Goal: Task Accomplishment & Management: Use online tool/utility

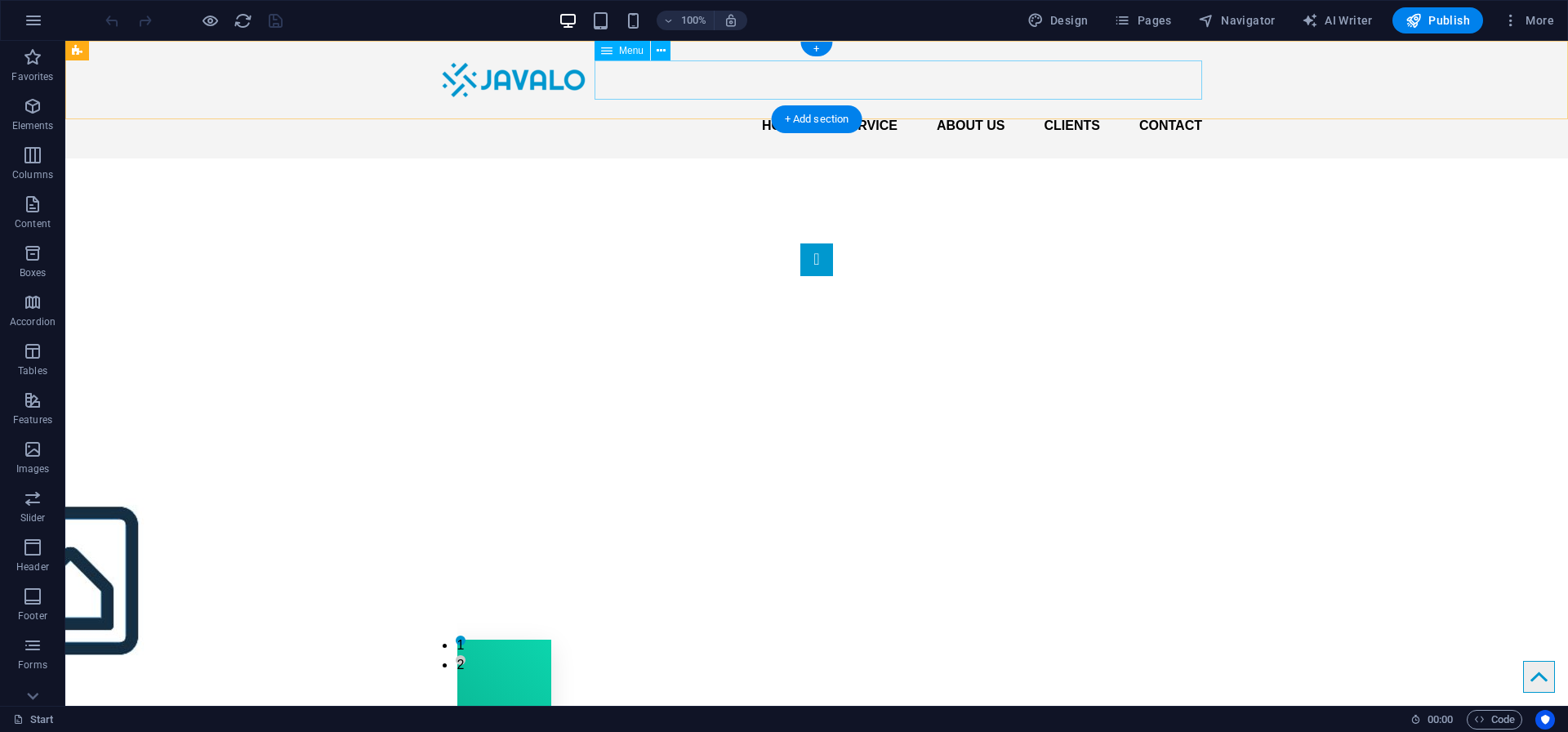
click at [782, 106] on nav "Home Service About us Clients Contact" at bounding box center [816, 126] width 771 height 39
click at [778, 106] on nav "Home Service About us Clients Contact" at bounding box center [816, 126] width 771 height 39
click at [614, 48] on div "Menu" at bounding box center [621, 50] width 55 height 20
click at [659, 50] on icon at bounding box center [660, 51] width 9 height 17
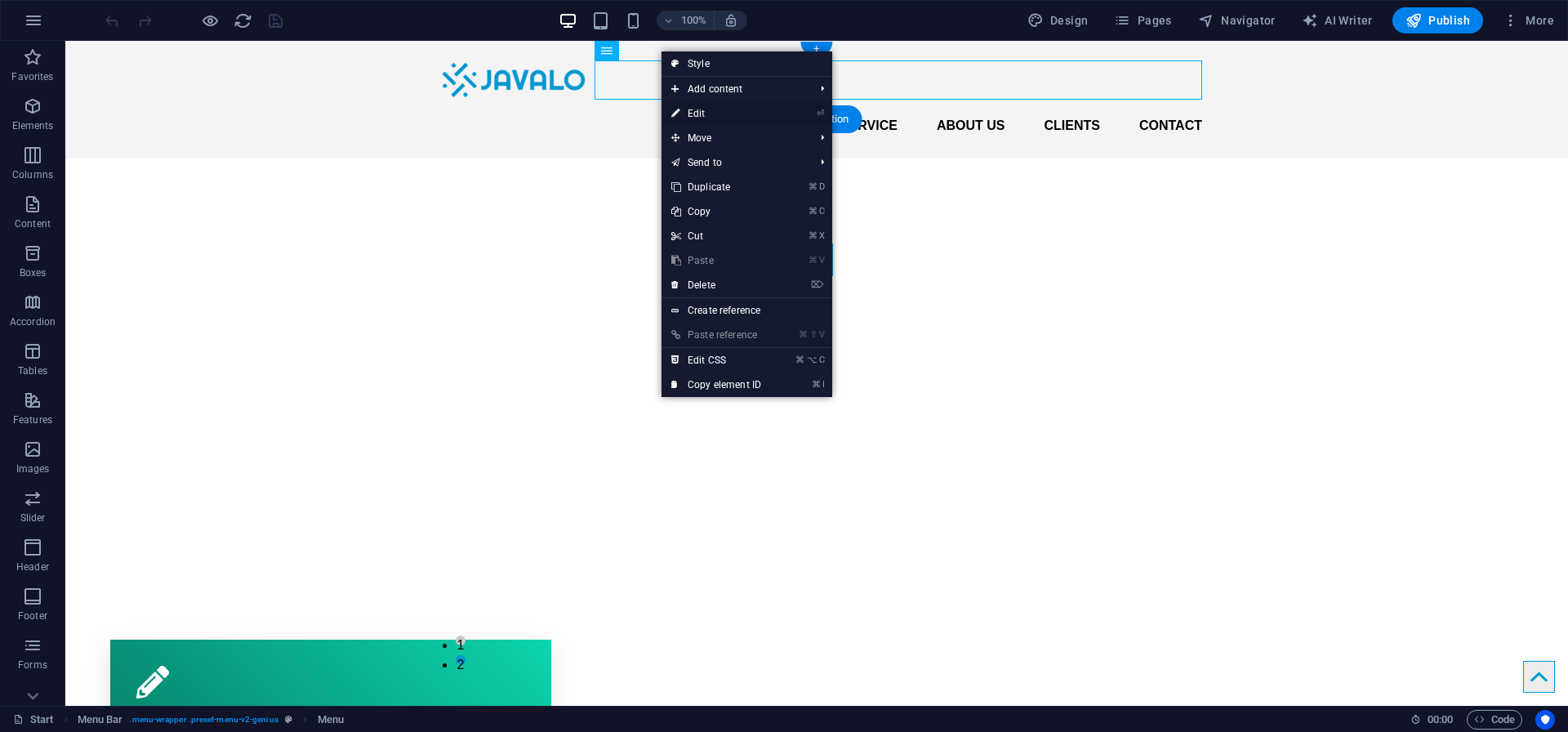
click at [723, 111] on link "⏎ Edit" at bounding box center [716, 113] width 110 height 25
select select
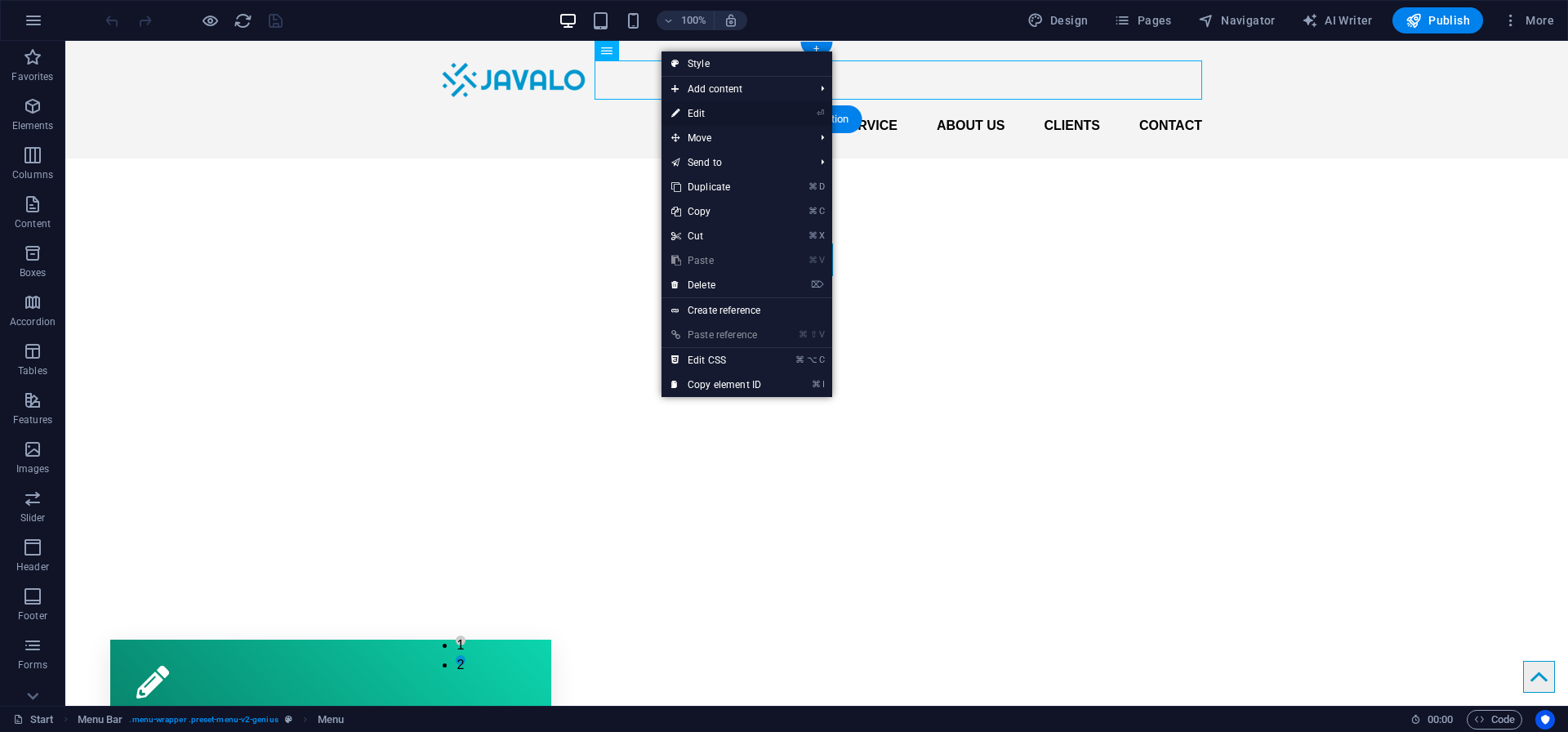
select select
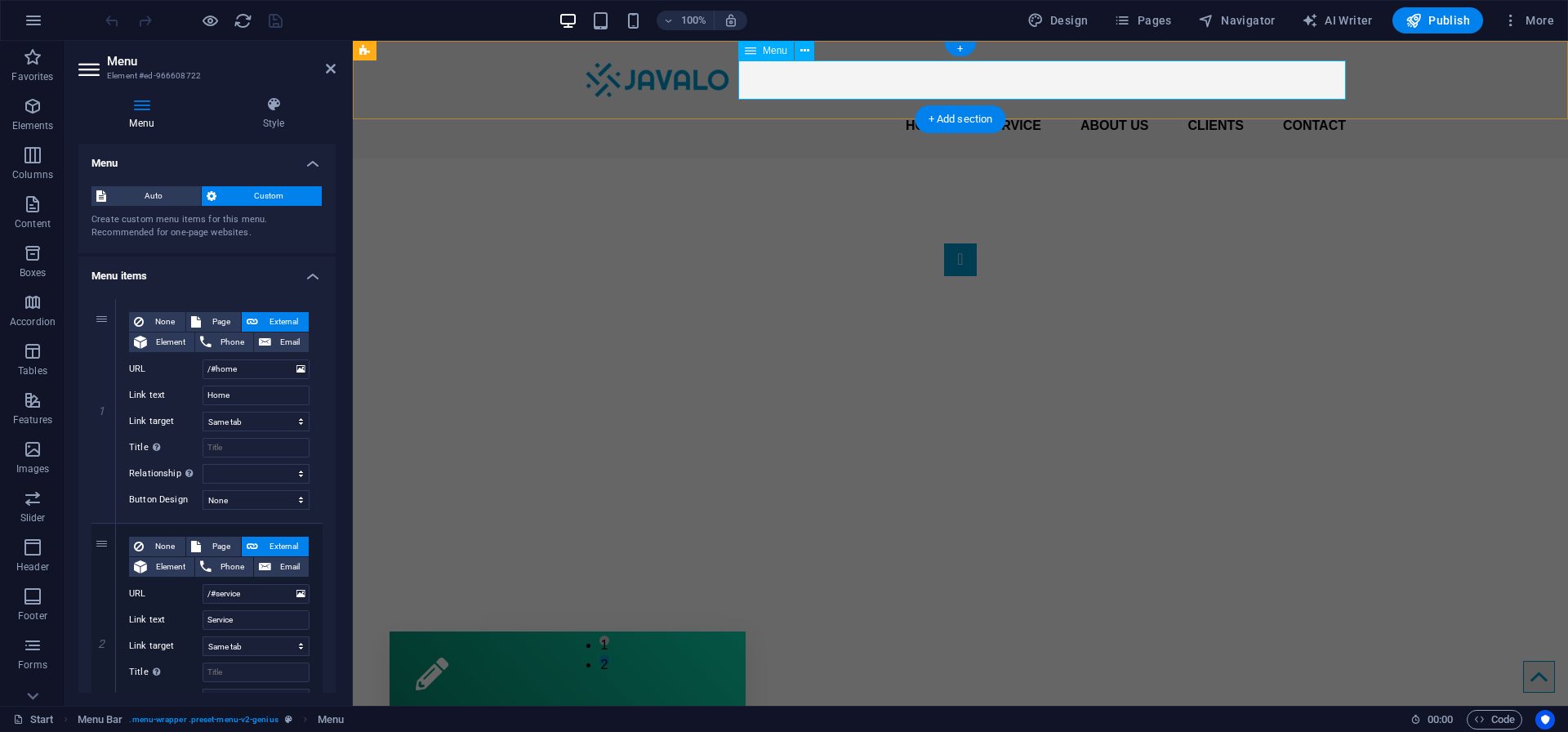
click at [926, 106] on nav "Home Service About us Clients Contact" at bounding box center [959, 126] width 771 height 39
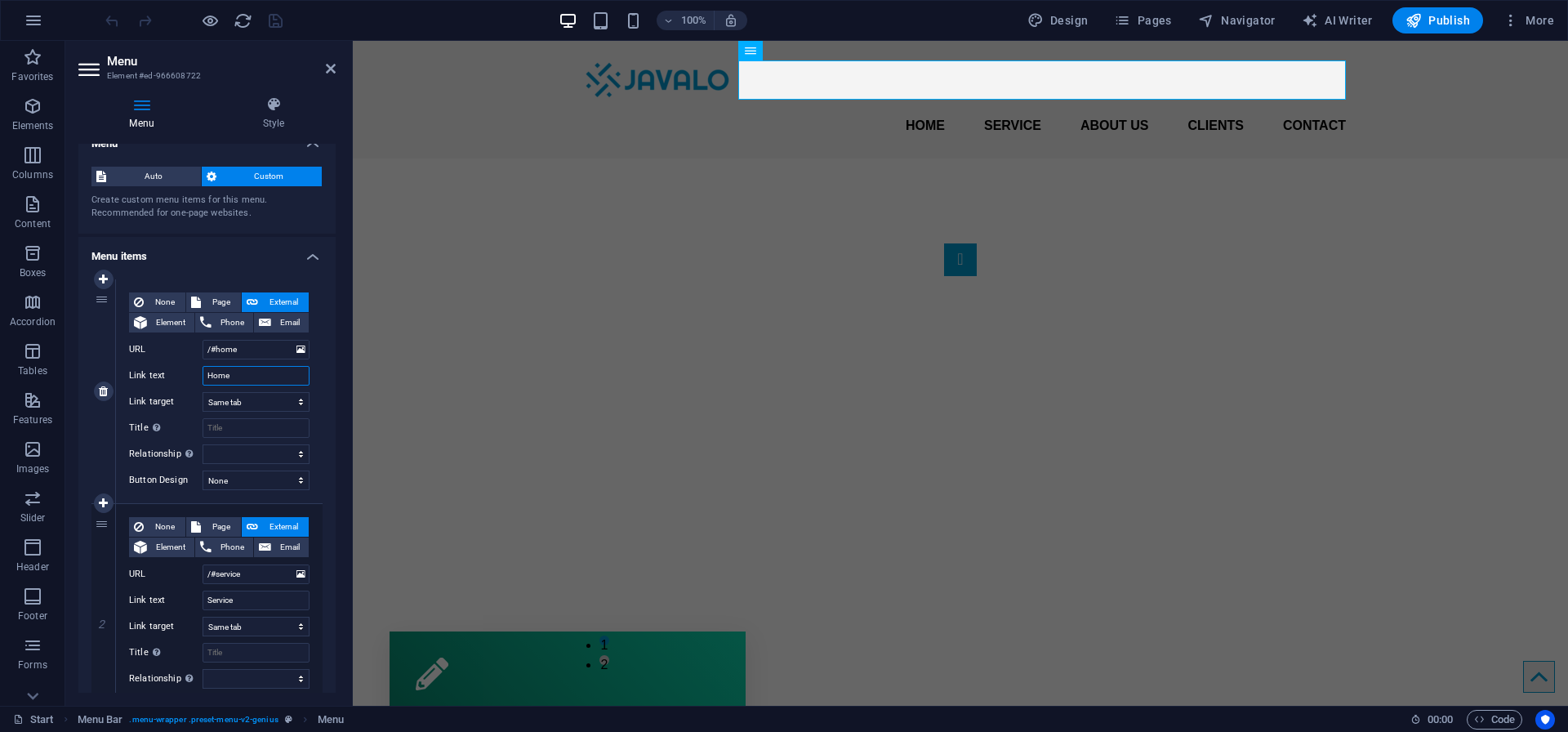
click at [239, 372] on input "Home" at bounding box center [256, 375] width 107 height 20
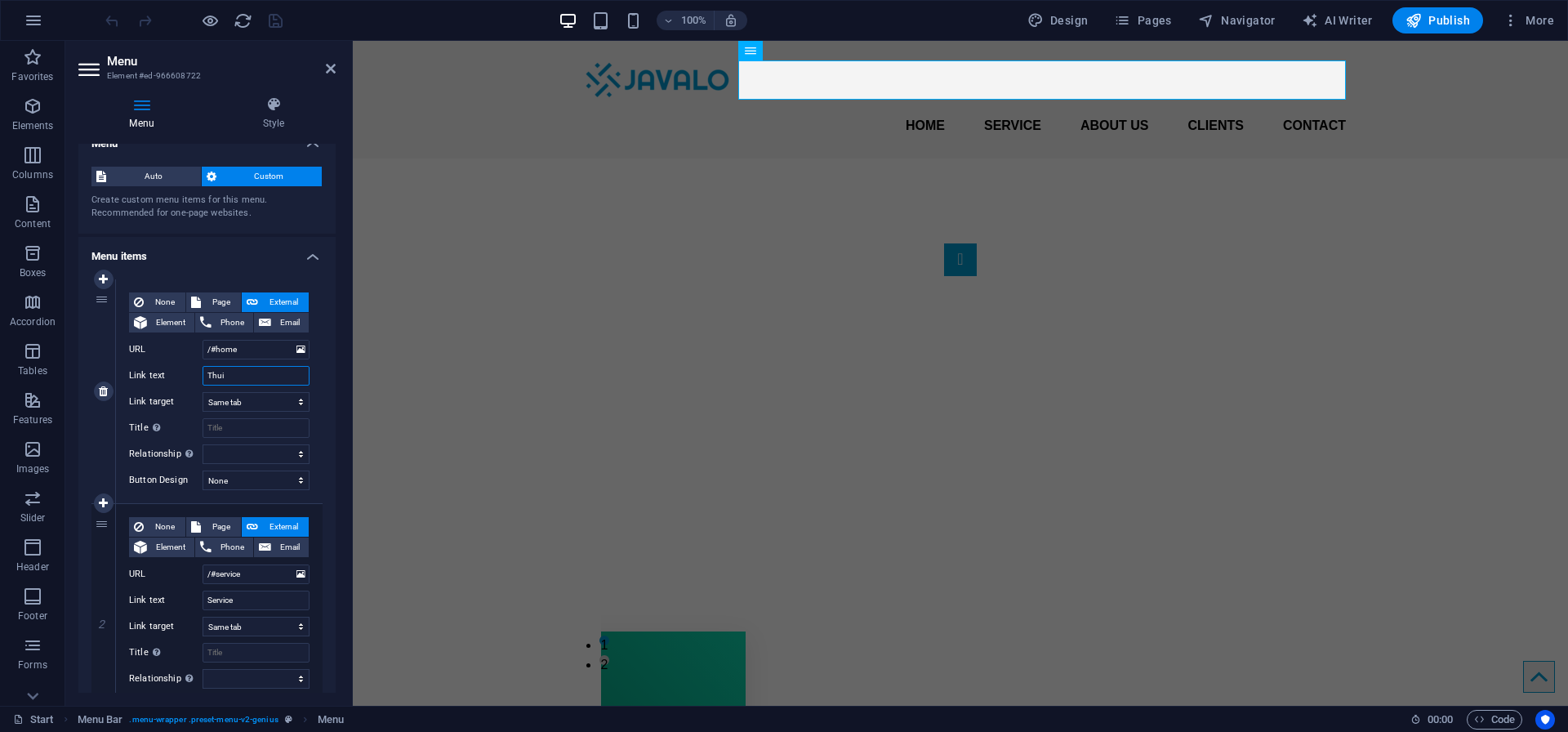
type input "Thuis"
select select
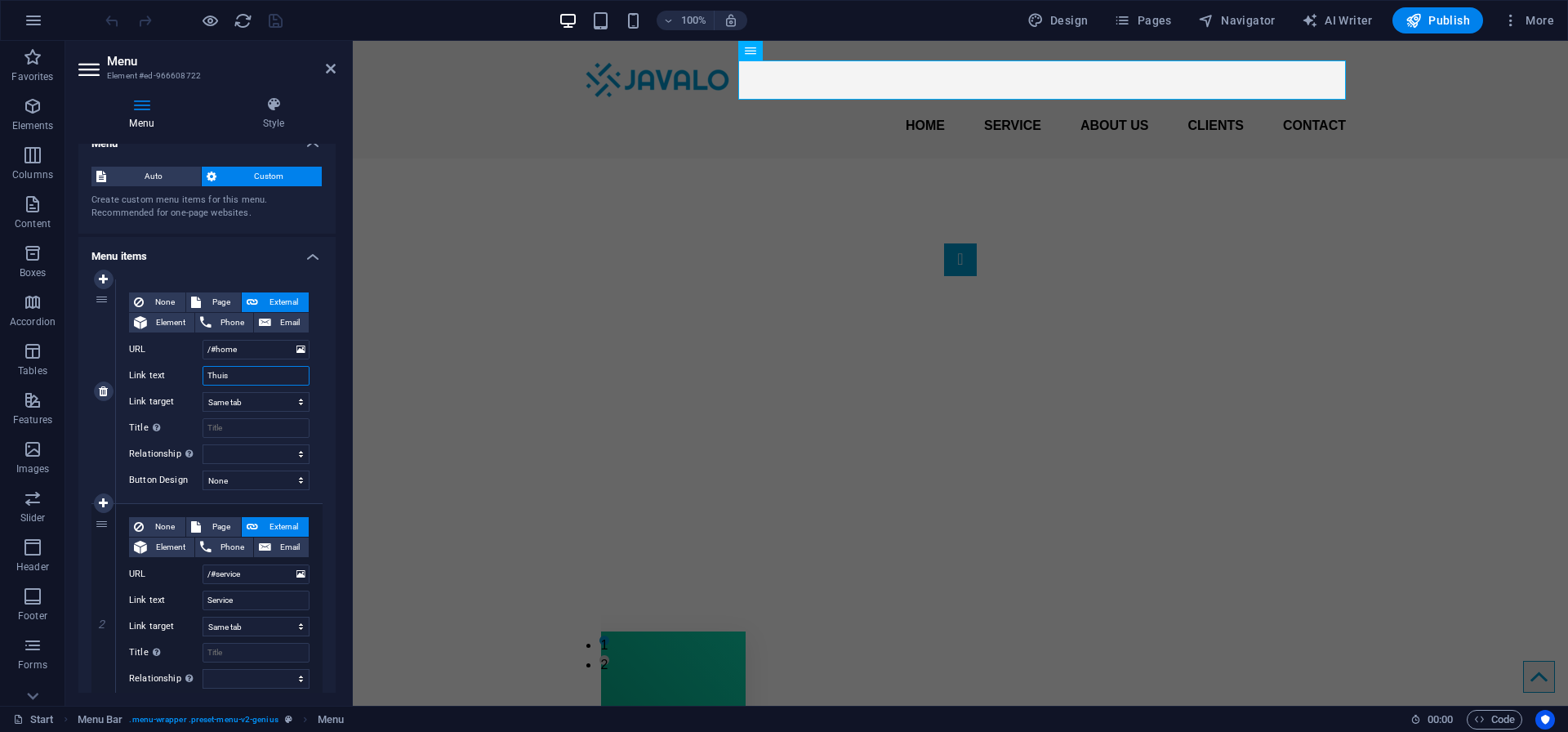
select select
type input "Thuis"
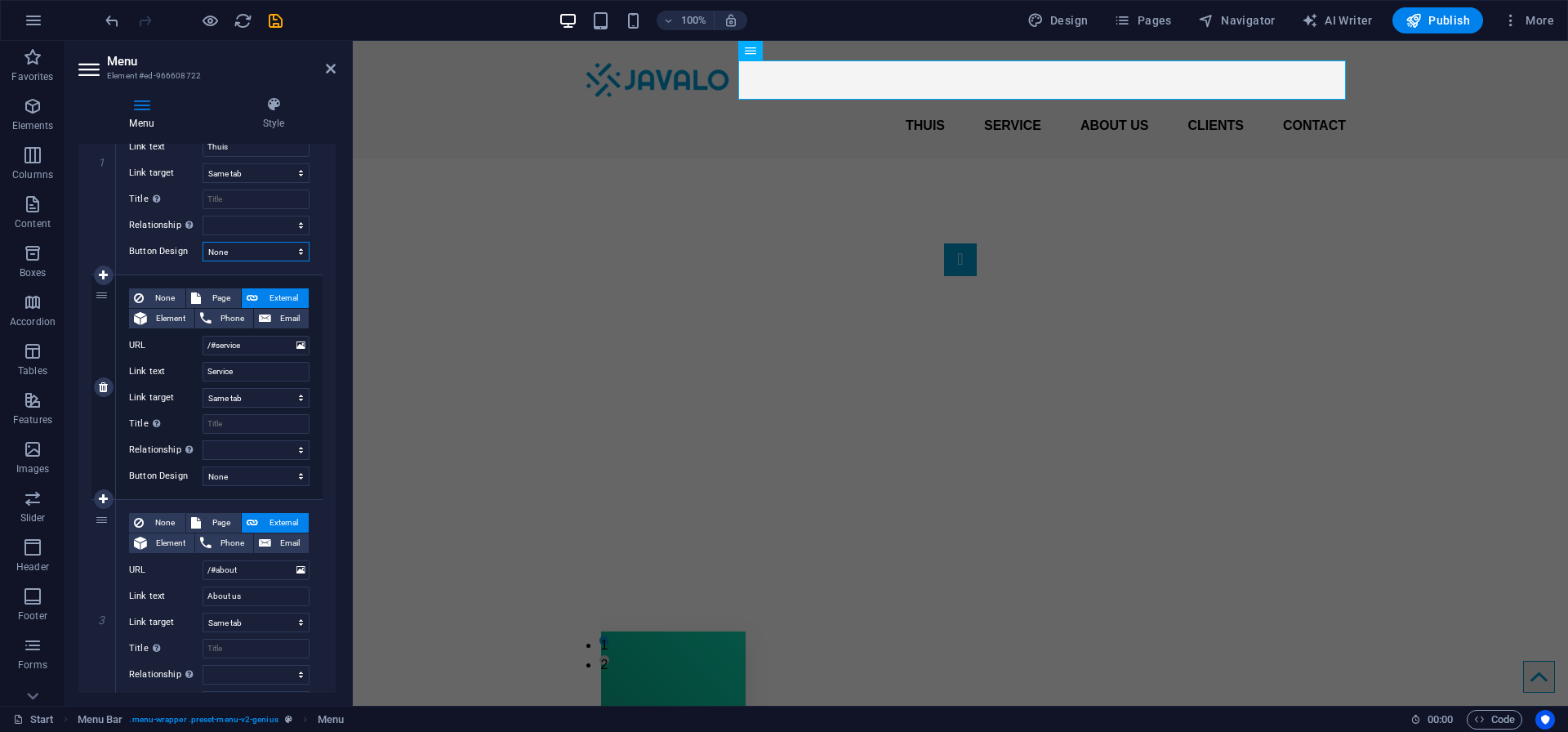
scroll to position [252, 0]
click at [232, 370] on input "Service" at bounding box center [256, 368] width 107 height 20
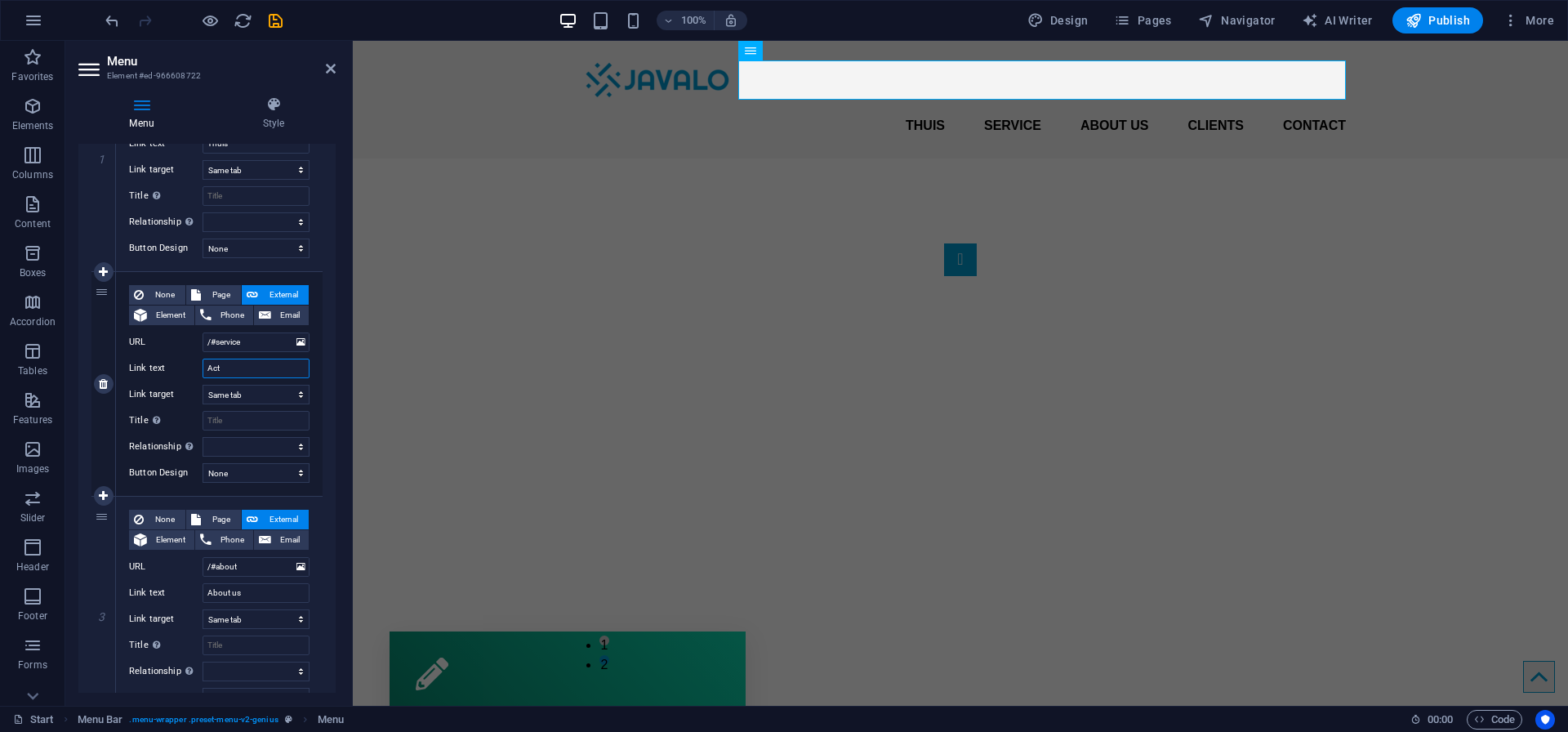
type input "Acti"
select select
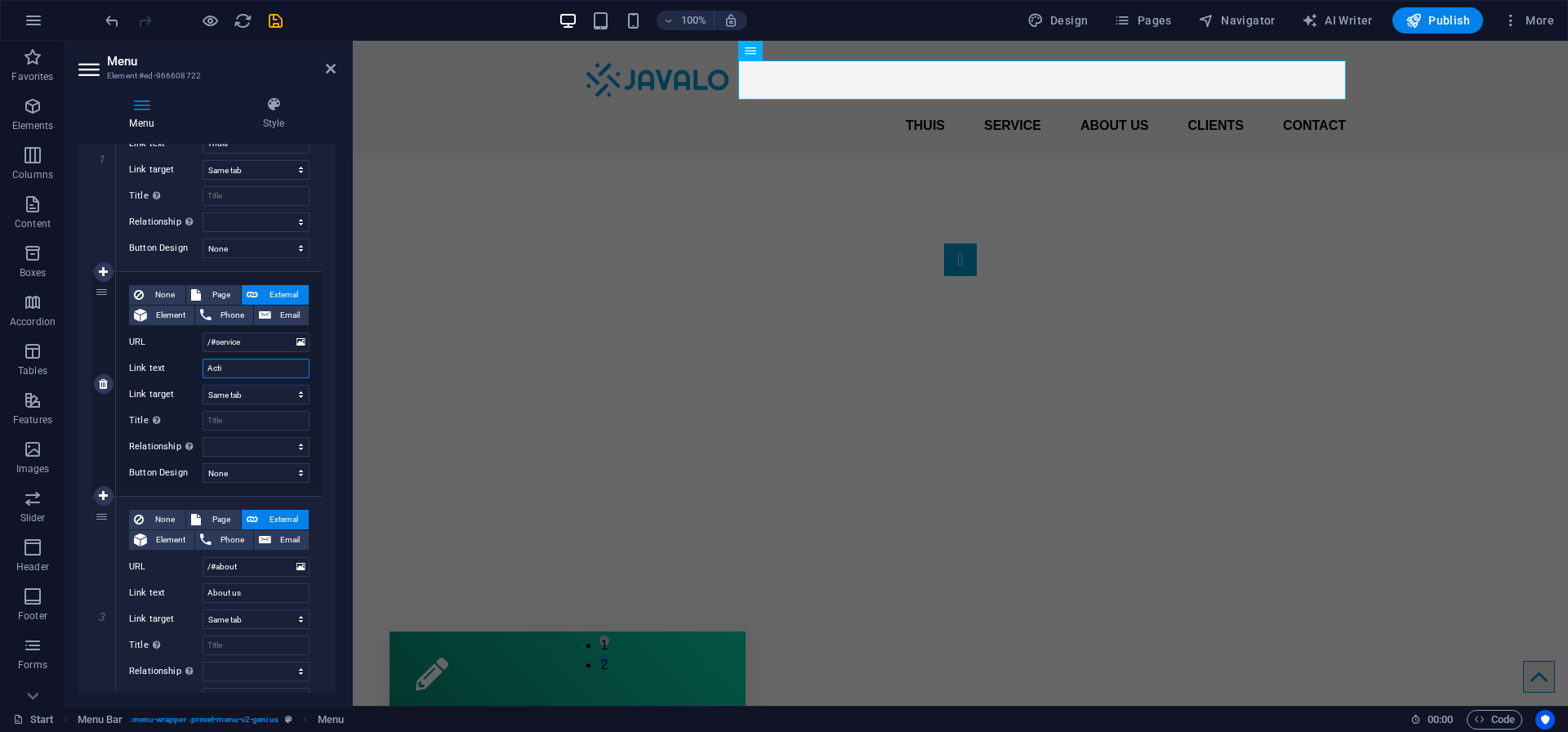
select select
type input "Activiteiten"
select select
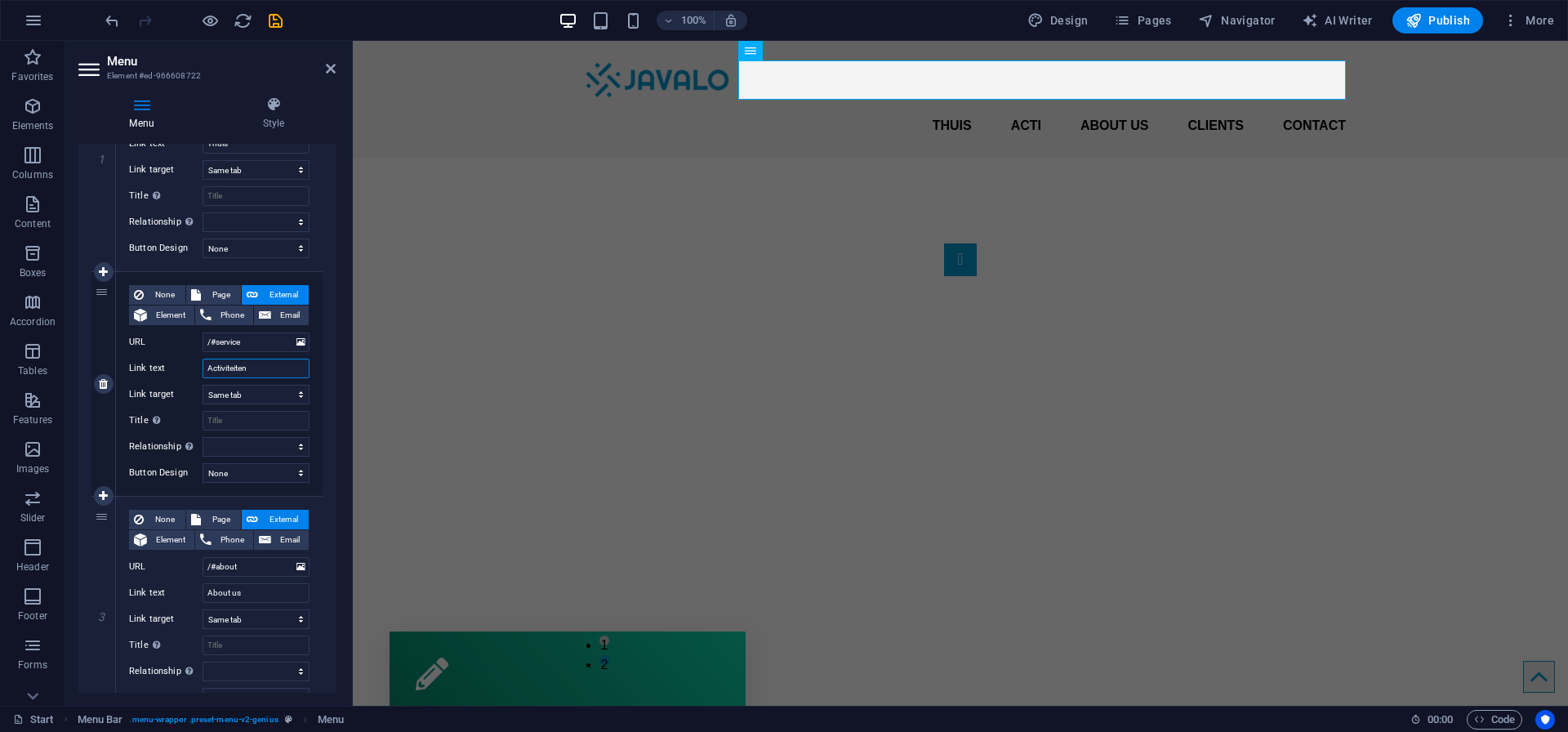
select select
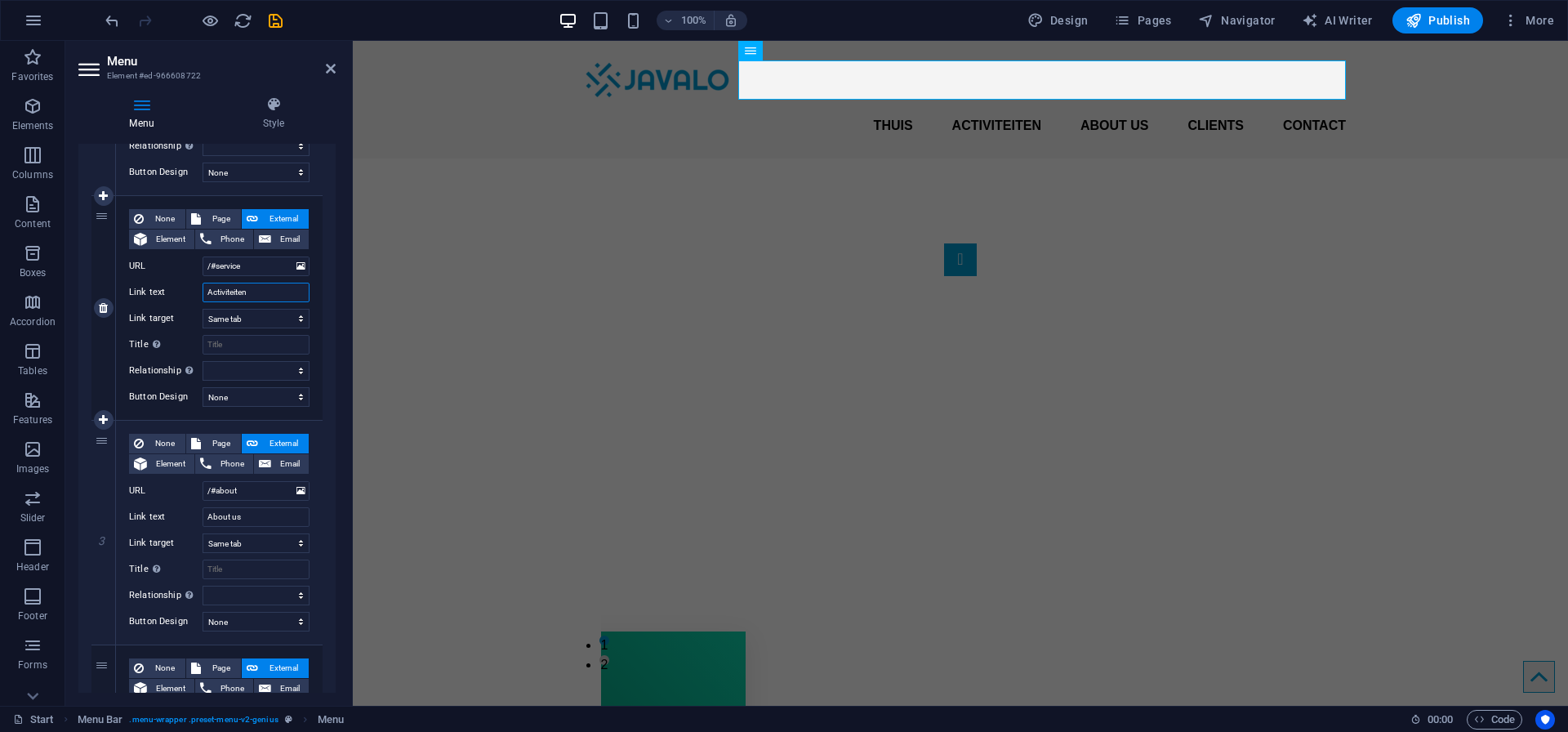
scroll to position [330, 0]
type input "Activiteiten"
click at [241, 512] on input "About us" at bounding box center [256, 514] width 107 height 20
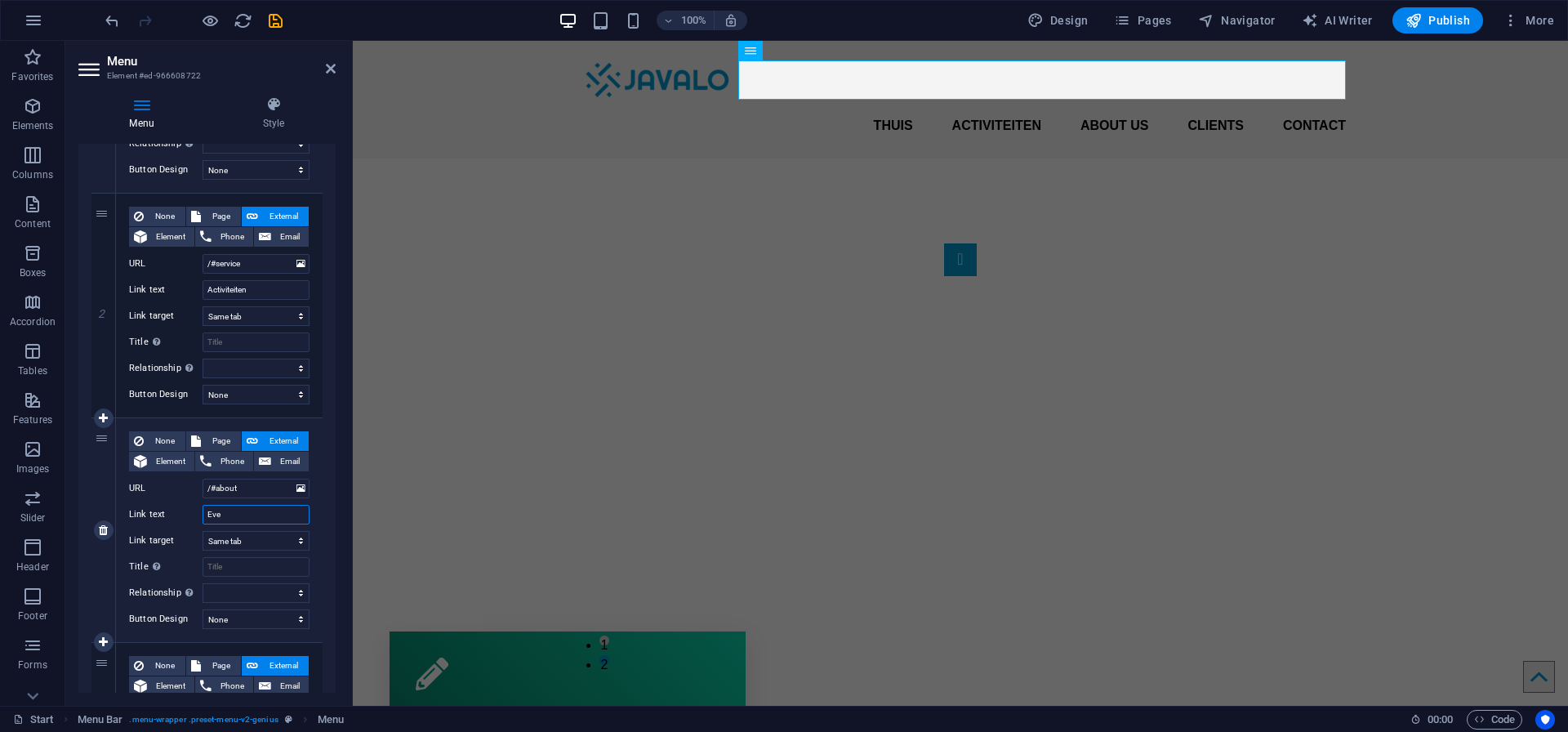
type input "Even"
select select
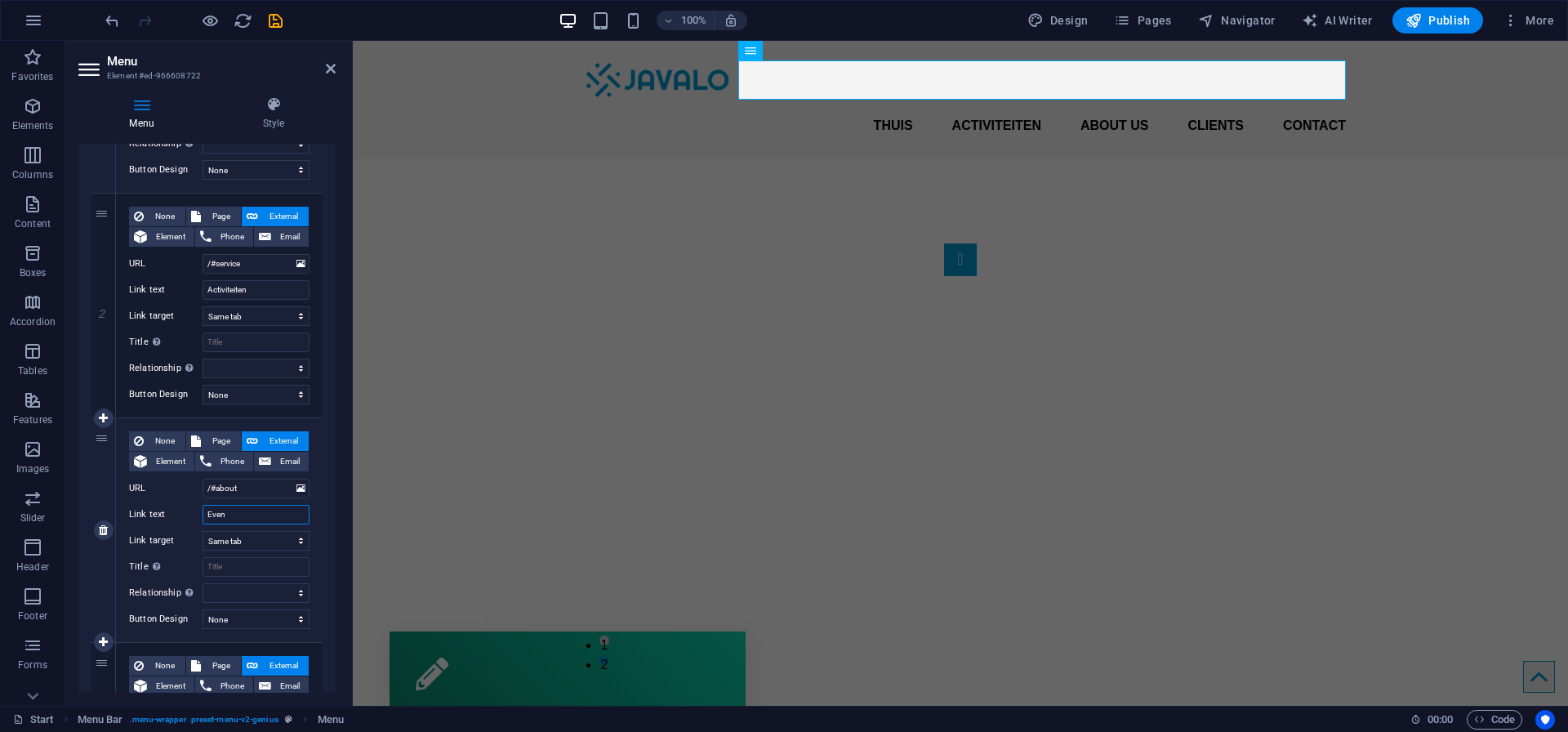
select select
type input "Evenementen"
select select
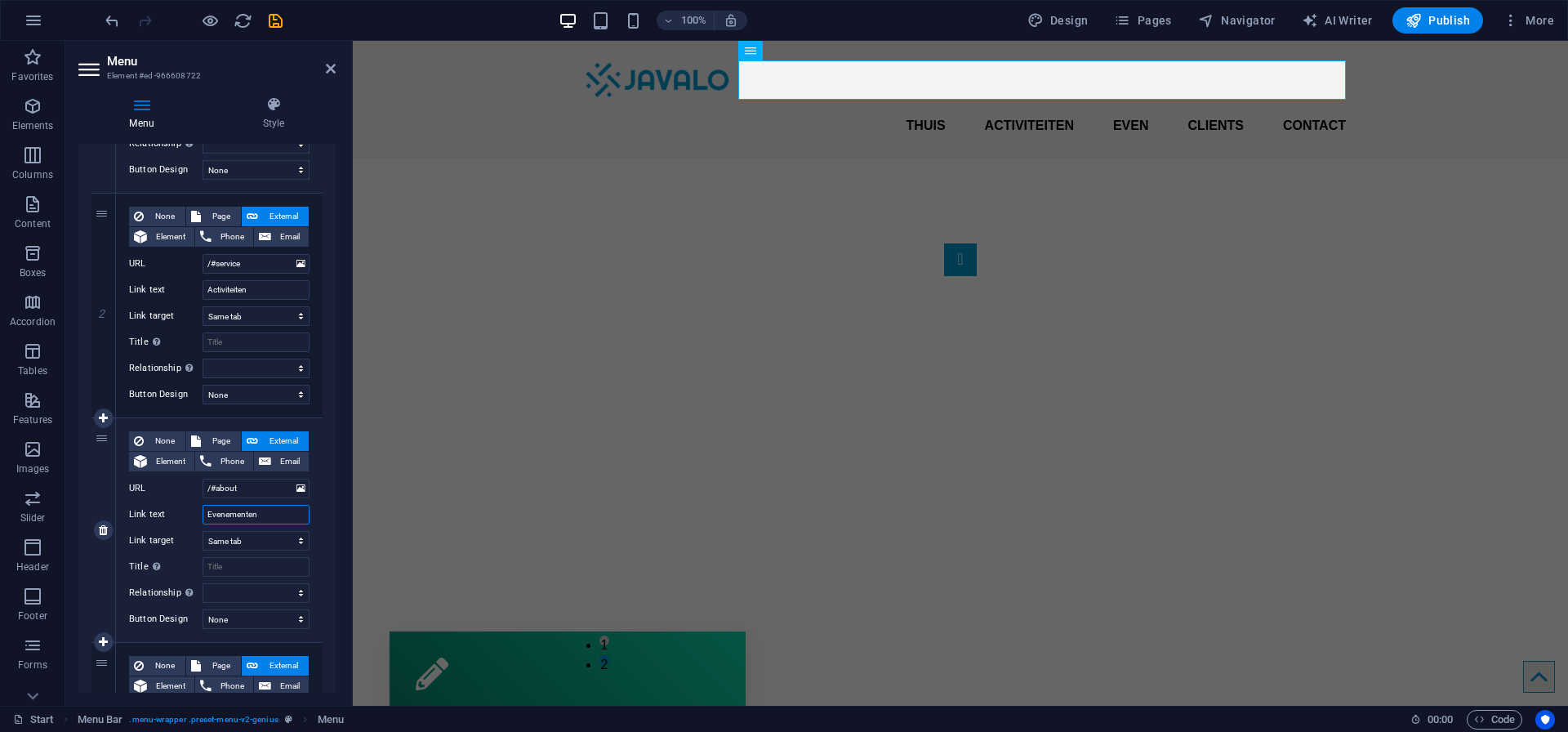
select select
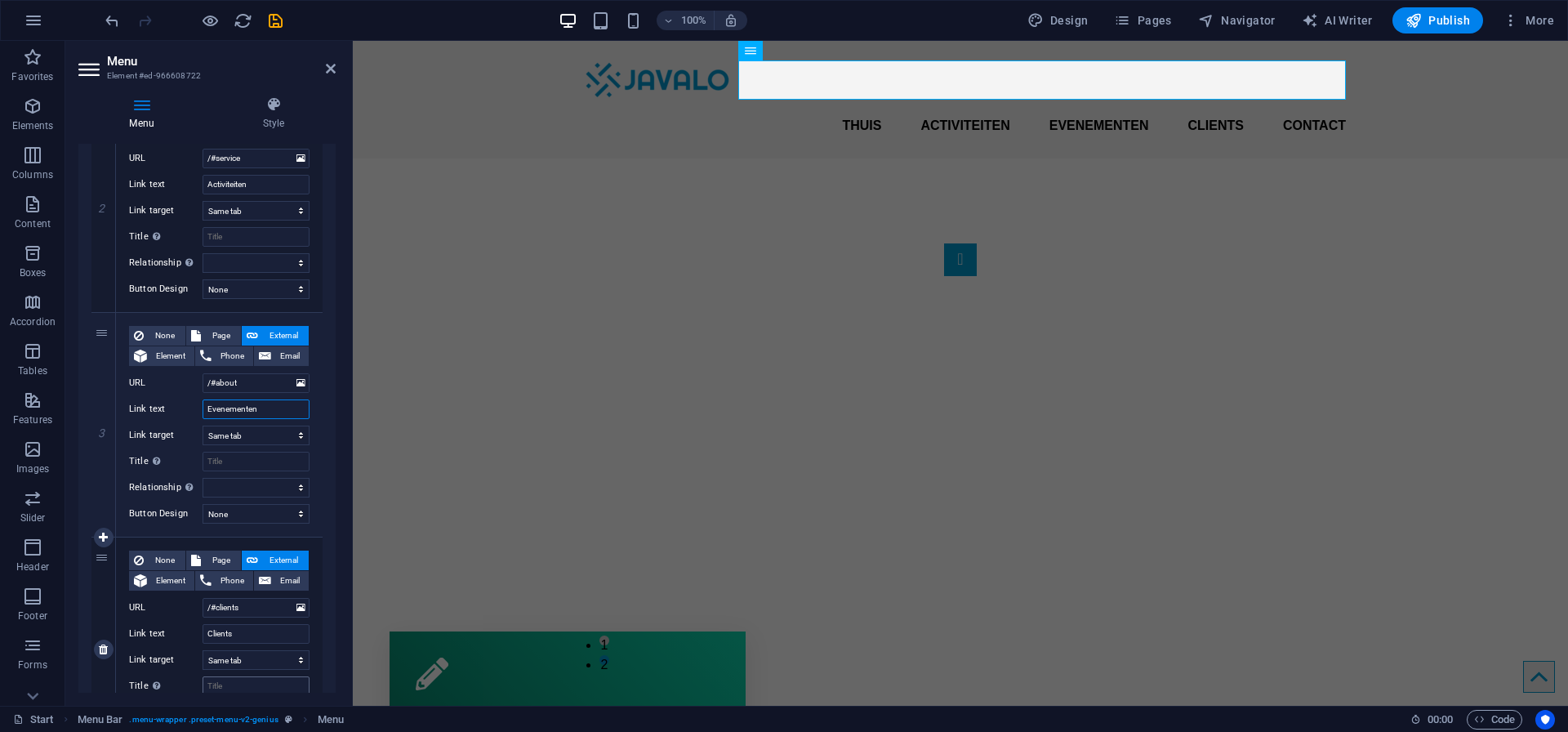
scroll to position [438, 0]
type input "Evenementen"
click at [228, 630] on input "Clients" at bounding box center [256, 631] width 107 height 20
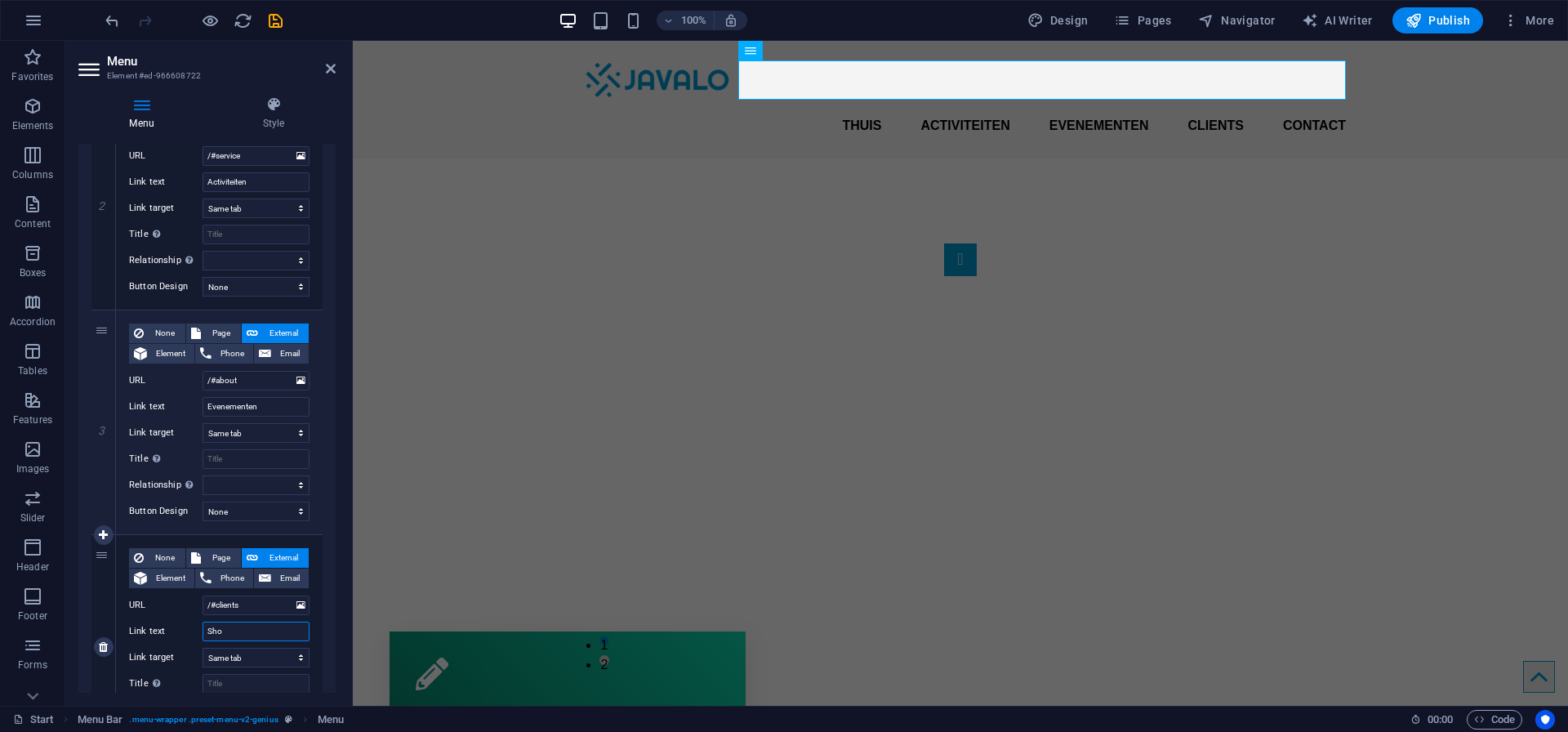
type input "Shop"
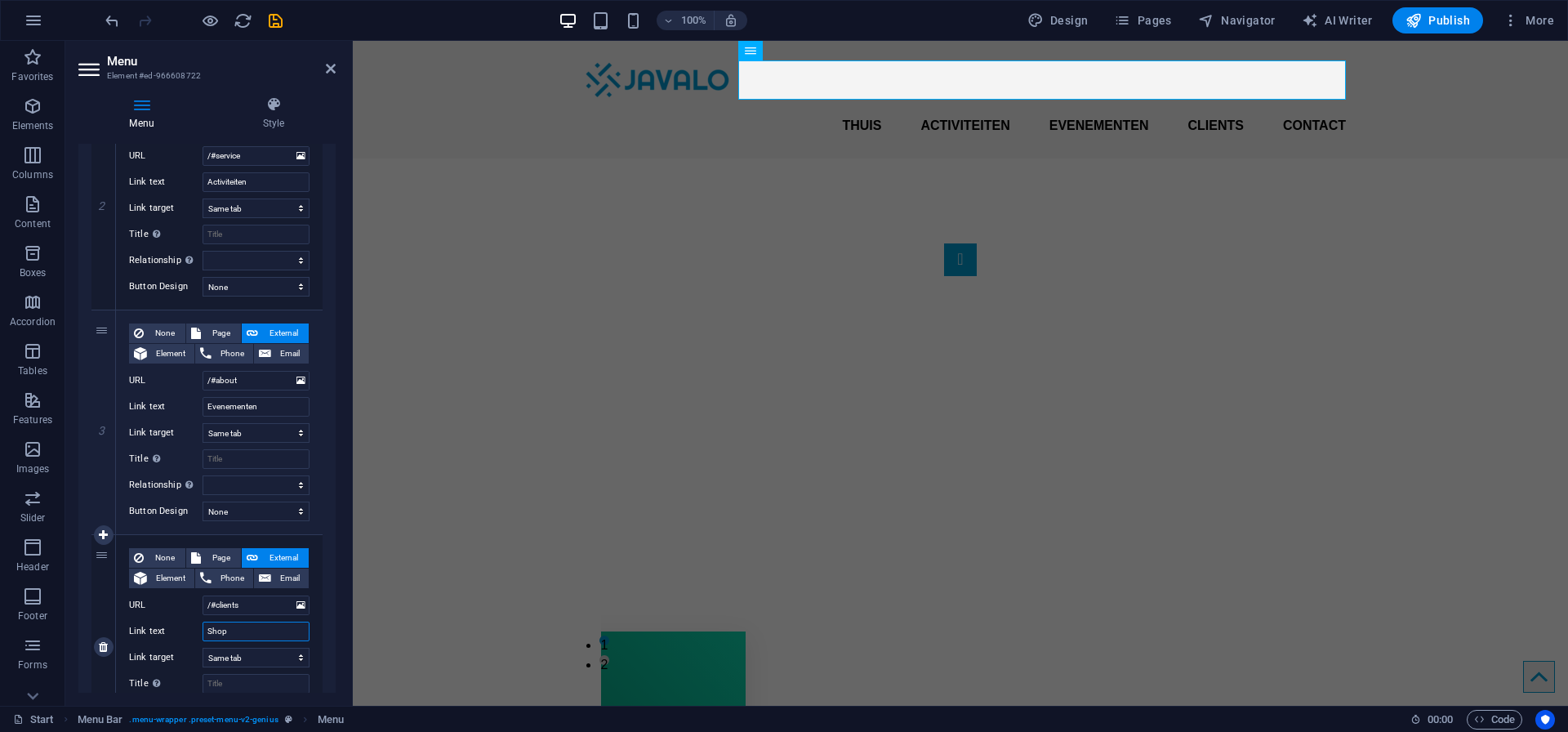
select select
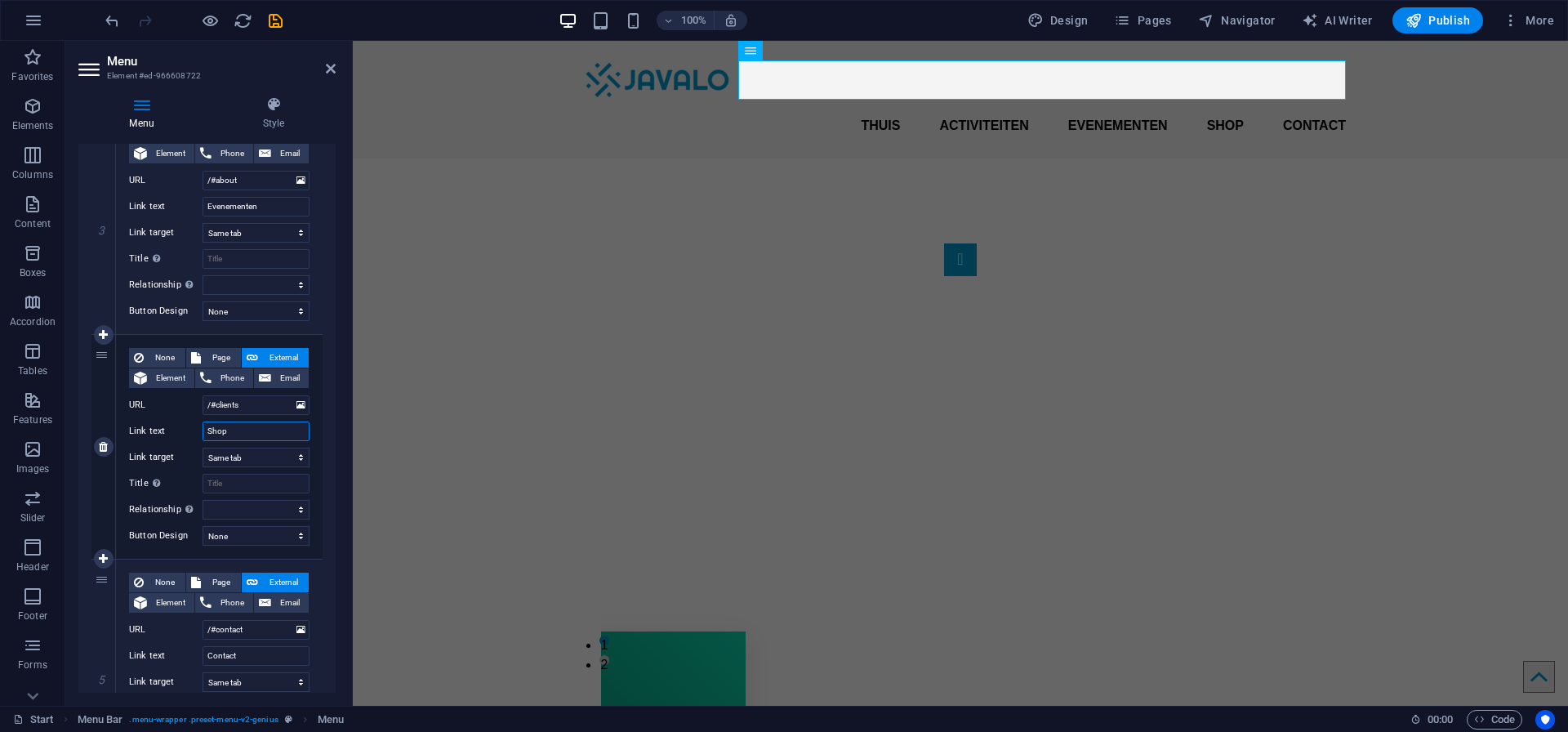
scroll to position [641, 0]
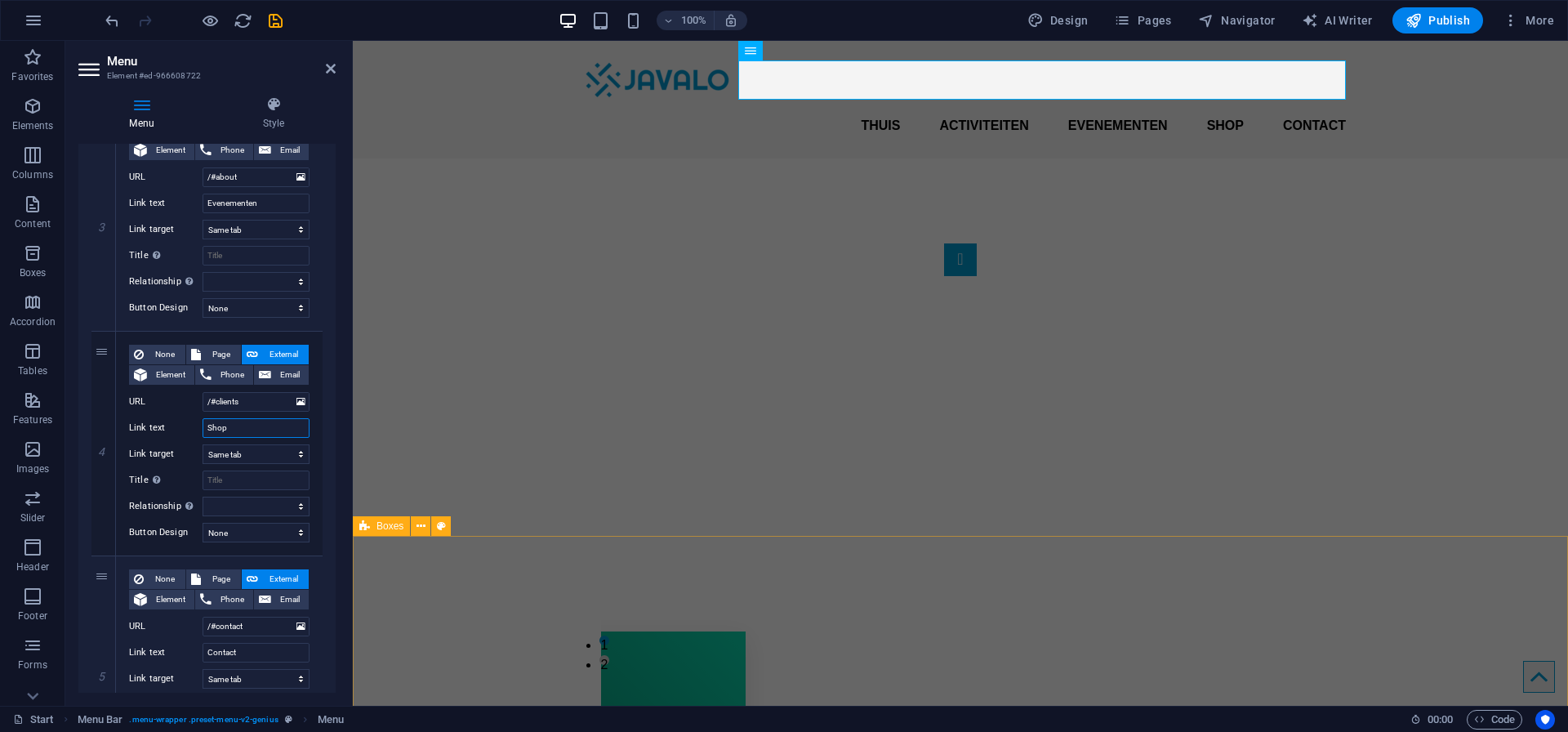
type input "Shop"
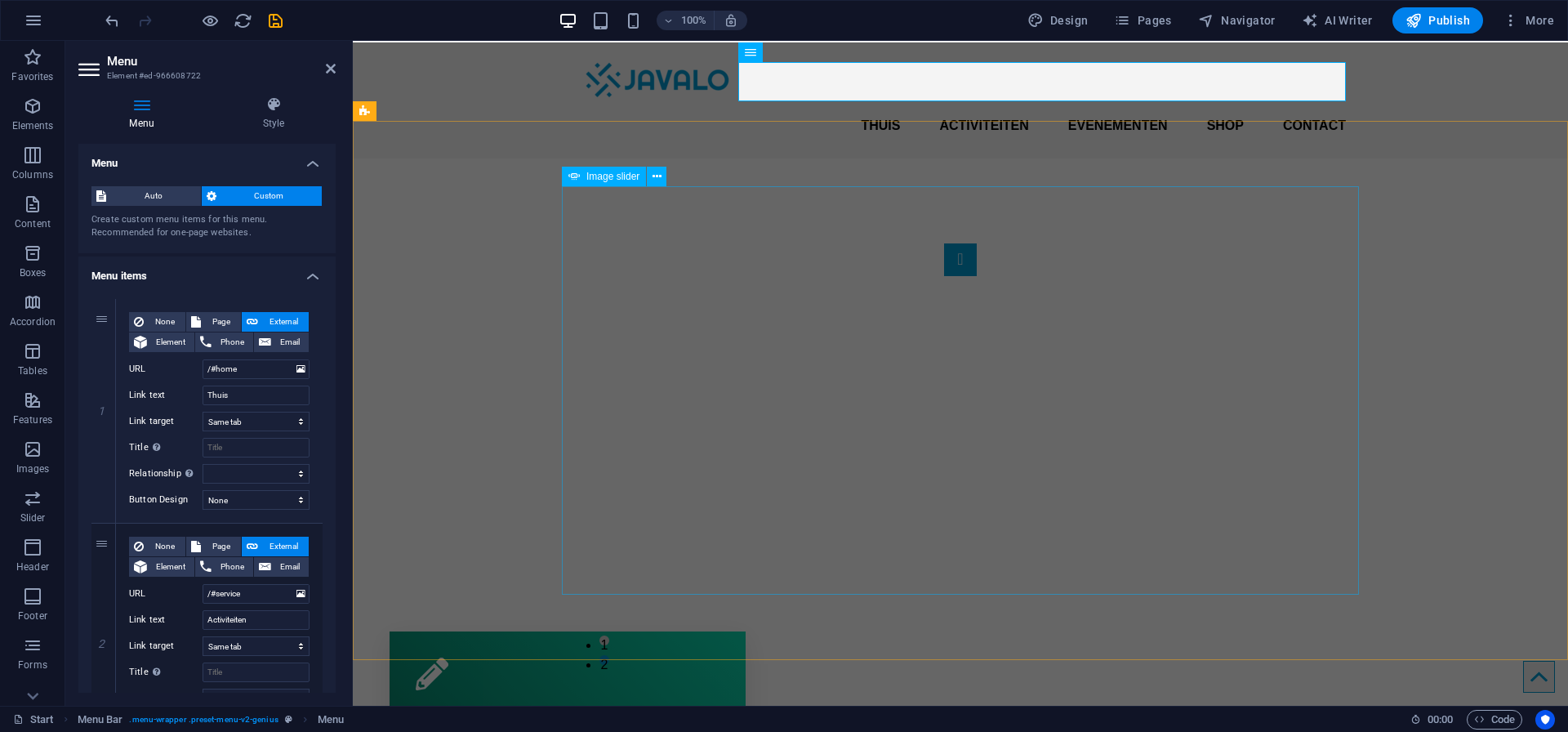
scroll to position [0, 0]
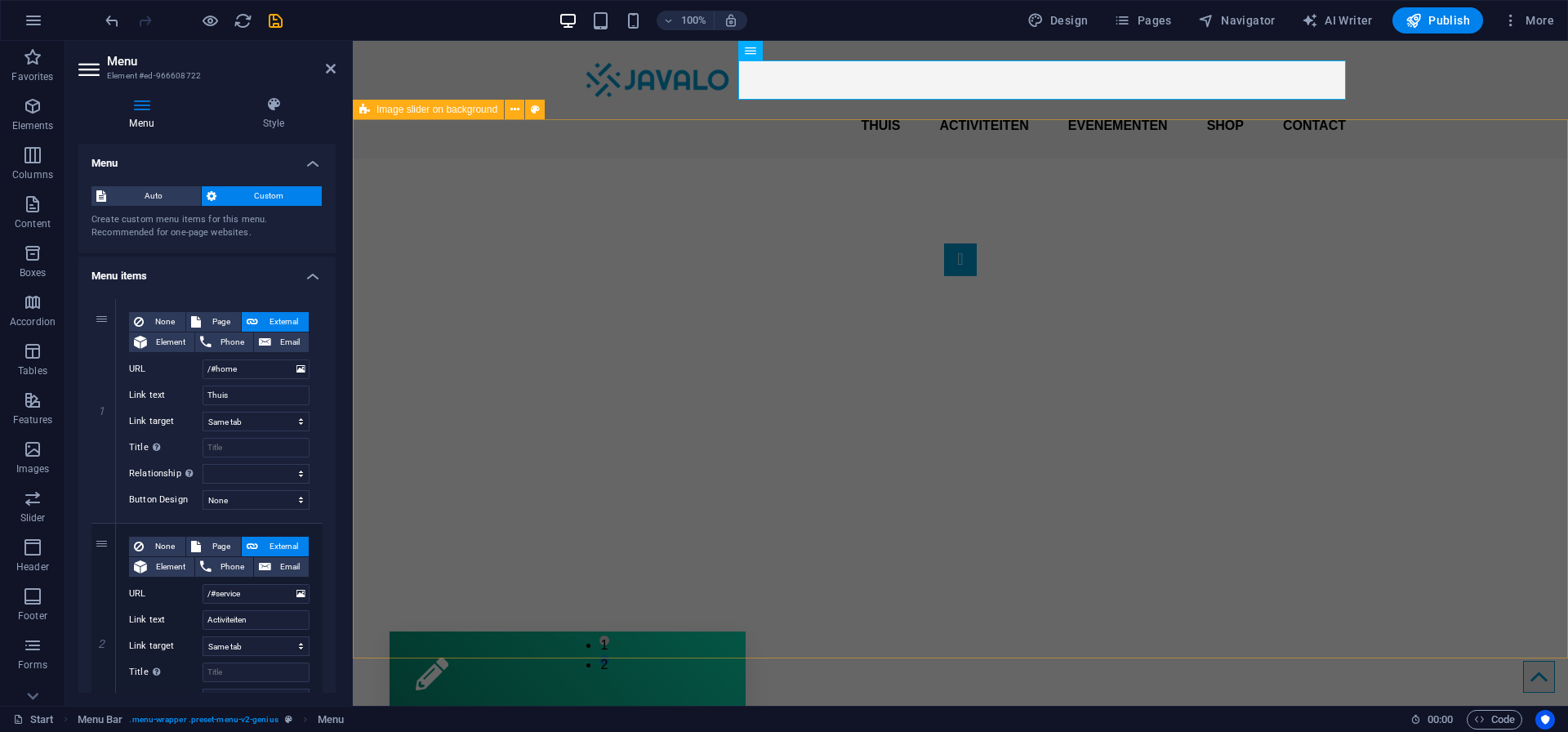
click at [628, 163] on div "1 2" at bounding box center [960, 437] width 1215 height 559
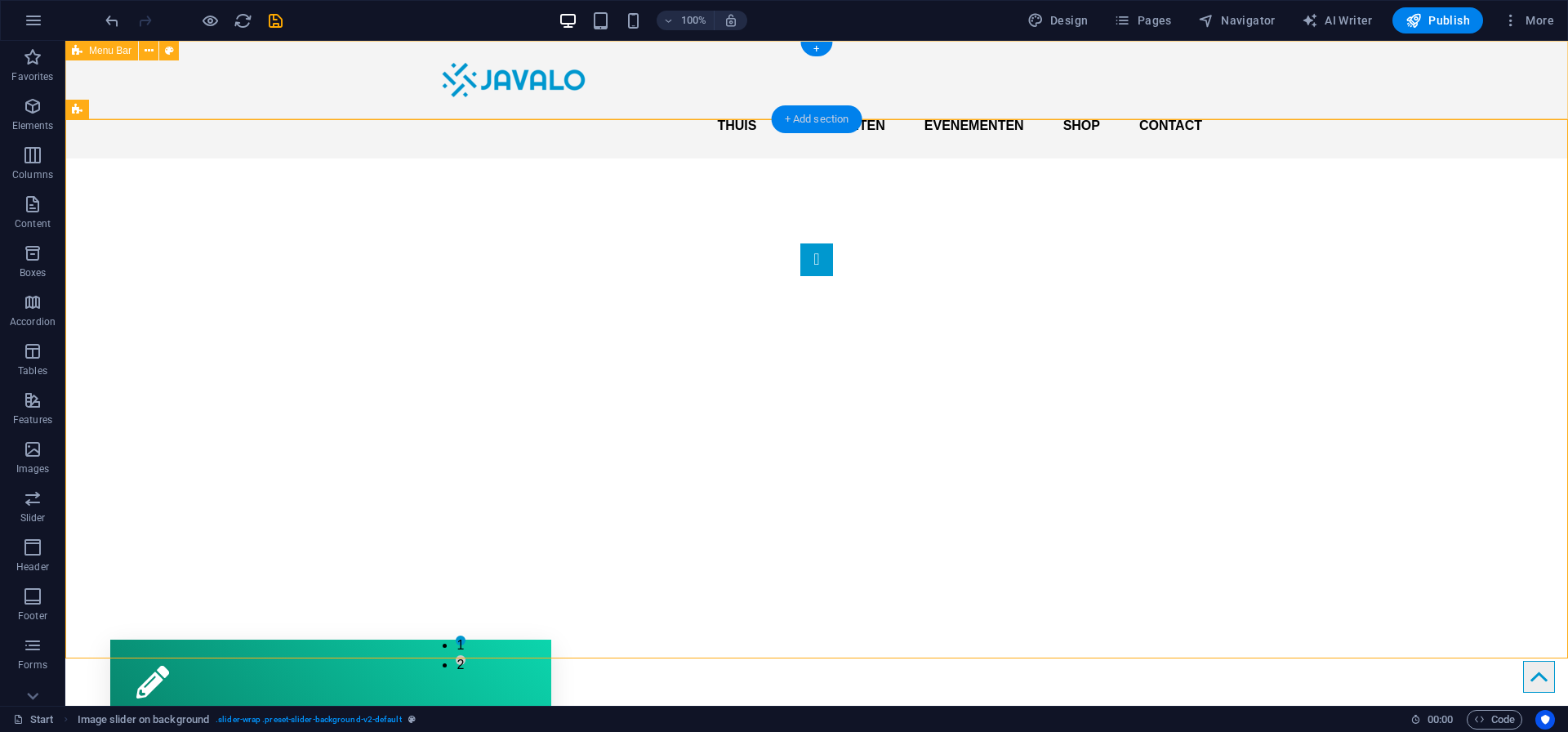
click at [810, 116] on div "+ Add section" at bounding box center [817, 119] width 91 height 28
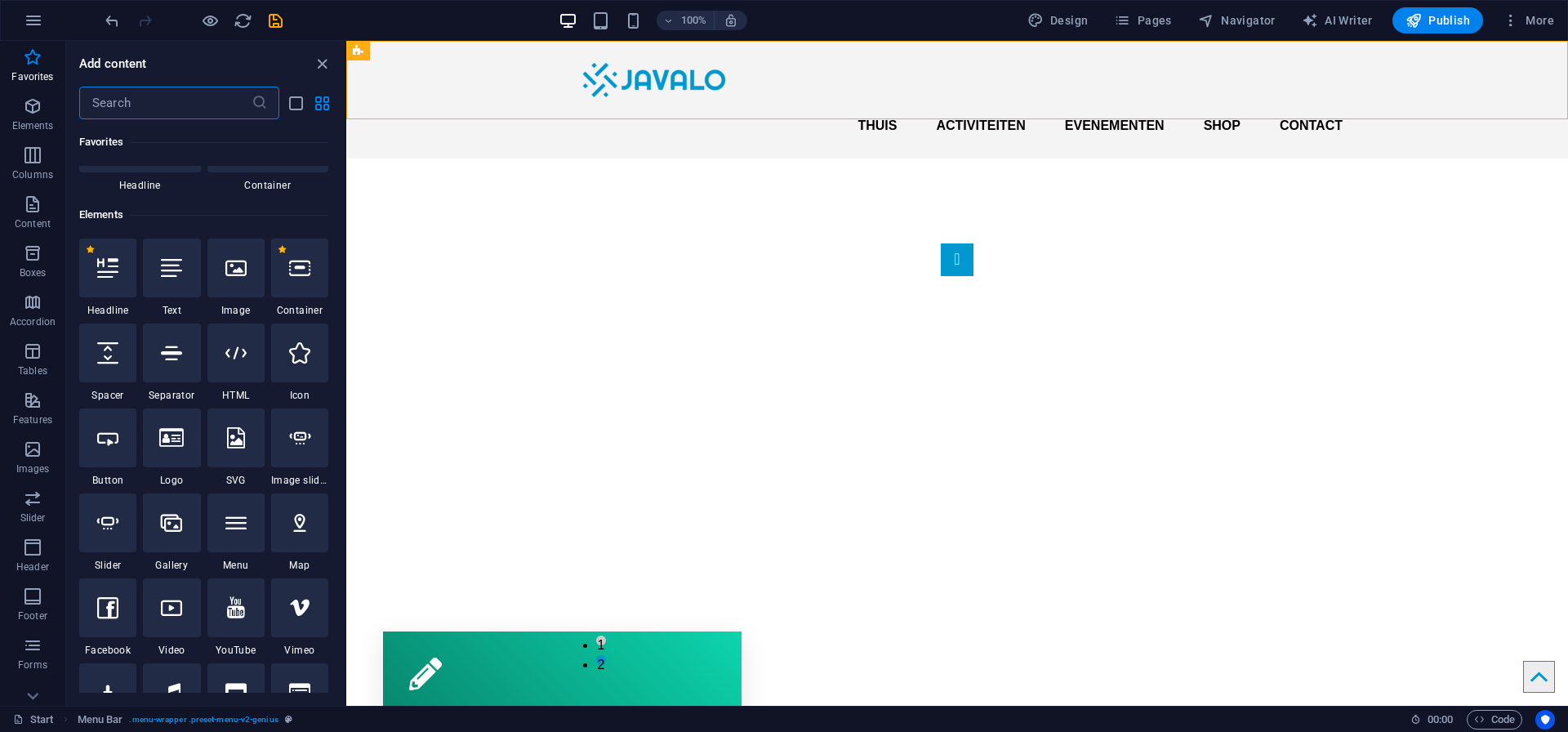
scroll to position [100, 0]
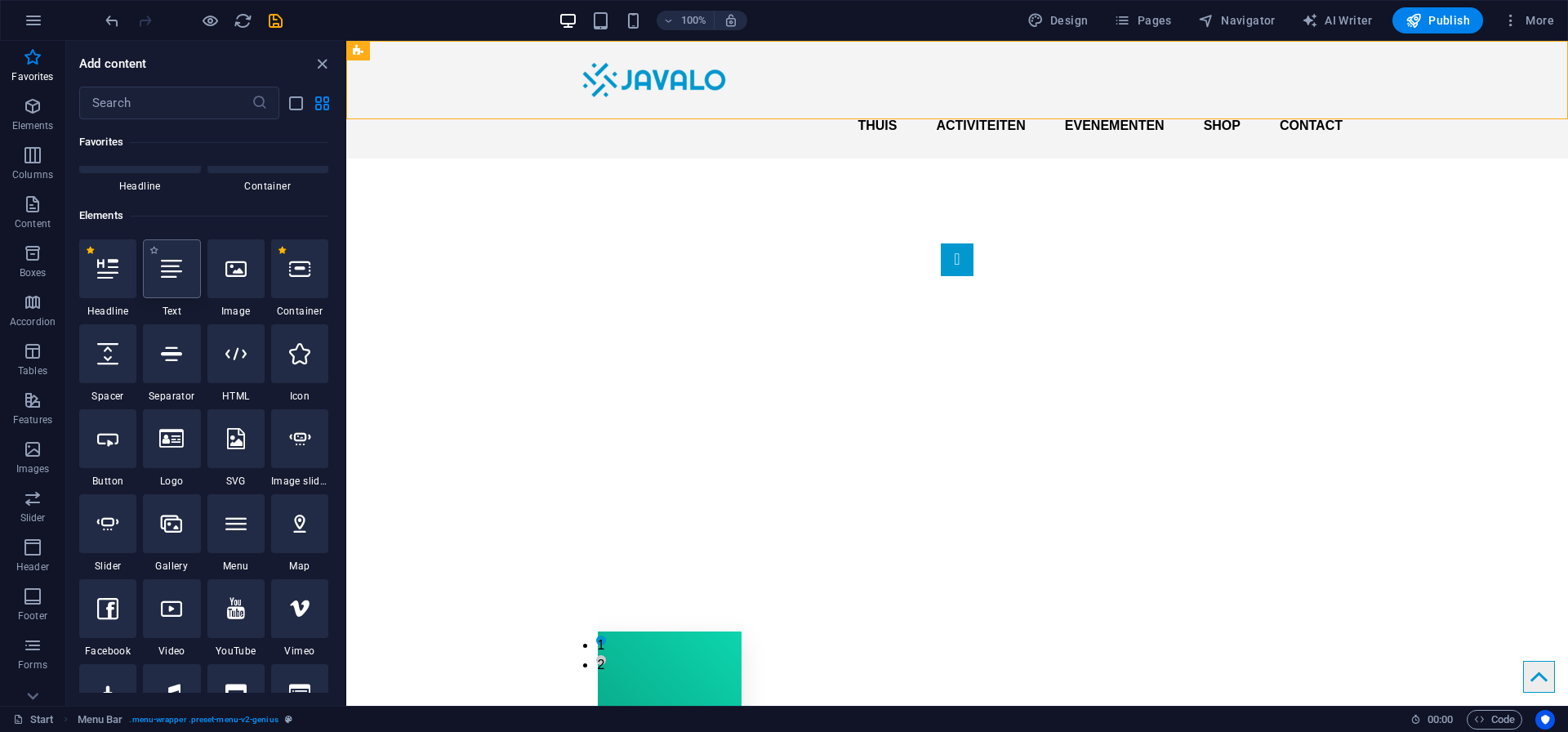
click at [180, 275] on icon at bounding box center [171, 269] width 21 height 21
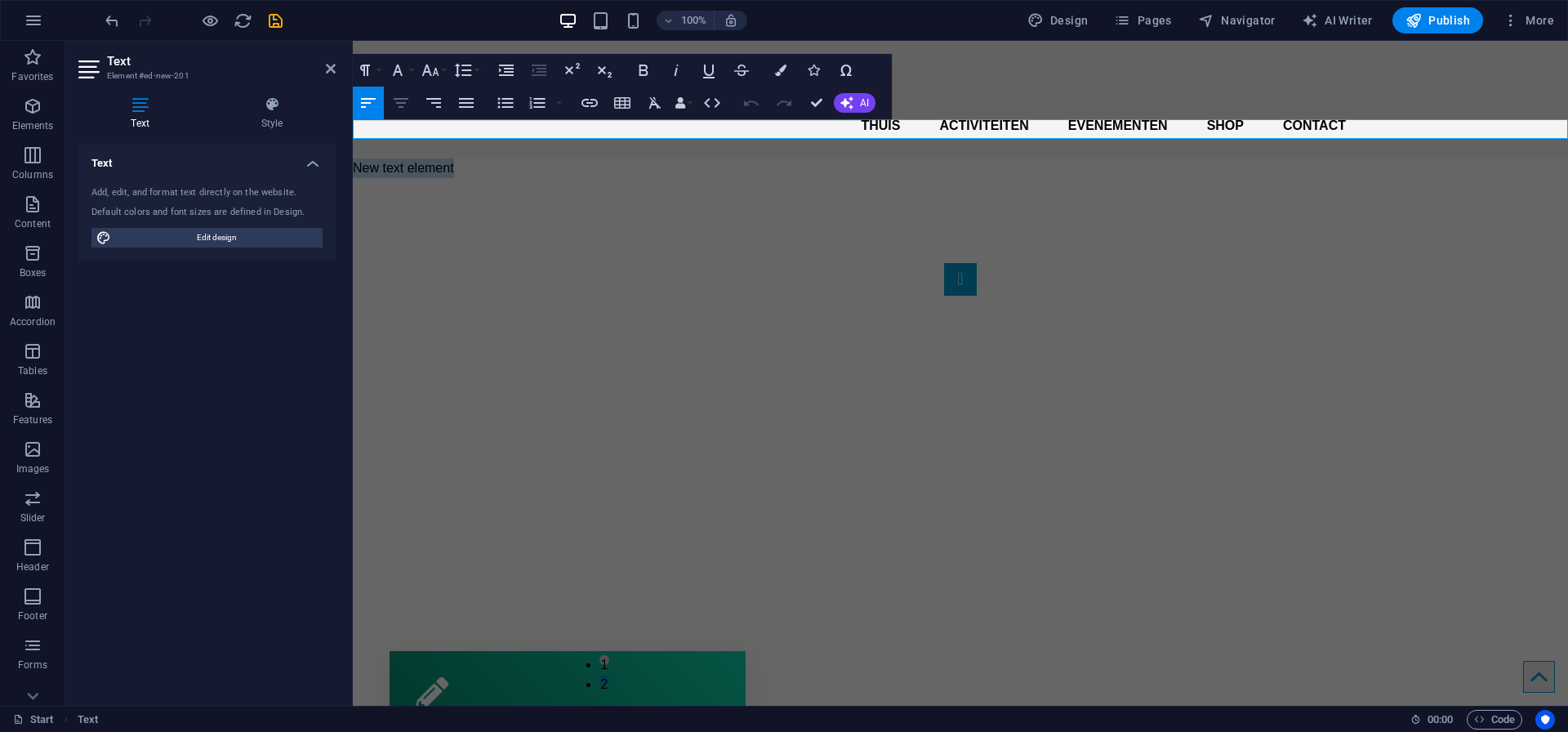
click at [404, 102] on icon "button" at bounding box center [400, 103] width 14 height 10
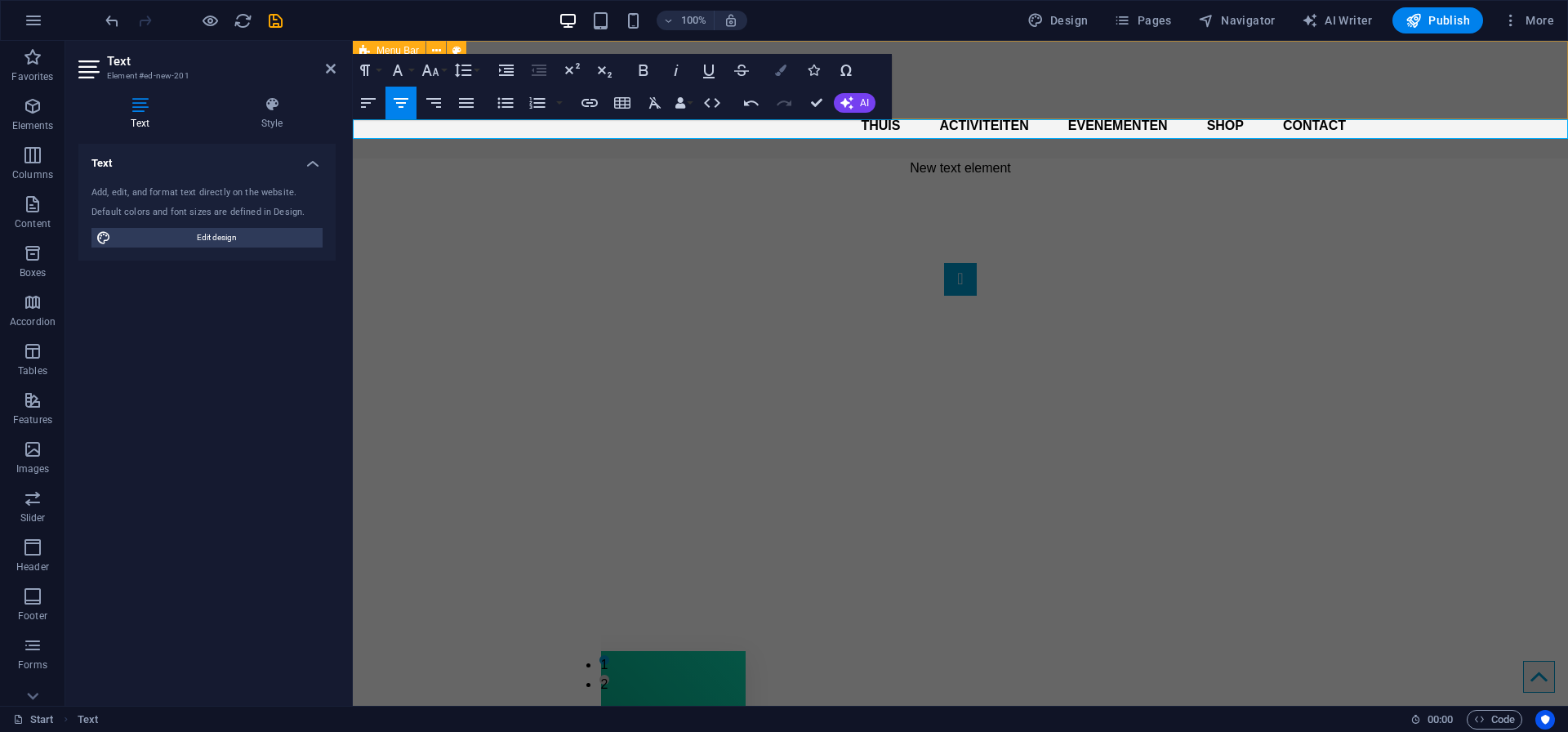
click at [779, 70] on icon "button" at bounding box center [780, 70] width 11 height 11
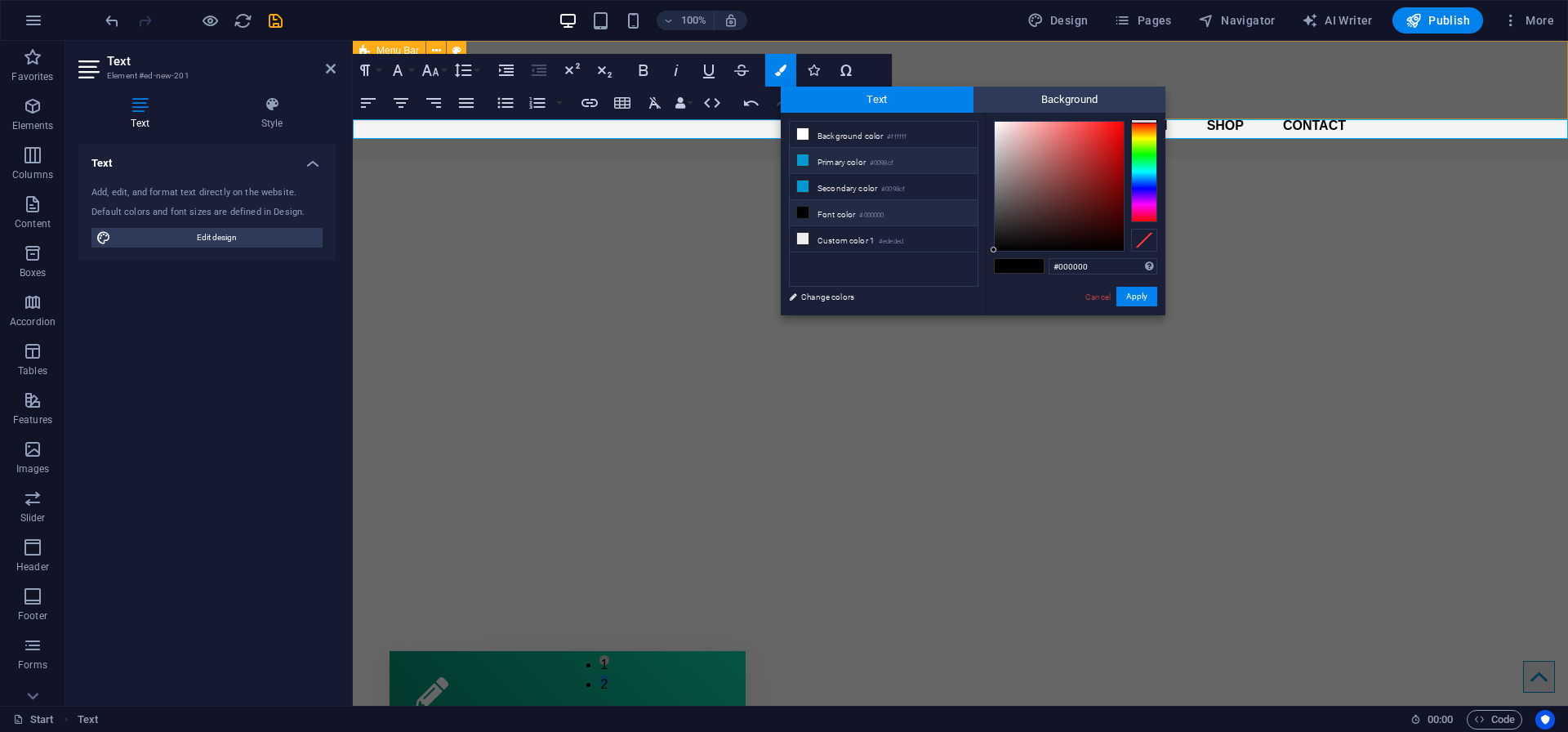
click at [888, 164] on small "#0098cf" at bounding box center [881, 162] width 24 height 11
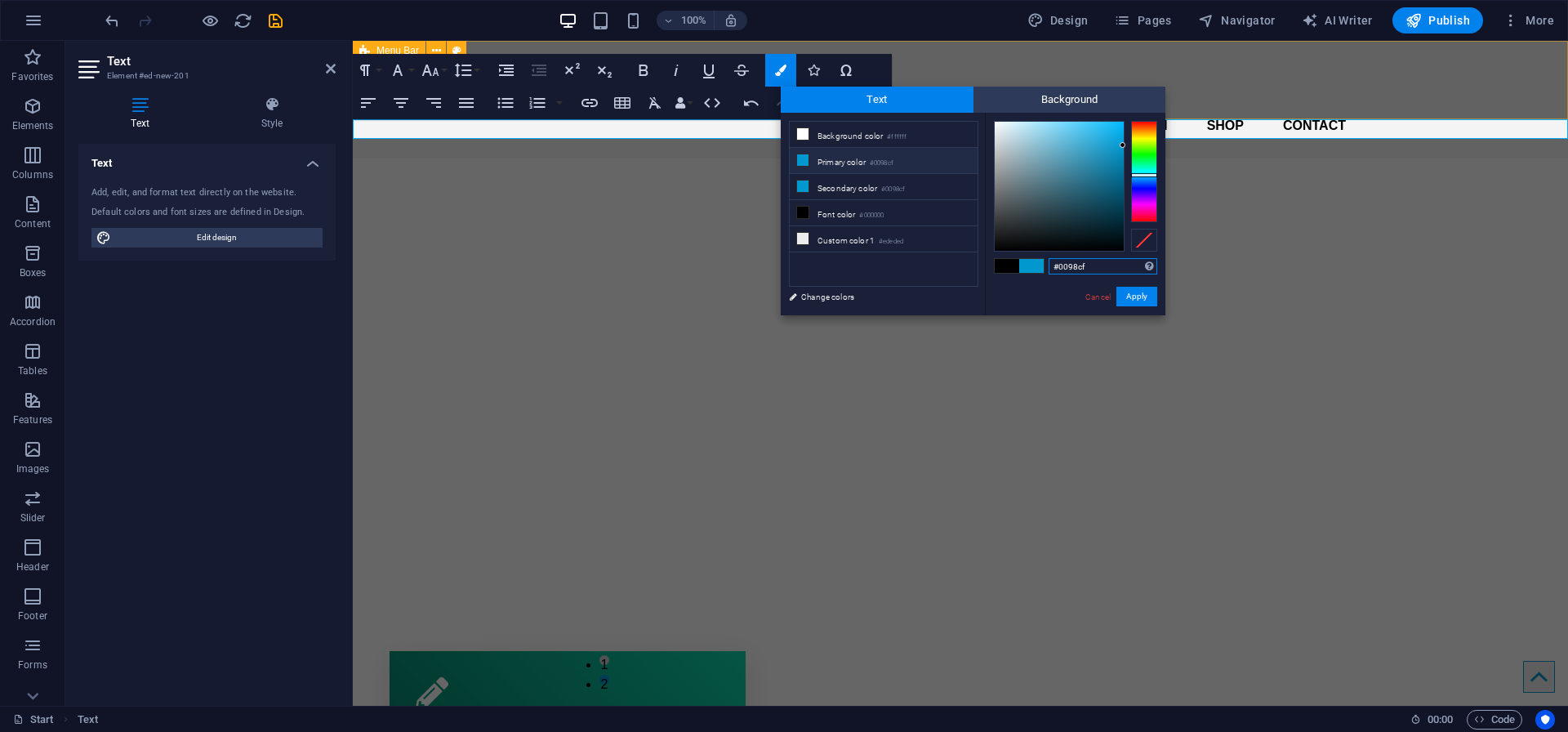
click at [1064, 269] on input "#0098cf" at bounding box center [1103, 266] width 109 height 16
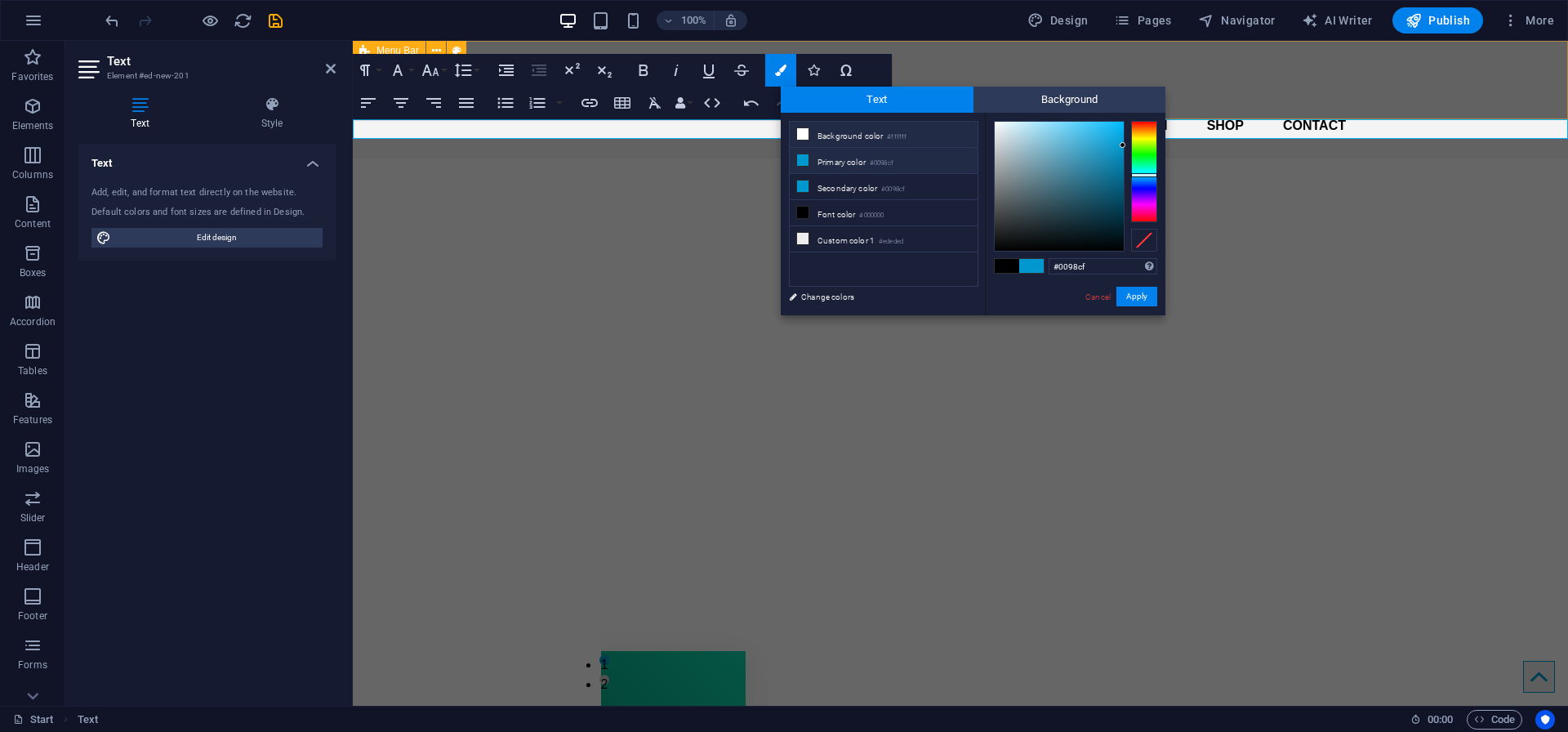
click at [873, 139] on li "Background color #ffffff" at bounding box center [883, 134] width 188 height 26
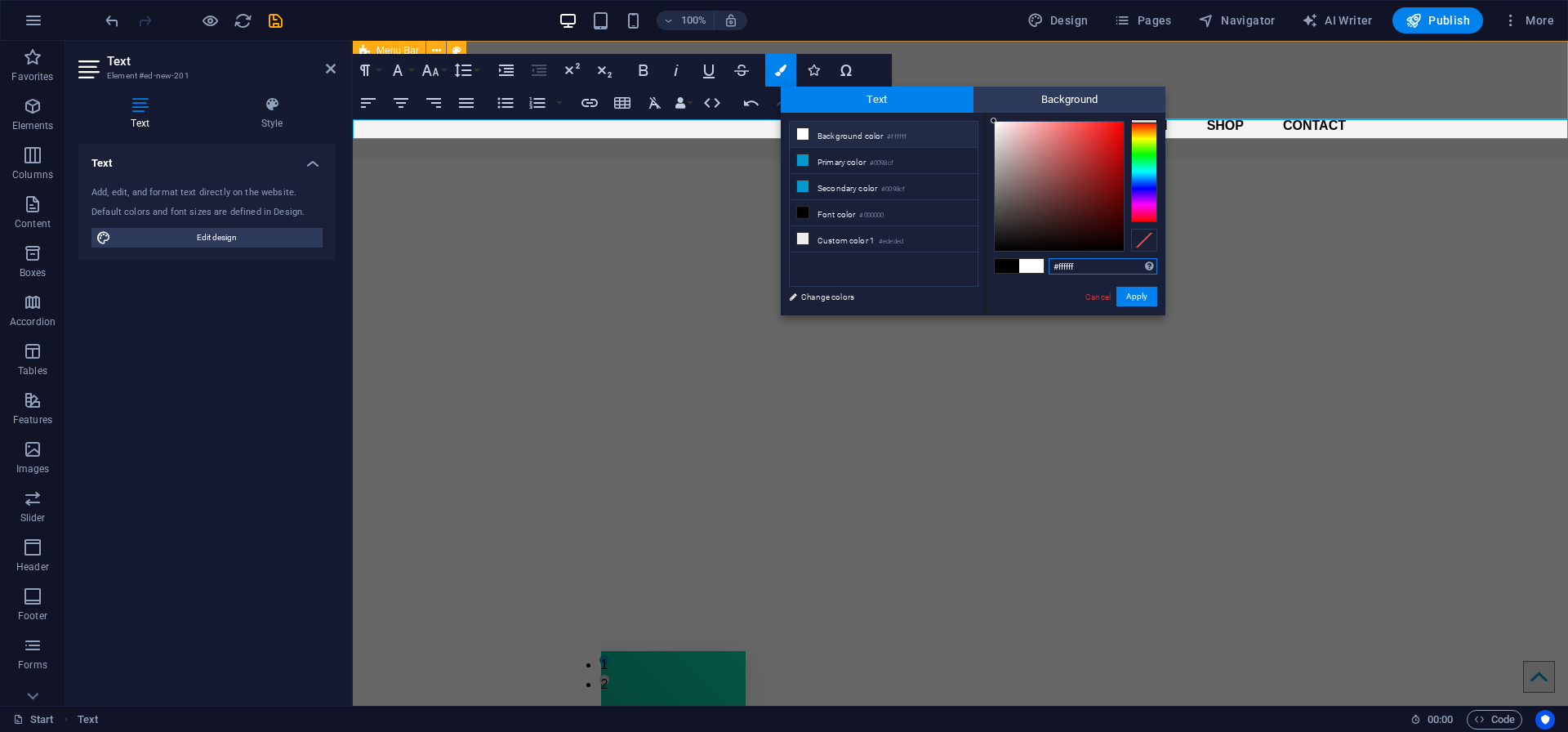
click at [1070, 264] on input "#ffffff" at bounding box center [1103, 266] width 109 height 16
paste input "0098c"
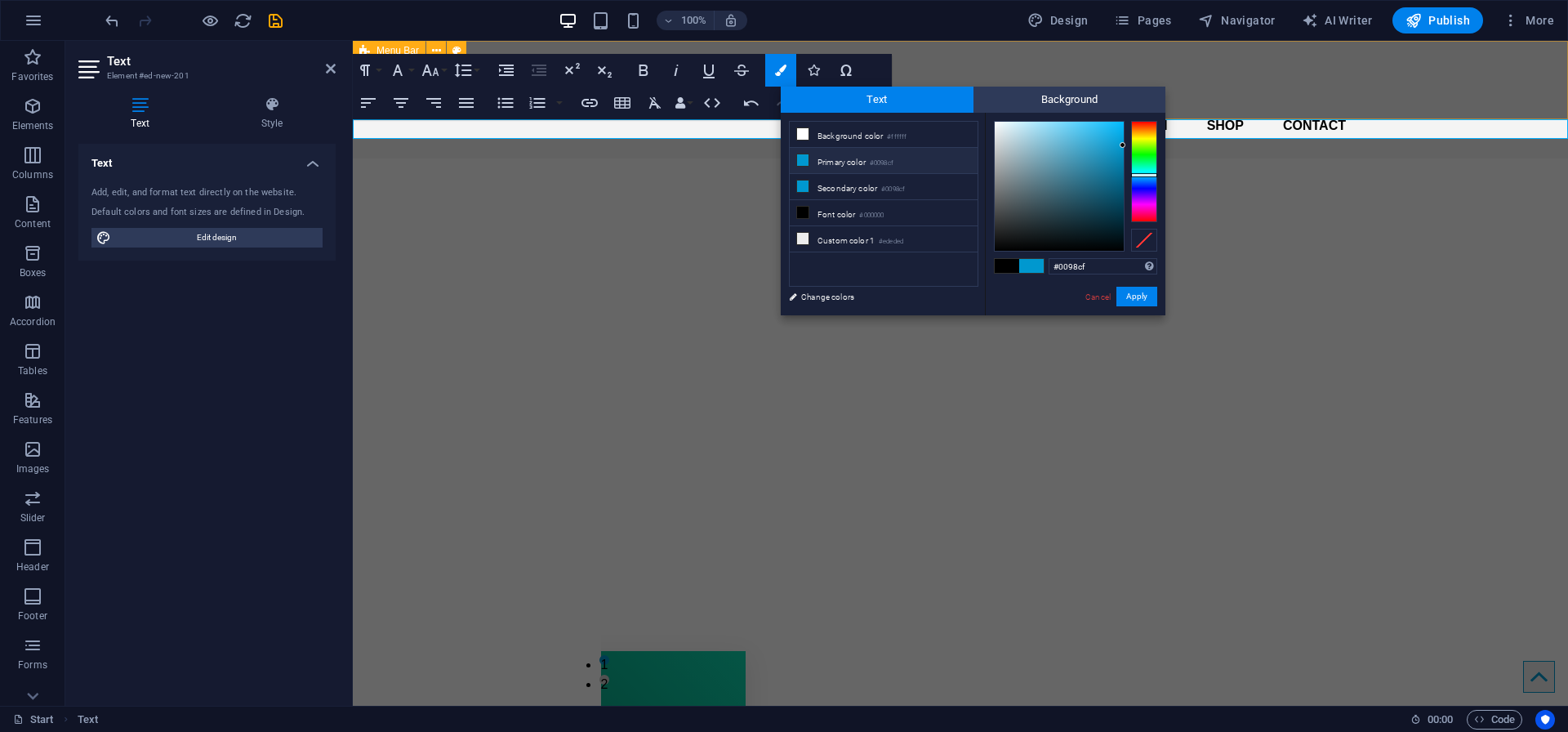
click at [841, 157] on li "Primary color #0098cf" at bounding box center [883, 161] width 188 height 26
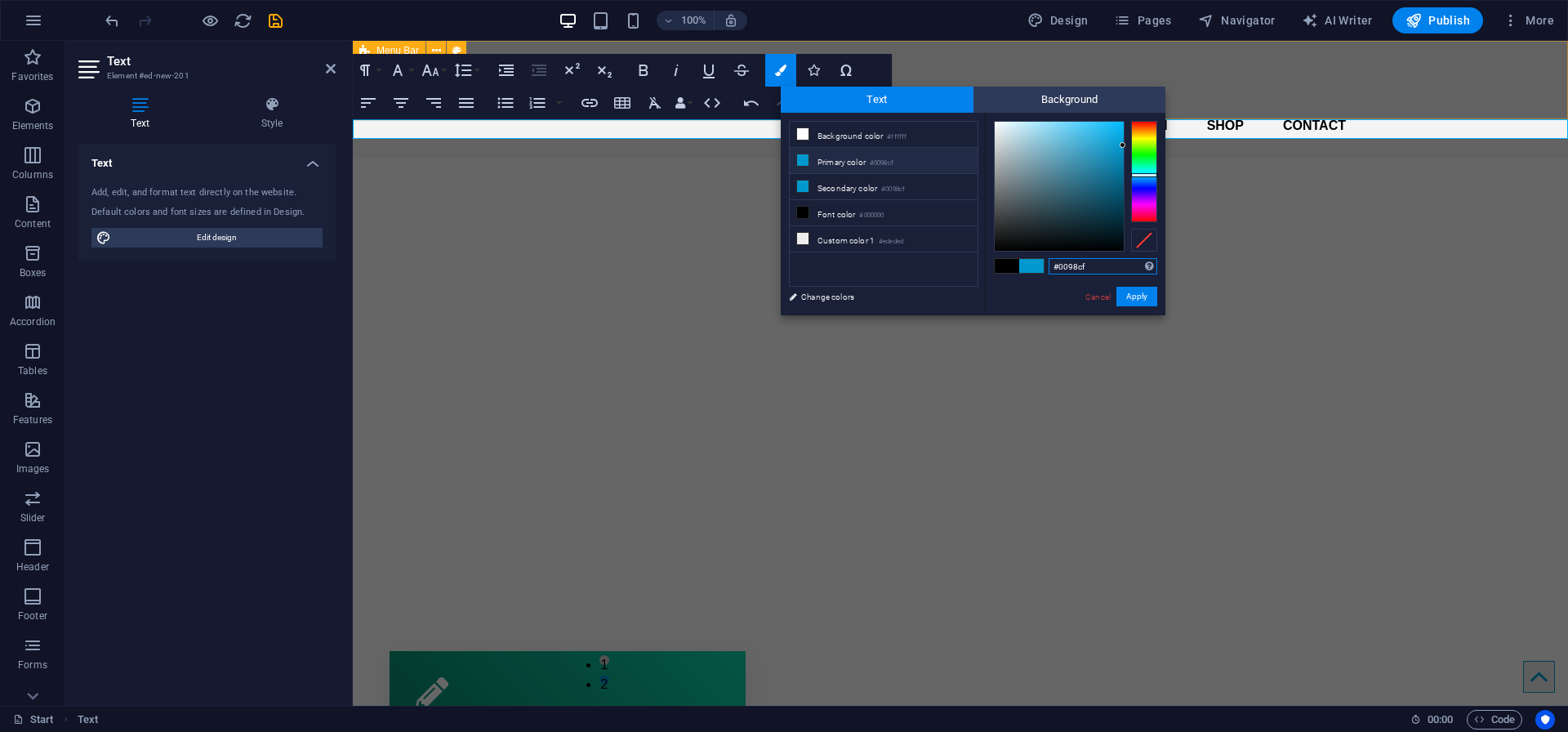
click at [1072, 264] on input "#0098cf" at bounding box center [1103, 266] width 109 height 16
drag, startPoint x: 1019, startPoint y: 132, endPoint x: 936, endPoint y: 103, distance: 87.9
click at [936, 103] on div "Text Background less Background color #ffffff Primary color #0098cf Secondary c…" at bounding box center [972, 201] width 385 height 229
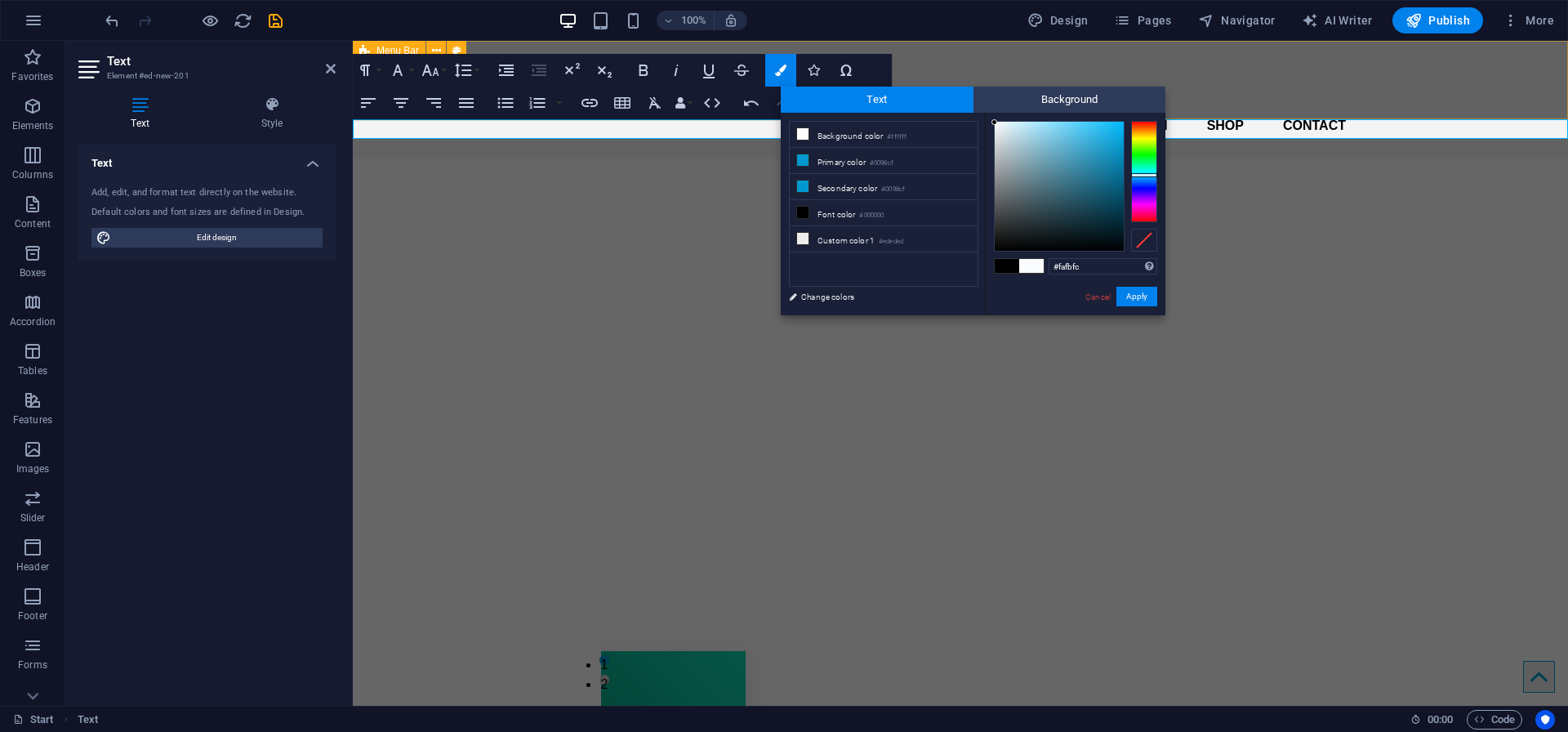
click at [994, 122] on div at bounding box center [993, 122] width 6 height 6
drag, startPoint x: 994, startPoint y: 122, endPoint x: 983, endPoint y: 114, distance: 13.6
click at [983, 114] on div "less Background color #ffffff Primary color #0098cf Secondary color #0098cf Fon…" at bounding box center [972, 214] width 385 height 202
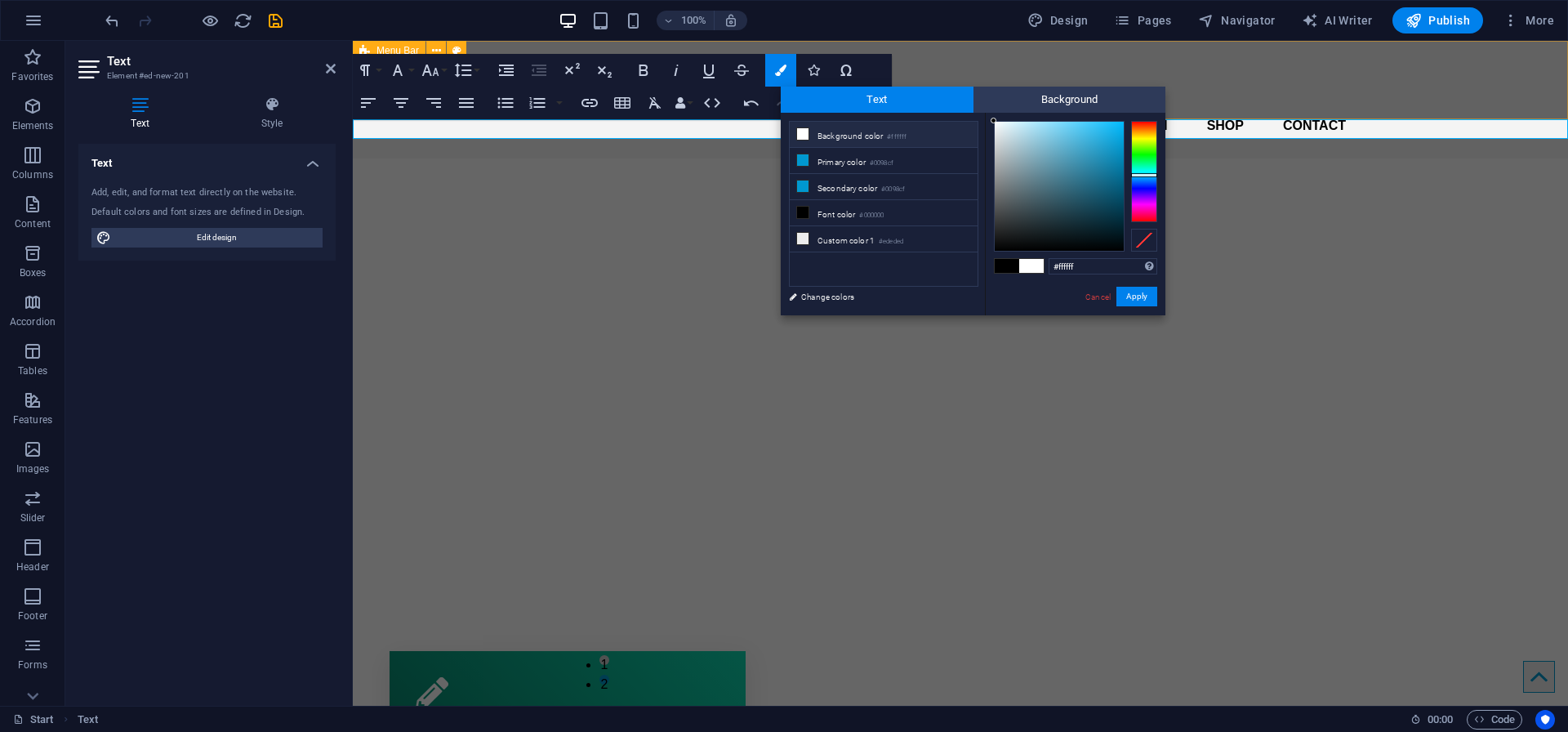
click at [988, 114] on div "#ffffff Supported formats #0852ed rgb(8, 82, 237) rgba(8, 82, 237, 90%) hsv(221…" at bounding box center [1075, 332] width 180 height 440
click at [990, 121] on div at bounding box center [993, 120] width 6 height 6
click at [1143, 298] on button "Apply" at bounding box center [1136, 296] width 41 height 20
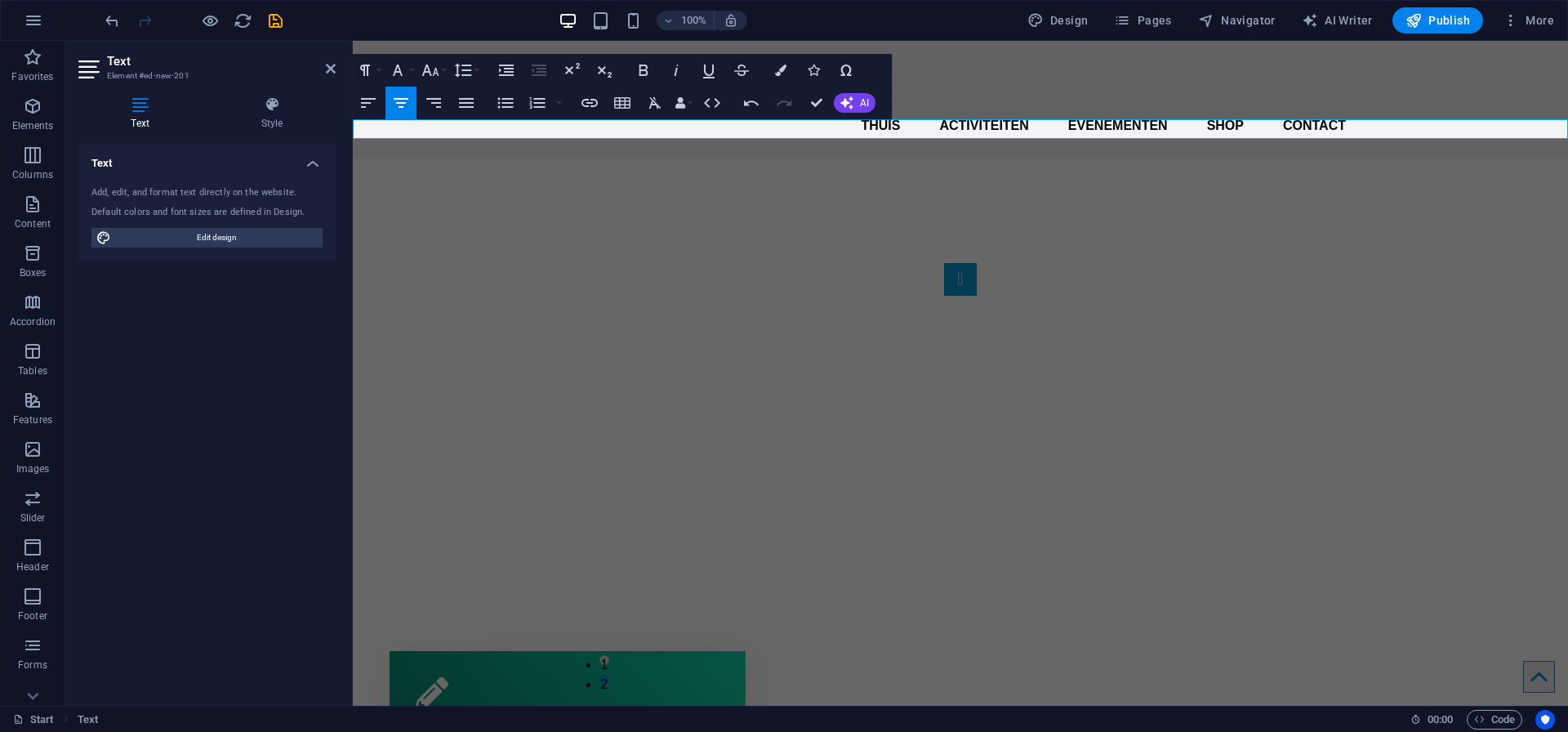
click at [971, 161] on span "New text element" at bounding box center [959, 167] width 101 height 14
click at [779, 72] on icon "button" at bounding box center [780, 70] width 11 height 11
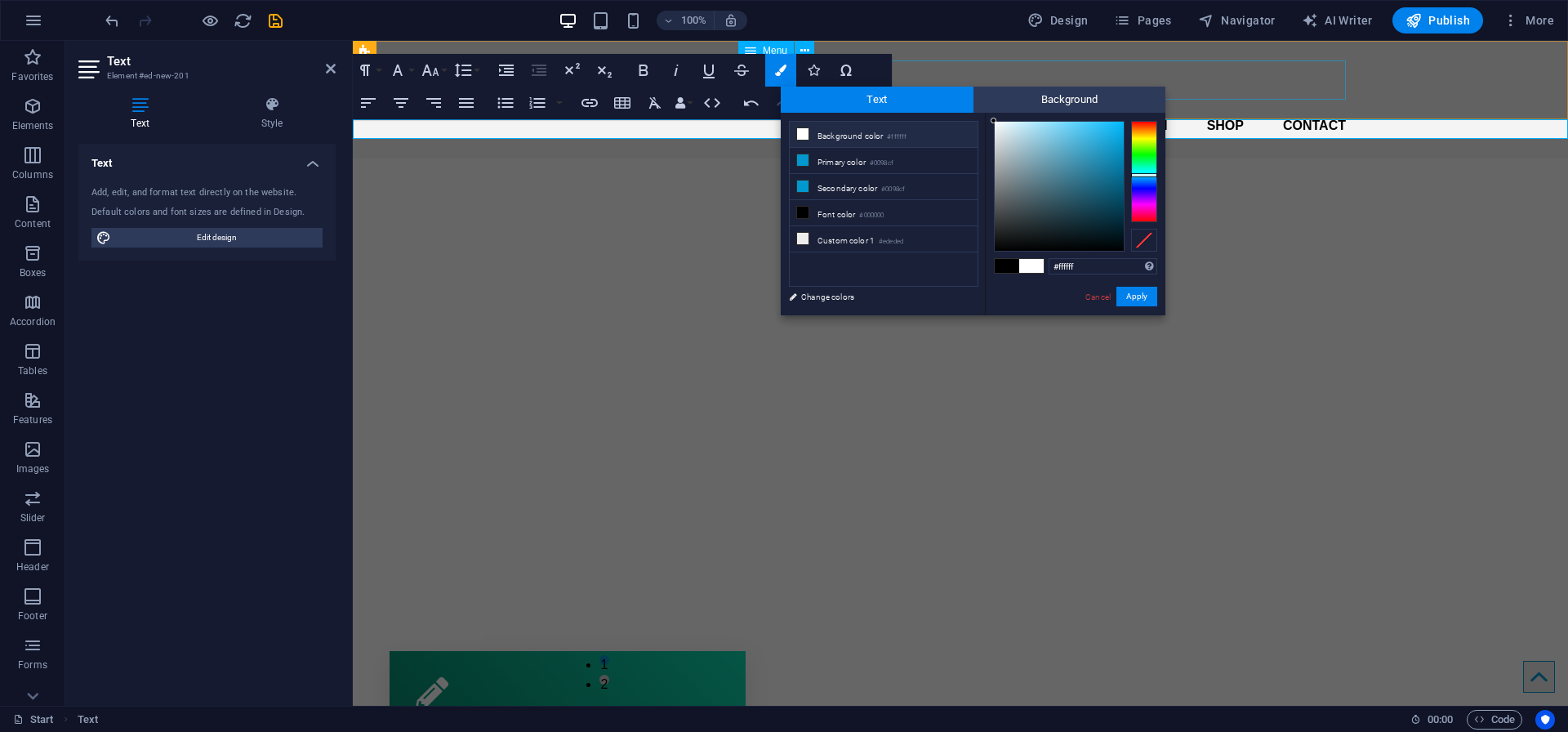
click at [852, 136] on li "Background color #ffffff" at bounding box center [883, 134] width 188 height 26
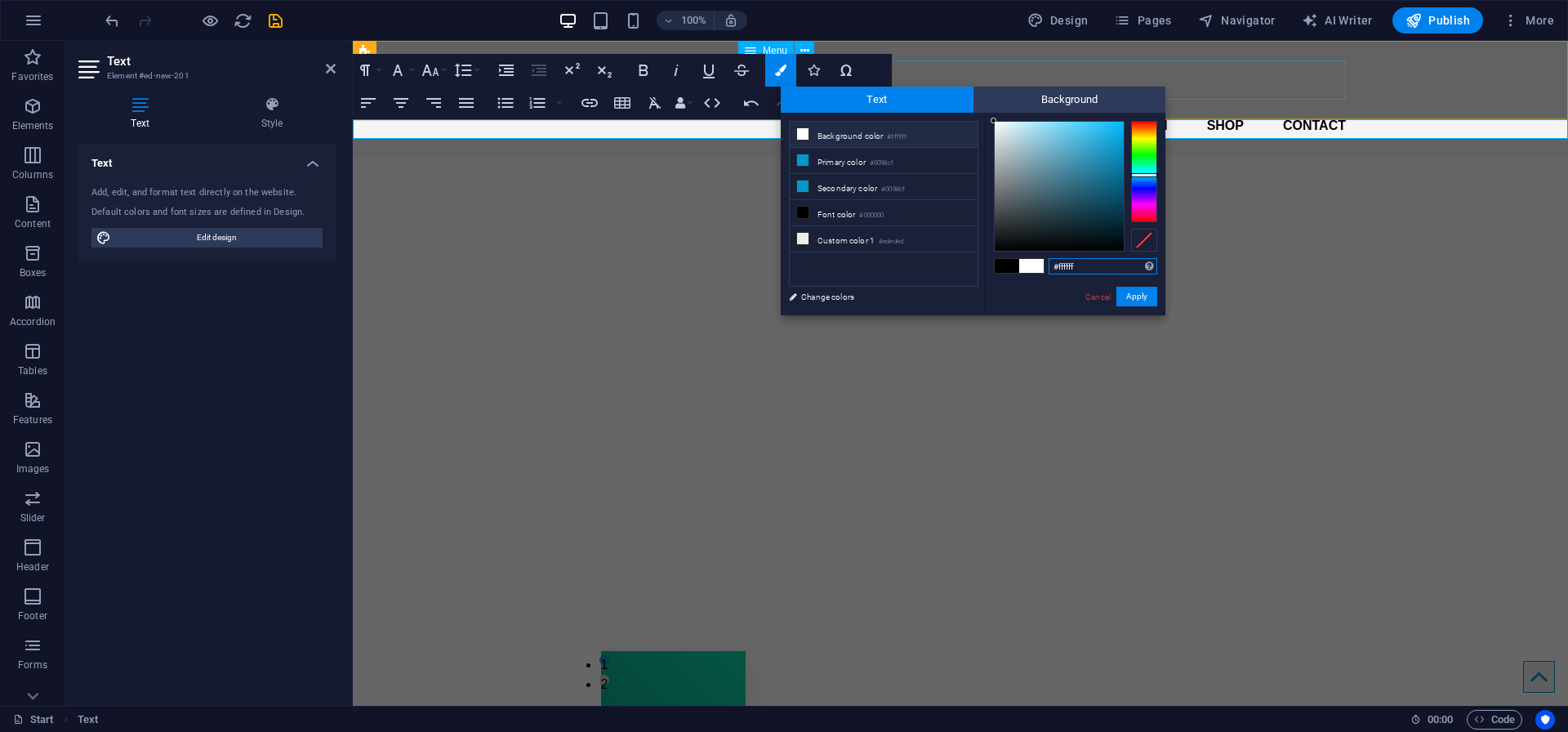
click at [1065, 267] on input "#ffffff" at bounding box center [1103, 266] width 109 height 16
paste input "0098c"
click at [858, 158] on li "Primary color #0098cf" at bounding box center [883, 161] width 188 height 26
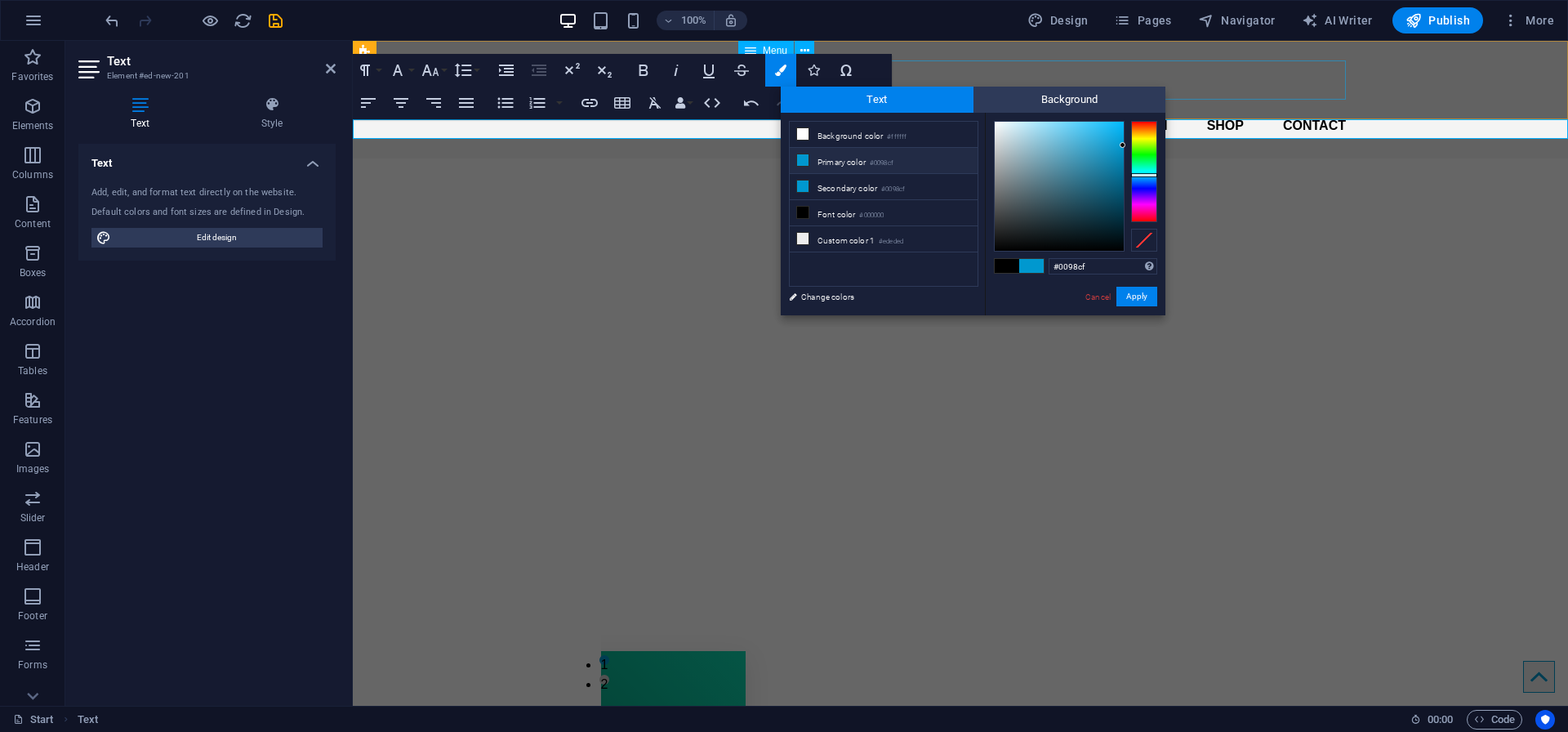
click at [850, 161] on li "Primary color #0098cf" at bounding box center [883, 161] width 188 height 26
click at [1007, 144] on div at bounding box center [1059, 186] width 129 height 129
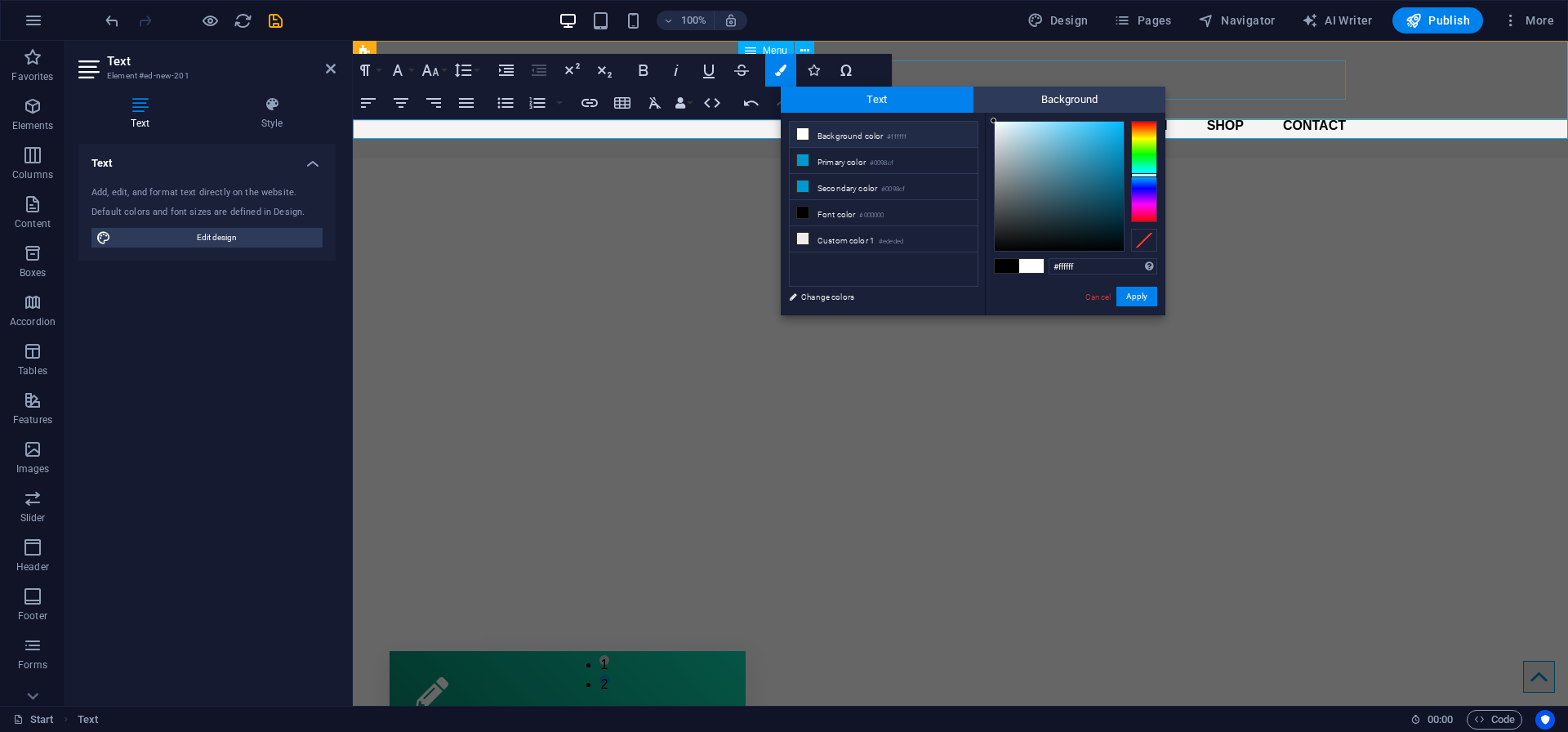
drag, startPoint x: 998, startPoint y: 129, endPoint x: 980, endPoint y: 116, distance: 22.2
click at [980, 116] on div "less Background color #ffffff Primary color #0098cf Secondary color #0098cf Fon…" at bounding box center [972, 214] width 385 height 202
click at [842, 164] on li "Primary color #0098cf" at bounding box center [883, 161] width 188 height 26
type input "#000000"
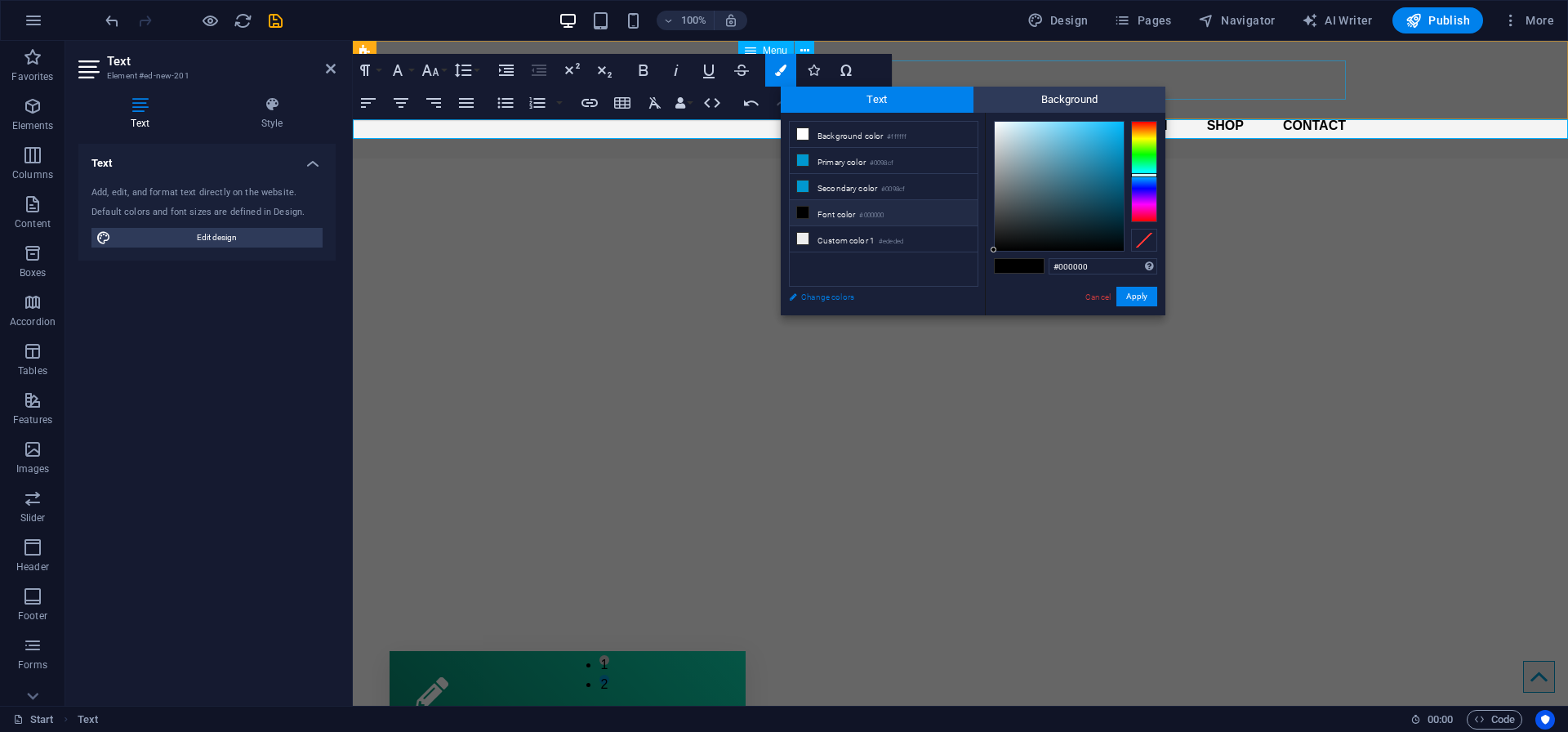
click at [828, 293] on link "Change colors" at bounding box center [875, 297] width 190 height 20
select select "px"
select select "400"
select select "px"
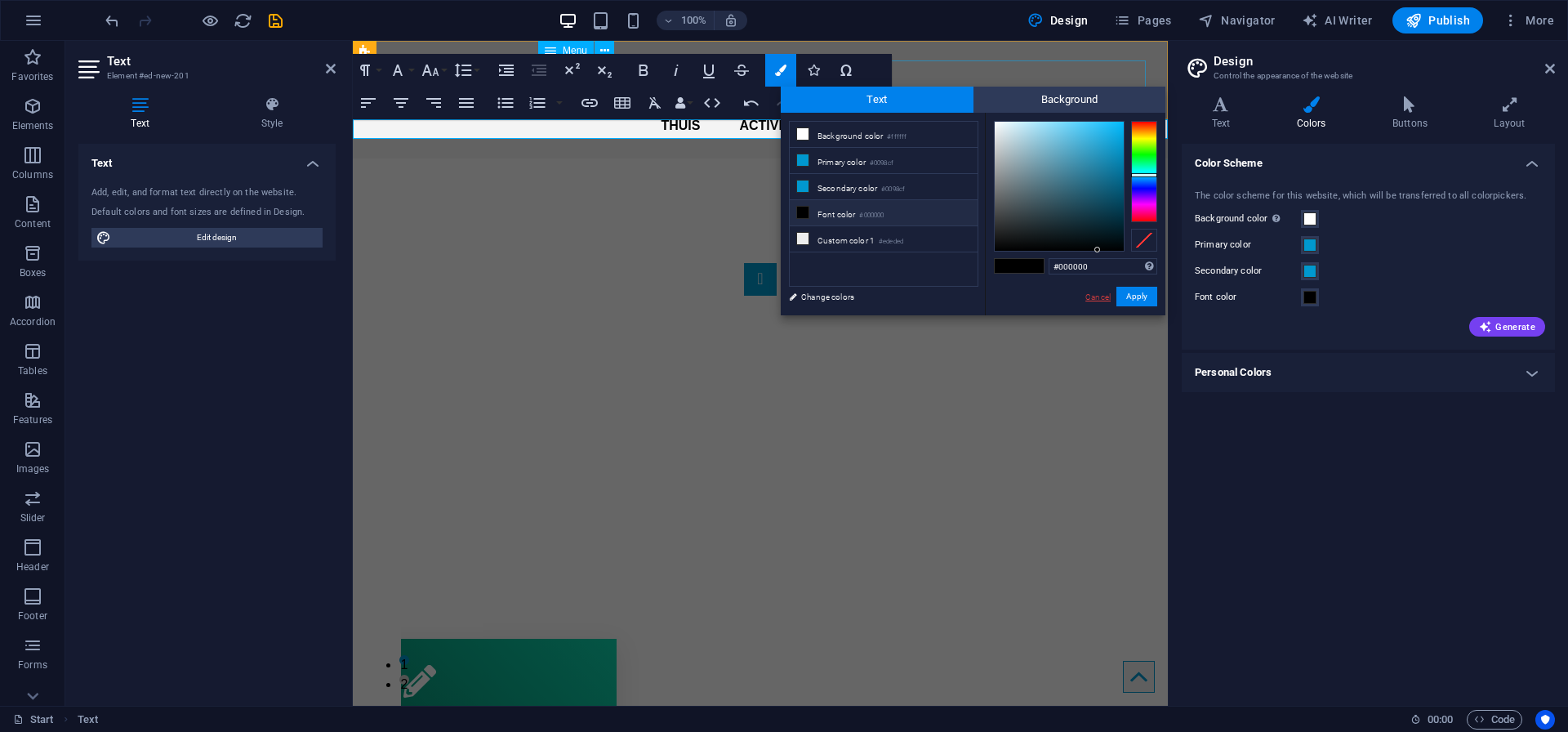
click at [1097, 296] on link "Cancel" at bounding box center [1098, 297] width 29 height 12
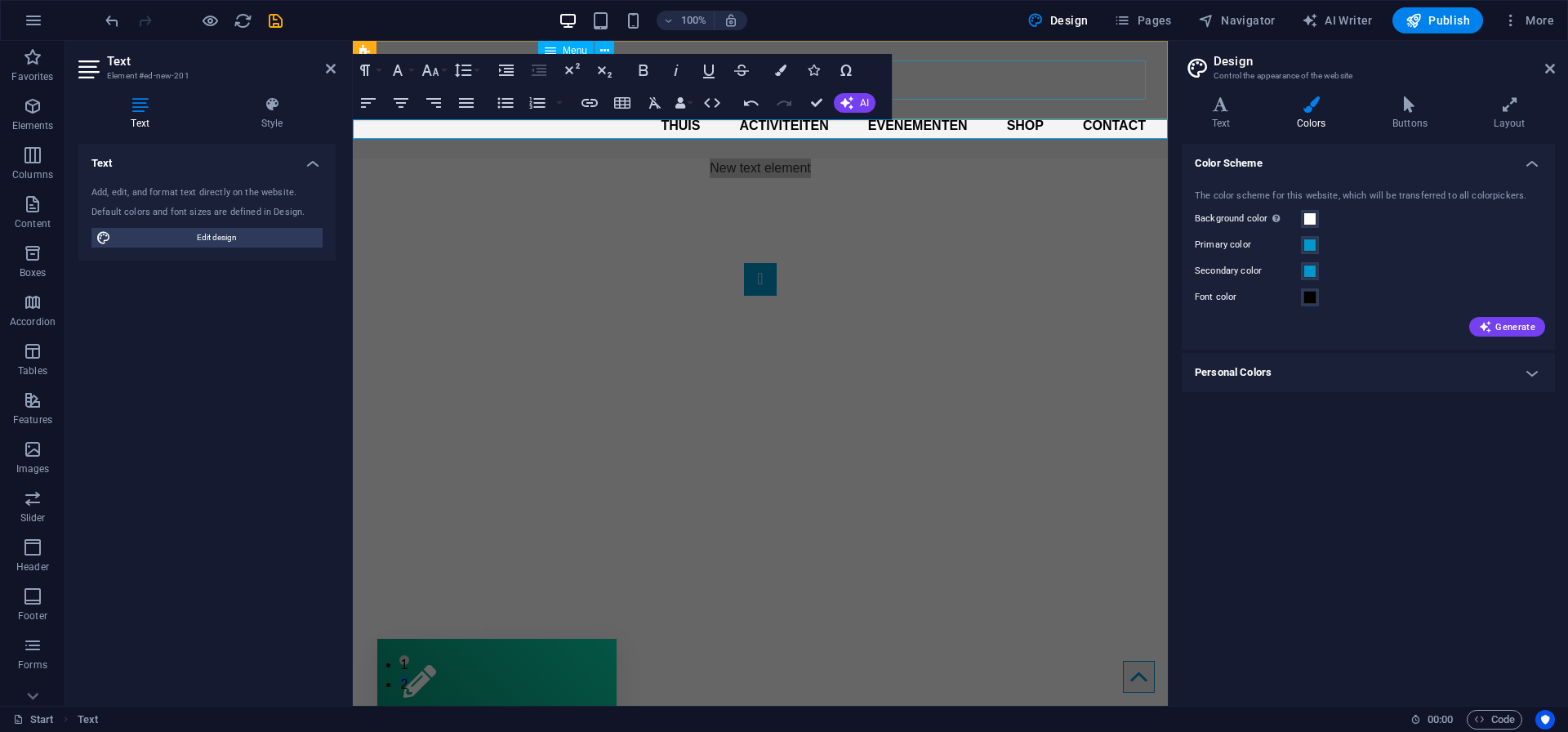
click at [776, 132] on div "H3 Boxes Container Container Menu Bar Menu Image slider on background Image sli…" at bounding box center [760, 373] width 815 height 665
click at [824, 158] on p "New text element" at bounding box center [760, 167] width 815 height 20
click at [767, 161] on span "New text element" at bounding box center [760, 167] width 101 height 14
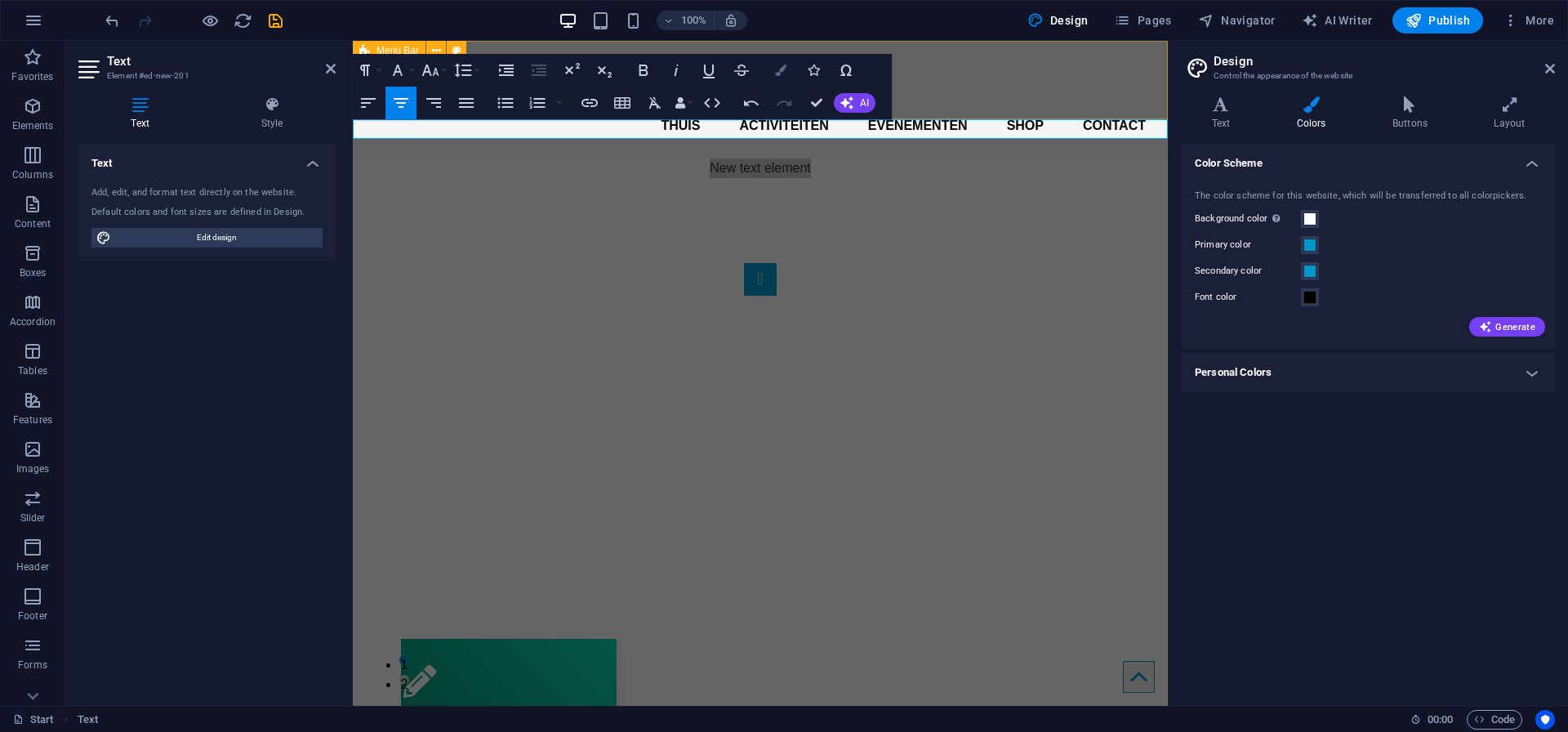
click at [775, 72] on button "Colors" at bounding box center [780, 70] width 31 height 32
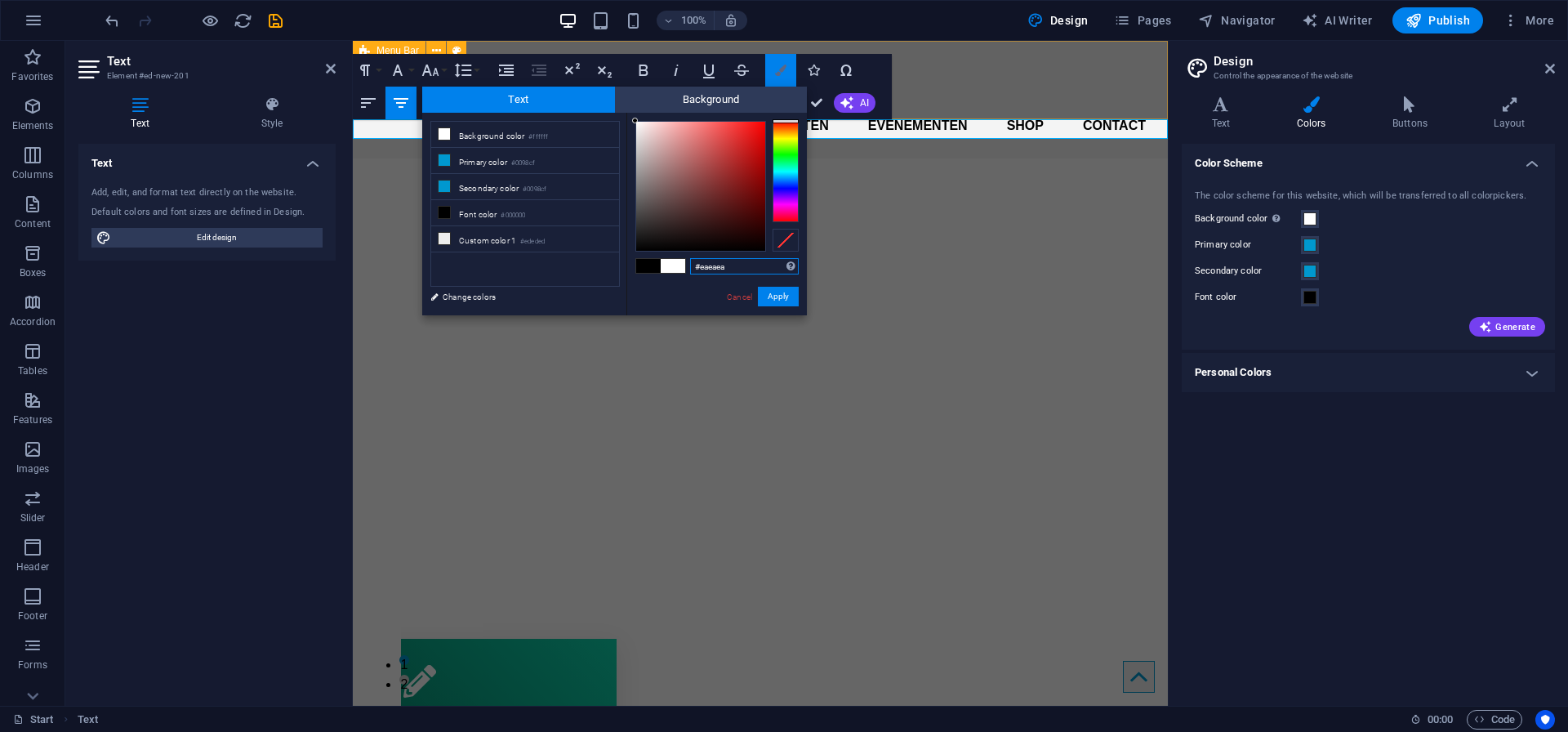
type input "#ffffff"
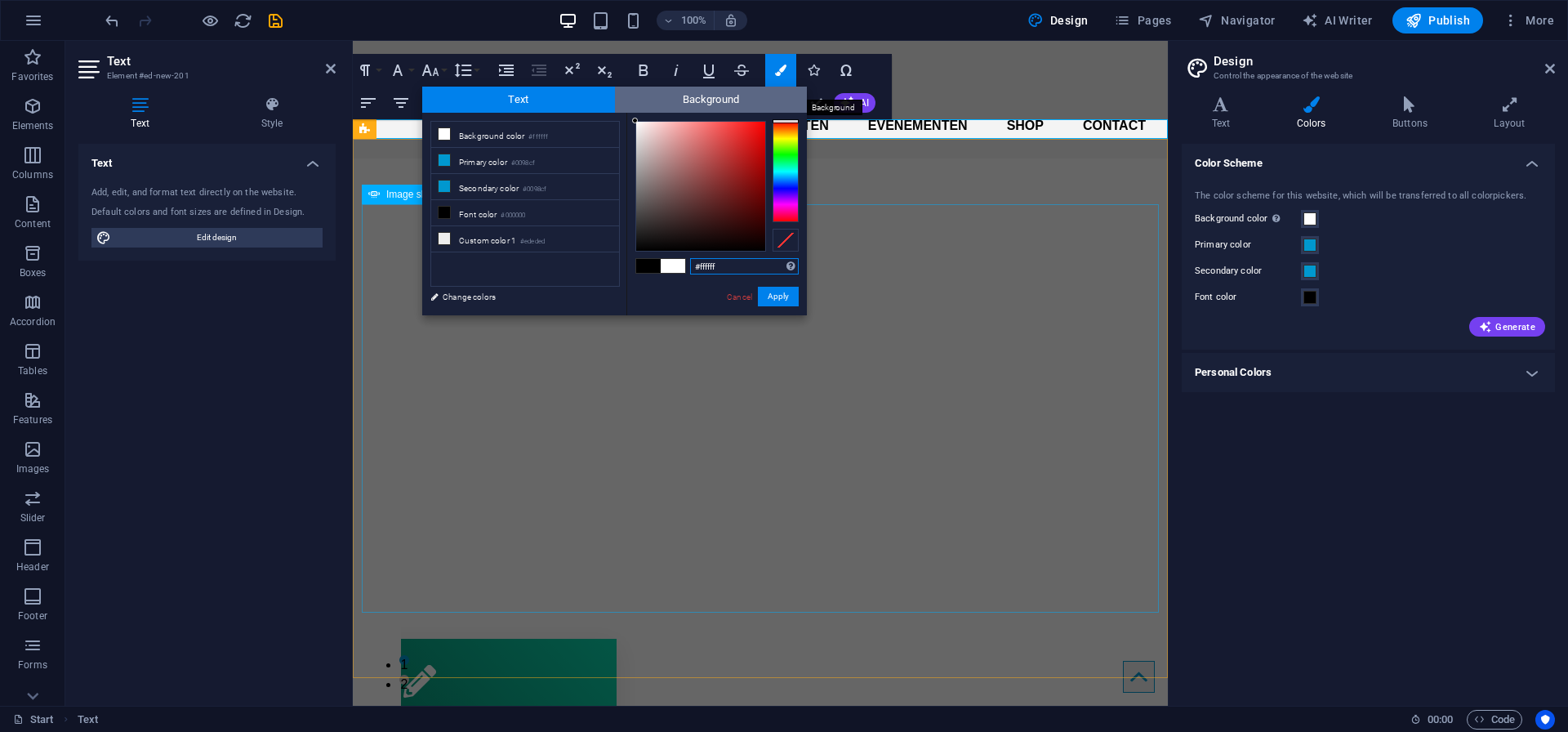
click at [675, 104] on span "Background" at bounding box center [710, 99] width 193 height 26
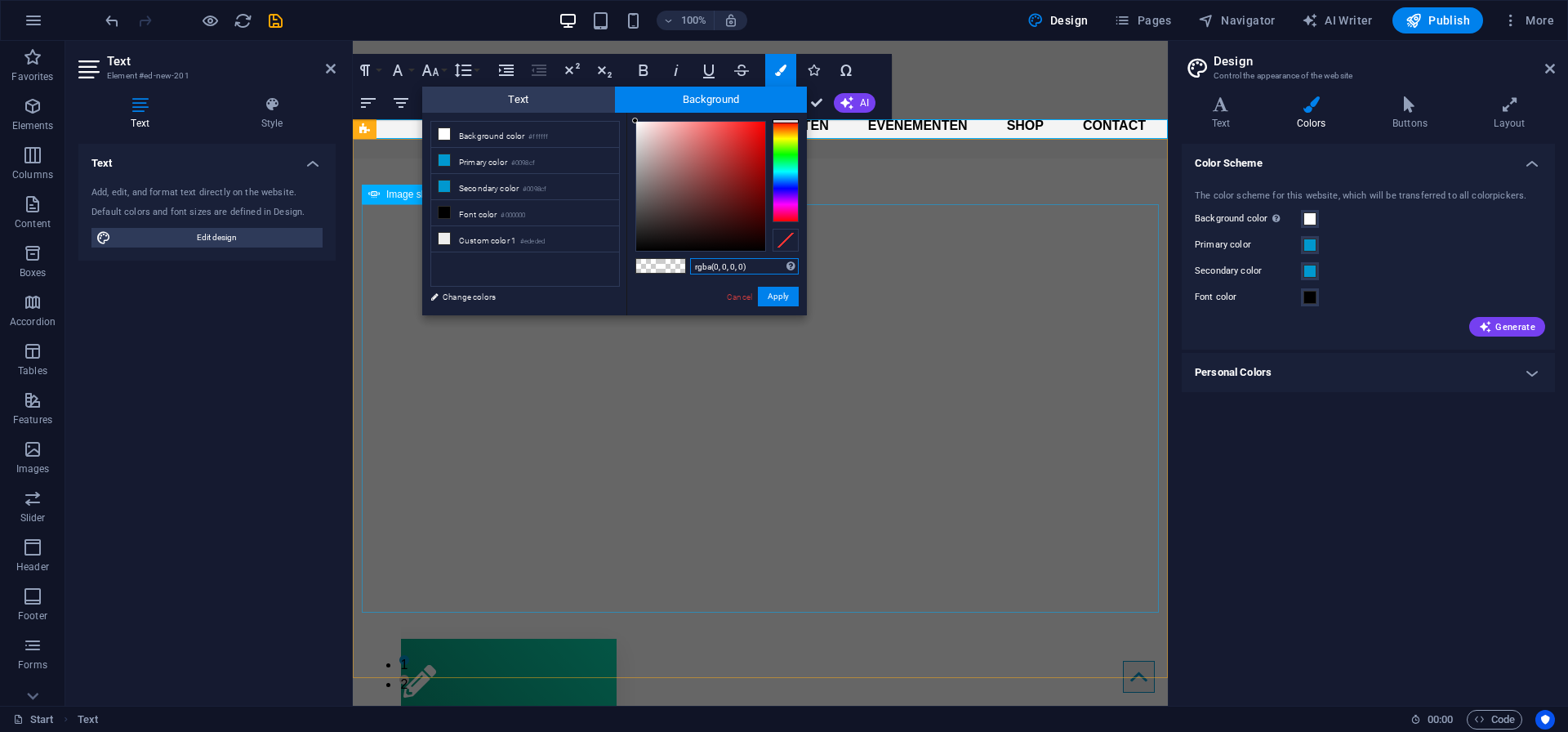
click at [720, 264] on input "rgba(0, 0, 0, 0)" at bounding box center [744, 266] width 109 height 16
paste input "#0098cf"
type input "#0098cf"
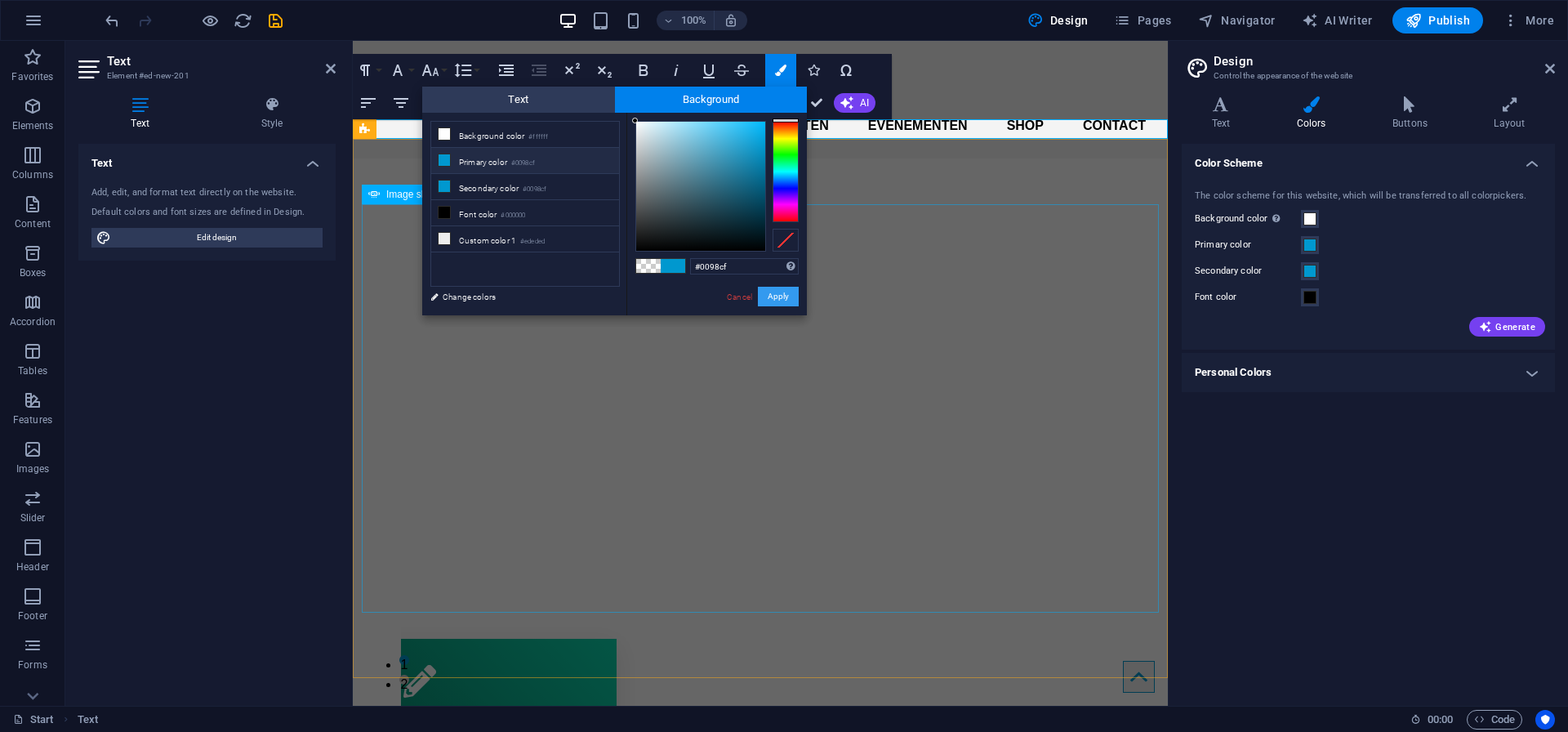
click at [786, 299] on button "Apply" at bounding box center [778, 296] width 41 height 20
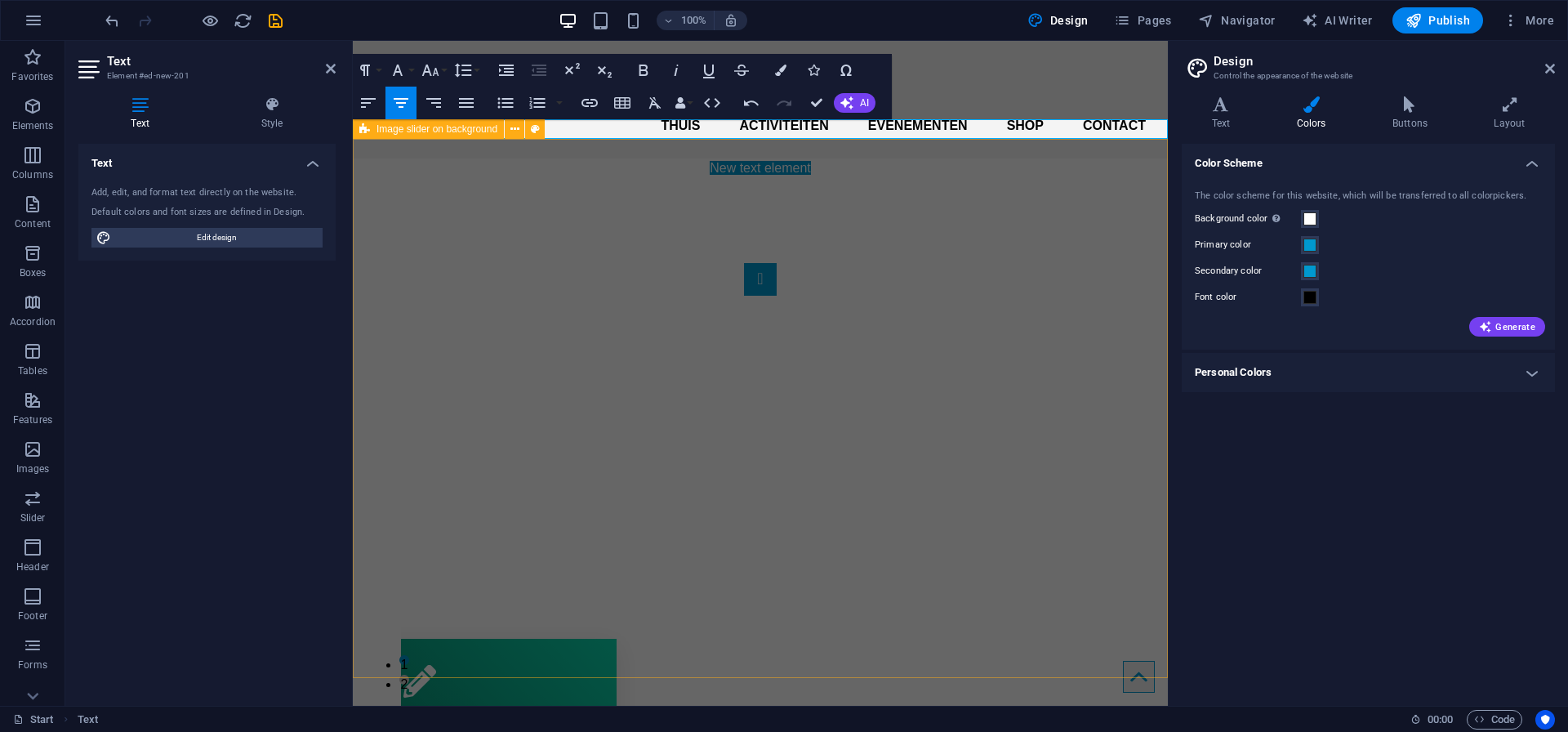
click at [799, 178] on div "1 2" at bounding box center [760, 457] width 815 height 559
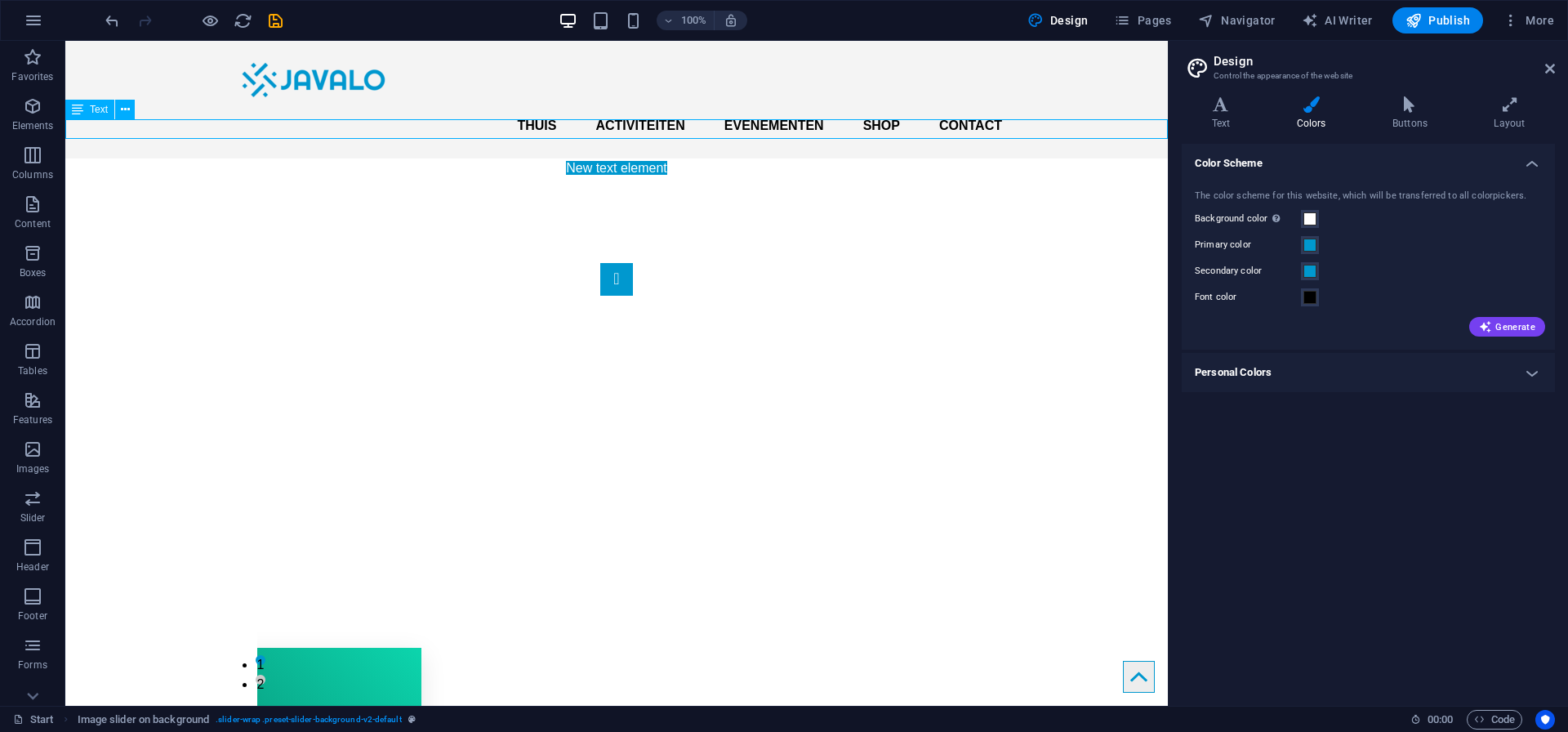
click at [703, 158] on div "New text element" at bounding box center [616, 167] width 1102 height 20
click at [648, 158] on div "New text element" at bounding box center [616, 167] width 1102 height 20
click at [646, 158] on div "New text element" at bounding box center [616, 167] width 1102 height 20
click at [1548, 70] on icon at bounding box center [1550, 68] width 10 height 13
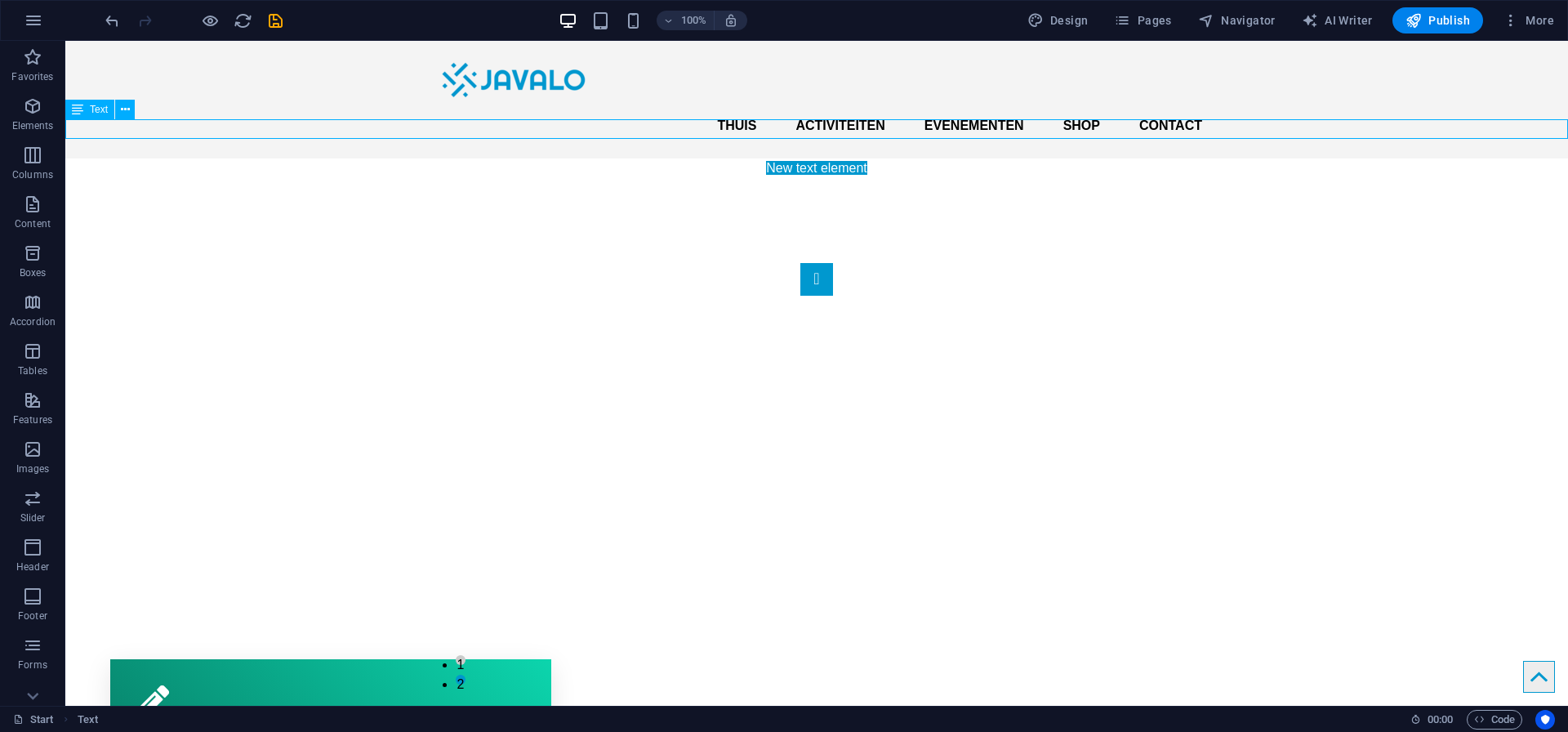
click at [924, 158] on div "New text element" at bounding box center [817, 167] width 1503 height 20
click at [812, 158] on div "New text element" at bounding box center [817, 167] width 1503 height 20
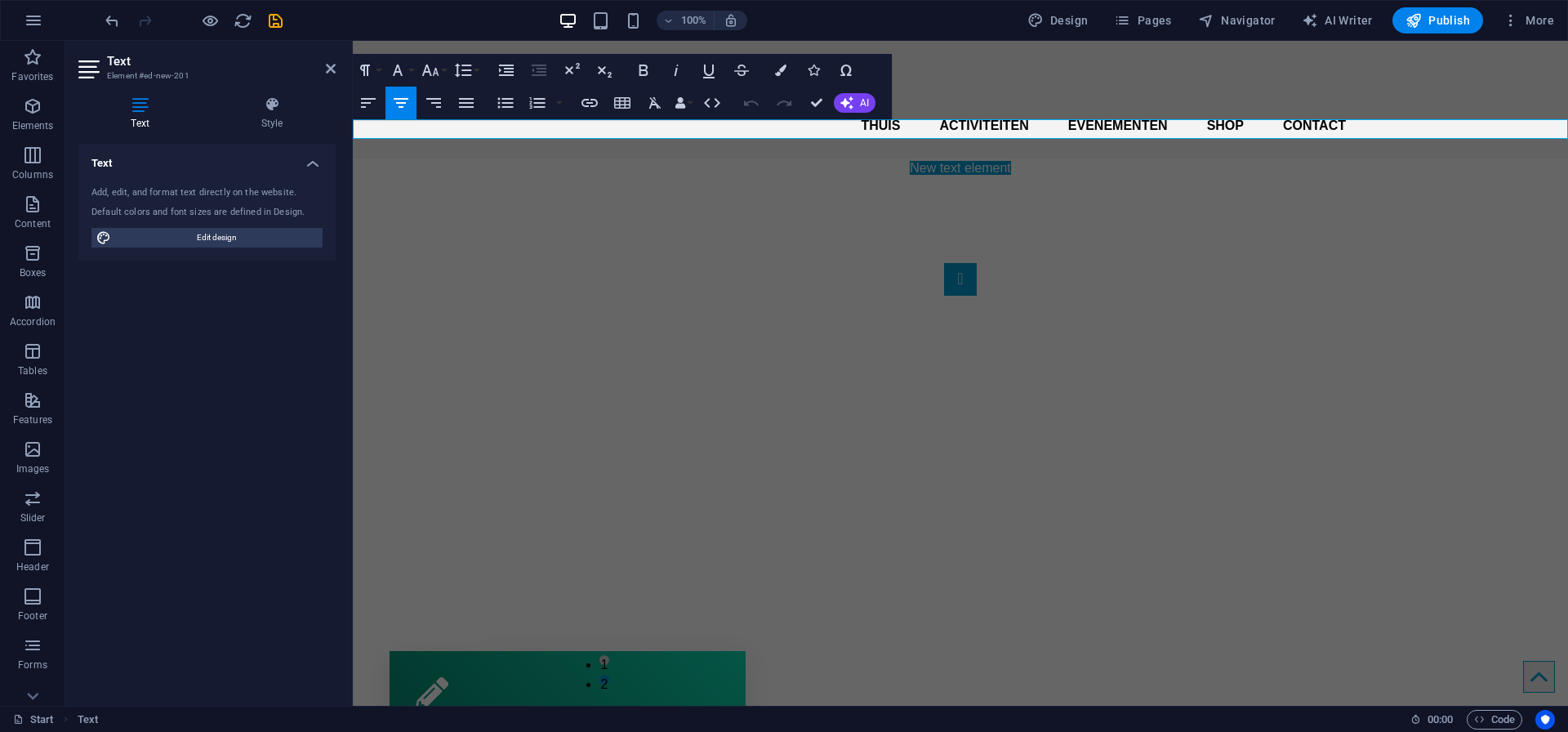
click at [812, 158] on p "New text element" at bounding box center [960, 167] width 1215 height 20
click at [592, 178] on div "1 2" at bounding box center [960, 457] width 1215 height 559
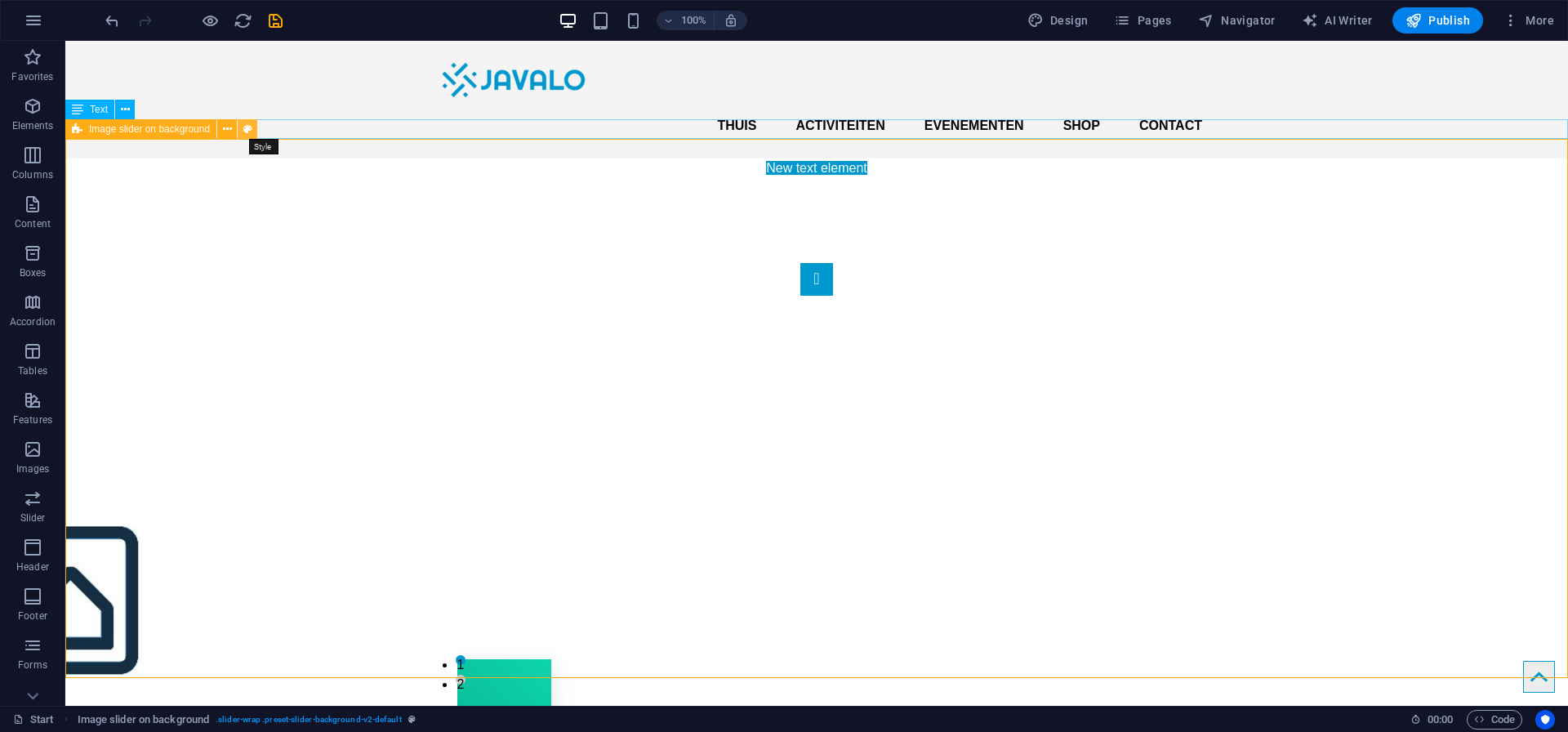
click at [246, 130] on icon at bounding box center [247, 129] width 9 height 17
select select "rem"
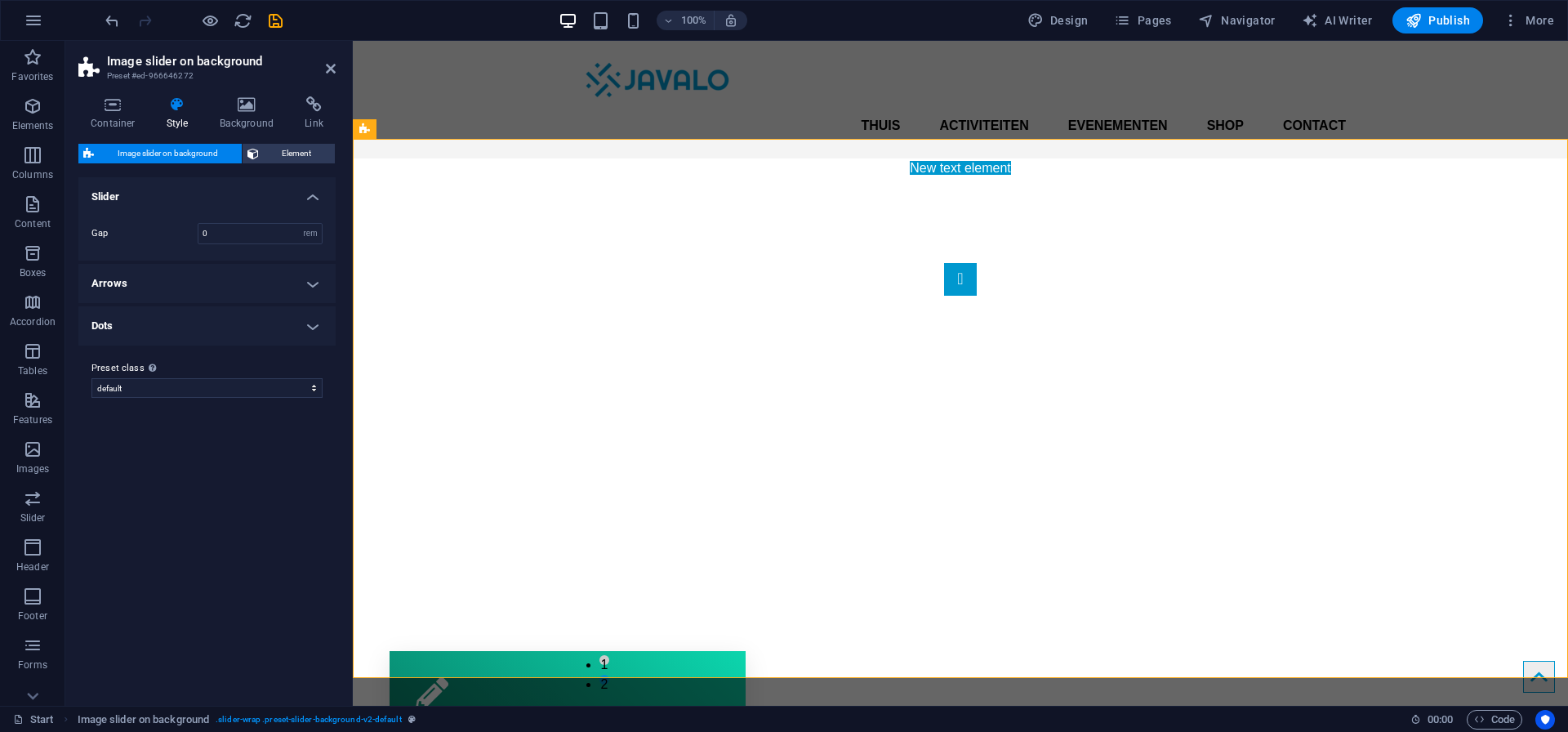
click at [439, 158] on div "New text element" at bounding box center [960, 167] width 1215 height 20
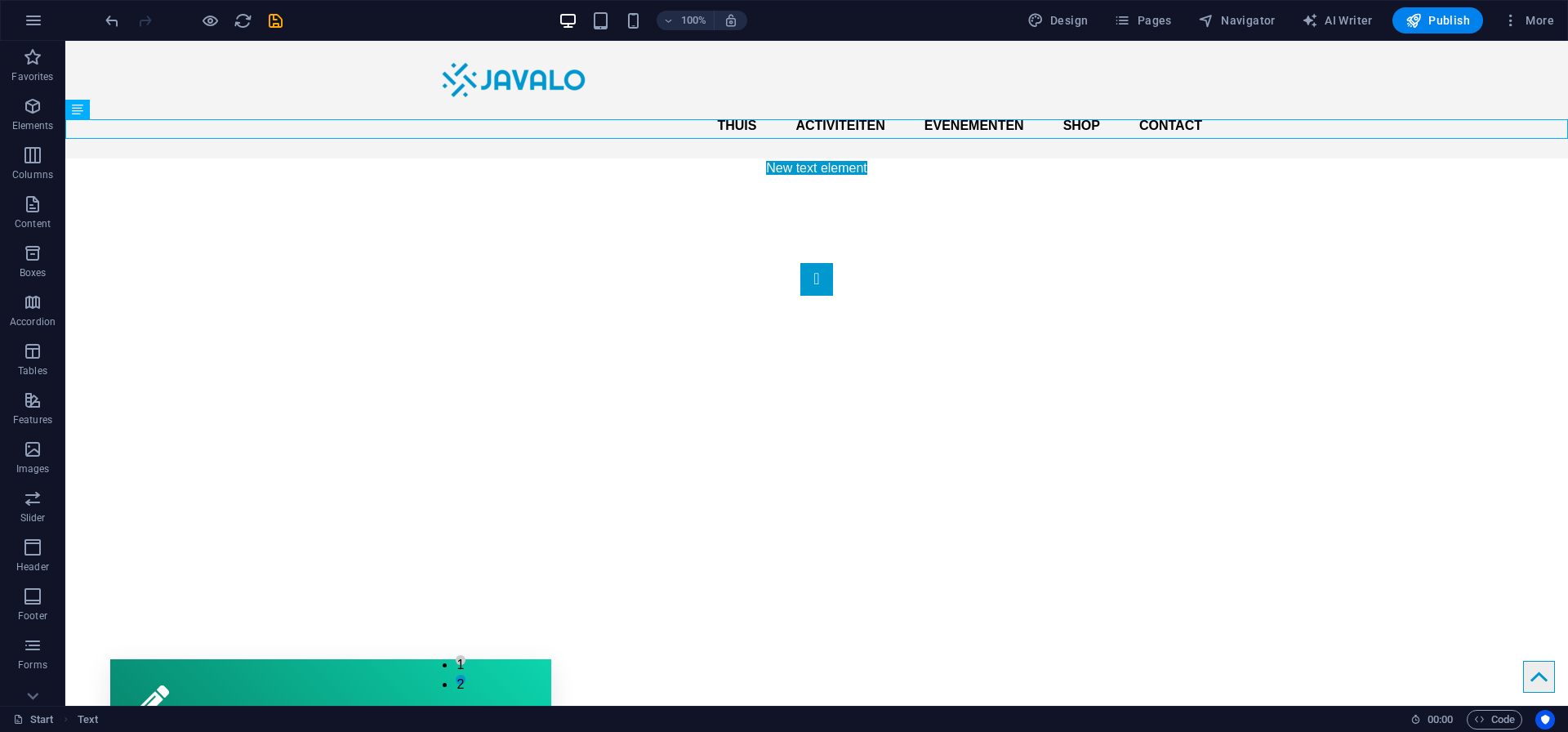
click at [444, 158] on div "New text element" at bounding box center [817, 167] width 1503 height 20
click at [798, 158] on div "New text element" at bounding box center [817, 167] width 1503 height 20
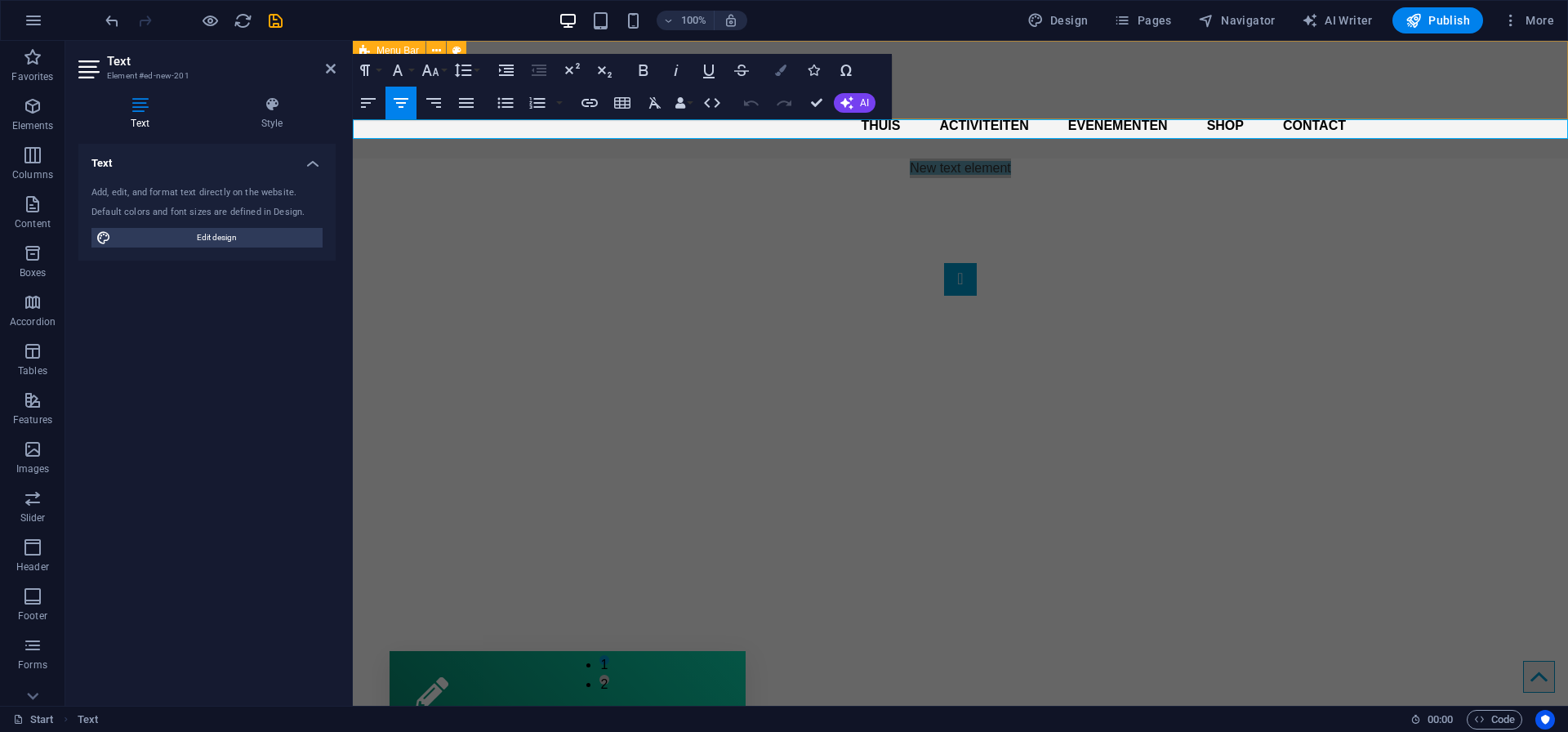
click at [784, 67] on icon "button" at bounding box center [780, 70] width 11 height 11
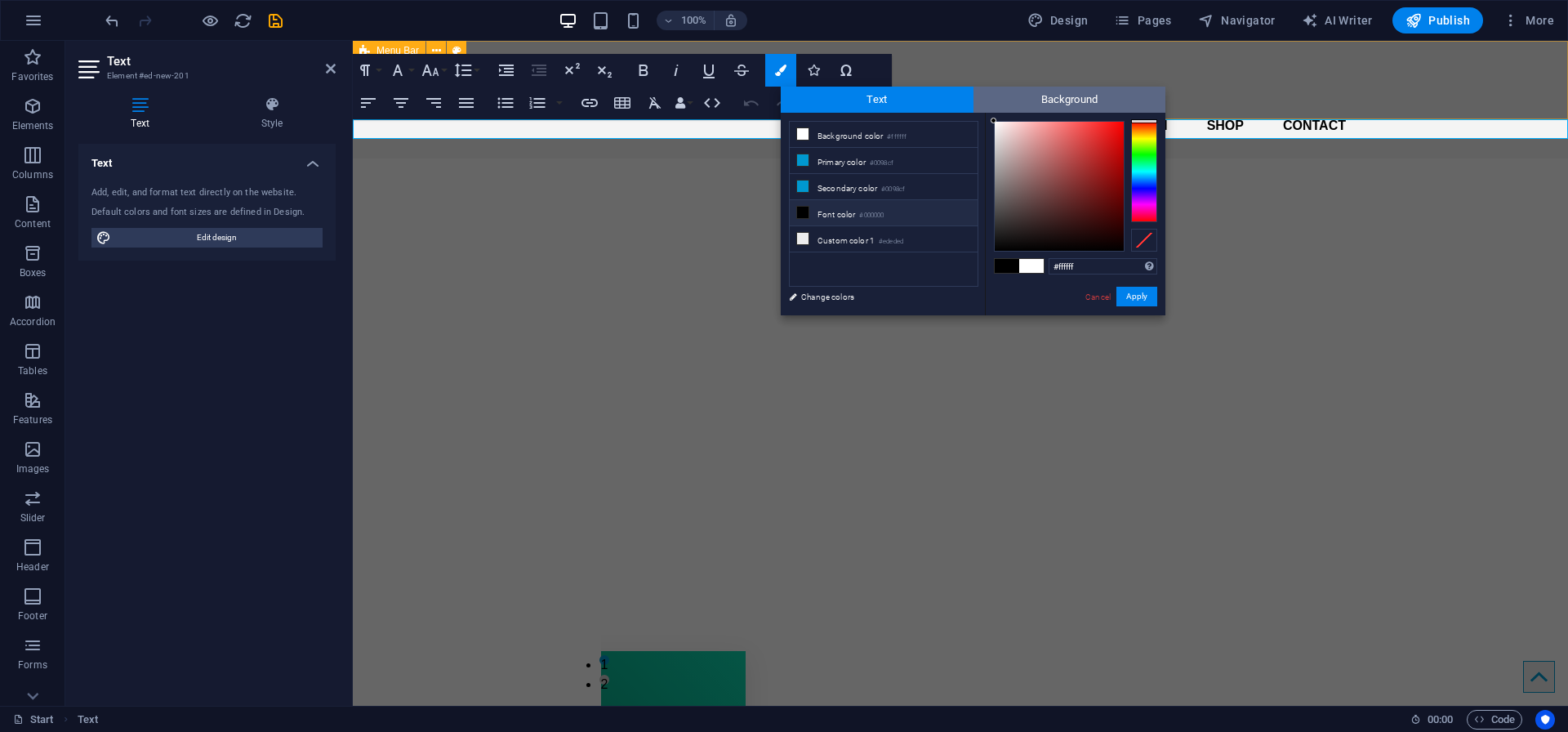
click at [1043, 96] on span "Background" at bounding box center [1069, 99] width 193 height 26
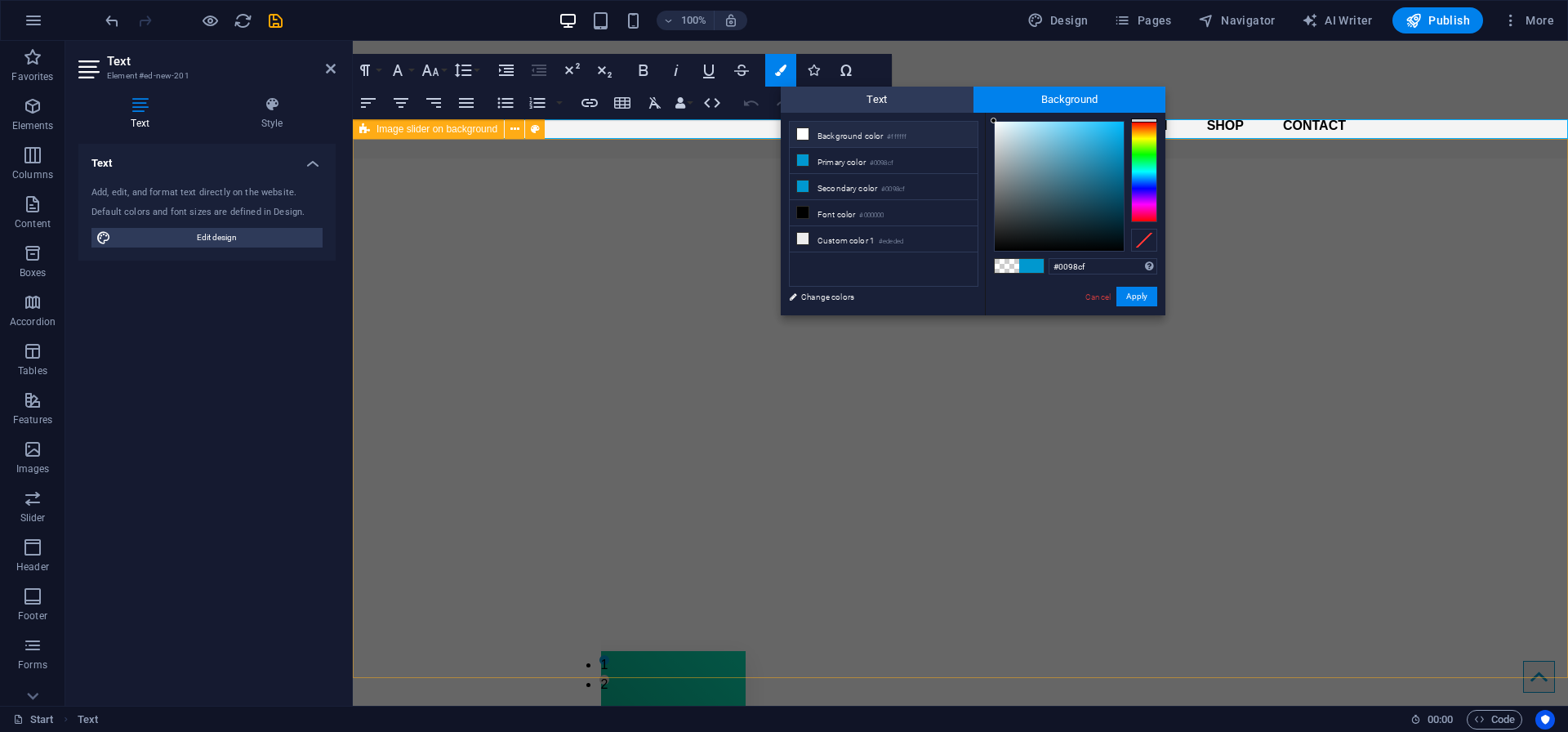
click at [853, 140] on li "Background color #ffffff" at bounding box center [883, 134] width 188 height 26
type input "rgba(255, 255, 255, 0)"
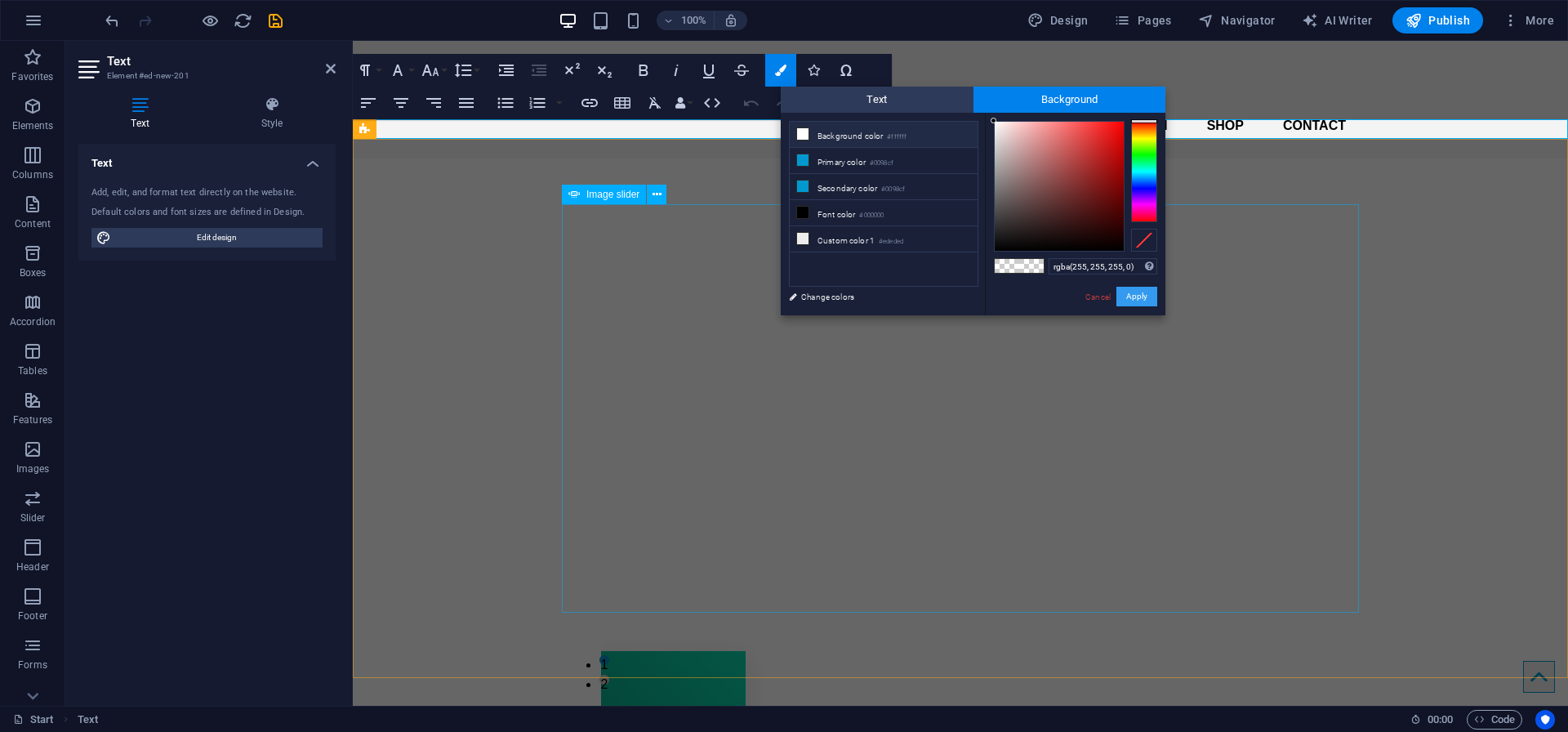
click at [1135, 297] on button "Apply" at bounding box center [1136, 296] width 41 height 20
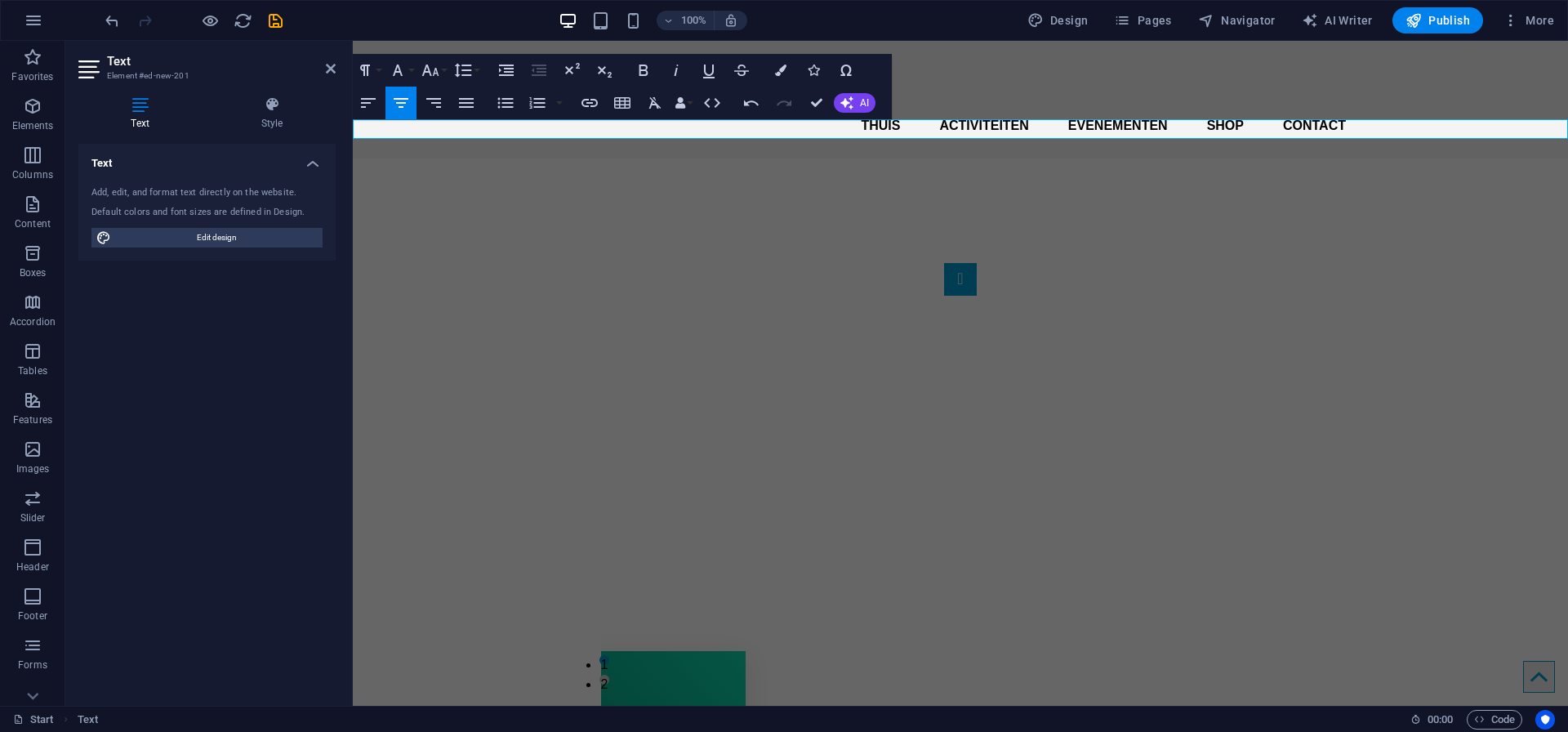
click at [988, 161] on span "New text element" at bounding box center [959, 167] width 101 height 14
drag, startPoint x: 1029, startPoint y: 129, endPoint x: 829, endPoint y: 122, distance: 200.1
click at [829, 158] on p "New text element" at bounding box center [960, 167] width 1215 height 20
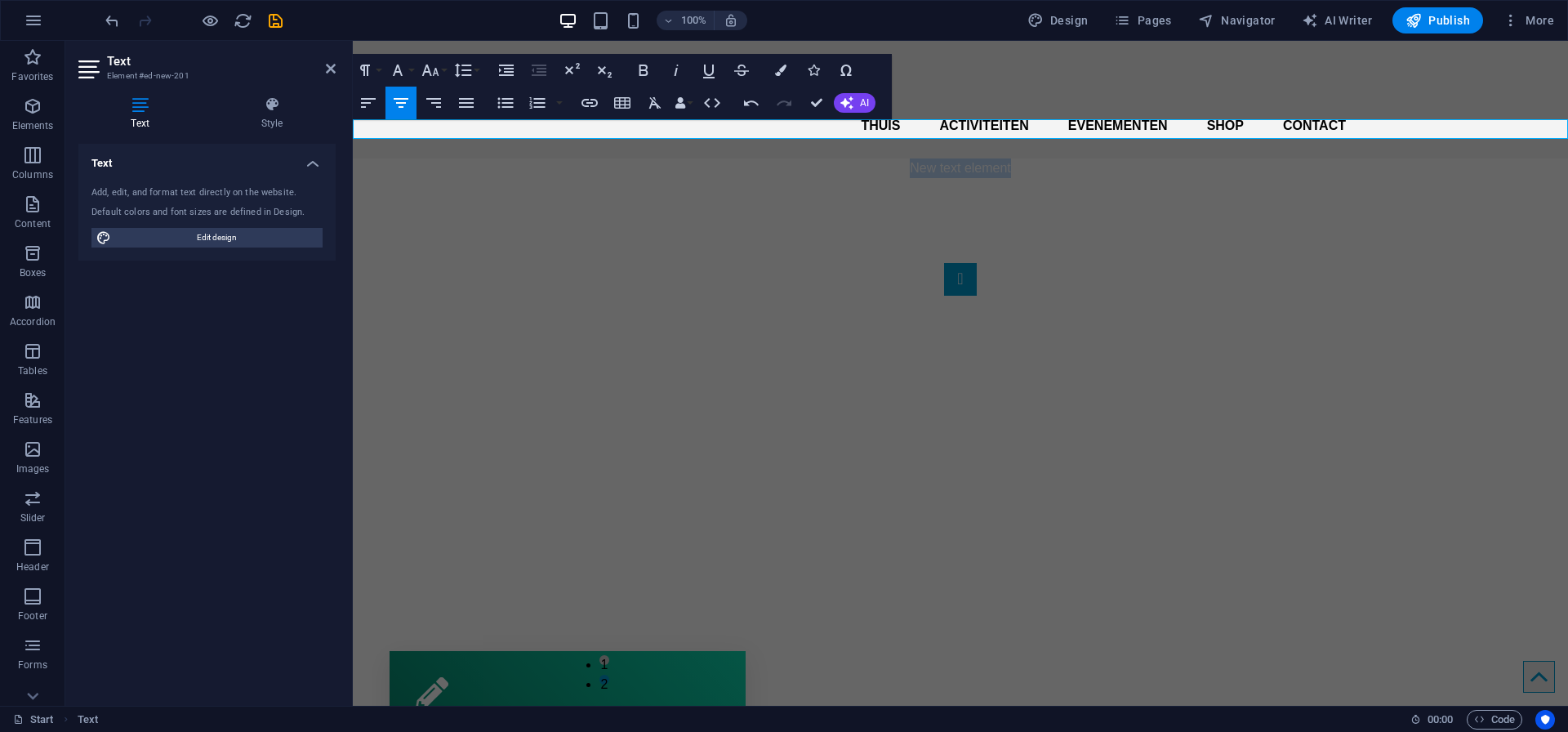
click at [449, 158] on p "New text element" at bounding box center [960, 167] width 1215 height 20
click at [500, 158] on p "New text element" at bounding box center [960, 167] width 1215 height 20
click at [672, 178] on div "1 2" at bounding box center [960, 457] width 1215 height 559
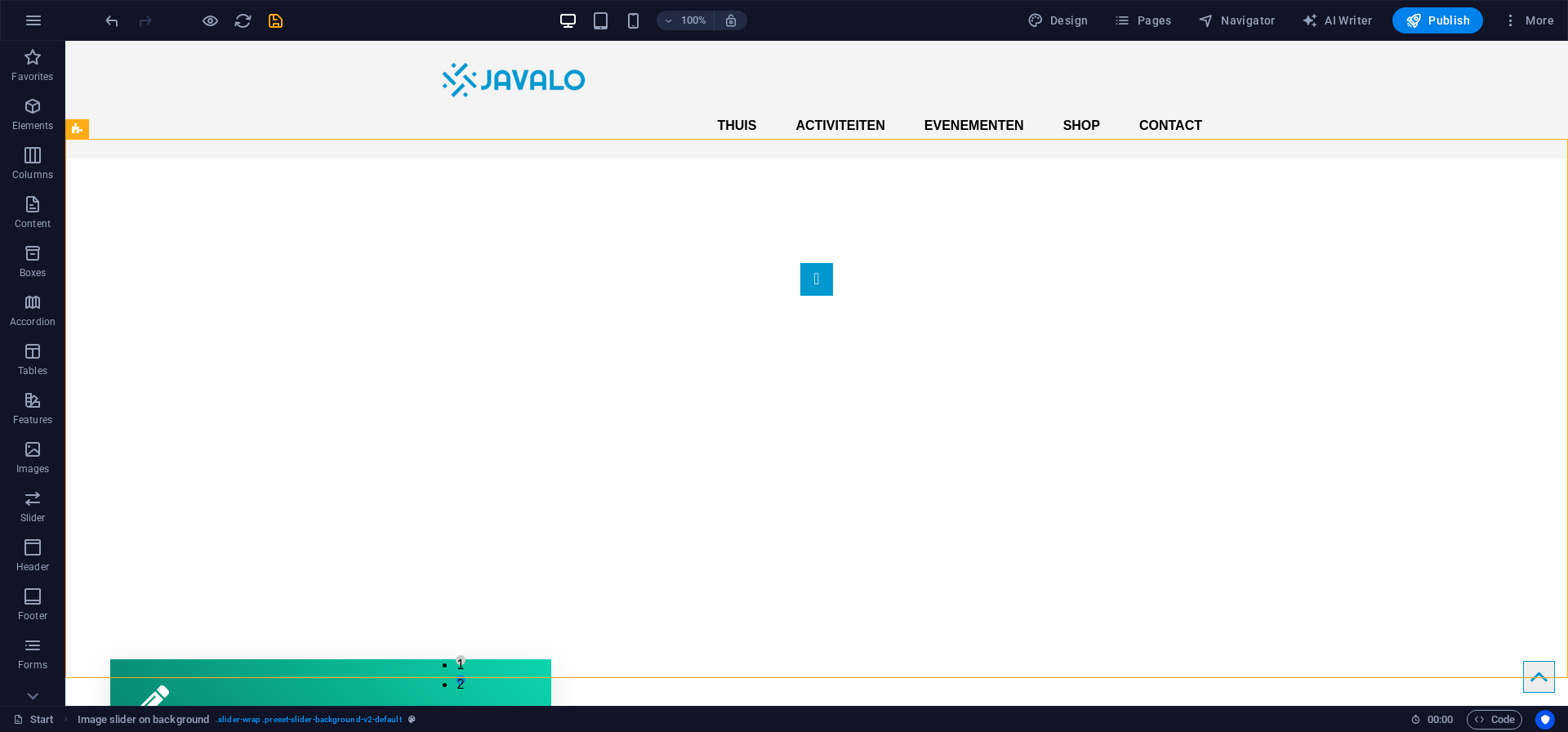
click at [294, 158] on div "New text element" at bounding box center [817, 167] width 1503 height 20
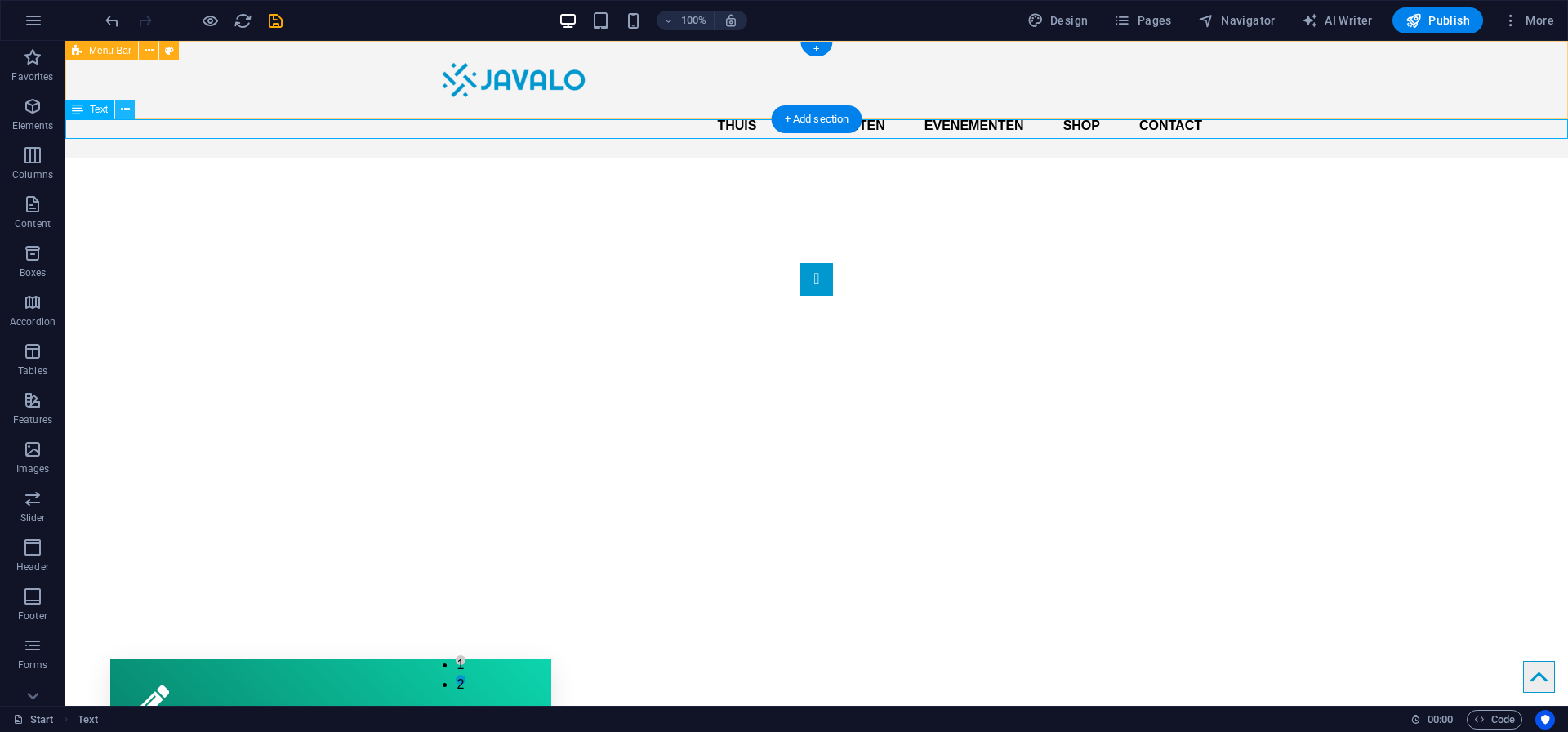
click at [126, 112] on icon at bounding box center [125, 110] width 9 height 17
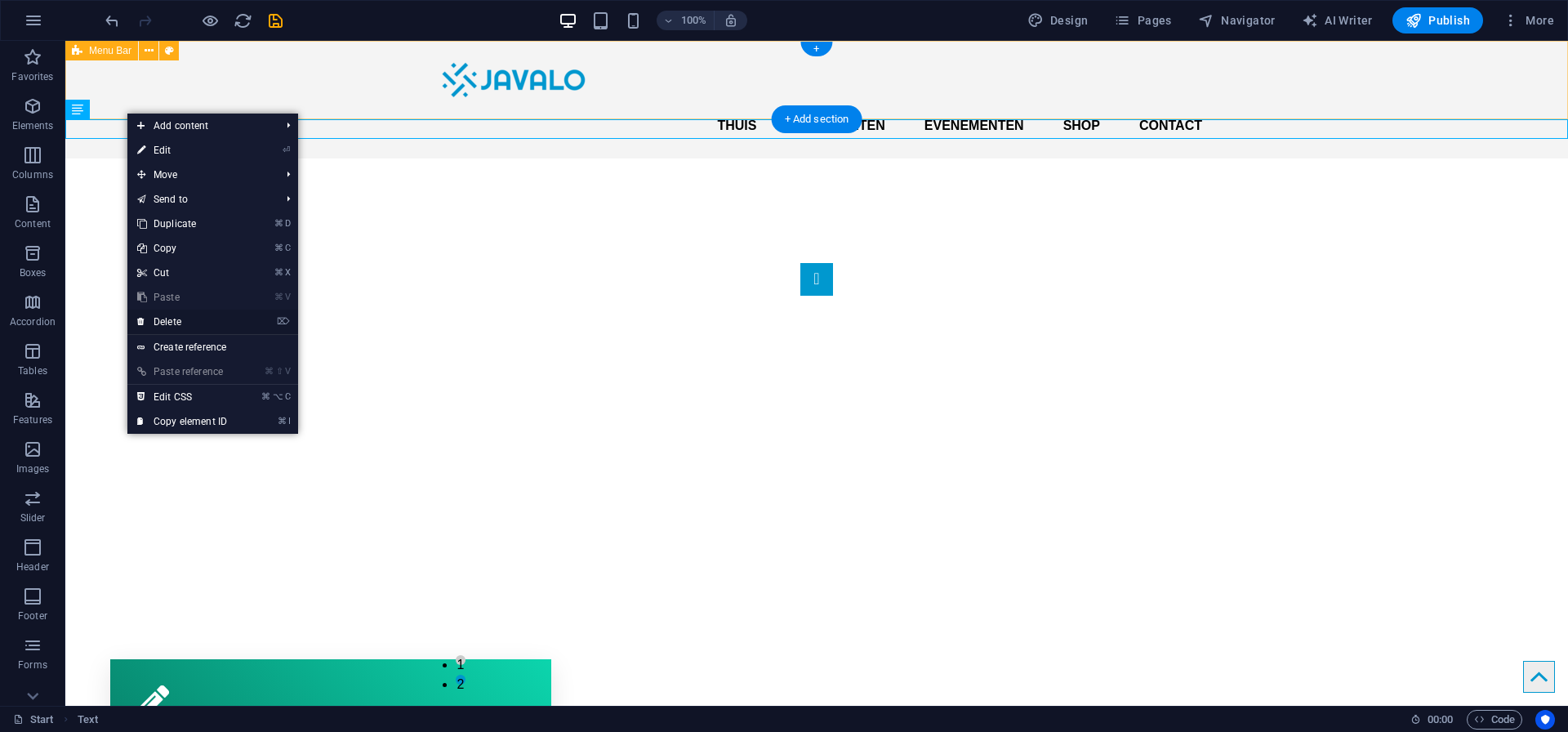
click at [177, 324] on link "⌦ Delete" at bounding box center [182, 321] width 110 height 25
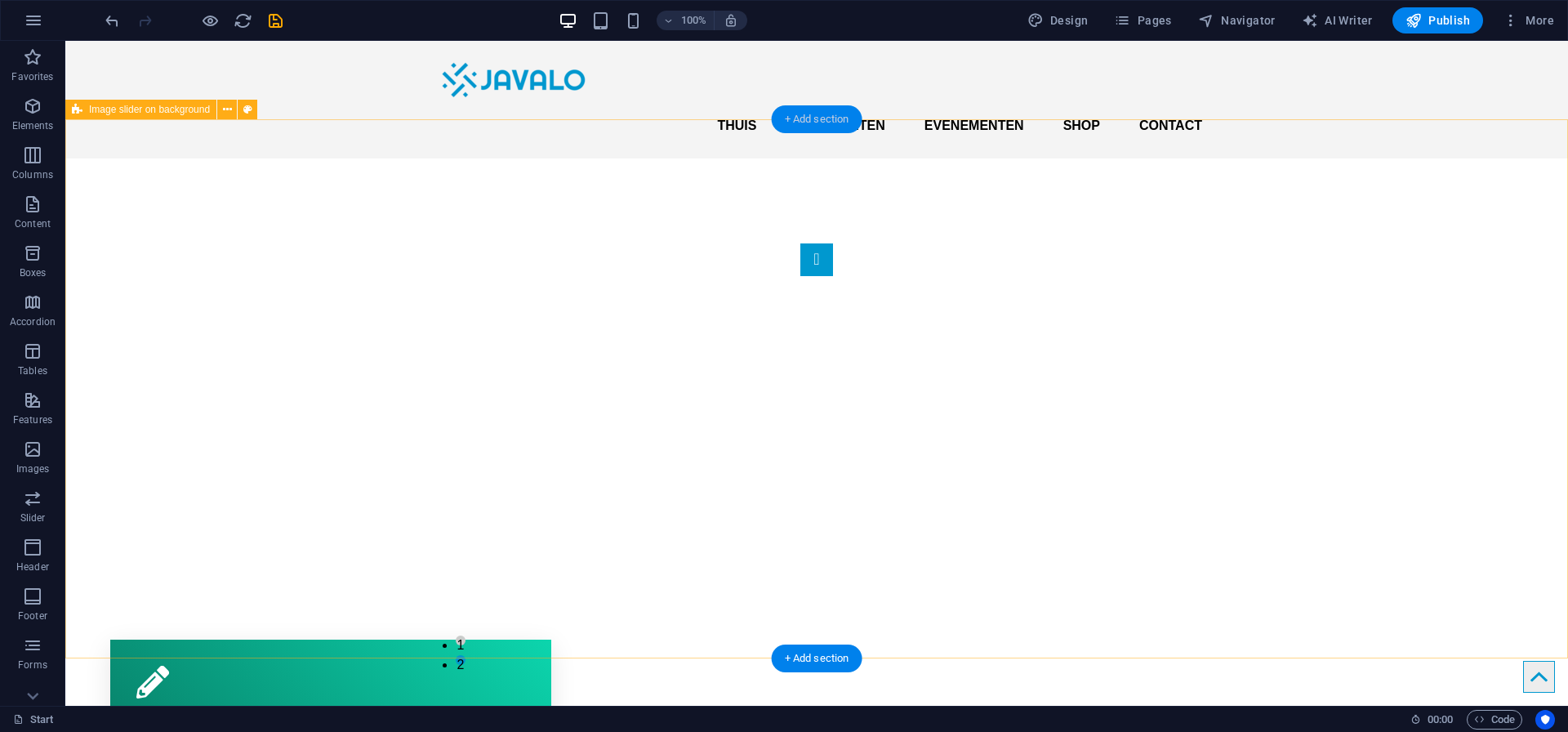
click at [824, 122] on div "+ Add section" at bounding box center [817, 119] width 91 height 28
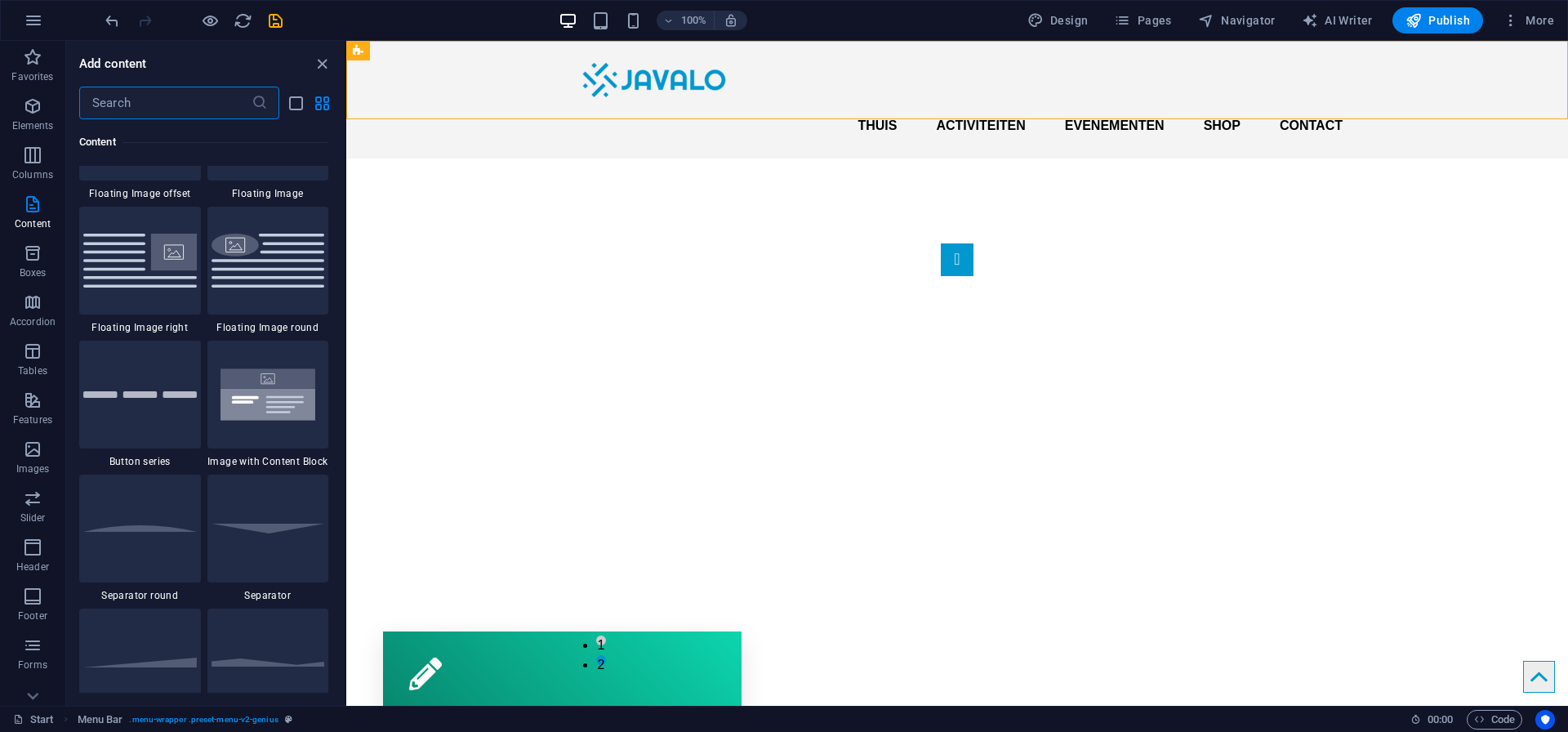
scroll to position [3622, 0]
click at [119, 384] on div at bounding box center [139, 394] width 122 height 108
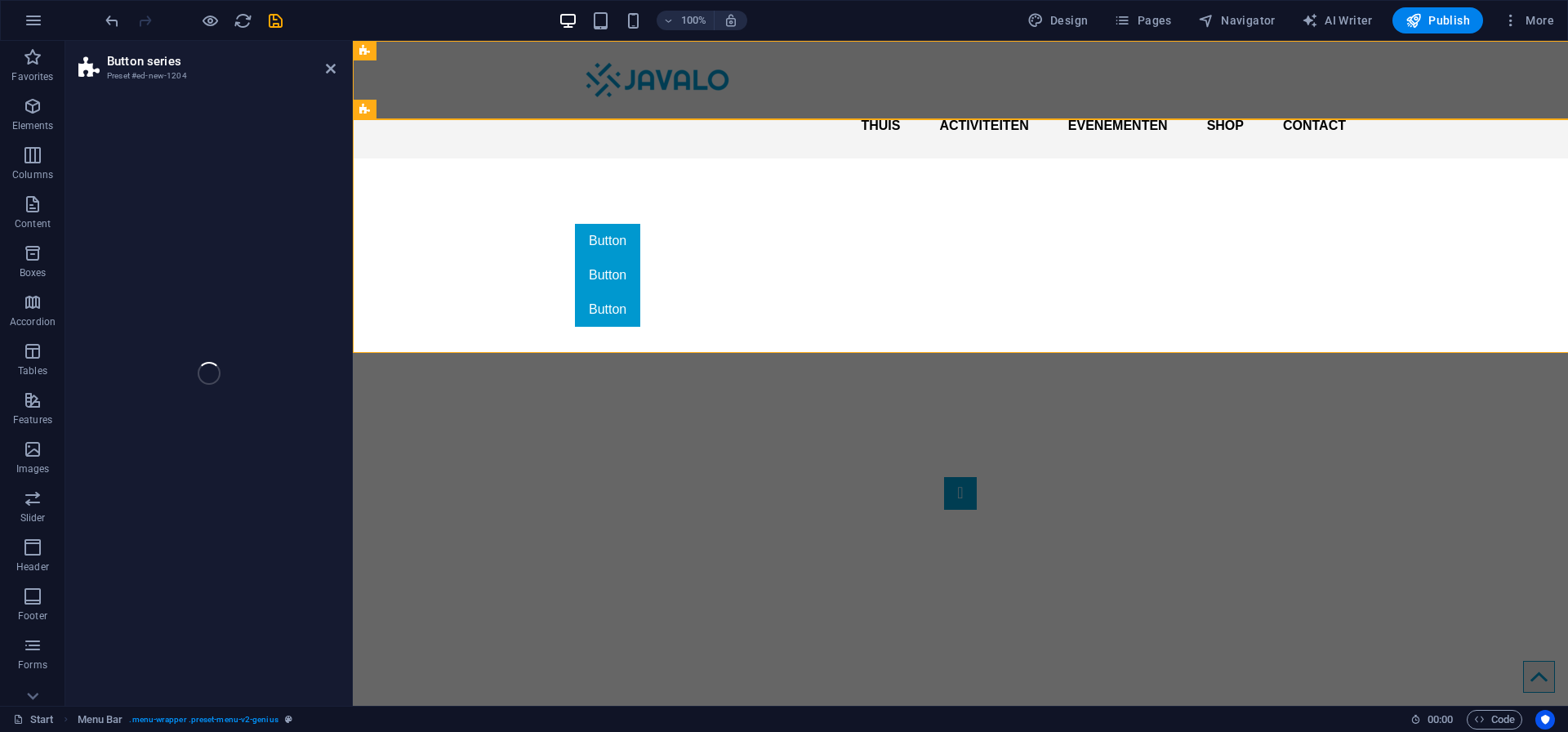
select select "rem"
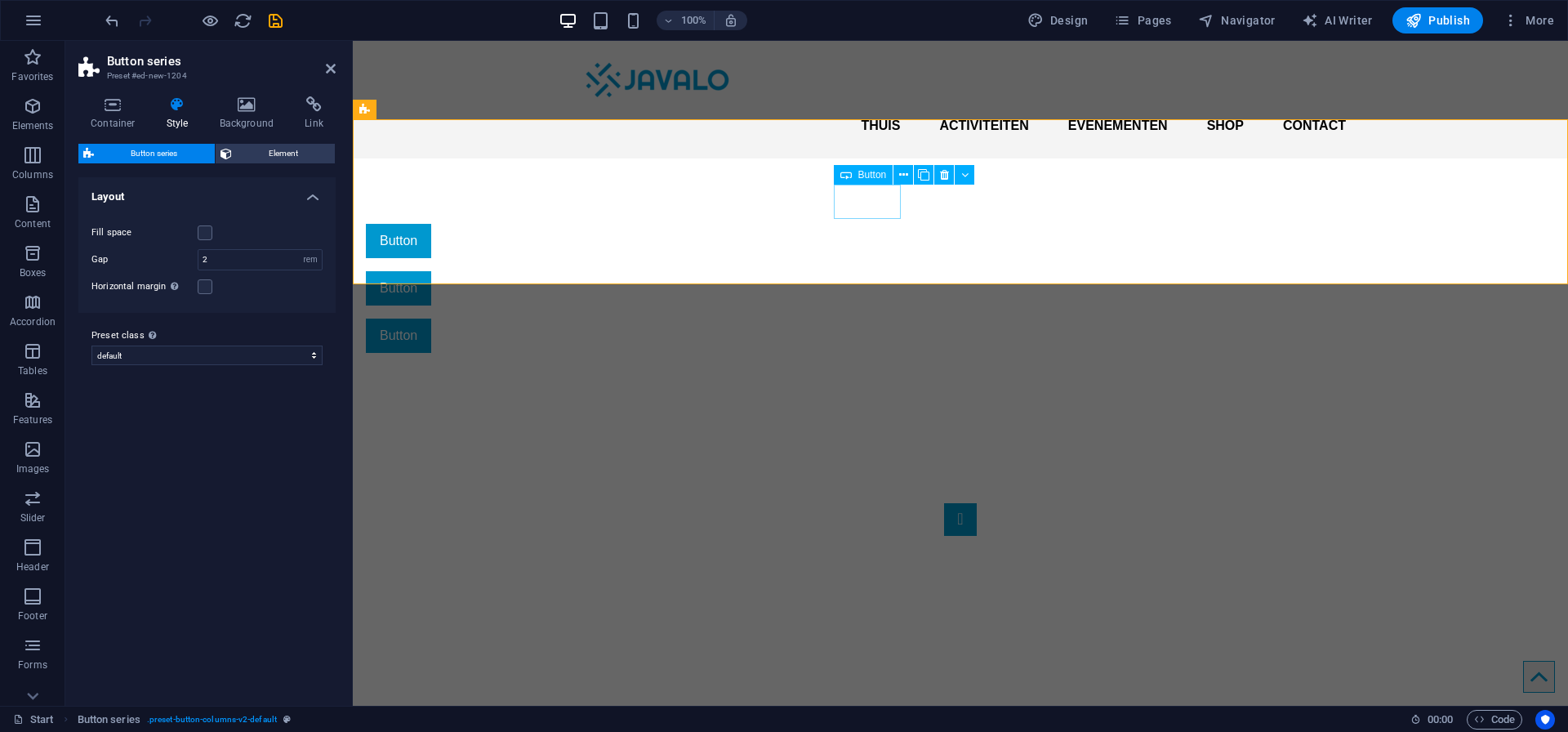
click at [858, 224] on div "Button" at bounding box center [750, 241] width 771 height 34
click at [915, 264] on div "Button Button Button" at bounding box center [960, 288] width 1215 height 260
click at [871, 224] on div "Button" at bounding box center [750, 241] width 771 height 34
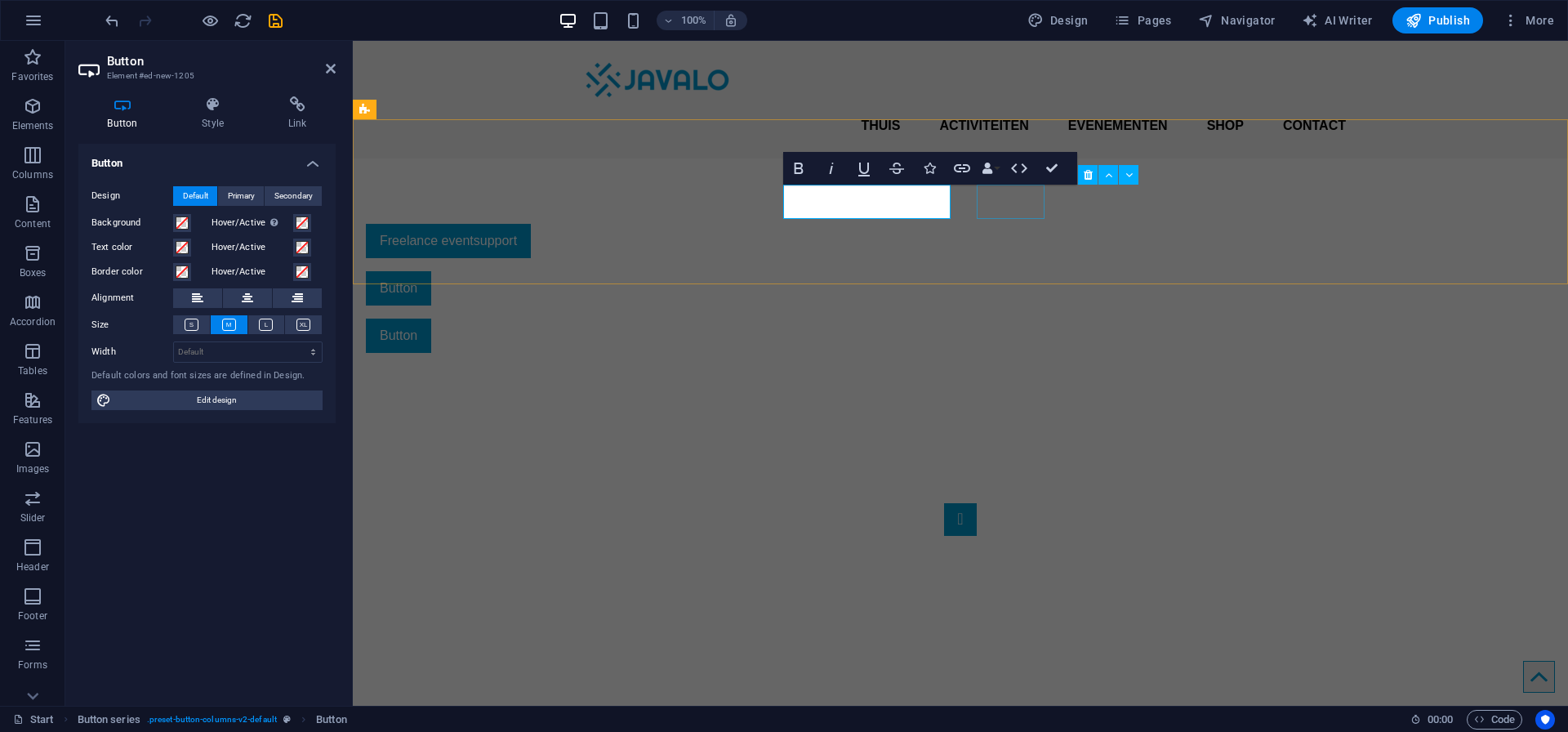
click at [1010, 271] on div "Button" at bounding box center [750, 288] width 771 height 34
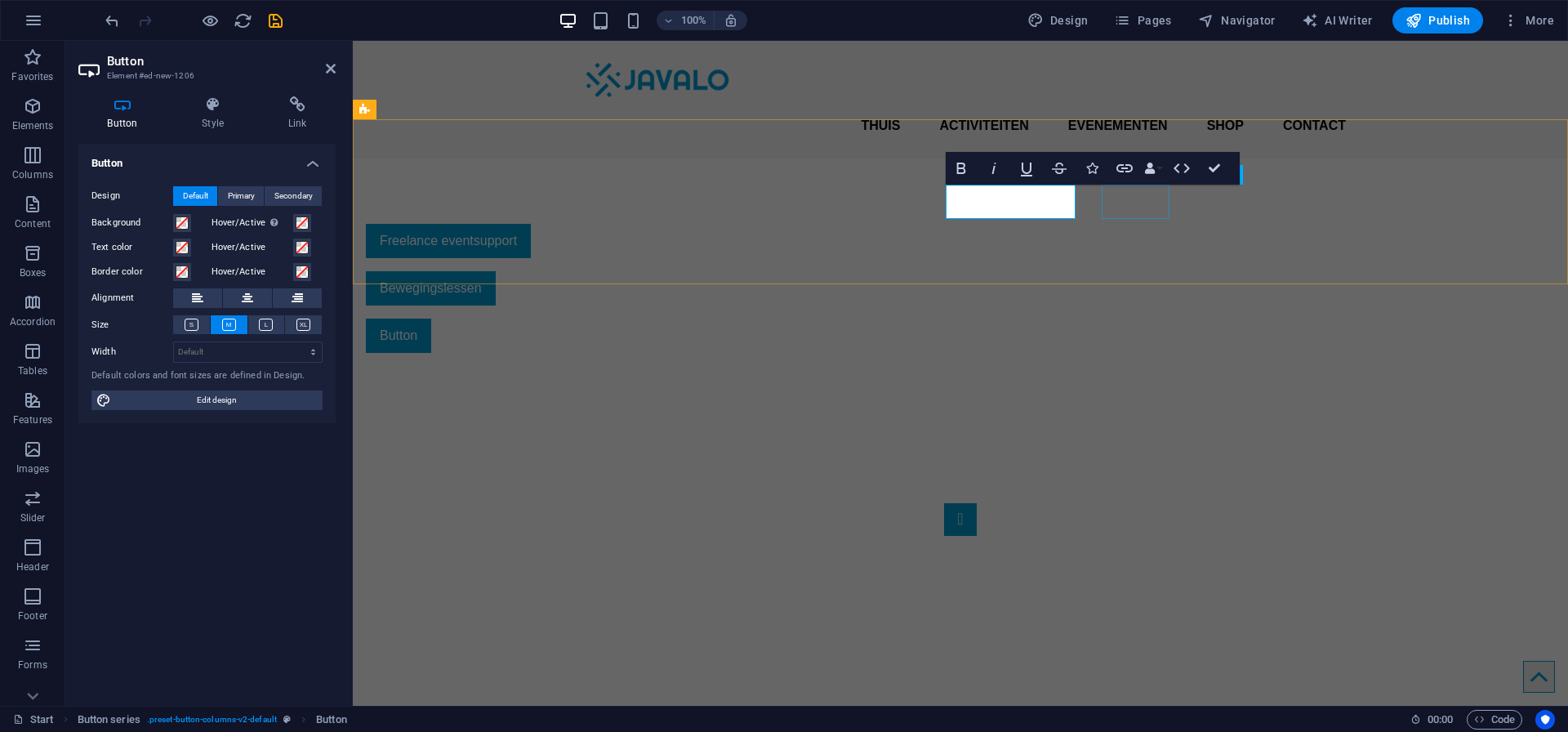
click at [1136, 319] on div "Button" at bounding box center [750, 336] width 771 height 34
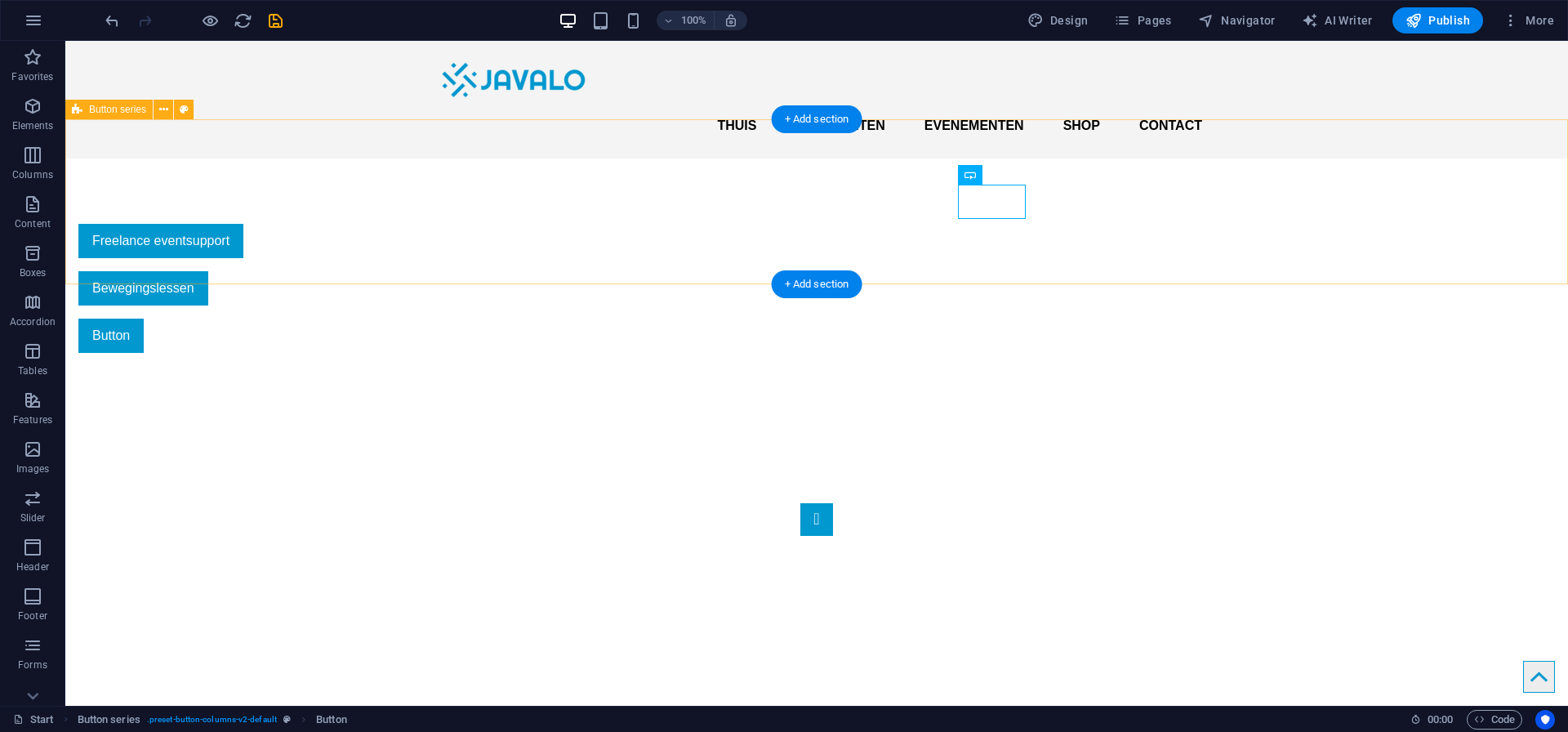
click at [1138, 207] on div "Freelance eventsupport Bewegingslessen Button" at bounding box center [817, 288] width 1503 height 260
click at [849, 319] on div "Button" at bounding box center [463, 336] width 771 height 34
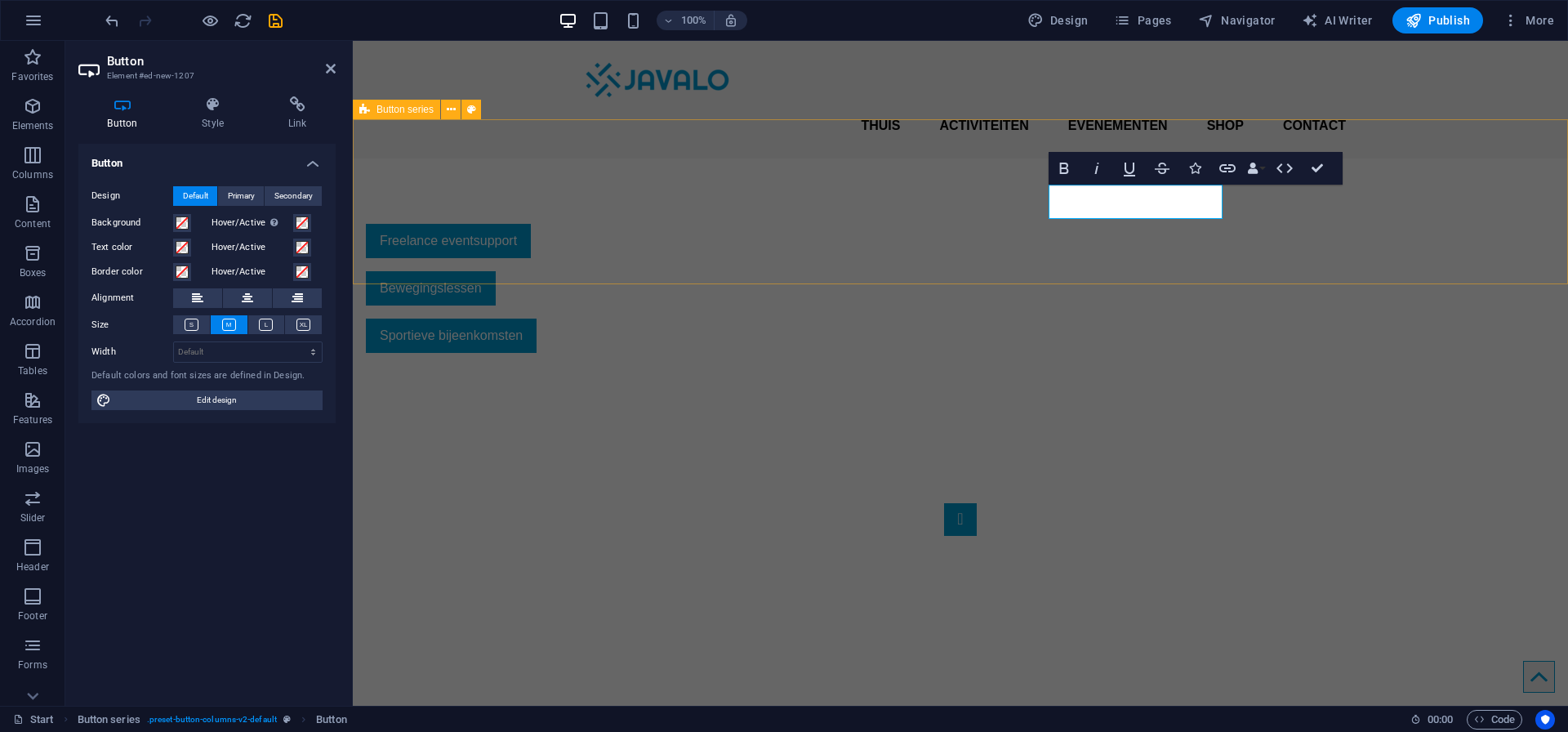
click at [1270, 217] on div "Freelance eventsupport Bewegingslessen Sportieve bijeenkomsten" at bounding box center [960, 288] width 1215 height 260
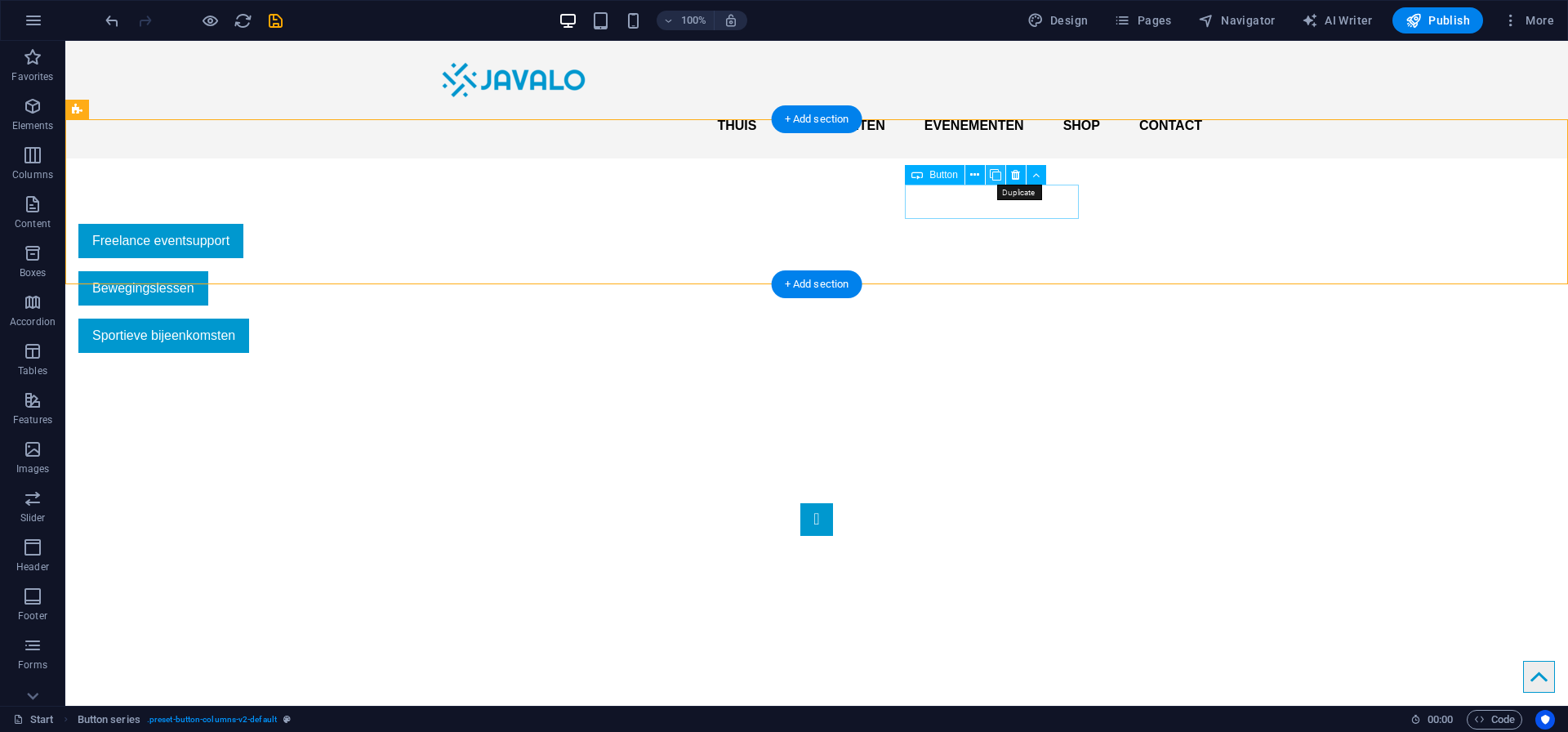
click at [993, 178] on icon at bounding box center [994, 175] width 11 height 17
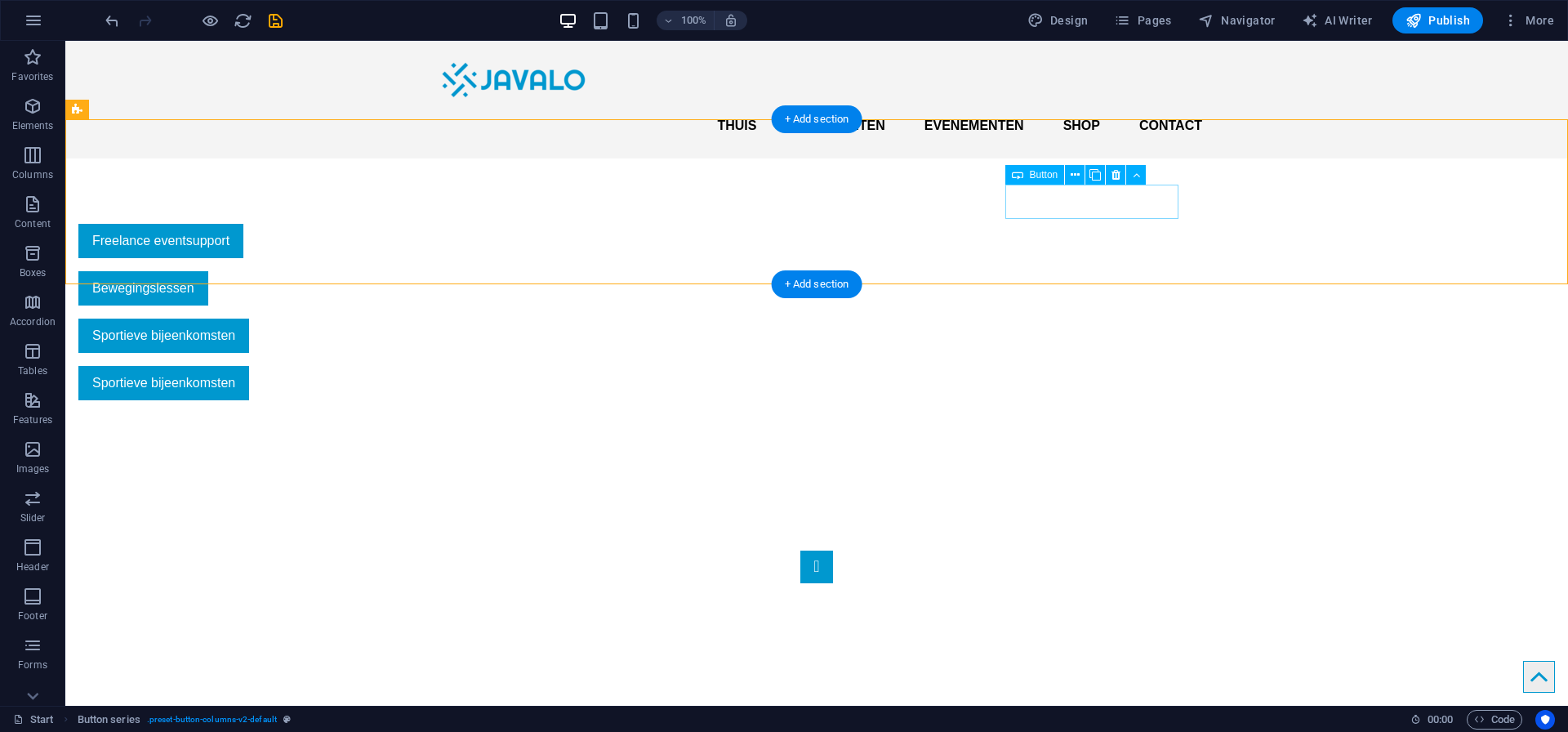
click at [849, 366] on div "Sportieve bijeenkomsten" at bounding box center [463, 383] width 771 height 34
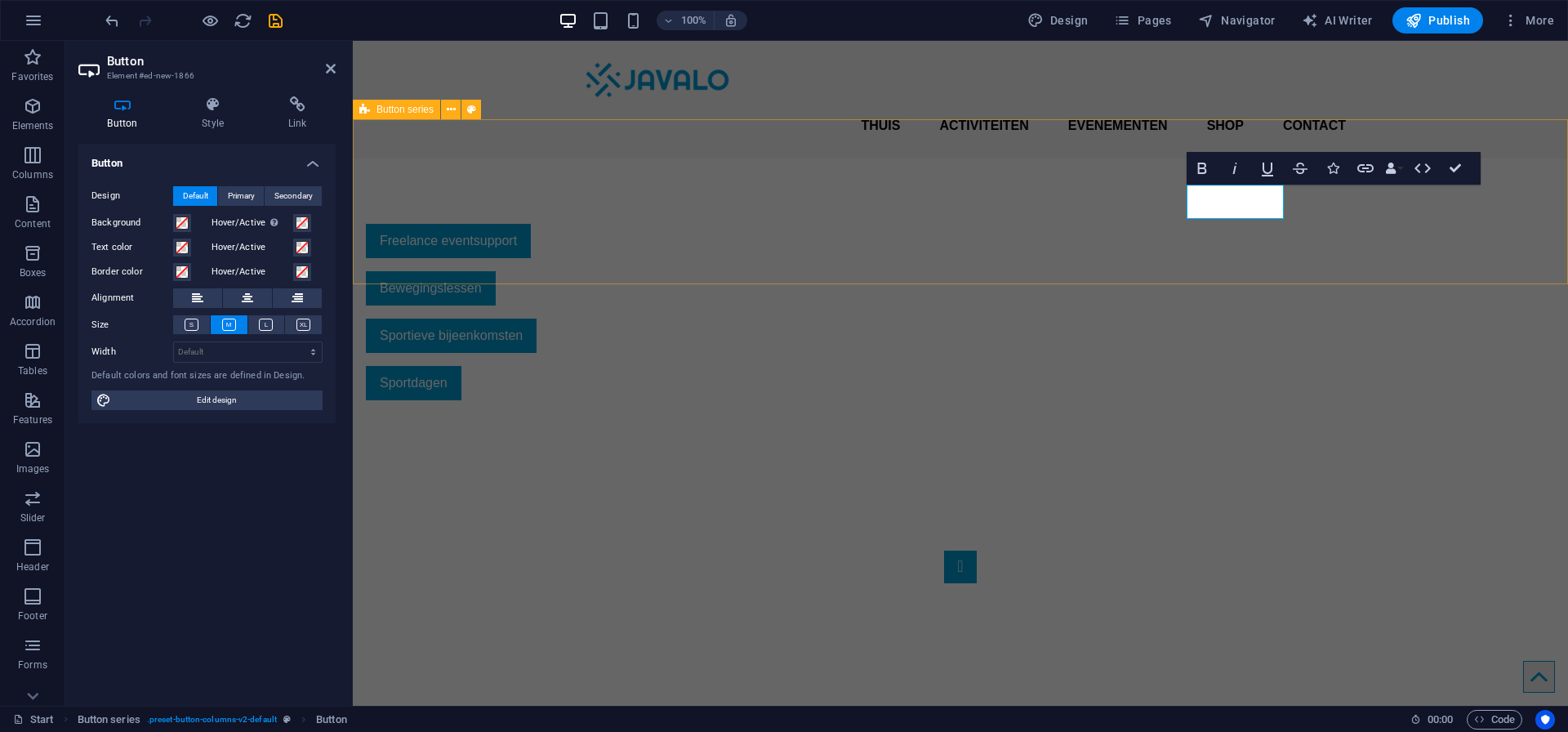
click at [1301, 224] on div "Freelance eventsupport Bewegingslessen Sportieve bijeenkomsten Sportdagen" at bounding box center [960, 311] width 1215 height 307
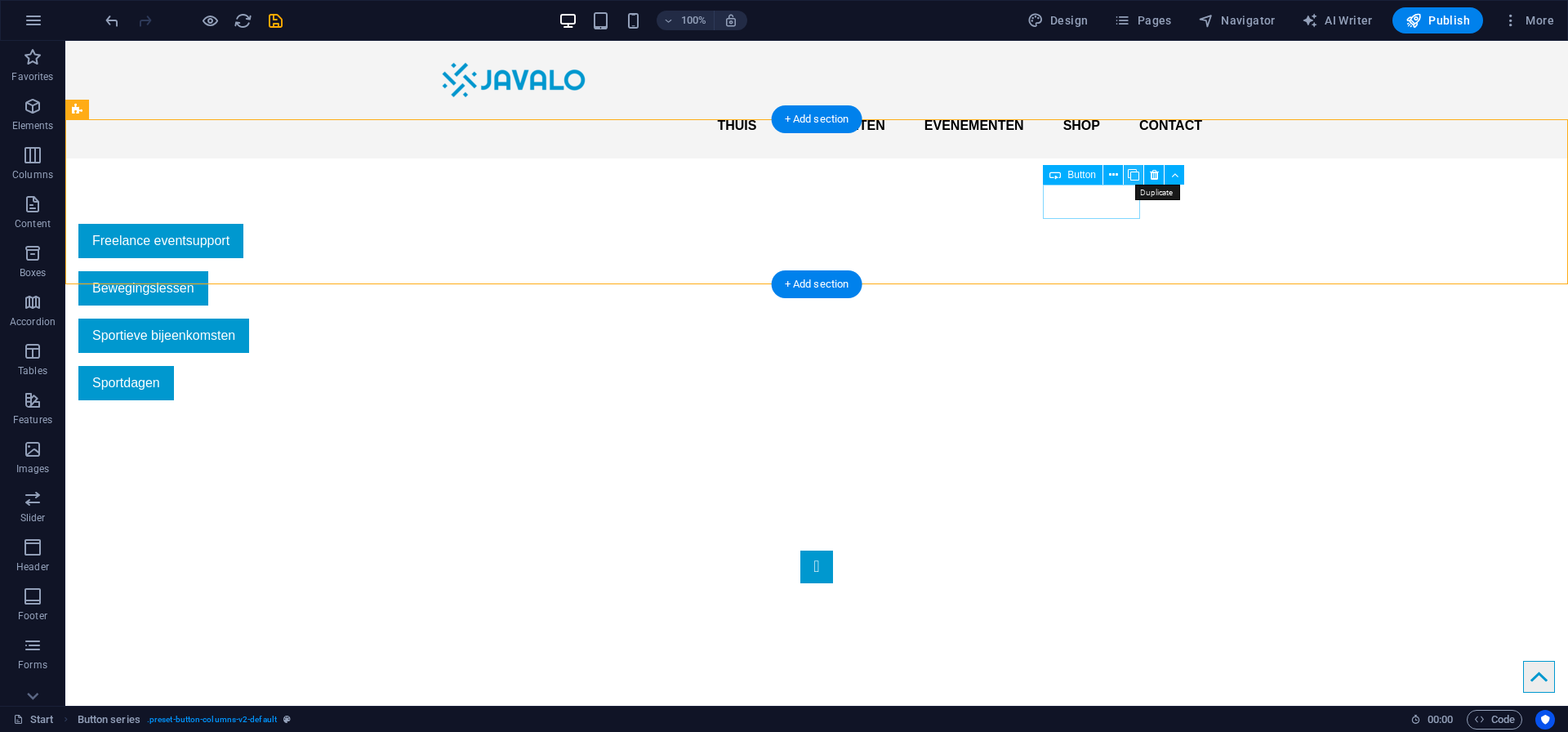
click at [1133, 175] on icon at bounding box center [1133, 175] width 11 height 17
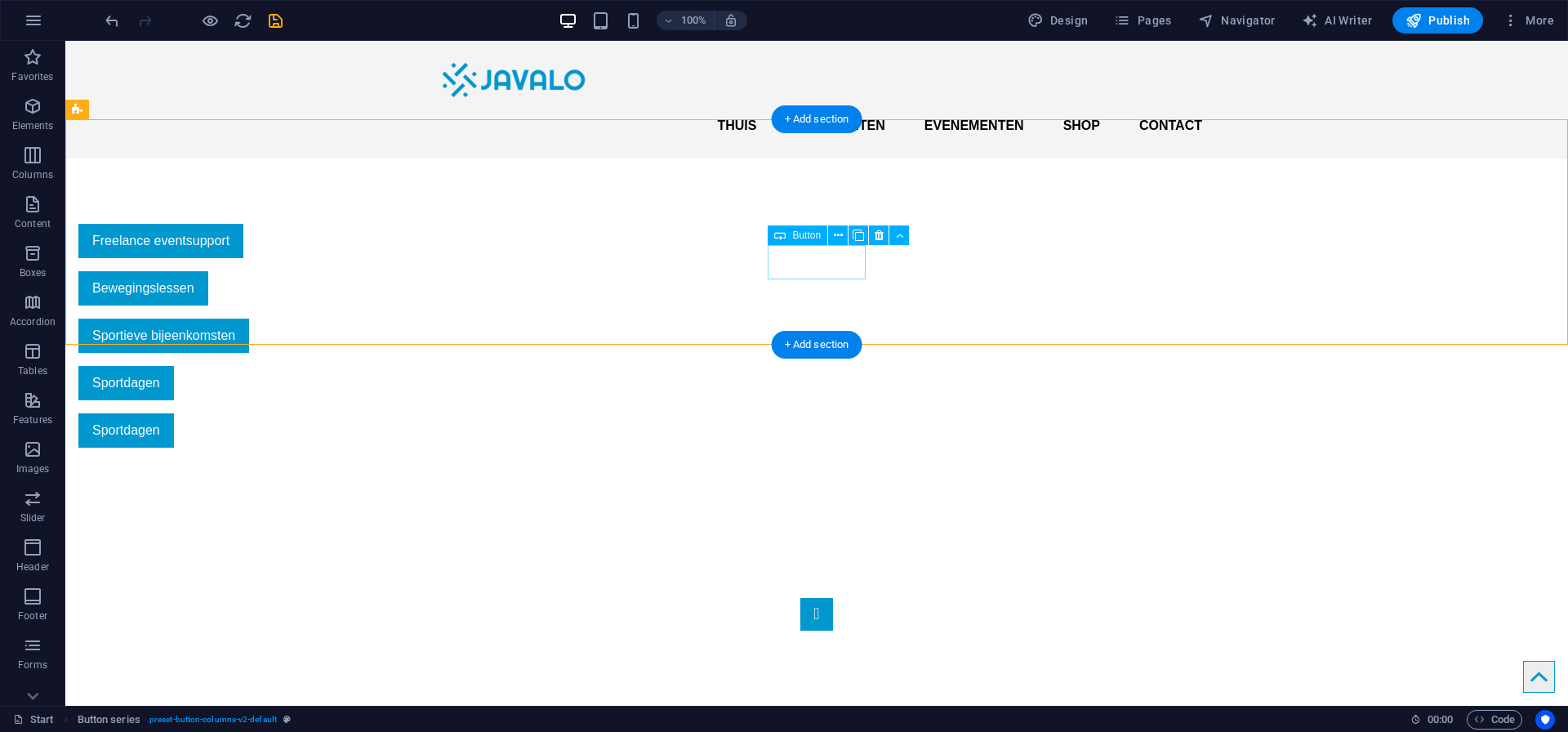
click at [821, 413] on div "Sportdagen" at bounding box center [463, 430] width 771 height 34
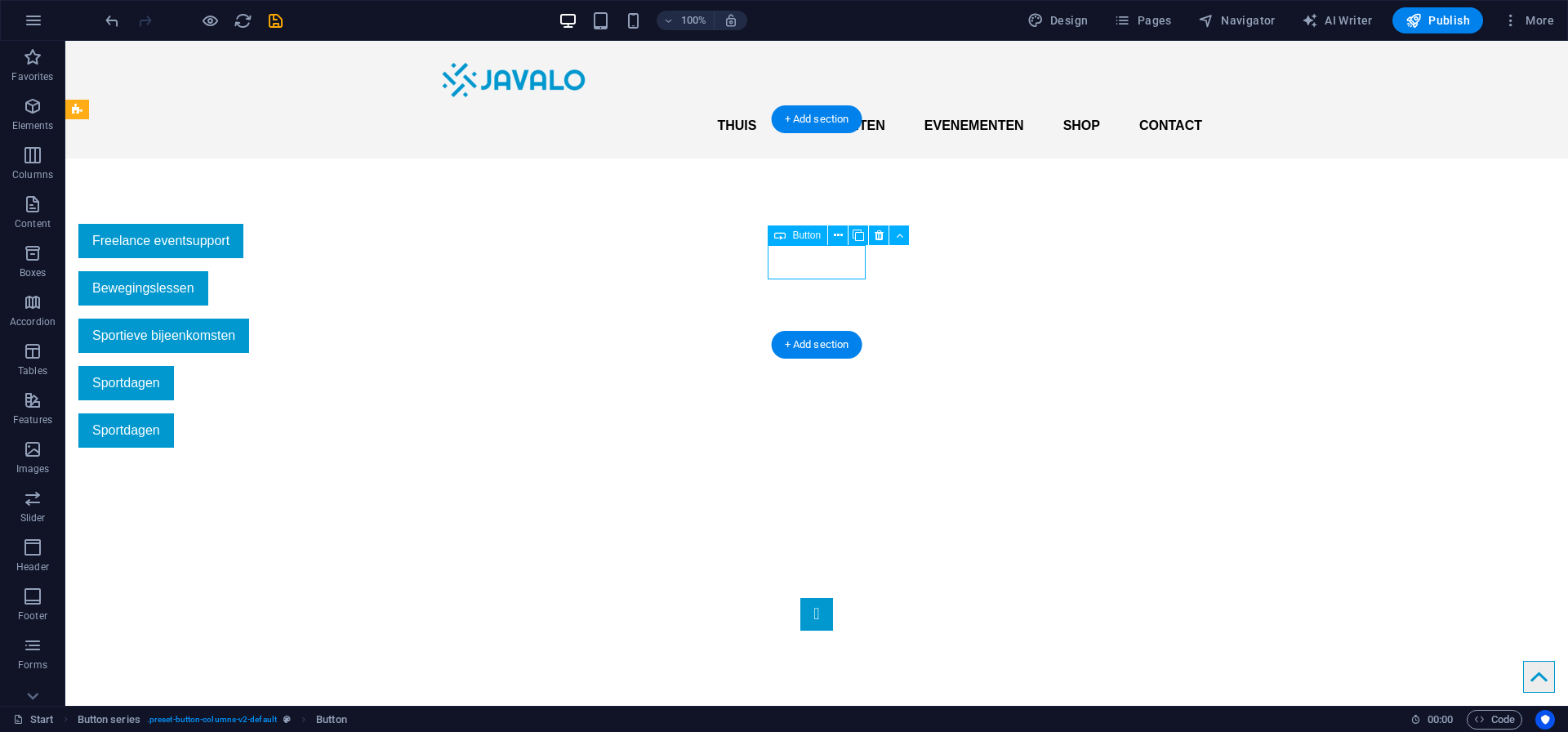
click at [820, 413] on div "Sportdagen" at bounding box center [463, 430] width 771 height 34
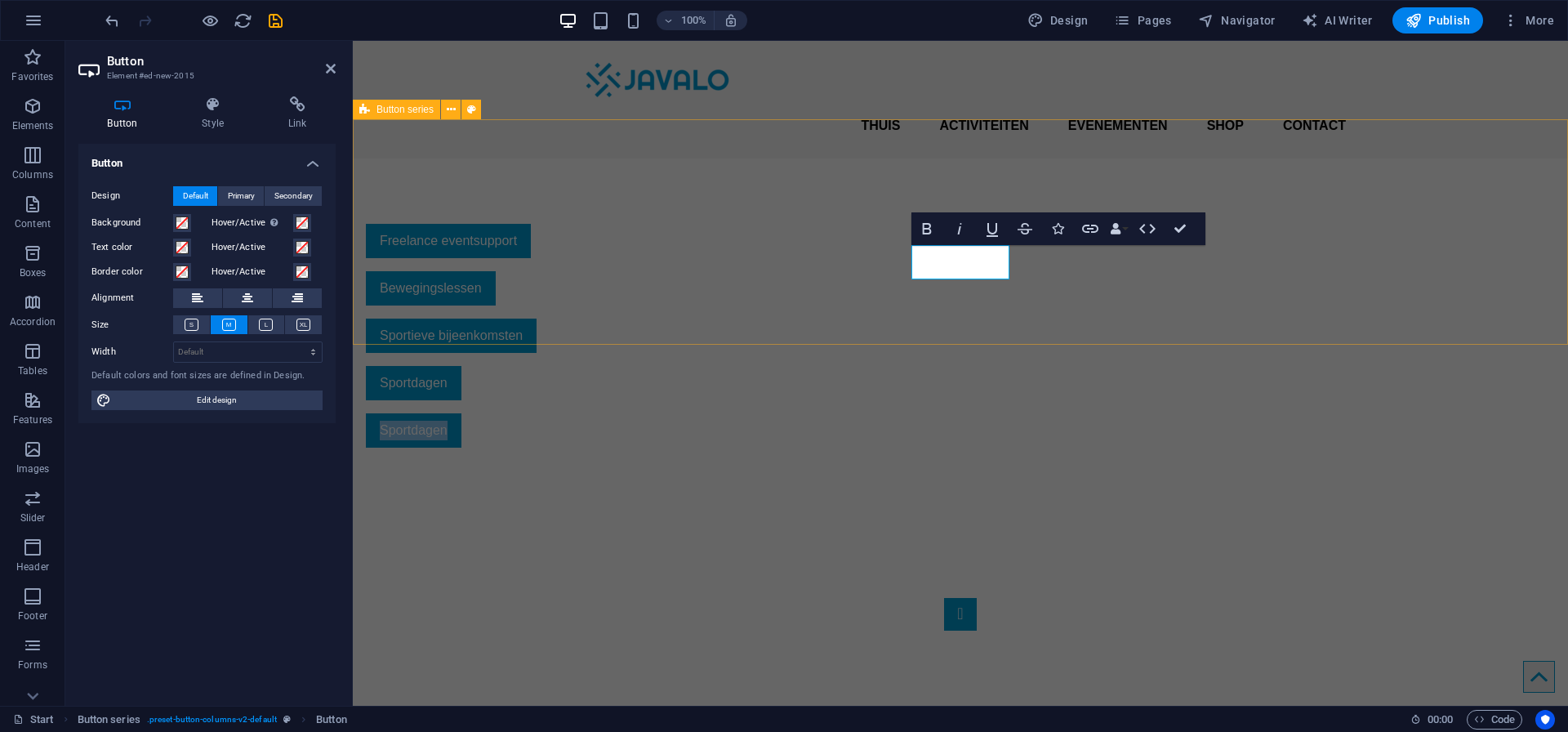
click at [820, 264] on div "Freelance eventsupport Bewegingslessen Sportieve bijeenkomsten Sportdagen Sport…" at bounding box center [960, 335] width 1215 height 355
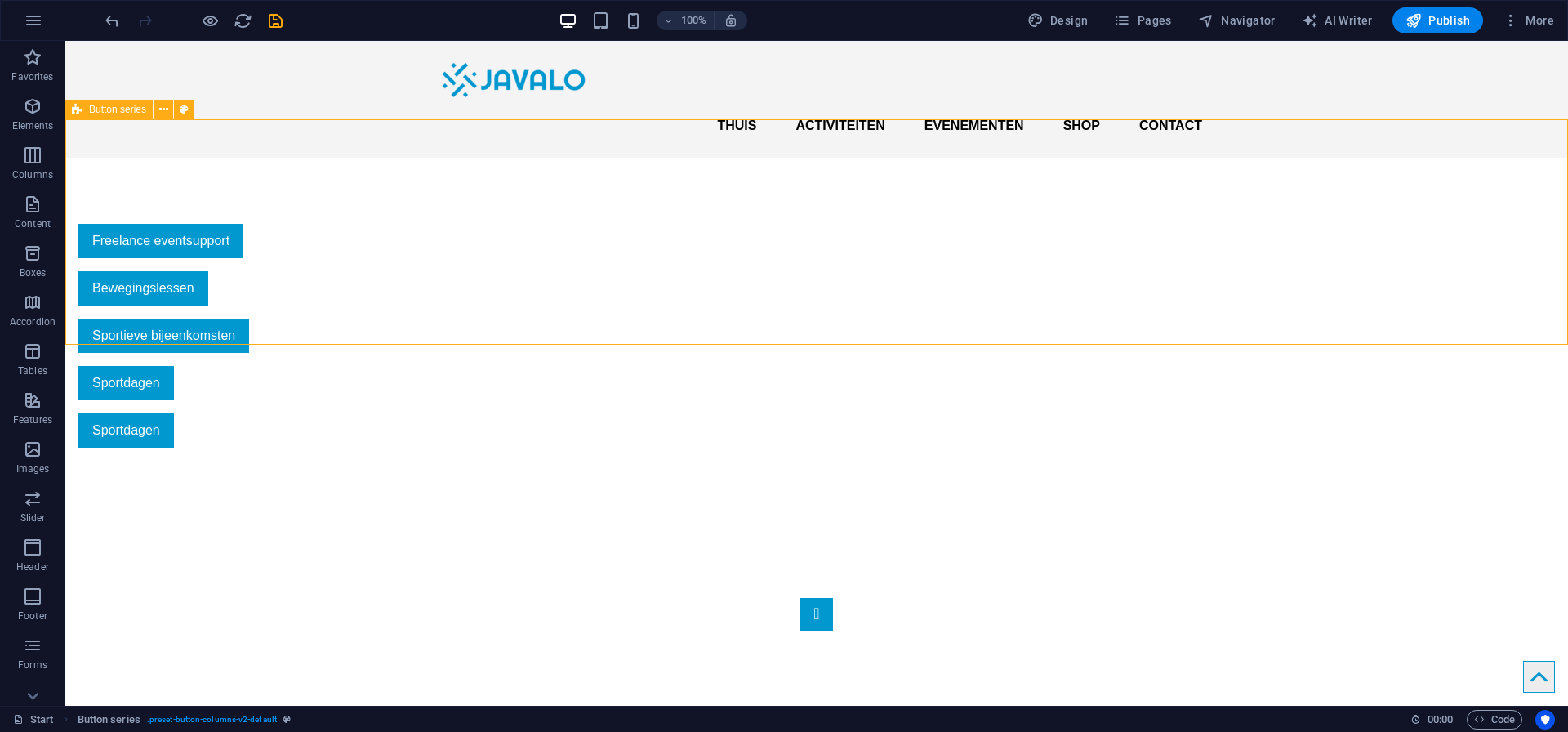
click at [820, 413] on div "Sportdagen" at bounding box center [463, 430] width 771 height 34
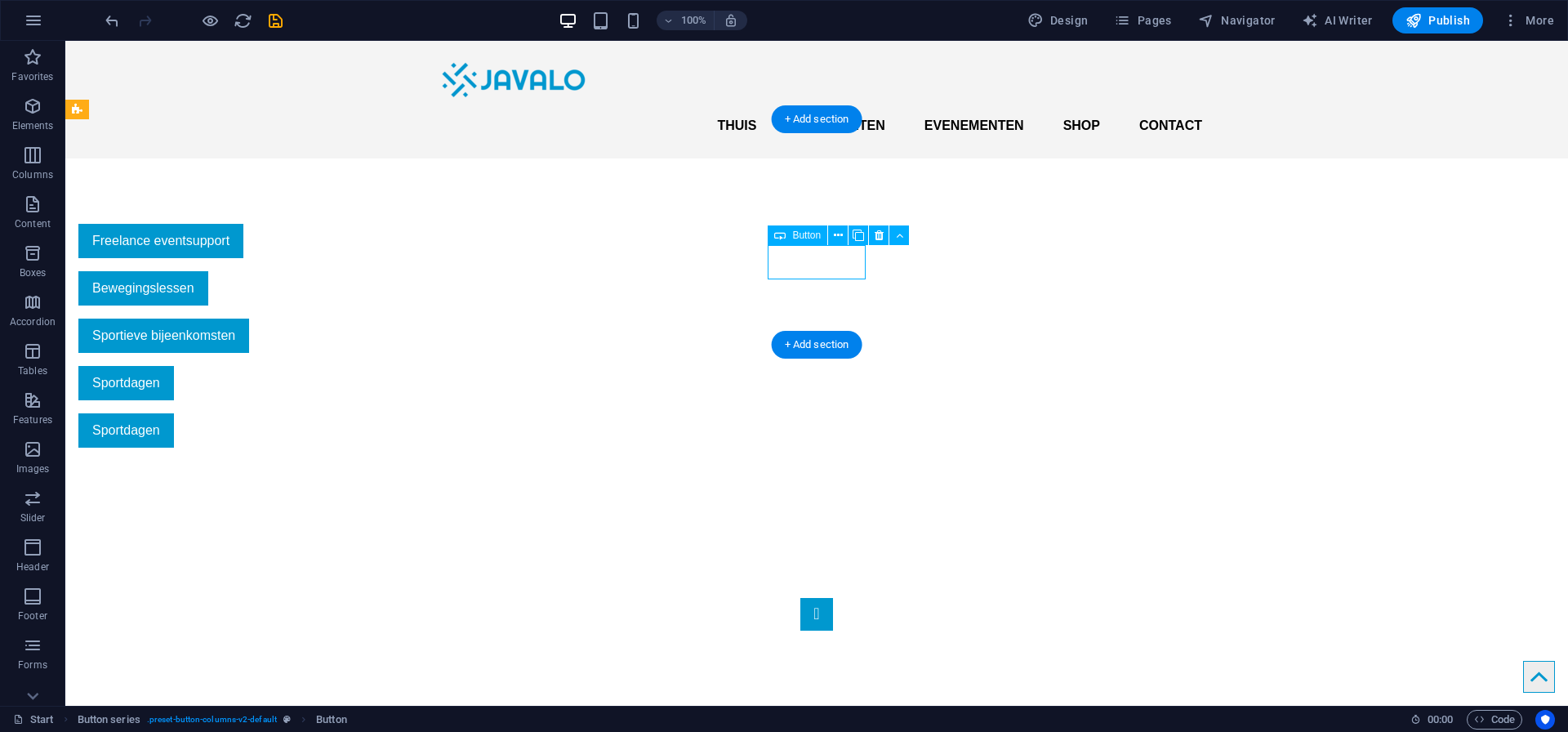
click at [820, 413] on div "Sportdagen" at bounding box center [463, 430] width 771 height 34
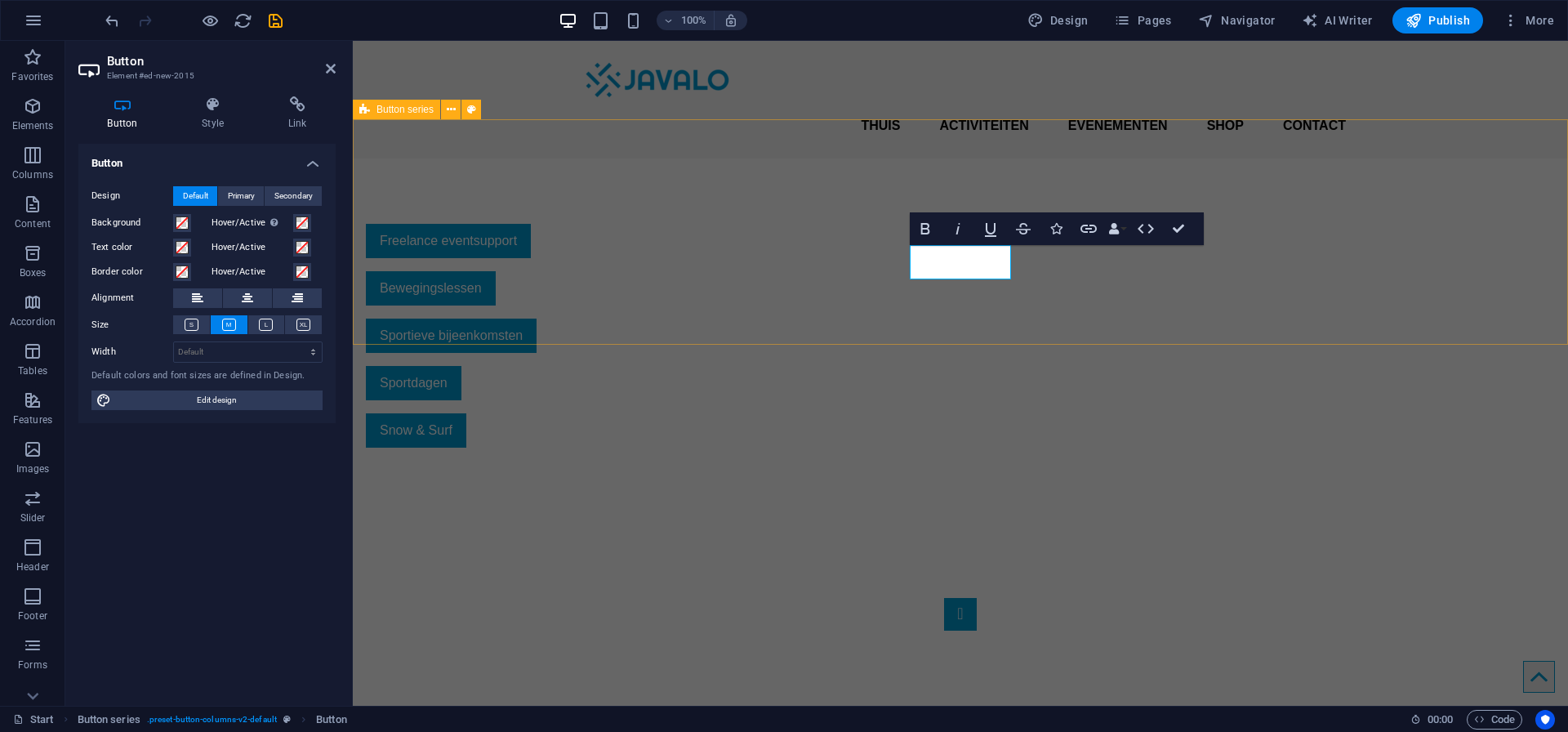
click at [1133, 259] on div "Freelance eventsupport Bewegingslessen Sportieve bijeenkomsten Sportdagen Snow …" at bounding box center [960, 335] width 1215 height 355
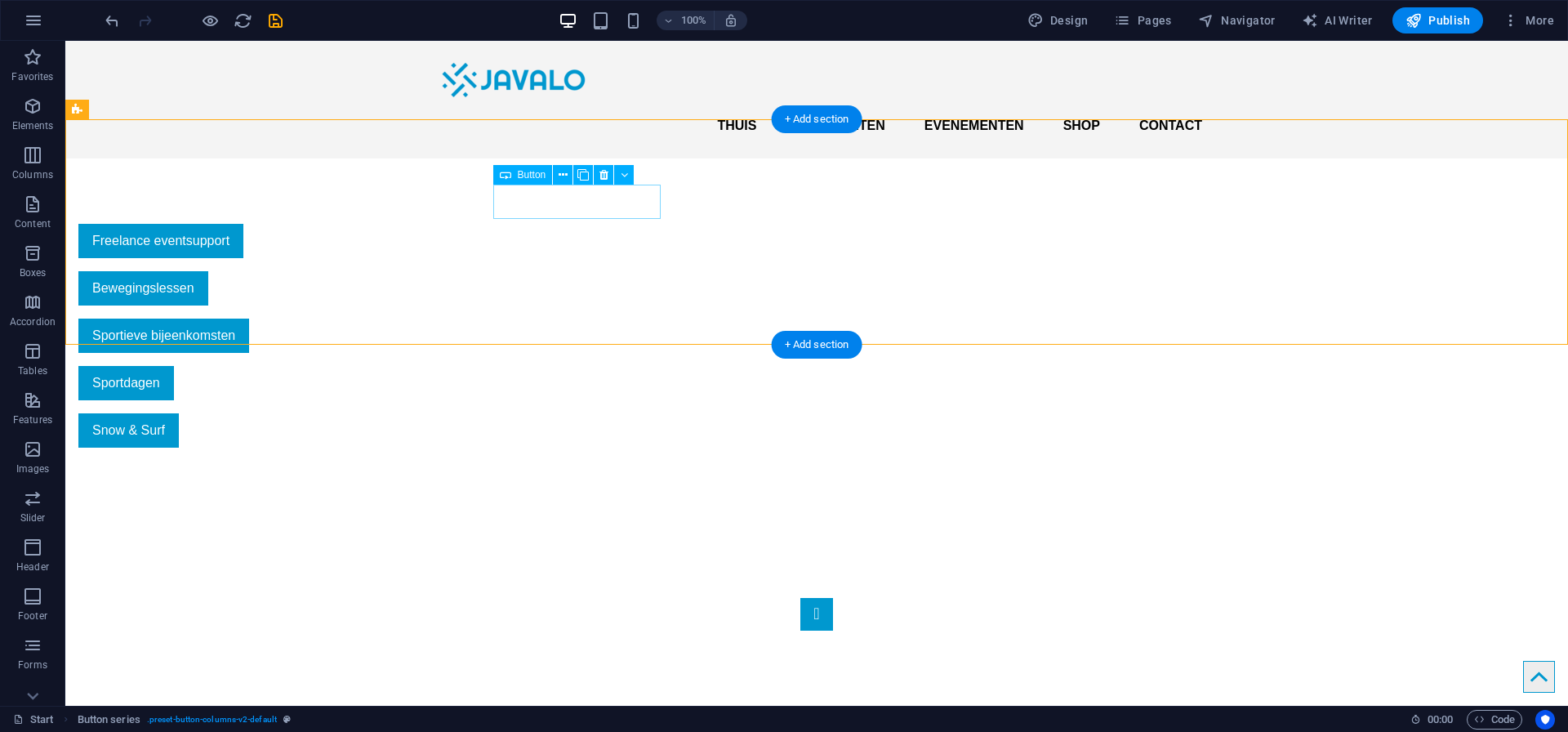
click at [541, 224] on div "Freelance eventsupport" at bounding box center [463, 241] width 771 height 34
click at [642, 158] on div "Freelance eventsupport Bewegingslessen Sportieve bijeenkomsten Sportdagen Snow …" at bounding box center [817, 335] width 1503 height 355
click at [563, 179] on icon at bounding box center [563, 175] width 9 height 17
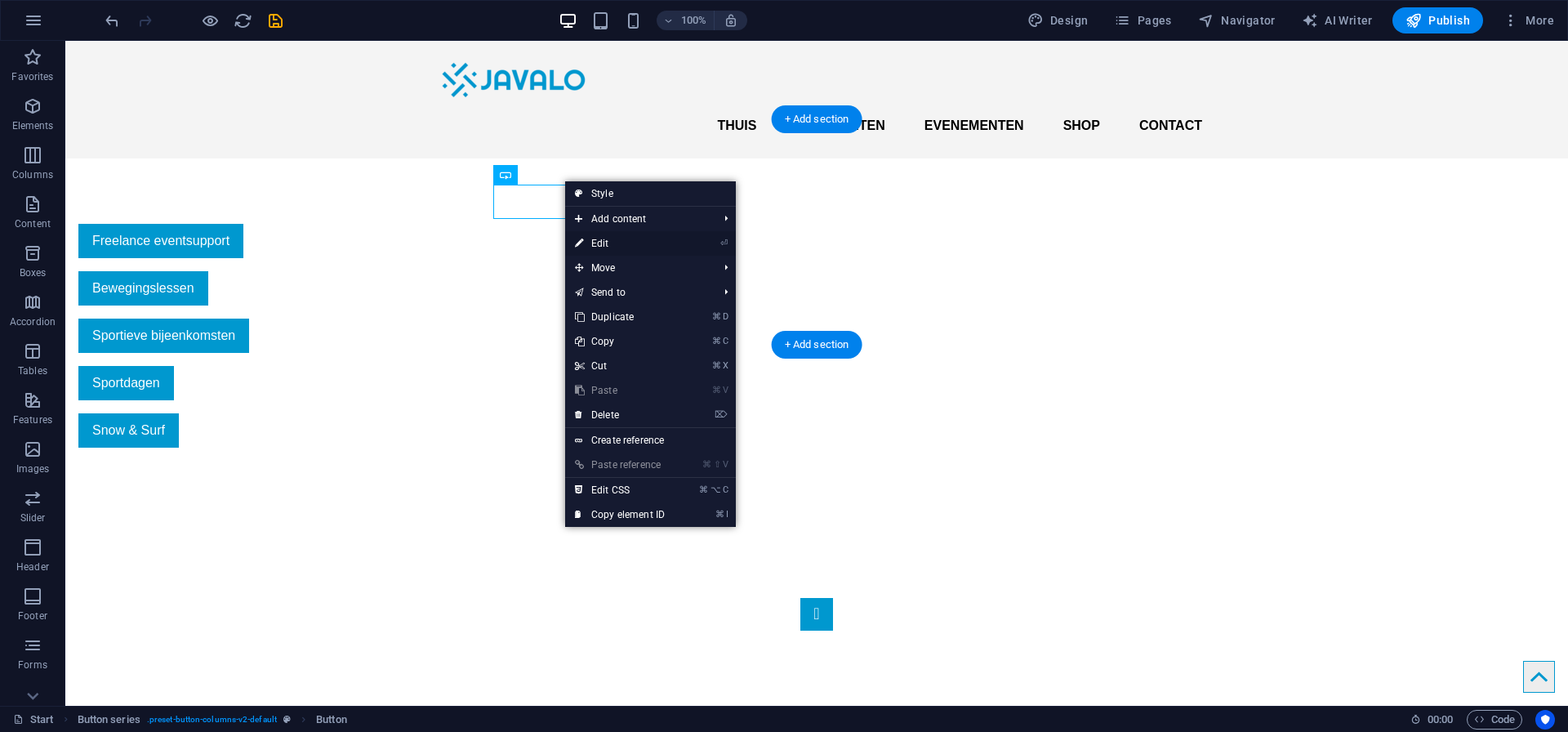
click at [598, 241] on link "⏎ Edit" at bounding box center [620, 243] width 110 height 25
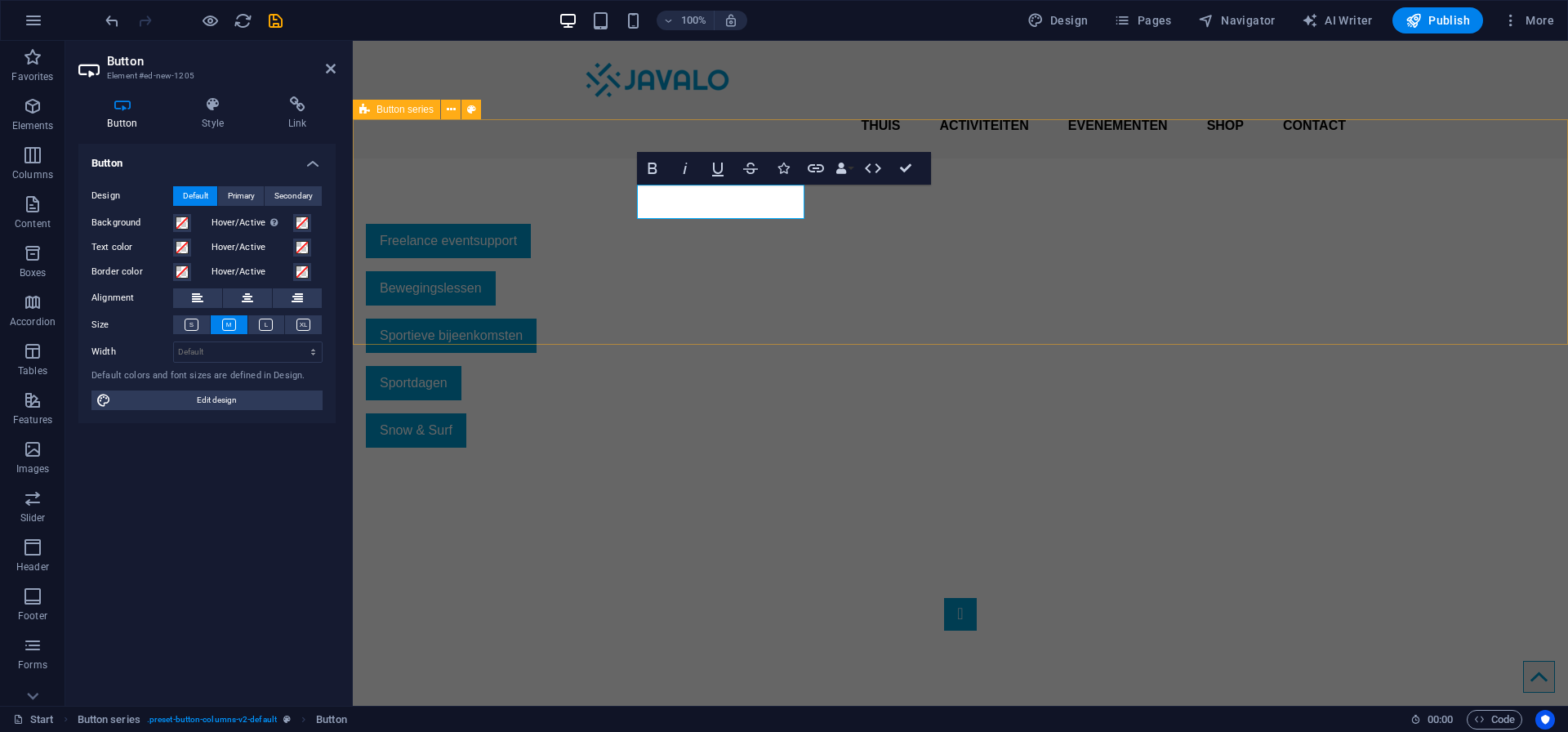
click at [635, 242] on div "Freelance eventsupport Bewegingslessen Sportieve bijeenkomsten Sportdagen Snow …" at bounding box center [960, 335] width 1215 height 355
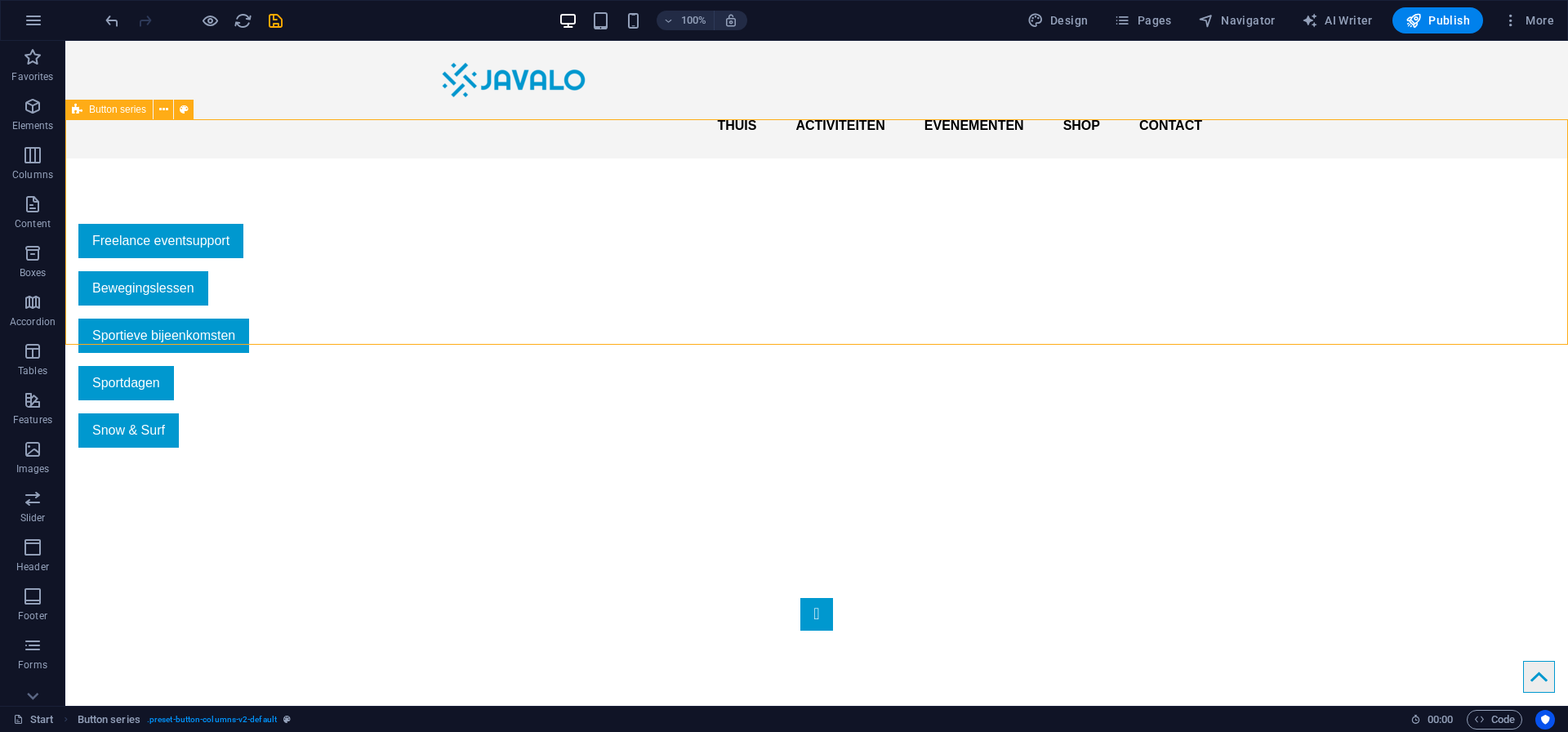
click at [494, 287] on div "Freelance eventsupport Bewegingslessen Sportieve bijeenkomsten Sportdagen Snow …" at bounding box center [817, 335] width 1503 height 355
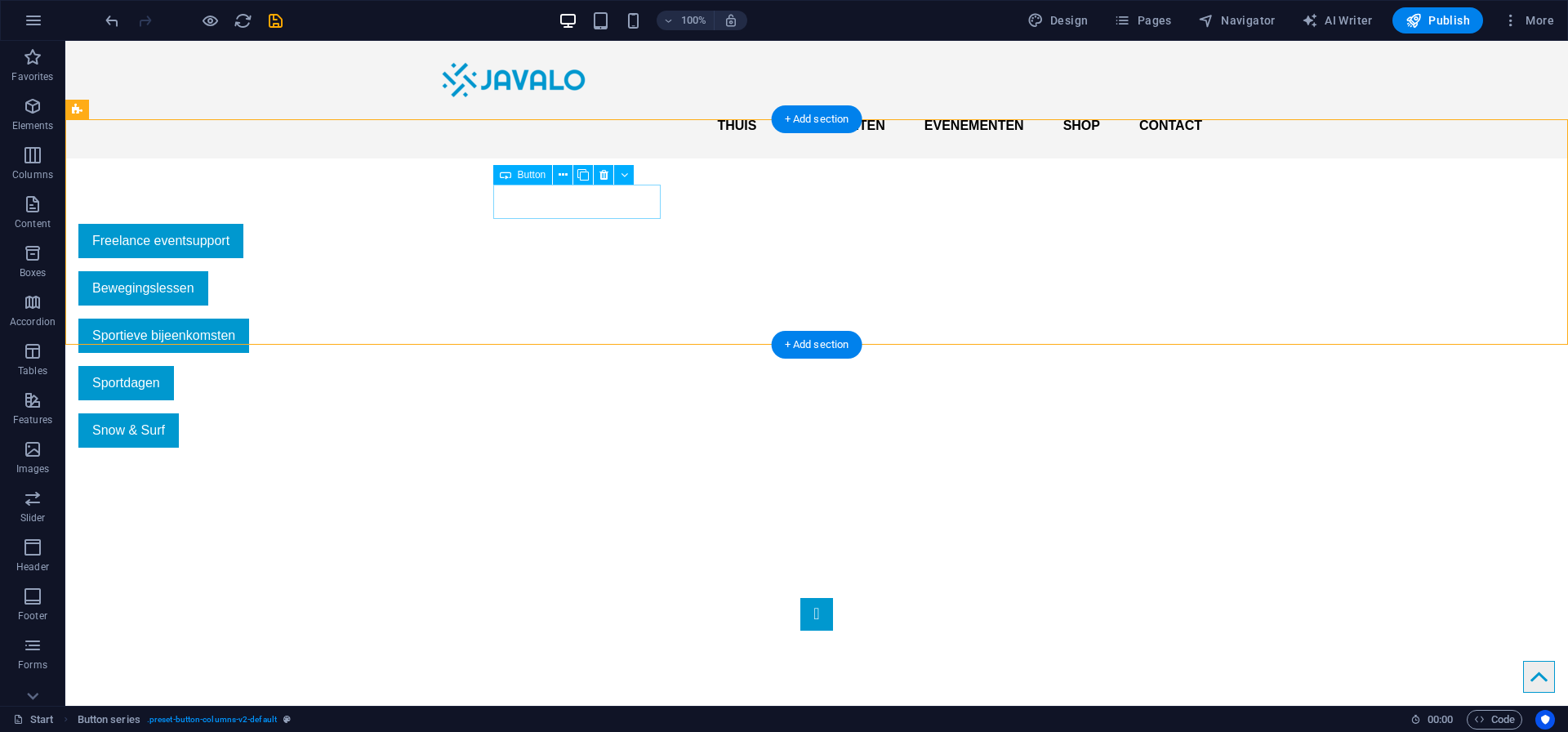
click at [553, 224] on div "Freelance eventsupport" at bounding box center [463, 241] width 771 height 34
click at [523, 177] on span "Button" at bounding box center [532, 175] width 29 height 10
click at [561, 178] on icon at bounding box center [563, 175] width 9 height 17
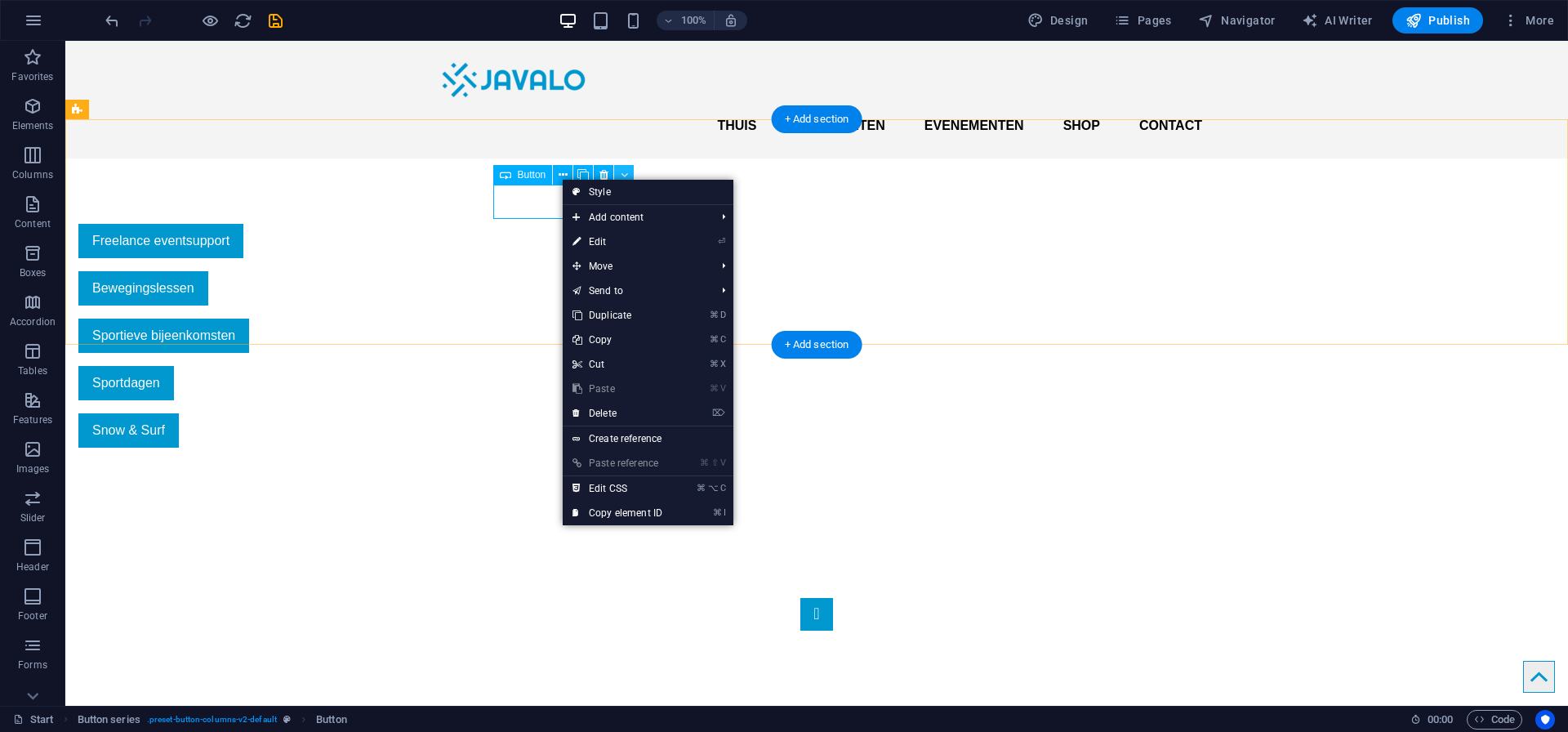
click at [621, 167] on icon at bounding box center [624, 175] width 8 height 17
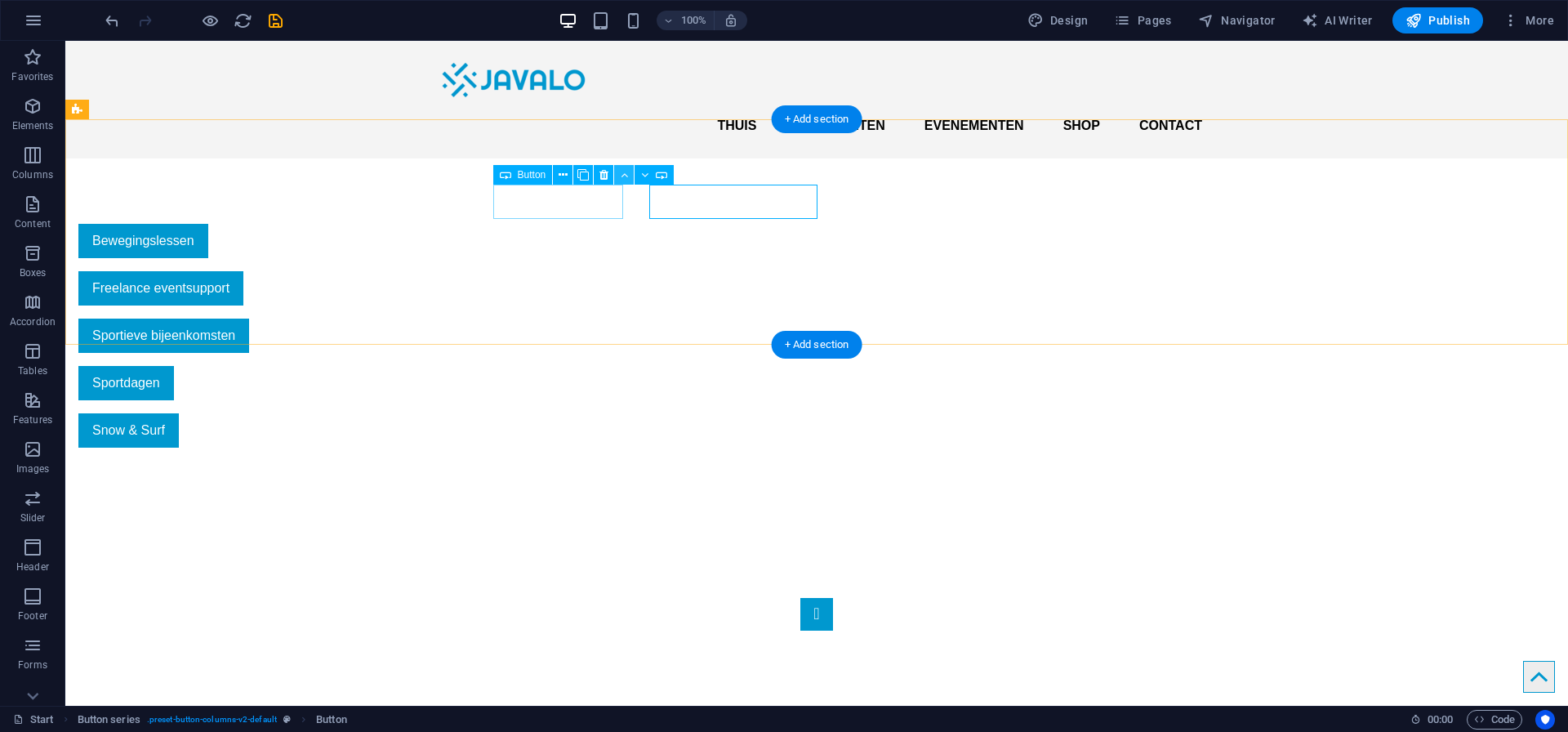
click at [621, 179] on icon at bounding box center [624, 175] width 8 height 17
click at [798, 178] on icon at bounding box center [801, 175] width 8 height 17
click at [560, 182] on icon at bounding box center [563, 175] width 9 height 17
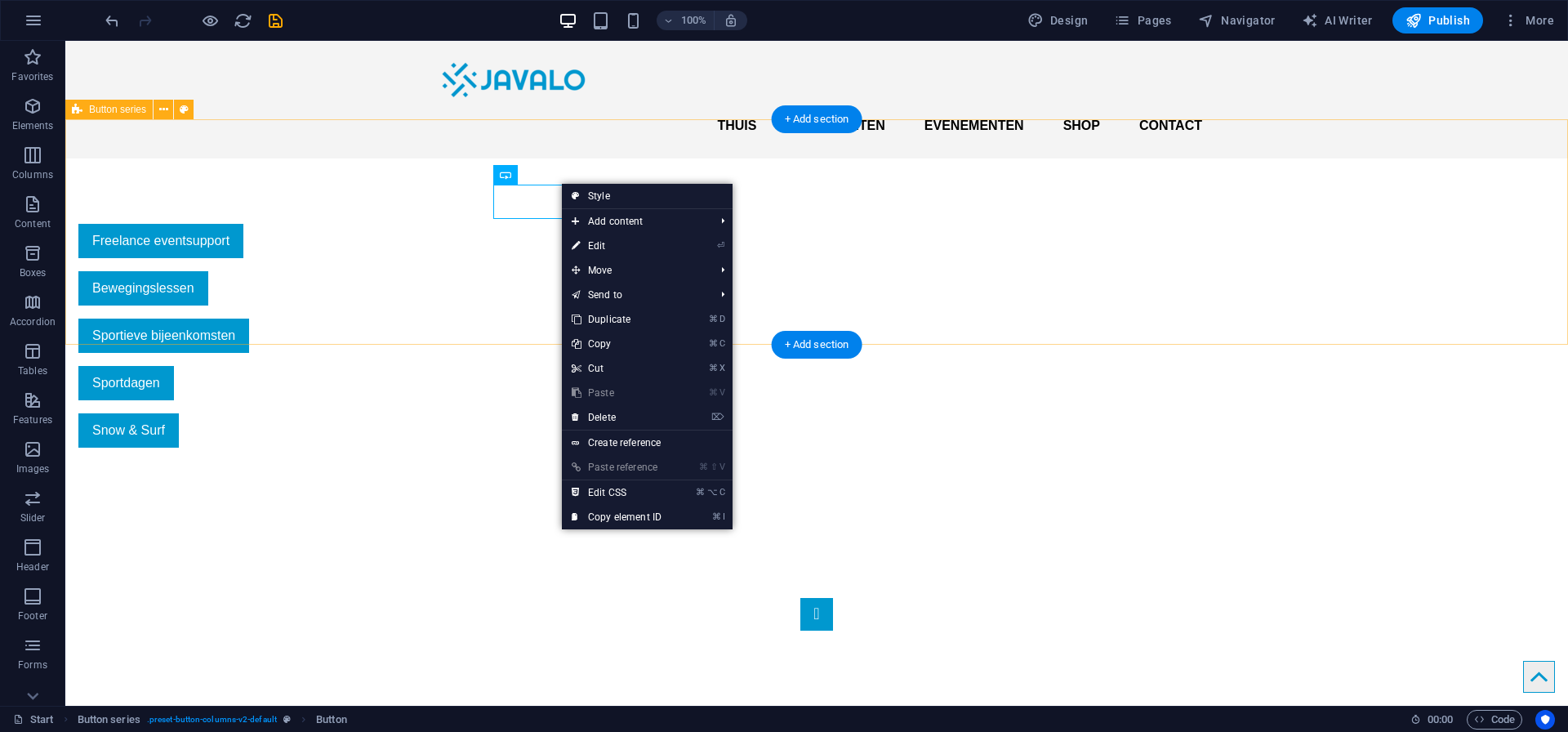
click at [452, 195] on div "Freelance eventsupport Bewegingslessen Sportieve bijeenkomsten Sportdagen Snow …" at bounding box center [817, 335] width 1503 height 355
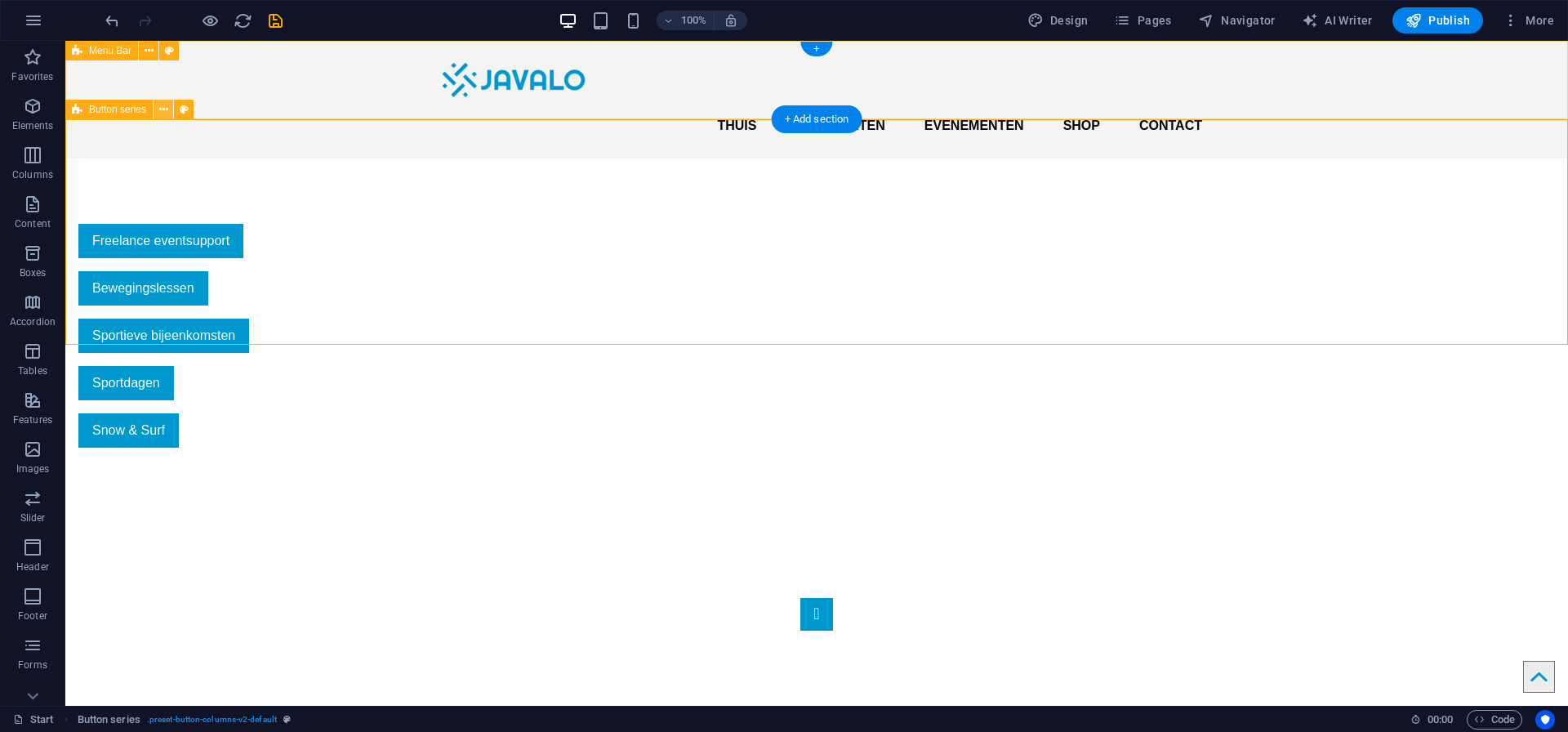
click at [159, 116] on icon at bounding box center [163, 110] width 9 height 17
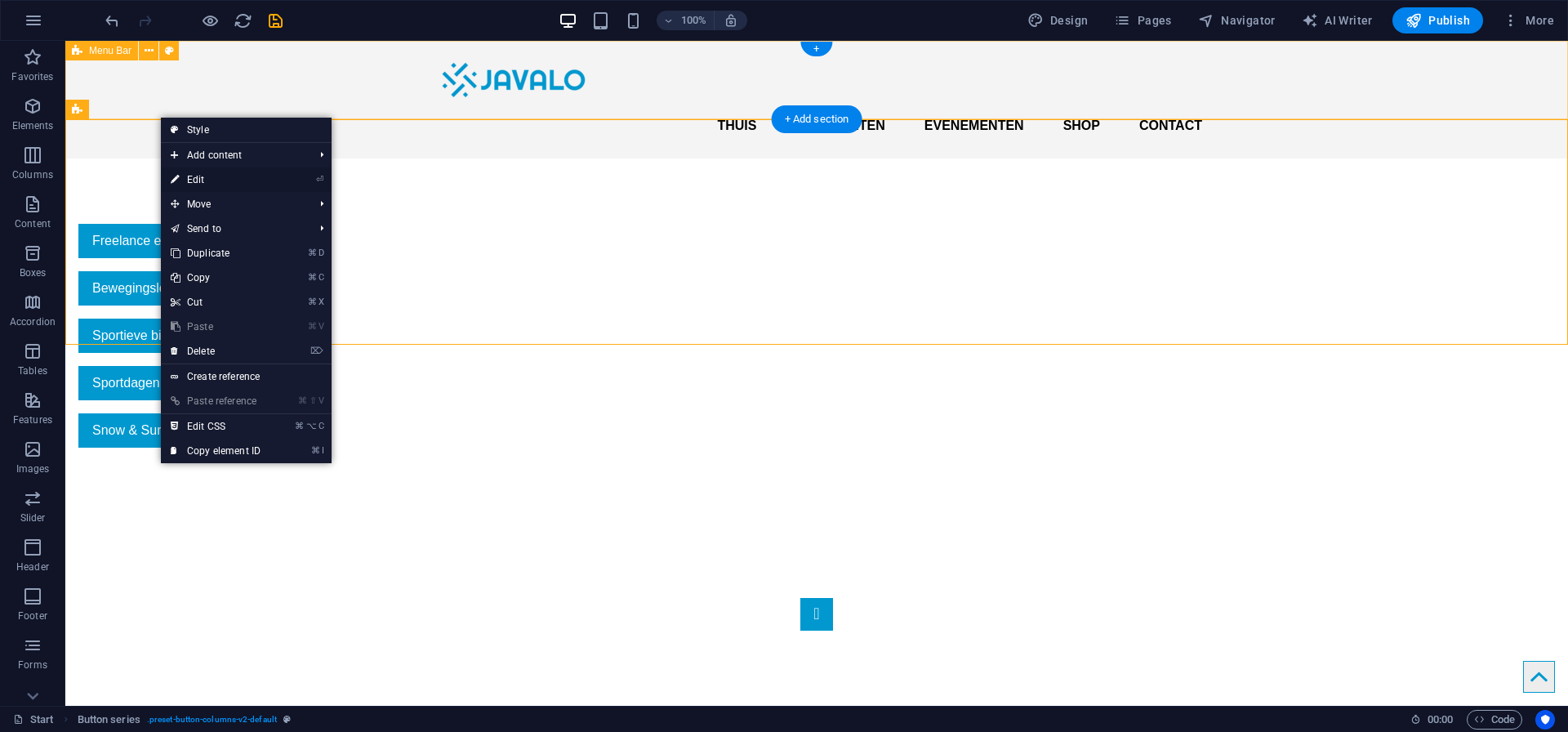
click at [292, 182] on li "⏎ Edit" at bounding box center [246, 179] width 171 height 25
click at [180, 175] on link "⏎ Edit" at bounding box center [215, 179] width 110 height 25
select select "rem"
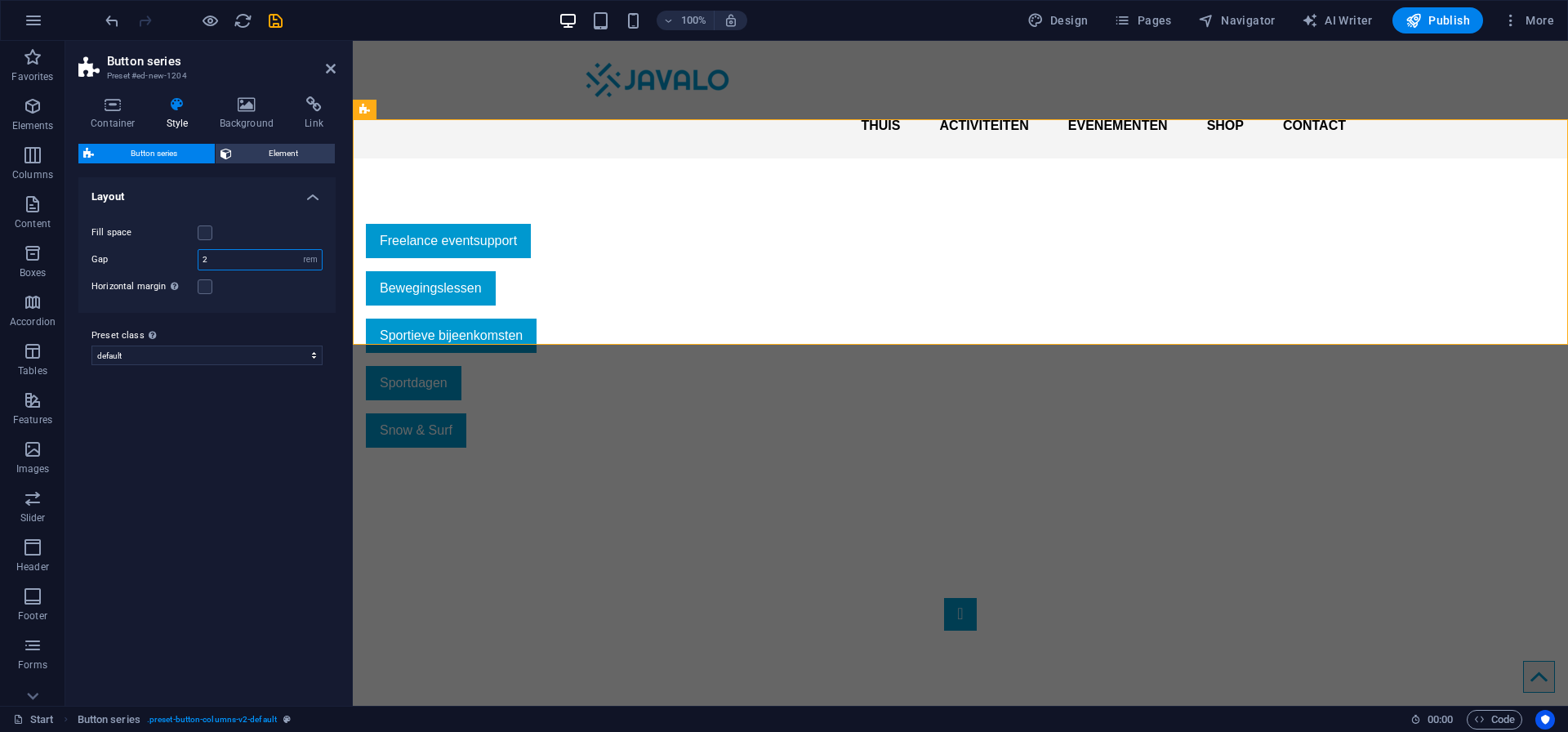
click at [207, 263] on input "2" at bounding box center [259, 259] width 123 height 20
click at [207, 239] on label at bounding box center [204, 232] width 14 height 14
click at [0, 0] on input "Fill space" at bounding box center [0, 0] width 0 height 0
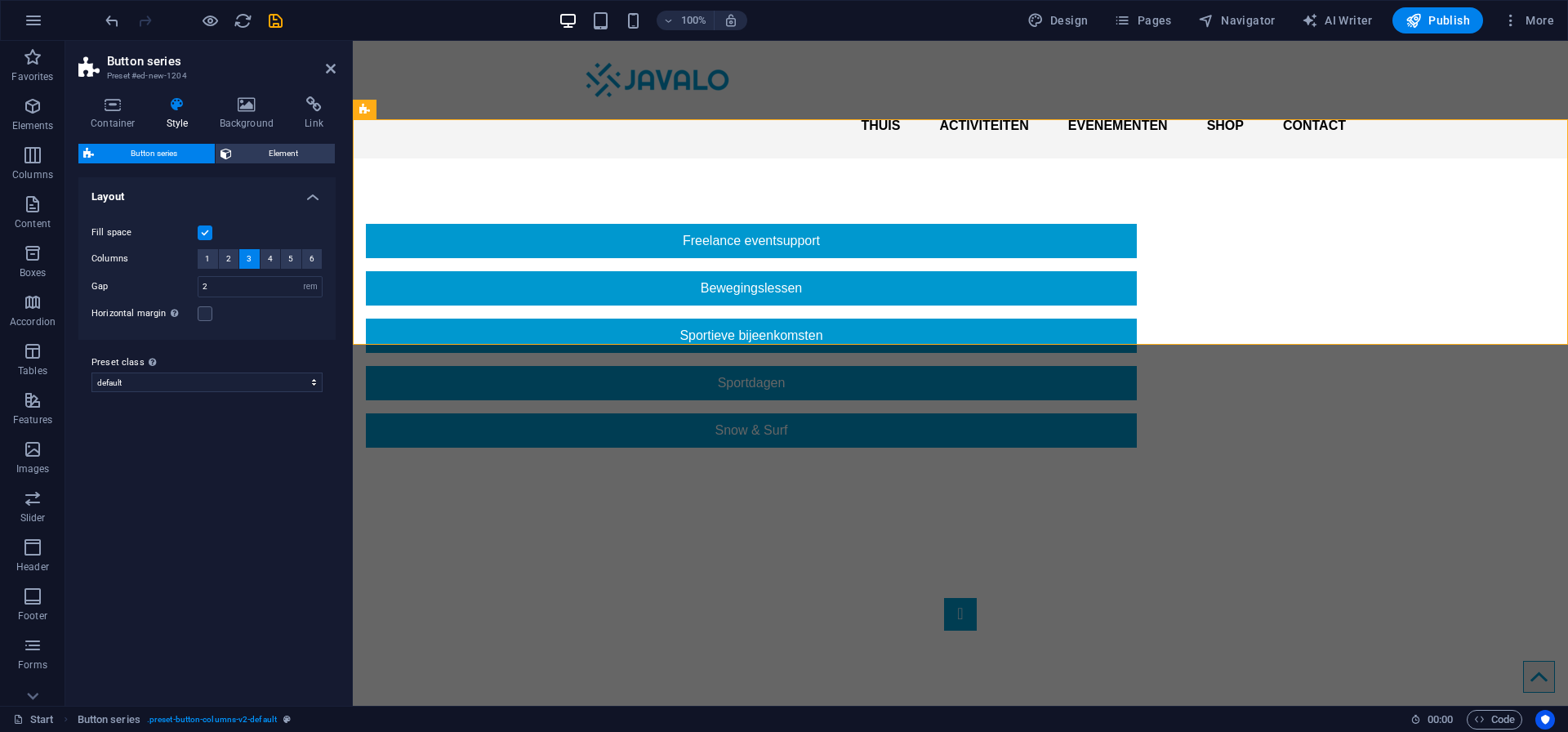
click at [207, 232] on label at bounding box center [204, 232] width 14 height 14
click at [0, 0] on input "Fill space" at bounding box center [0, 0] width 0 height 0
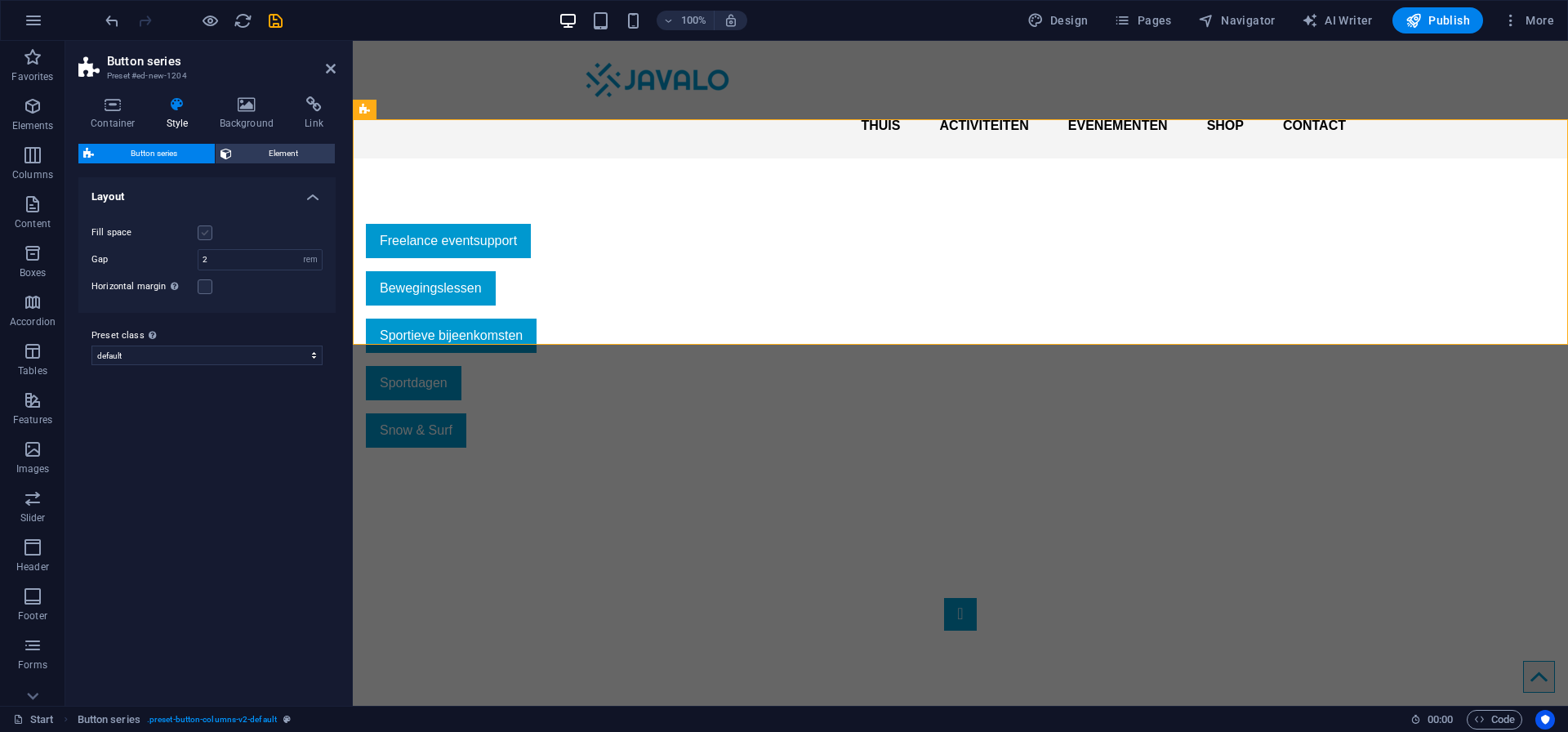
click at [207, 232] on label at bounding box center [204, 232] width 14 height 14
click at [0, 0] on input "Fill space" at bounding box center [0, 0] width 0 height 0
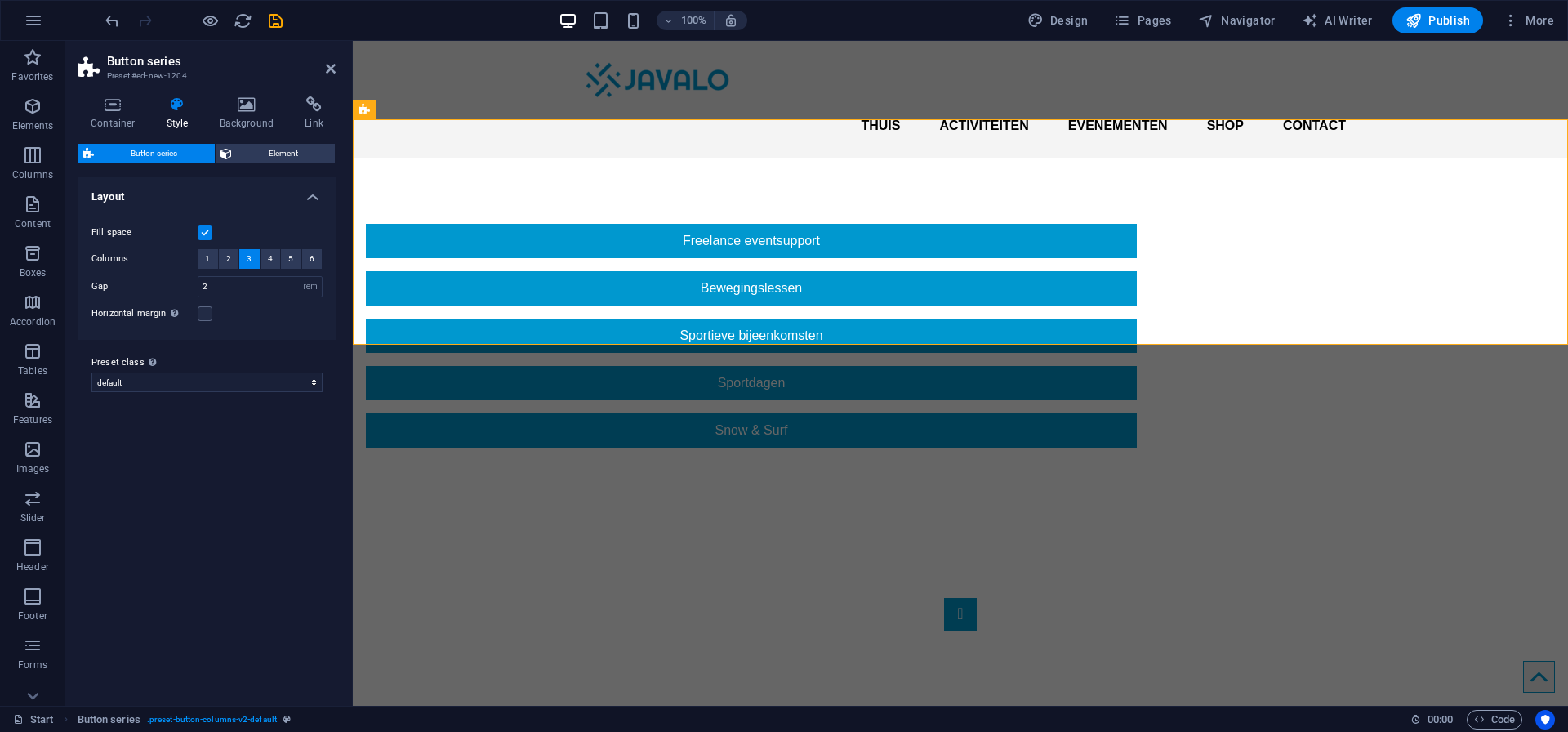
click at [207, 232] on label at bounding box center [204, 232] width 14 height 14
click at [0, 0] on input "Fill space" at bounding box center [0, 0] width 0 height 0
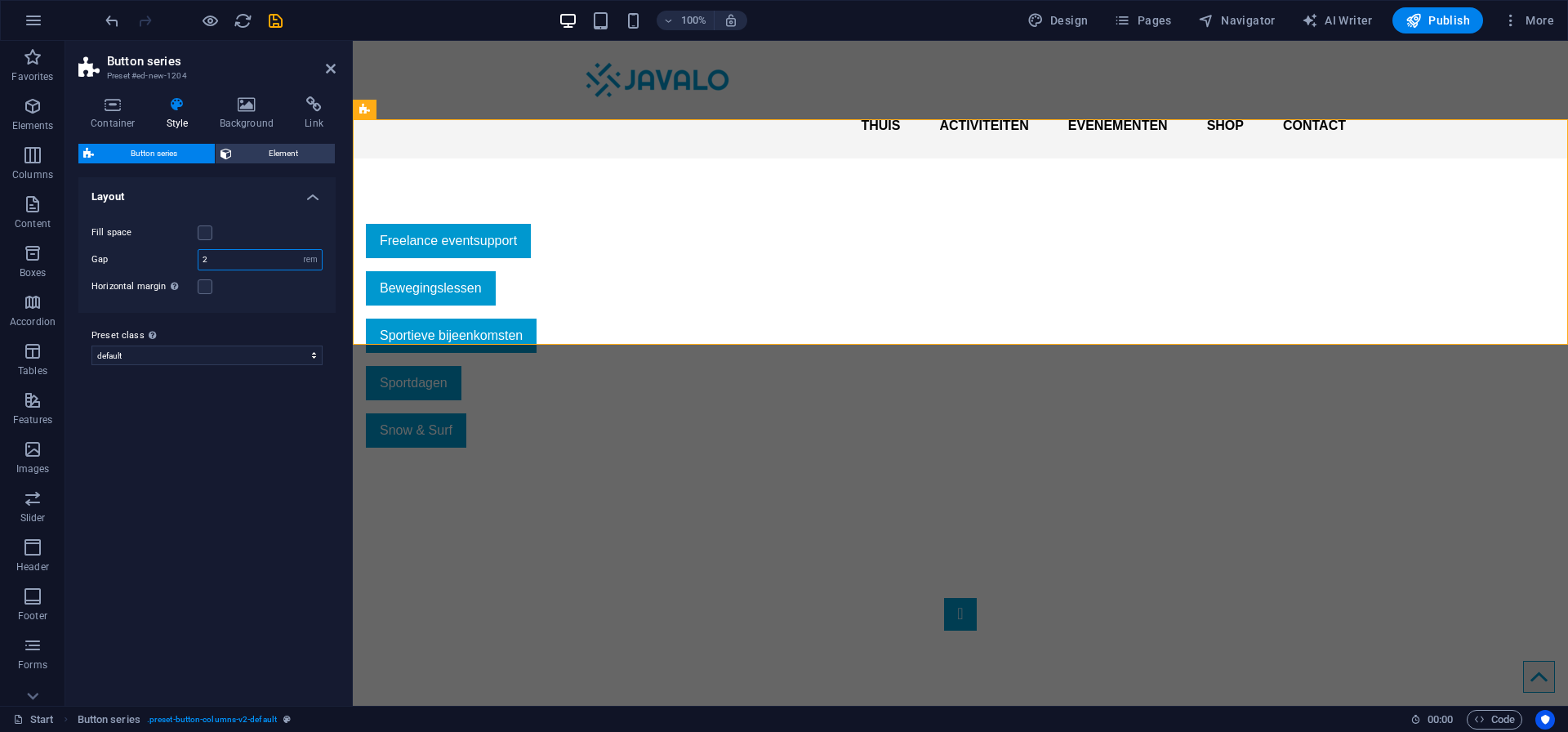
click at [223, 260] on input "2" at bounding box center [259, 259] width 123 height 20
click at [261, 295] on div "Horizontal margin Only if the containers "Content width" is not set to "Default"" at bounding box center [207, 287] width 231 height 20
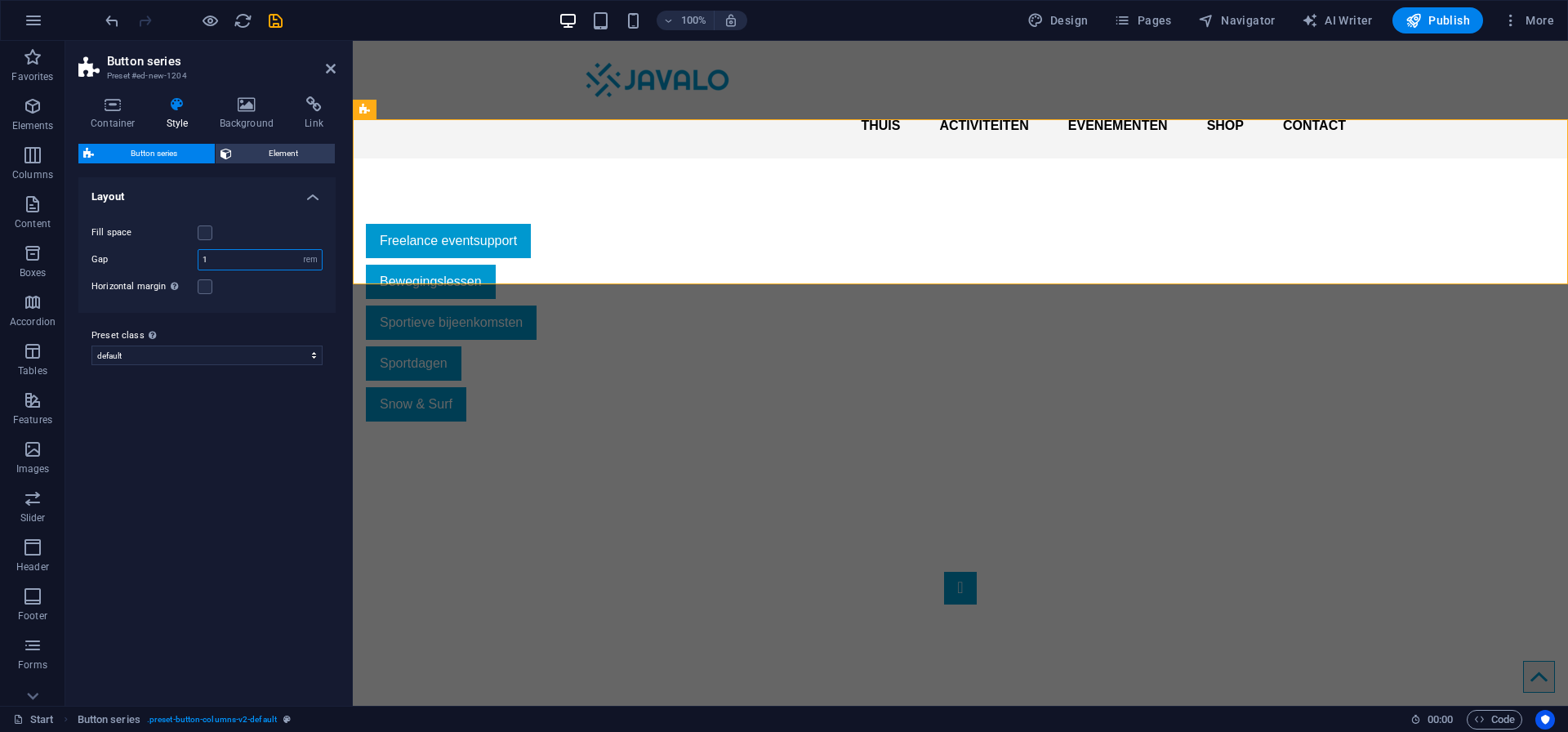
click at [220, 264] on input "1" at bounding box center [259, 259] width 123 height 20
click at [224, 295] on div "Horizontal margin Only if the containers "Content width" is not set to "Default"" at bounding box center [207, 287] width 231 height 20
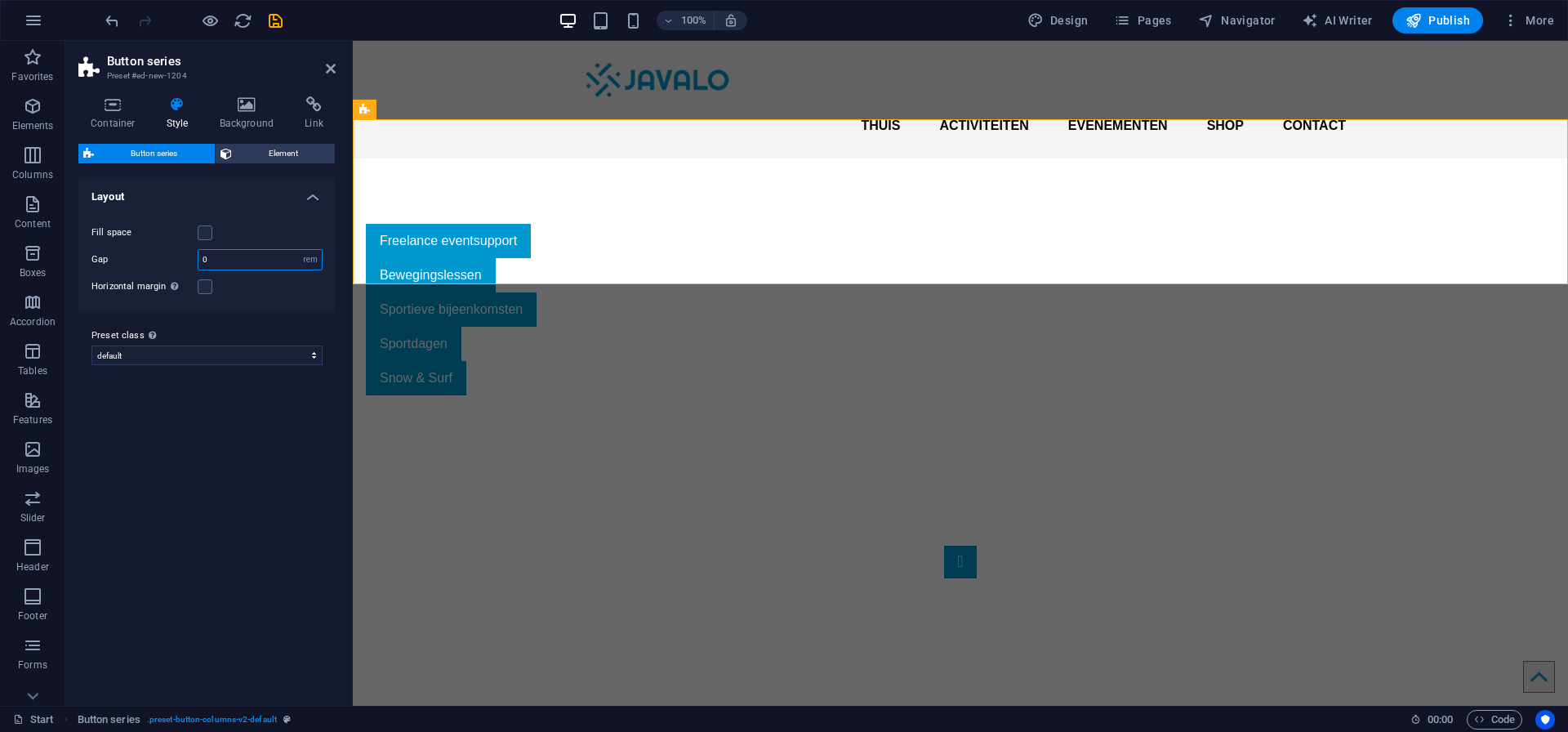
click at [210, 256] on input "0" at bounding box center [259, 259] width 123 height 20
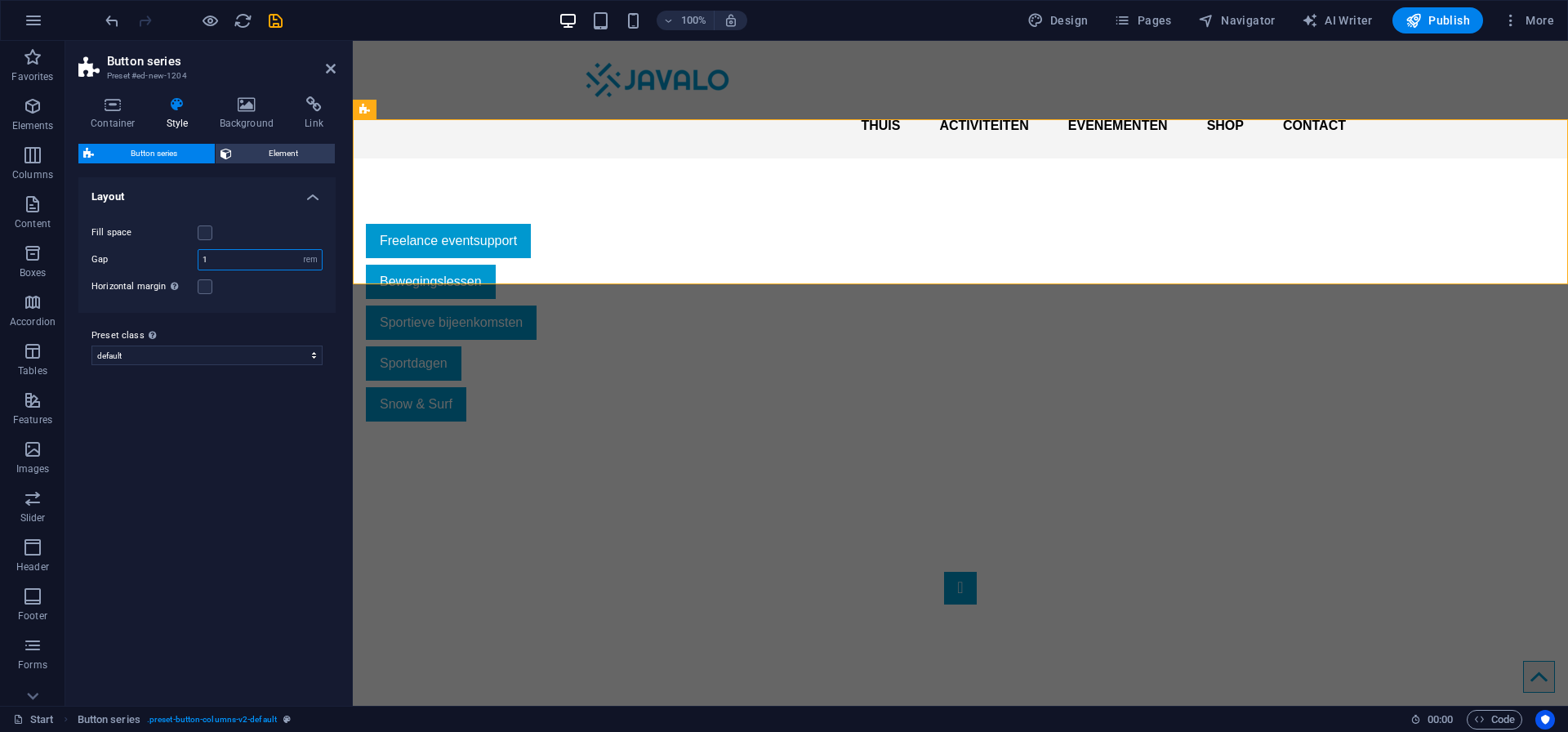
type input "1"
click at [247, 298] on div "Fill space Columns 1 2 3 4 5 6 Gap 1 px rem % vw vh Horizontal margin Only if t…" at bounding box center [207, 259] width 263 height 106
click at [202, 287] on label at bounding box center [204, 287] width 14 height 14
click at [0, 0] on input "Horizontal margin Only if the containers "Content width" is not set to "Default"" at bounding box center [0, 0] width 0 height 0
click at [206, 284] on label at bounding box center [204, 287] width 14 height 14
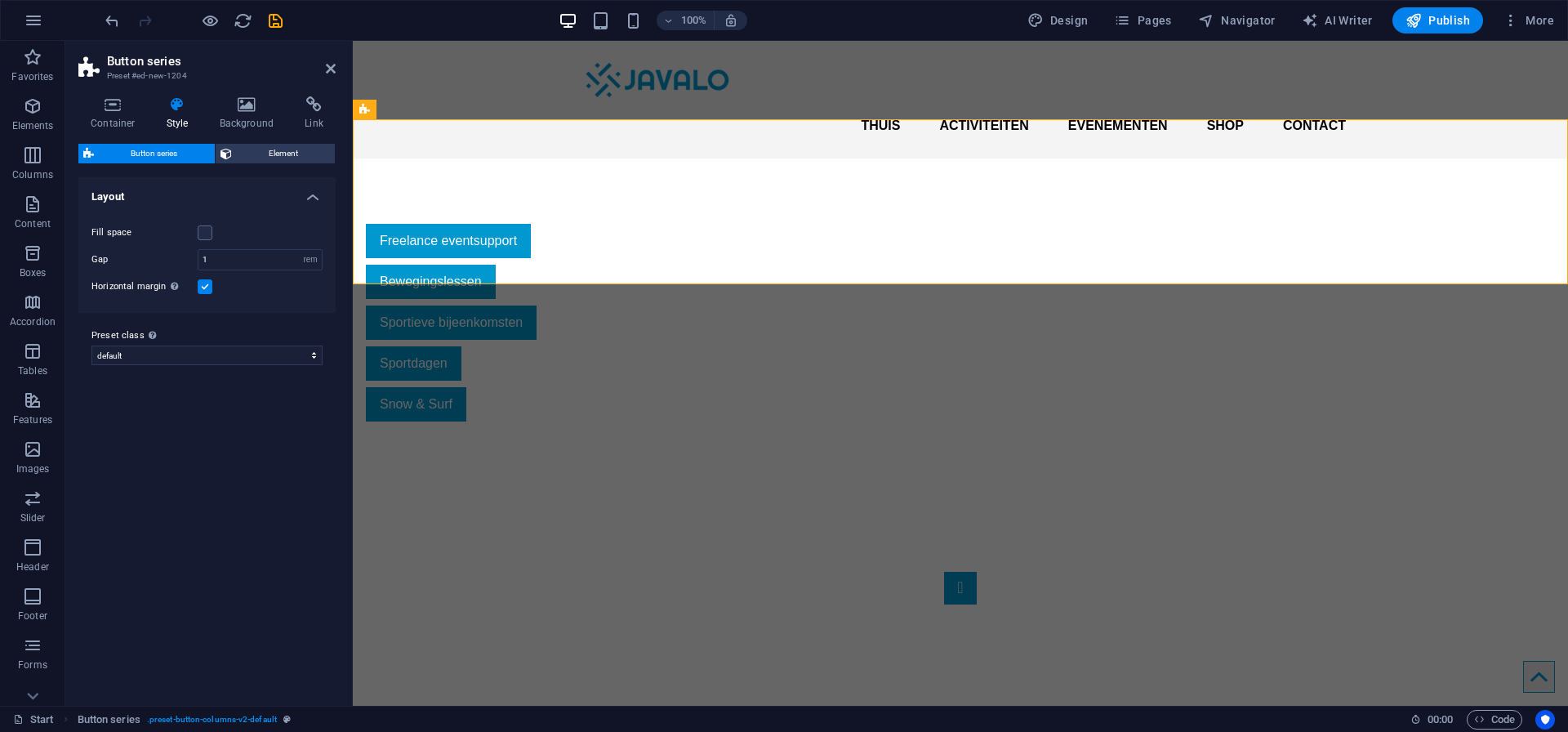
click at [0, 0] on input "Horizontal margin Only if the containers "Content width" is not set to "Default"" at bounding box center [0, 0] width 0 height 0
click at [279, 154] on span "Element" at bounding box center [284, 153] width 93 height 20
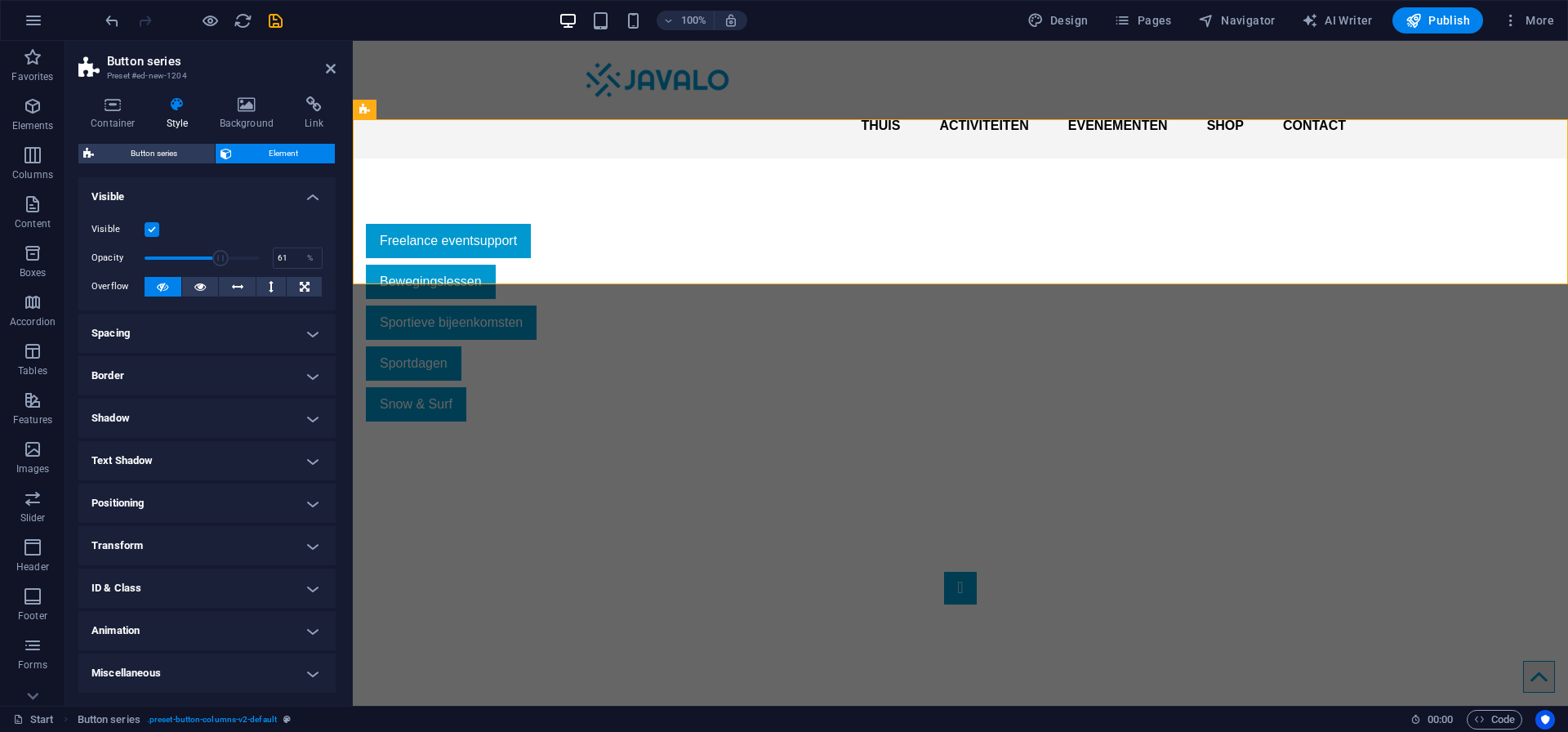
drag, startPoint x: 258, startPoint y: 258, endPoint x: 214, endPoint y: 258, distance: 44.0
click at [215, 258] on span at bounding box center [220, 258] width 16 height 16
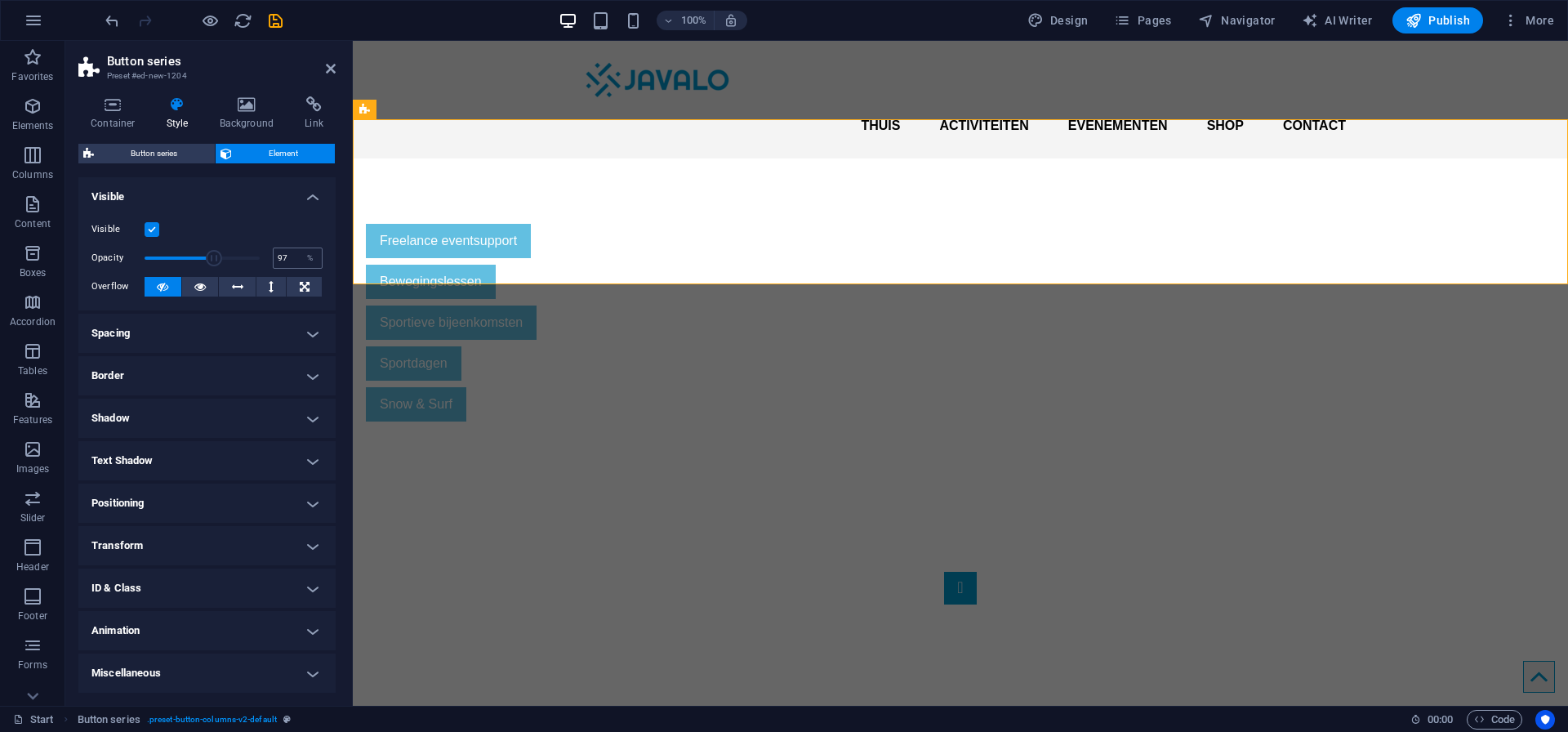
type input "100"
drag, startPoint x: 214, startPoint y: 258, endPoint x: 303, endPoint y: 256, distance: 89.0
click at [303, 256] on div "Opacity 100 %" at bounding box center [207, 258] width 231 height 25
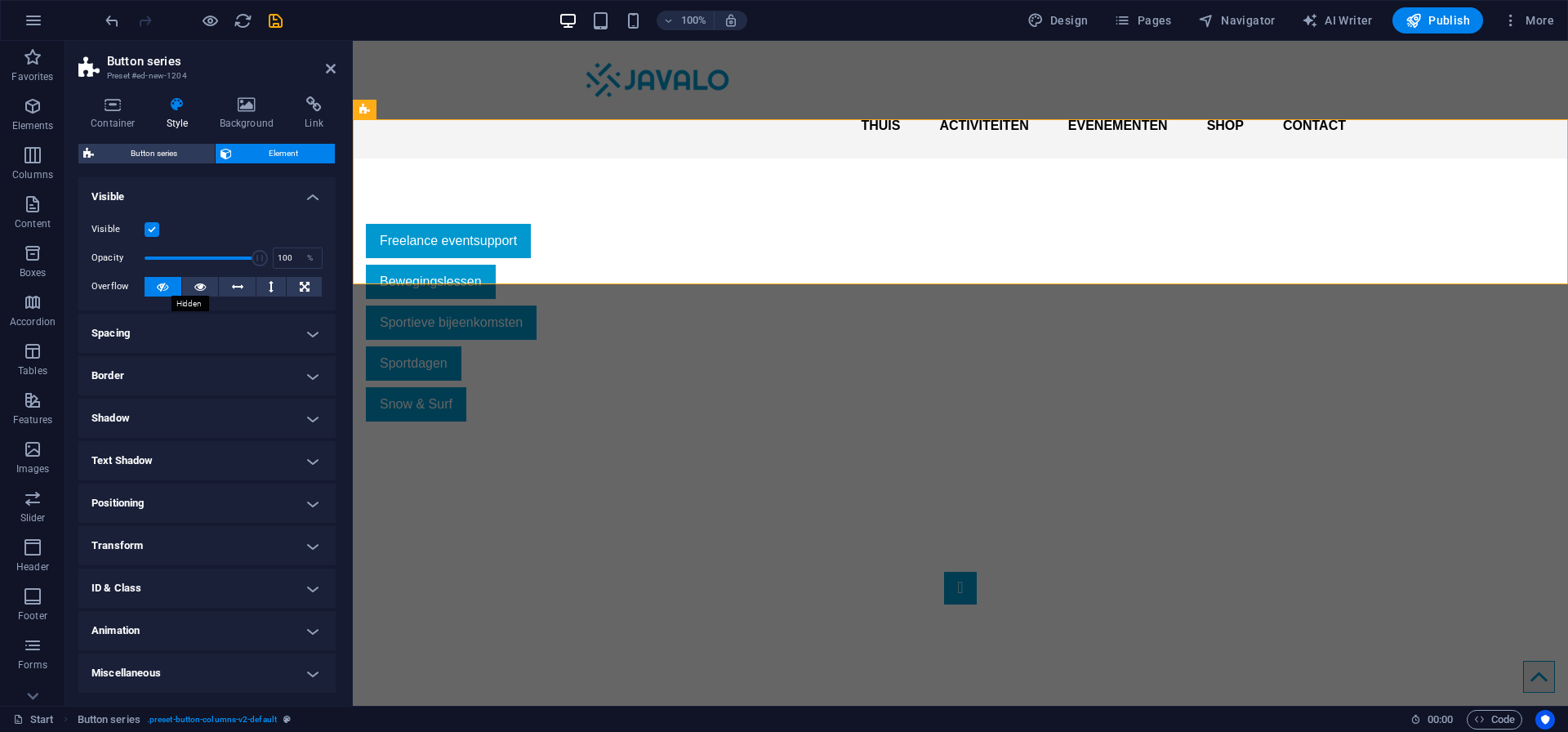
click at [158, 287] on icon at bounding box center [161, 287] width 11 height 20
click at [198, 287] on icon at bounding box center [200, 287] width 11 height 20
click at [160, 286] on icon at bounding box center [161, 287] width 11 height 20
click at [224, 332] on h4 "Spacing" at bounding box center [207, 333] width 258 height 39
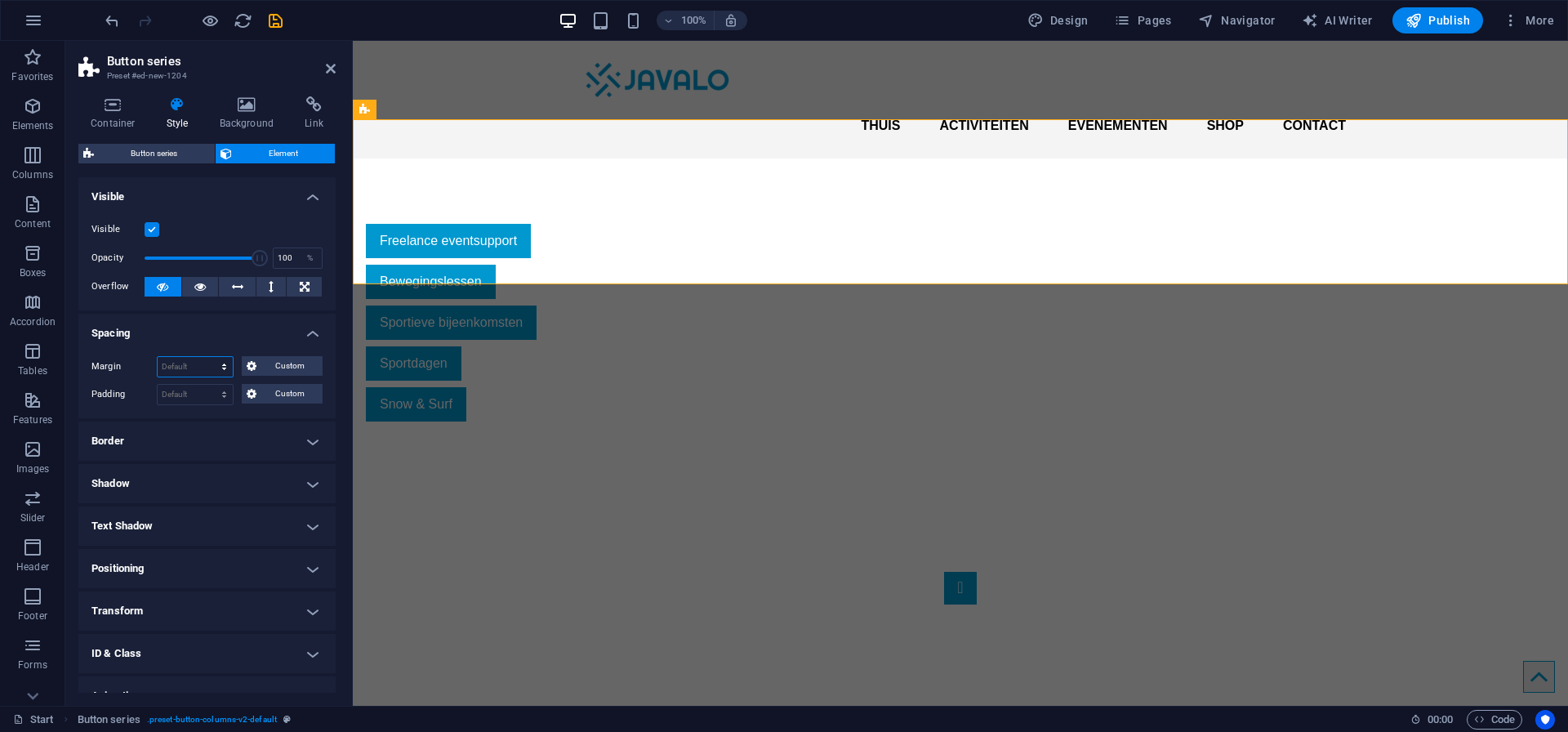
select select "px"
type input "0"
click at [178, 366] on input "0" at bounding box center [195, 366] width 75 height 20
click at [172, 564] on h4 "Positioning" at bounding box center [207, 569] width 258 height 39
click at [126, 572] on h4 "Positioning" at bounding box center [207, 564] width 258 height 30
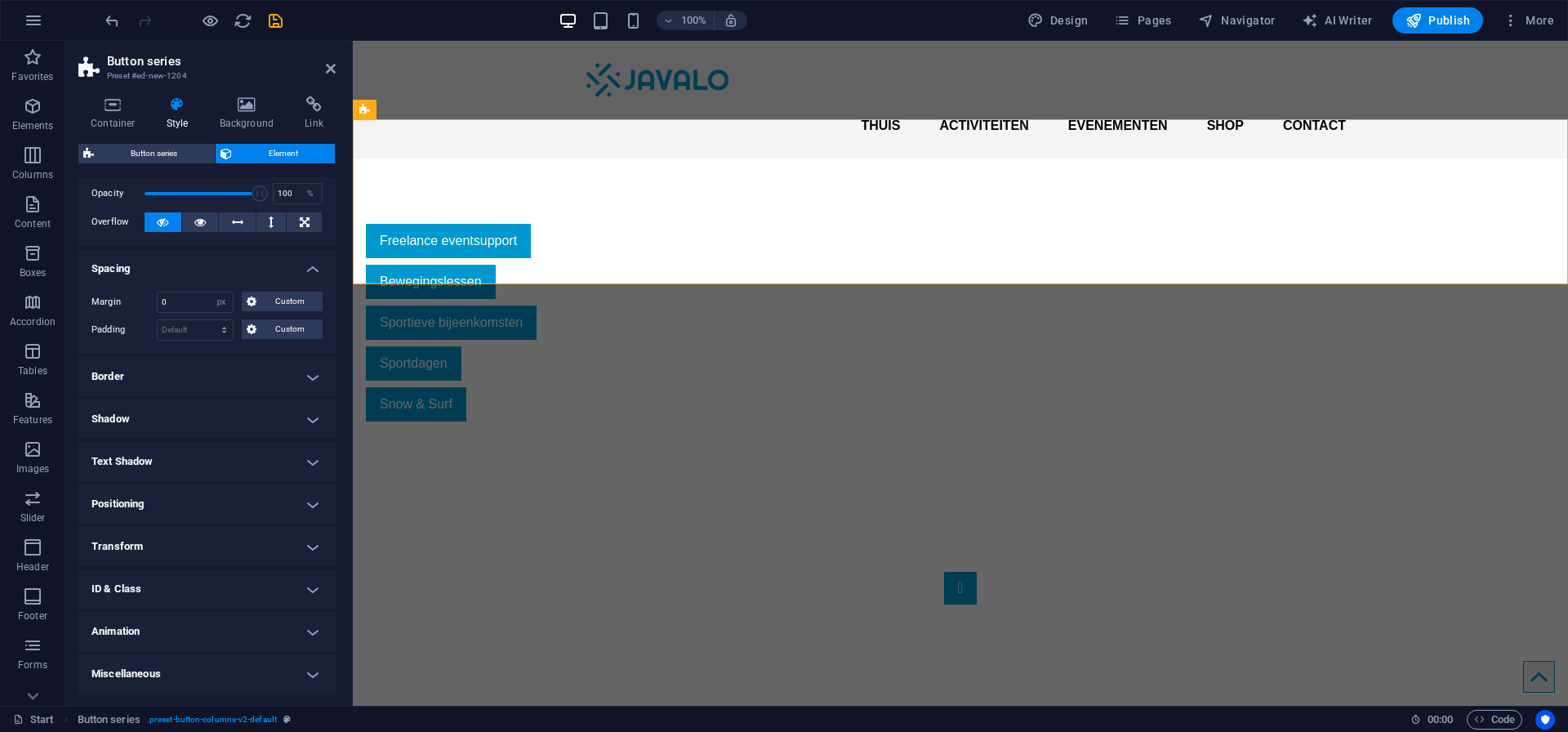
scroll to position [0, 0]
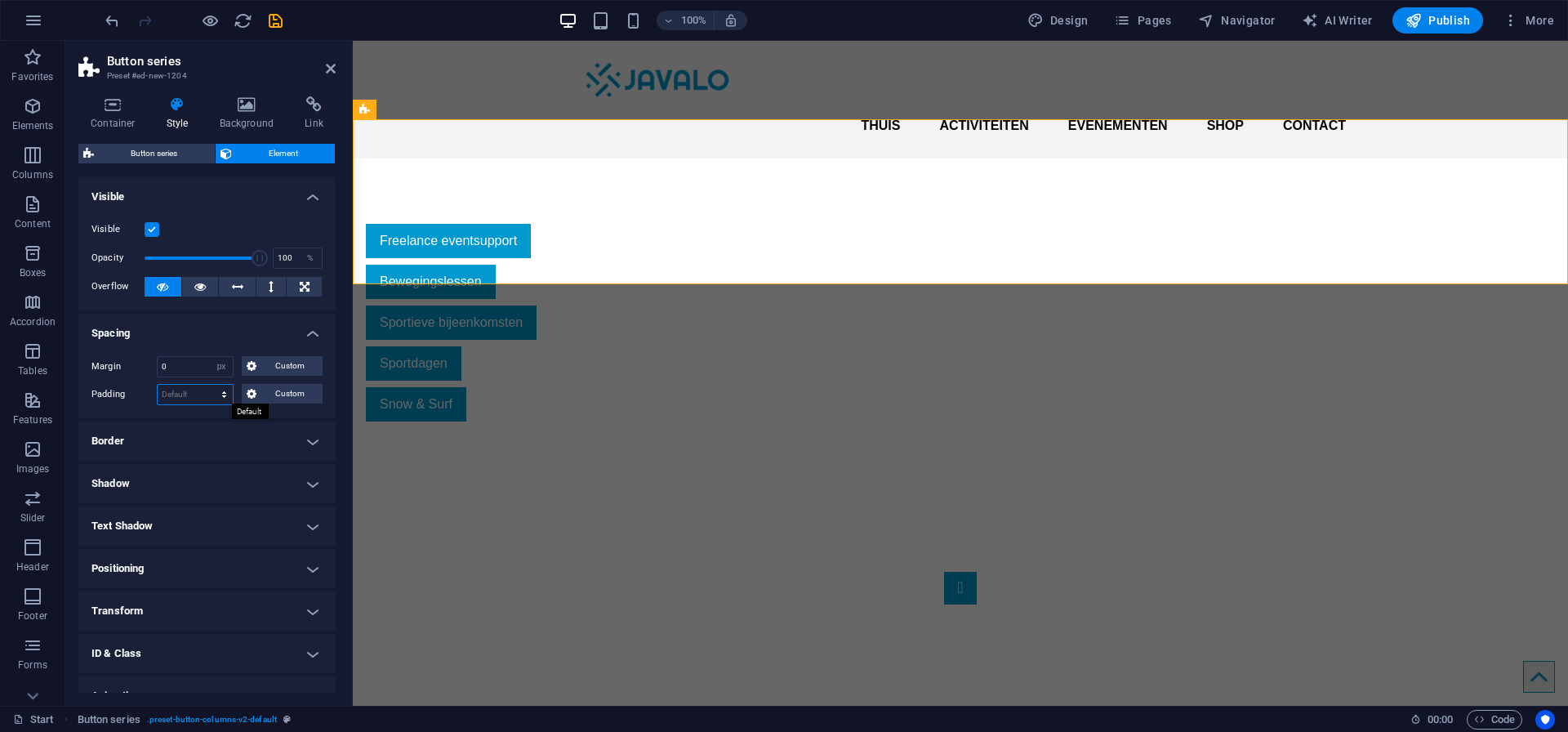
select select "px"
type input "0"
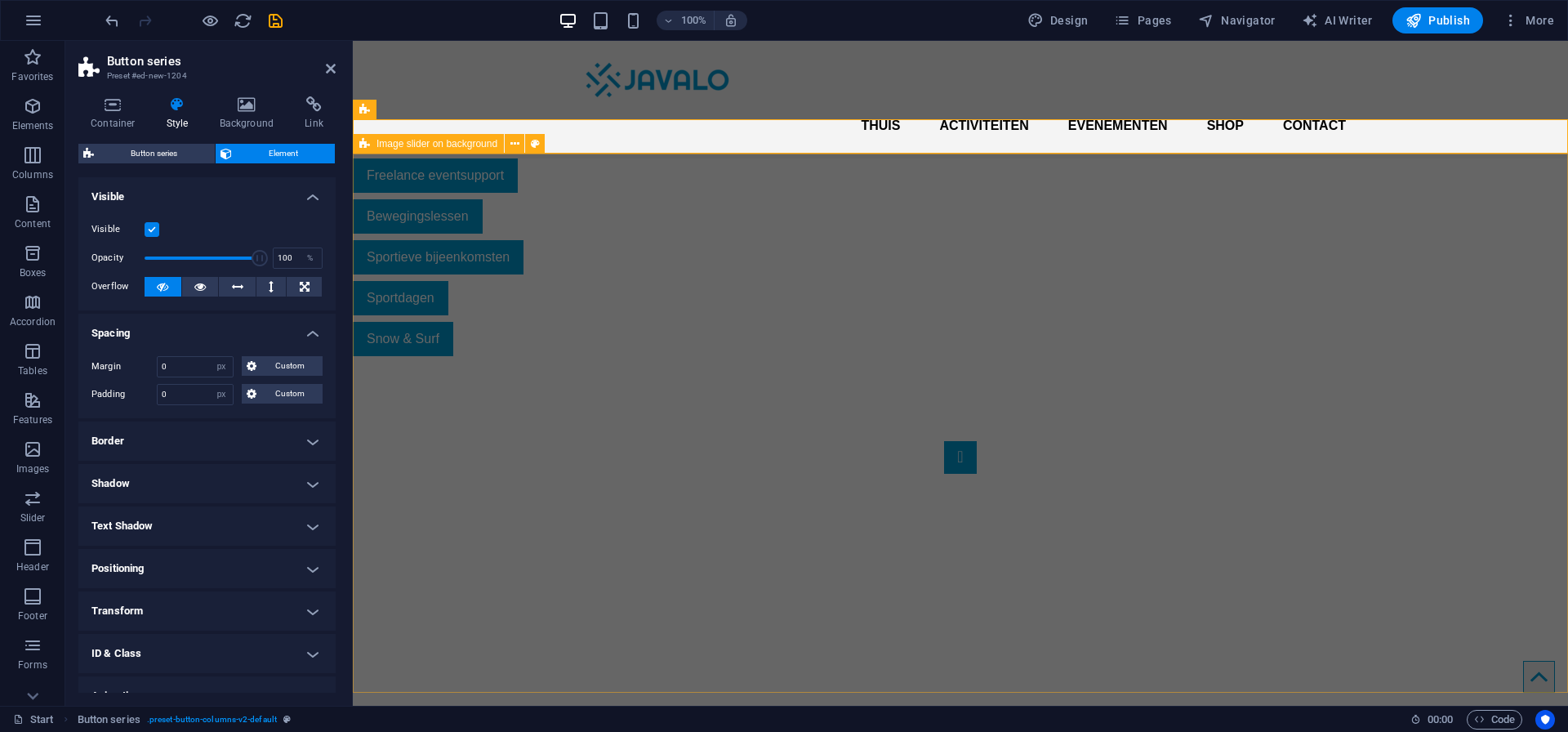
click at [535, 356] on div "1 2" at bounding box center [960, 635] width 1215 height 559
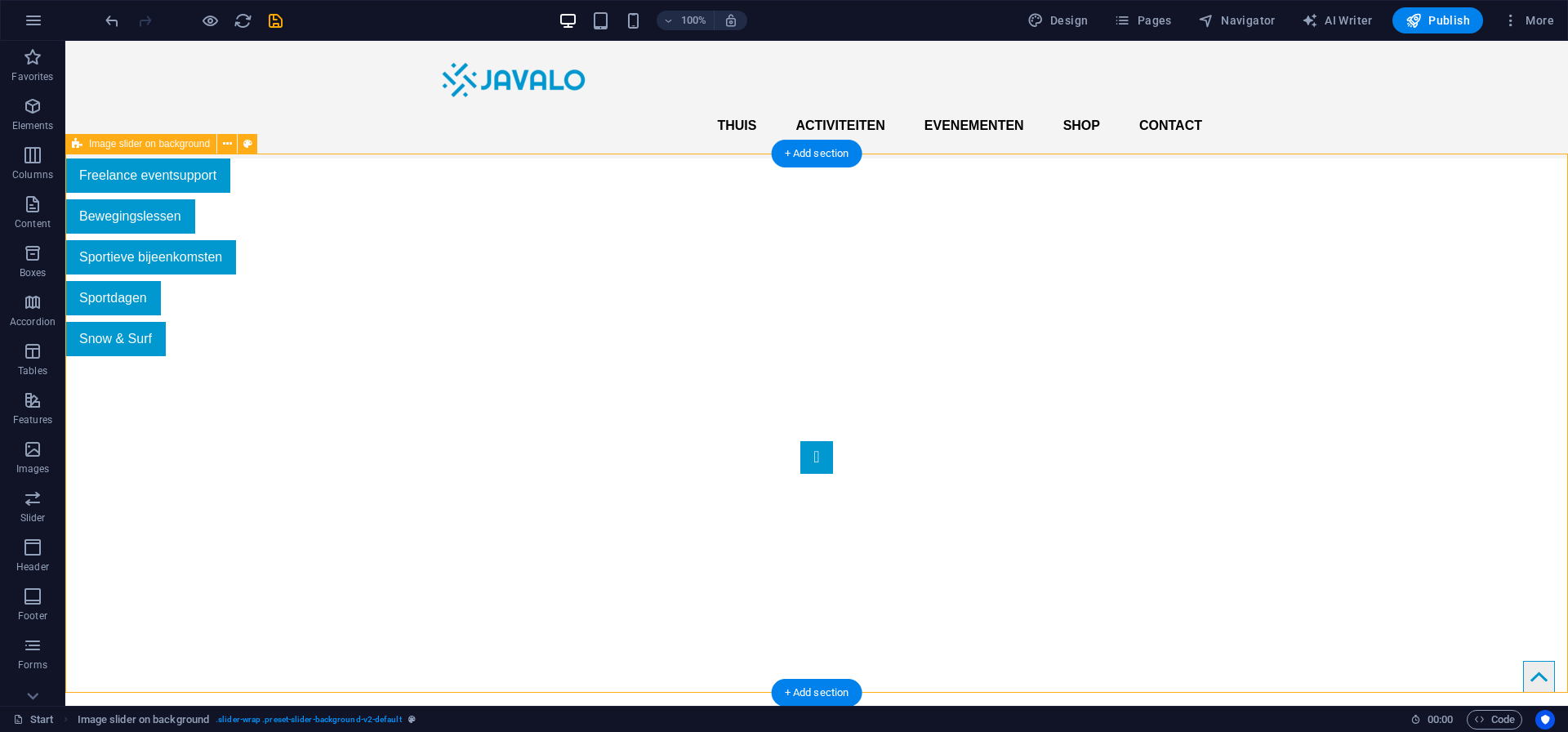
click at [330, 356] on div "1 2" at bounding box center [817, 635] width 1503 height 559
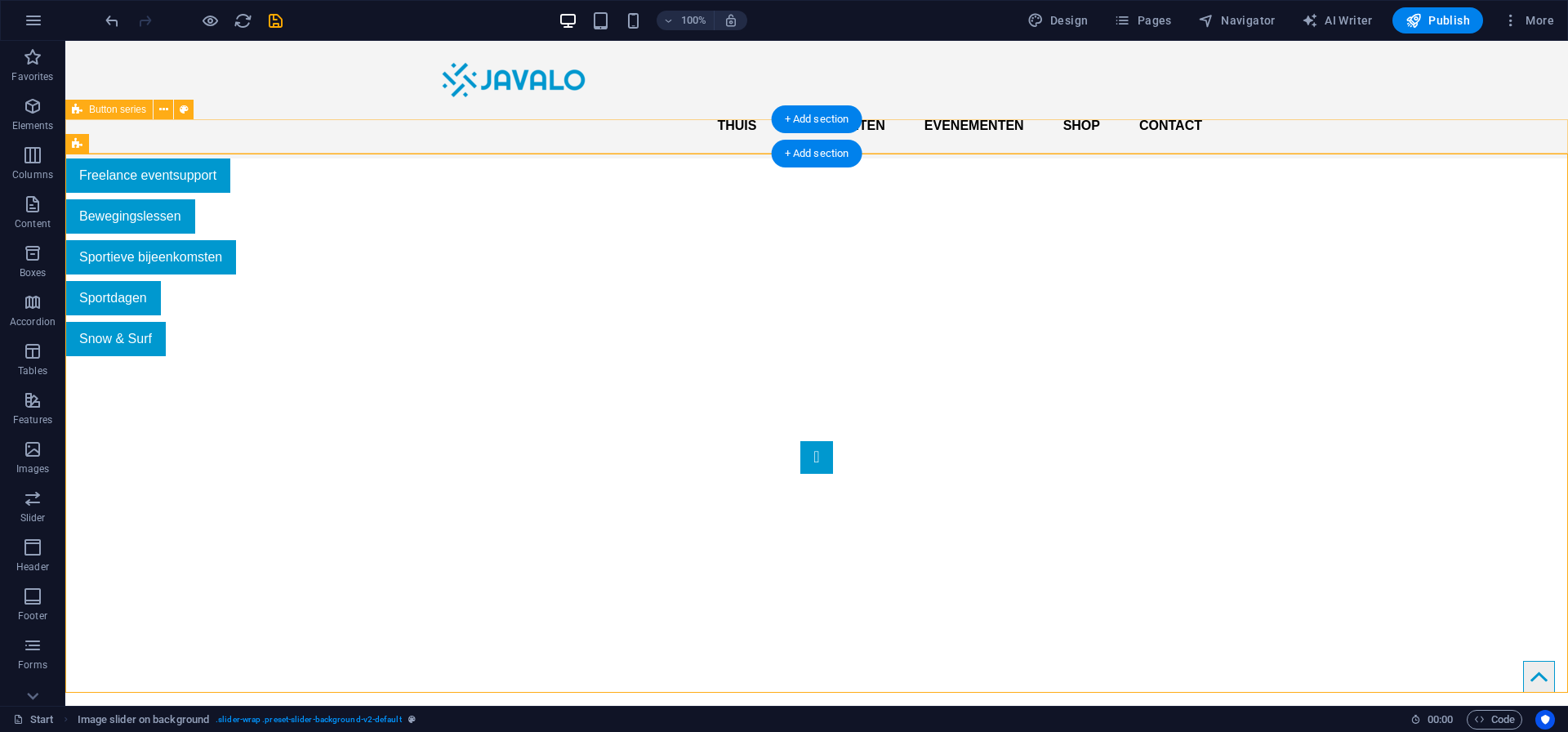
click at [323, 158] on div "Freelance eventsupport Bewegingslessen Sportieve bijeenkomsten Sportdagen Snow …" at bounding box center [817, 257] width 1503 height 197
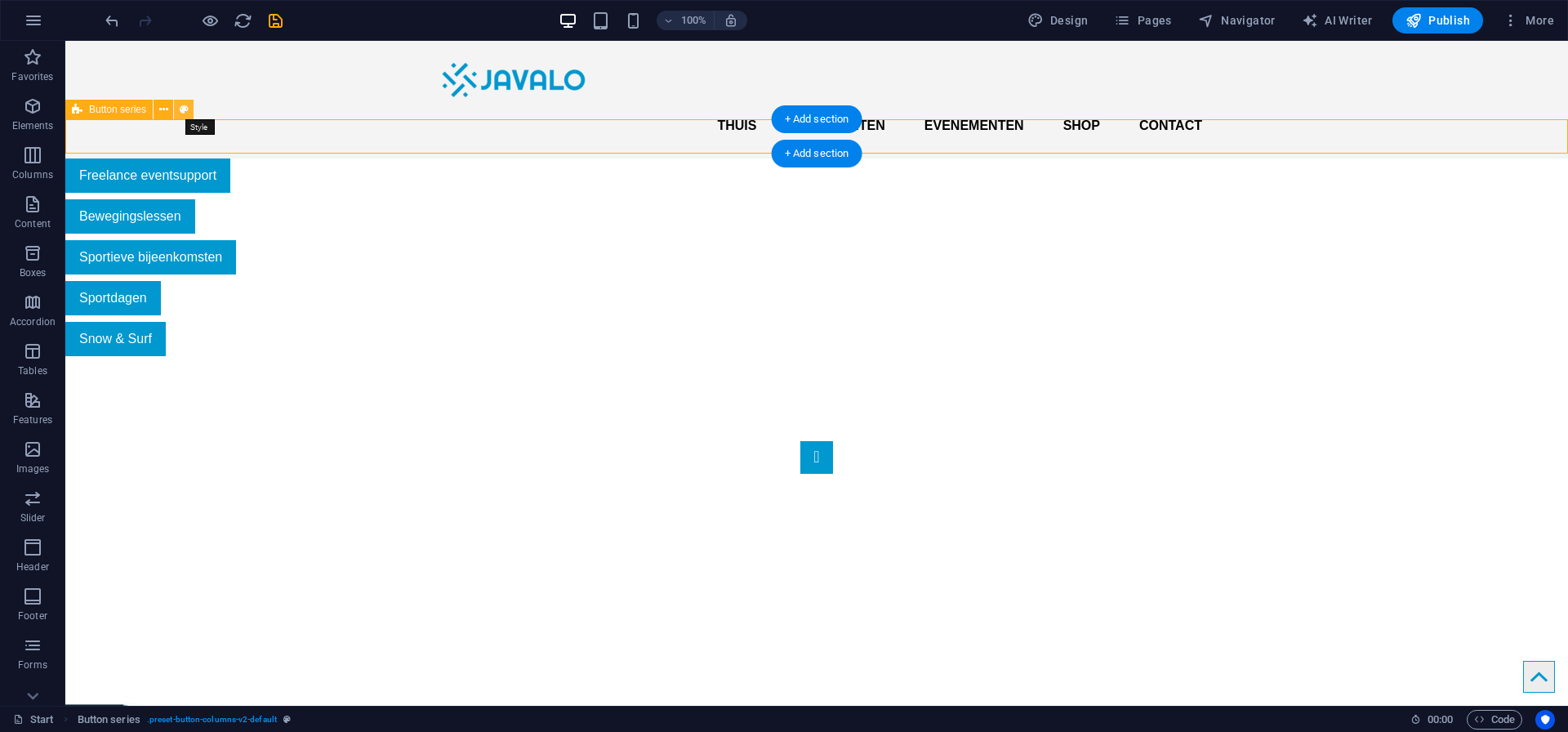
click at [177, 109] on button at bounding box center [184, 109] width 20 height 20
select select "rem"
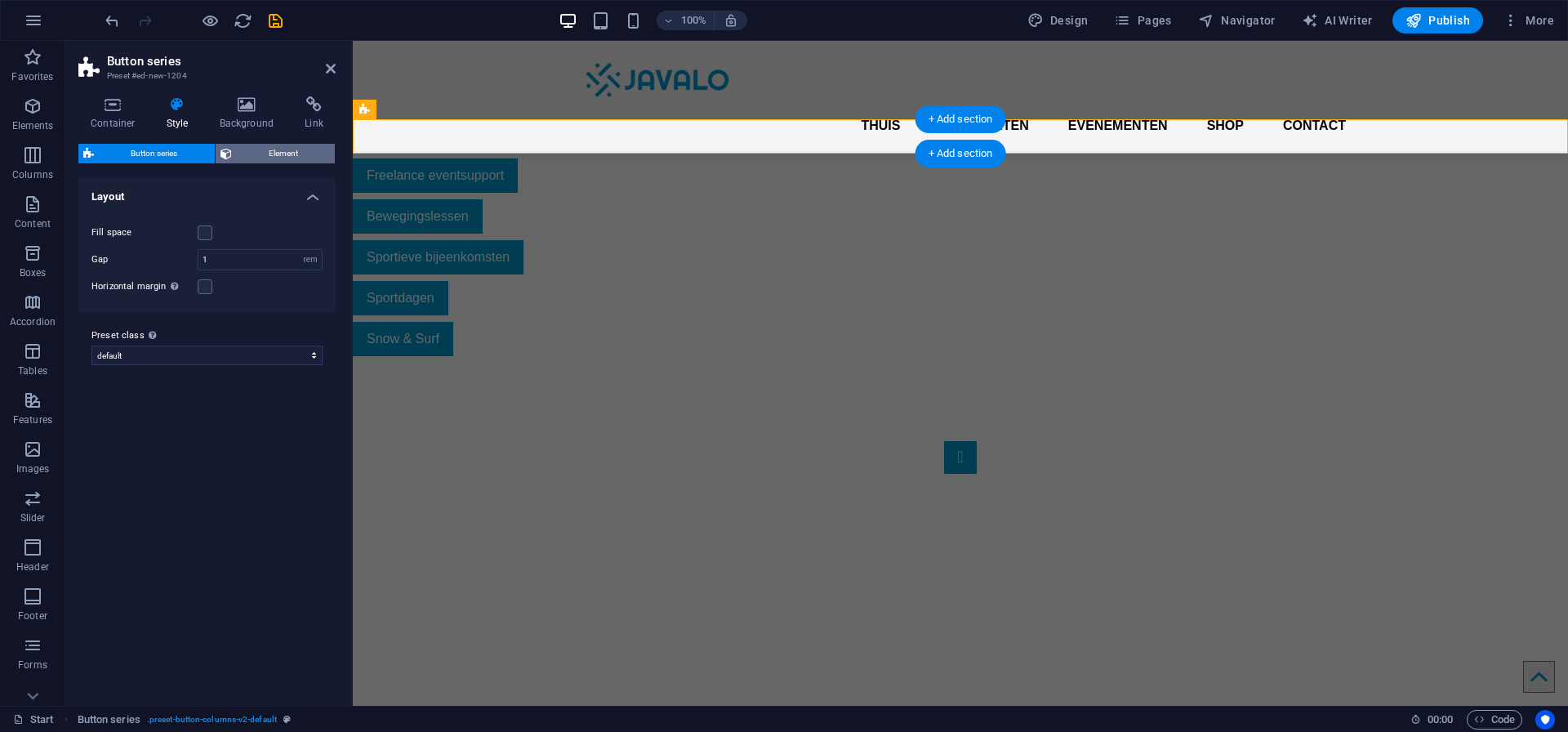
click at [258, 154] on span "Element" at bounding box center [284, 153] width 93 height 20
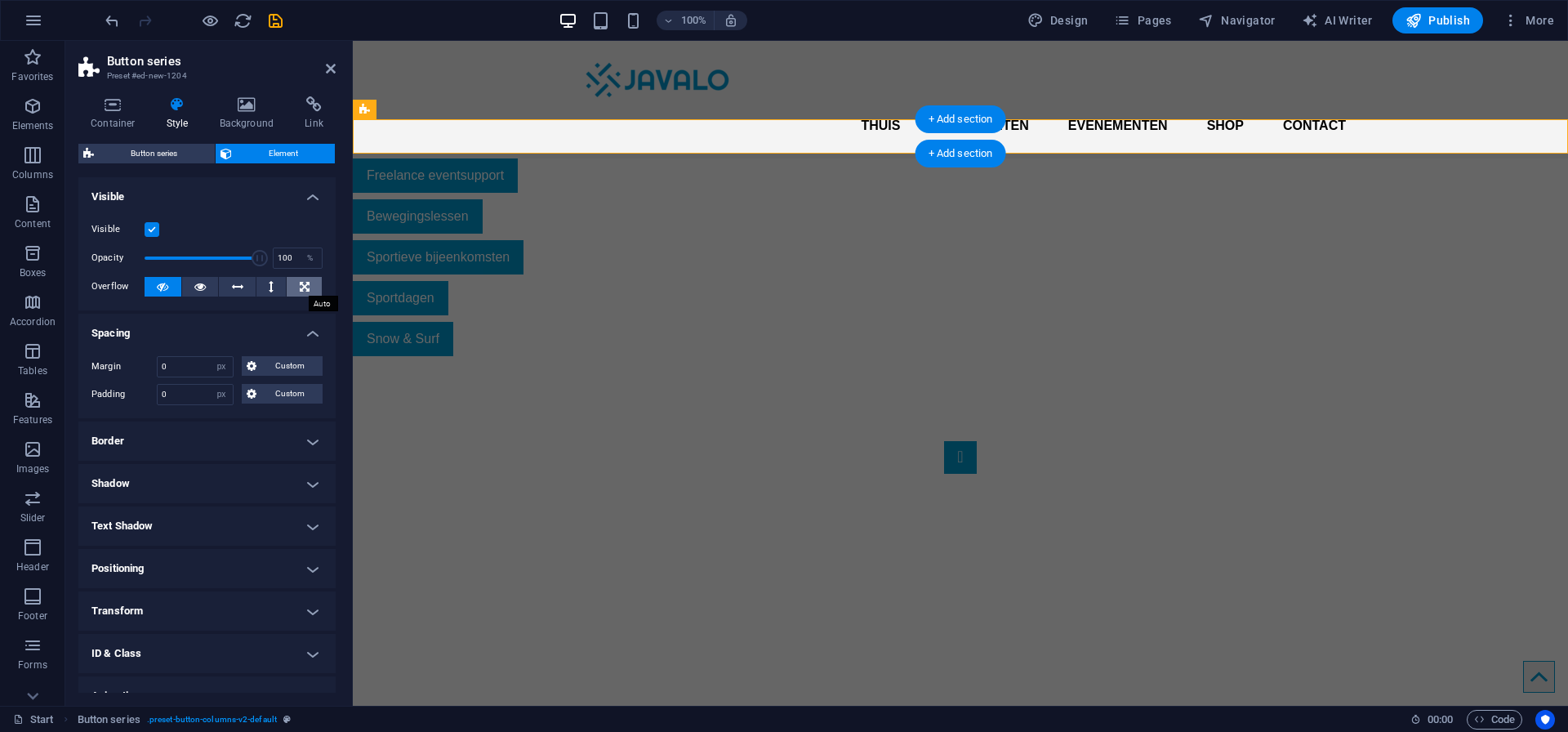
click at [300, 282] on icon at bounding box center [305, 287] width 10 height 20
click at [163, 283] on icon at bounding box center [161, 287] width 11 height 20
click at [179, 445] on h4 "Border" at bounding box center [207, 441] width 258 height 39
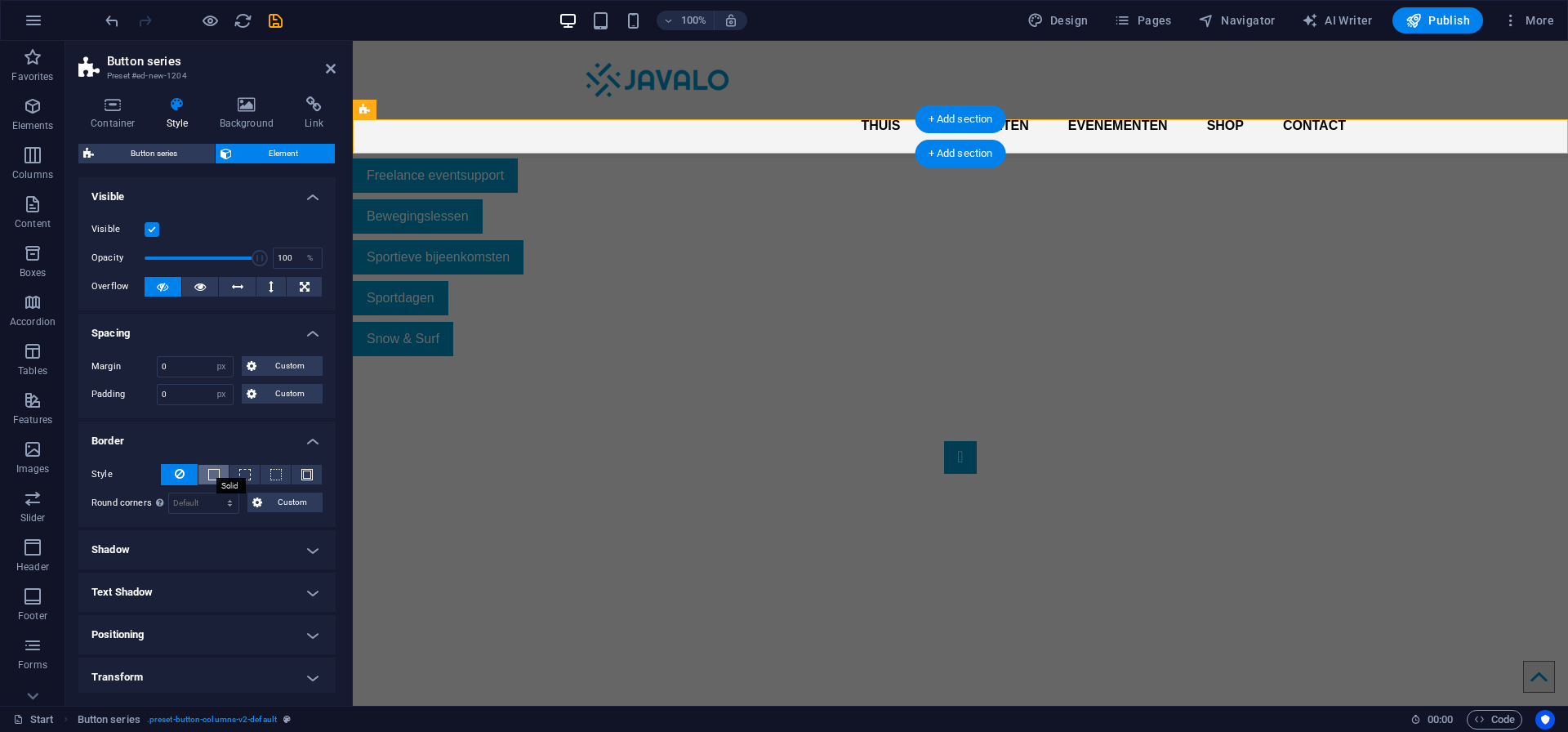
click at [208, 475] on span at bounding box center [213, 474] width 11 height 11
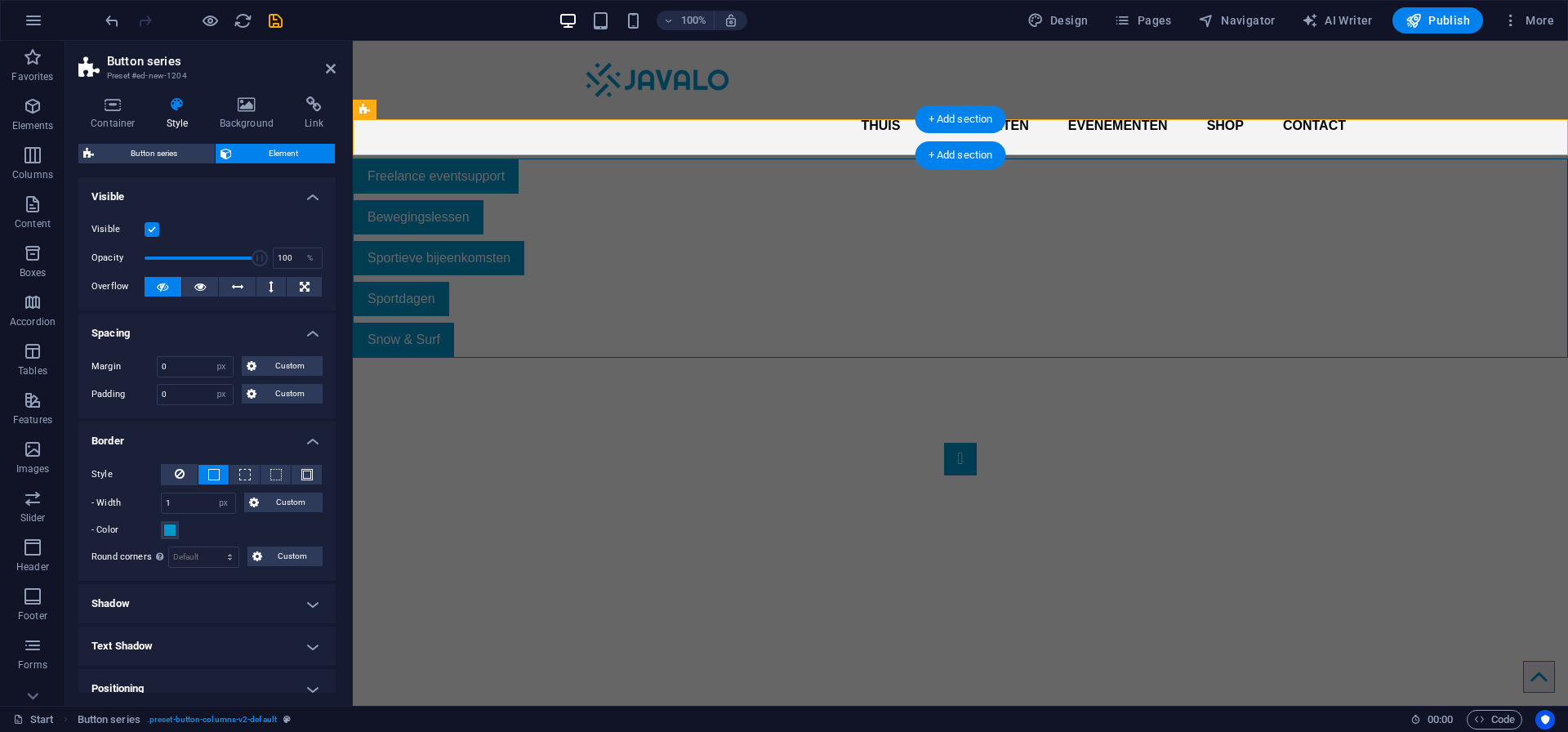
click at [212, 475] on span at bounding box center [213, 474] width 11 height 11
click at [182, 473] on icon at bounding box center [180, 474] width 10 height 20
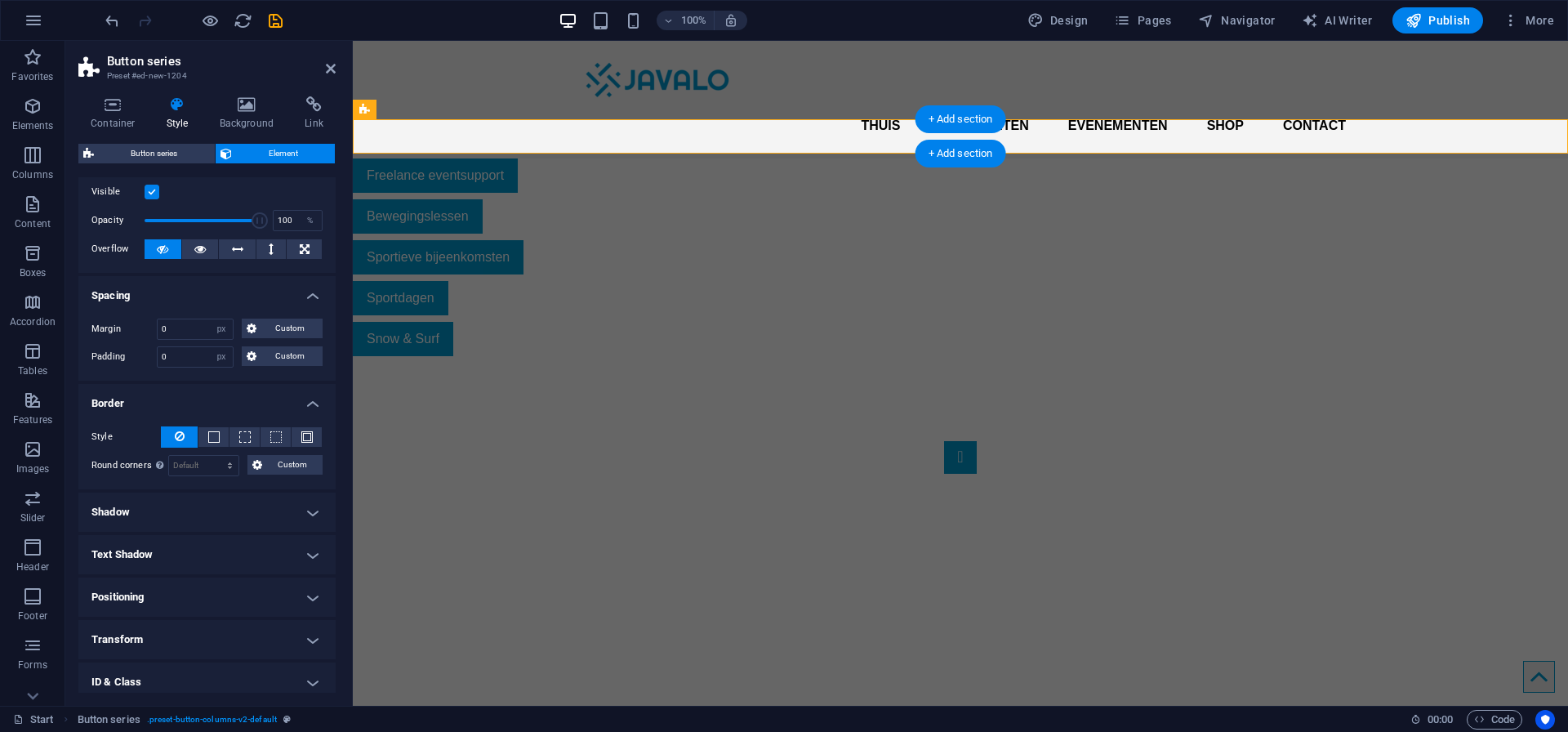
scroll to position [42, 0]
select select "%"
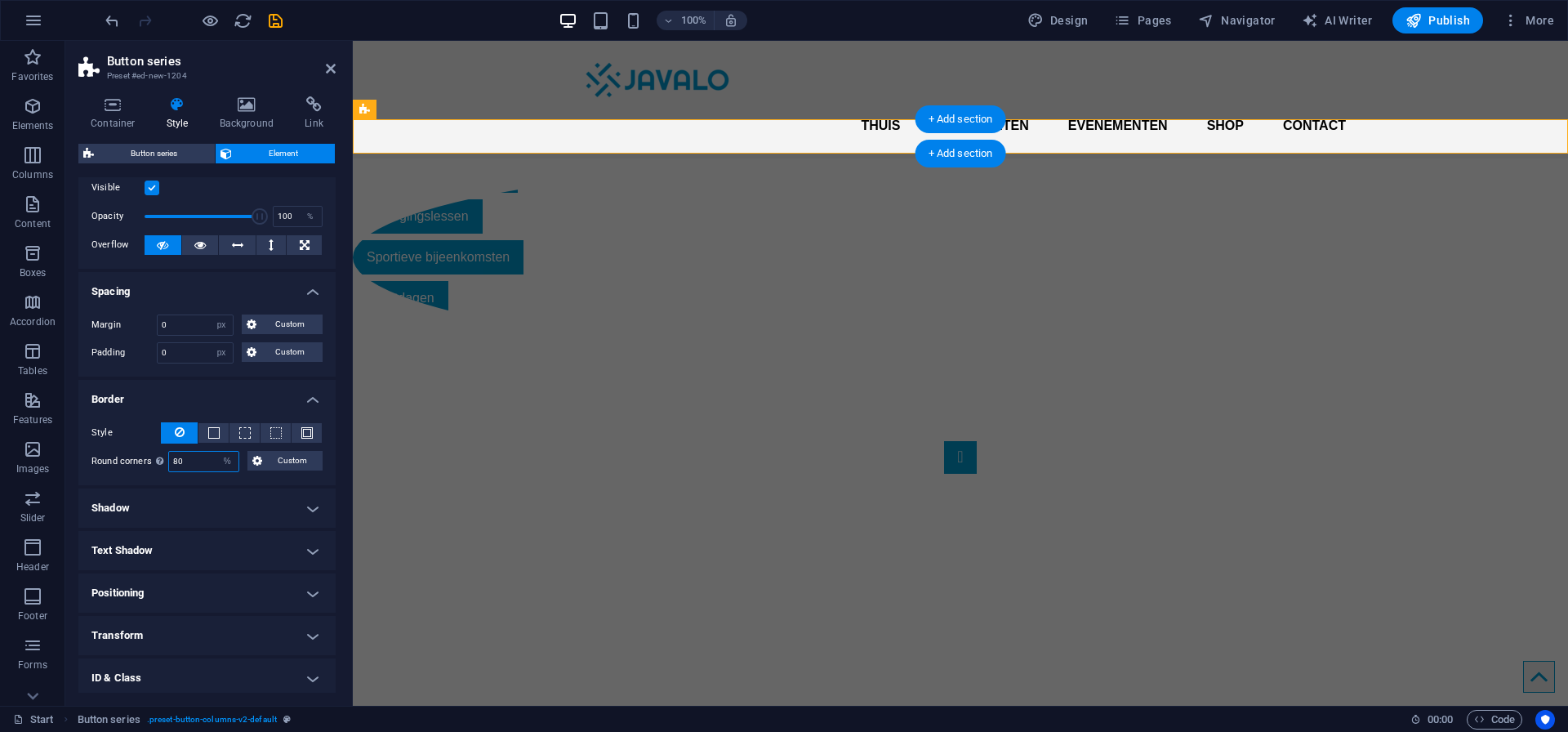
click at [193, 462] on input "80" at bounding box center [204, 461] width 70 height 20
click at [212, 435] on span at bounding box center [213, 432] width 11 height 11
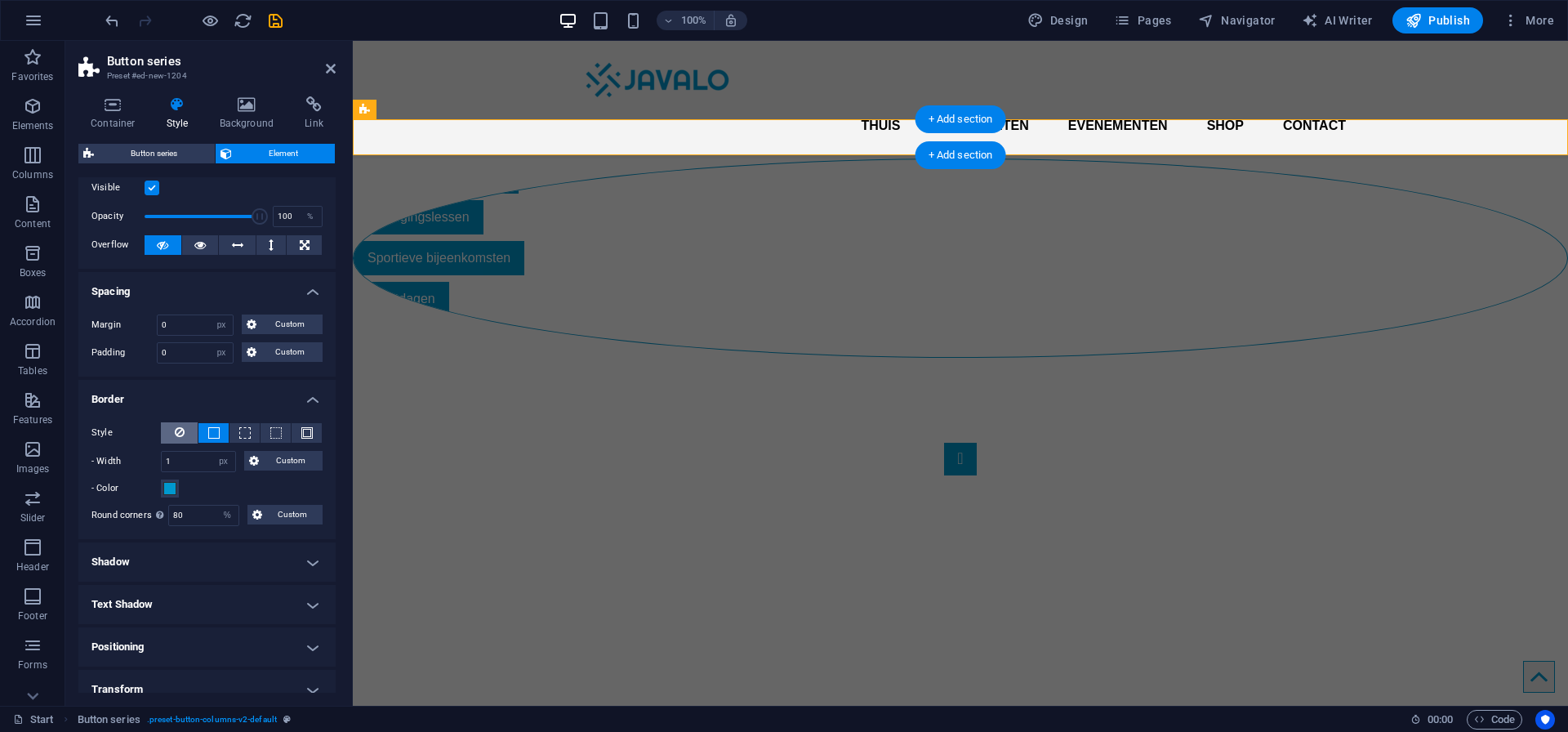
click at [184, 431] on button at bounding box center [178, 433] width 37 height 21
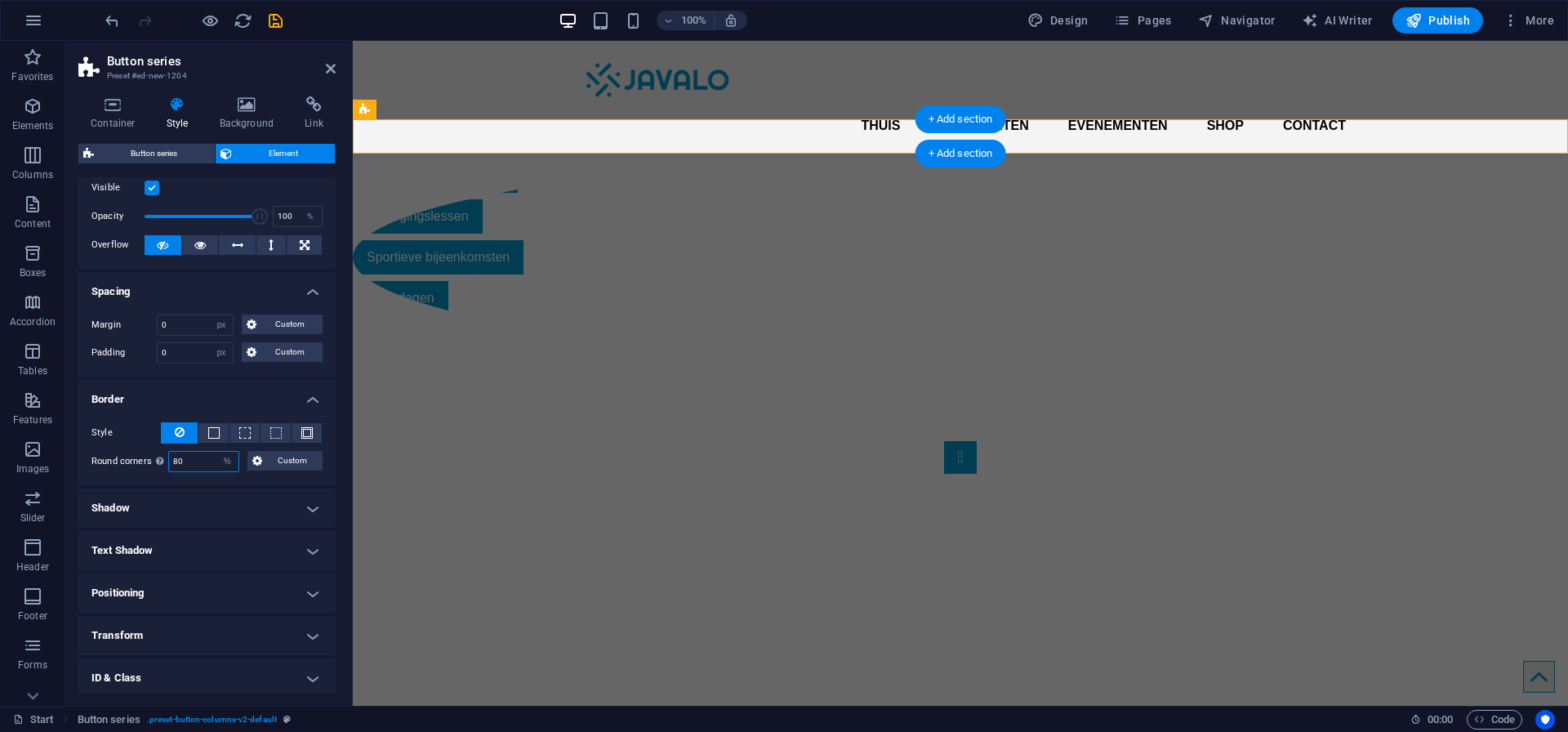
click at [186, 460] on input "80" at bounding box center [204, 461] width 70 height 20
click at [276, 457] on span "Custom" at bounding box center [292, 460] width 51 height 20
click at [273, 460] on span "Custom" at bounding box center [292, 460] width 51 height 20
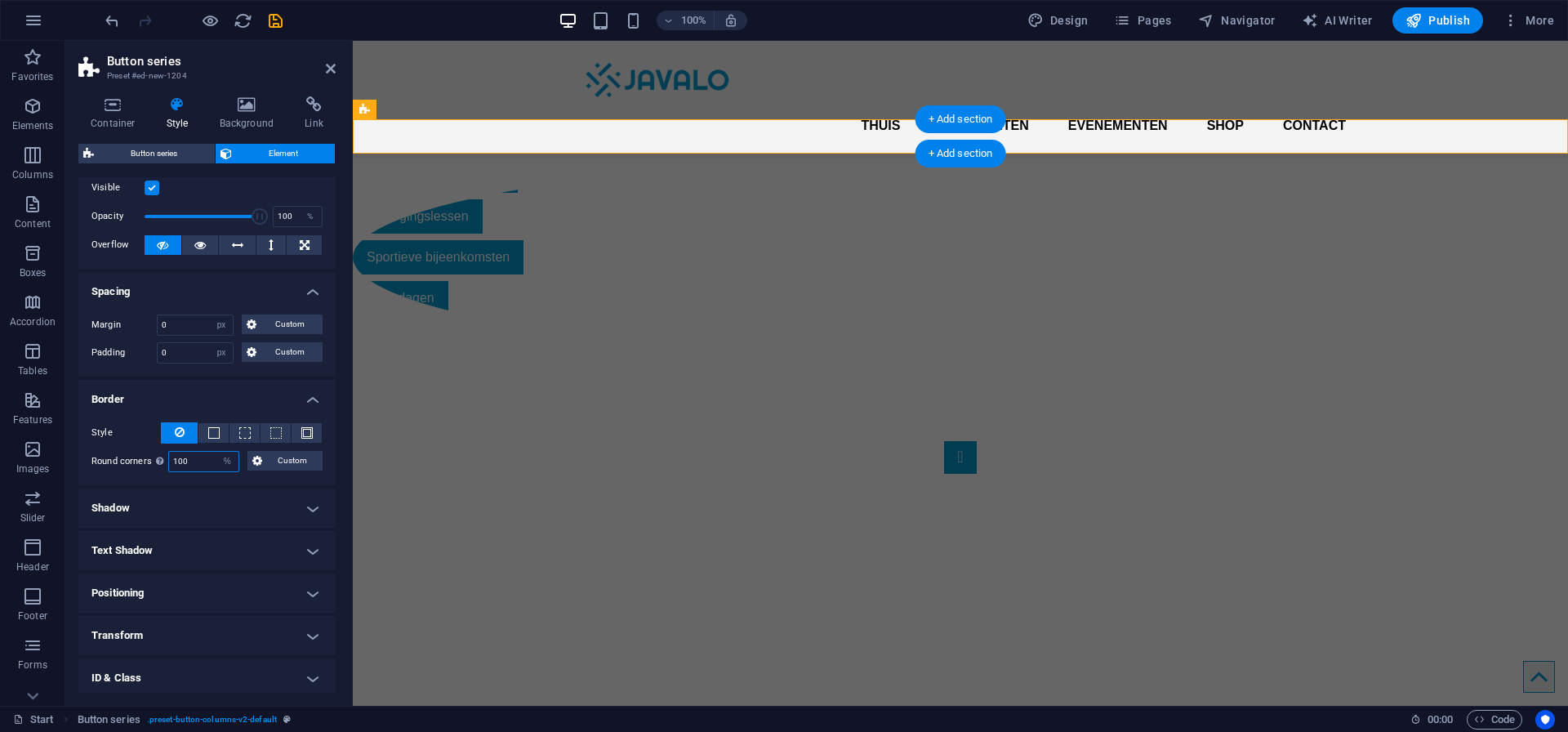
click at [206, 454] on input "100" at bounding box center [204, 461] width 70 height 20
click at [139, 461] on label "Round corners For background overlay and background images, the overflow must b…" at bounding box center [130, 461] width 76 height 20
click at [304, 400] on h4 "Border" at bounding box center [207, 394] width 258 height 30
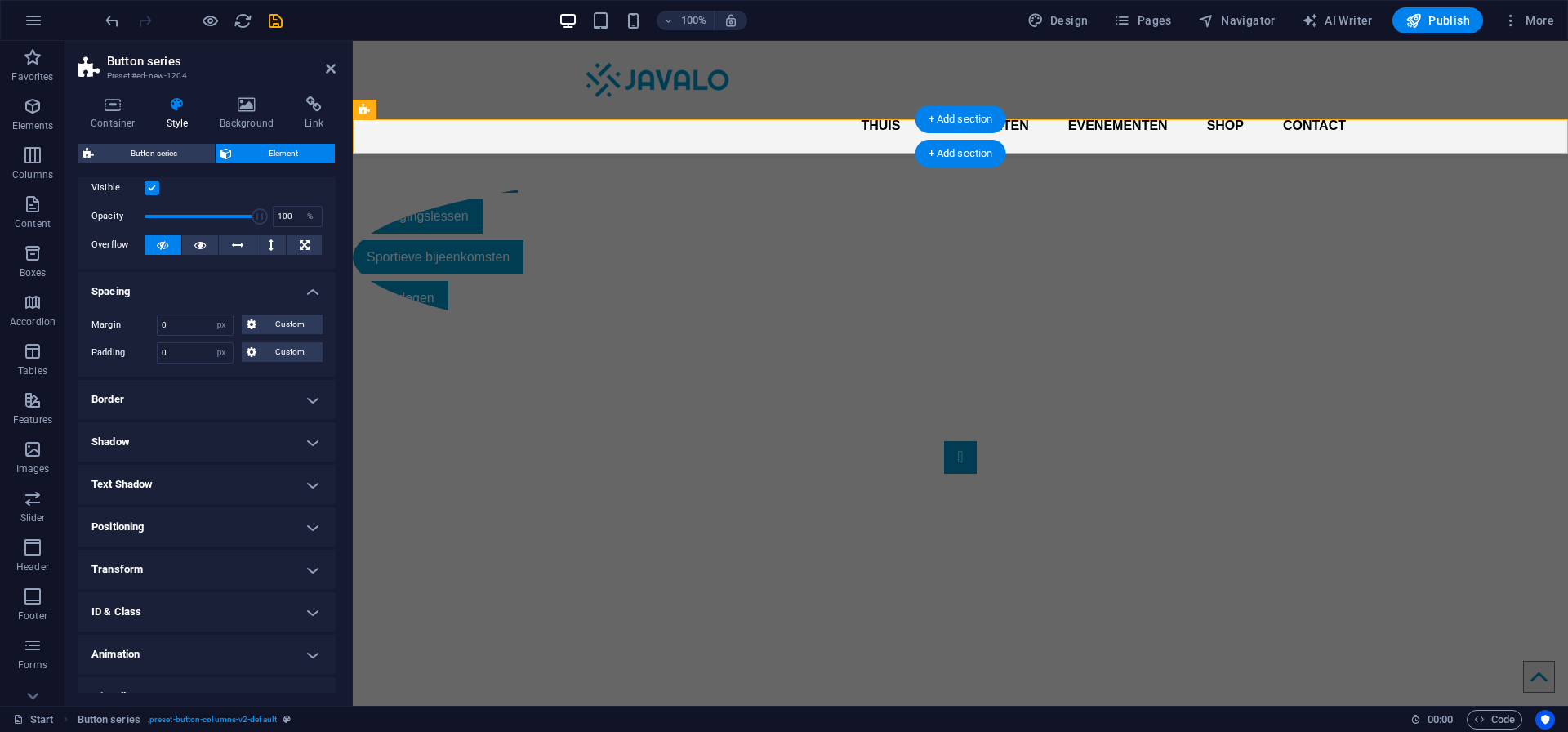
click at [304, 400] on h4 "Border" at bounding box center [207, 400] width 258 height 39
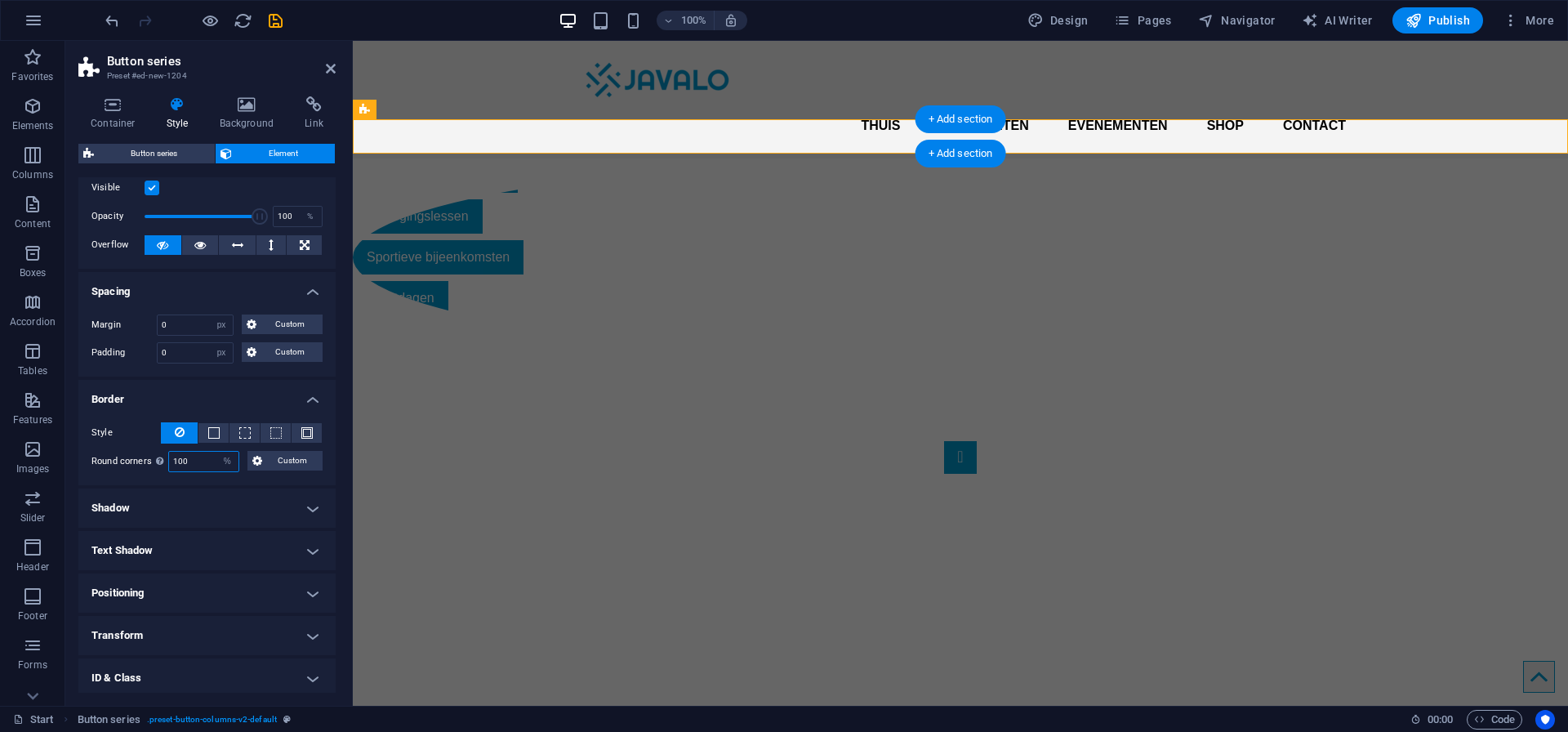
click at [184, 462] on input "100" at bounding box center [204, 461] width 70 height 20
type input "0"
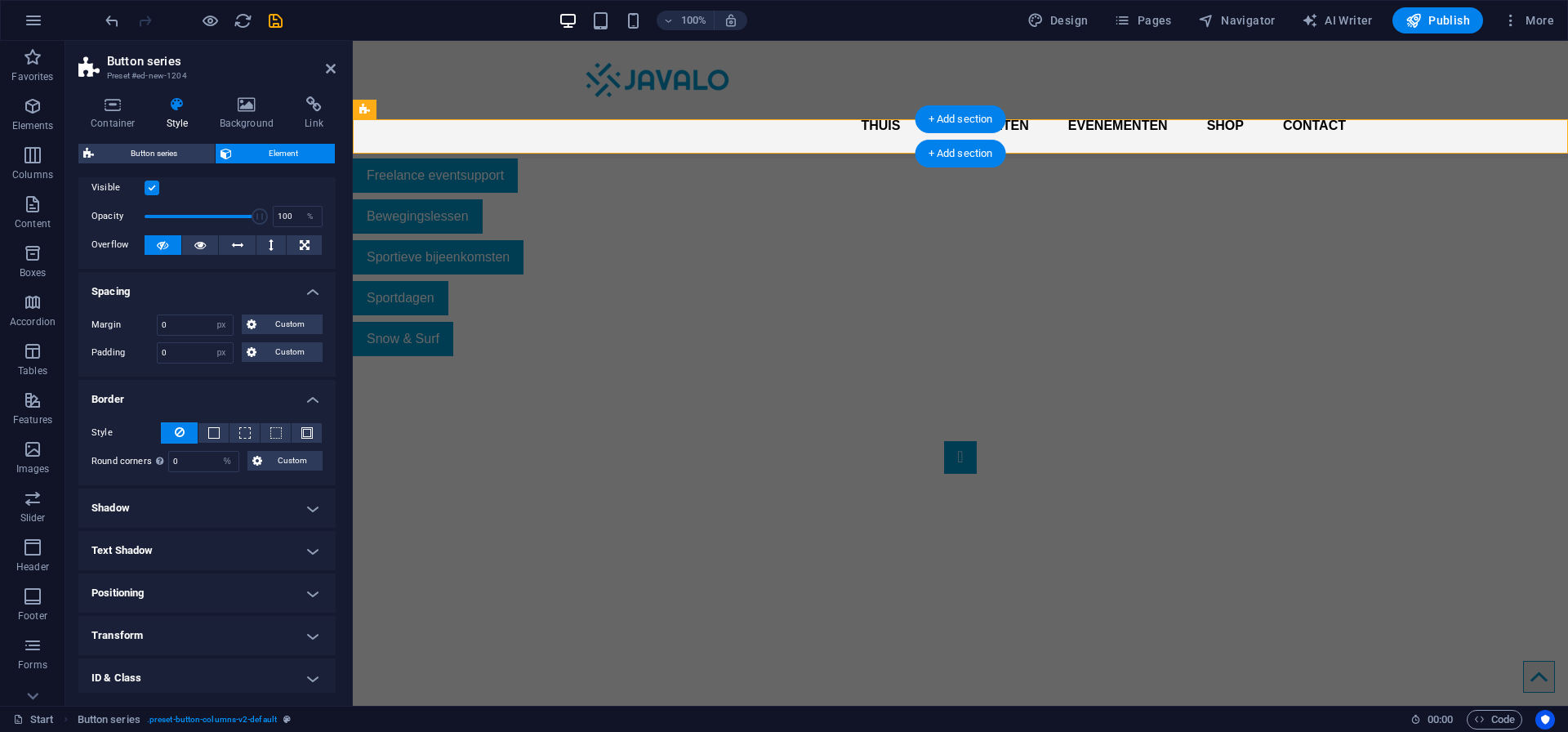
click at [218, 483] on div "Style - Width 1 auto px rem % vh vw Custom Custom 1 auto px rem % vh vw 1 auto …" at bounding box center [207, 446] width 258 height 76
click at [269, 455] on span "Custom" at bounding box center [292, 460] width 51 height 20
click at [309, 397] on h4 "Border" at bounding box center [207, 394] width 258 height 30
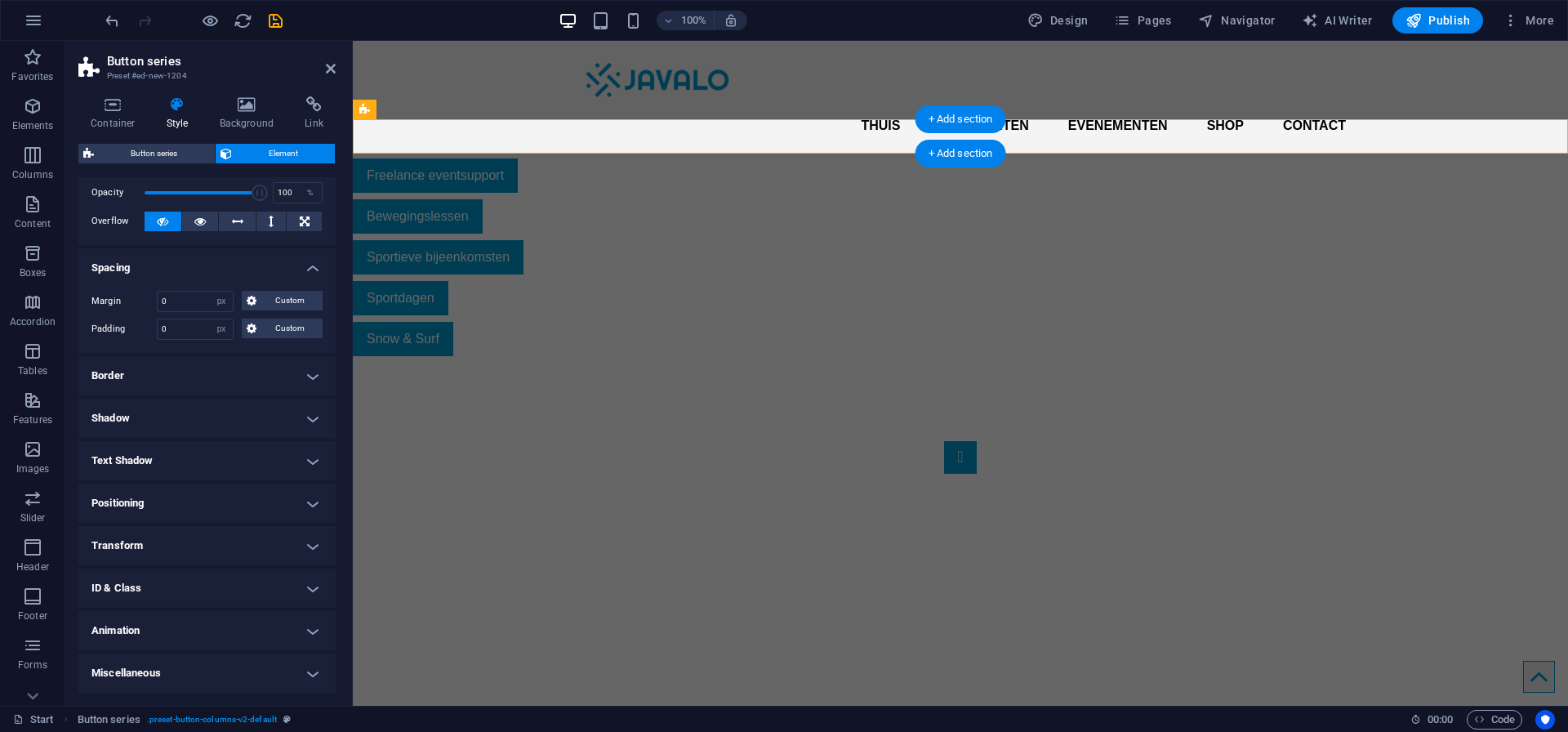
scroll to position [65, 0]
click at [229, 437] on h4 "Shadow" at bounding box center [207, 419] width 258 height 39
click at [296, 452] on span "Inside" at bounding box center [294, 451] width 22 height 20
type input "2"
click at [122, 449] on span "Default" at bounding box center [121, 451] width 25 height 20
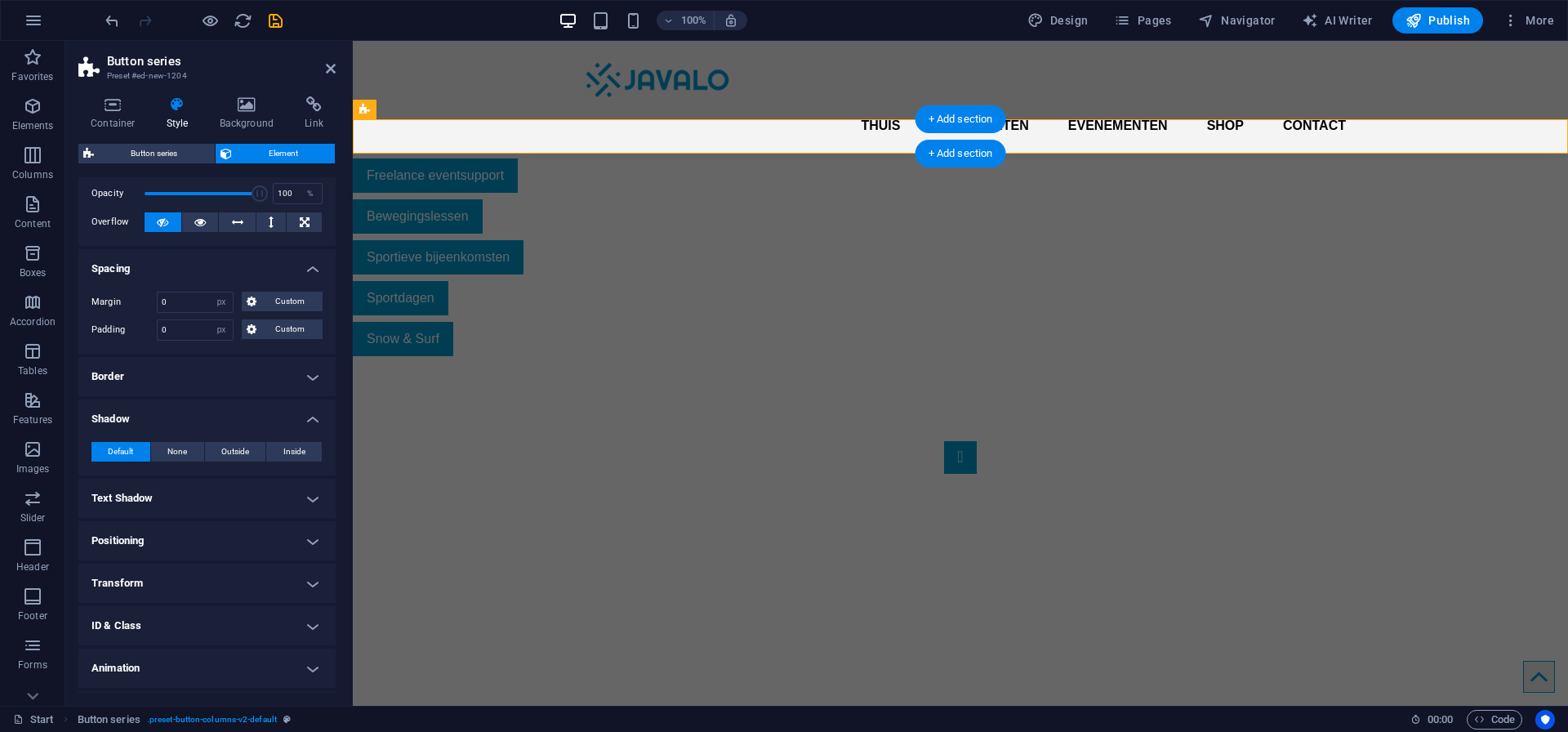
click at [309, 416] on h4 "Shadow" at bounding box center [207, 414] width 258 height 30
click at [313, 371] on h4 "Border" at bounding box center [207, 377] width 258 height 39
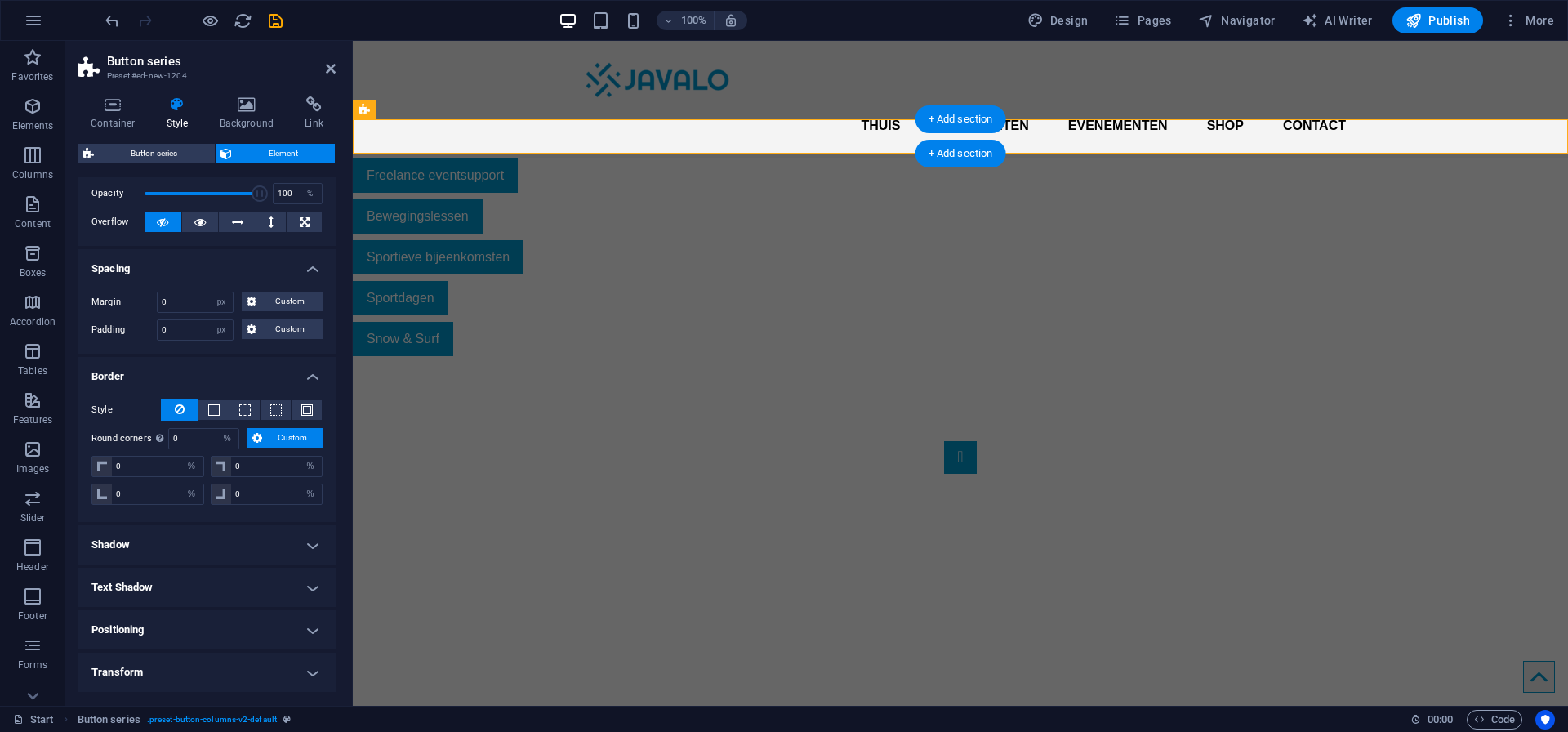
click at [313, 371] on h4 "Border" at bounding box center [207, 372] width 258 height 30
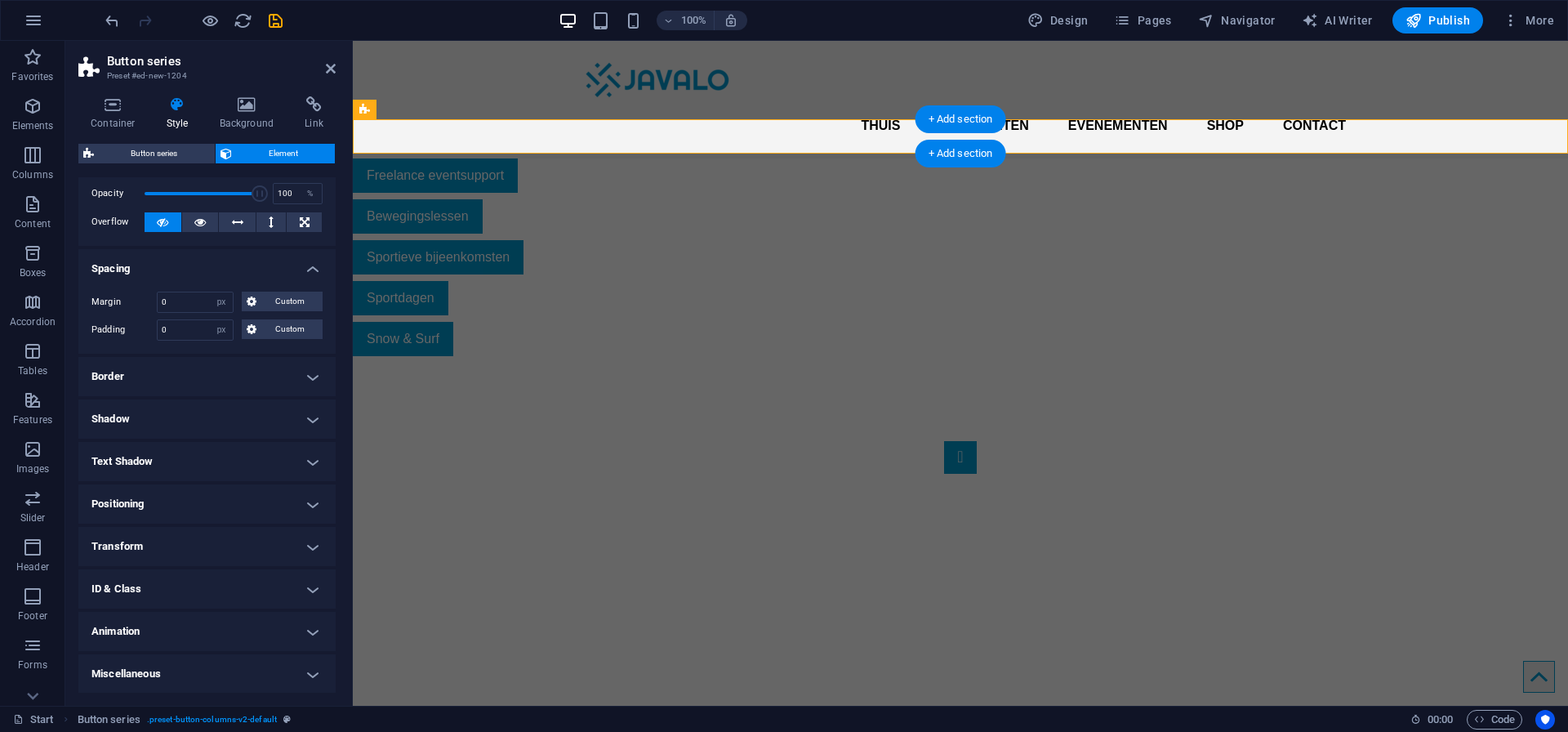
click at [299, 452] on h4 "Text Shadow" at bounding box center [207, 462] width 258 height 39
click at [299, 452] on h4 "Text Shadow" at bounding box center [207, 457] width 258 height 30
click at [265, 499] on h4 "Positioning" at bounding box center [207, 504] width 258 height 39
click at [265, 499] on h4 "Positioning" at bounding box center [207, 499] width 258 height 30
click at [303, 539] on h4 "Transform" at bounding box center [207, 547] width 258 height 39
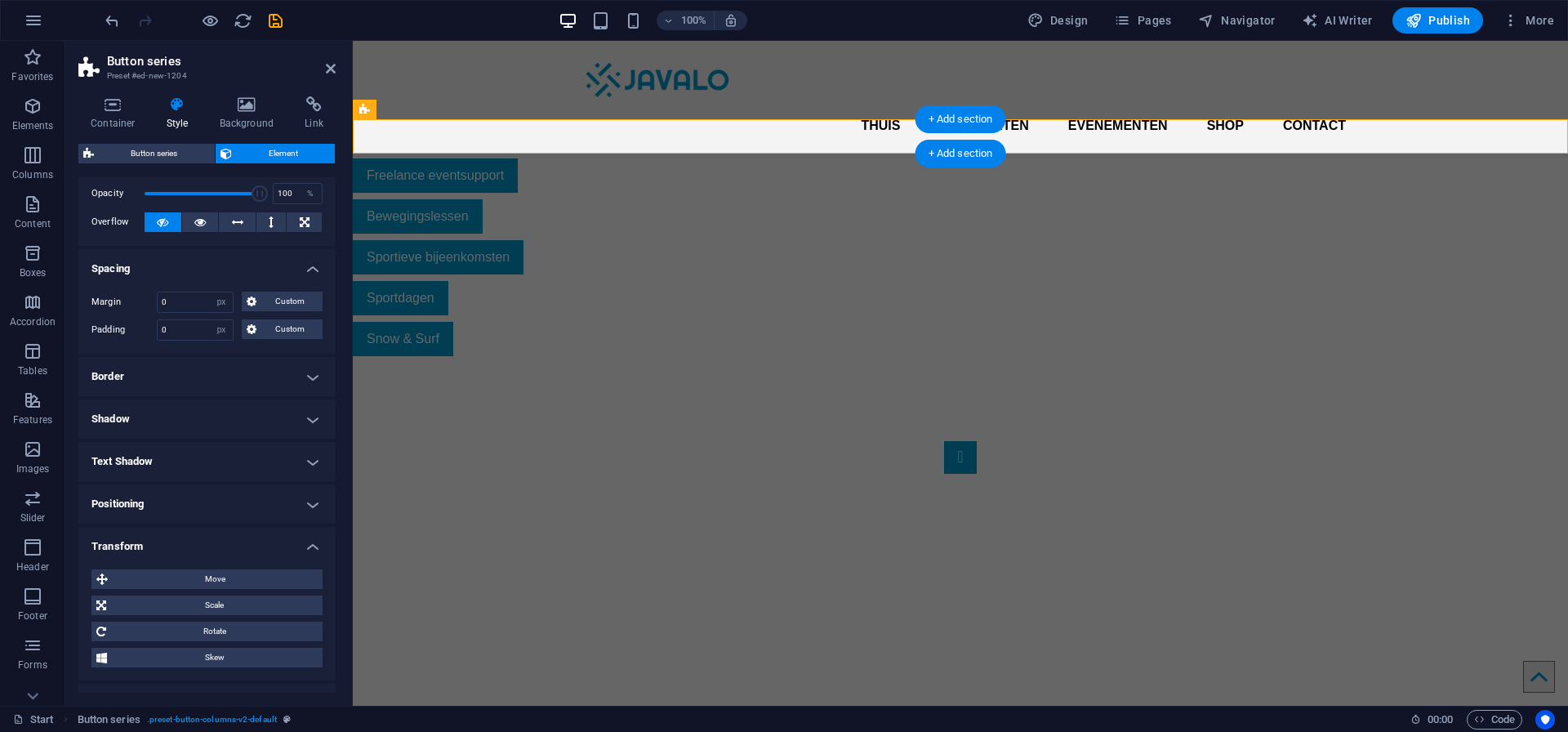
click at [303, 539] on h4 "Transform" at bounding box center [207, 542] width 258 height 30
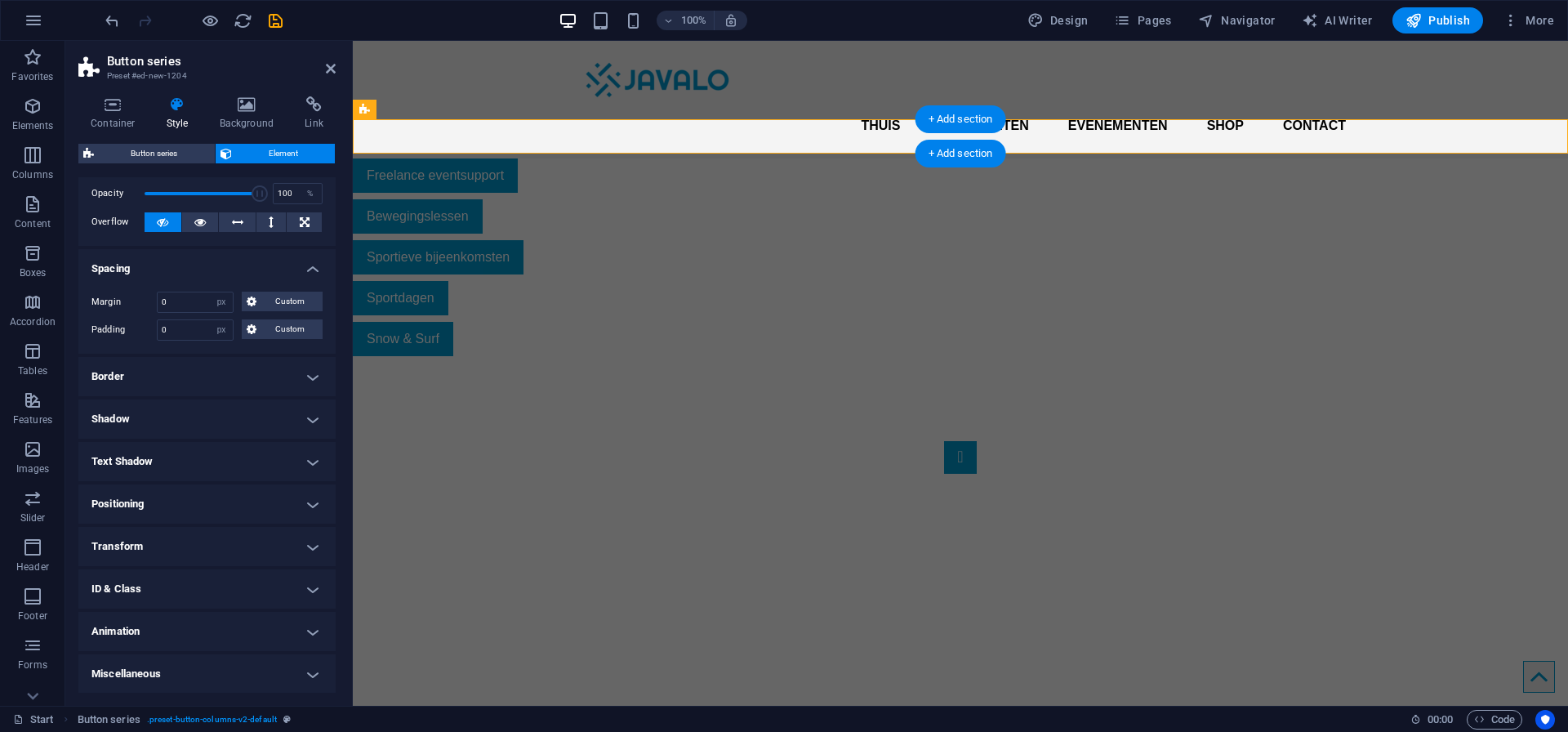
click at [304, 593] on h4 "ID & Class" at bounding box center [207, 589] width 258 height 39
click at [304, 593] on h4 "ID & Class" at bounding box center [207, 584] width 258 height 30
click at [303, 620] on h4 "Animation" at bounding box center [207, 632] width 258 height 39
click at [303, 620] on h4 "Animation" at bounding box center [207, 627] width 258 height 30
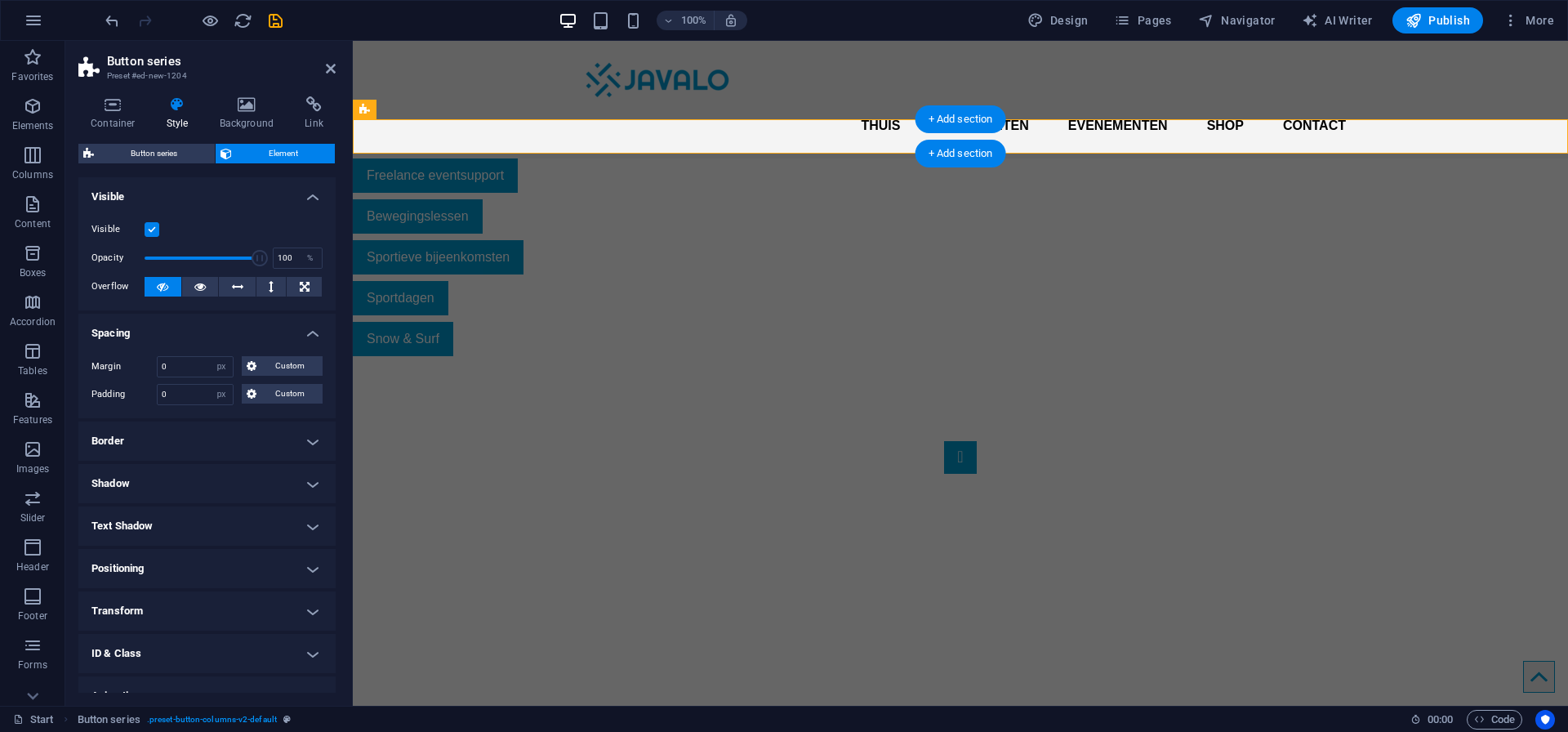
scroll to position [0, 0]
click at [302, 333] on h4 "Spacing" at bounding box center [207, 328] width 258 height 30
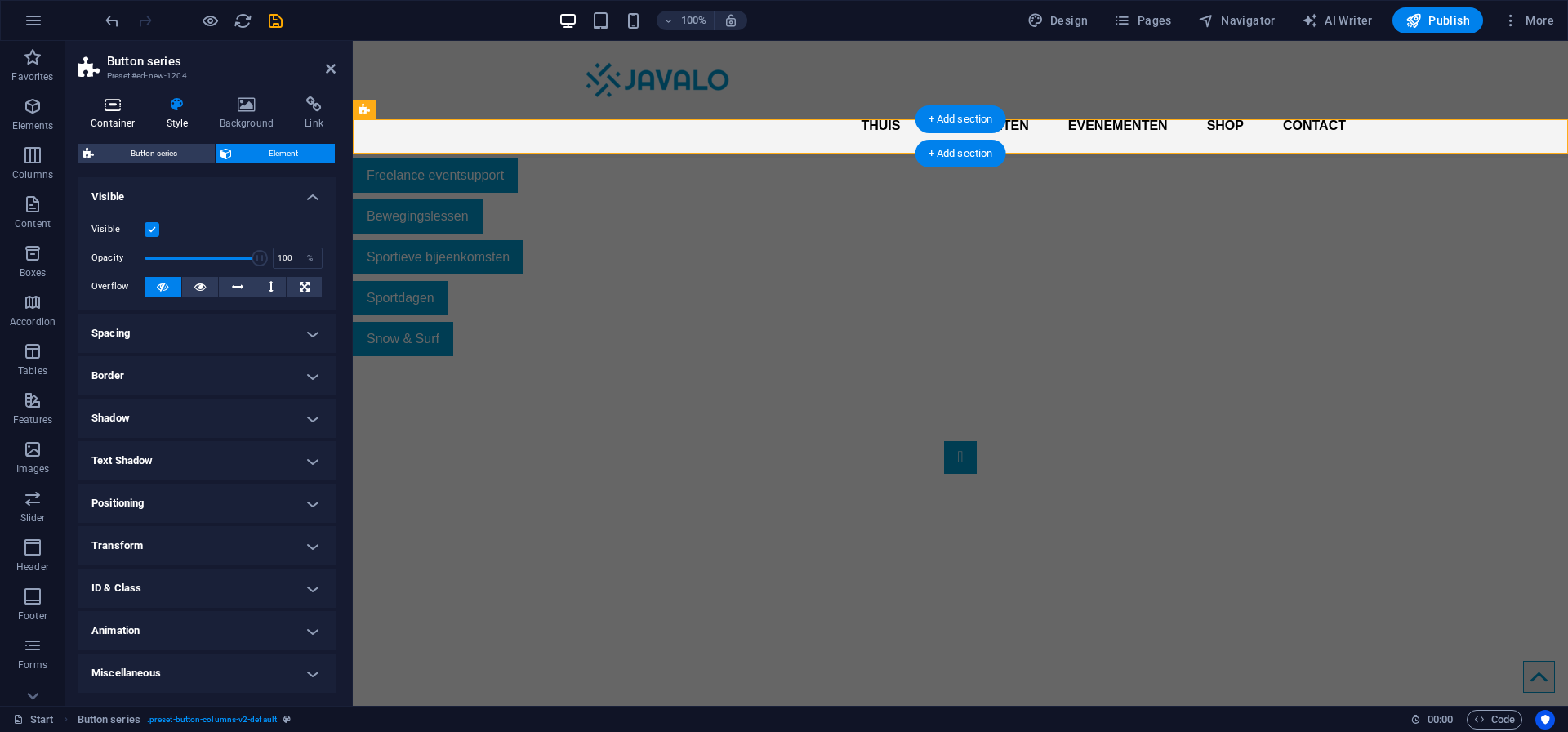
click at [115, 118] on h4 "Container" at bounding box center [116, 113] width 76 height 34
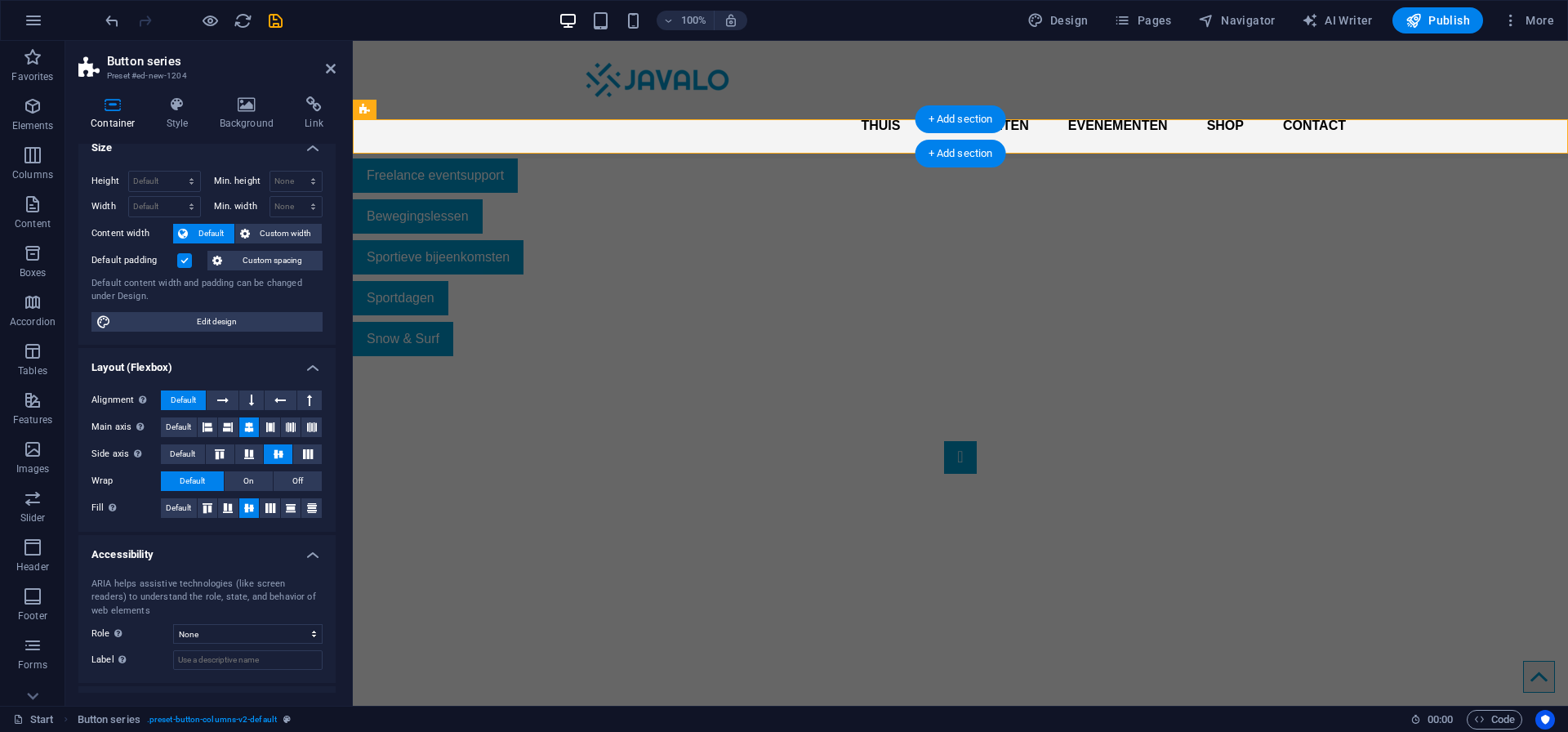
scroll to position [11, 0]
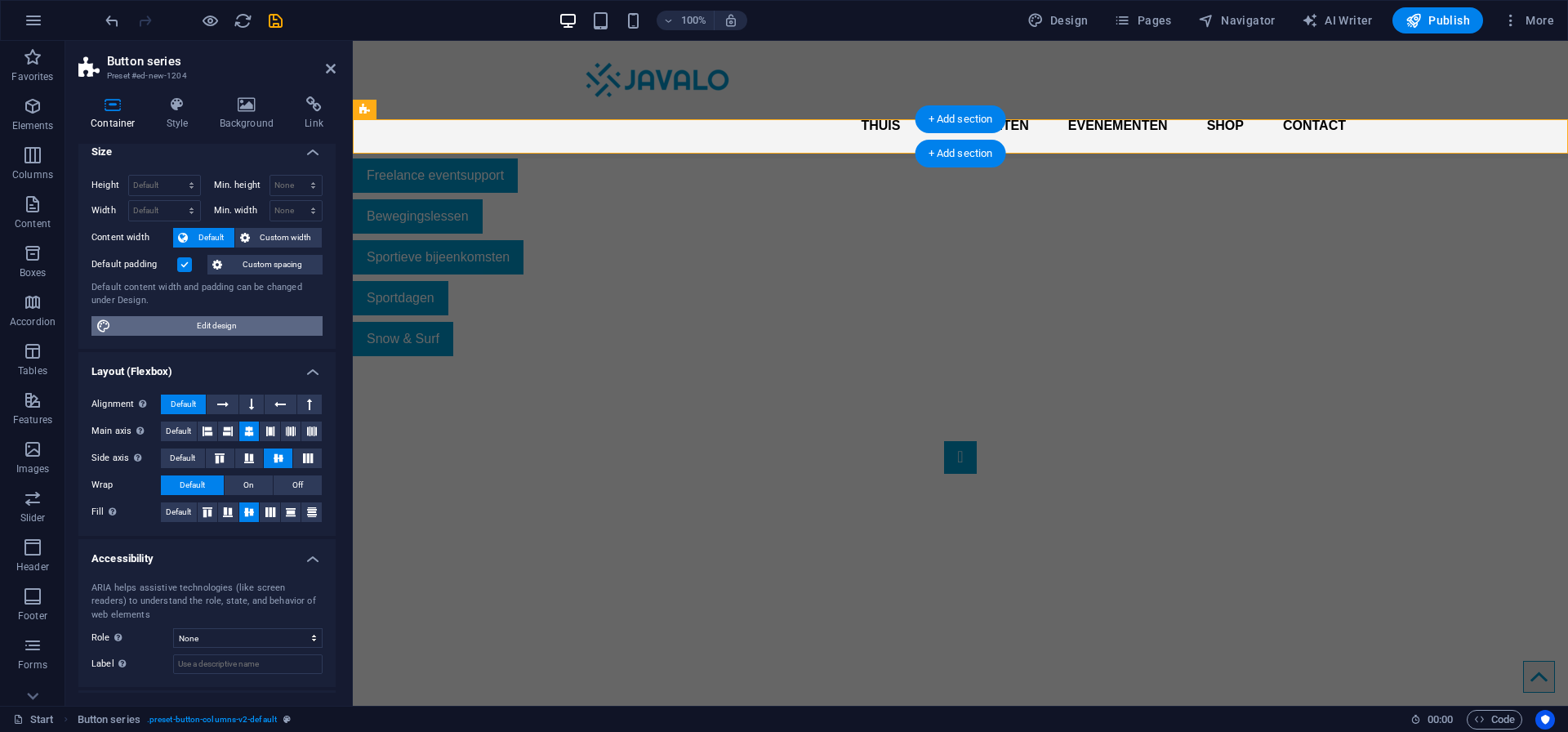
click at [218, 319] on span "Edit design" at bounding box center [216, 326] width 201 height 20
select select "rem"
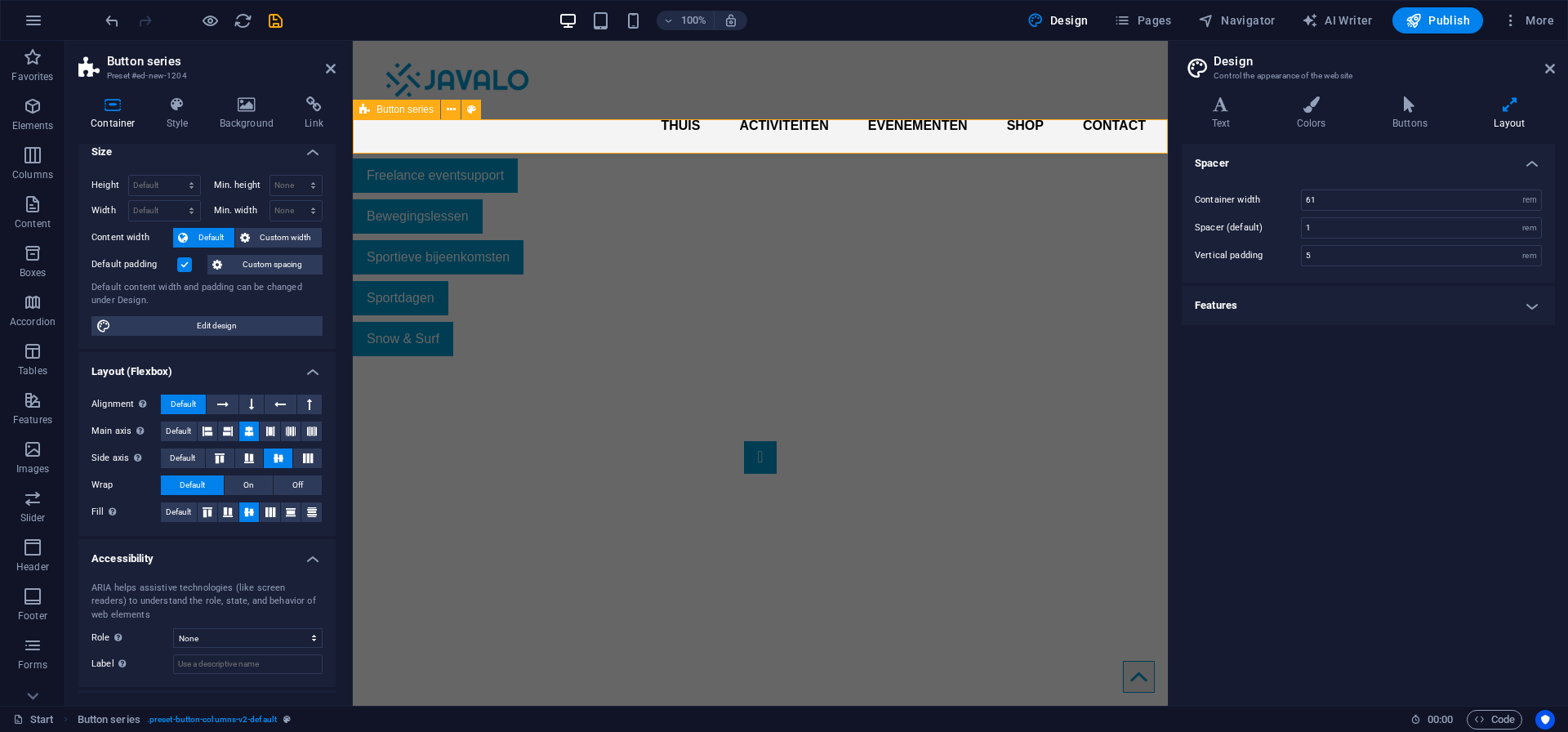
click at [381, 158] on div "Freelance eventsupport Bewegingslessen Sportieve bijeenkomsten Sportdagen Snow …" at bounding box center [760, 257] width 815 height 197
click at [447, 158] on div "Freelance eventsupport" at bounding box center [751, 175] width 797 height 34
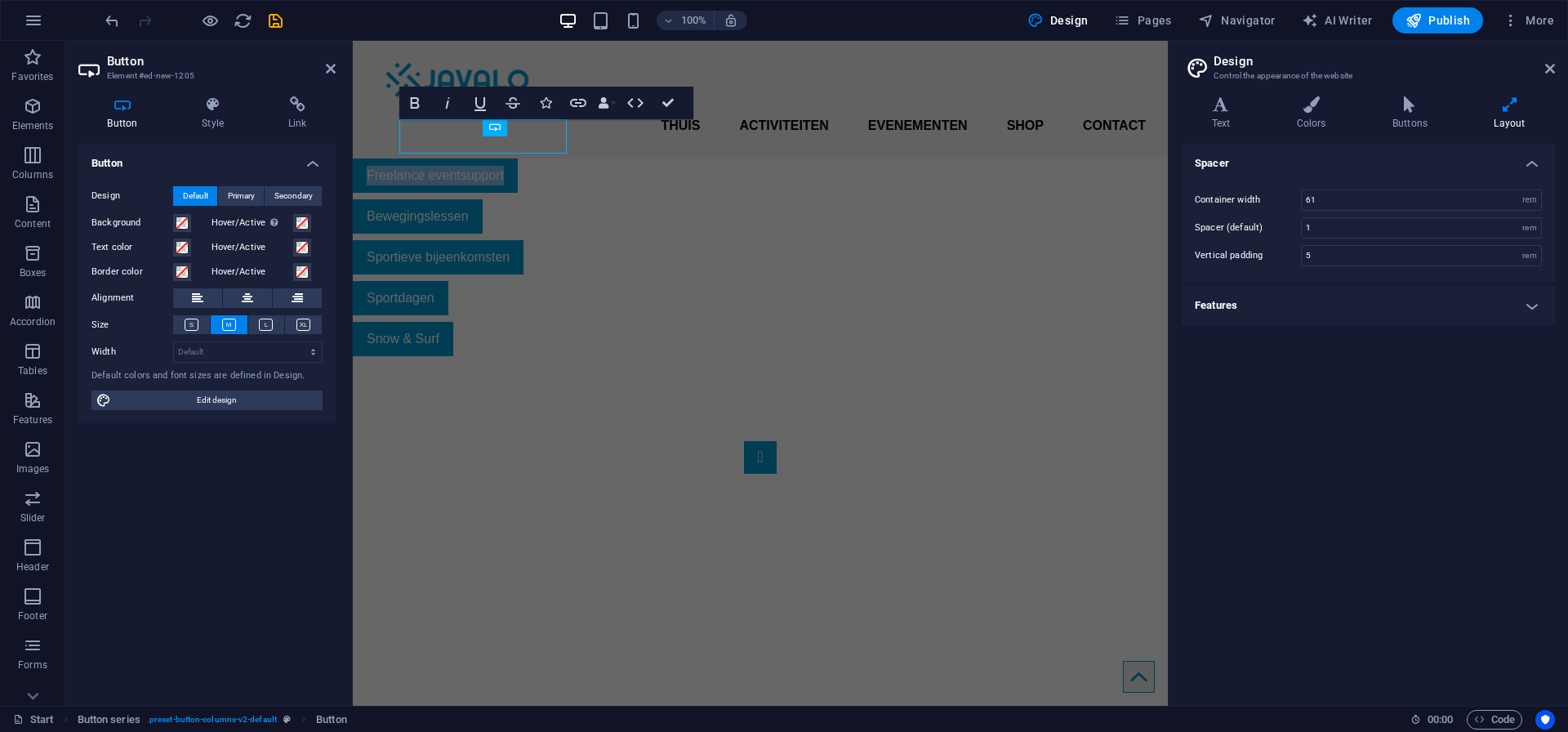
click at [447, 158] on link "Freelance eventsupport" at bounding box center [435, 175] width 165 height 34
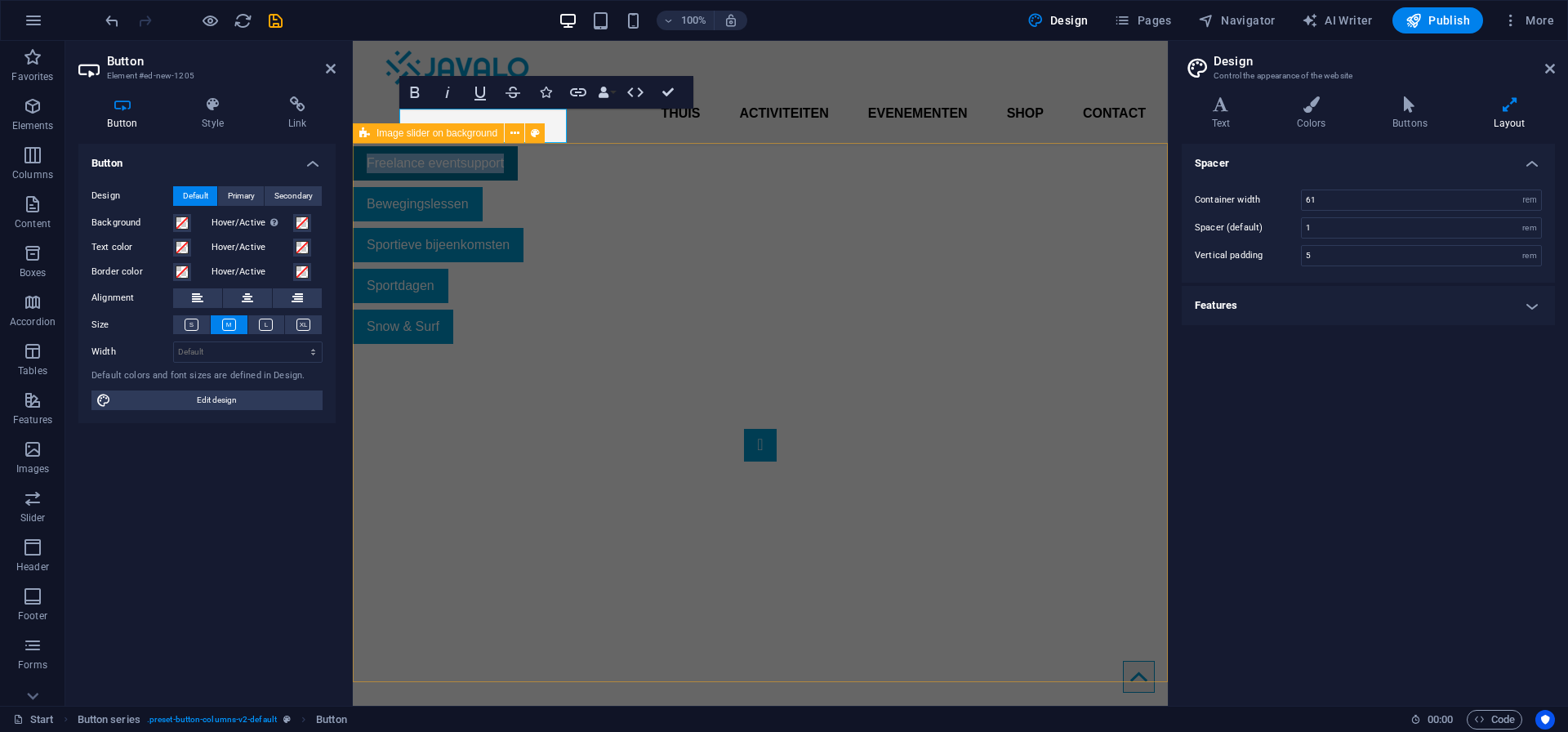
scroll to position [13, 0]
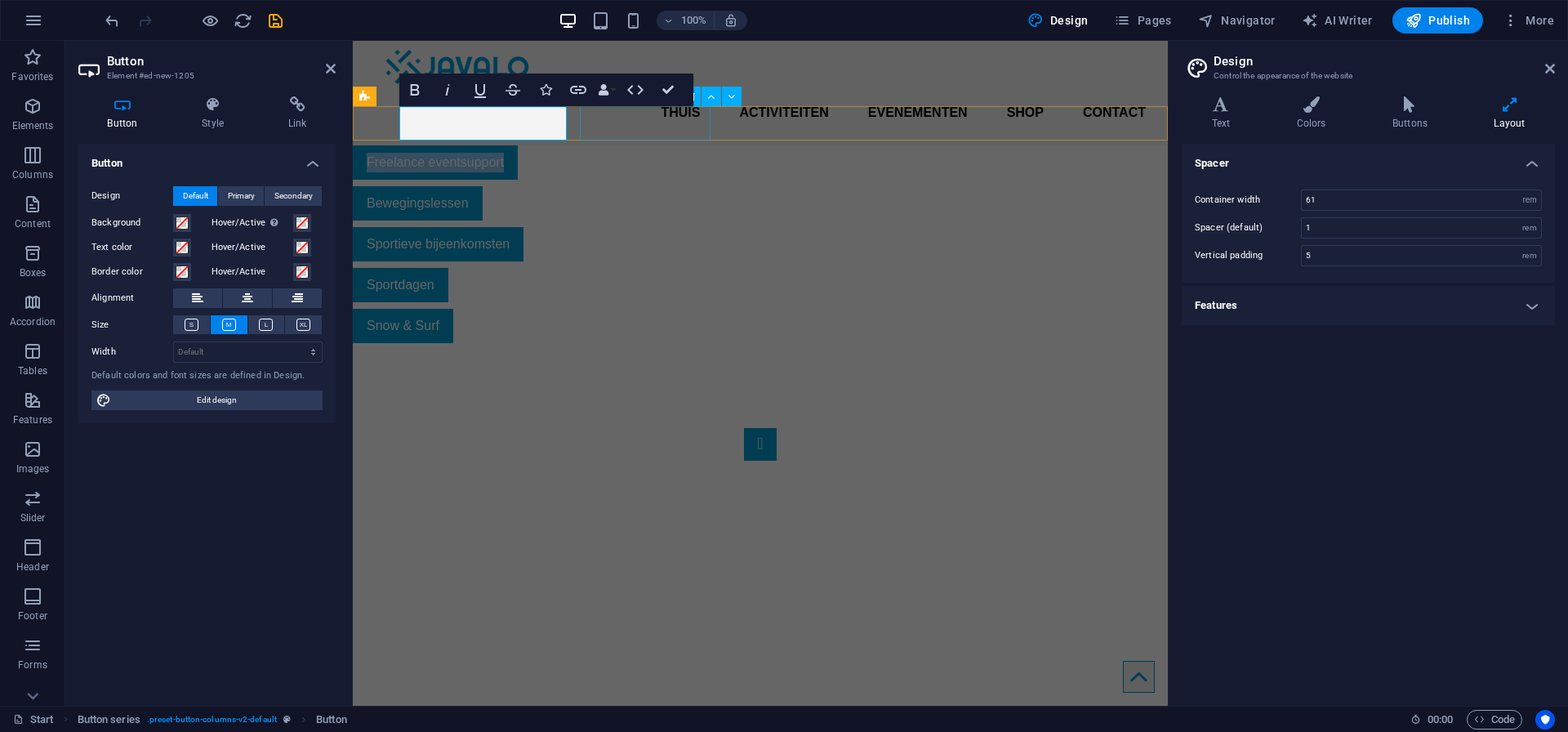
click at [605, 186] on div "Bewegingslessen" at bounding box center [751, 203] width 797 height 34
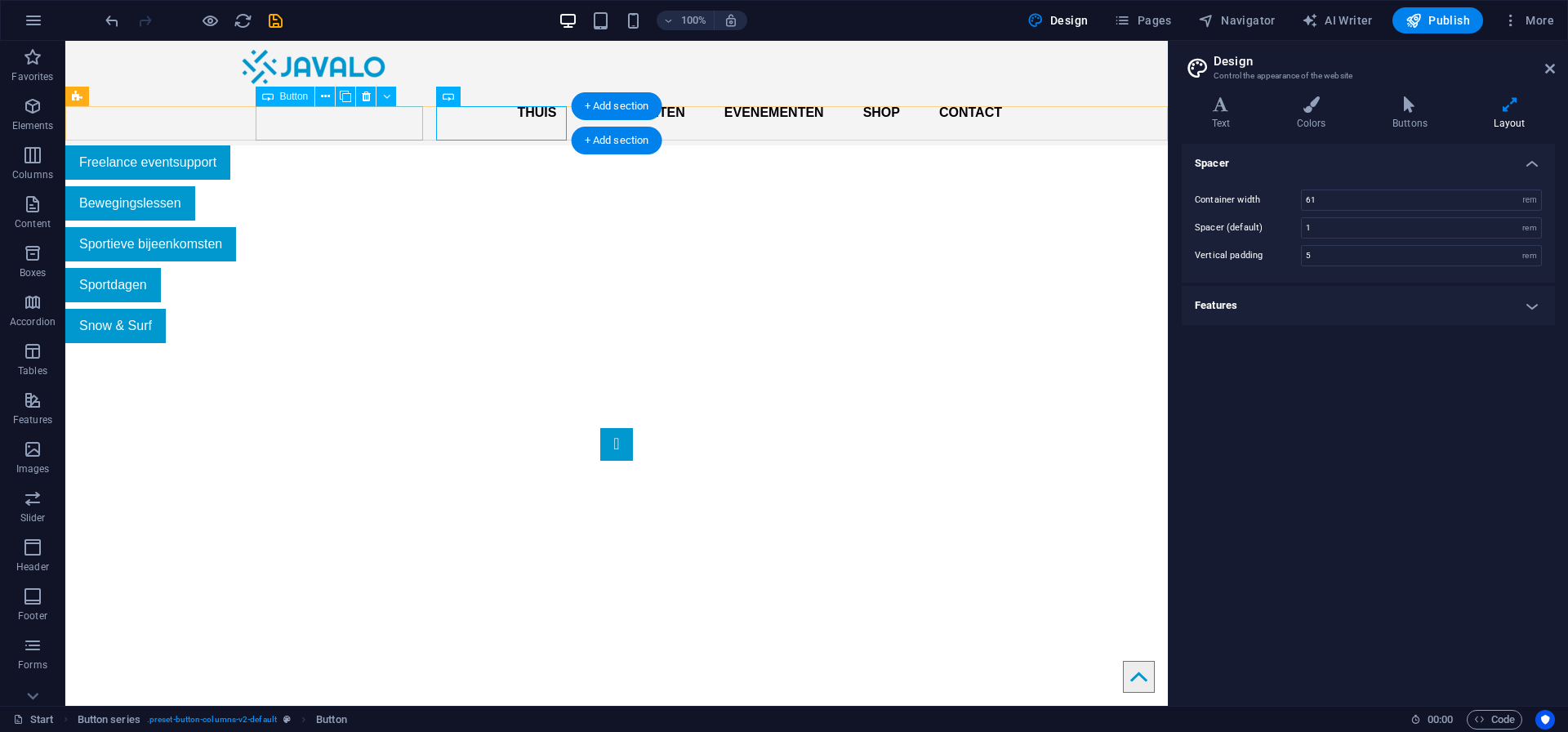
click at [269, 145] on div "Freelance eventsupport" at bounding box center [464, 162] width 797 height 34
click at [274, 145] on div "Freelance eventsupport" at bounding box center [464, 162] width 797 height 34
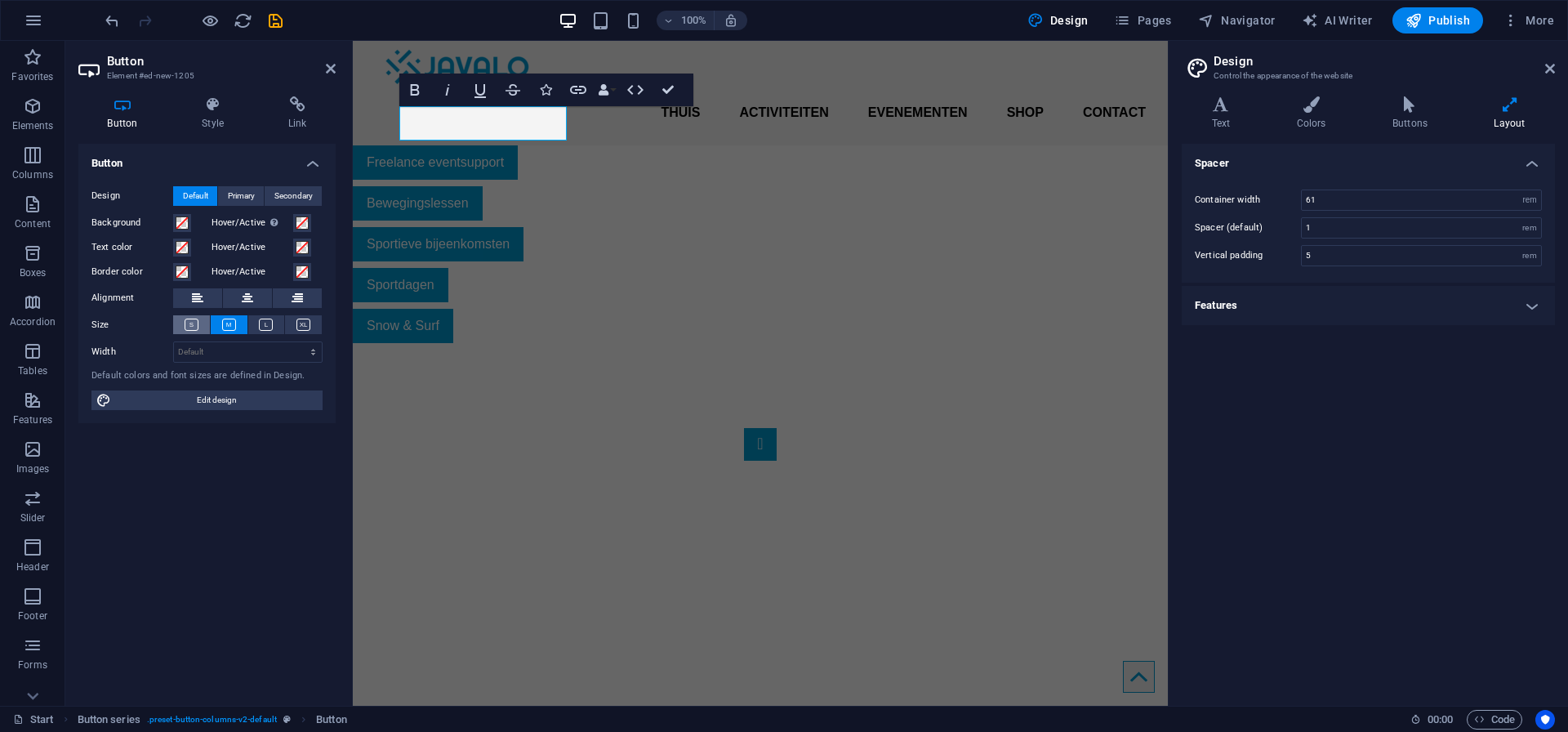
click at [194, 326] on icon at bounding box center [191, 325] width 14 height 12
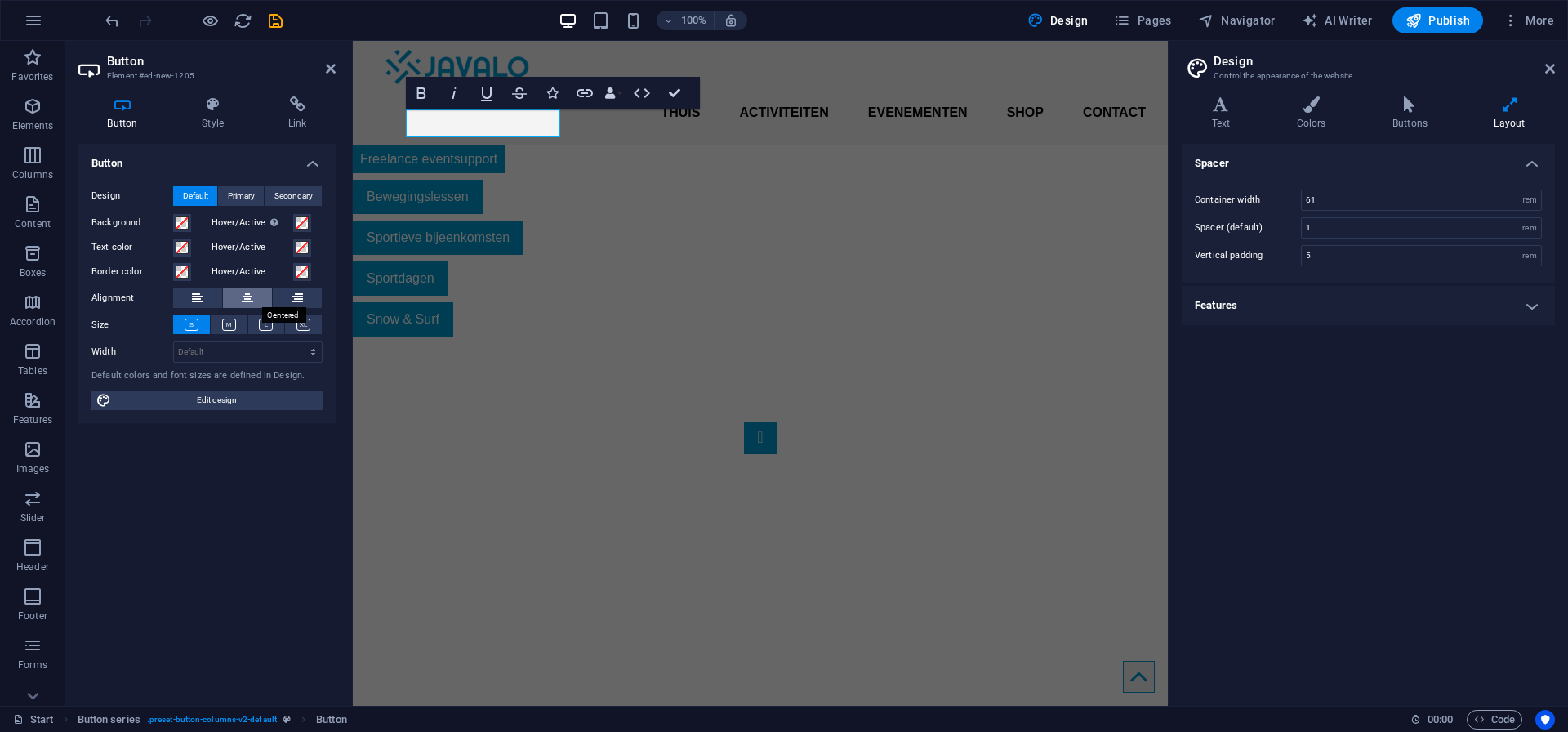
click at [256, 302] on button at bounding box center [247, 298] width 49 height 20
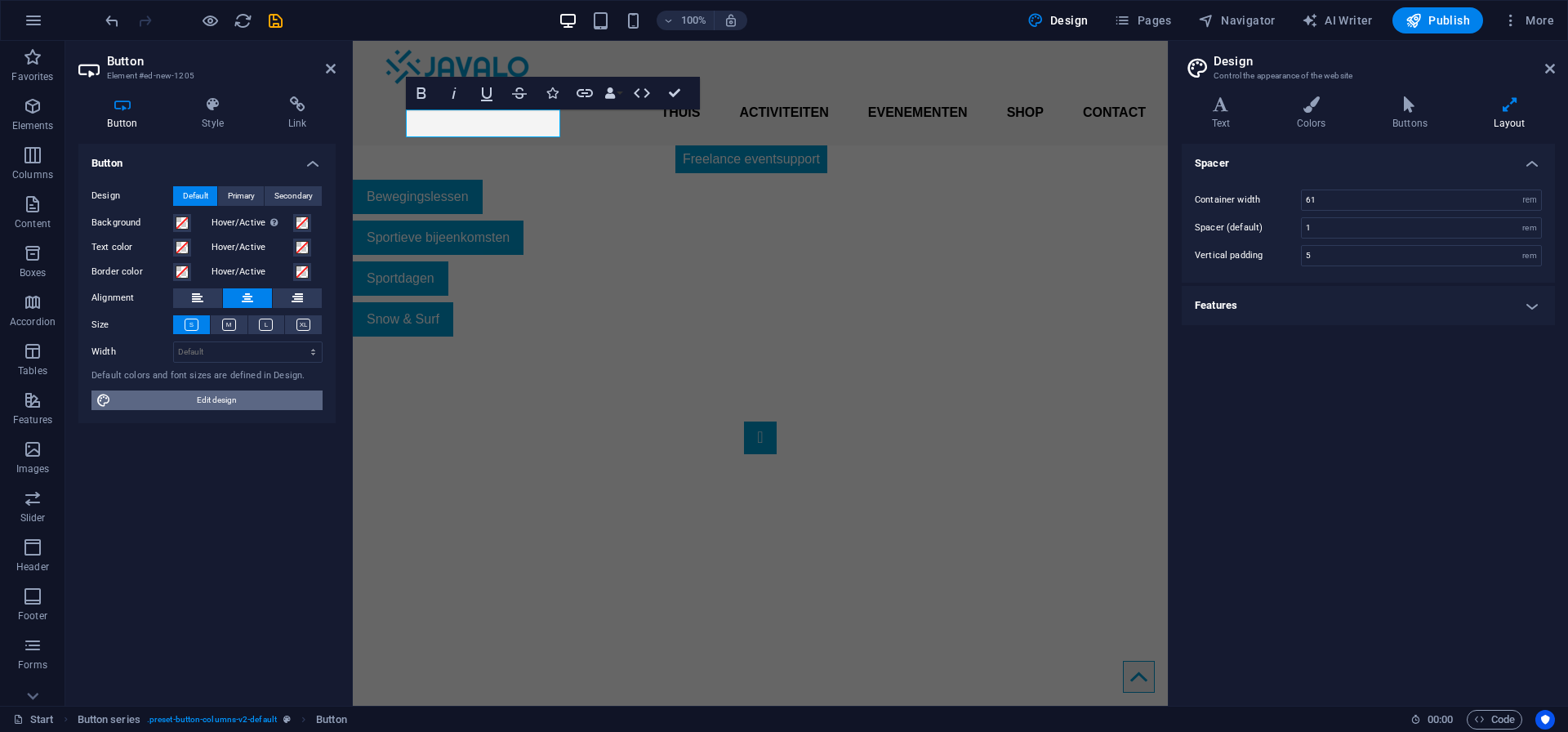
click at [172, 400] on span "Edit design" at bounding box center [216, 400] width 201 height 20
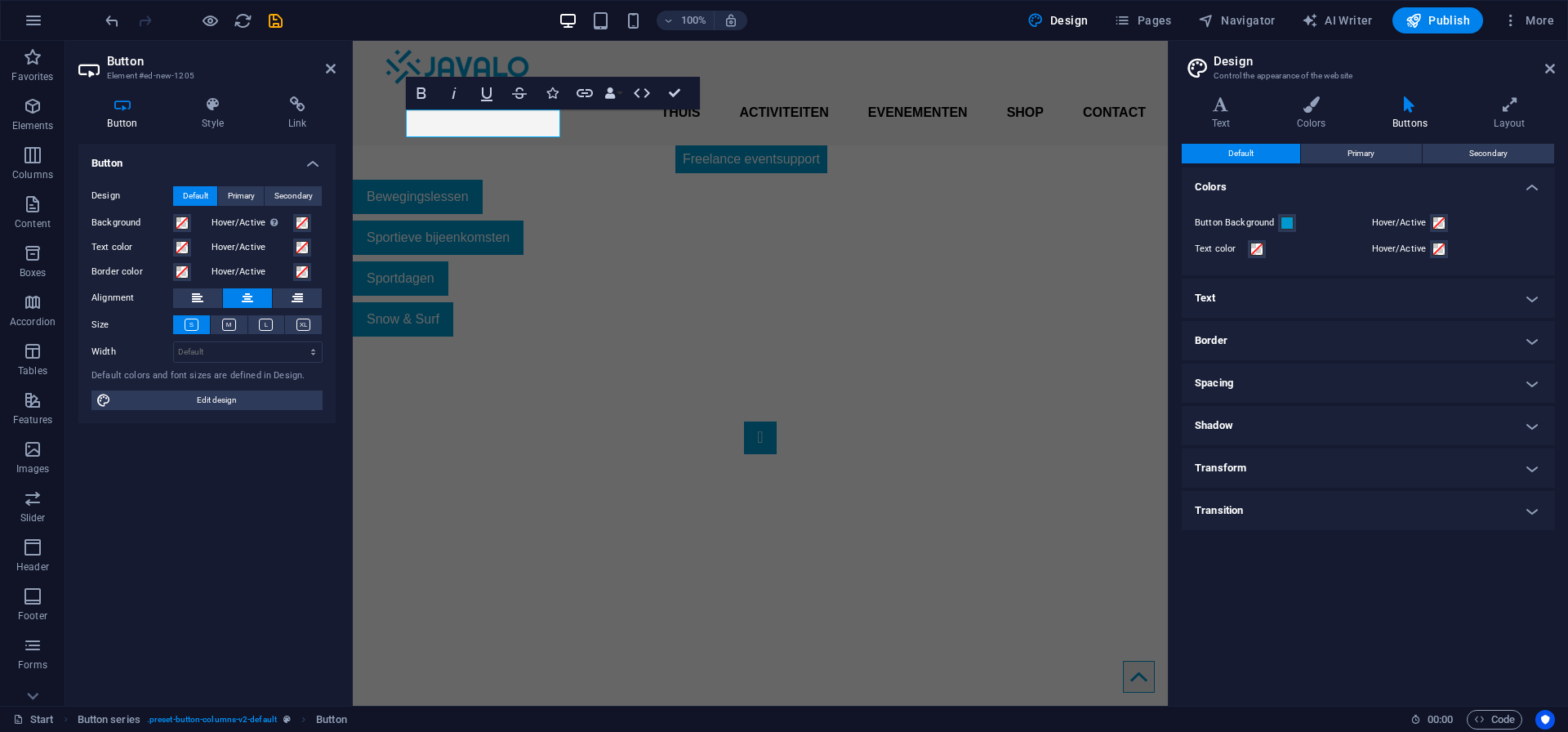
click at [1217, 334] on h4 "Border" at bounding box center [1367, 341] width 373 height 39
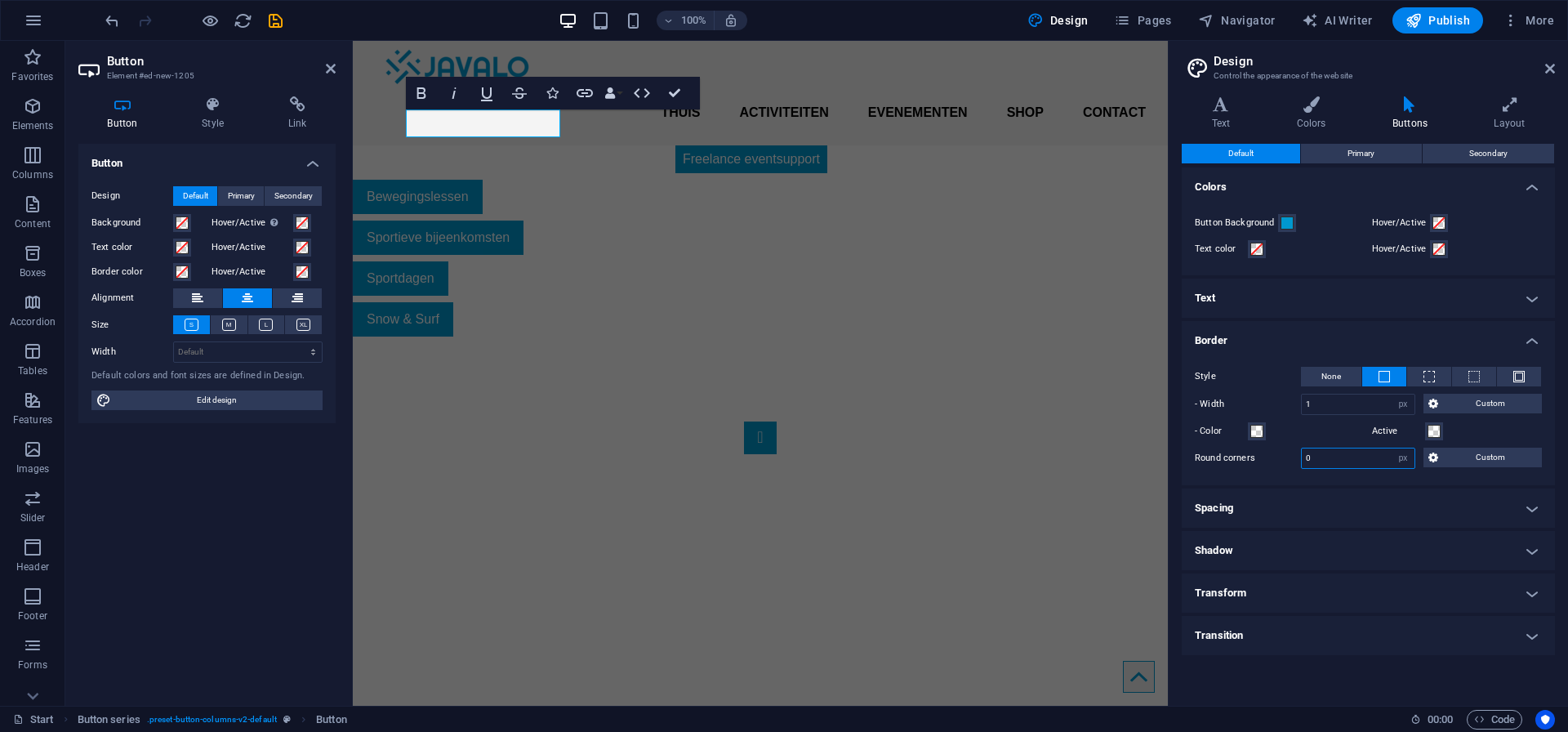
click at [1344, 458] on input "0" at bounding box center [1357, 457] width 113 height 20
type input "3"
click at [1282, 458] on label "Round corners" at bounding box center [1248, 457] width 106 height 20
click at [1333, 458] on input "25" at bounding box center [1357, 457] width 113 height 20
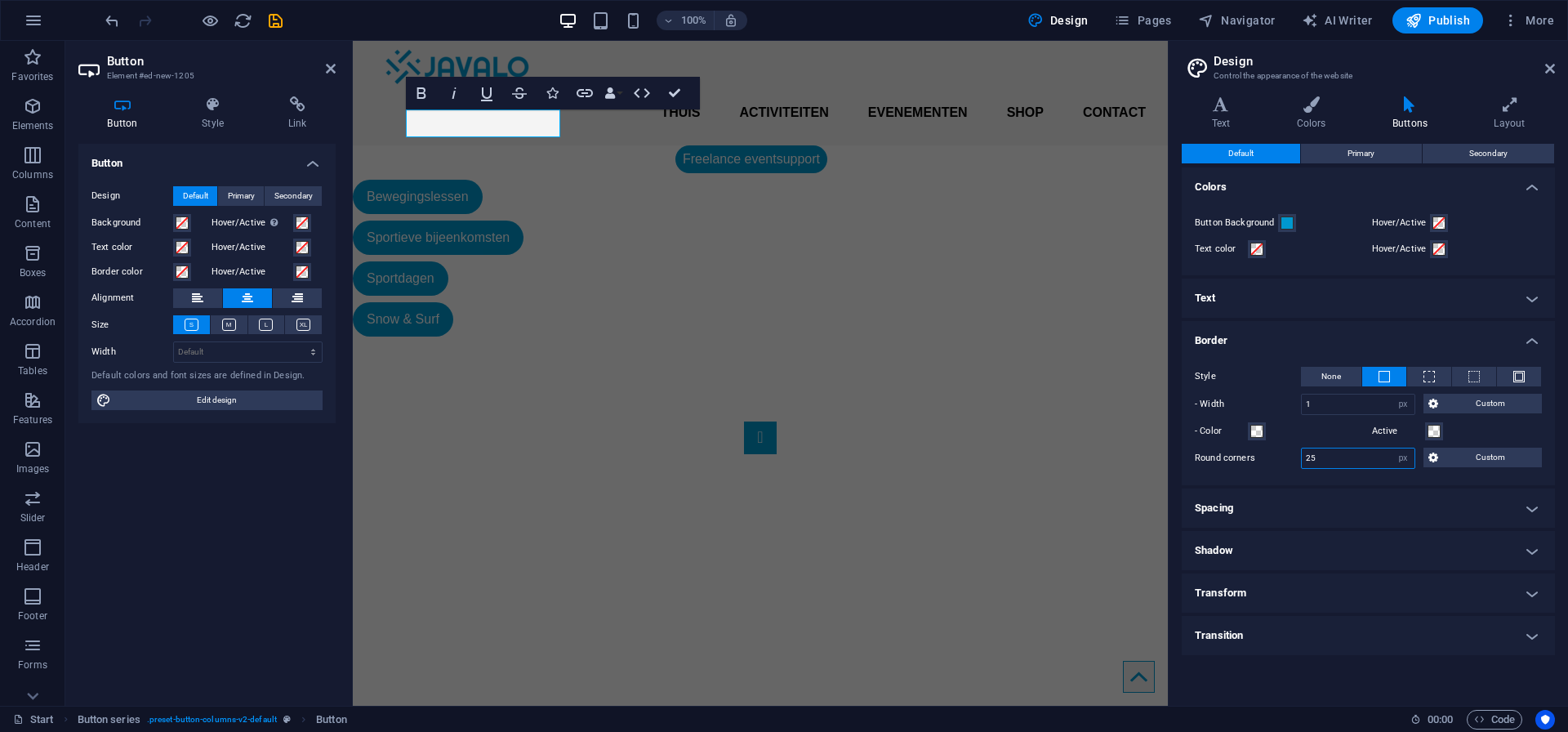
click at [1333, 458] on input "25" at bounding box center [1357, 457] width 113 height 20
click at [1271, 460] on label "Round corners" at bounding box center [1248, 457] width 106 height 20
click at [1272, 462] on label "Round corners" at bounding box center [1248, 457] width 106 height 20
click at [1381, 460] on input "50" at bounding box center [1357, 457] width 113 height 20
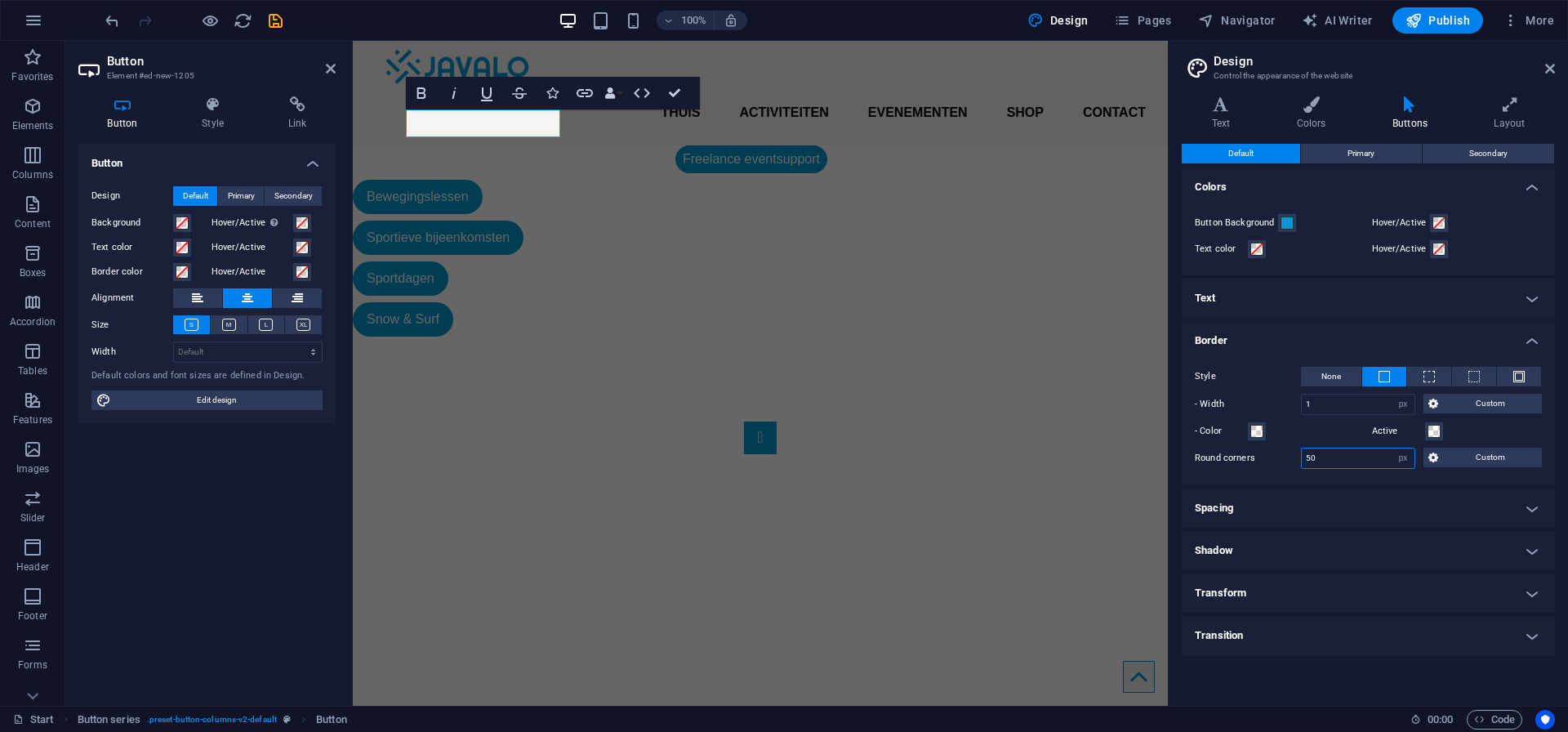
click at [1367, 461] on input "50" at bounding box center [1357, 457] width 113 height 20
click at [1289, 462] on label "Round corners" at bounding box center [1248, 457] width 106 height 20
click at [1346, 452] on input "100" at bounding box center [1357, 457] width 113 height 20
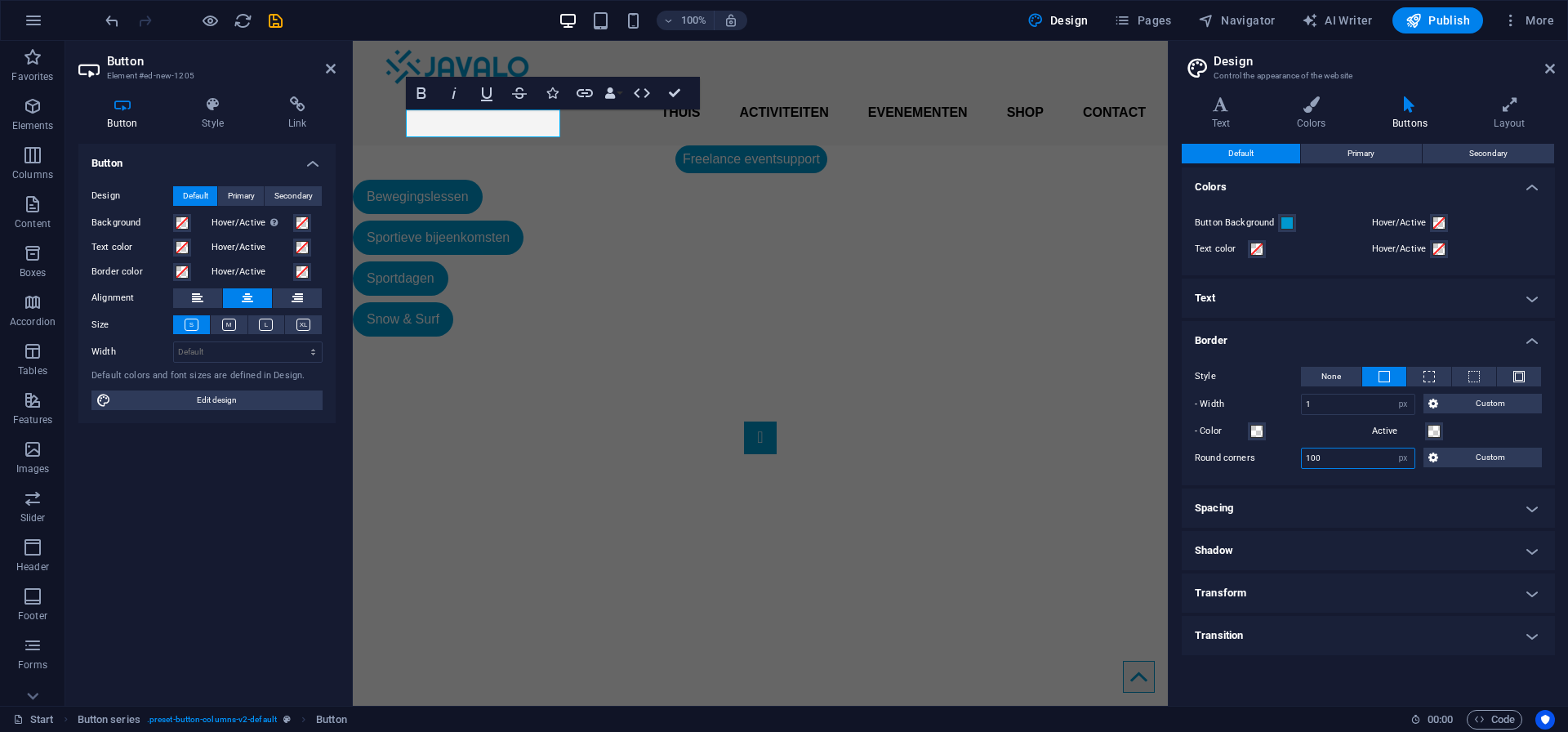
click at [1343, 456] on input "100" at bounding box center [1357, 457] width 113 height 20
type input "30"
click at [1286, 460] on label "Round corners" at bounding box center [1248, 457] width 106 height 20
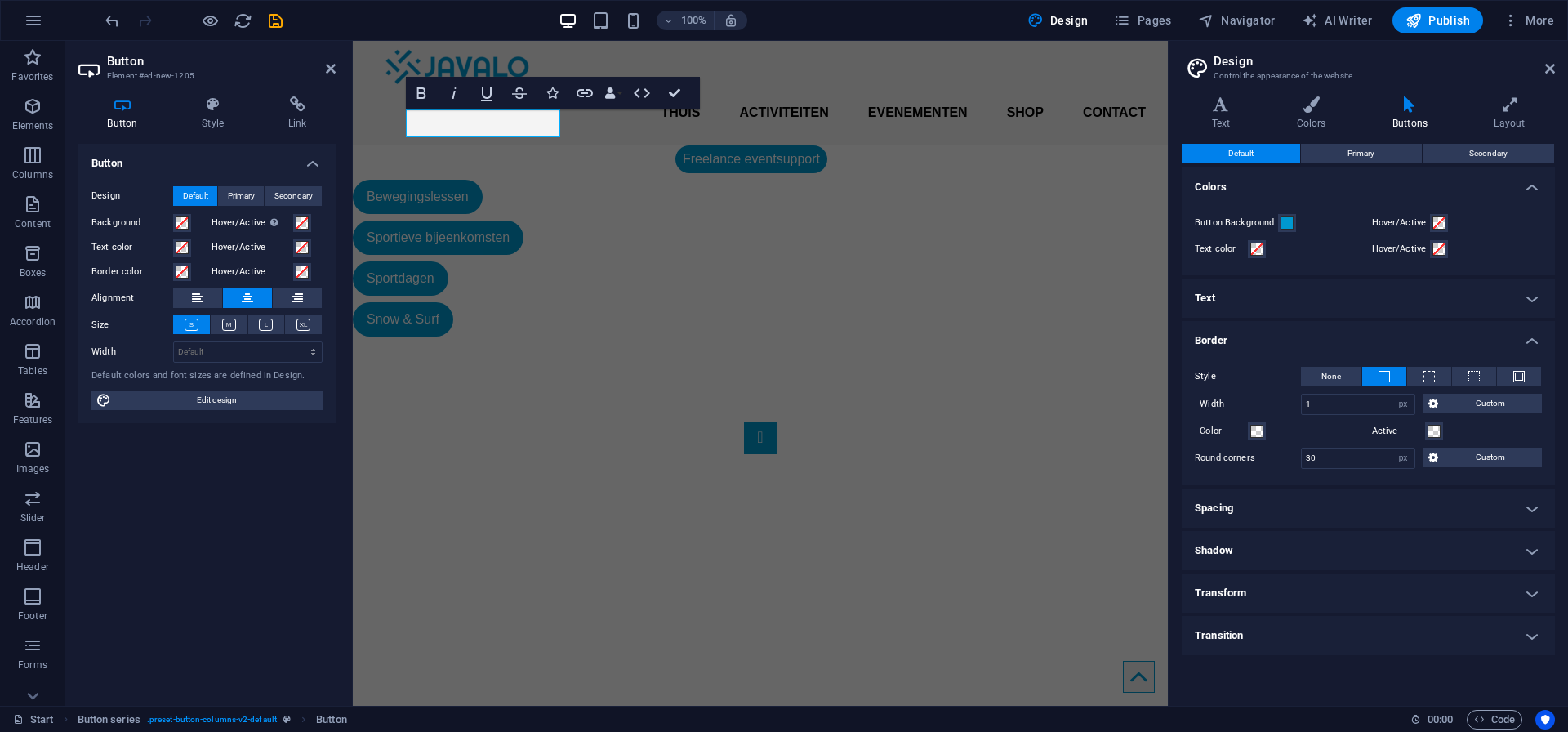
click at [1271, 337] on h4 "Border" at bounding box center [1367, 336] width 373 height 30
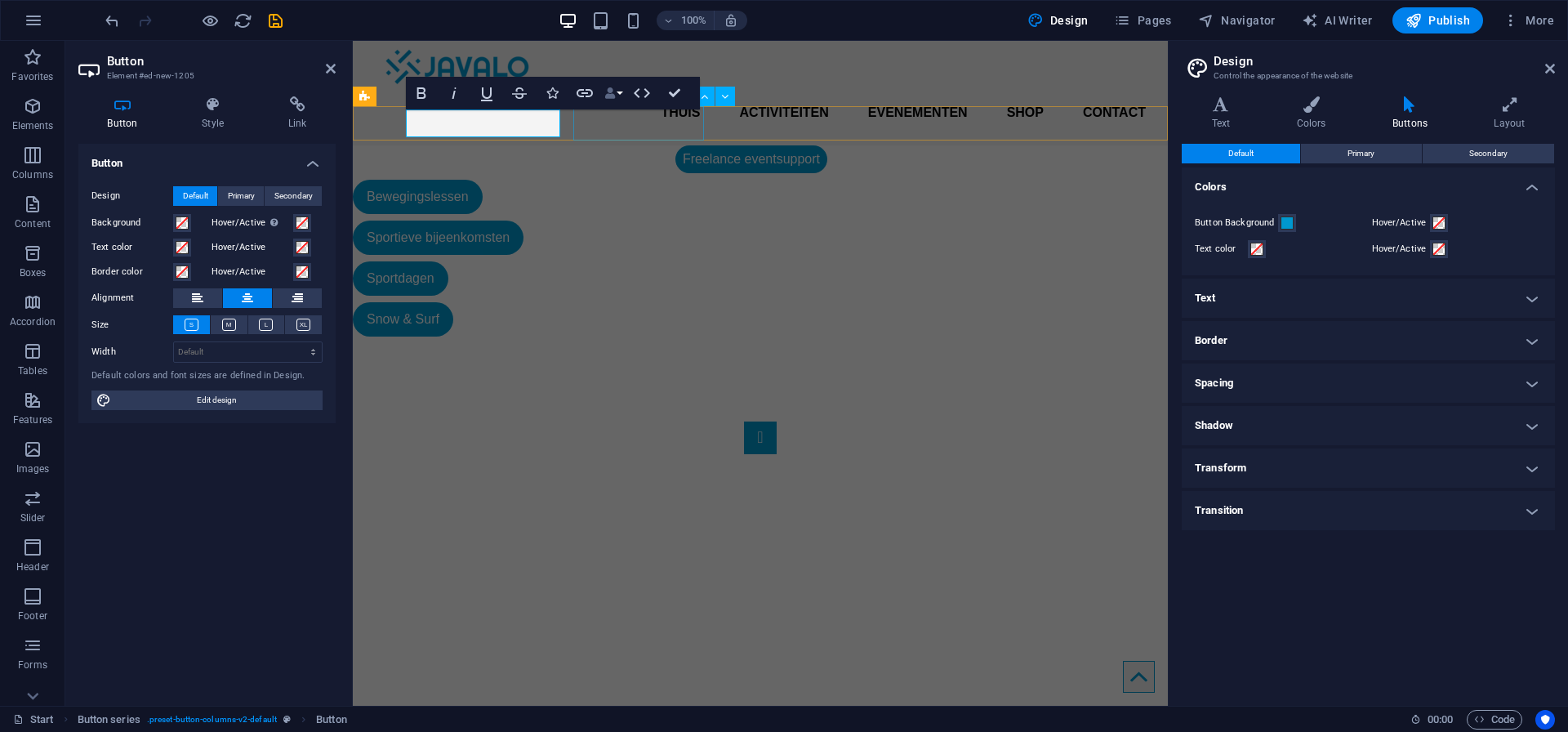
click at [623, 97] on button "Data Bindings" at bounding box center [613, 93] width 23 height 32
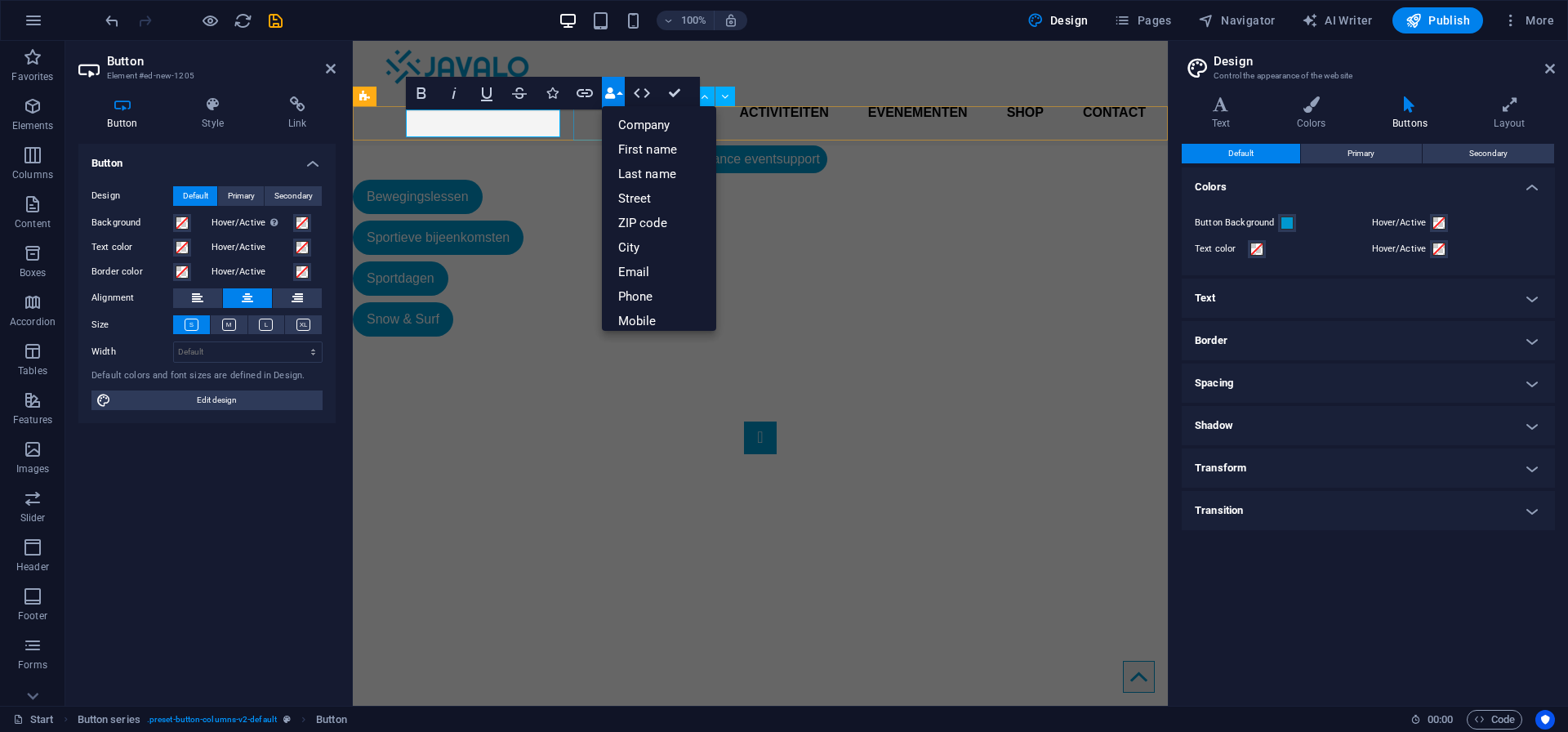
click at [586, 179] on div "Bewegingslessen" at bounding box center [751, 196] width 797 height 34
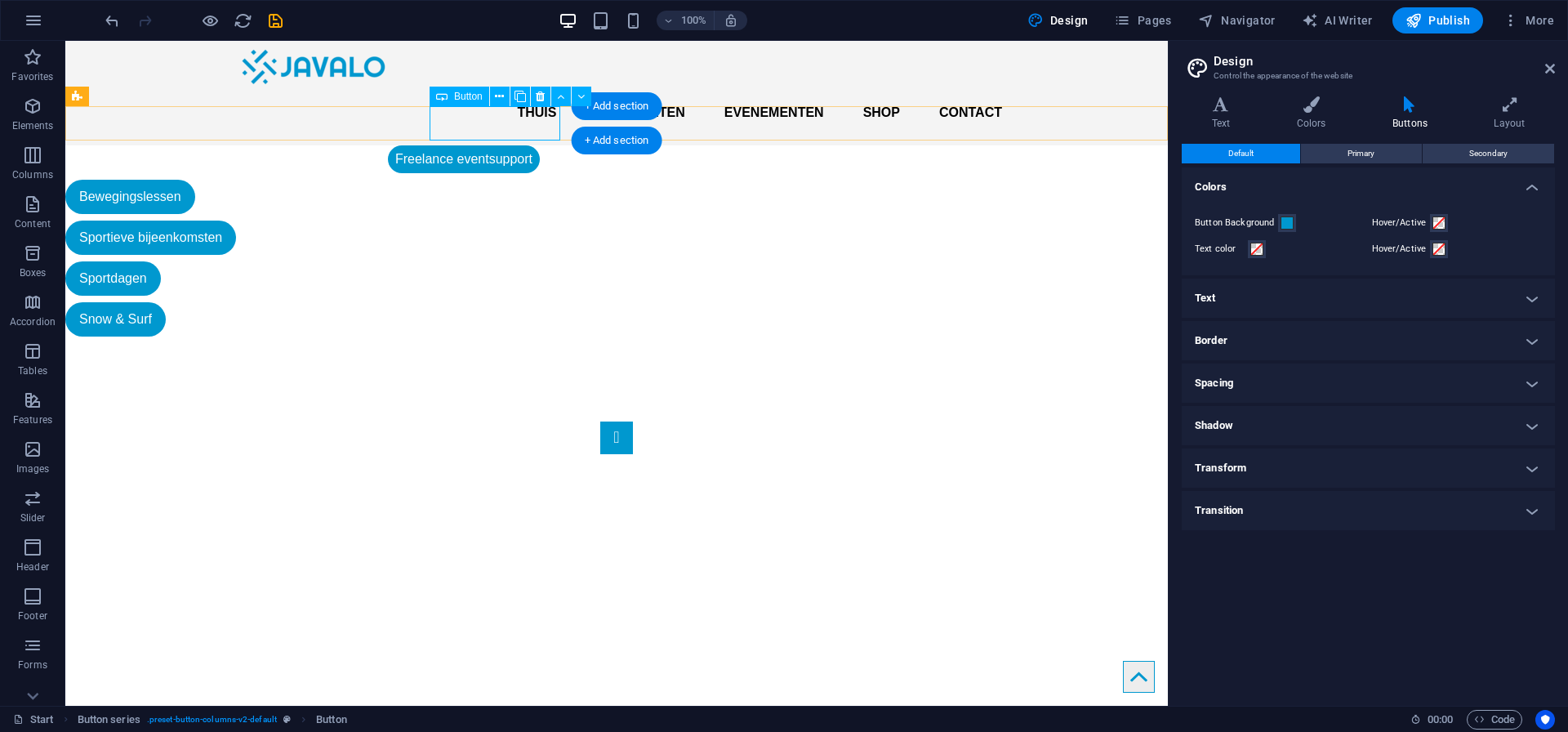
click at [473, 179] on div "Bewegingslessen" at bounding box center [464, 196] width 797 height 34
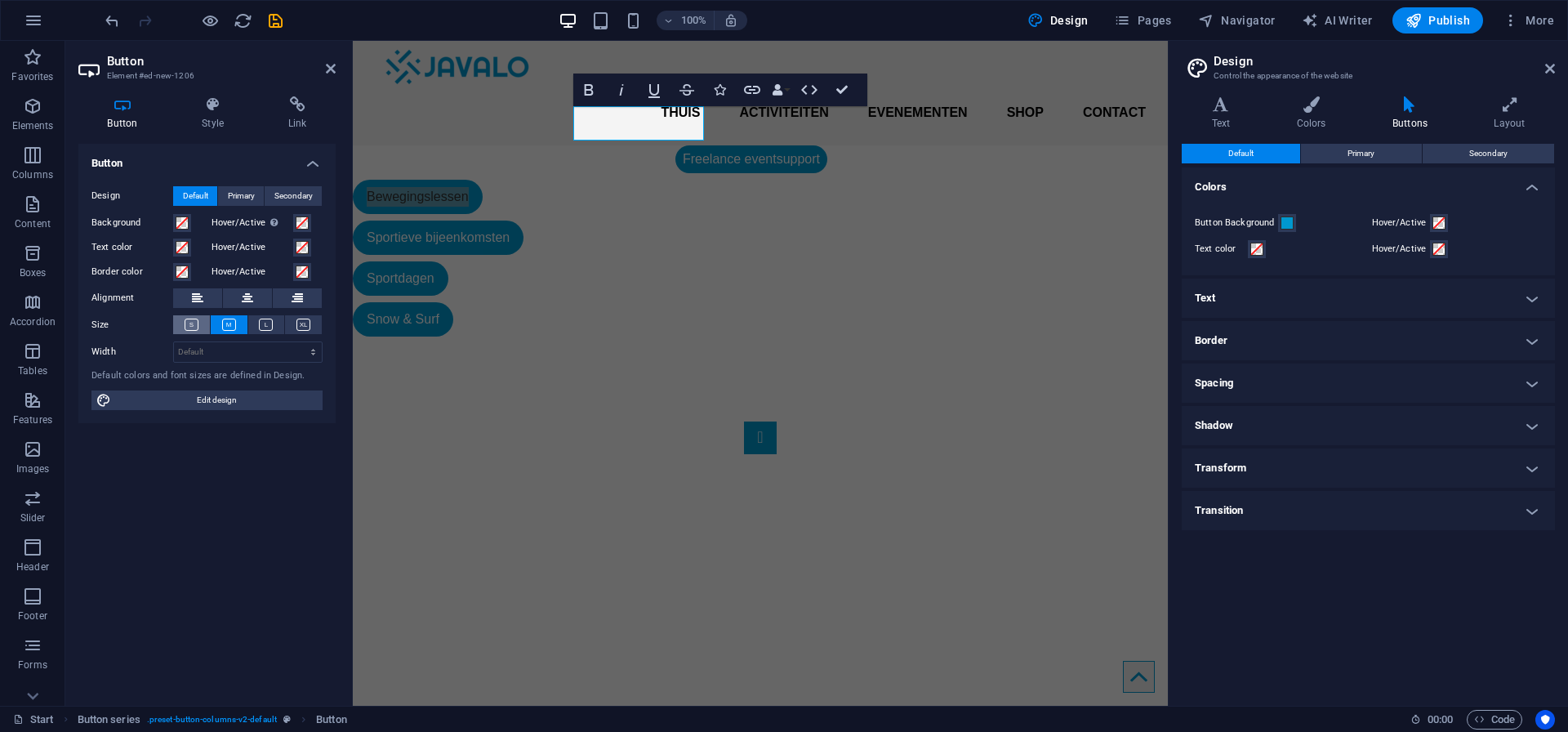
click at [195, 326] on icon at bounding box center [191, 325] width 14 height 12
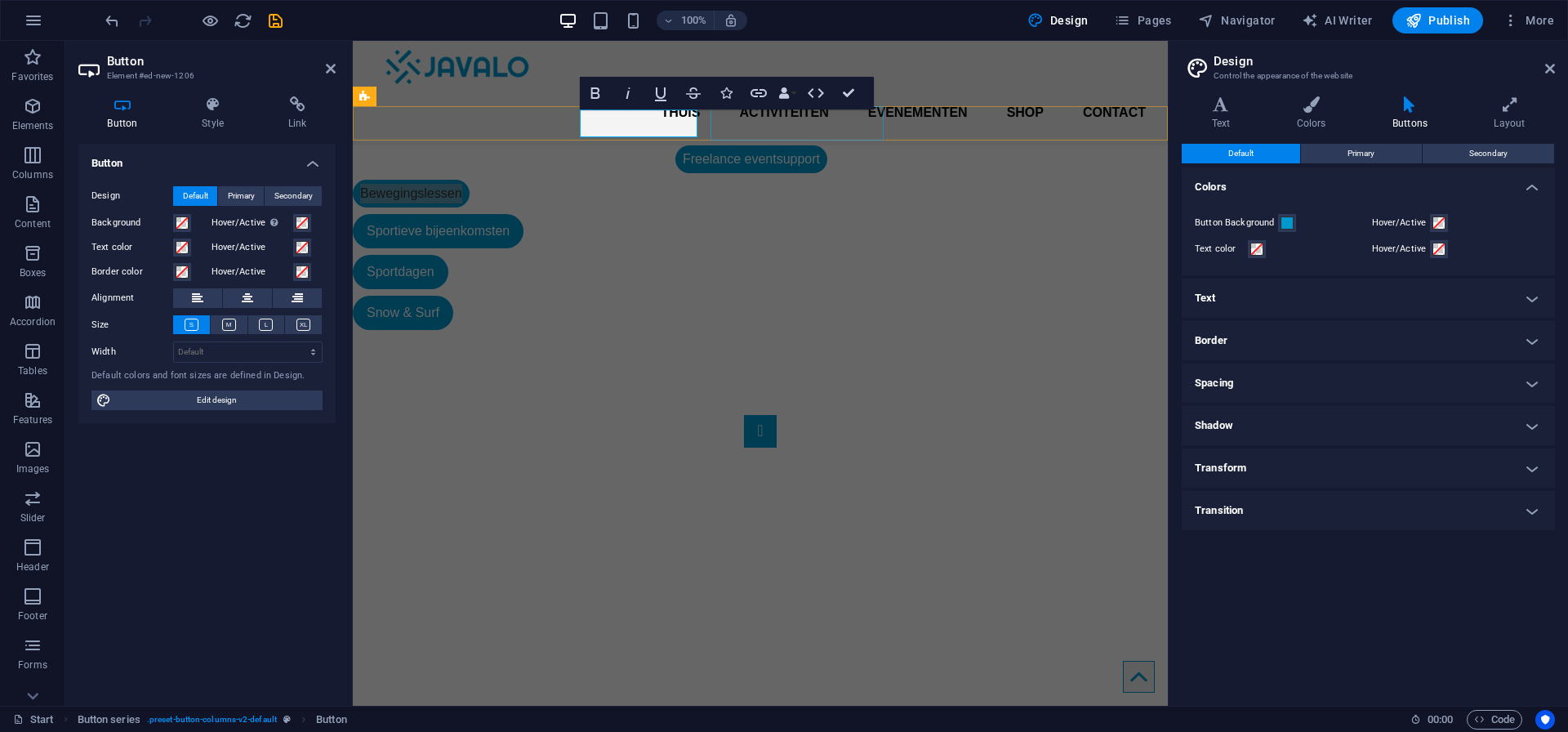
click at [779, 214] on div "Sportieve bijeenkomsten" at bounding box center [751, 231] width 797 height 34
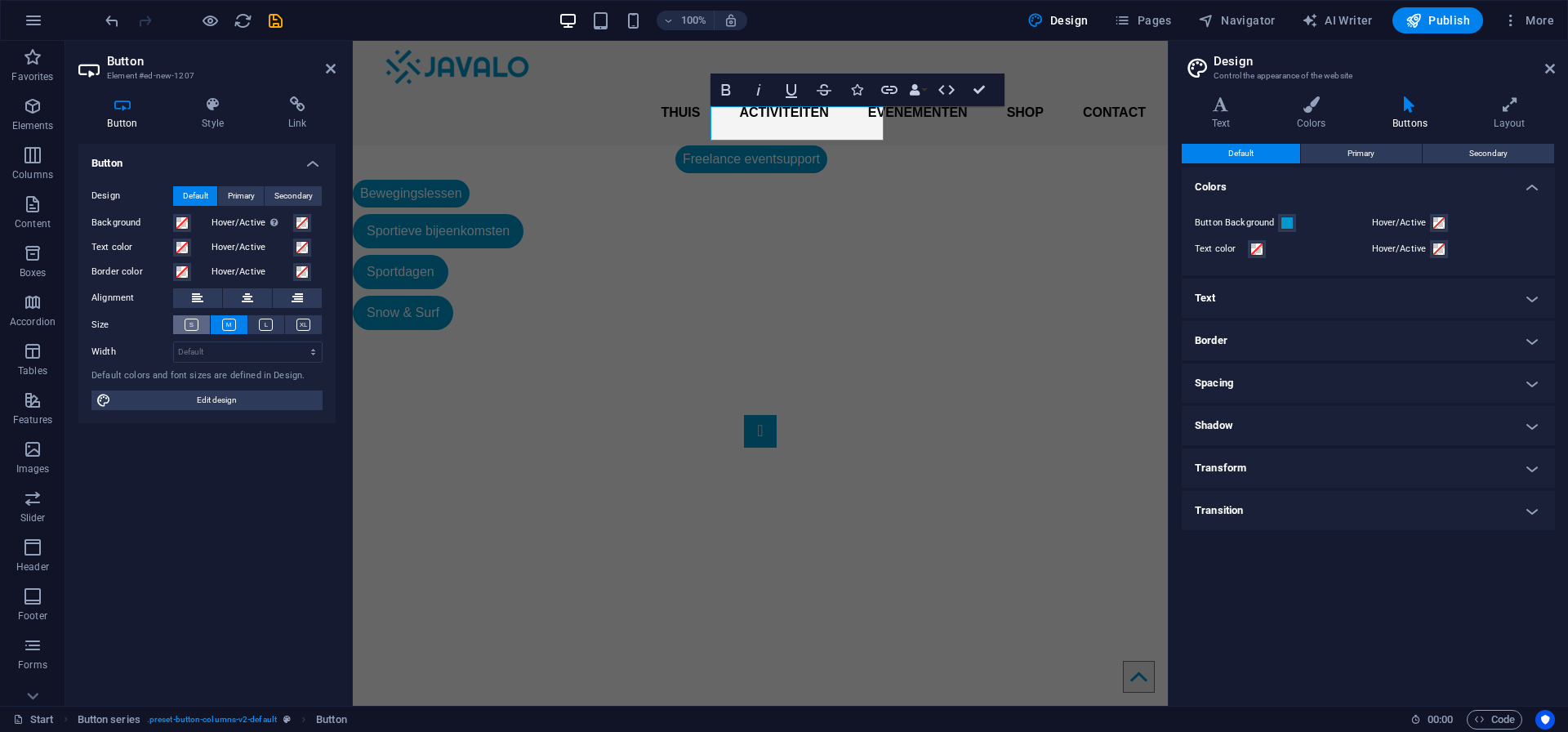
click at [195, 321] on icon at bounding box center [191, 325] width 14 height 12
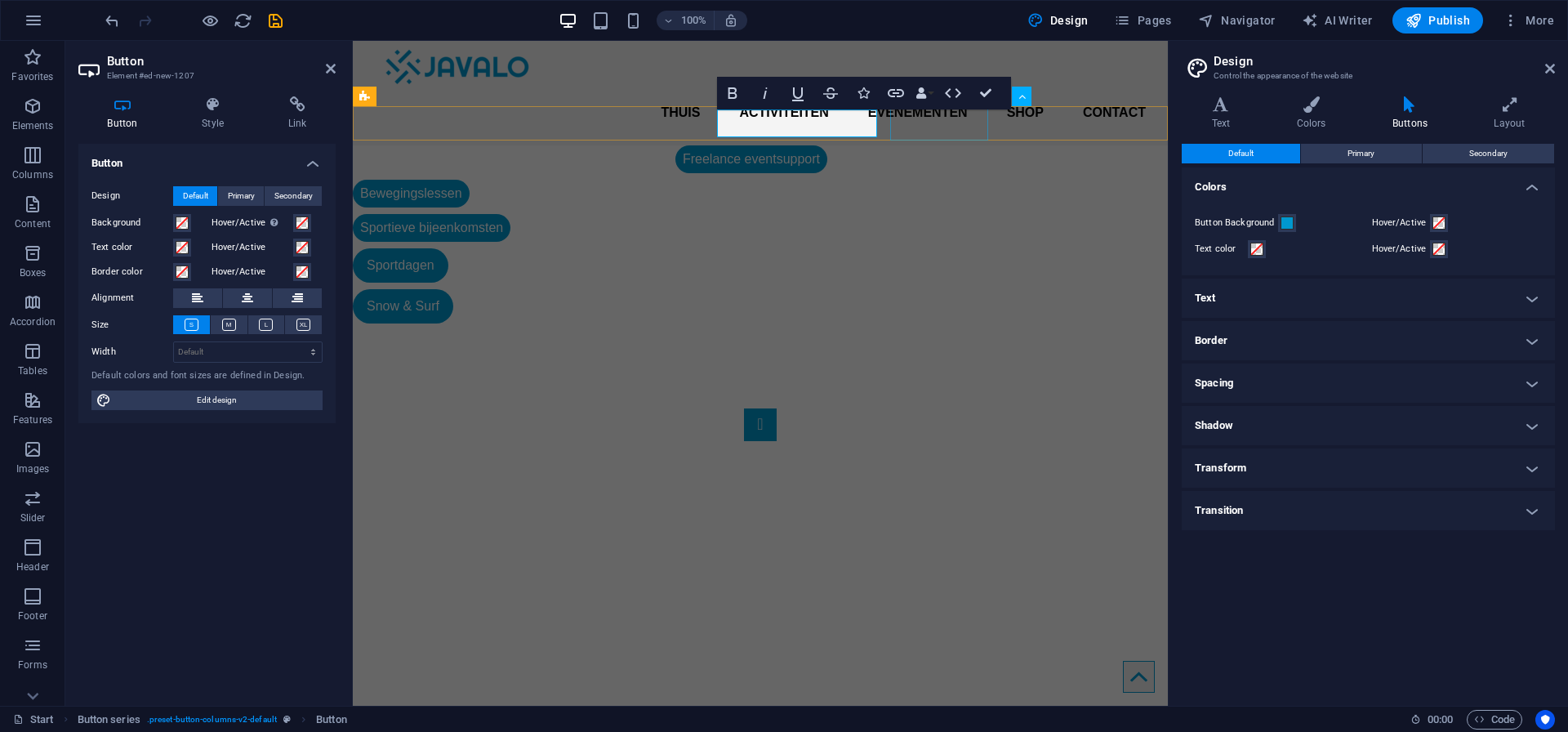
click at [941, 248] on div "Sportdagen" at bounding box center [751, 265] width 797 height 34
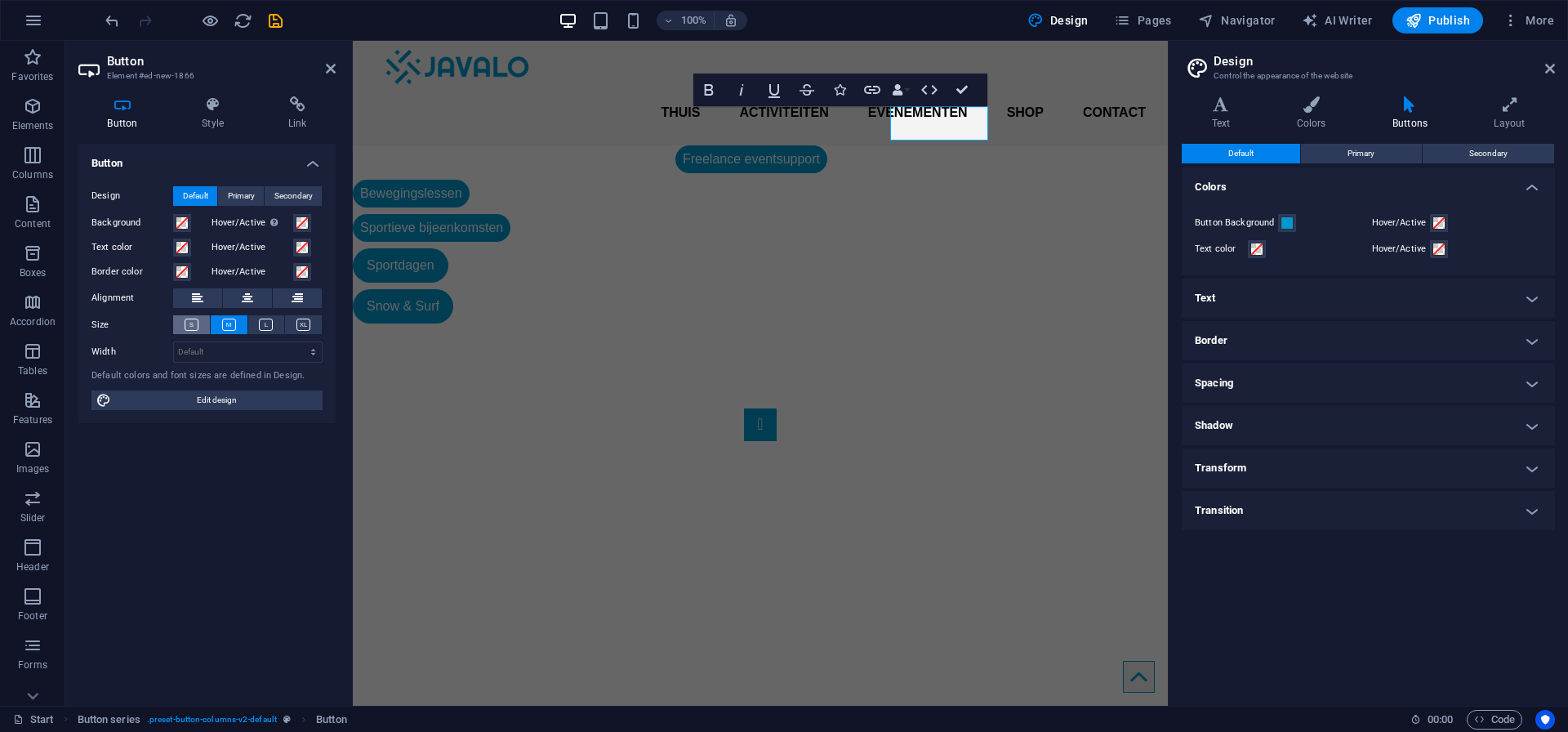
click at [179, 322] on button at bounding box center [191, 325] width 37 height 19
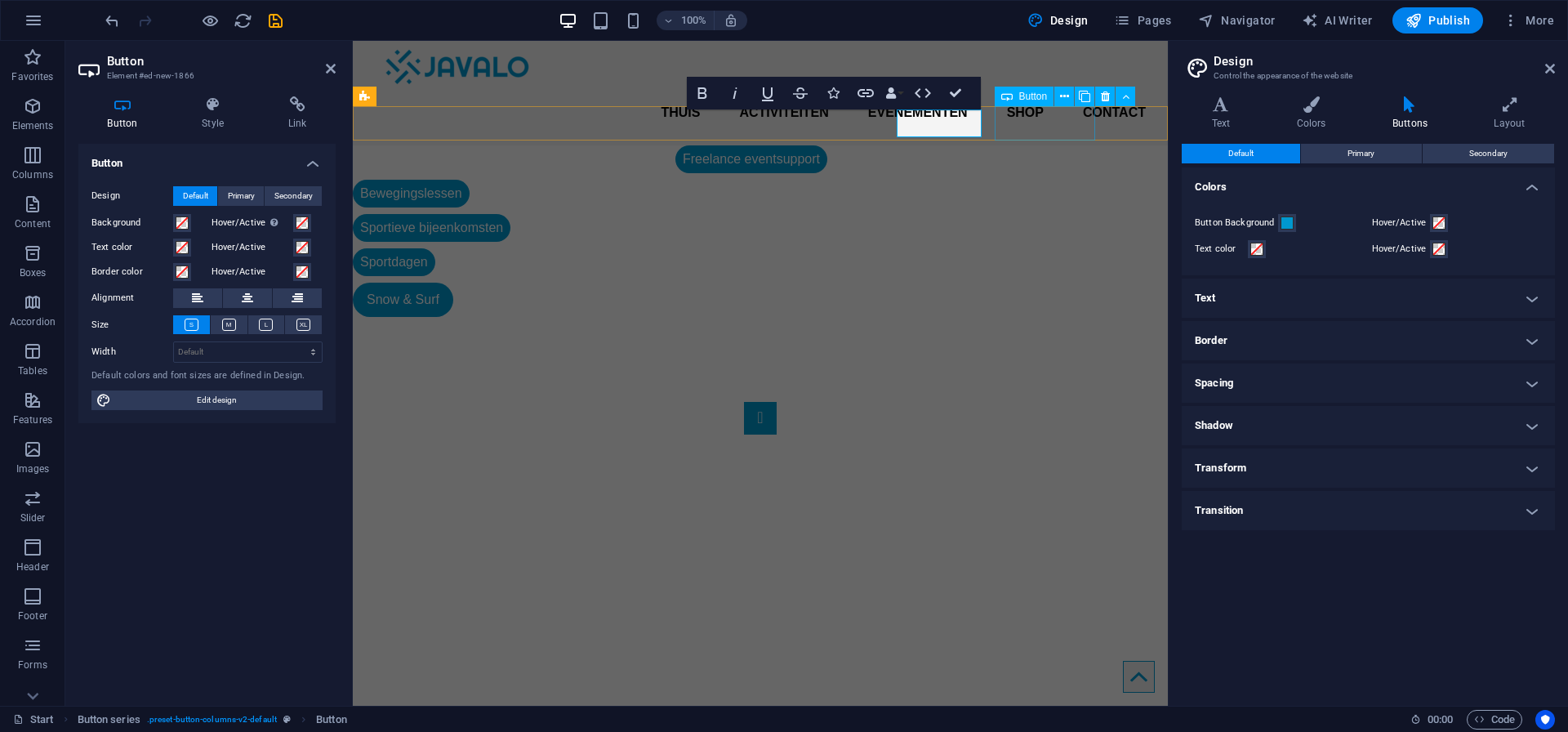
click at [1036, 282] on div "Snow & Surf" at bounding box center [751, 299] width 797 height 34
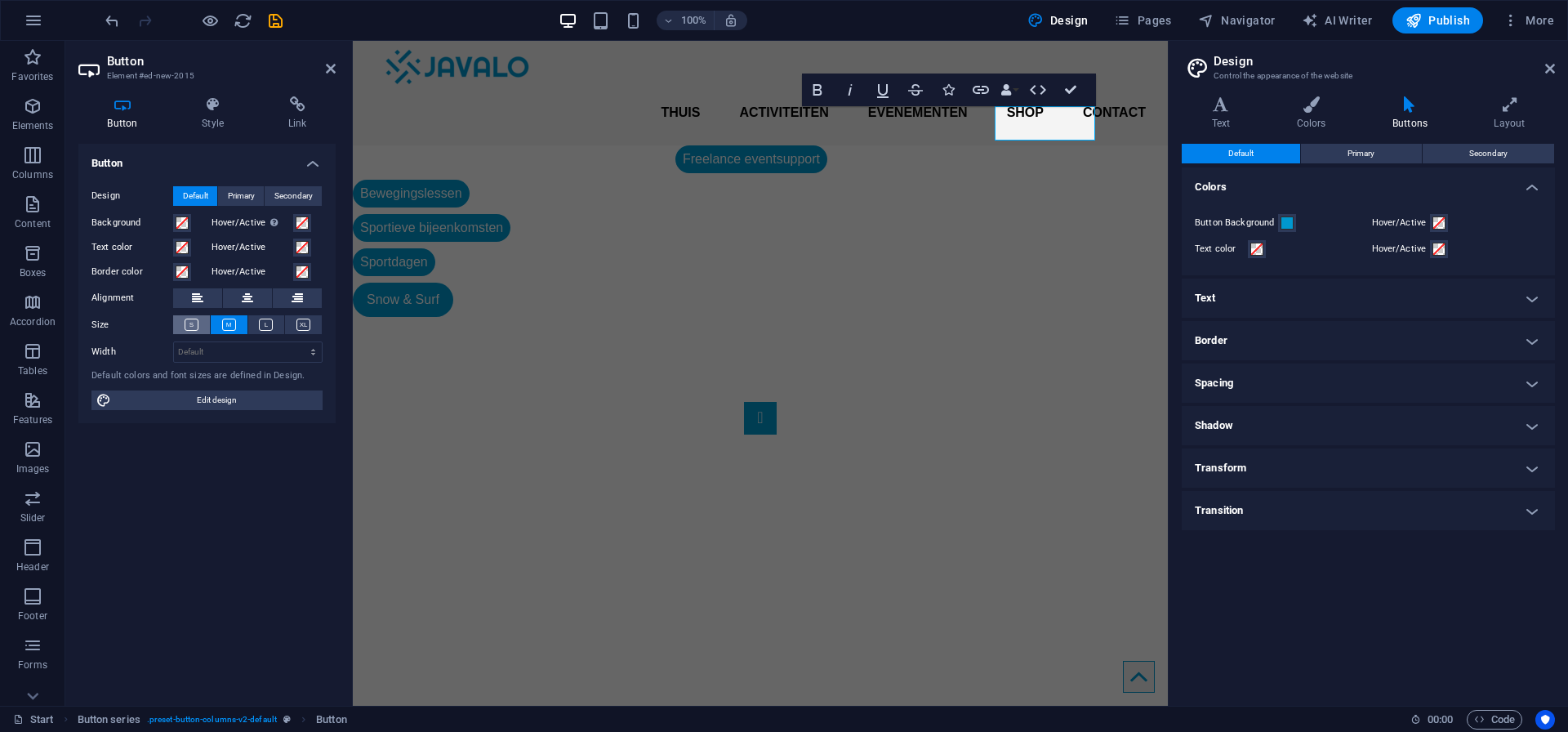
click at [198, 322] on button at bounding box center [191, 325] width 37 height 19
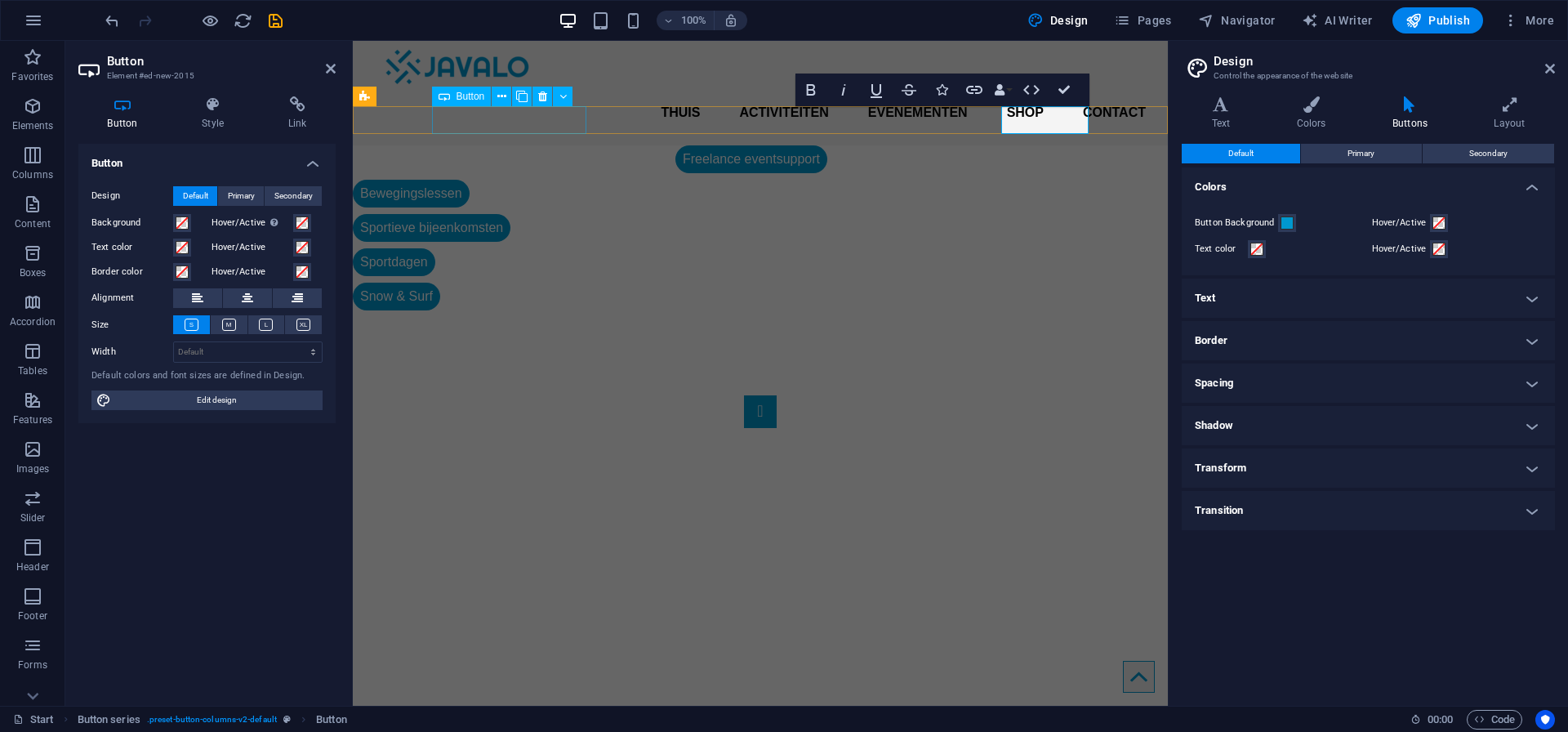
click at [550, 145] on div "Freelance eventsupport" at bounding box center [751, 159] width 797 height 28
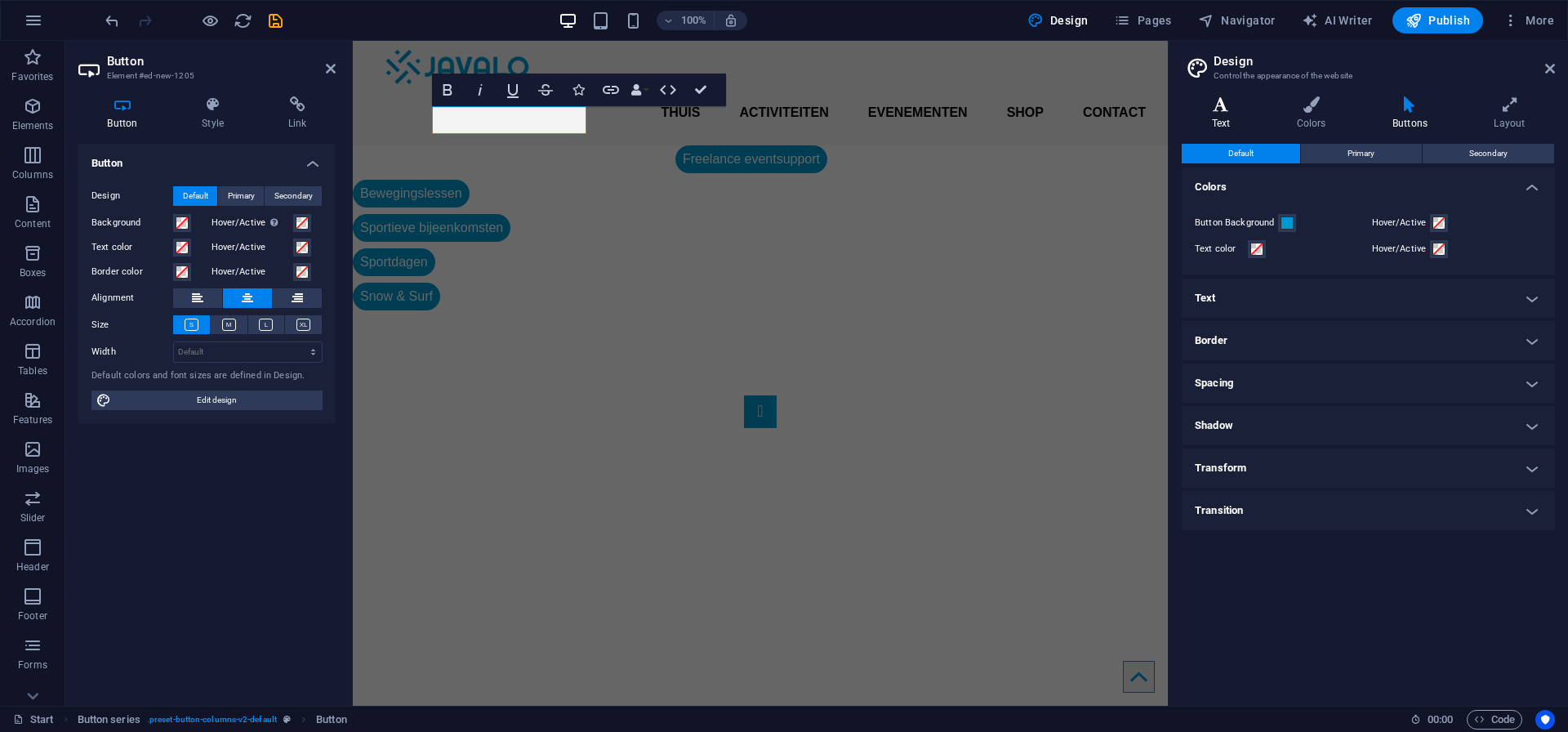
click at [1214, 118] on h4 "Text" at bounding box center [1224, 113] width 85 height 34
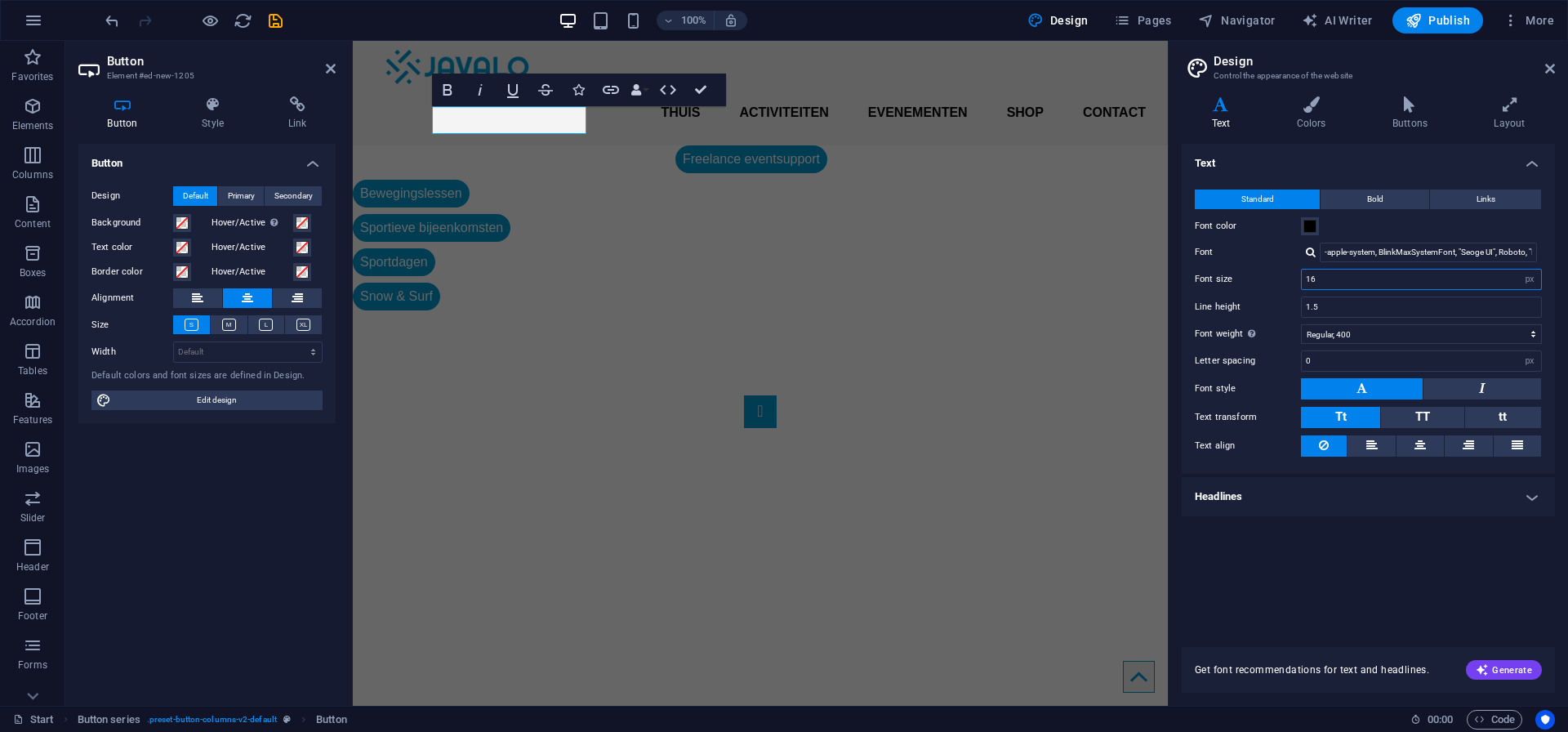
click at [1329, 281] on input "16" at bounding box center [1420, 279] width 239 height 20
click at [1267, 291] on div "Standard Bold Links Font color Font -apple-system, BlinkMaxSystemFont, "Seoge U…" at bounding box center [1367, 324] width 380 height 301
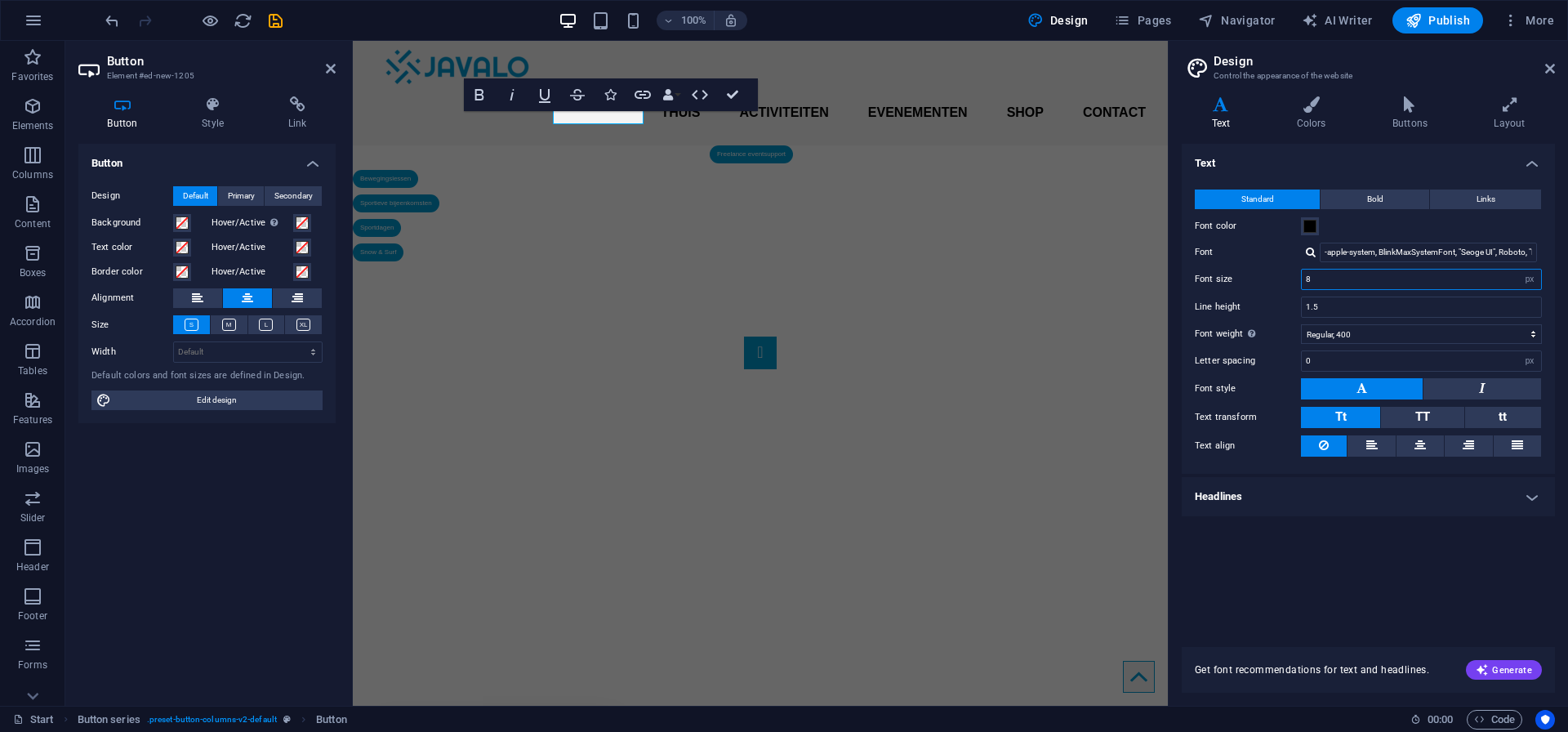
click at [1309, 282] on input "8" at bounding box center [1420, 279] width 239 height 20
type input "11"
click at [1260, 297] on div "Line height 1.5" at bounding box center [1368, 307] width 347 height 21
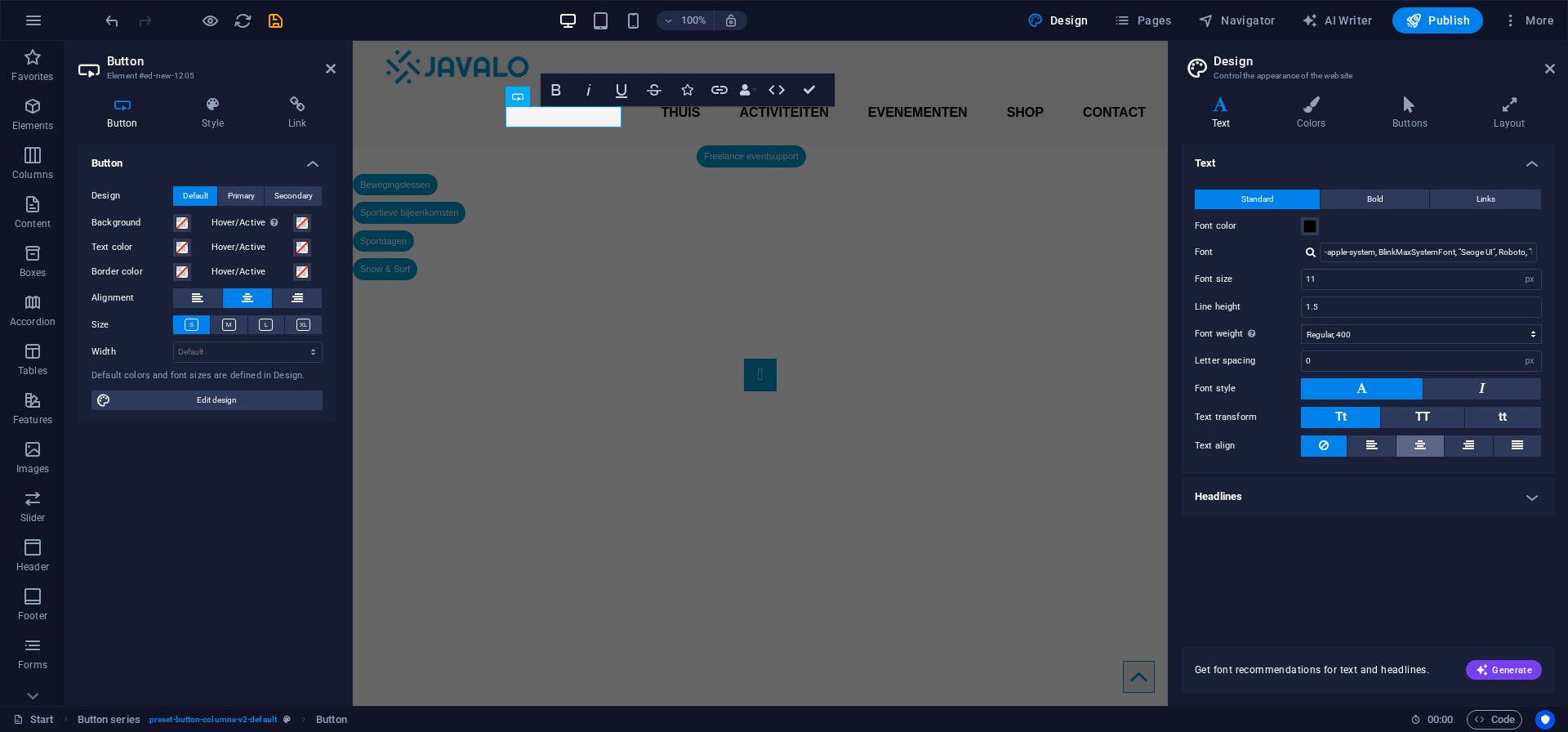
click at [1424, 451] on icon at bounding box center [1419, 445] width 11 height 20
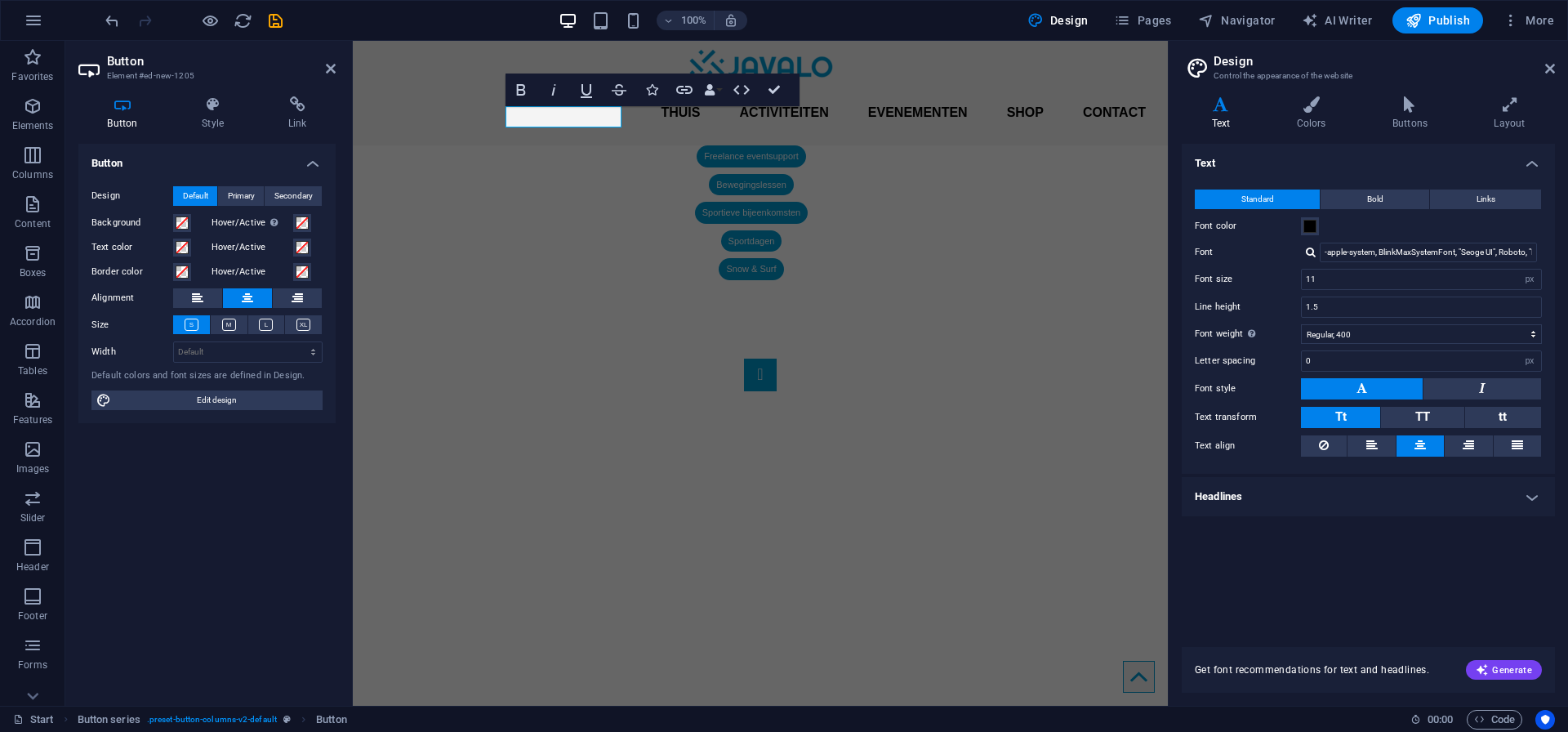
click at [1239, 503] on h4 "Headlines" at bounding box center [1367, 497] width 373 height 39
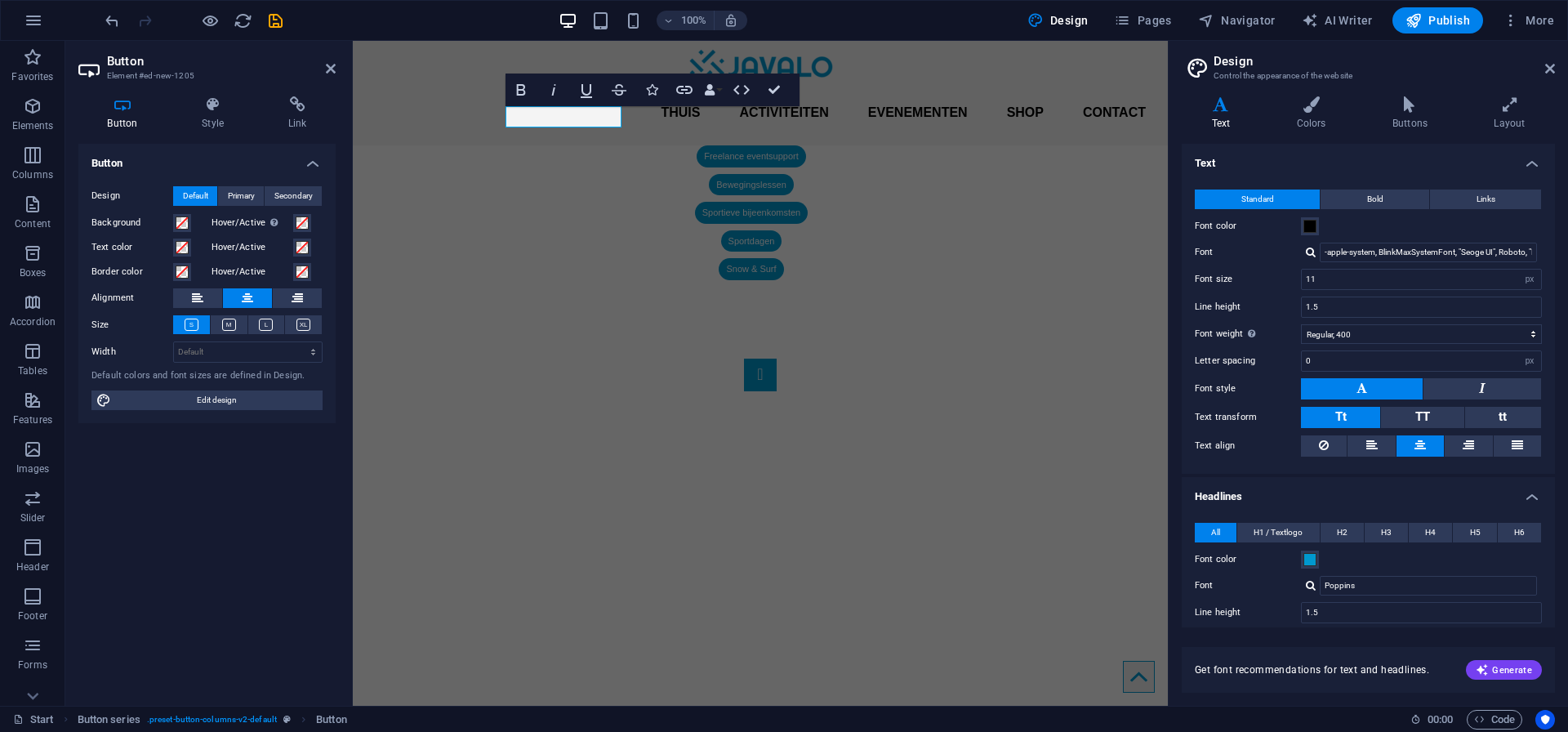
click at [1239, 503] on h4 "Headlines" at bounding box center [1367, 491] width 373 height 30
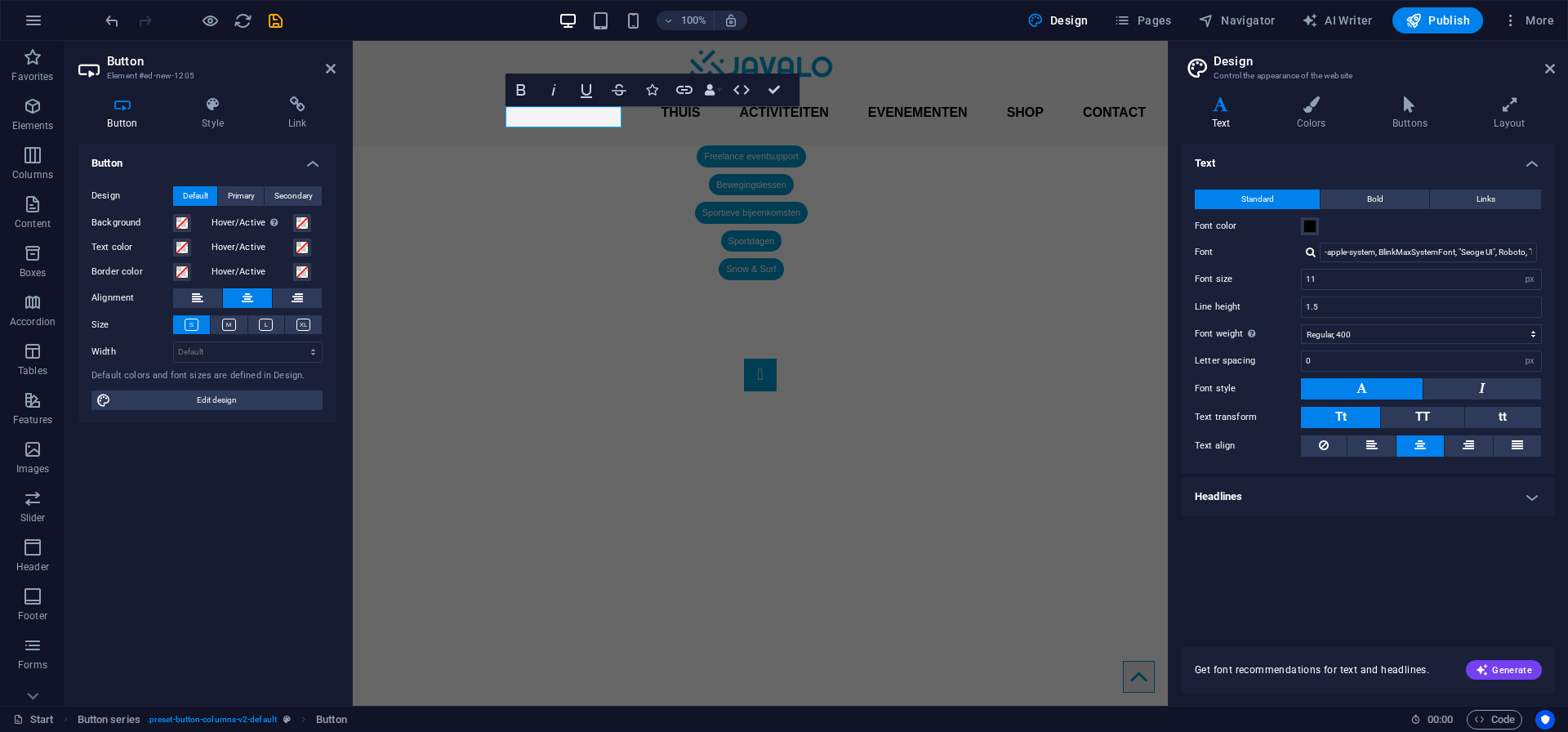
click at [1247, 574] on div "Text Standard Bold Links Font color Font -apple-system, BlinkMaxSystemFont, "Se…" at bounding box center [1367, 385] width 373 height 484
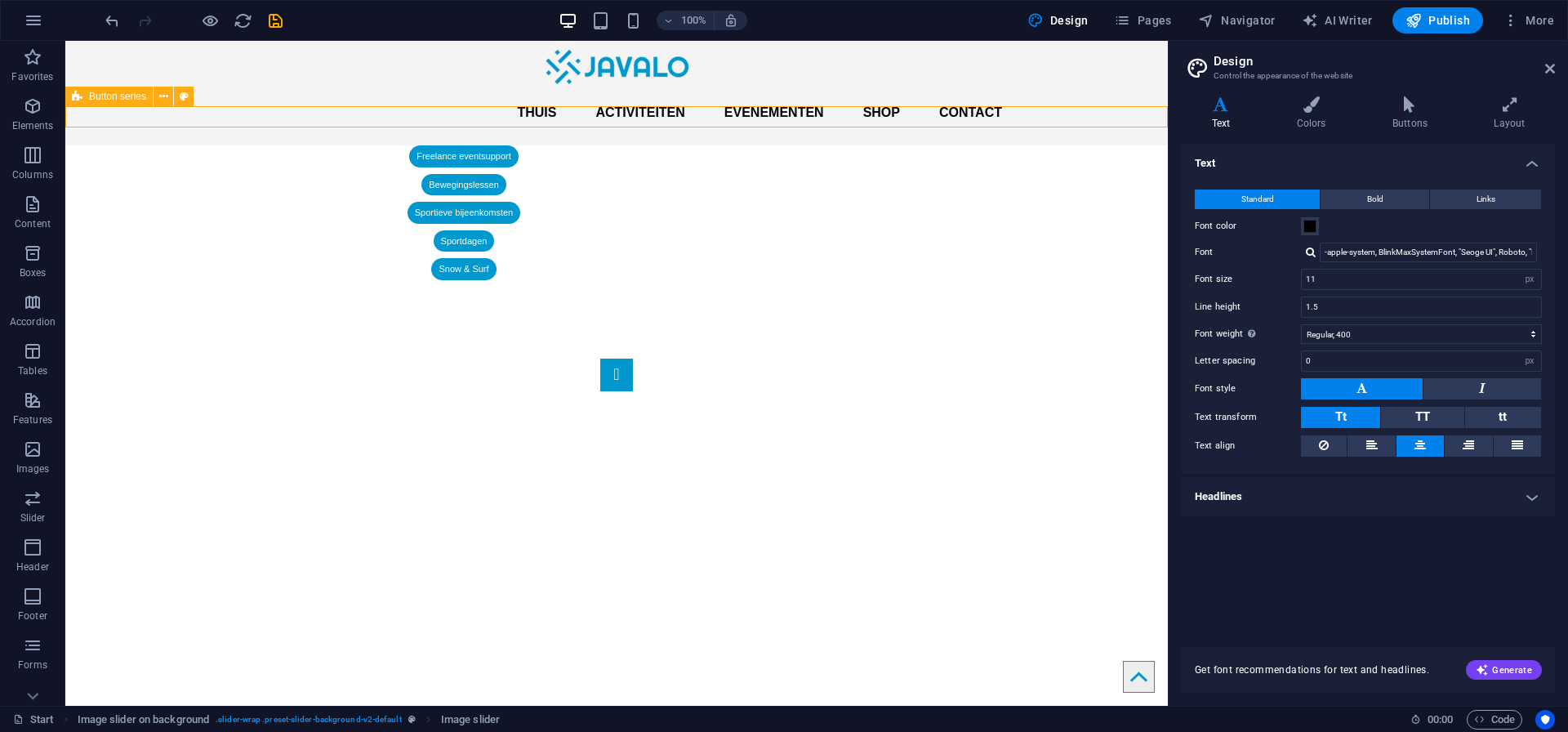
scroll to position [0, 0]
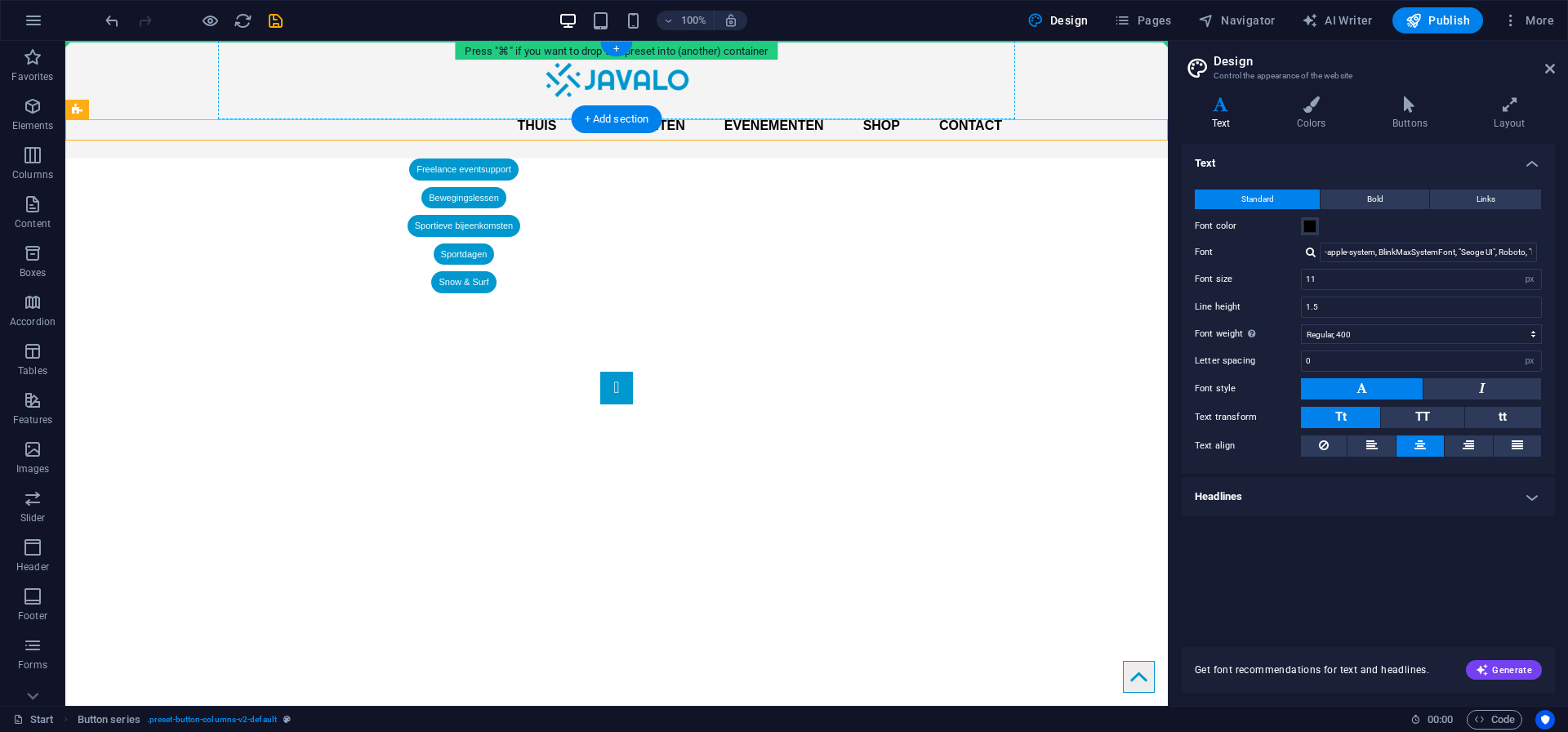
drag, startPoint x: 309, startPoint y: 118, endPoint x: 347, endPoint y: 54, distance: 74.4
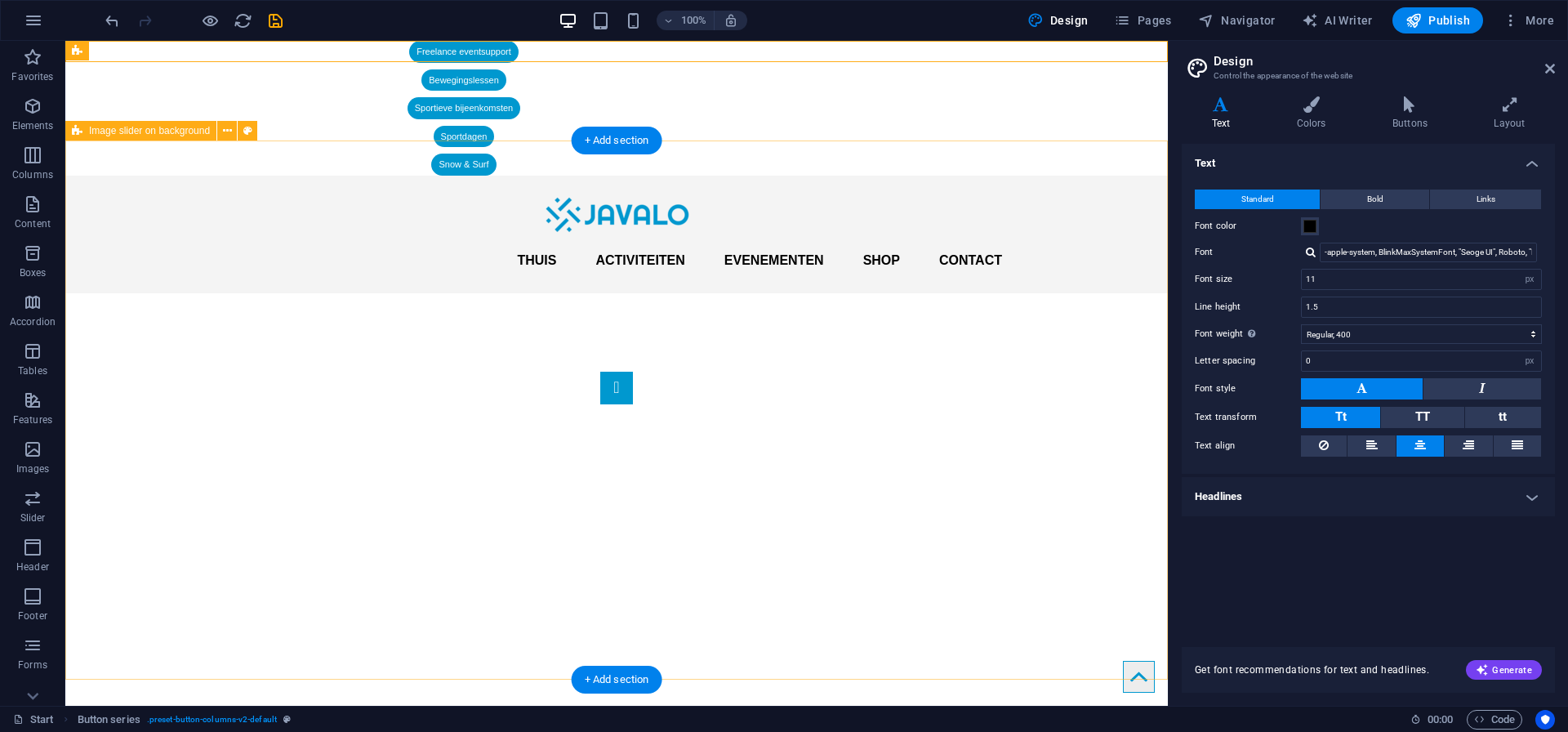
click at [806, 293] on div "1 2" at bounding box center [616, 570] width 1102 height 553
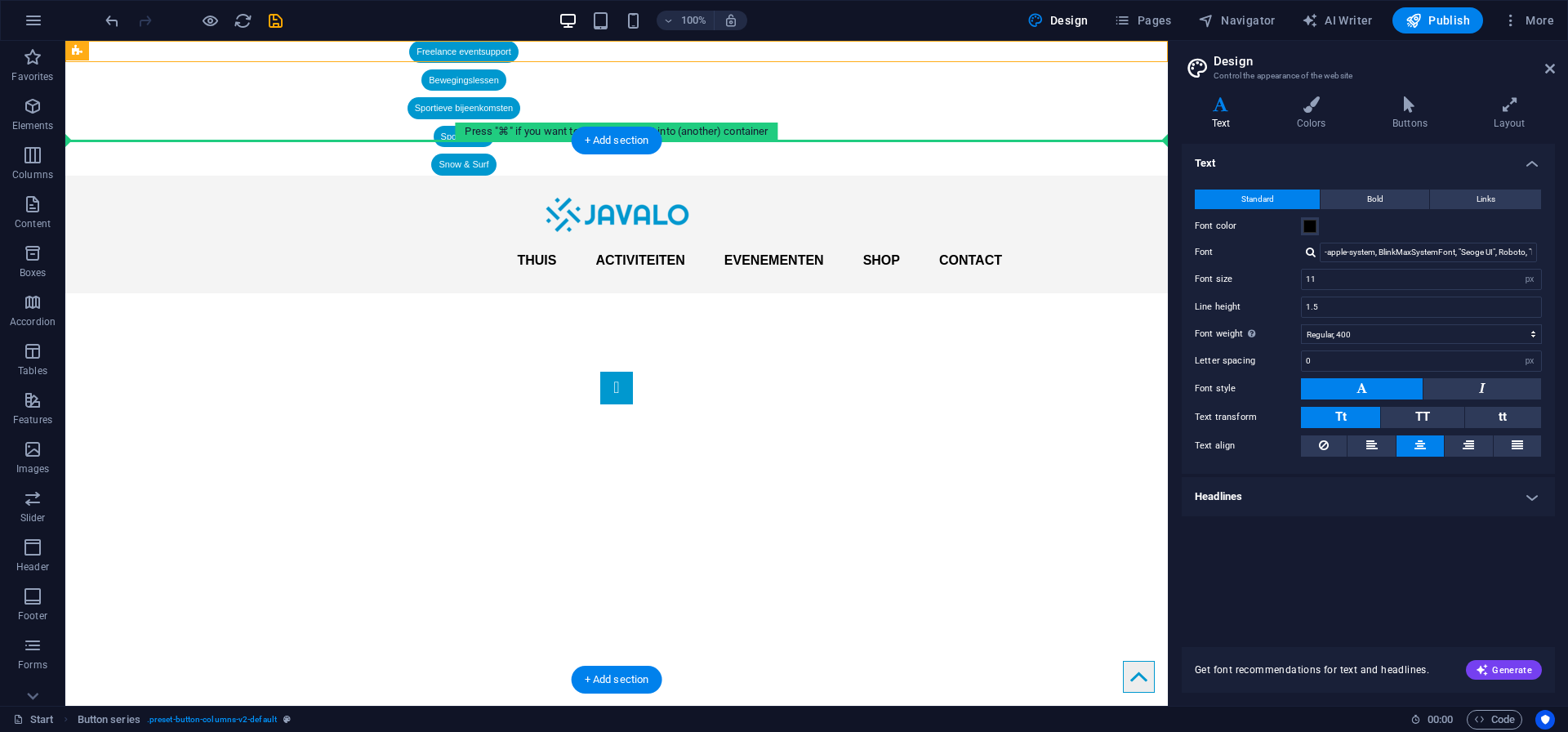
drag, startPoint x: 292, startPoint y: 50, endPoint x: 276, endPoint y: 169, distance: 120.1
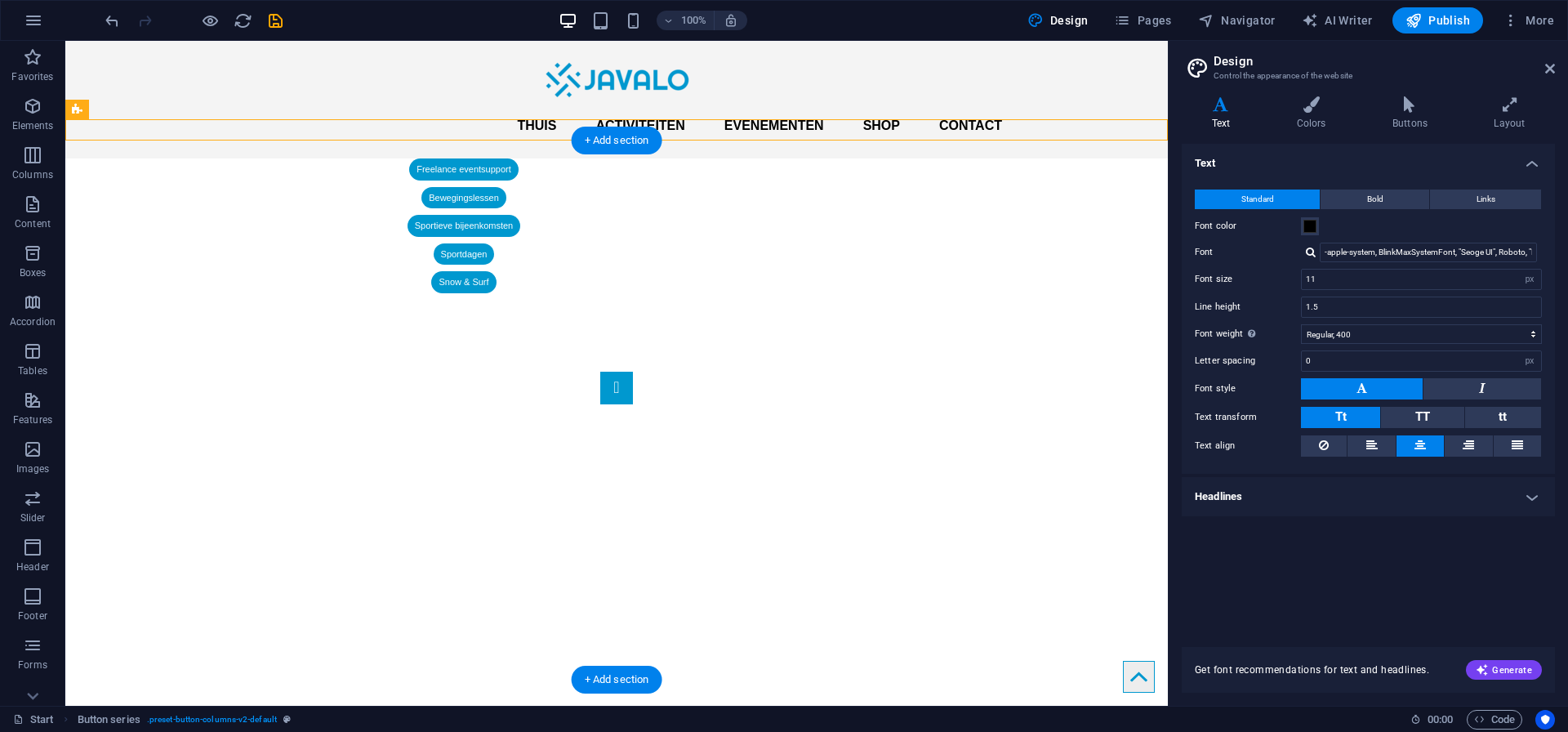
click at [960, 293] on div "1 2" at bounding box center [616, 570] width 1102 height 553
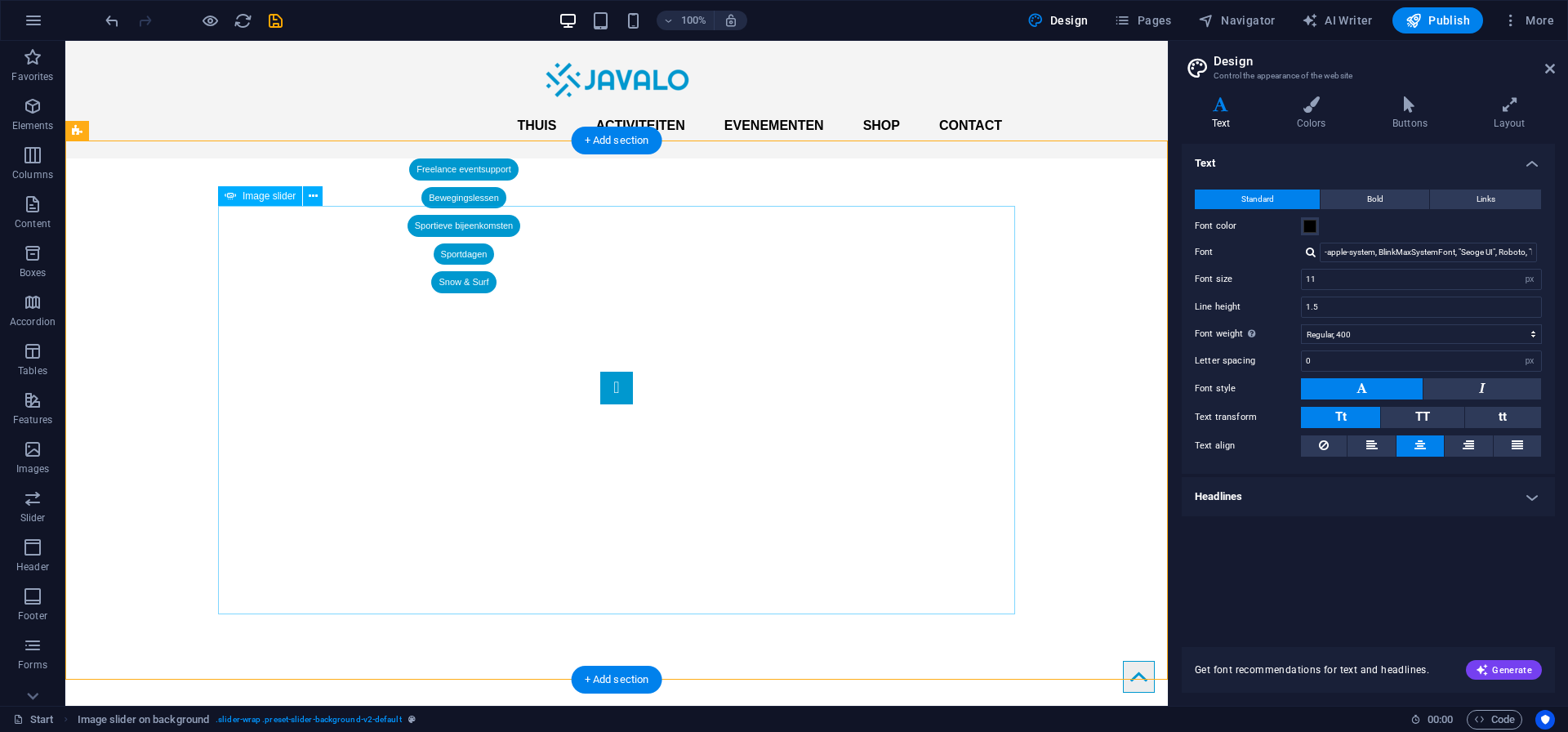
click at [150, 297] on div "1 2" at bounding box center [616, 570] width 1102 height 553
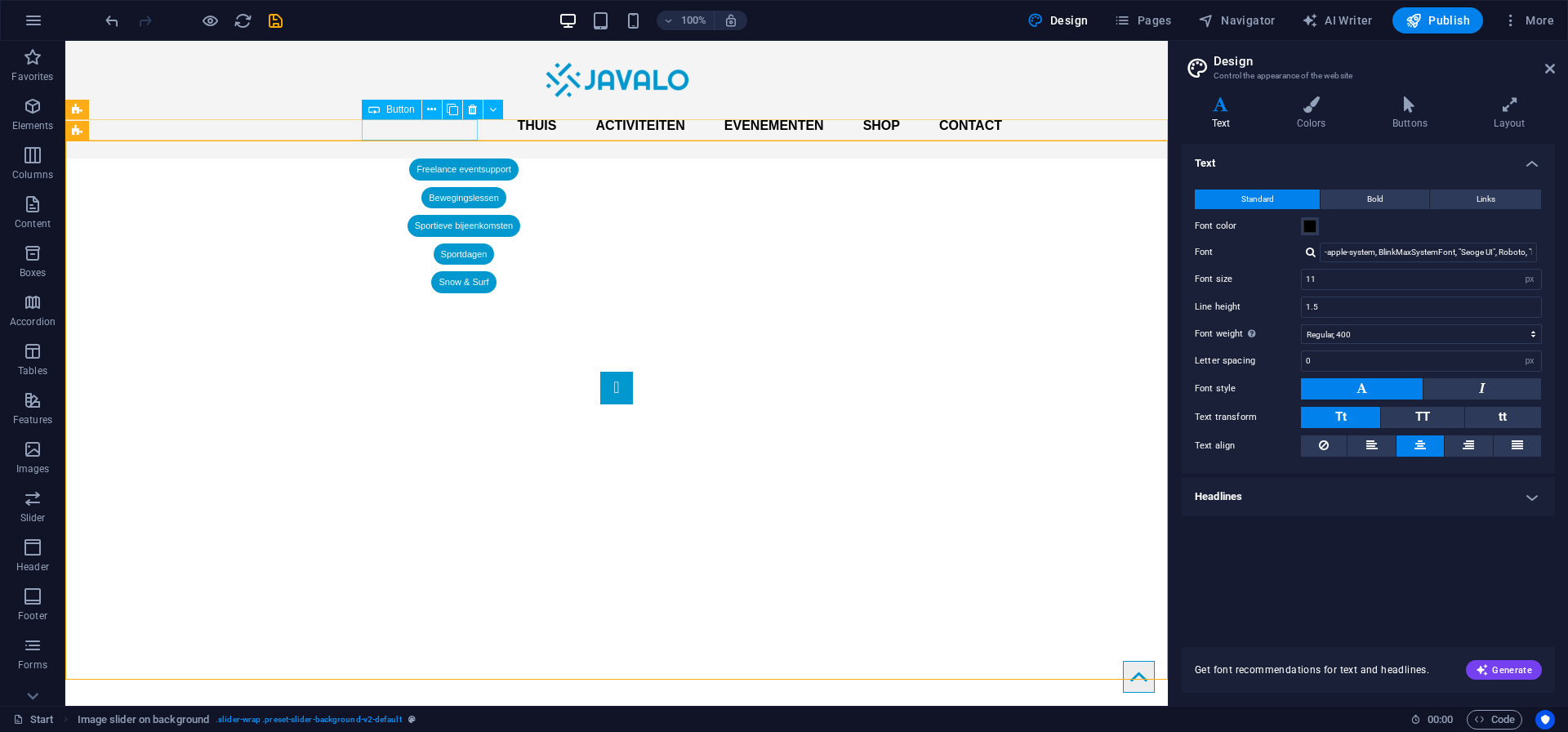
click at [434, 158] on div "Freelance eventsupport" at bounding box center [464, 169] width 797 height 22
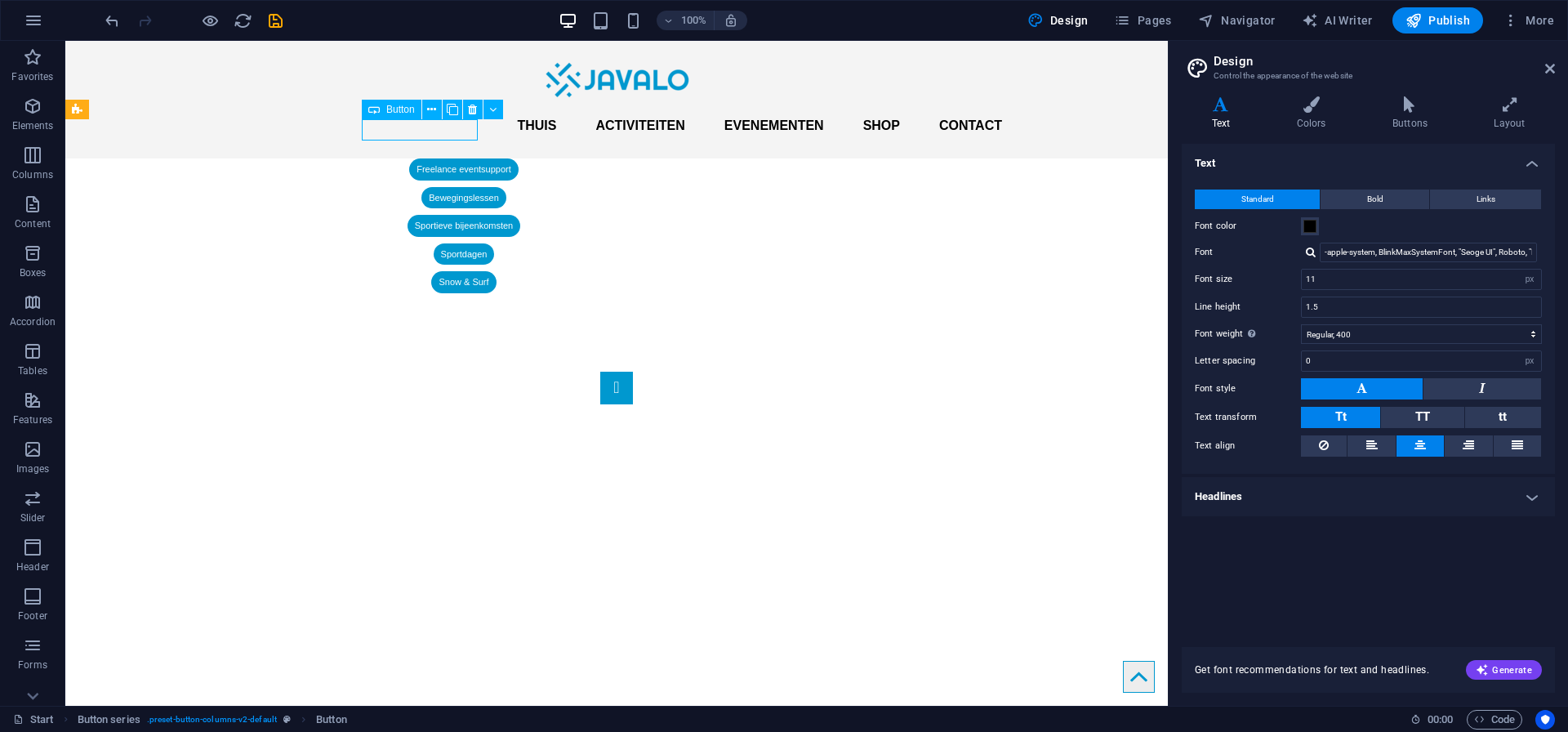
click at [369, 158] on div "Freelance eventsupport" at bounding box center [464, 169] width 797 height 22
click at [1548, 68] on icon at bounding box center [1550, 68] width 10 height 13
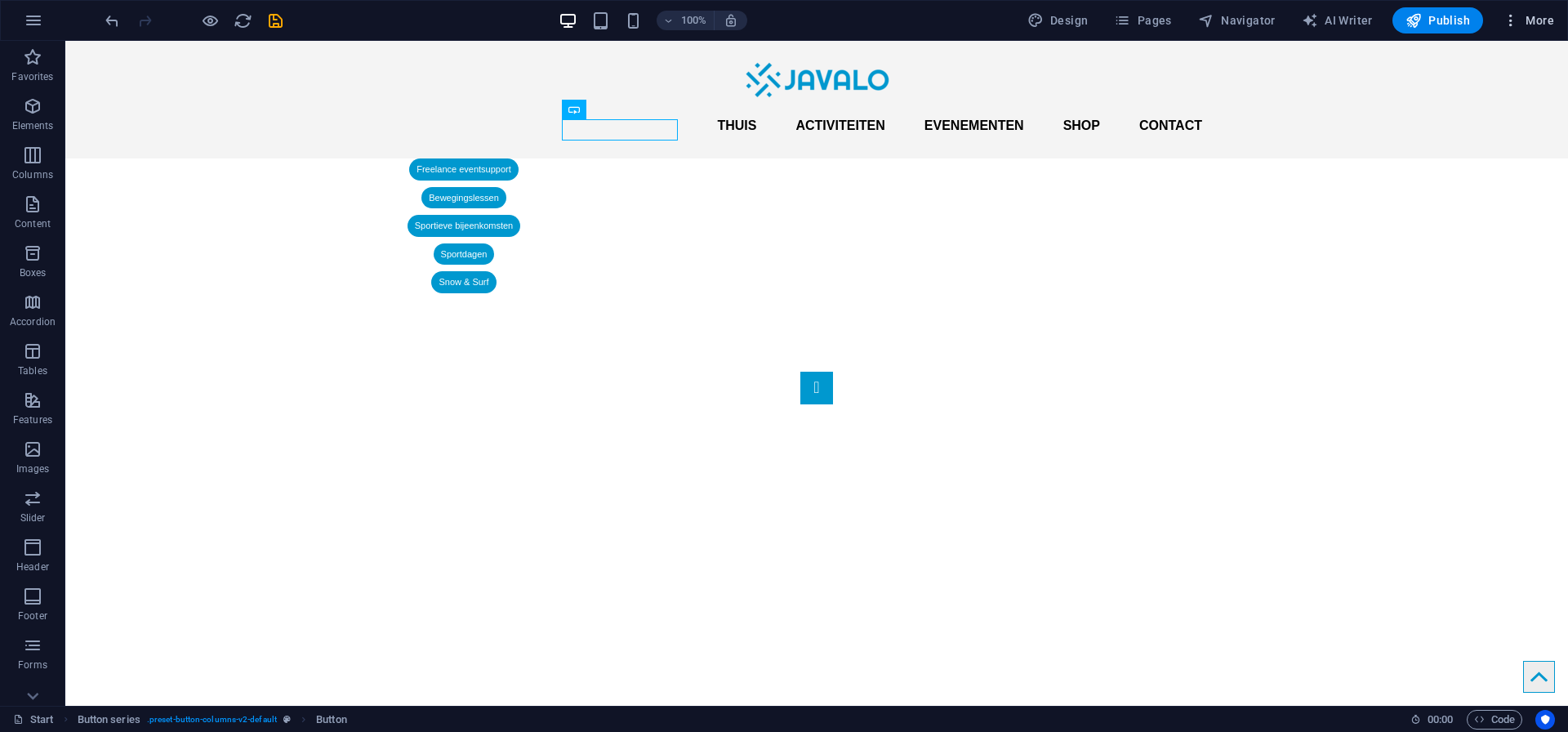
click at [1518, 26] on icon "button" at bounding box center [1510, 20] width 16 height 16
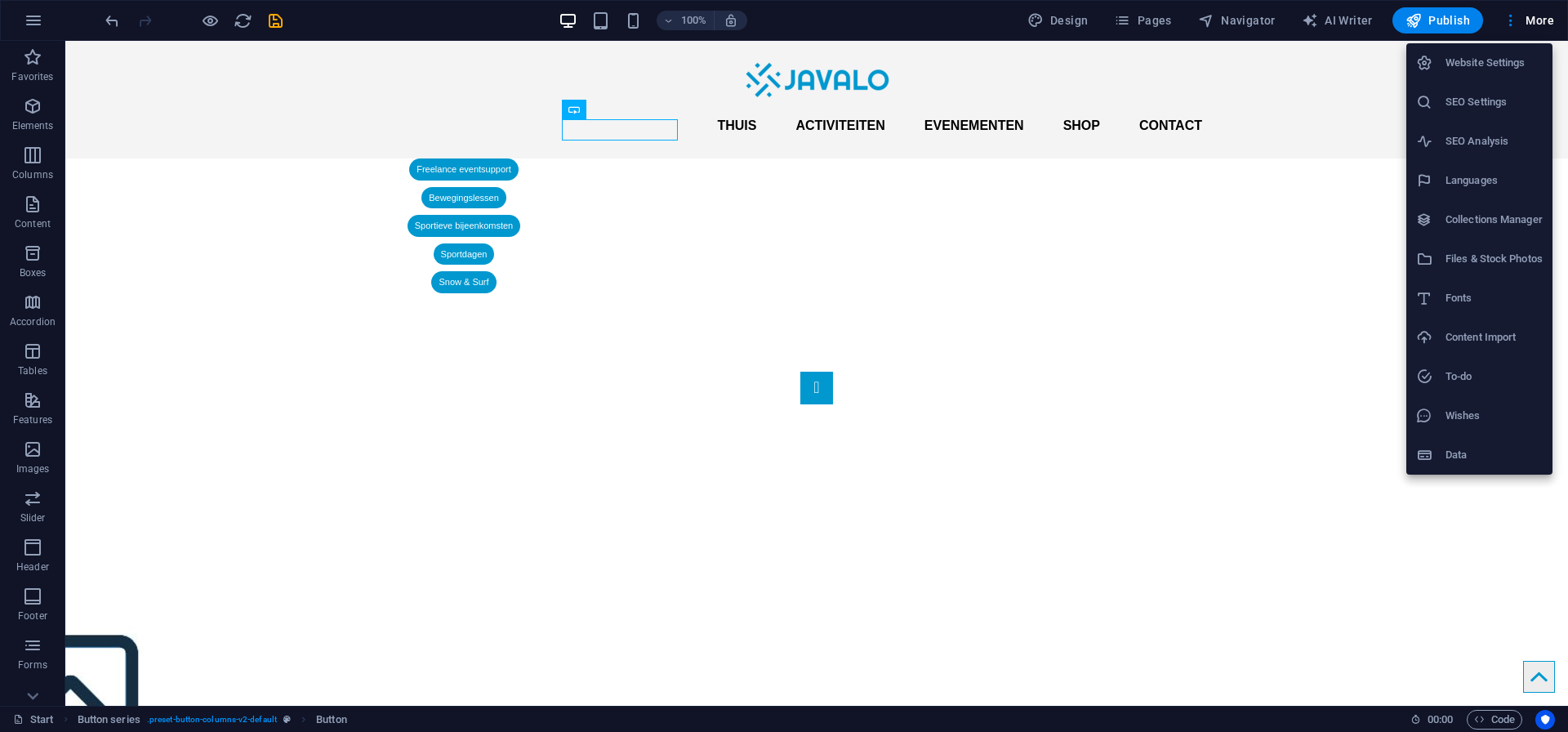
click at [1255, 201] on div at bounding box center [784, 366] width 1568 height 732
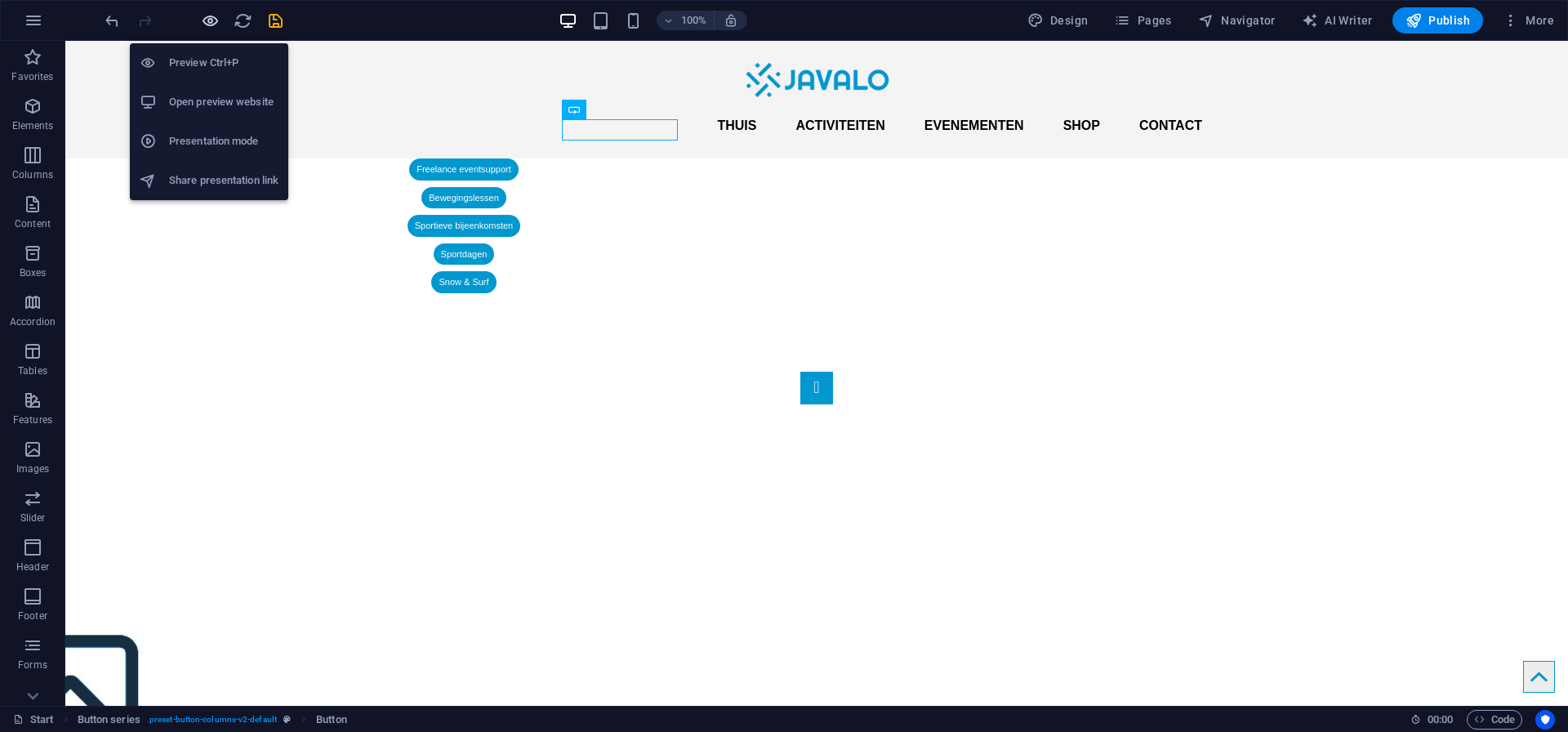
click at [202, 19] on icon "button" at bounding box center [210, 20] width 19 height 19
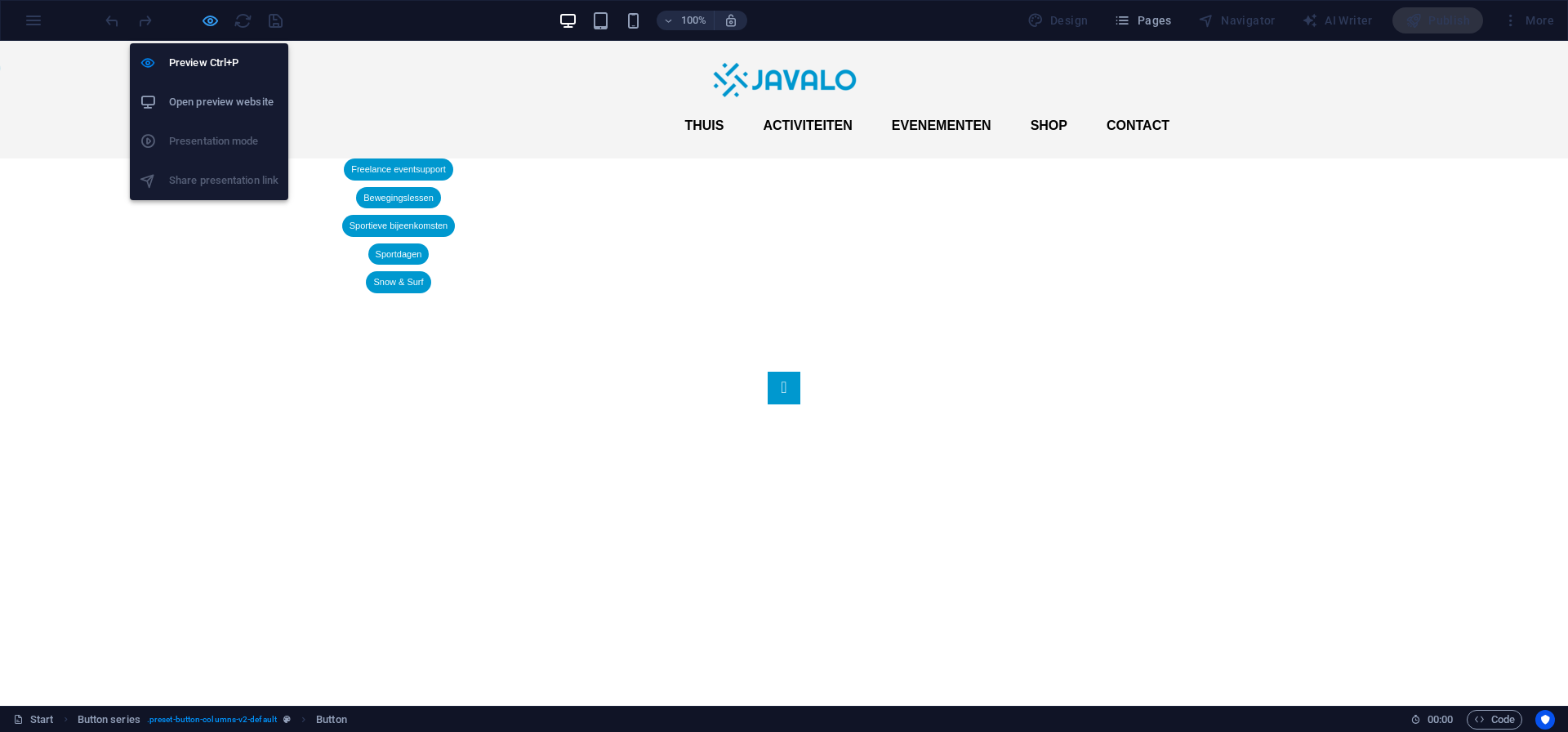
click at [212, 21] on icon "button" at bounding box center [210, 20] width 19 height 19
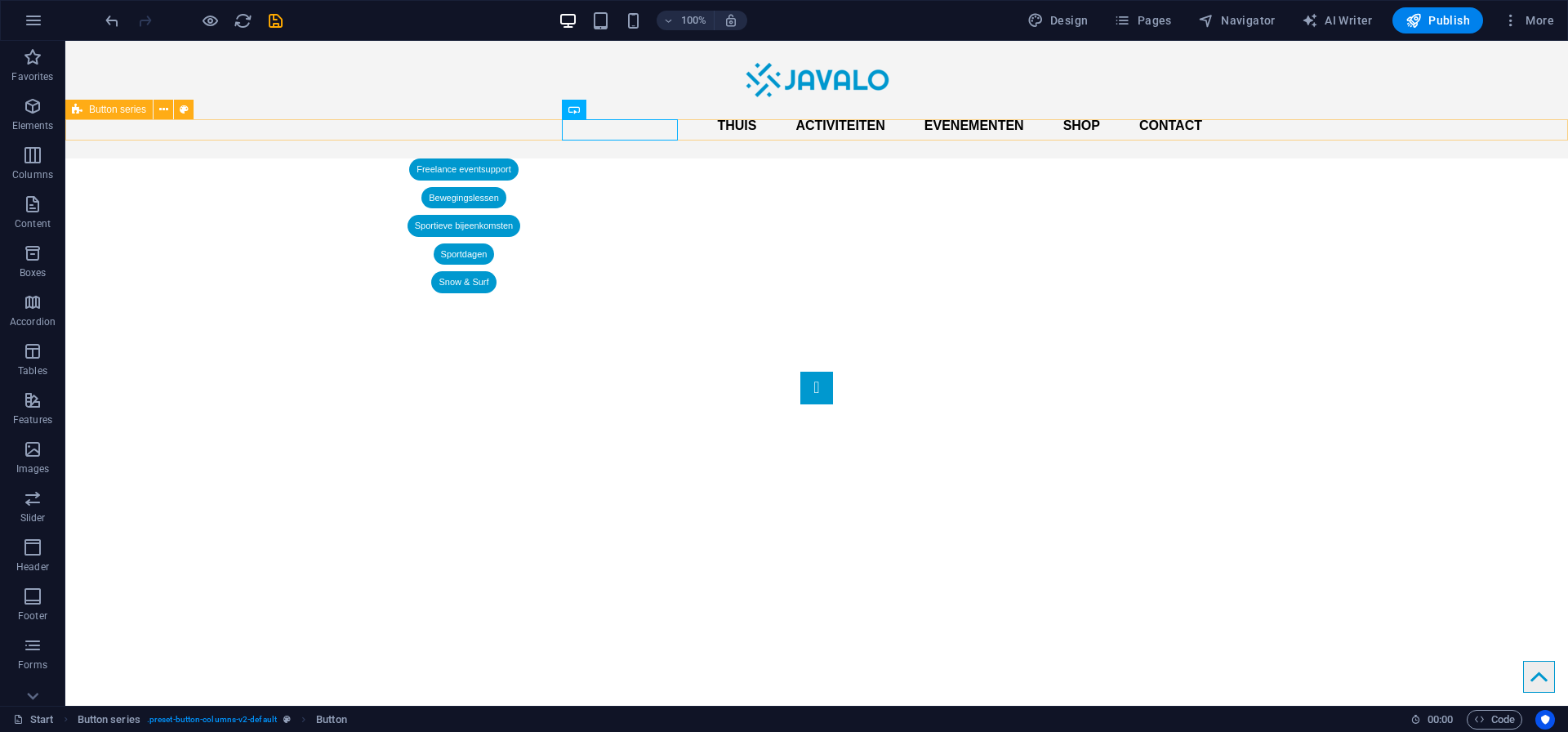
click at [514, 158] on div "Freelance eventsupport Bewegingslessen Sportieve bijeenkomsten Sportdagen Snow …" at bounding box center [817, 225] width 1503 height 135
click at [31, 119] on p "Elements" at bounding box center [32, 125] width 42 height 13
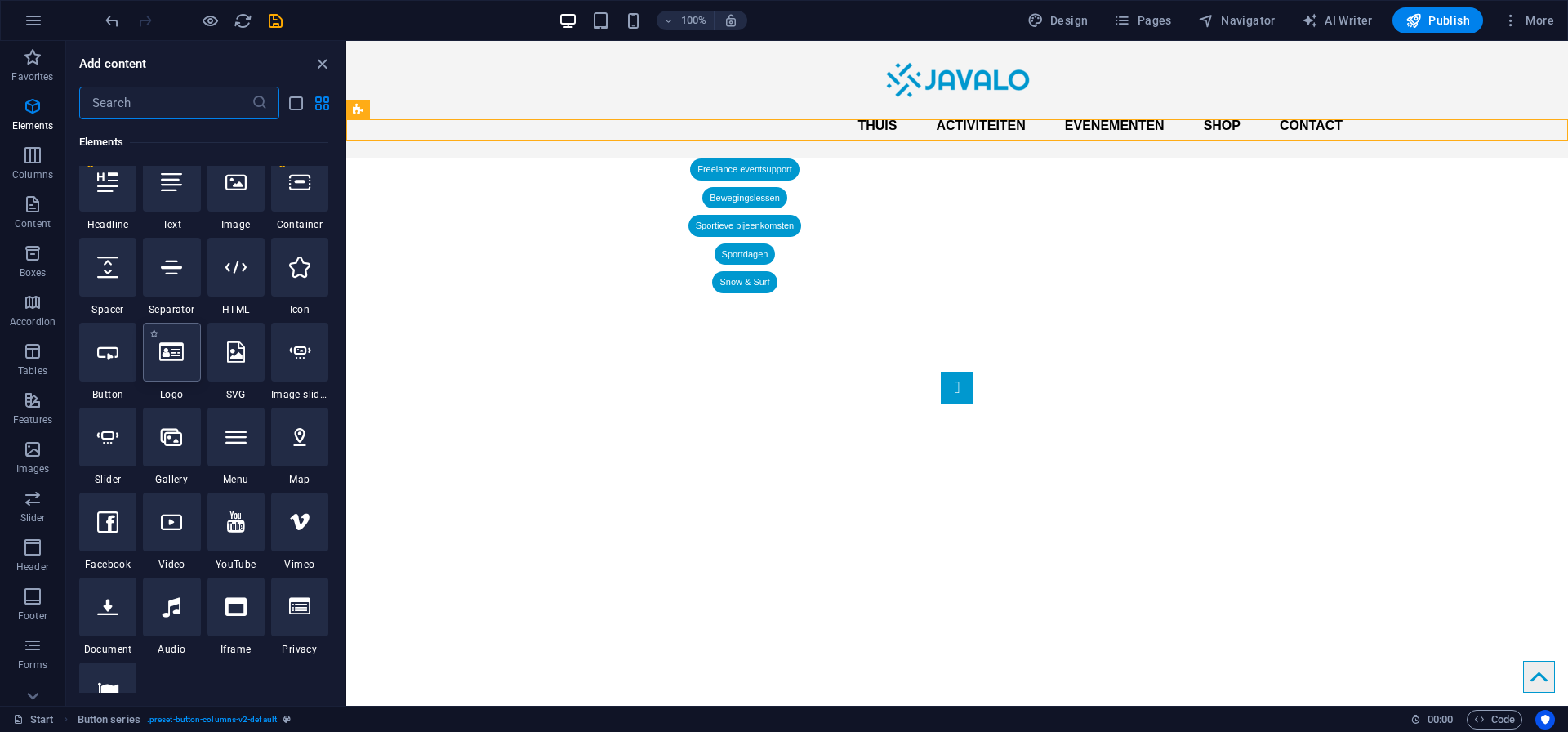
scroll to position [188, 0]
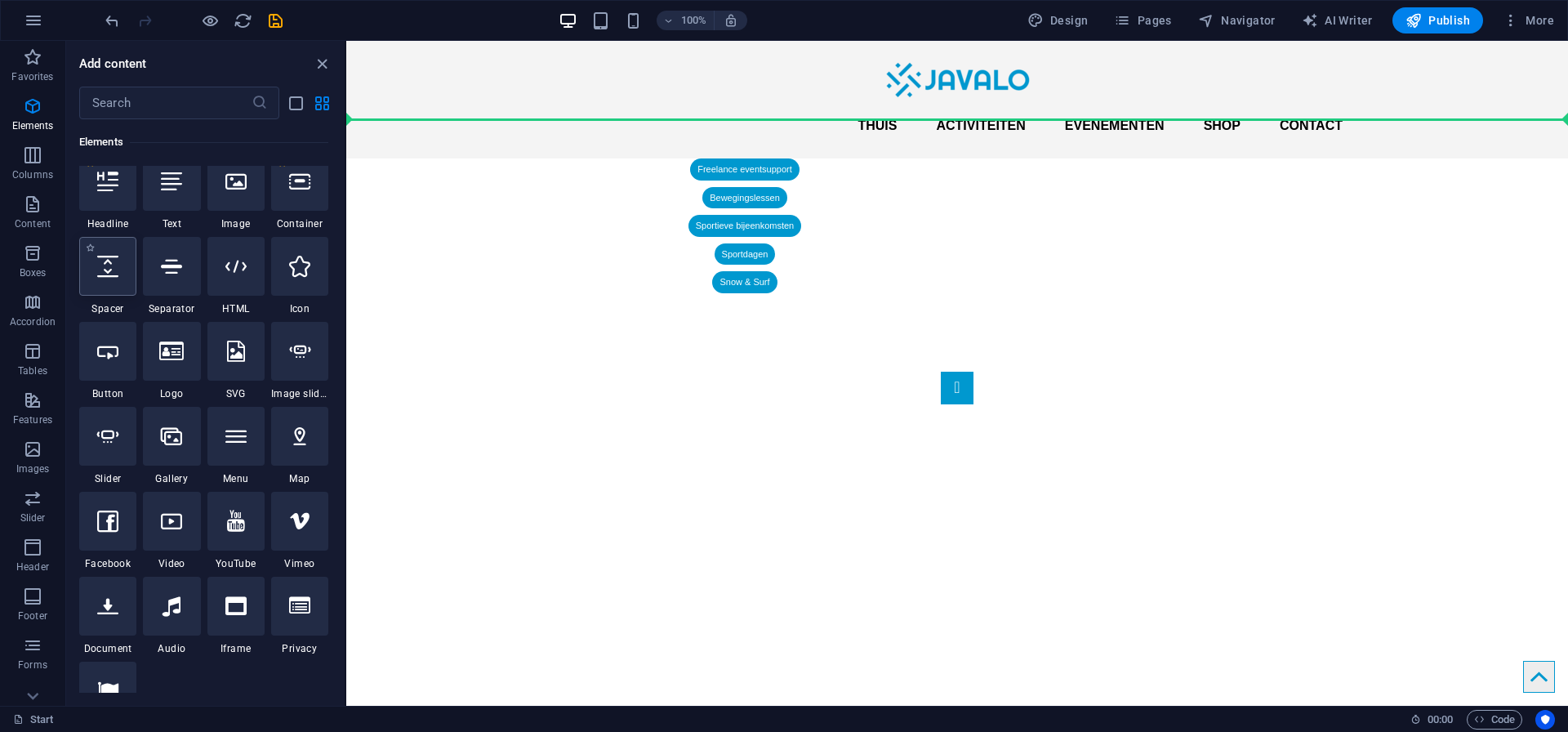
select select "px"
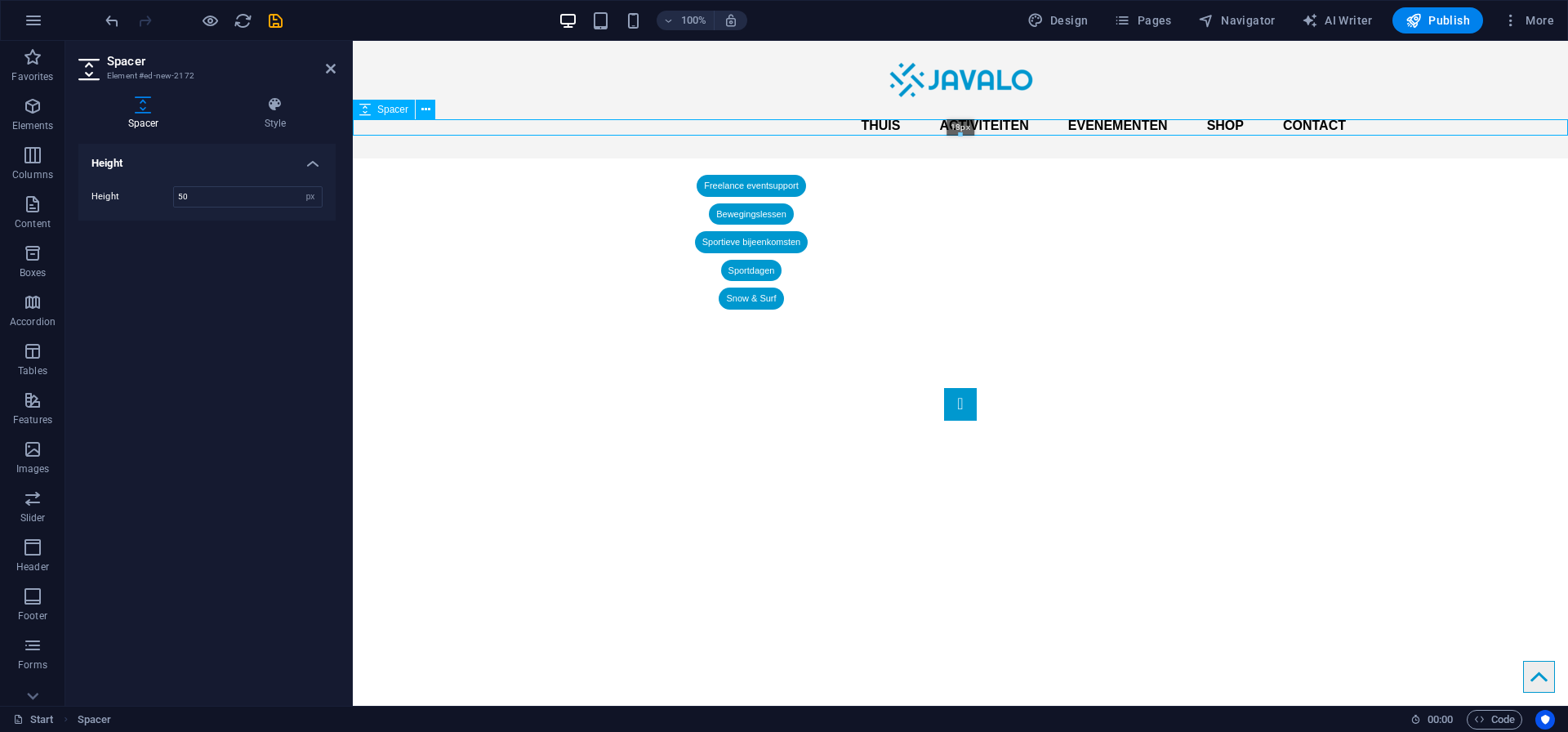
drag, startPoint x: 633, startPoint y: 158, endPoint x: 631, endPoint y: 120, distance: 38.1
click at [631, 120] on div "18px" at bounding box center [960, 127] width 1215 height 16
drag, startPoint x: 634, startPoint y: 134, endPoint x: 633, endPoint y: 115, distance: 19.0
click at [633, 115] on div "H3 Boxes Container Container Menu Bar Menu Image slider on background Image sli…" at bounding box center [960, 373] width 1215 height 665
drag, startPoint x: 634, startPoint y: 133, endPoint x: 634, endPoint y: 120, distance: 13.0
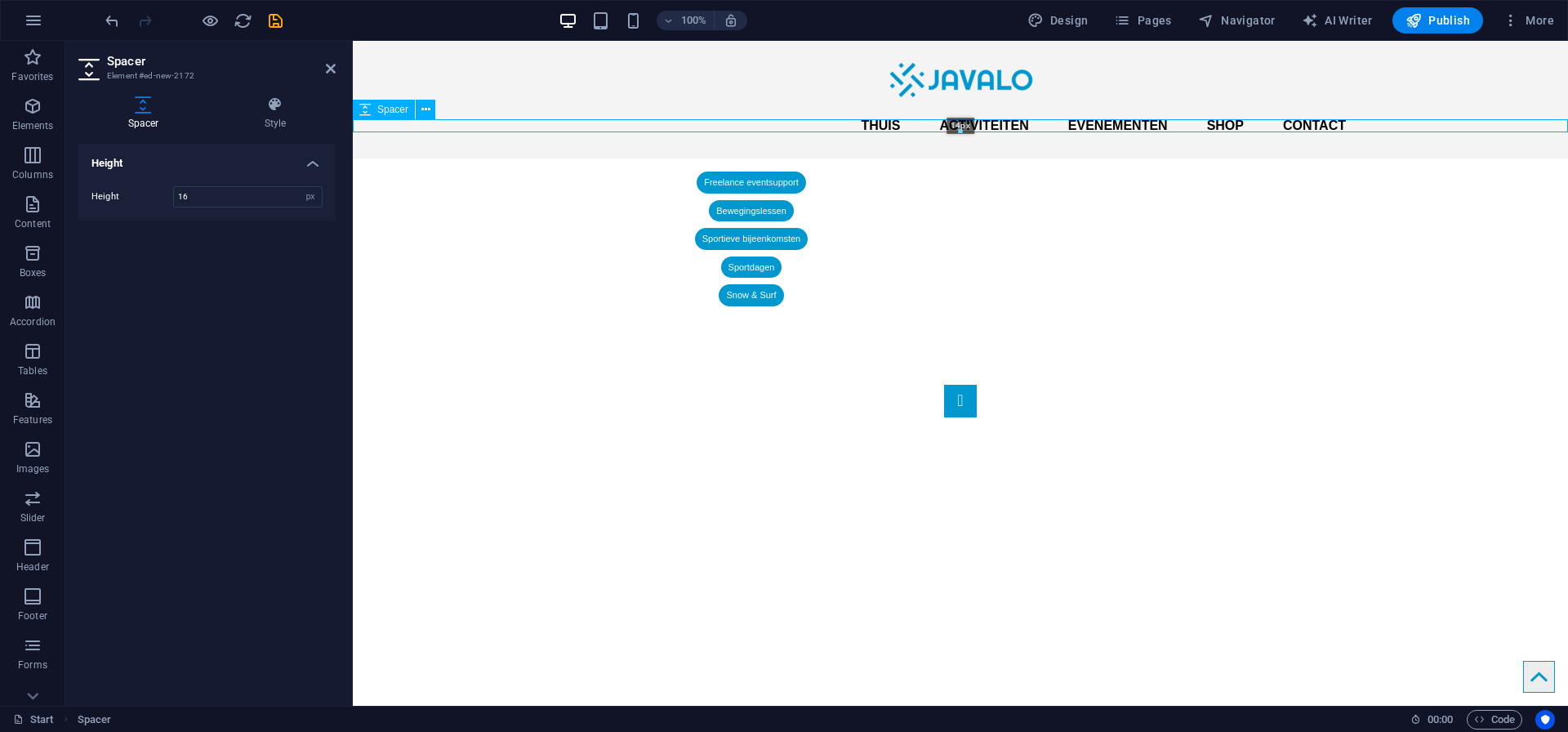
click at [634, 120] on div "14px" at bounding box center [960, 125] width 1215 height 13
drag, startPoint x: 633, startPoint y: 131, endPoint x: 632, endPoint y: 103, distance: 28.0
click at [632, 103] on div "H3 Boxes Container Container Menu Bar Menu Image slider on background Image sli…" at bounding box center [960, 373] width 1215 height 665
drag, startPoint x: 962, startPoint y: 129, endPoint x: 955, endPoint y: 97, distance: 32.8
click at [955, 97] on div "H3 Boxes Container Container Menu Bar Menu Image slider on background Image sli…" at bounding box center [960, 373] width 1215 height 665
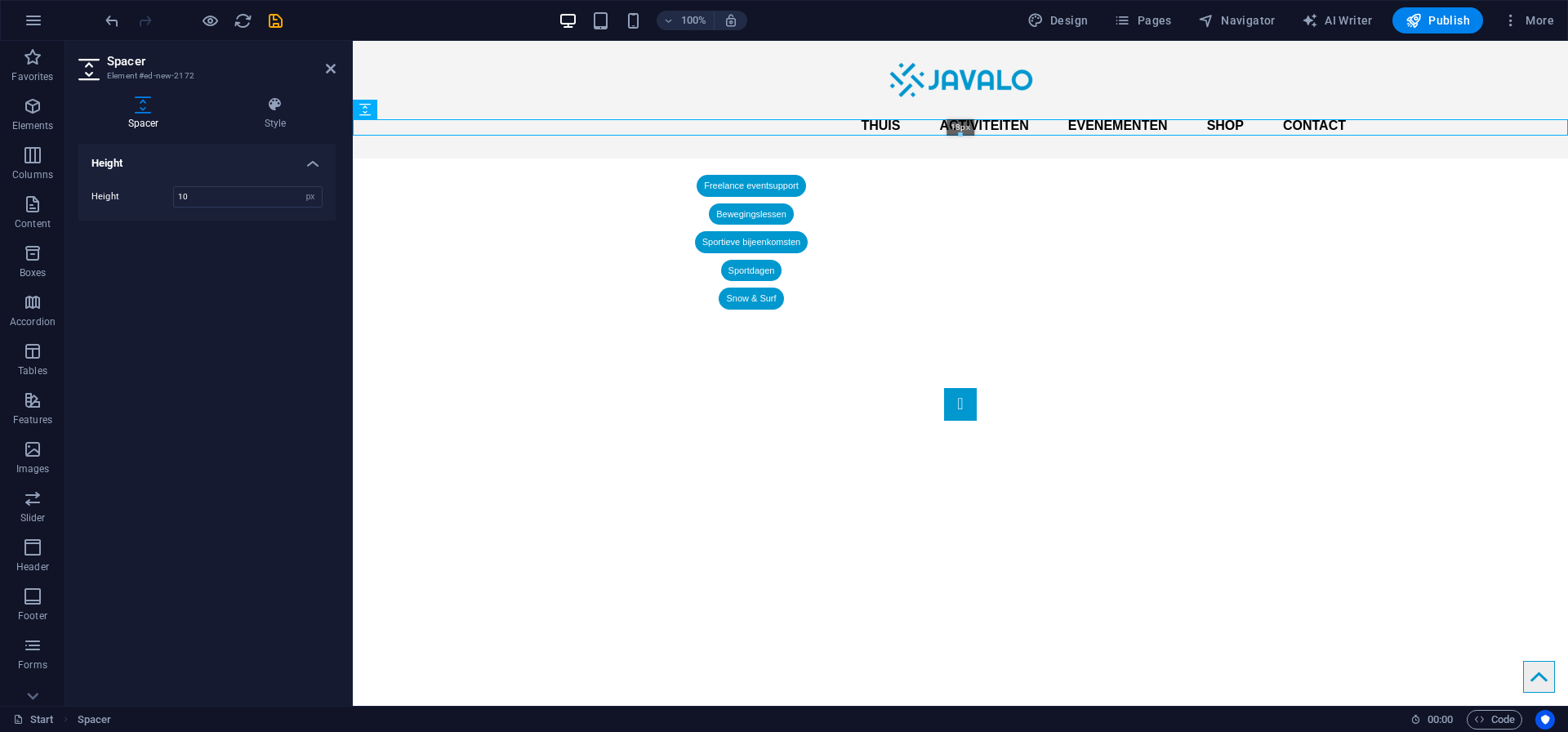
drag, startPoint x: 960, startPoint y: 125, endPoint x: 960, endPoint y: 37, distance: 88.0
click at [960, 41] on section "Favorites Elements Columns Content Boxes Accordion Tables Features Images Slide…" at bounding box center [784, 373] width 1568 height 665
click at [959, 133] on div at bounding box center [960, 133] width 1214 height 6
click at [429, 111] on icon at bounding box center [426, 110] width 9 height 17
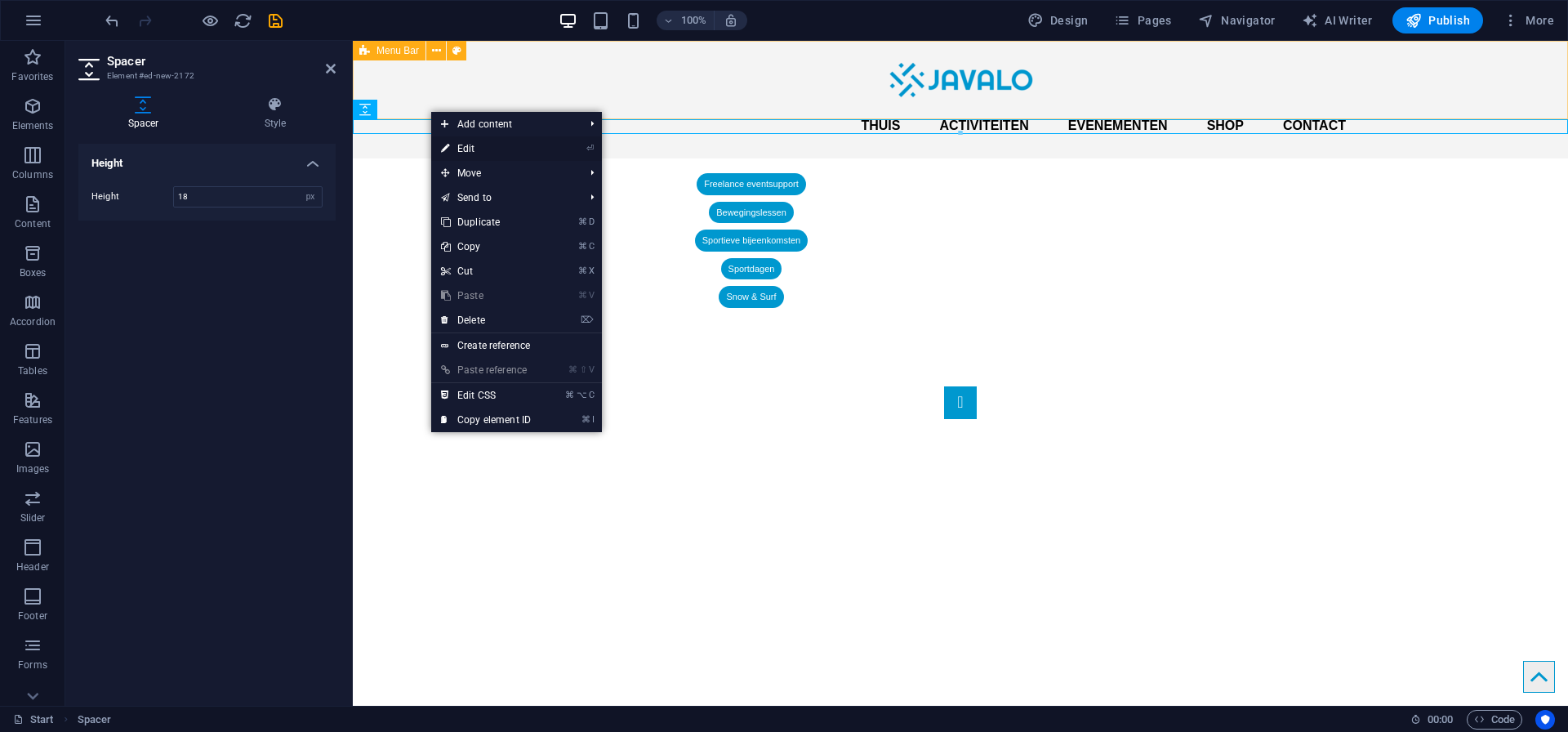
click at [525, 139] on link "⏎ Edit" at bounding box center [485, 148] width 110 height 25
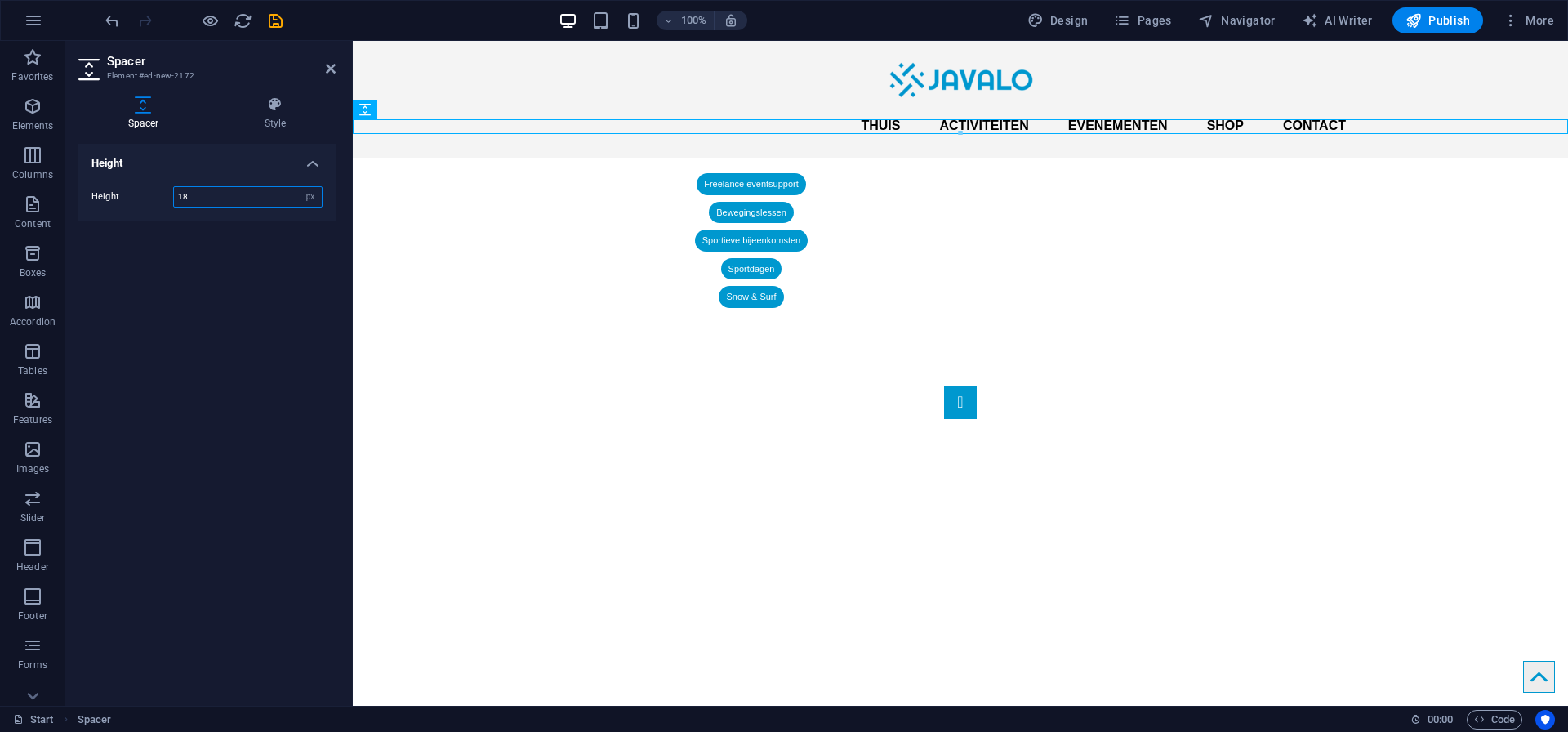
click at [202, 193] on input "18" at bounding box center [248, 196] width 148 height 20
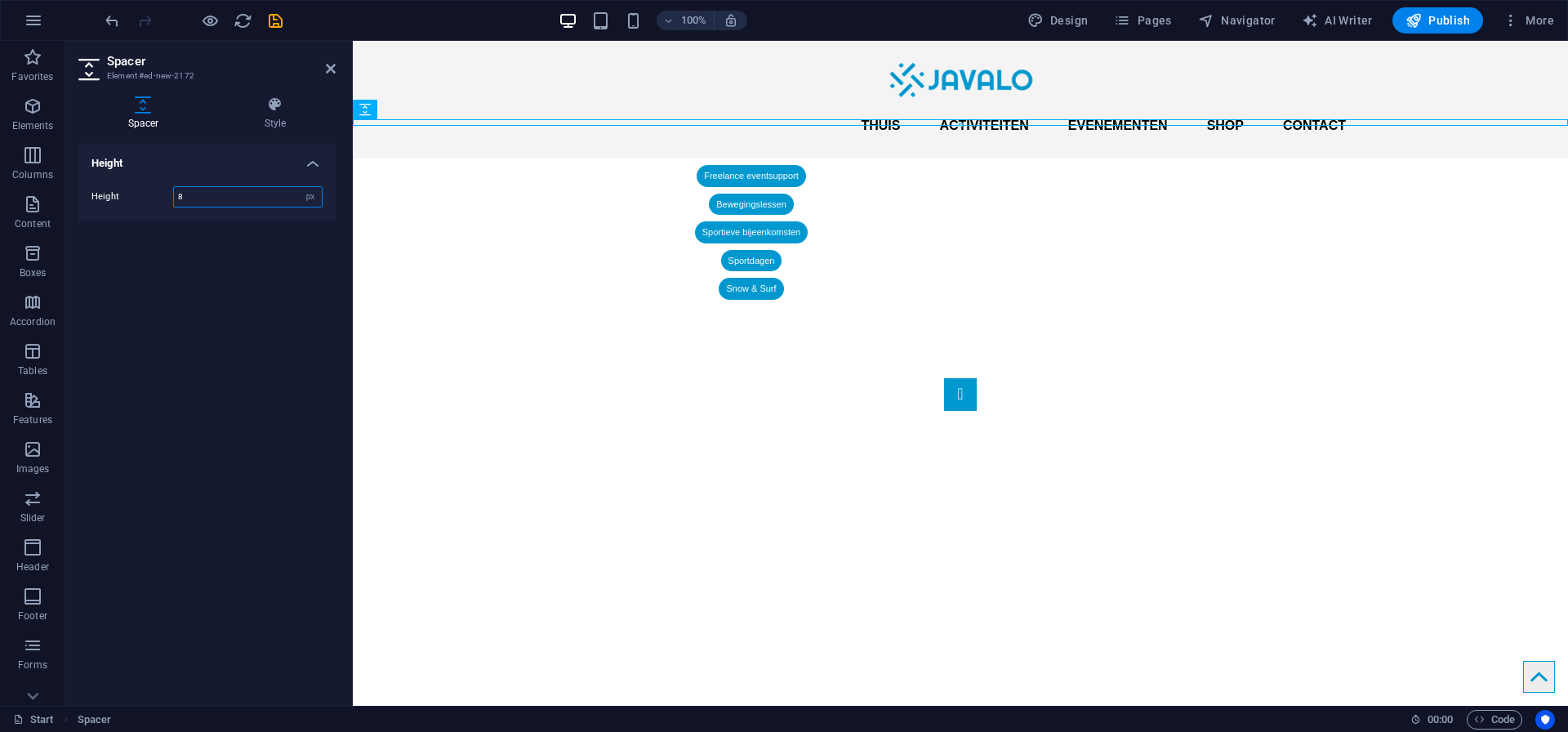
click at [205, 194] on input "8" at bounding box center [248, 196] width 148 height 20
type input "5"
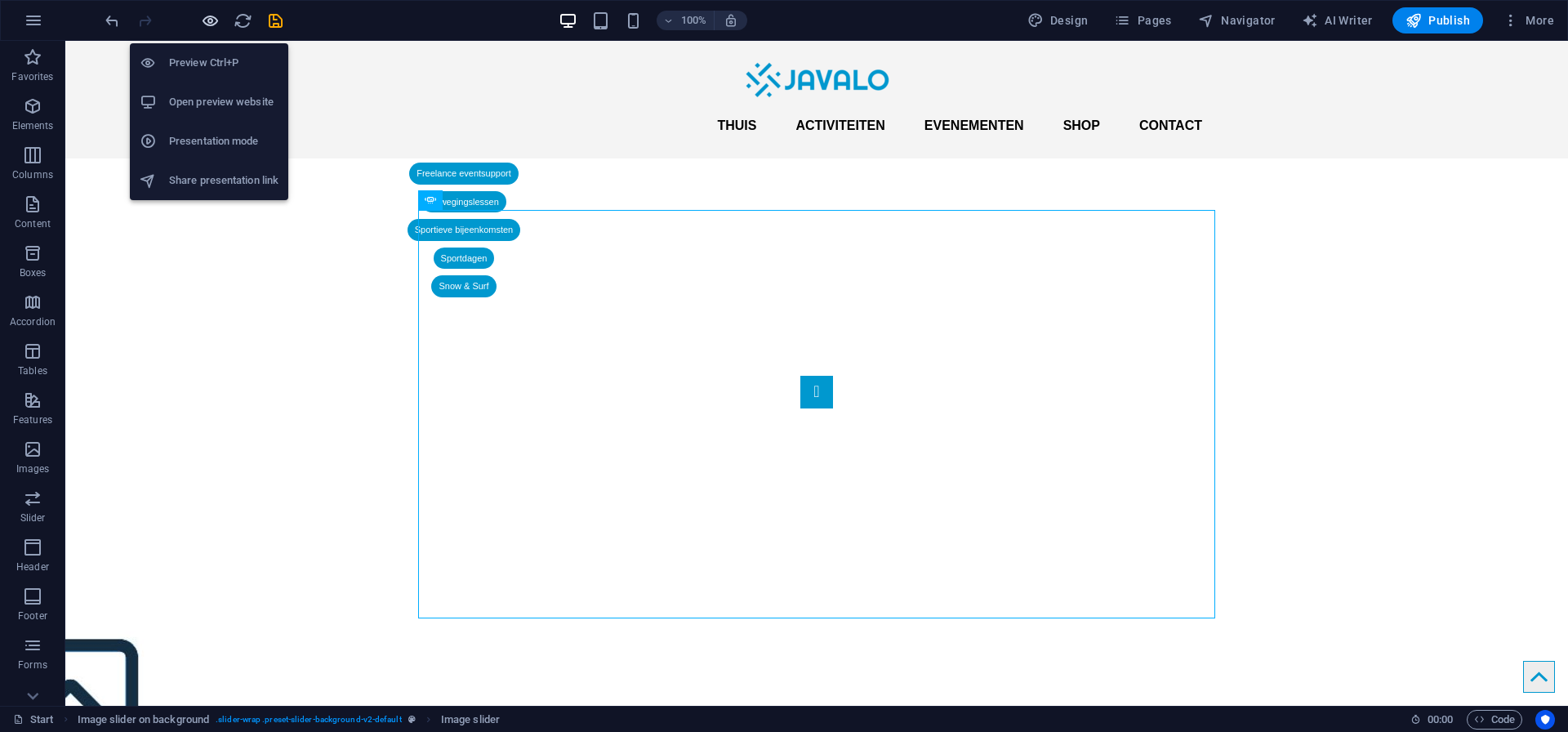
click at [212, 22] on icon "button" at bounding box center [210, 20] width 19 height 19
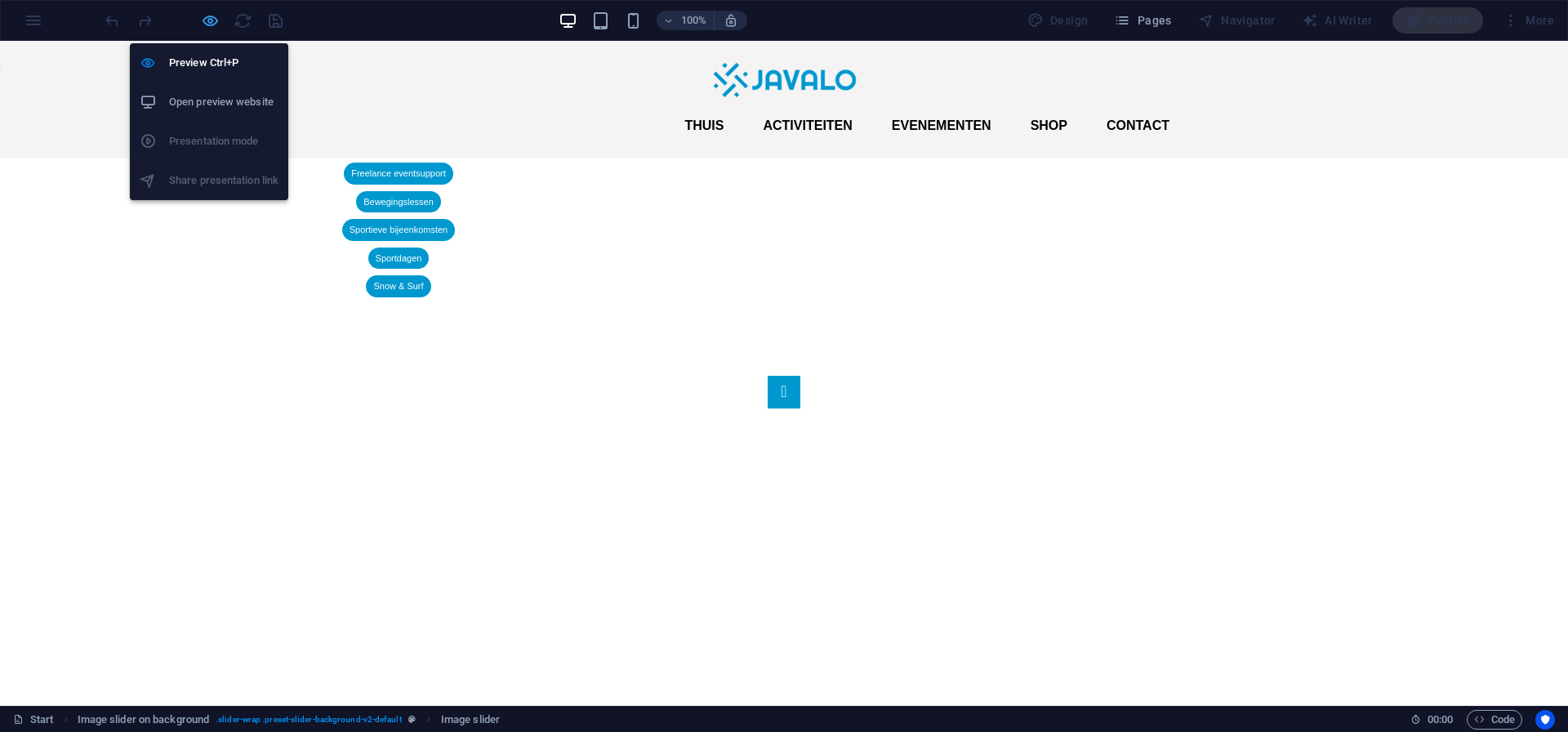
click at [208, 23] on icon "button" at bounding box center [210, 20] width 19 height 19
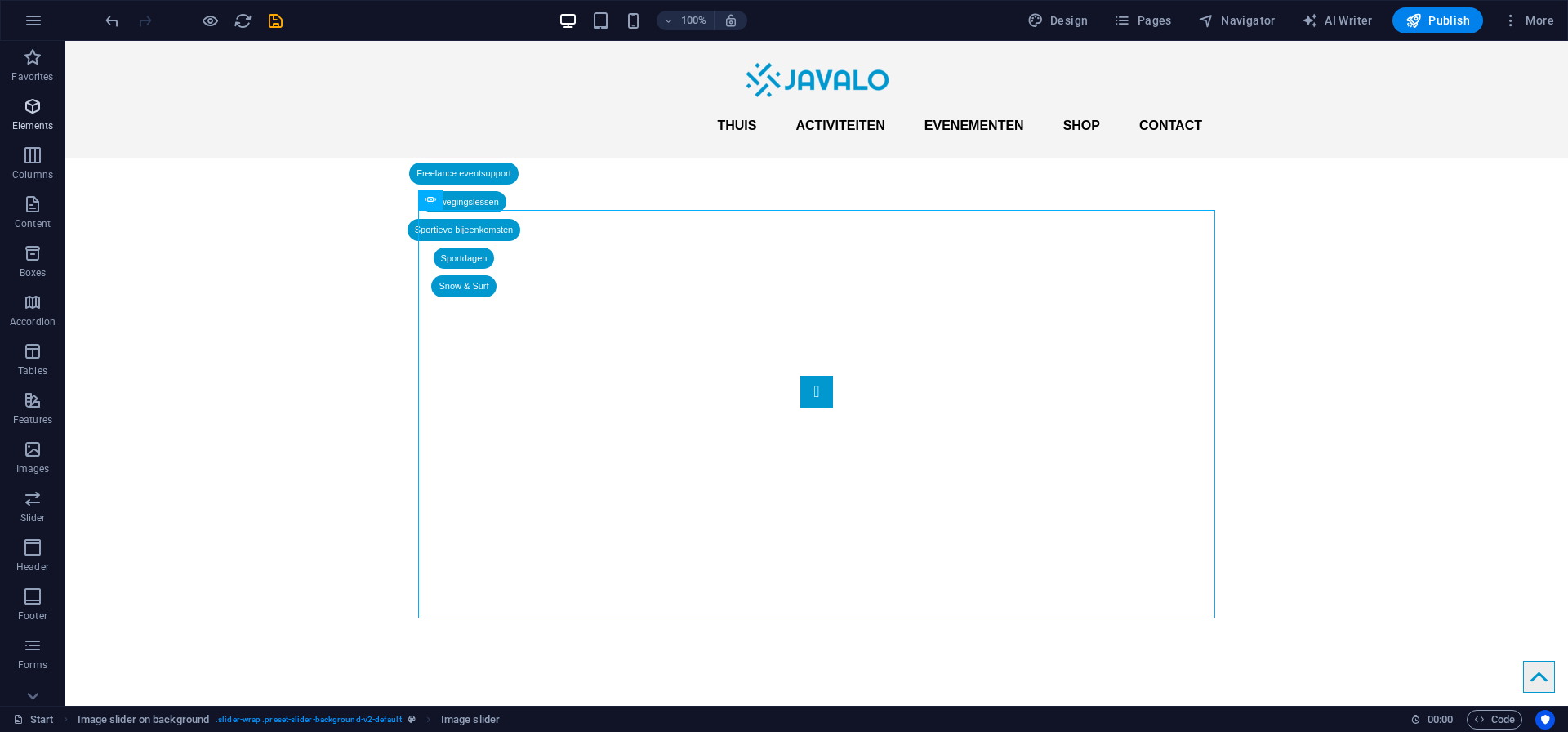
click at [31, 111] on icon "button" at bounding box center [32, 105] width 20 height 20
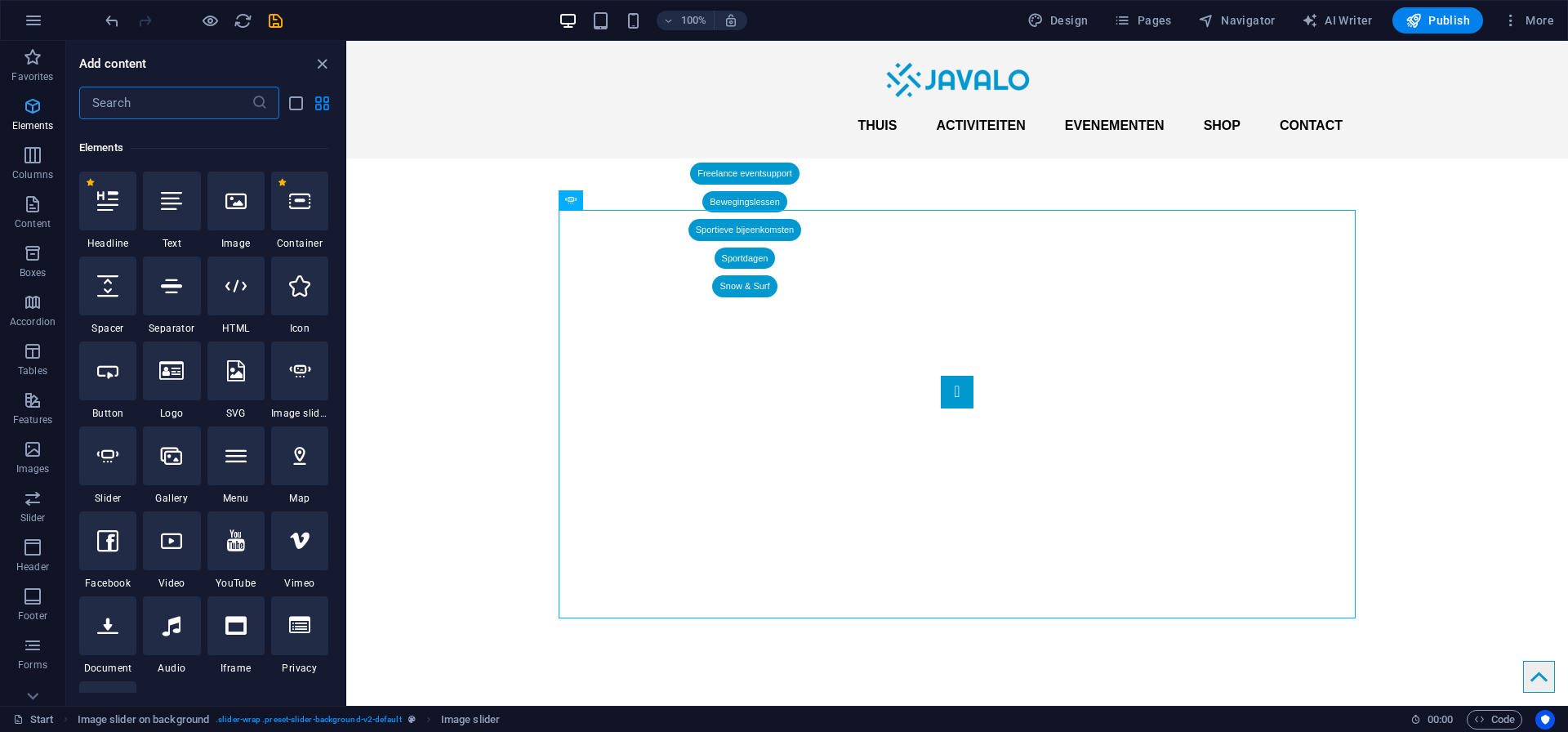
scroll to position [174, 0]
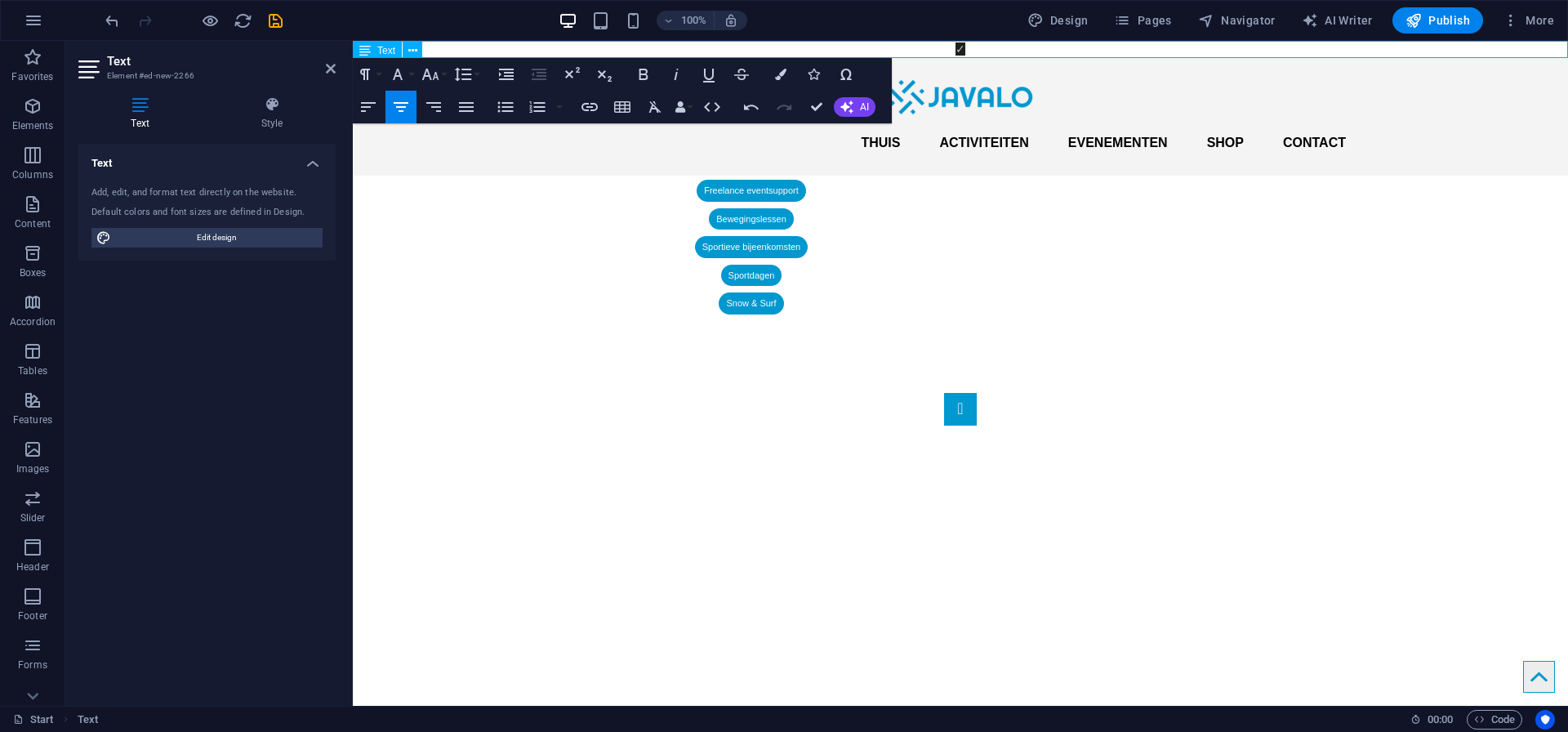
click at [976, 52] on p "​ ✓" at bounding box center [960, 49] width 1215 height 17
click at [988, 50] on span "✓bewegingslessen" at bounding box center [1024, 48] width 97 height 13
click at [980, 50] on span "✓ bewegingslessen" at bounding box center [1024, 48] width 97 height 13
click at [1092, 54] on p "​ ✓ freelance eventsupport ✓ bewegingslessen" at bounding box center [960, 49] width 1215 height 17
click at [637, 51] on p "​ ✓ freelance eventsupport ✓ bewegingslessen ✓sportieve bijeenkomsten ✓sportdag…" at bounding box center [960, 49] width 1215 height 17
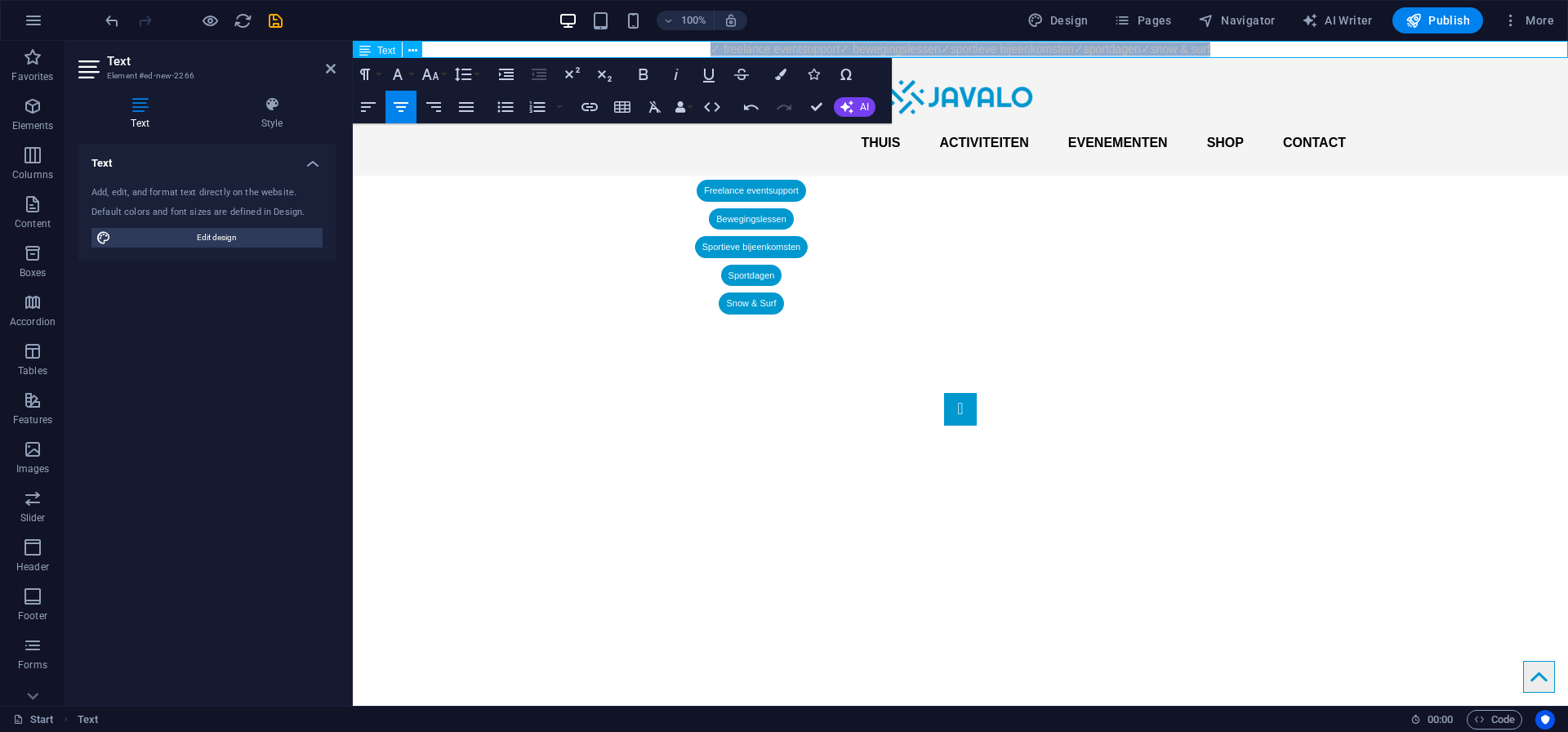
drag, startPoint x: 668, startPoint y: 52, endPoint x: 1237, endPoint y: 51, distance: 569.0
click at [1237, 51] on p "​ ✓ freelance eventsupport ✓ bewegingslessen ✓sportieve bijeenkomsten ✓sportdag…" at bounding box center [960, 49] width 1215 height 17
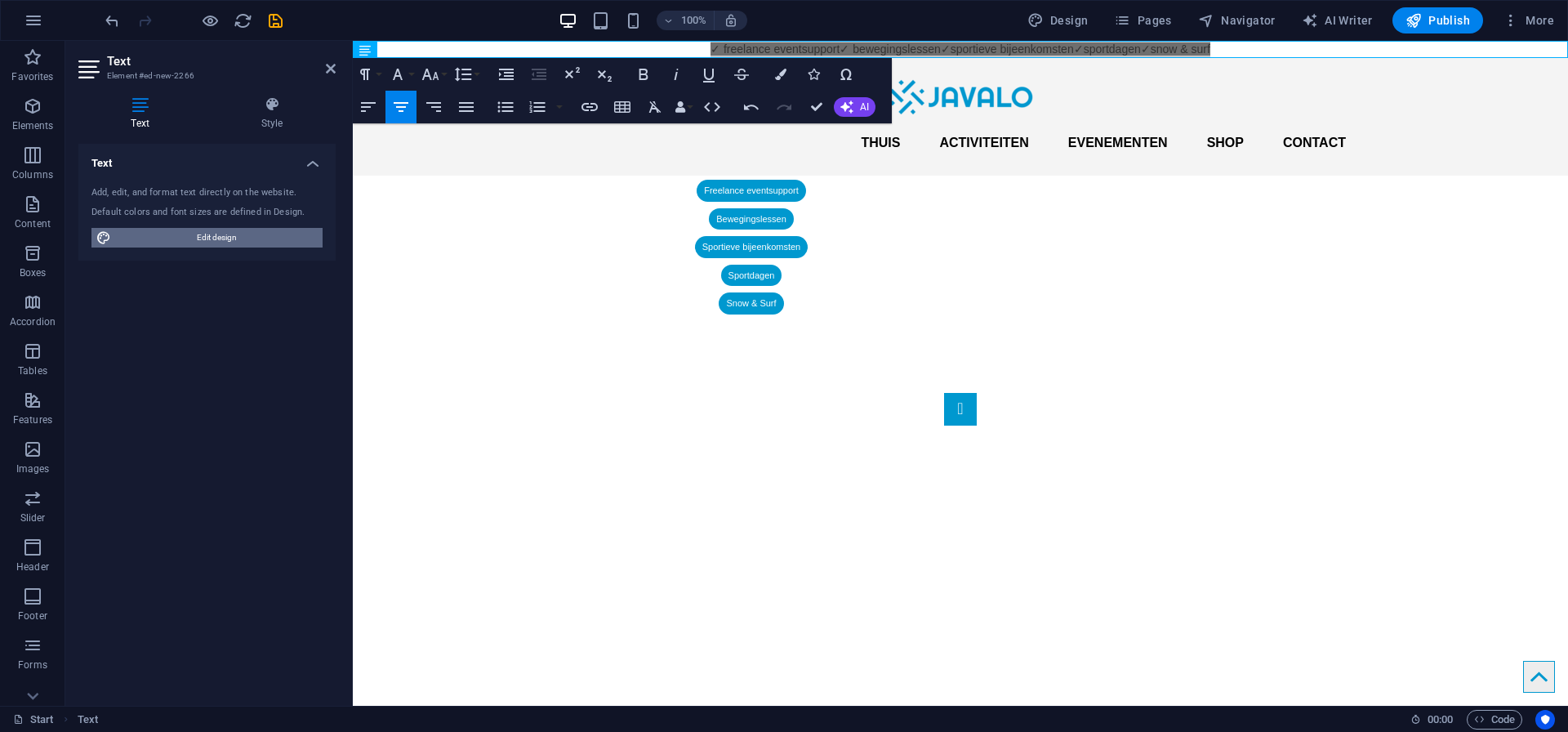
click at [216, 239] on span "Edit design" at bounding box center [216, 237] width 201 height 20
select select "px"
select select "400"
select select "px"
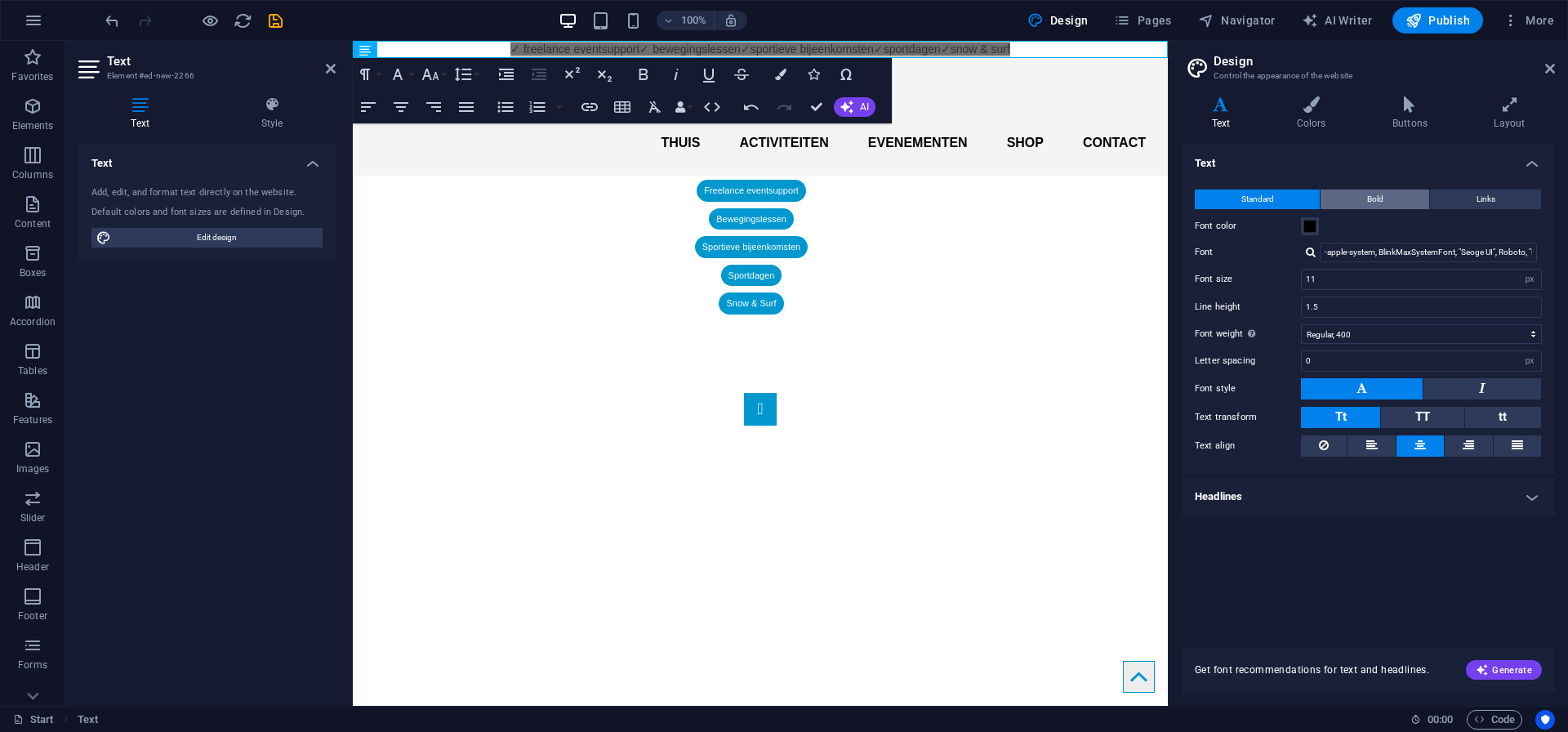
click at [1393, 197] on button "Bold" at bounding box center [1374, 199] width 109 height 20
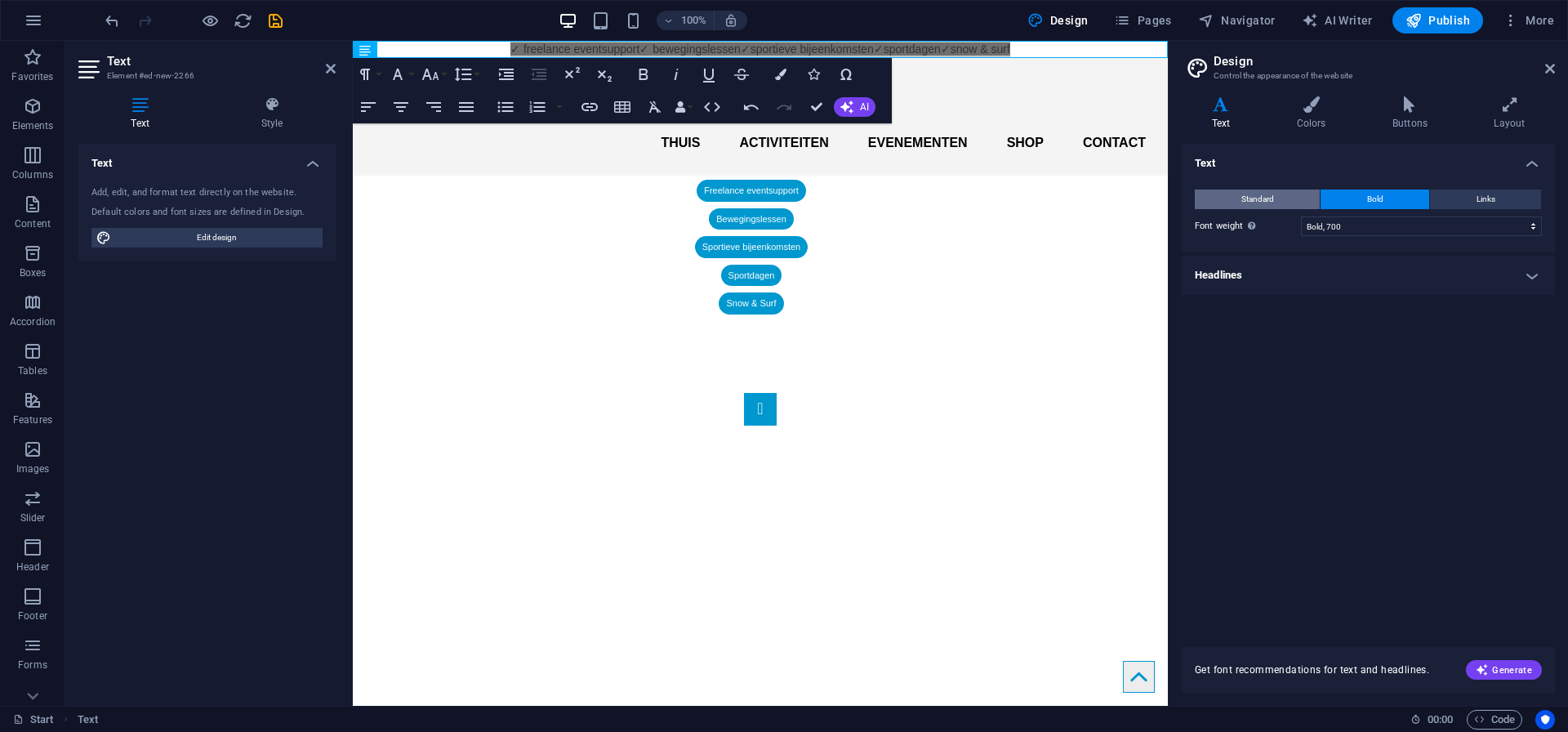
click at [1254, 197] on span "Standard" at bounding box center [1257, 199] width 32 height 20
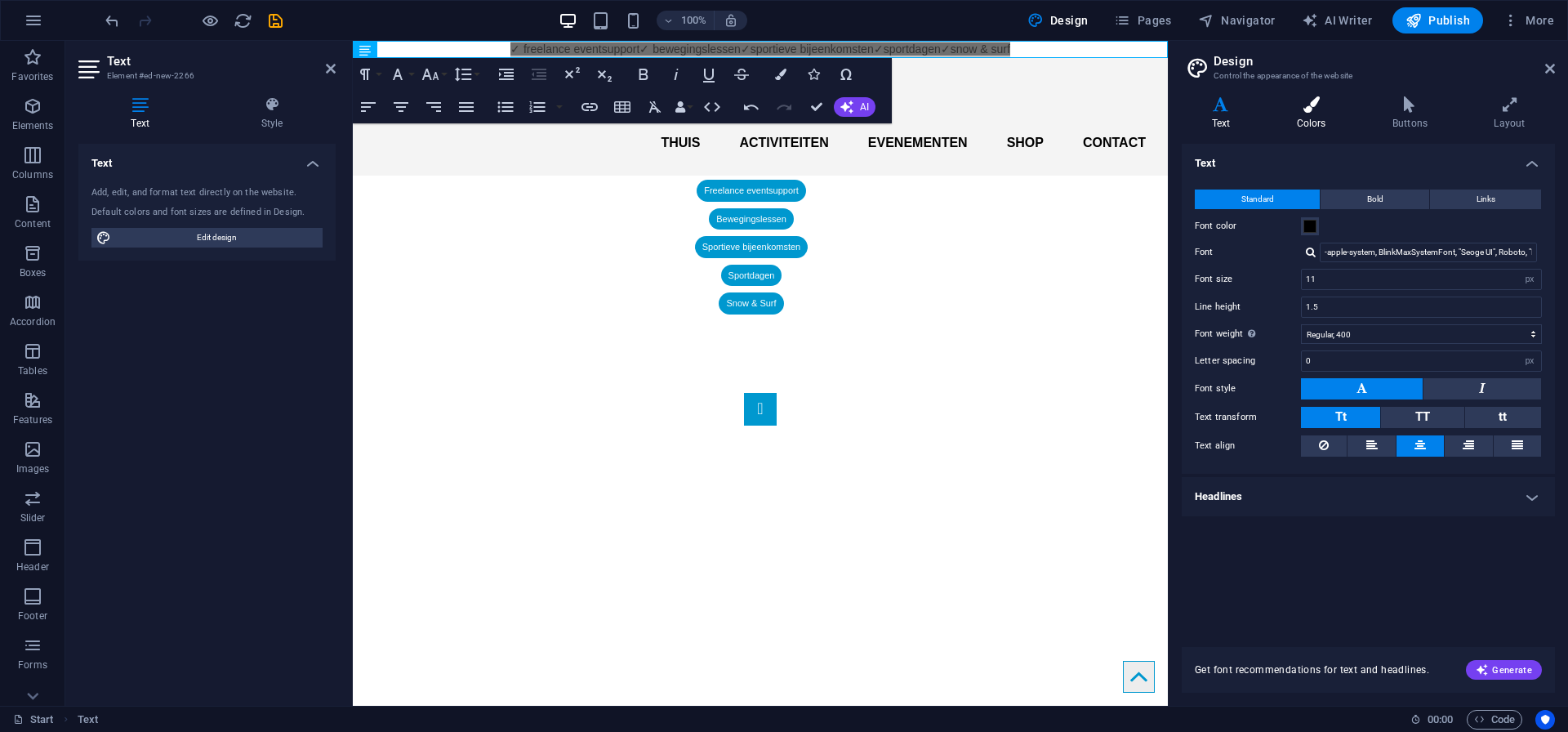
click at [1310, 107] on icon at bounding box center [1310, 104] width 89 height 16
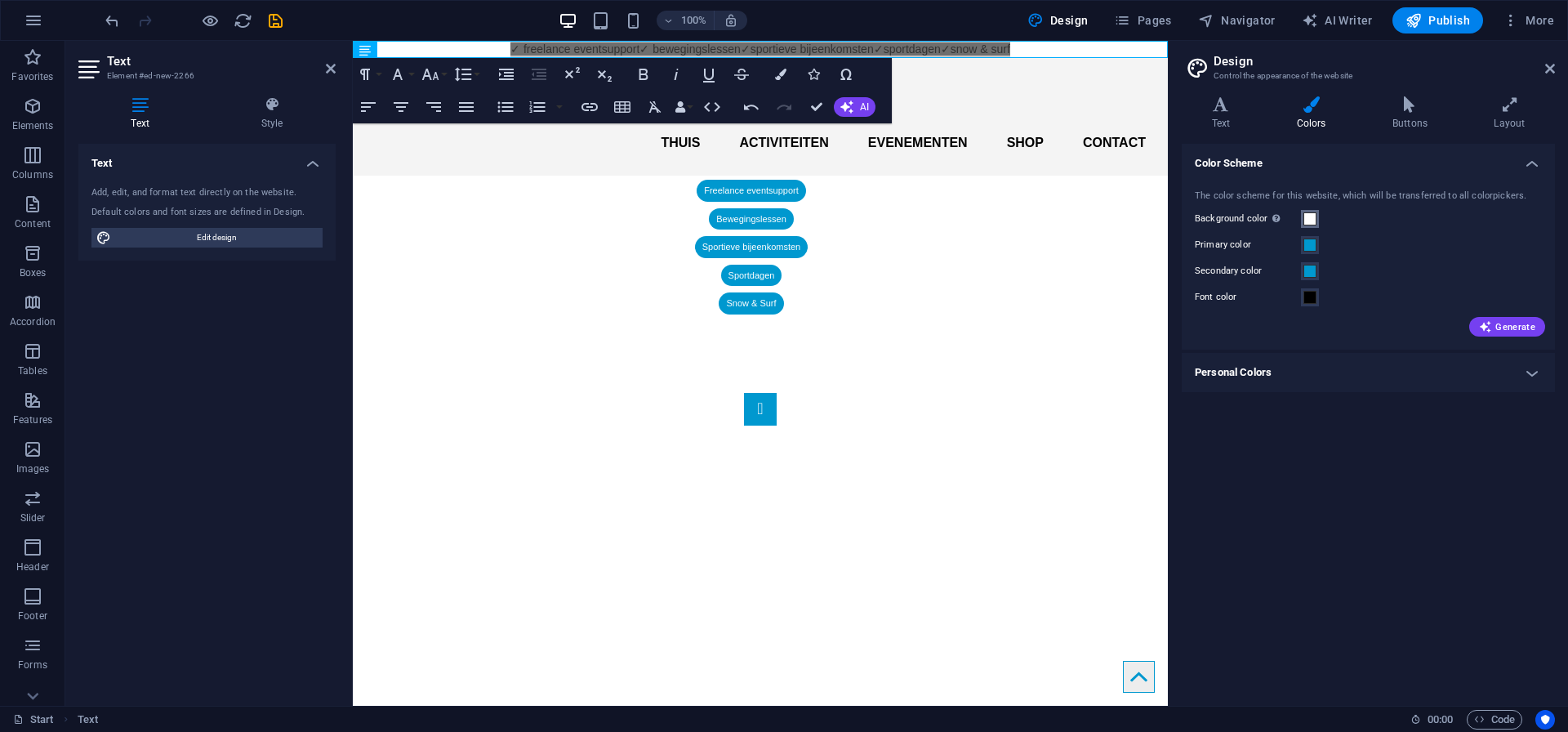
click at [1313, 218] on span at bounding box center [1309, 218] width 13 height 13
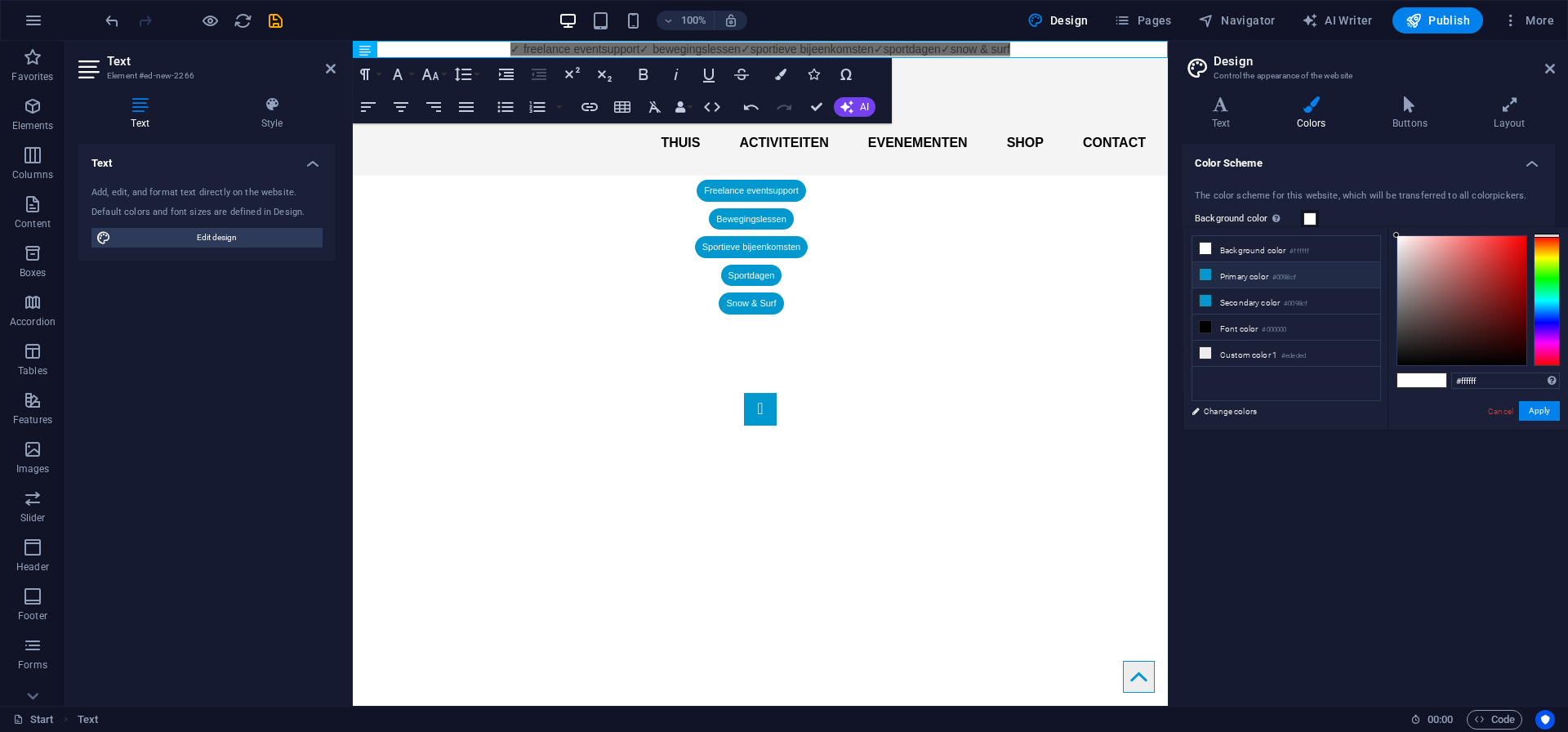
click at [1258, 276] on li "Primary color #0098cf" at bounding box center [1286, 275] width 188 height 26
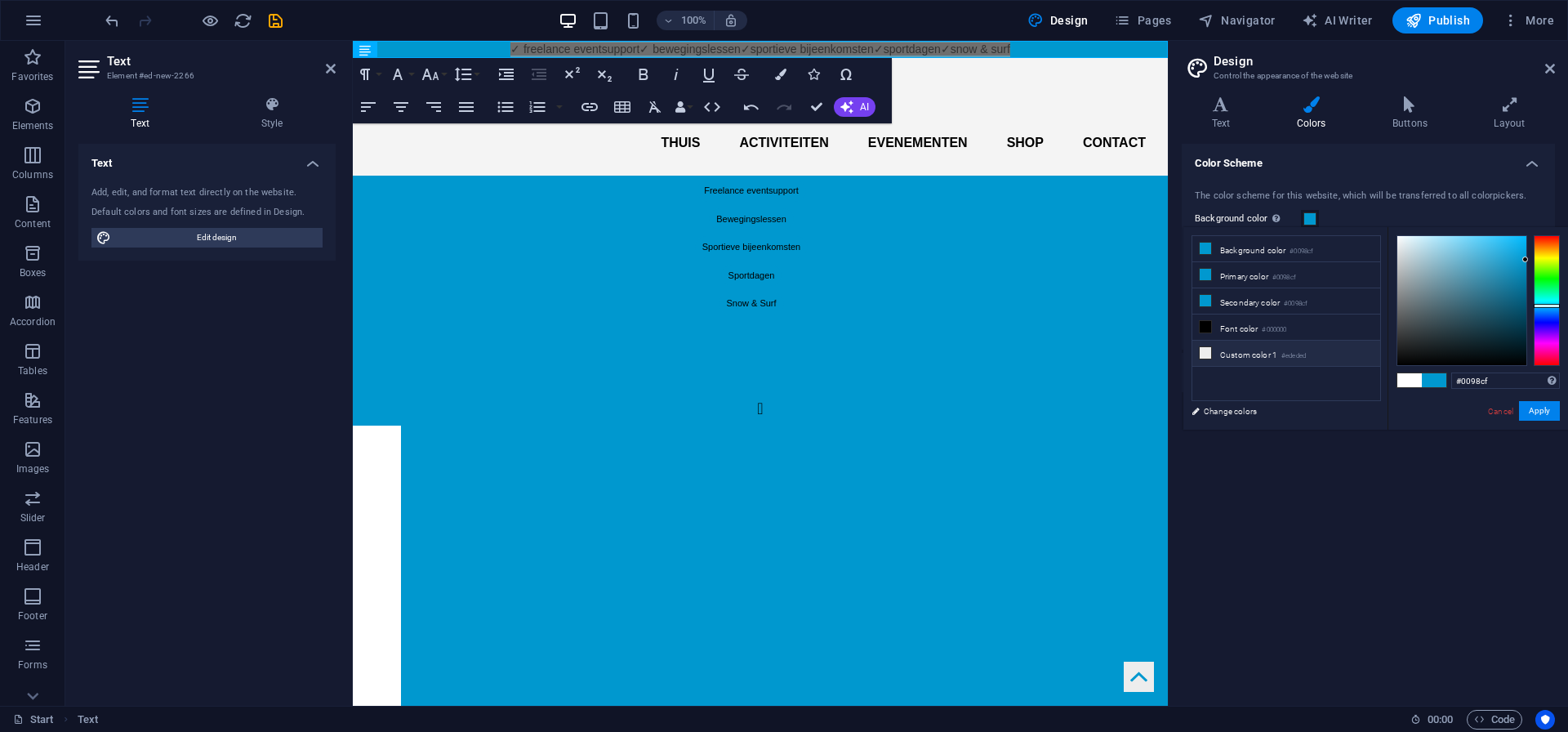
click at [1228, 355] on li "Custom color 1 #ededed" at bounding box center [1286, 354] width 188 height 26
type input "#ededed"
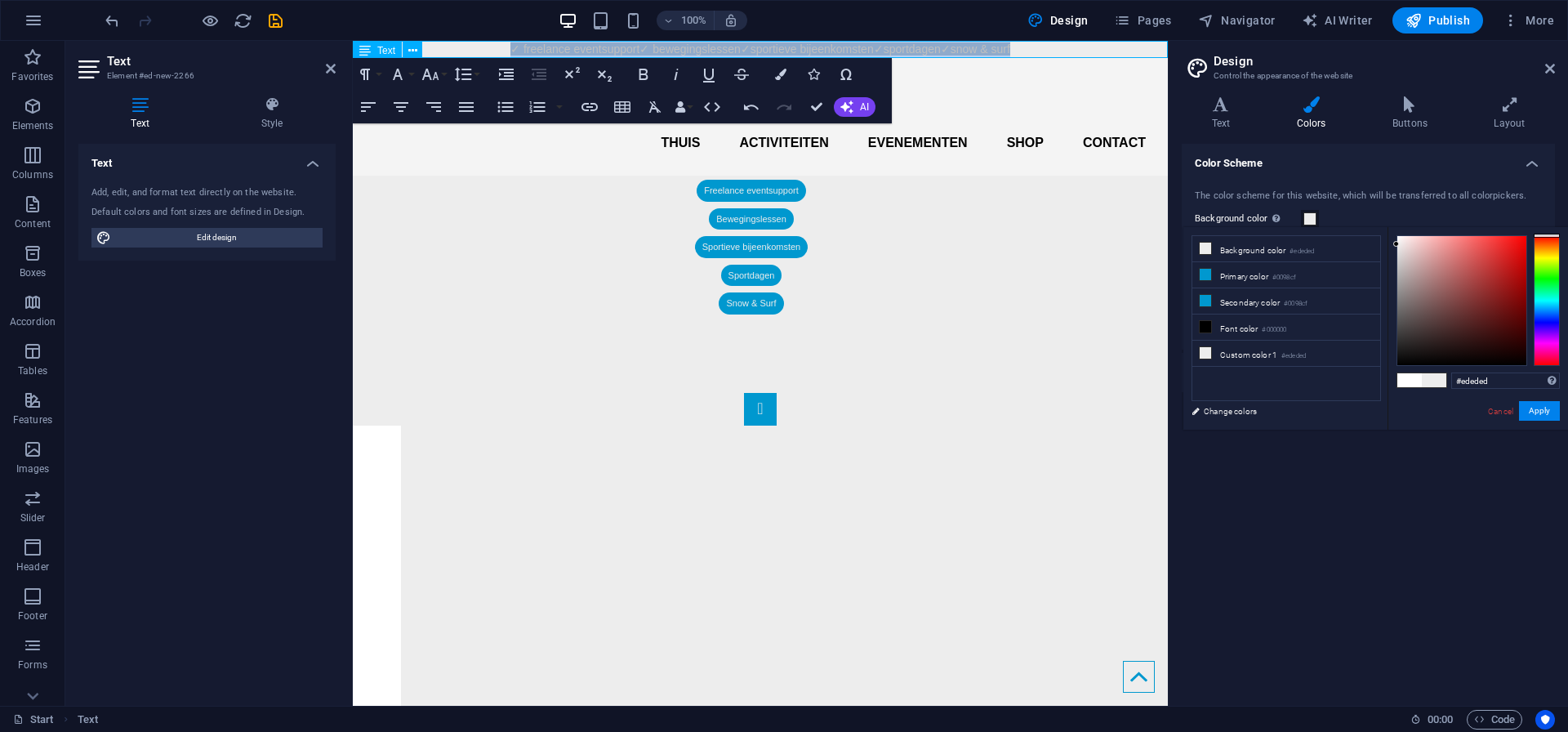
click at [1050, 50] on p "​ ✓ freelance eventsupport ✓ bewegingslessen ✓sportieve bijeenkomsten ✓sportdag…" at bounding box center [760, 49] width 815 height 17
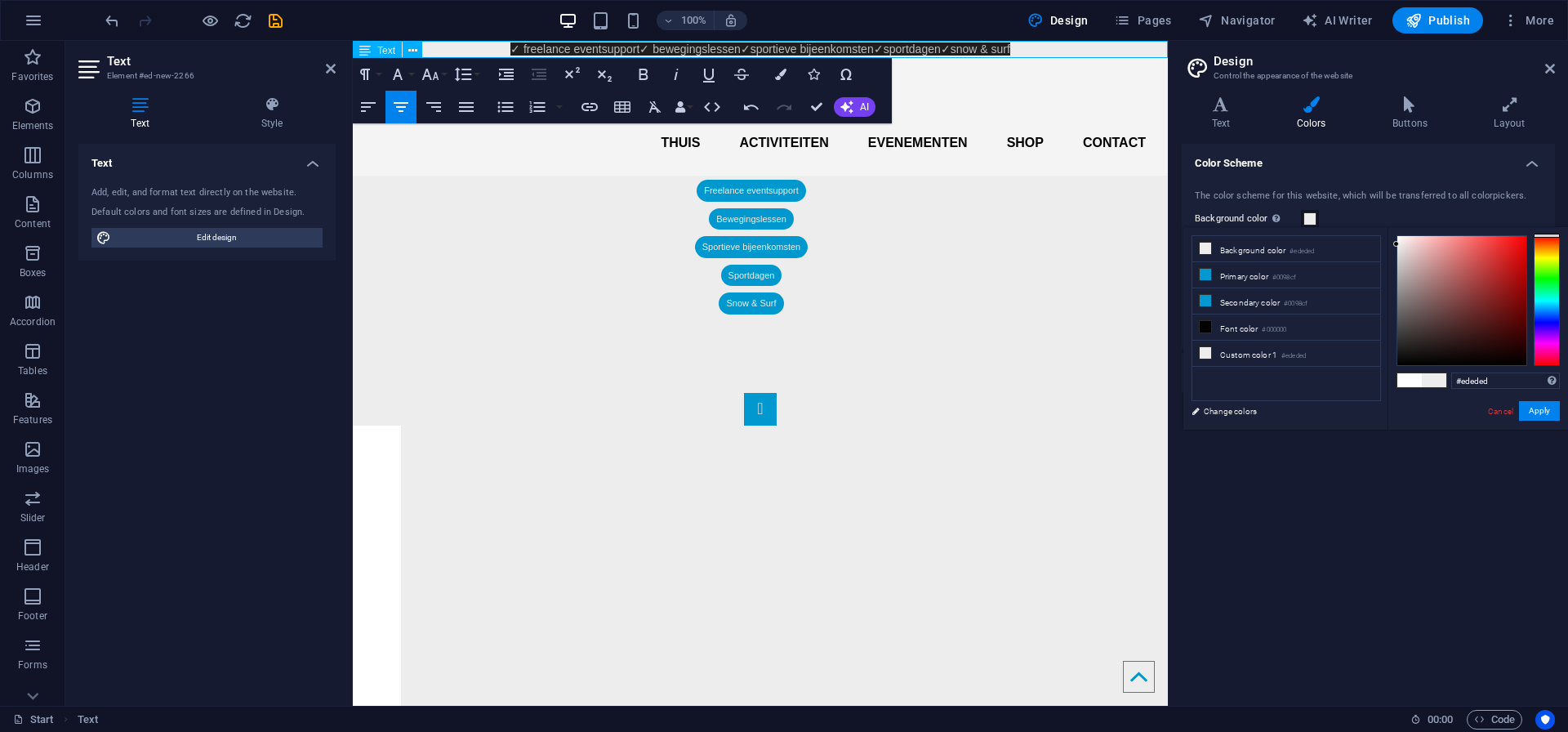
click at [1050, 50] on p "​ ✓ freelance eventsupport ✓ bewegingslessen ✓sportieve bijeenkomsten ✓sportdag…" at bounding box center [760, 49] width 815 height 17
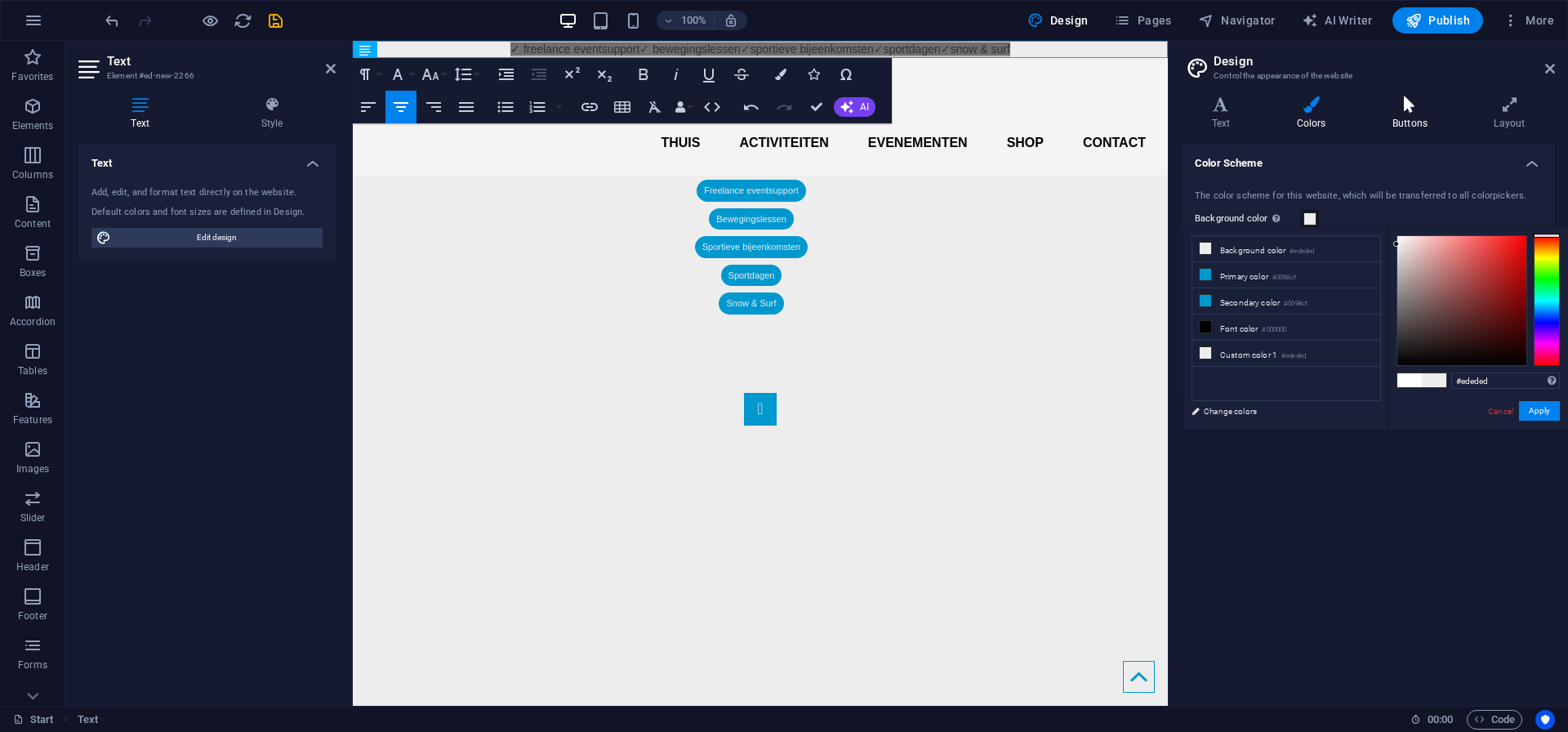
click at [1409, 113] on h4 "Buttons" at bounding box center [1412, 113] width 101 height 34
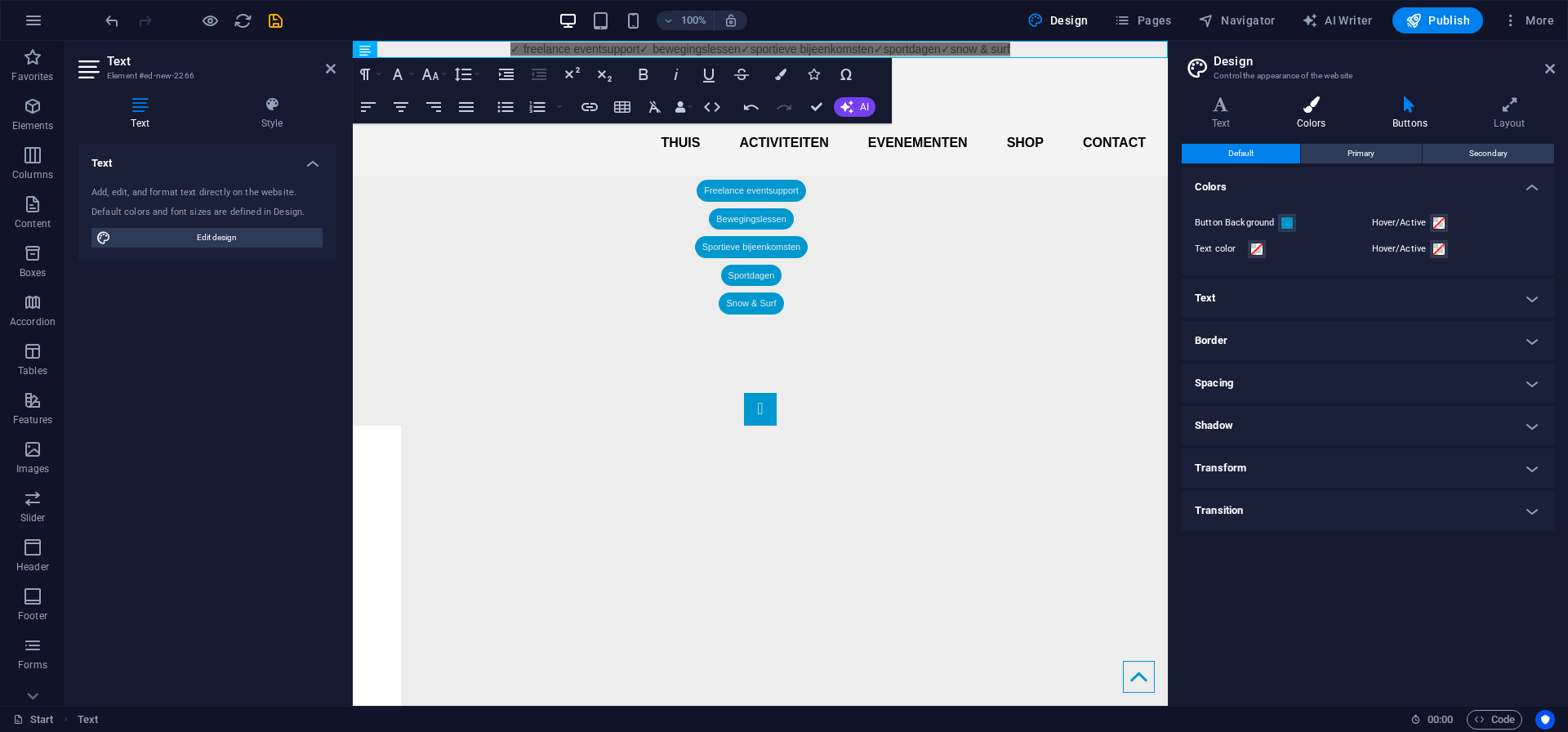
click at [1312, 116] on h4 "Colors" at bounding box center [1314, 113] width 95 height 34
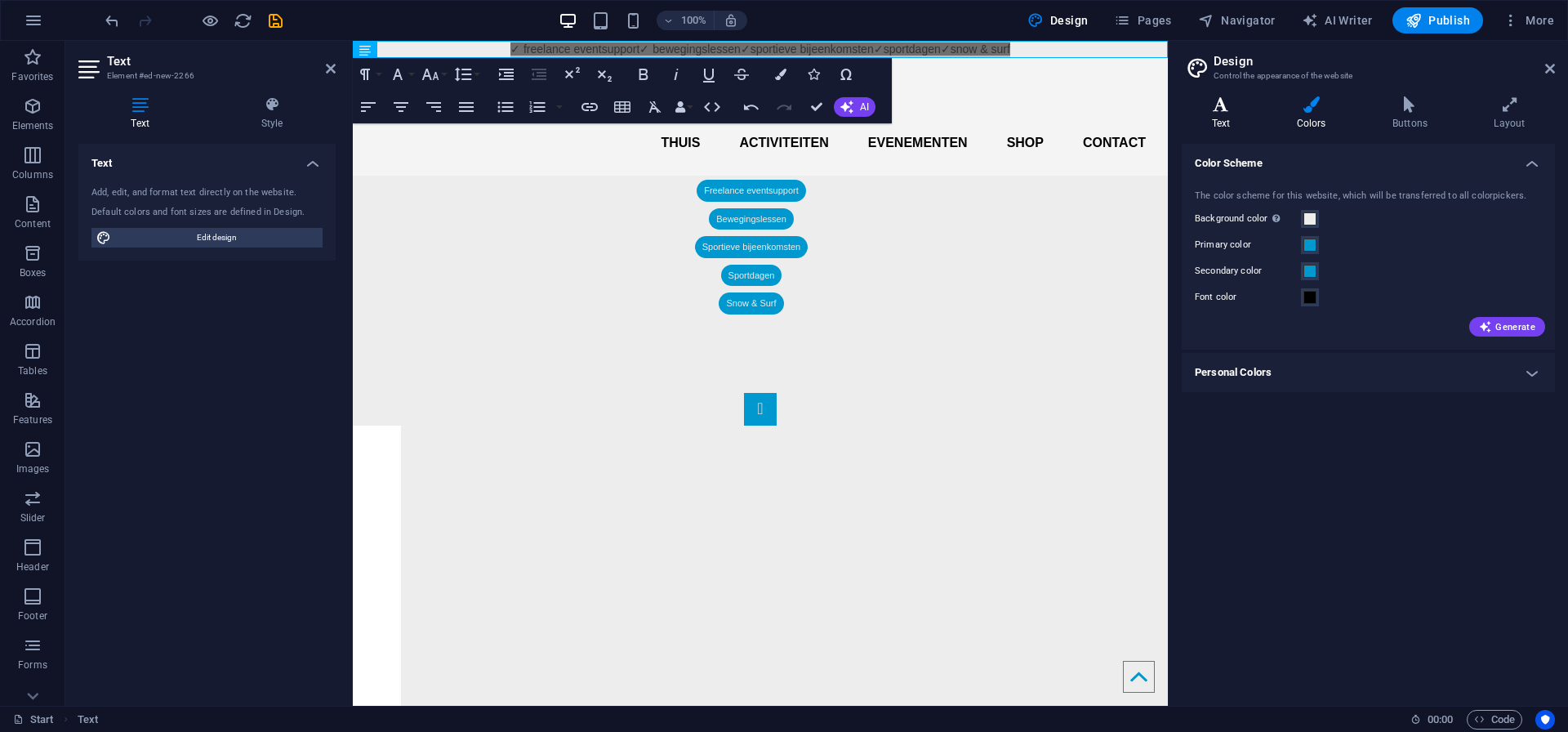
click at [1226, 115] on h4 "Text" at bounding box center [1224, 113] width 85 height 34
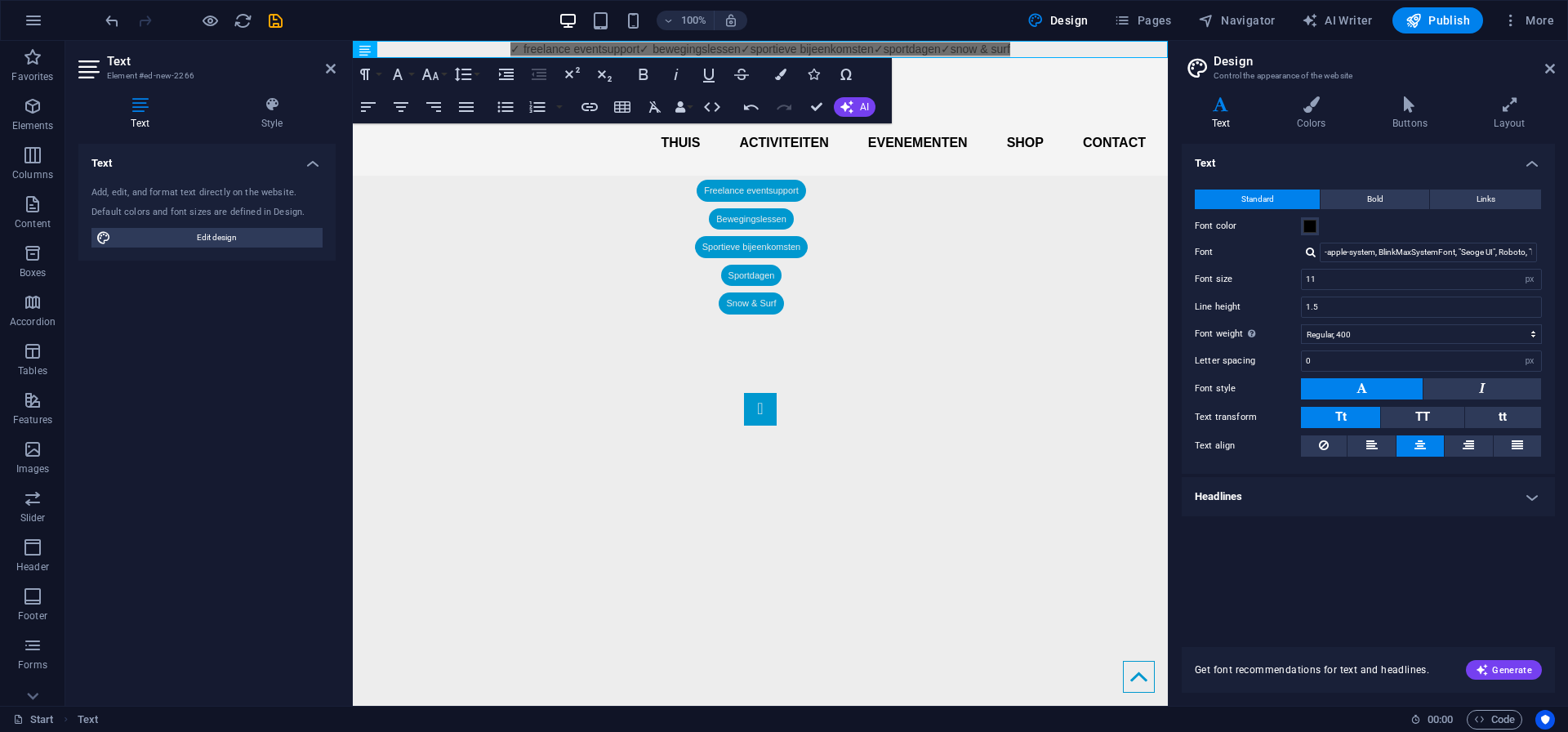
click at [1557, 65] on aside "Design Control the appearance of the website Variants Text Colors Buttons Layou…" at bounding box center [1367, 373] width 400 height 665
click at [1554, 68] on icon at bounding box center [1550, 68] width 10 height 13
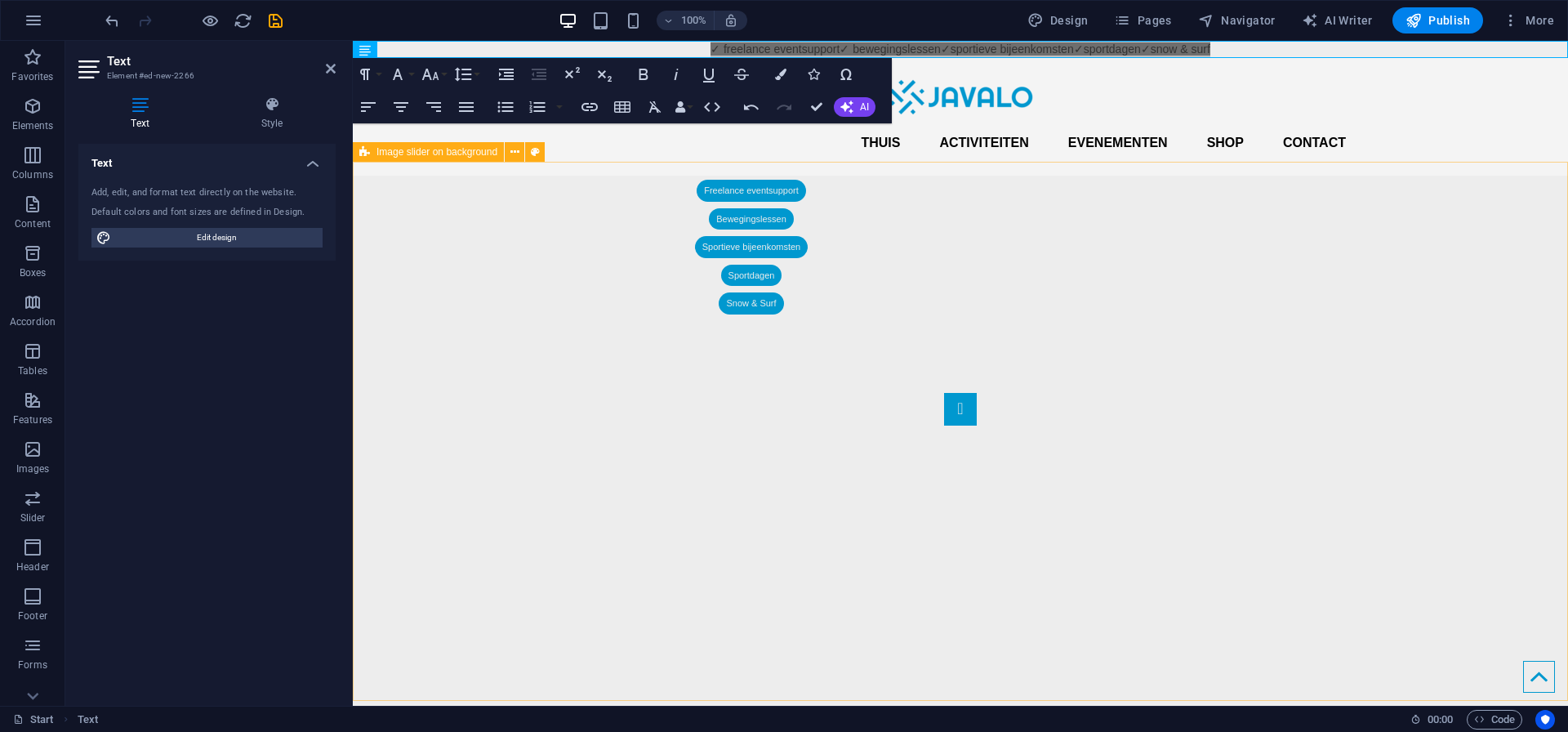
click at [1345, 315] on div "1 2" at bounding box center [960, 591] width 1215 height 553
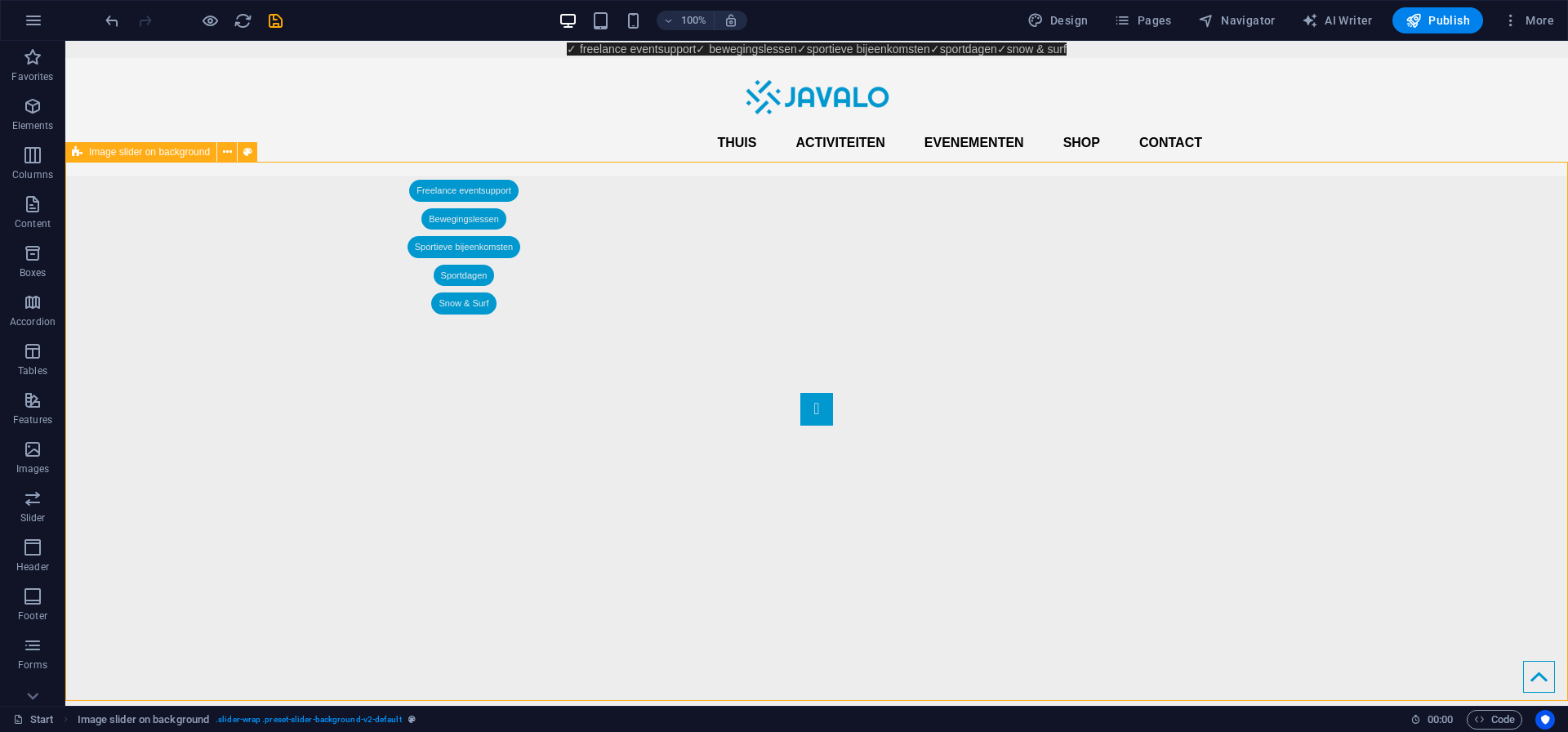
click at [340, 315] on div "1 2" at bounding box center [817, 591] width 1503 height 553
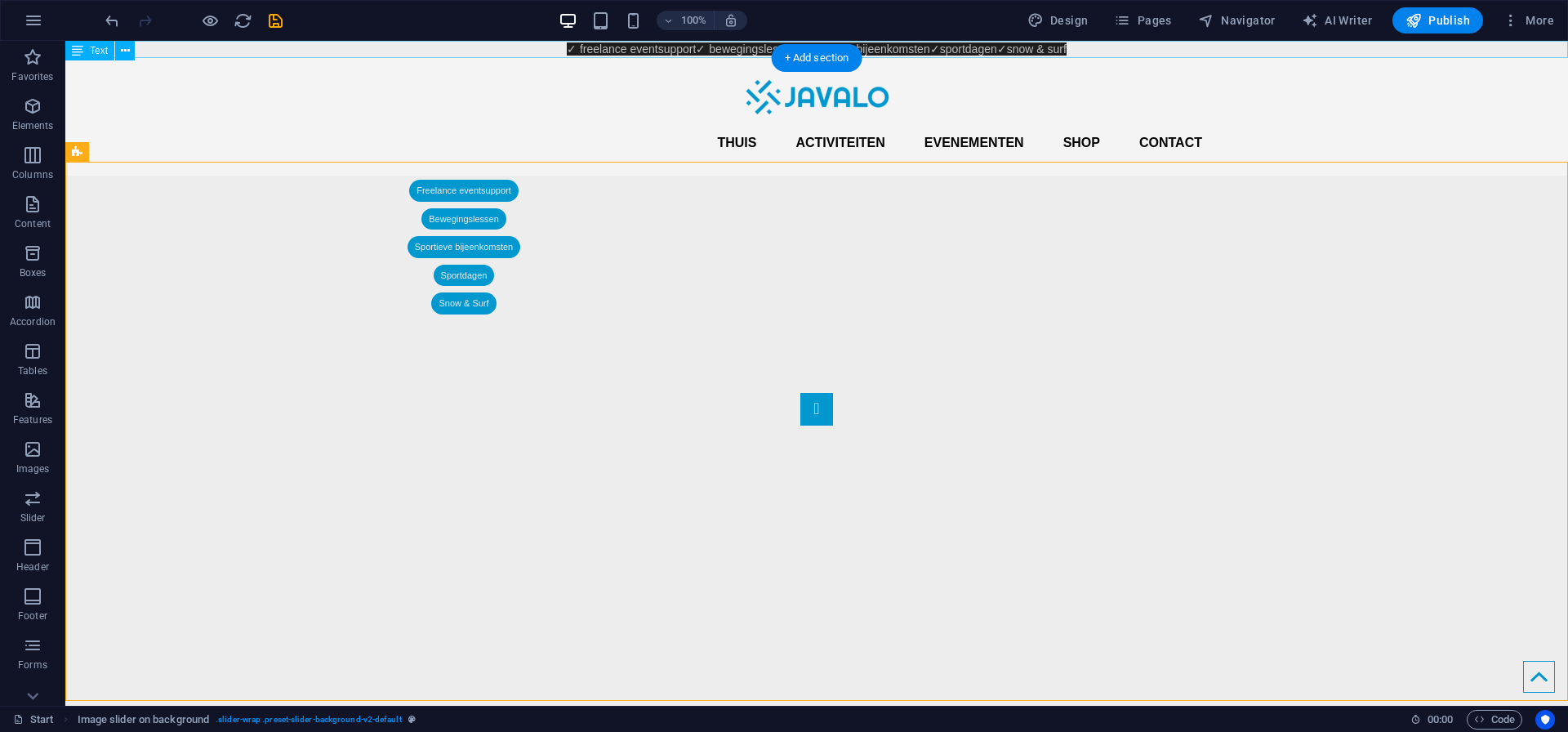
click at [1050, 46] on div "✓ freelance eventsupport ✓ bewegingslessen ✓sportieve bijeenkomsten ✓sportdagen…" at bounding box center [817, 49] width 1503 height 17
click at [1051, 49] on div "✓ freelance eventsupport ✓ bewegingslessen ✓sportieve bijeenkomsten ✓sportdagen…" at bounding box center [817, 49] width 1503 height 17
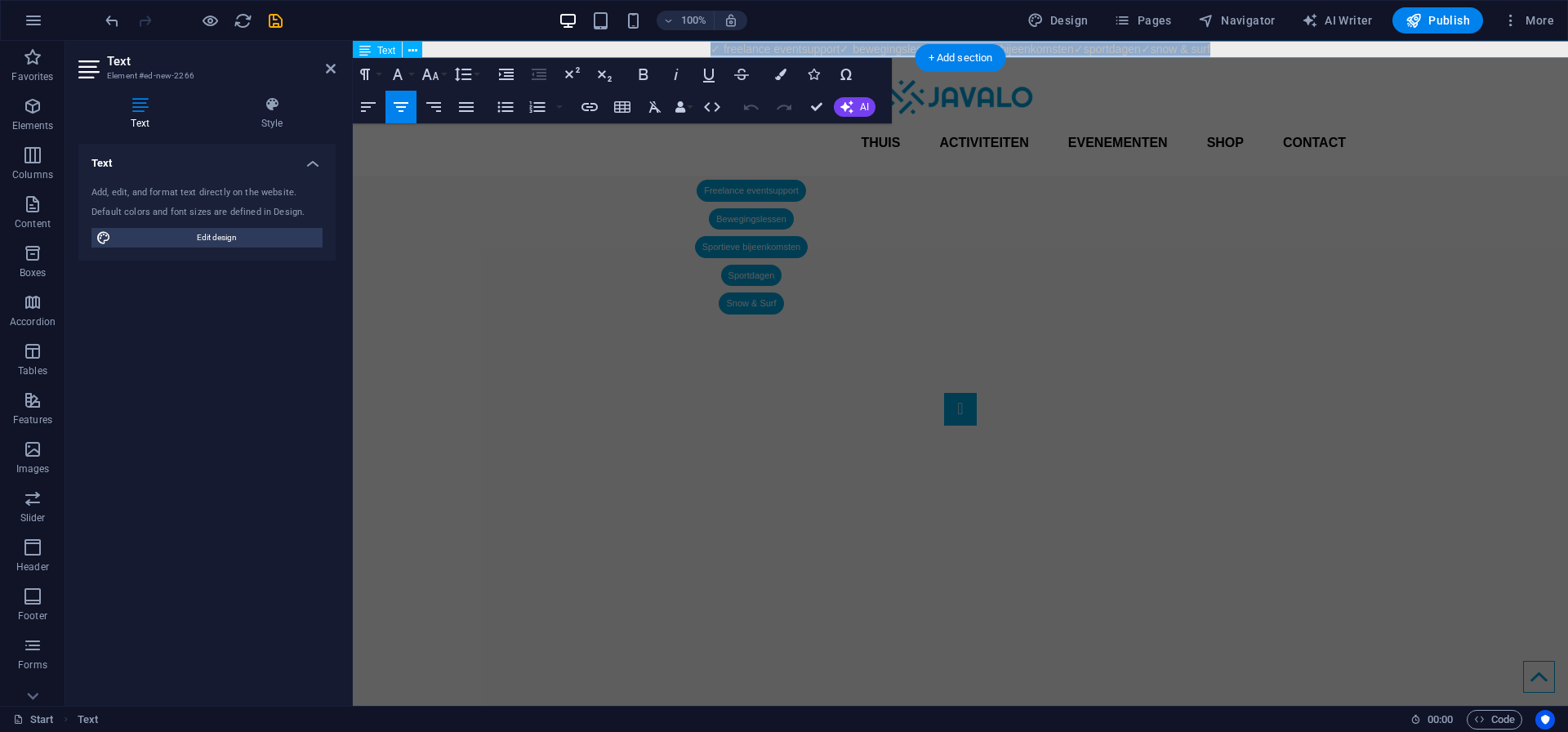
click at [1051, 49] on span "✓sportieve bijeenkomsten ✓sportdagen ✓snow & surf" at bounding box center [1075, 48] width 269 height 13
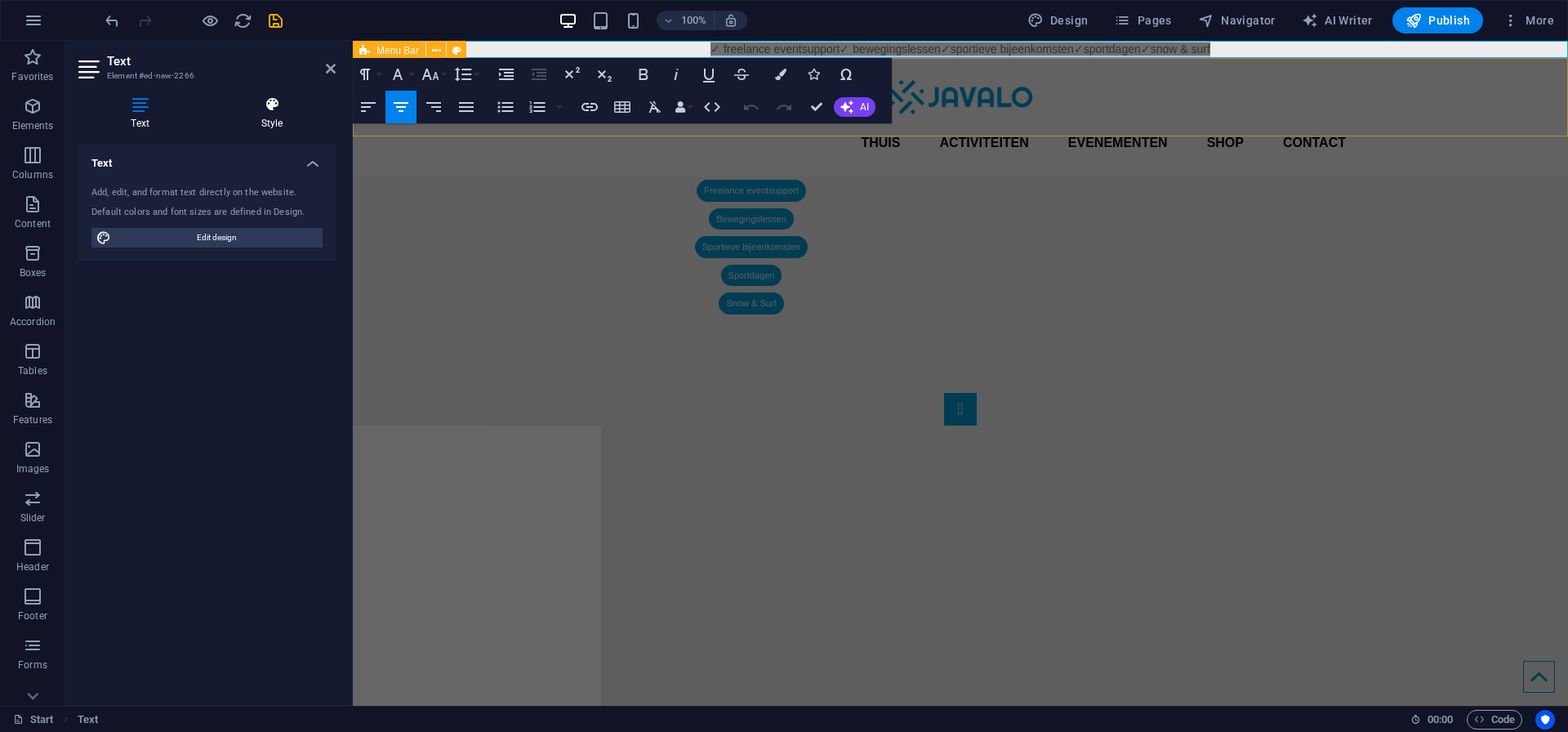
click at [272, 101] on icon at bounding box center [272, 104] width 127 height 16
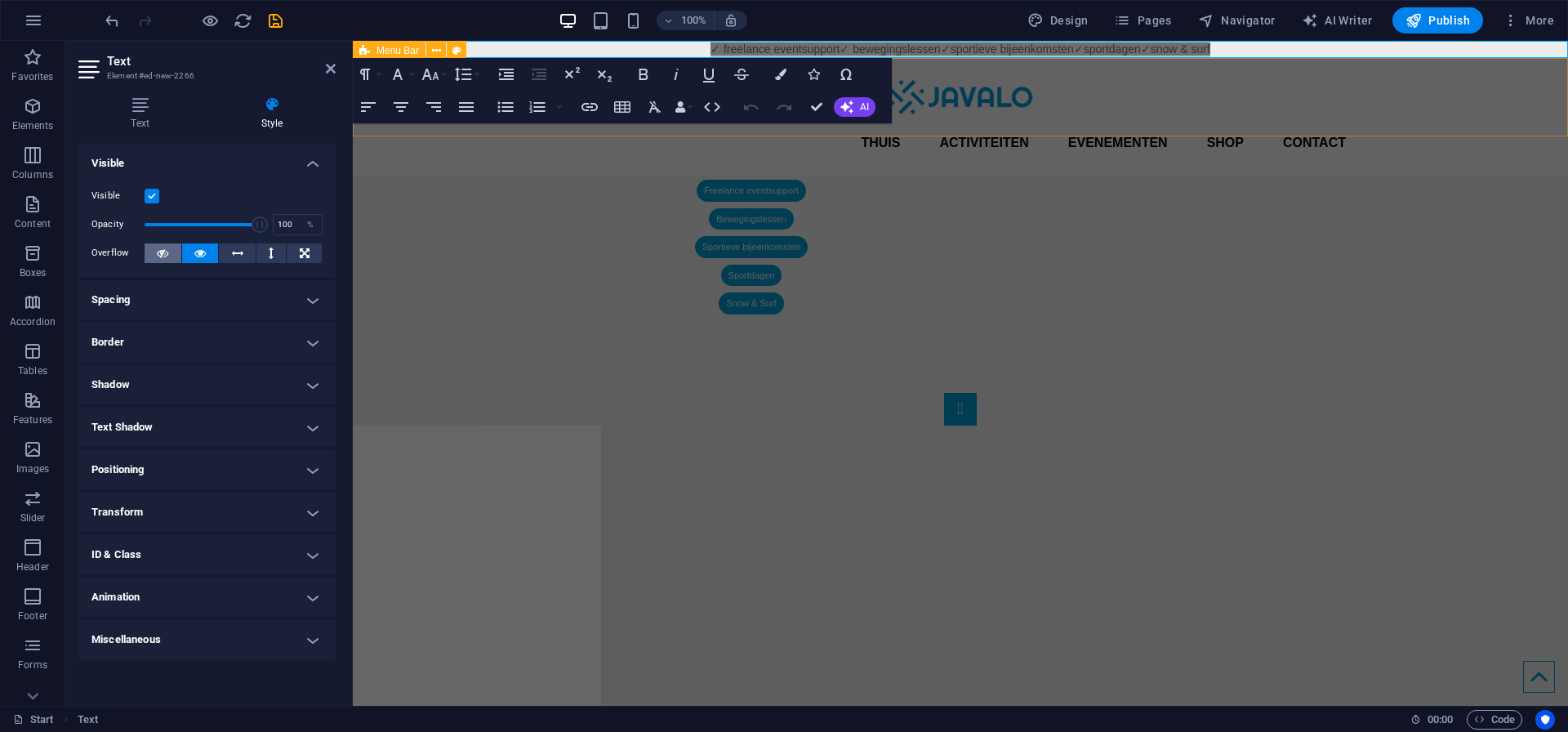
click at [167, 249] on icon at bounding box center [161, 253] width 11 height 20
click at [108, 296] on h4 "Spacing" at bounding box center [207, 300] width 258 height 39
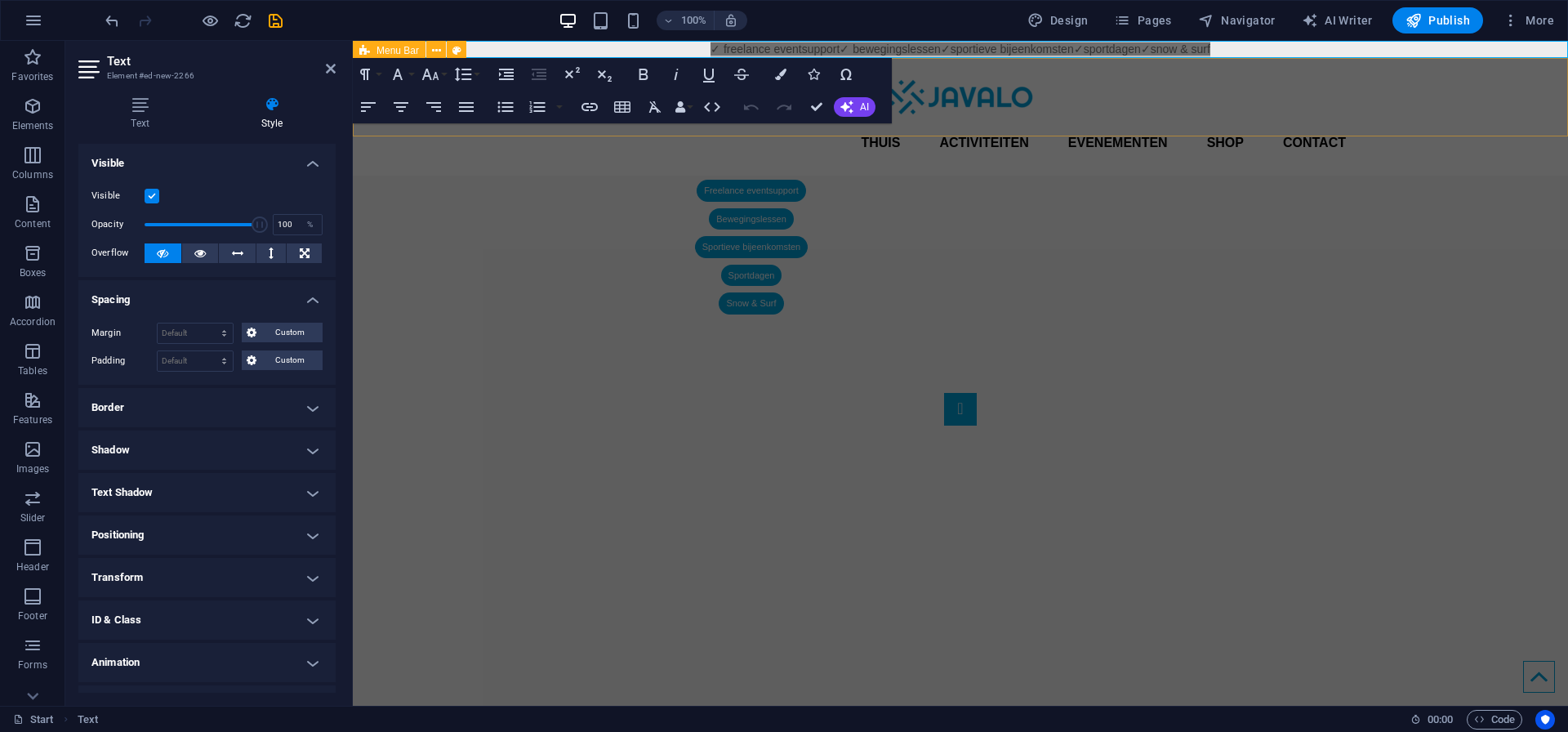
click at [108, 296] on h4 "Spacing" at bounding box center [207, 295] width 258 height 30
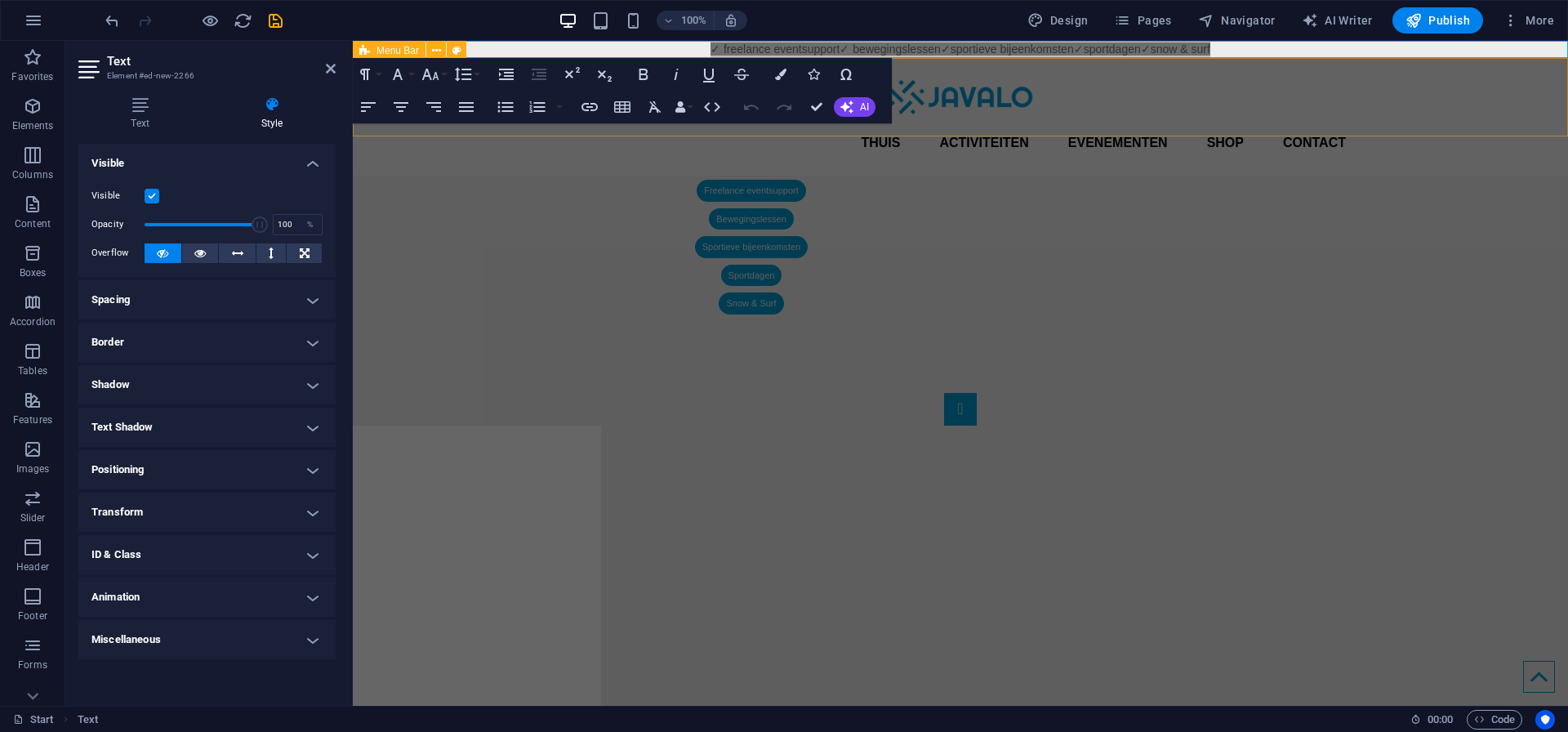
click at [105, 343] on h4 "Border" at bounding box center [207, 342] width 258 height 39
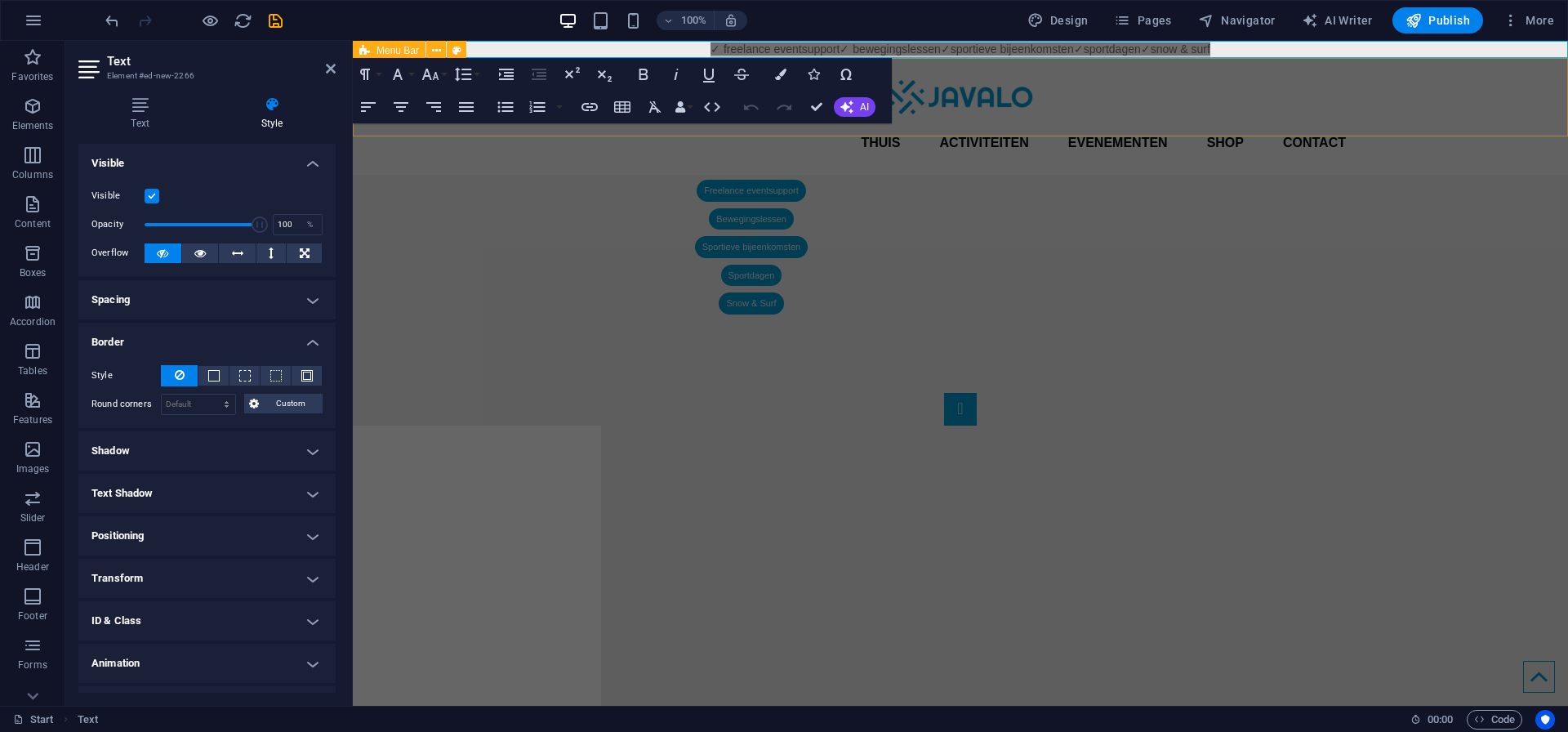
click at [105, 343] on h4 "Border" at bounding box center [207, 337] width 258 height 30
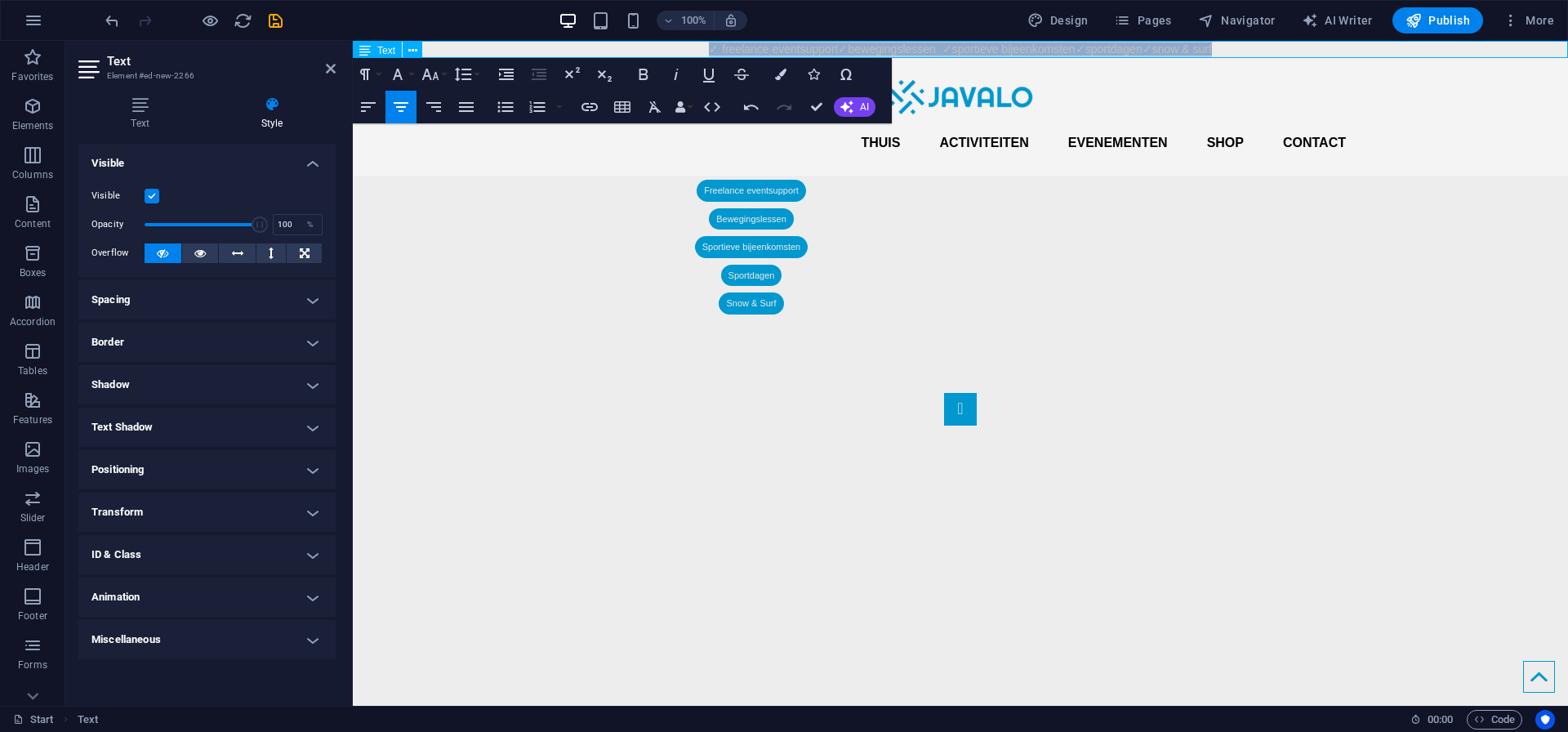
drag, startPoint x: 699, startPoint y: 48, endPoint x: 1229, endPoint y: 48, distance: 530.0
click at [1229, 48] on p "✓ freelance eventsupport ✓ bewegingslessen ✓sportieve bijeenkomsten ✓sportdagen…" at bounding box center [960, 49] width 1215 height 17
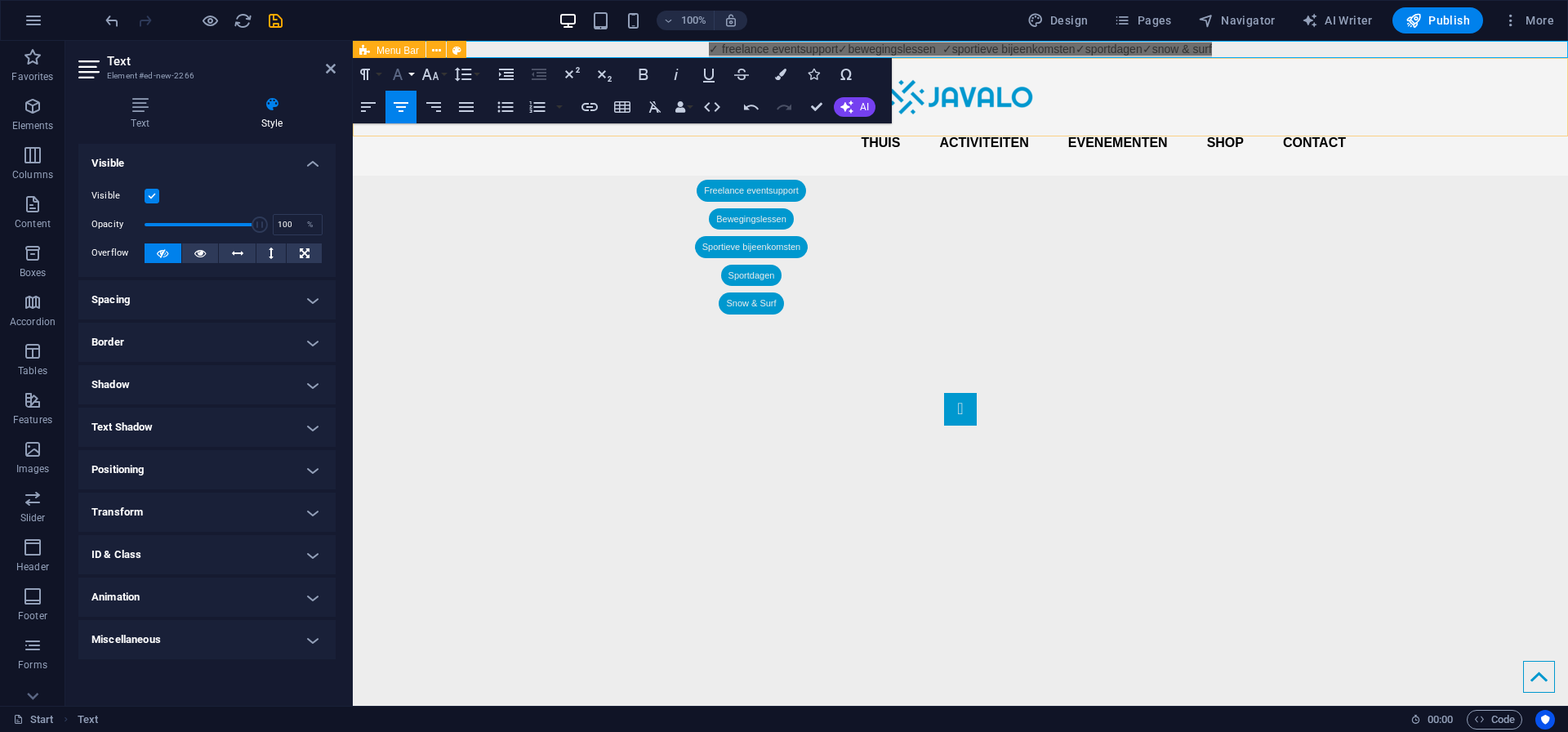
click at [399, 75] on icon "button" at bounding box center [398, 74] width 10 height 11
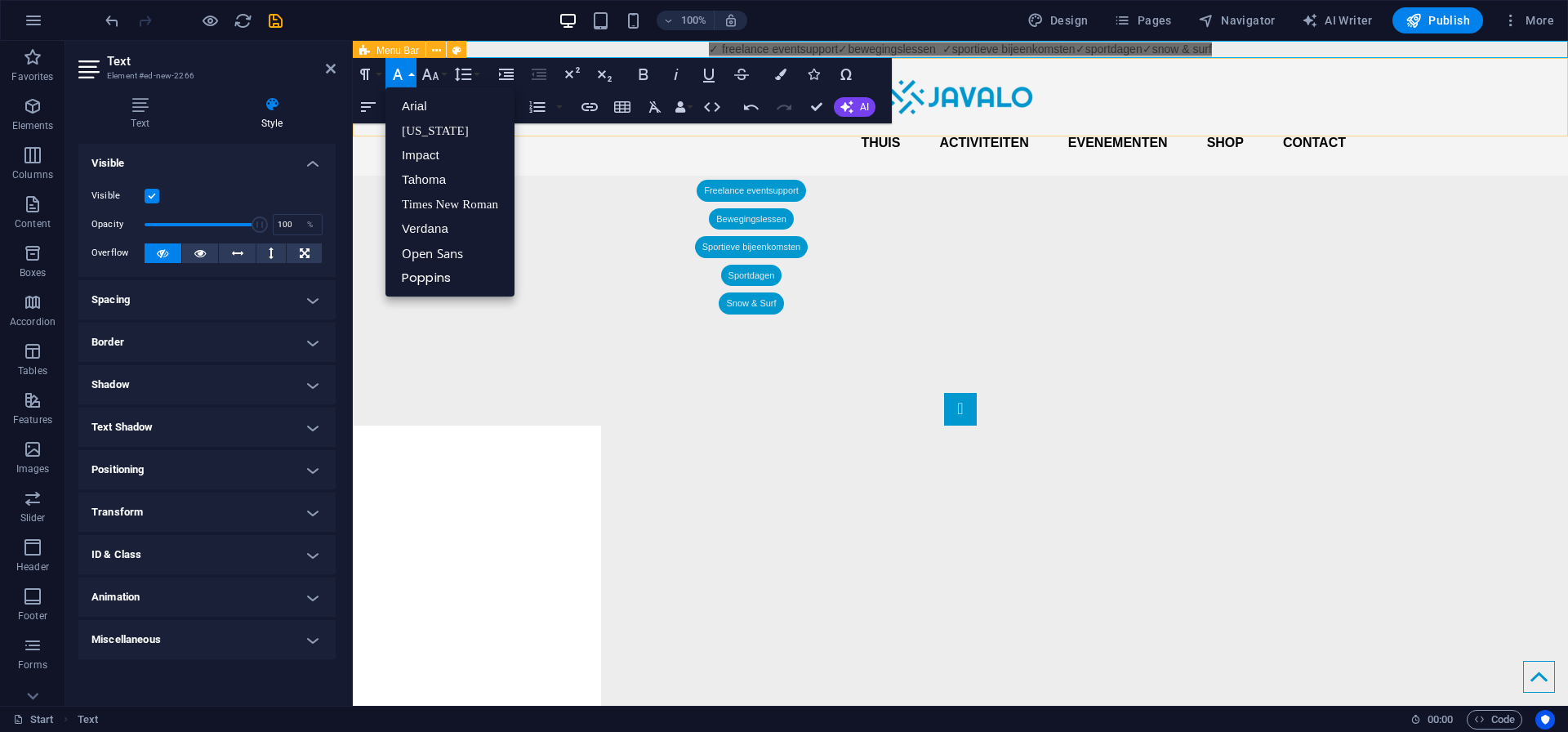
click at [399, 75] on icon "button" at bounding box center [398, 74] width 10 height 11
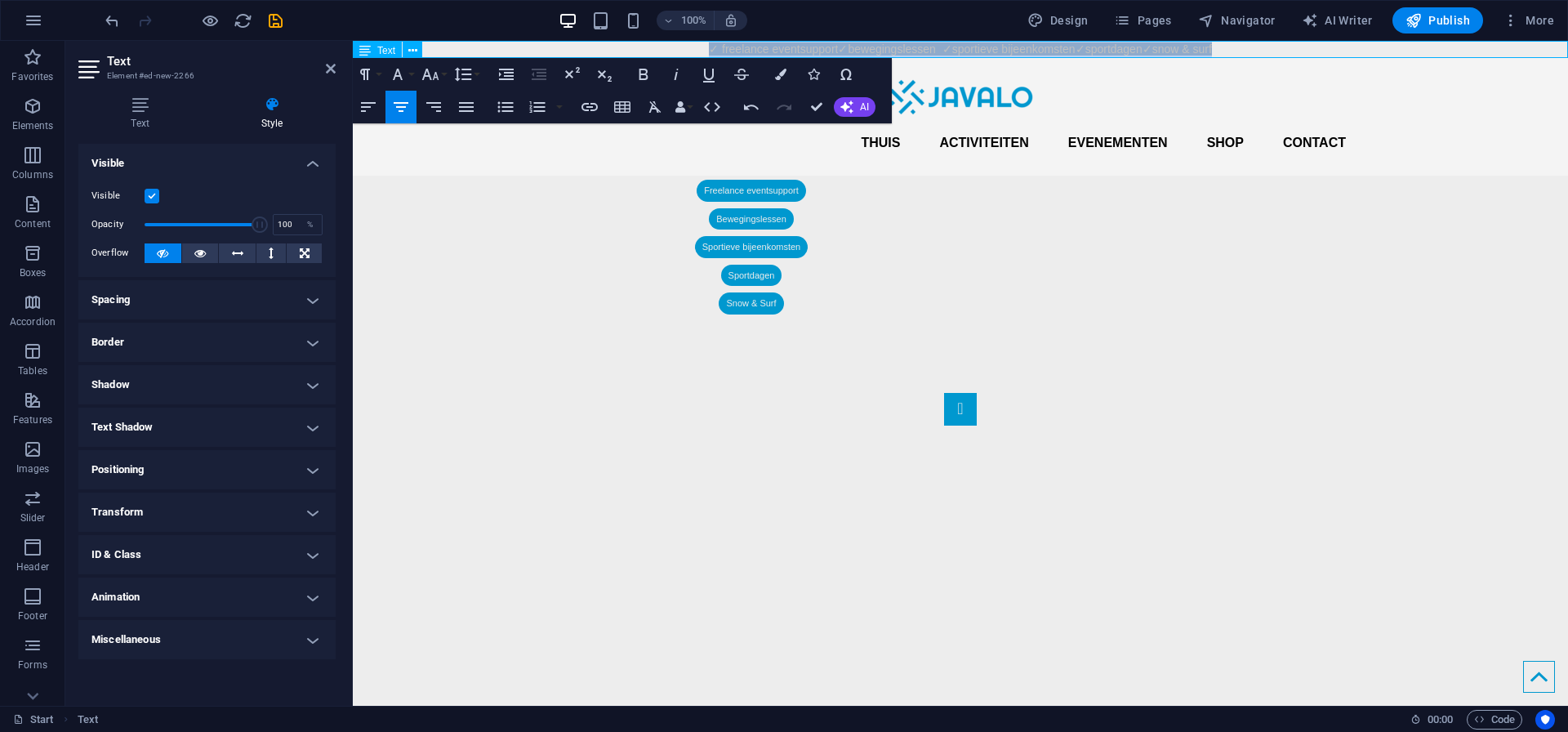
click at [693, 52] on p "✓ freelance eventsupport ✓ bewegingslessen ✓sportieve bijeenkomsten ✓sportdagen…" at bounding box center [960, 49] width 1215 height 17
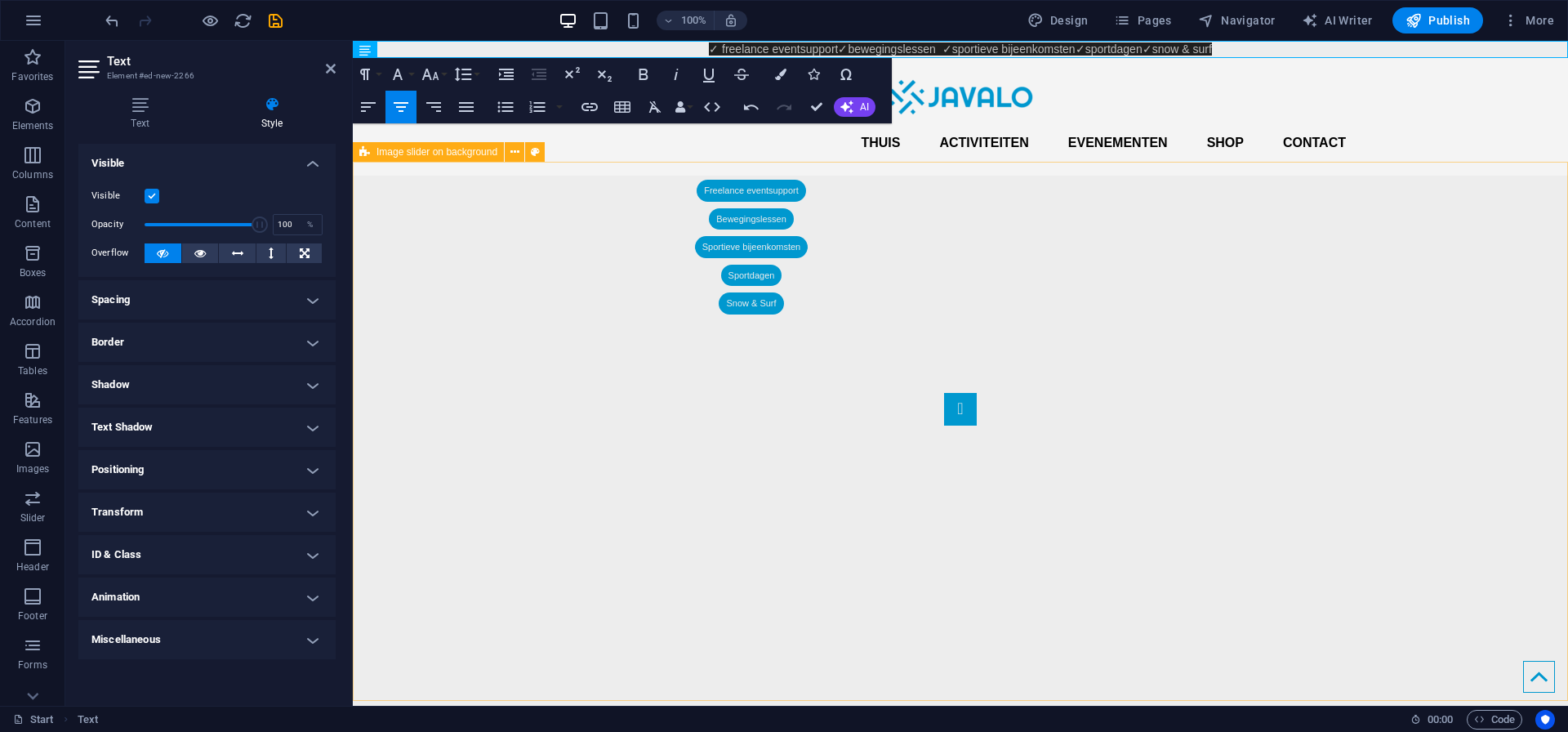
click at [539, 315] on div "1 2" at bounding box center [960, 591] width 1215 height 553
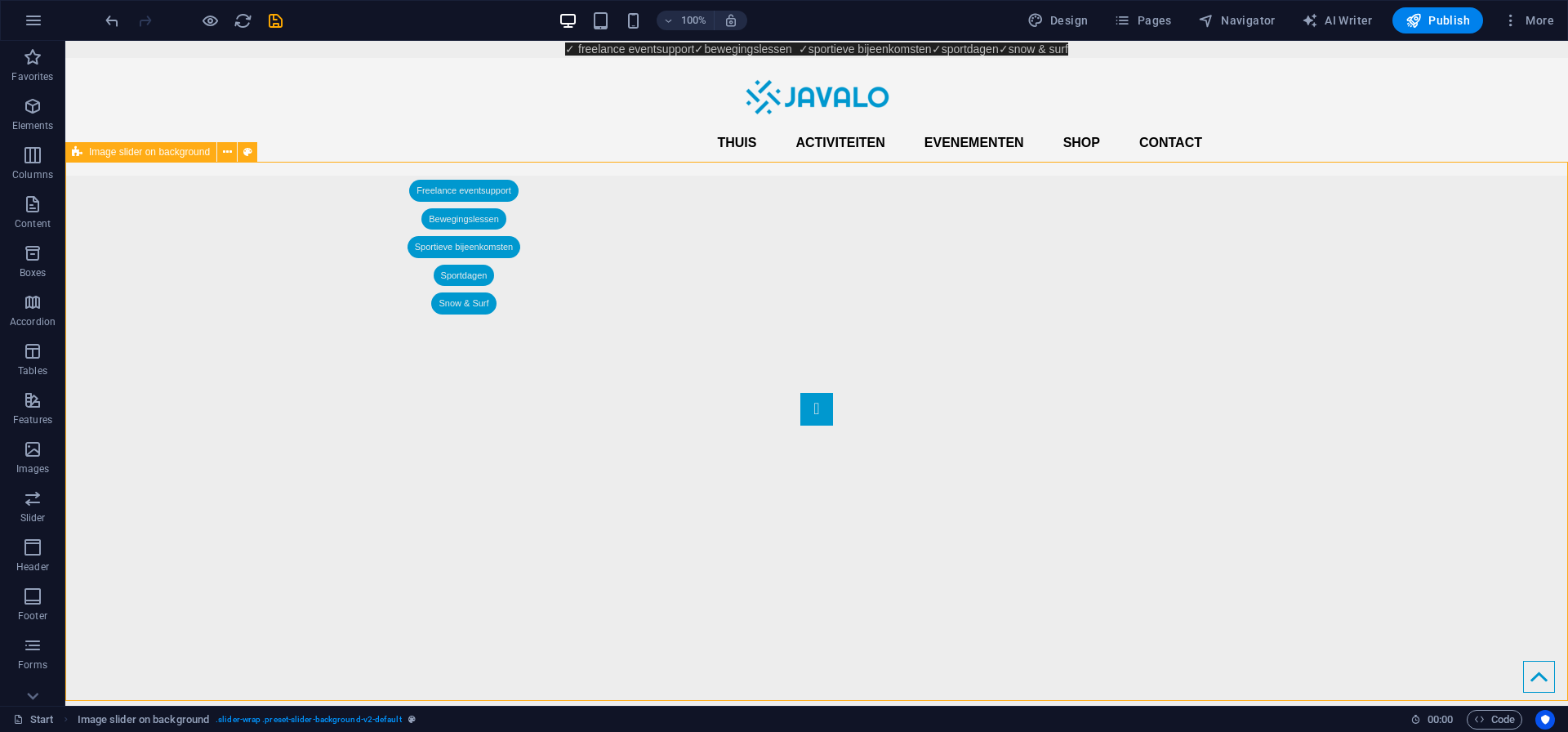
click at [491, 315] on div "1 2" at bounding box center [817, 591] width 1503 height 553
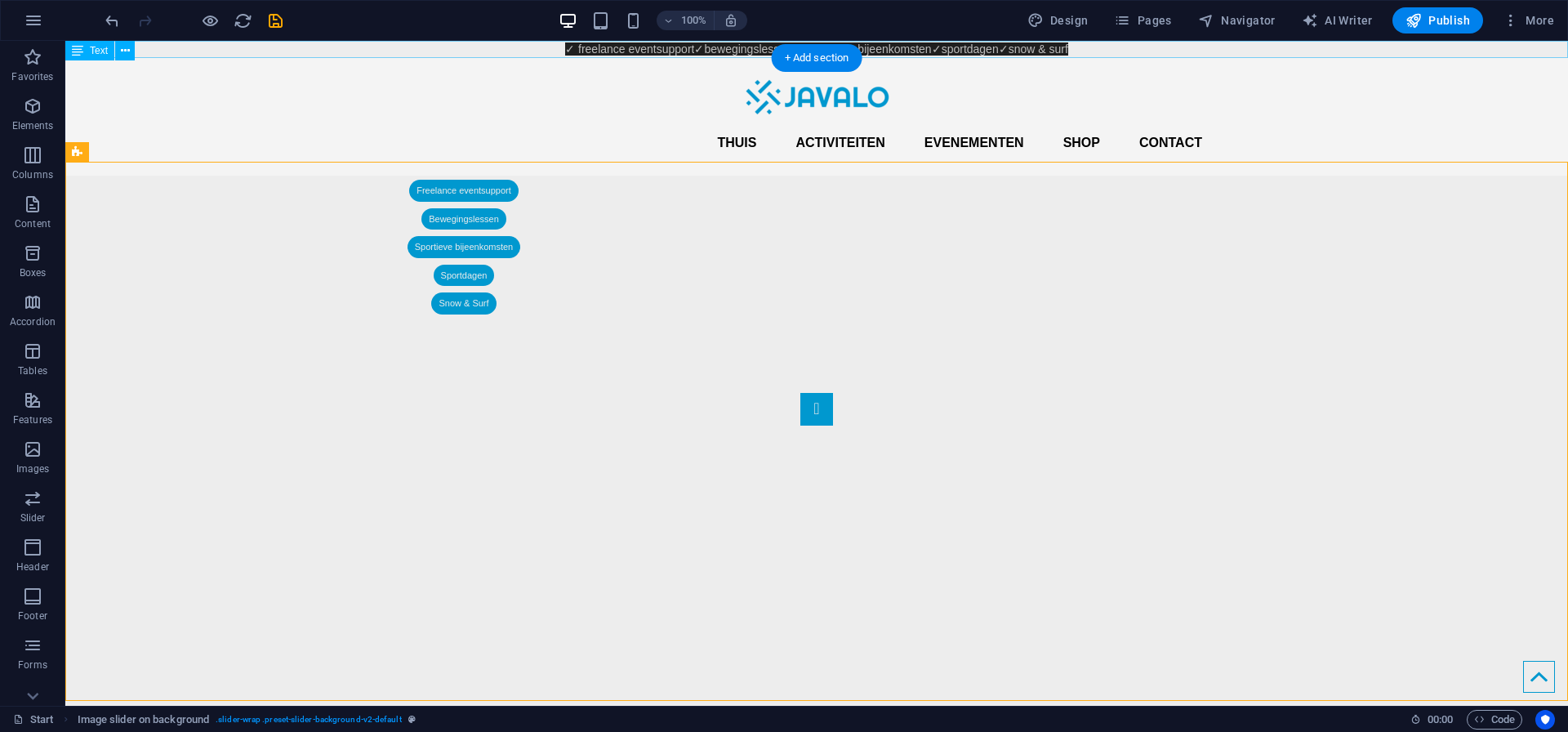
click at [741, 51] on div "✓ freelance eventsupport ✓ bewegingslessen ✓sportieve bijeenkomsten ✓sportdagen…" at bounding box center [817, 49] width 1503 height 17
click at [1090, 51] on div "✓ freelance eventsupport ✓ bewegingslessen ✓sportieve bijeenkomsten ✓sportdagen…" at bounding box center [817, 49] width 1503 height 17
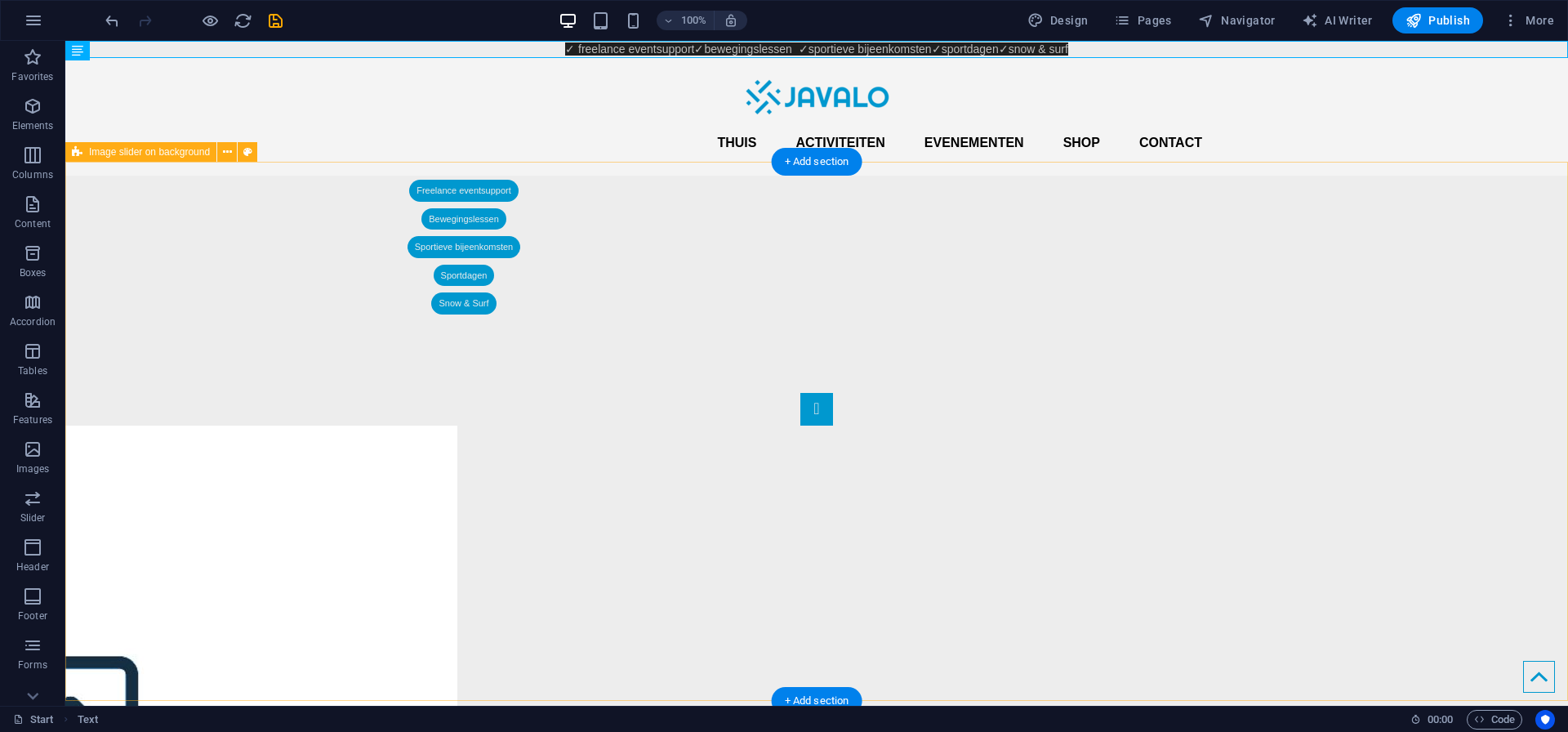
click at [1292, 315] on div "1 2" at bounding box center [817, 591] width 1503 height 553
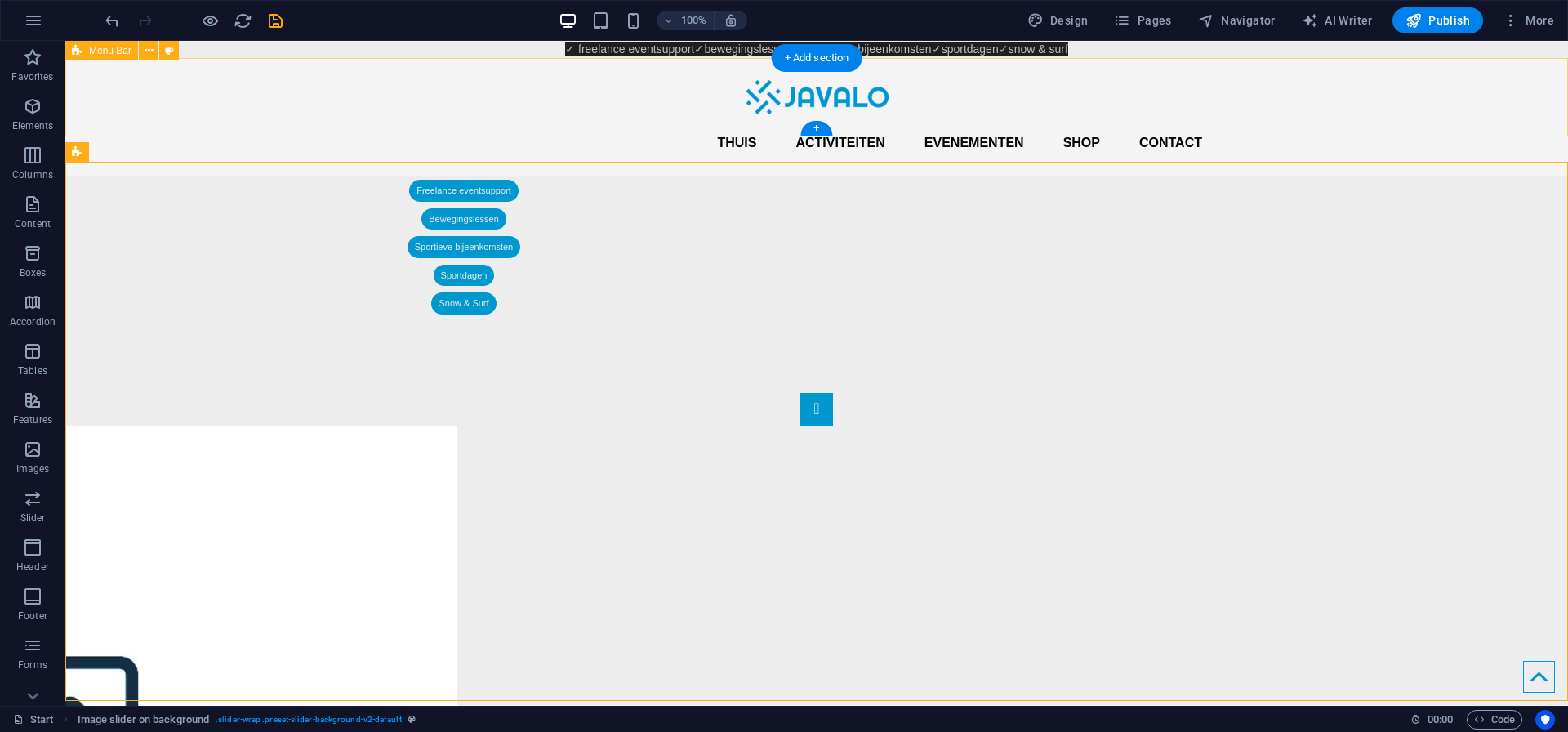
click at [1389, 111] on div "Thuis Activiteiten Evenementen Shop Contact Menu" at bounding box center [817, 116] width 1503 height 117
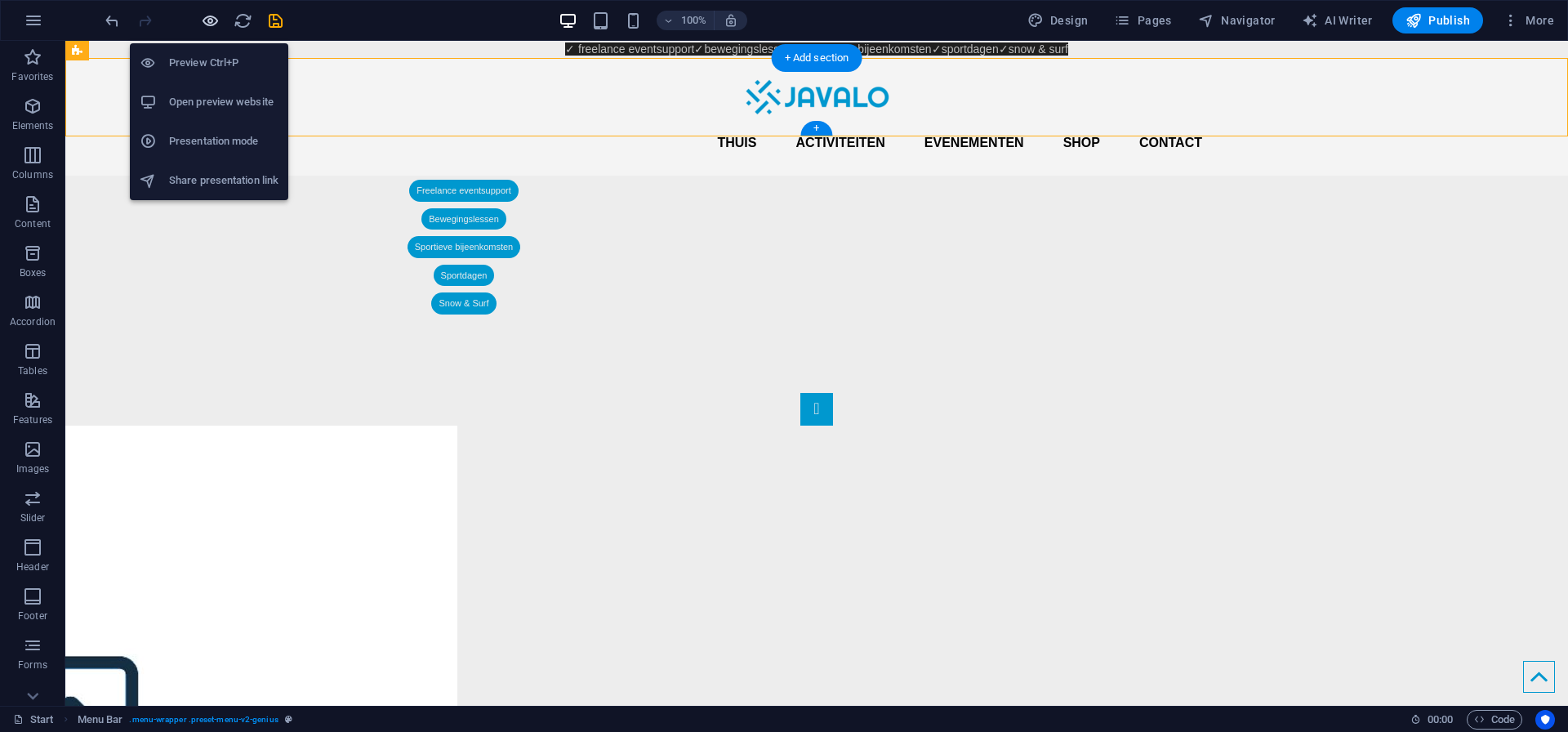
click at [204, 24] on icon "button" at bounding box center [210, 20] width 19 height 19
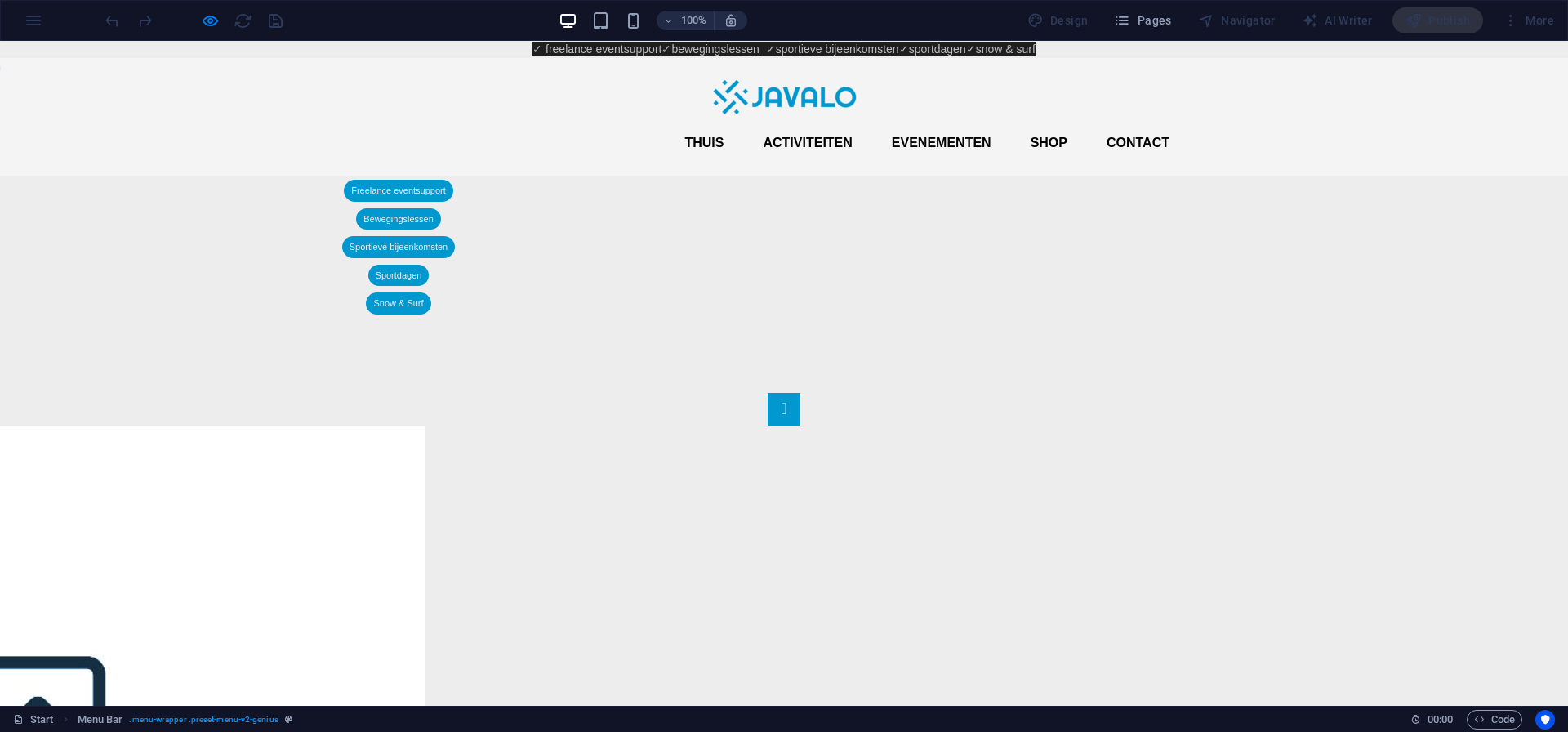
click at [614, 49] on span "✓ freelance eventsupport" at bounding box center [597, 48] width 129 height 13
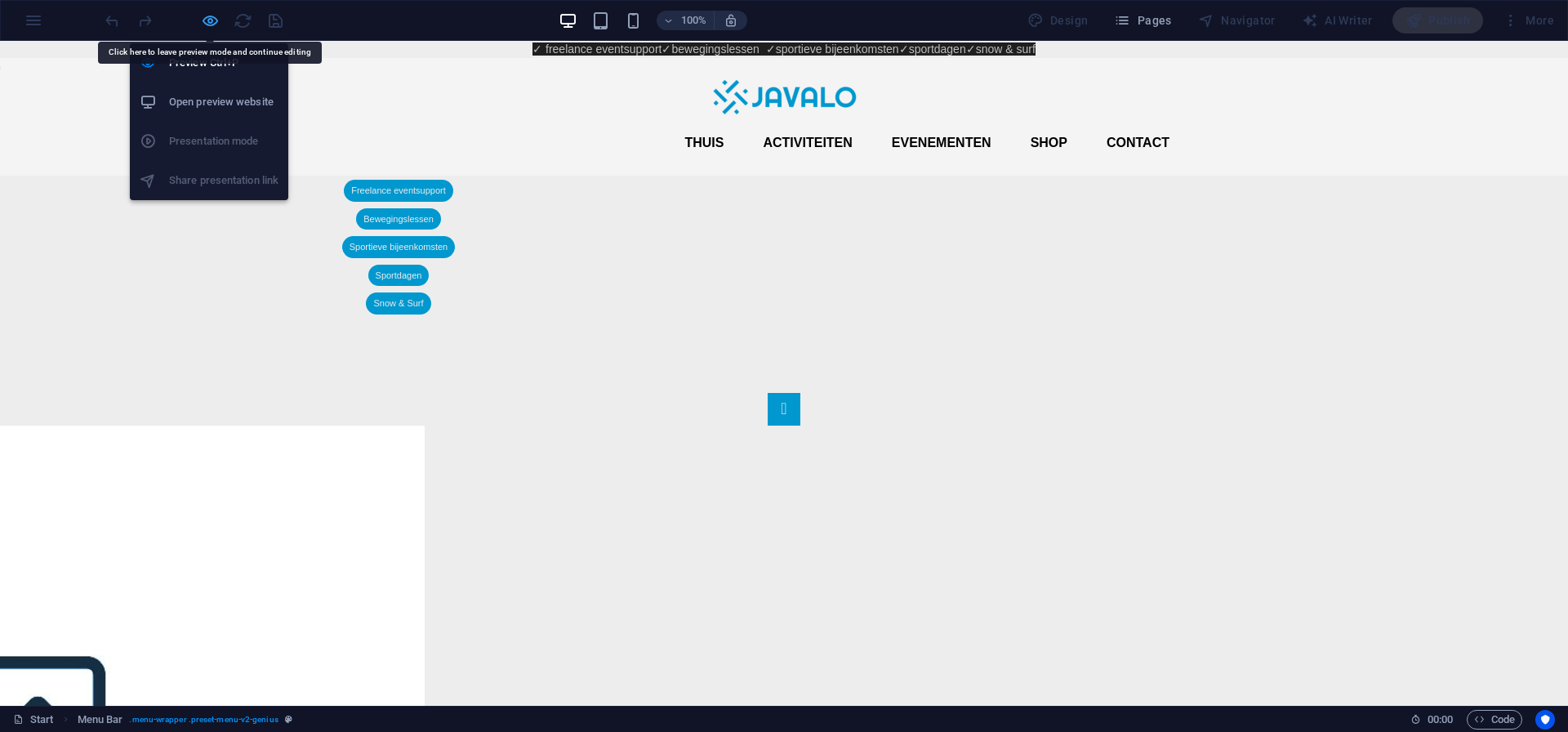
click at [212, 17] on icon "button" at bounding box center [210, 20] width 19 height 19
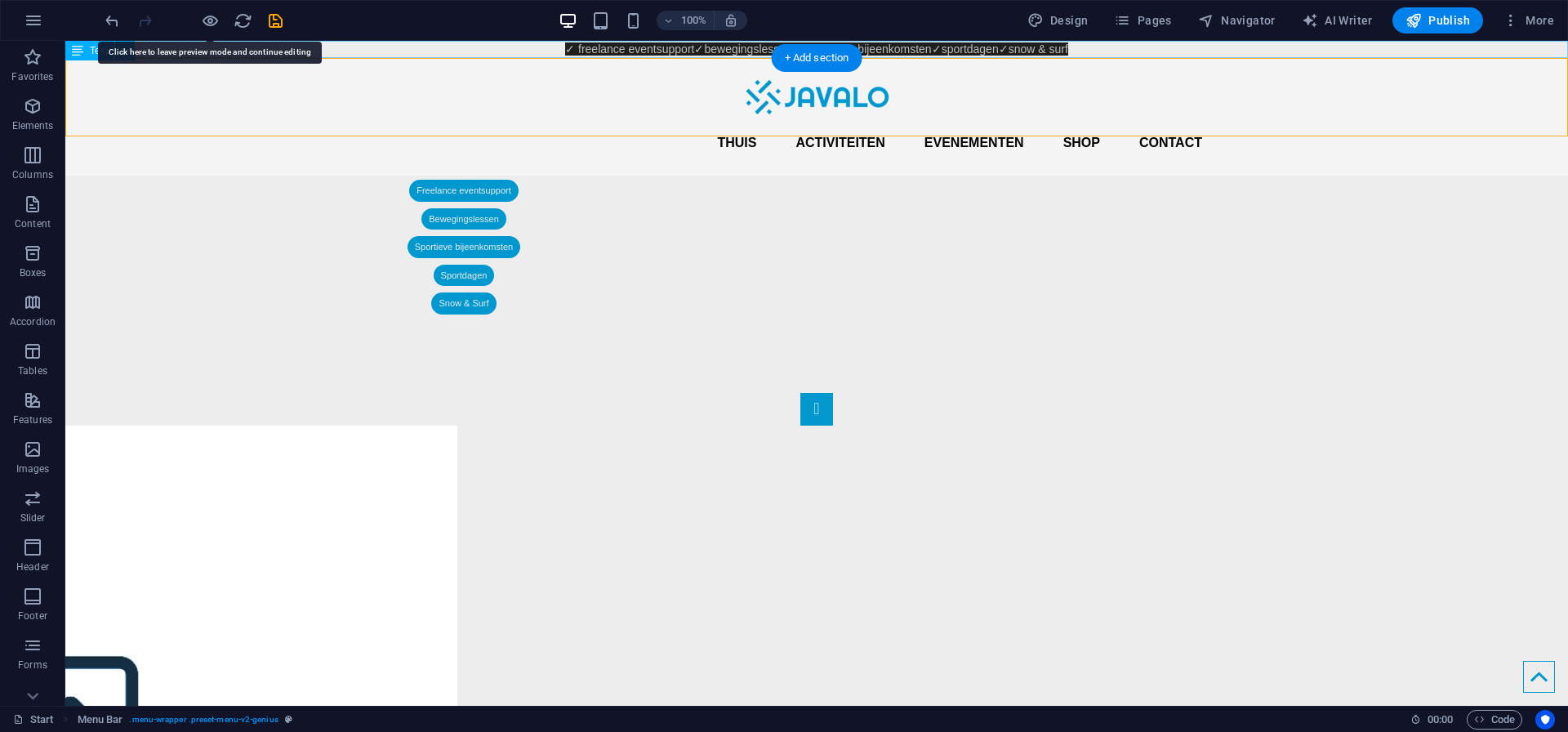
click at [571, 43] on div "✓ freelance eventsupport ✓ bewegingslessen ✓sportieve bijeenkomsten ✓sportdagen…" at bounding box center [817, 49] width 1503 height 17
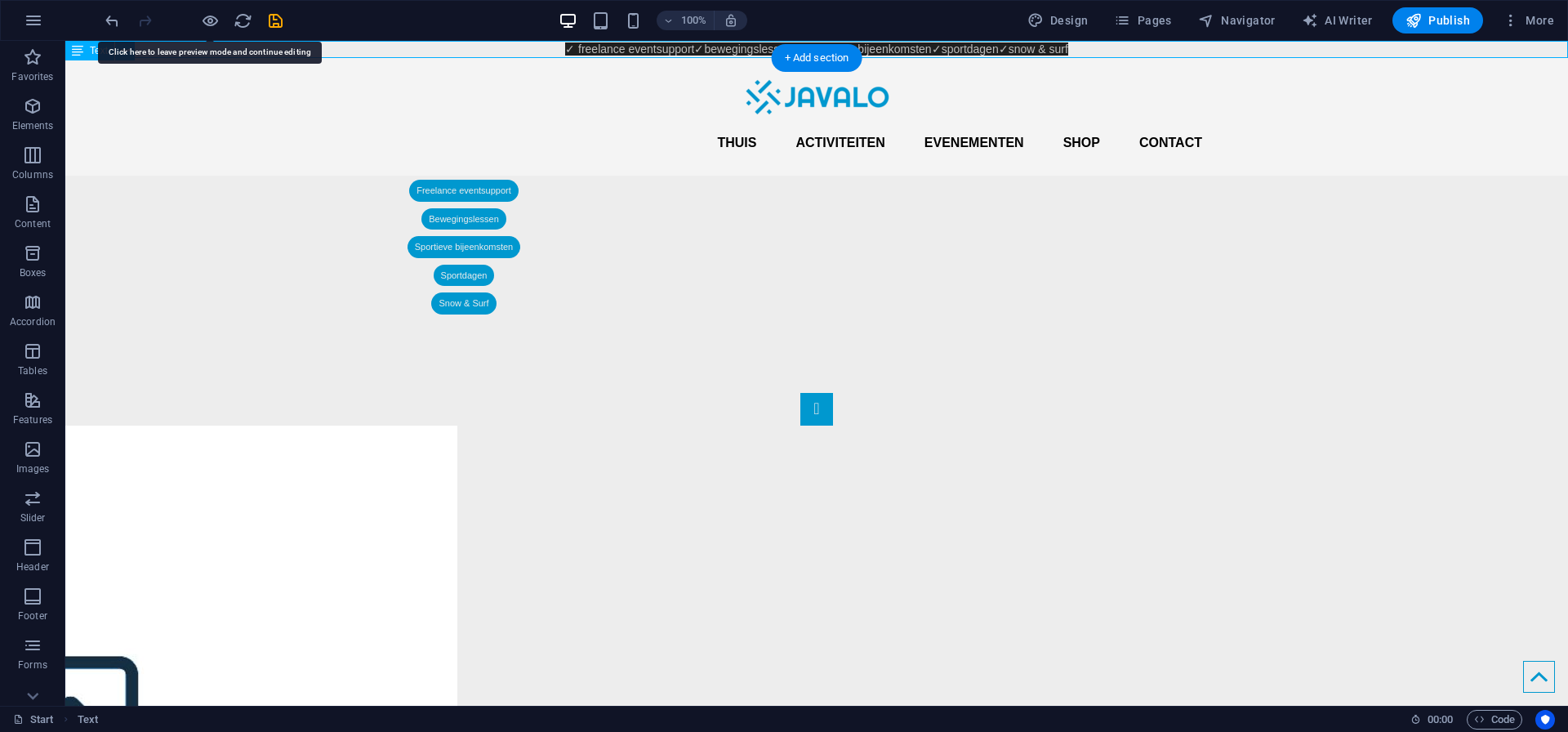
click at [583, 51] on div "✓ freelance eventsupport ✓ bewegingslessen ✓sportieve bijeenkomsten ✓sportdagen…" at bounding box center [817, 49] width 1503 height 17
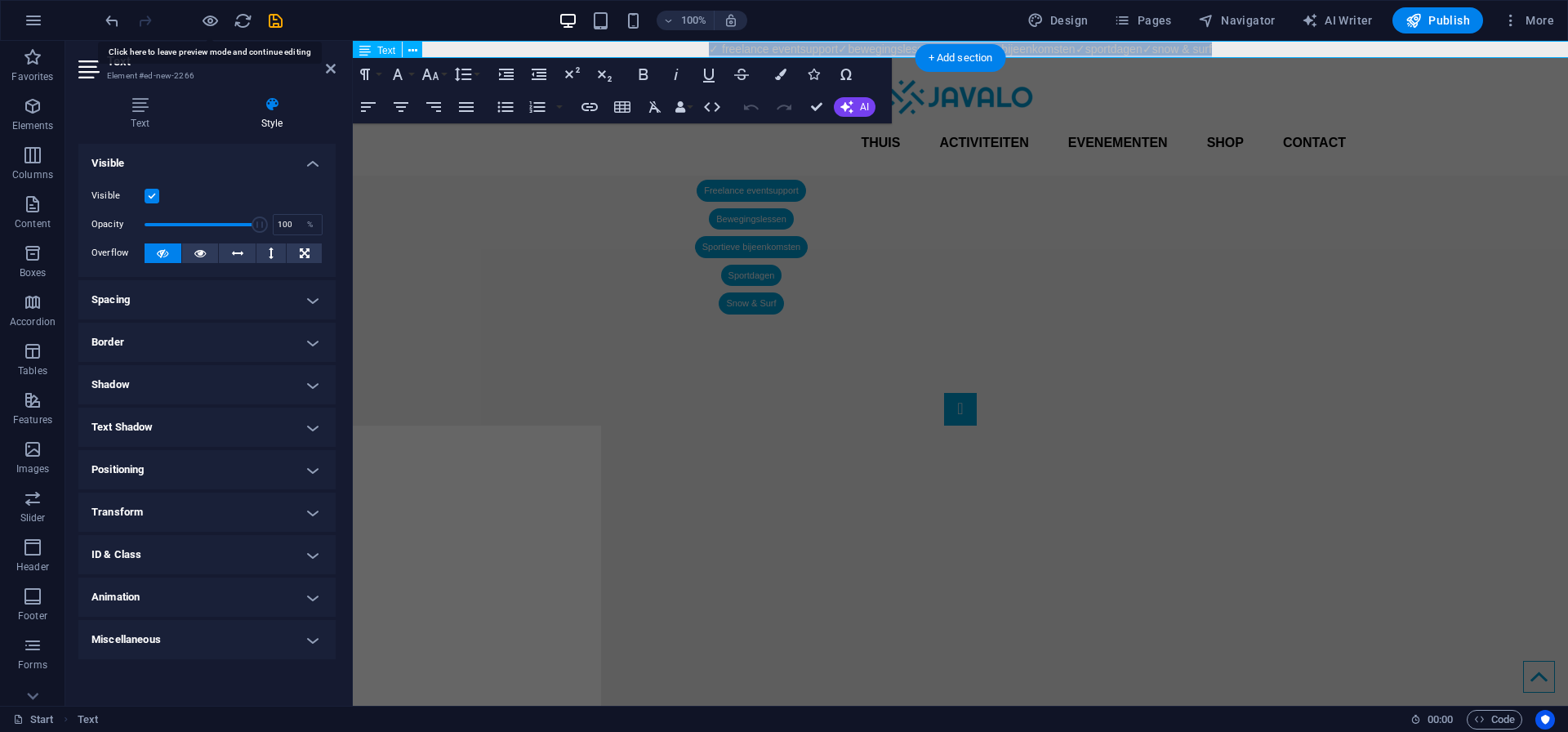
click at [583, 51] on p "✓ freelance eventsupport ✓ bewegingslessen ✓sportieve bijeenkomsten ✓sportdagen…" at bounding box center [960, 49] width 1215 height 17
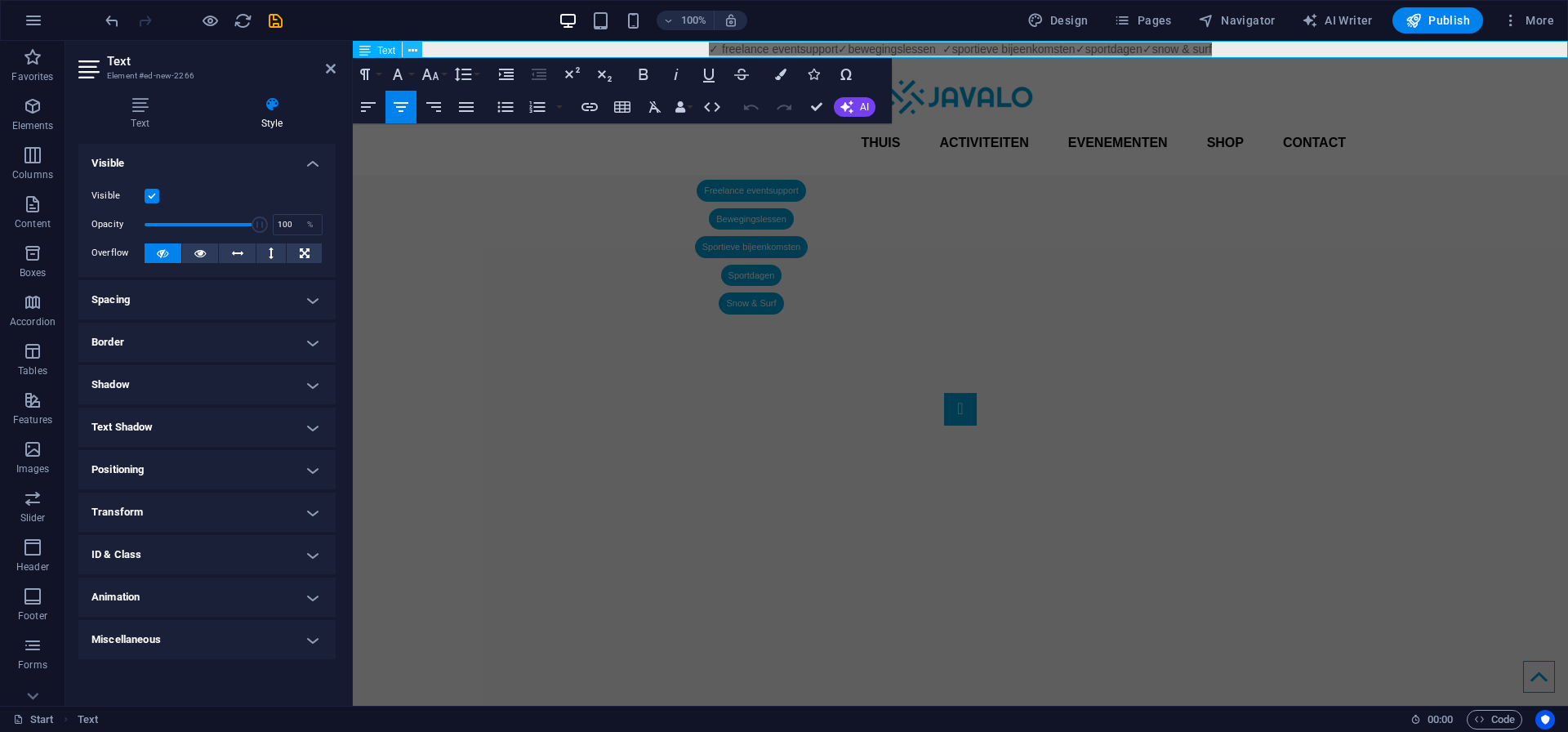
click at [415, 48] on icon at bounding box center [412, 51] width 9 height 17
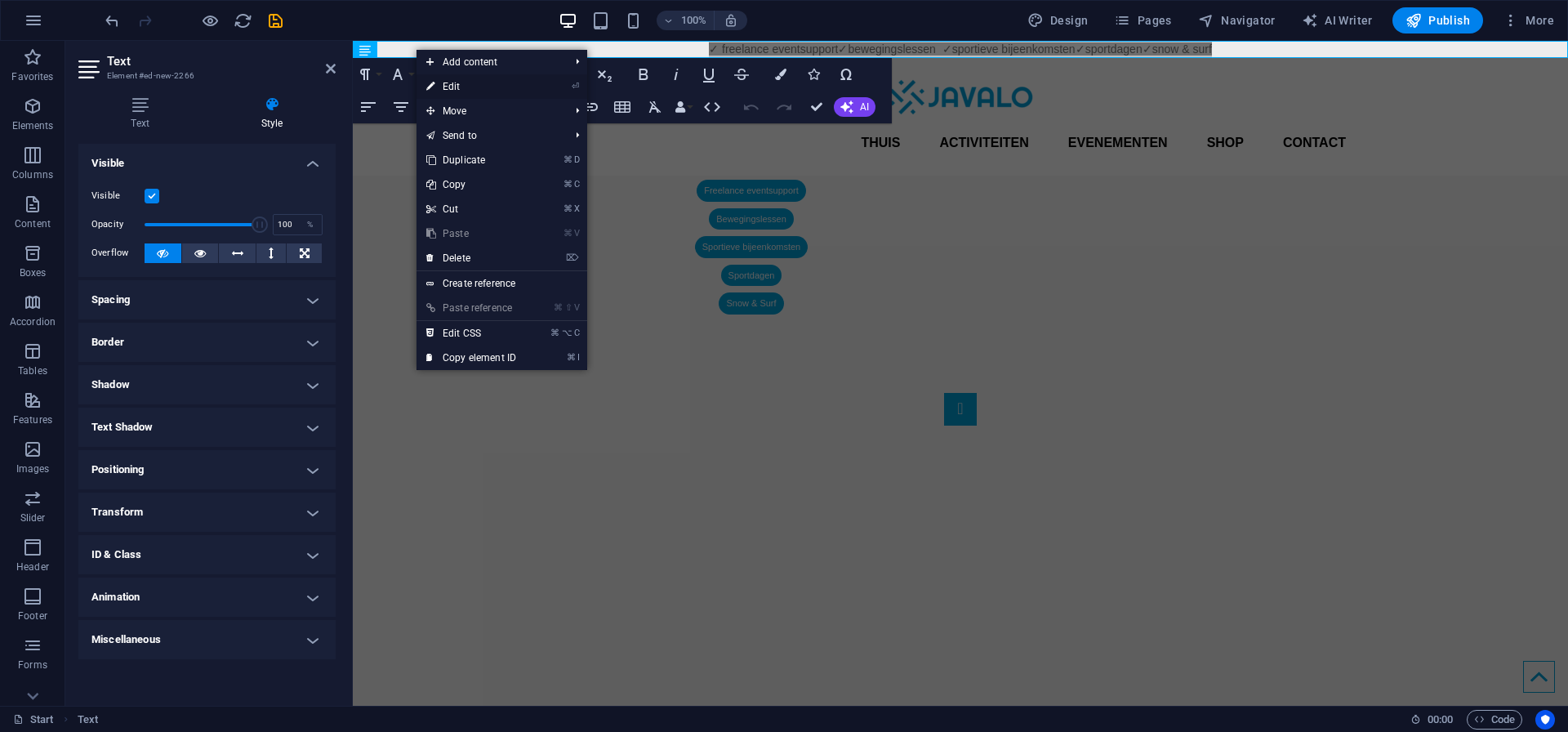
click at [467, 89] on link "⏎ Edit" at bounding box center [471, 86] width 110 height 25
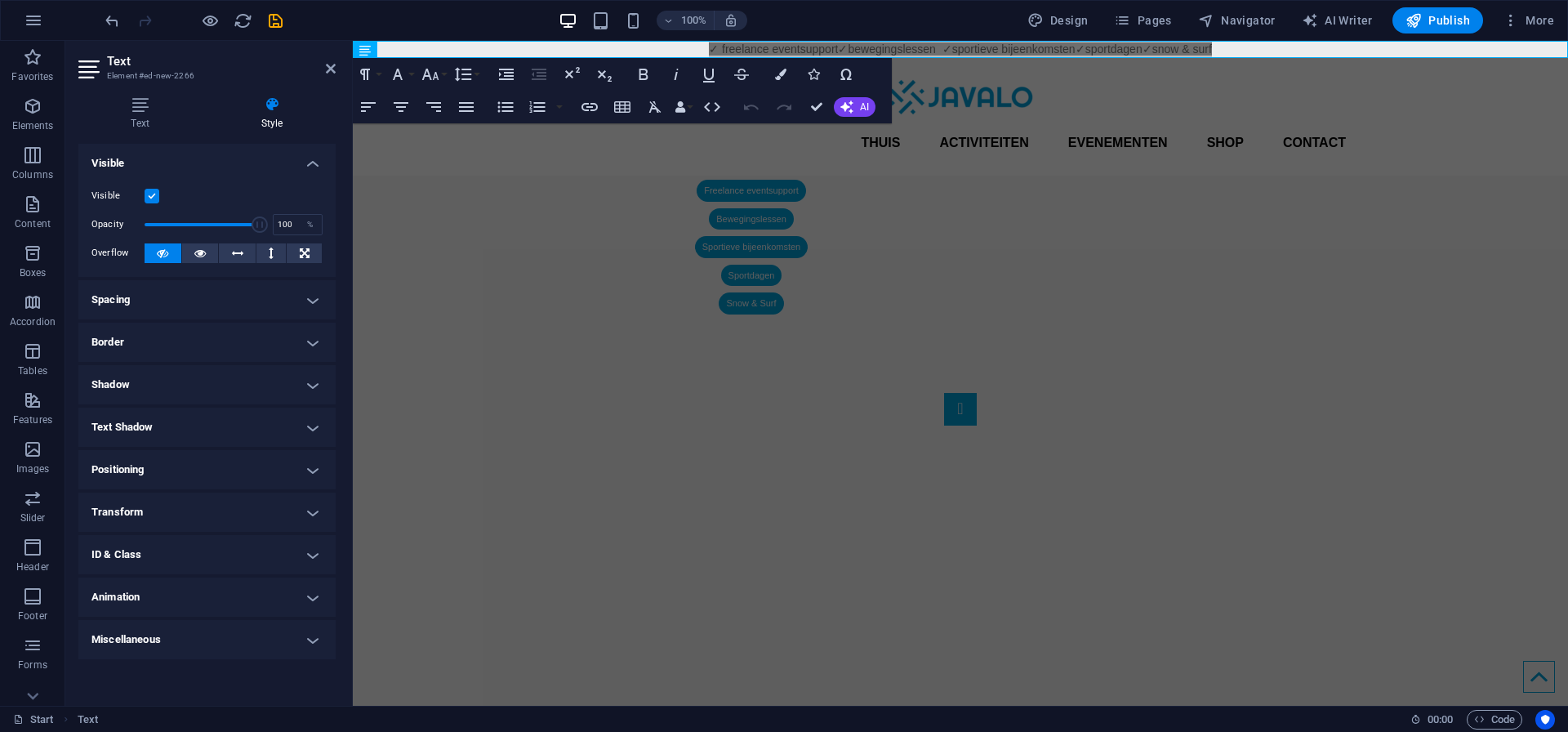
click at [155, 195] on label at bounding box center [151, 196] width 14 height 14
click at [0, 0] on input "Visible" at bounding box center [0, 0] width 0 height 0
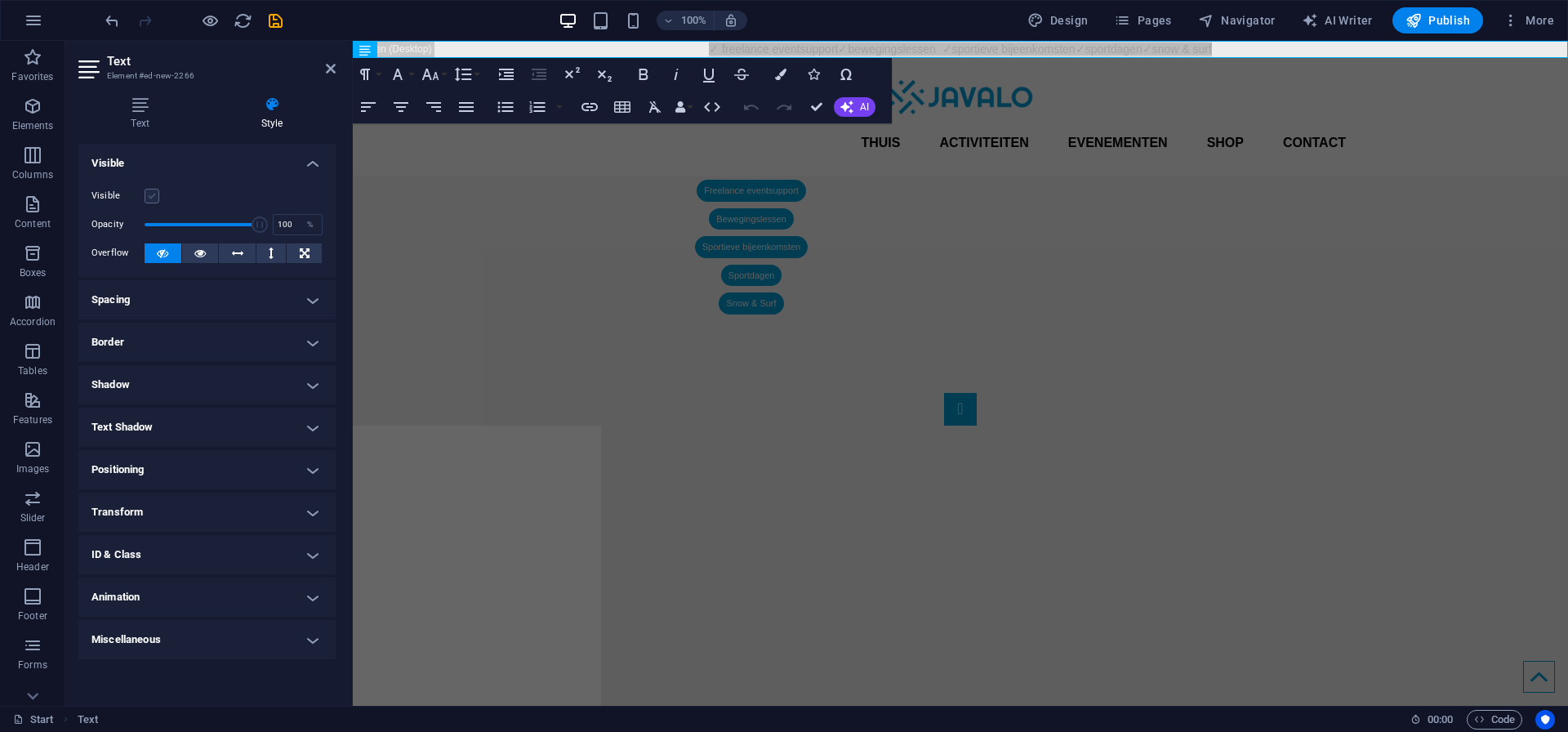
click at [155, 195] on label at bounding box center [151, 196] width 14 height 14
click at [0, 0] on input "Visible" at bounding box center [0, 0] width 0 height 0
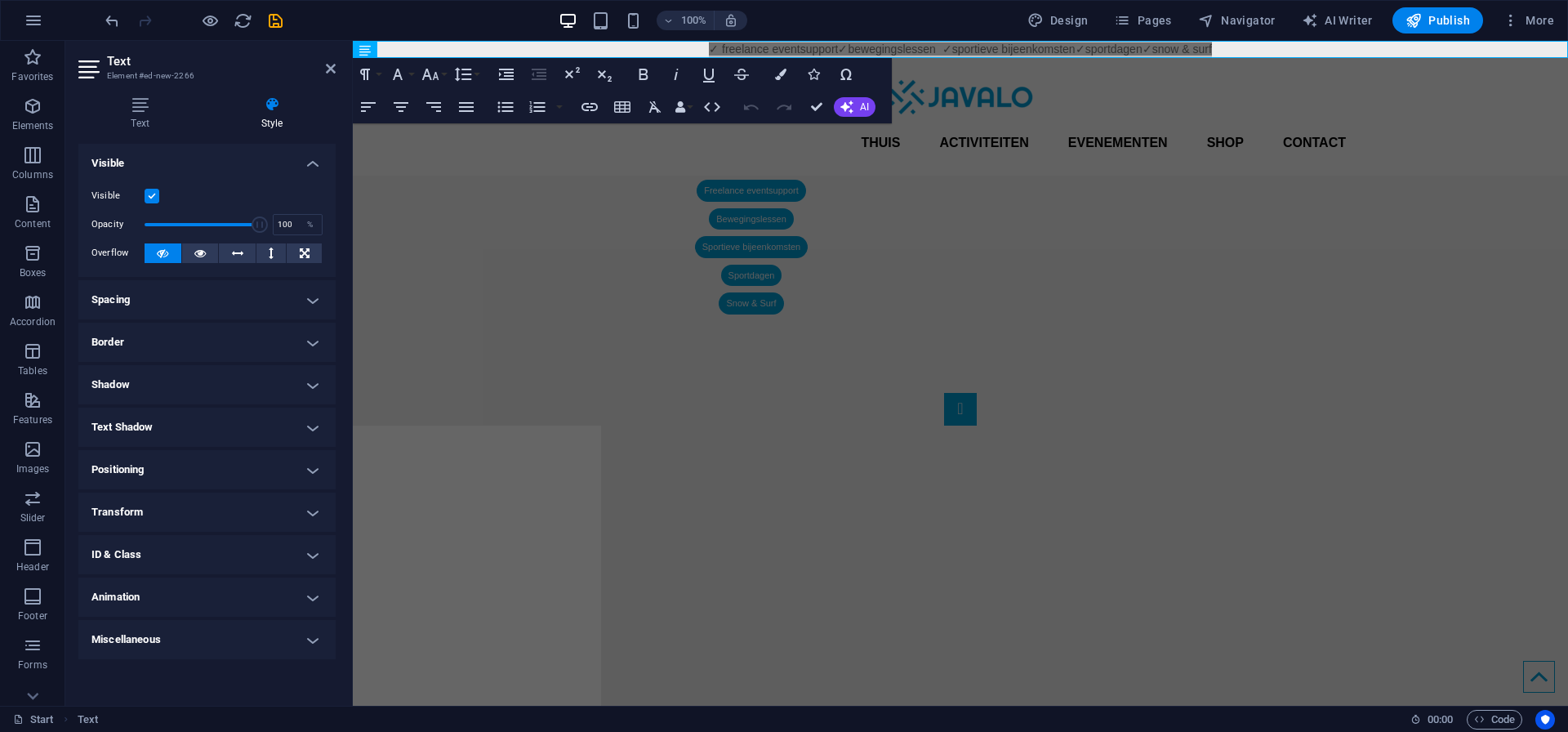
click at [155, 195] on label at bounding box center [151, 196] width 14 height 14
click at [0, 0] on input "Visible" at bounding box center [0, 0] width 0 height 0
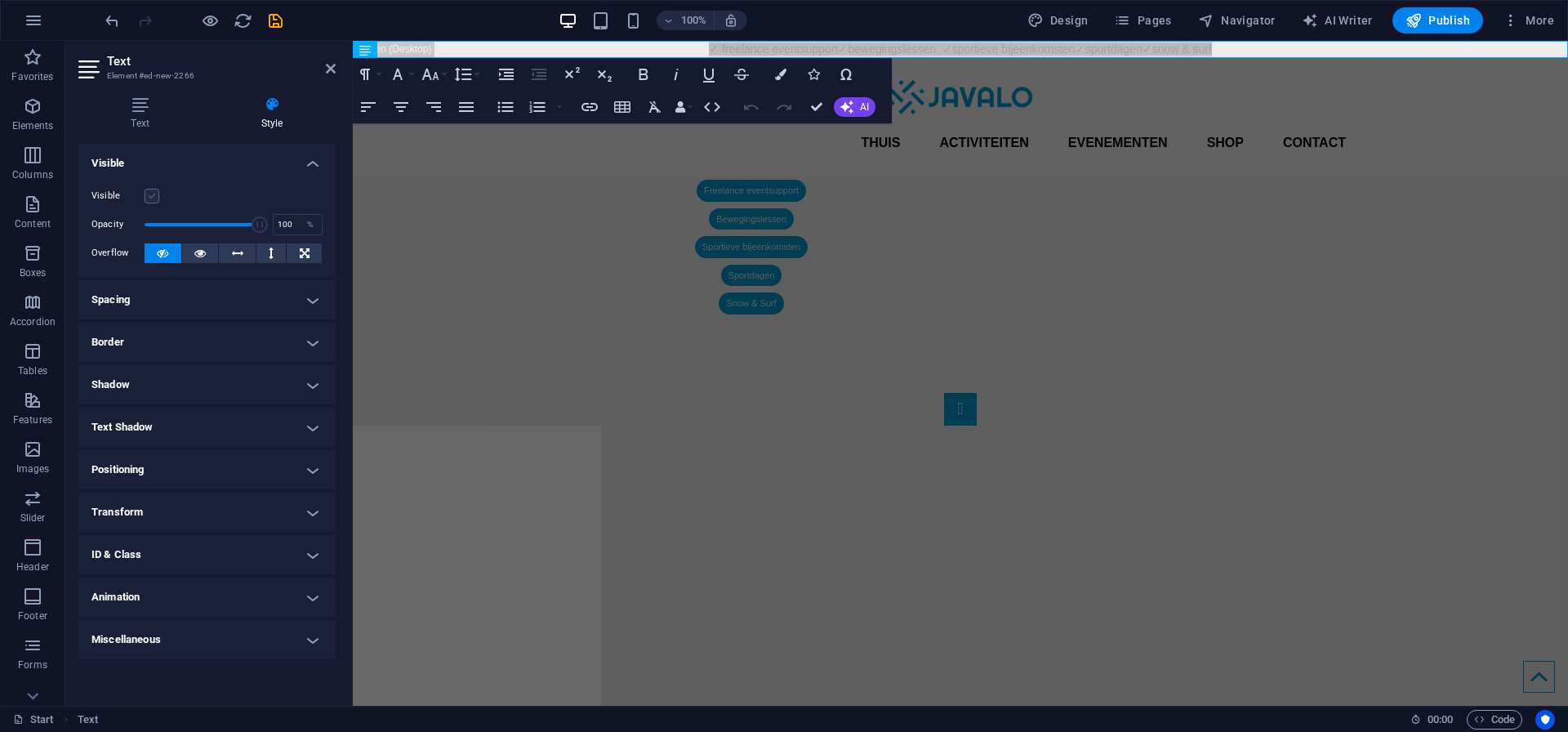
click at [155, 195] on label at bounding box center [151, 196] width 14 height 14
click at [0, 0] on input "Visible" at bounding box center [0, 0] width 0 height 0
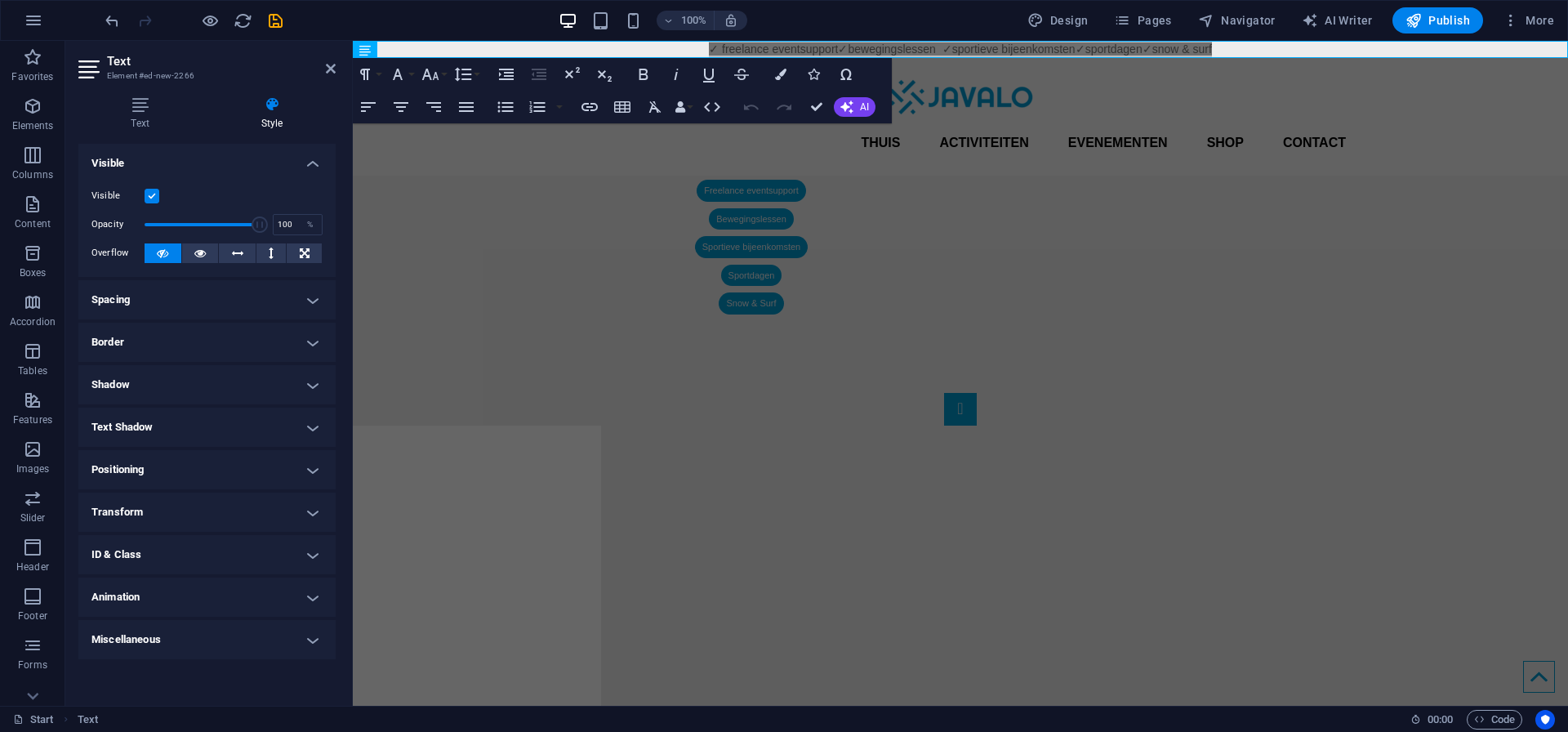
click at [162, 301] on h4 "Spacing" at bounding box center [207, 300] width 258 height 39
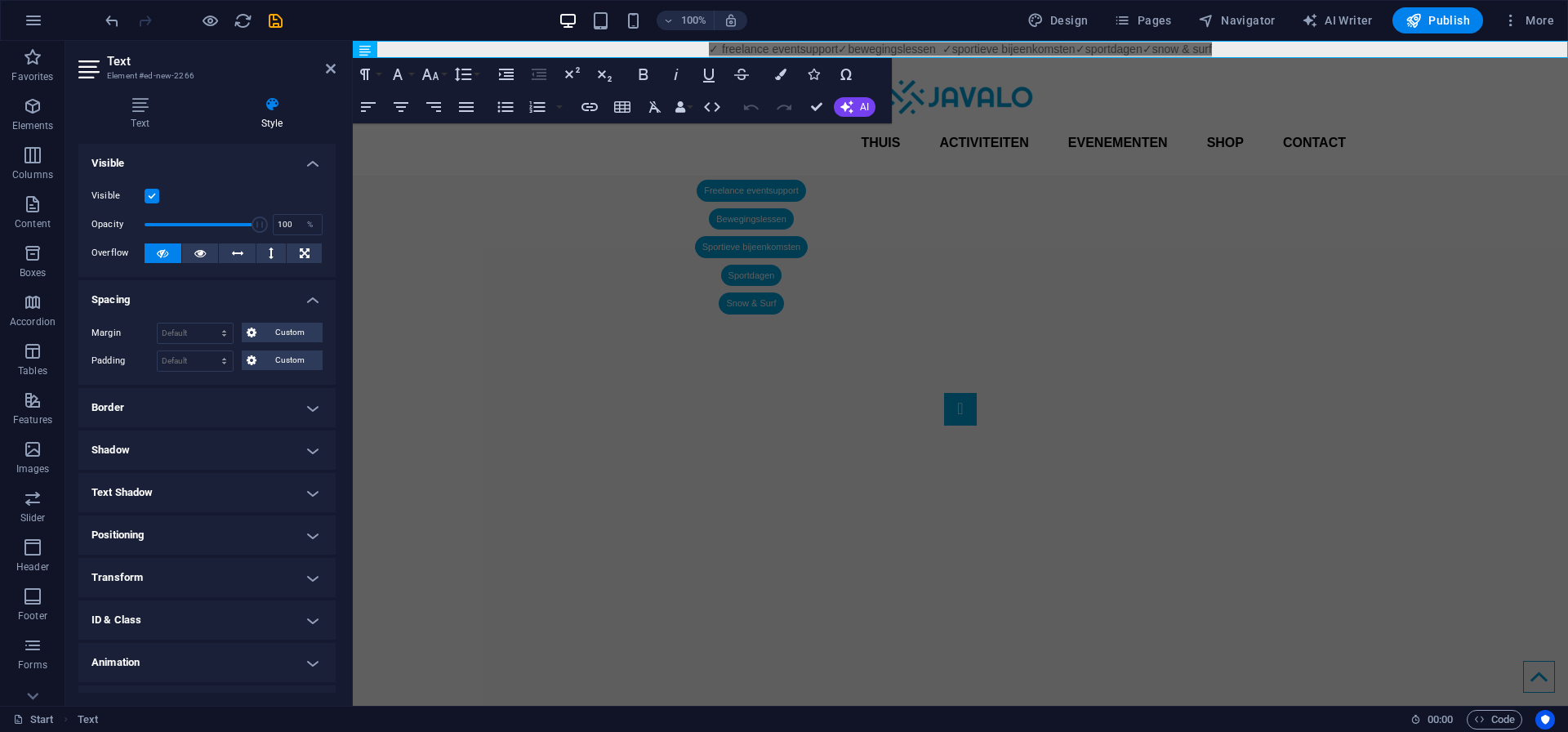
click at [162, 301] on h4 "Spacing" at bounding box center [207, 295] width 258 height 30
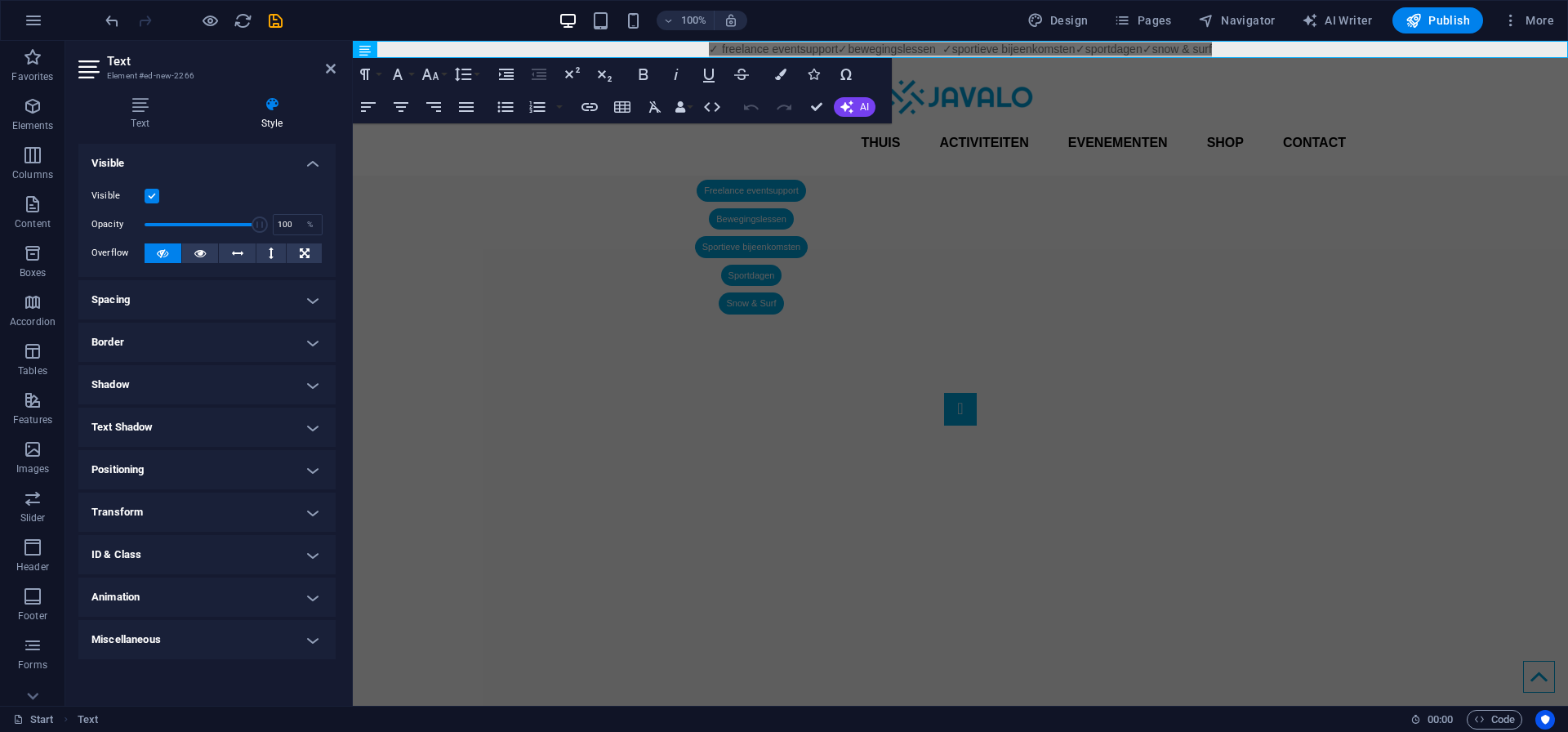
click at [156, 342] on h4 "Border" at bounding box center [207, 342] width 258 height 39
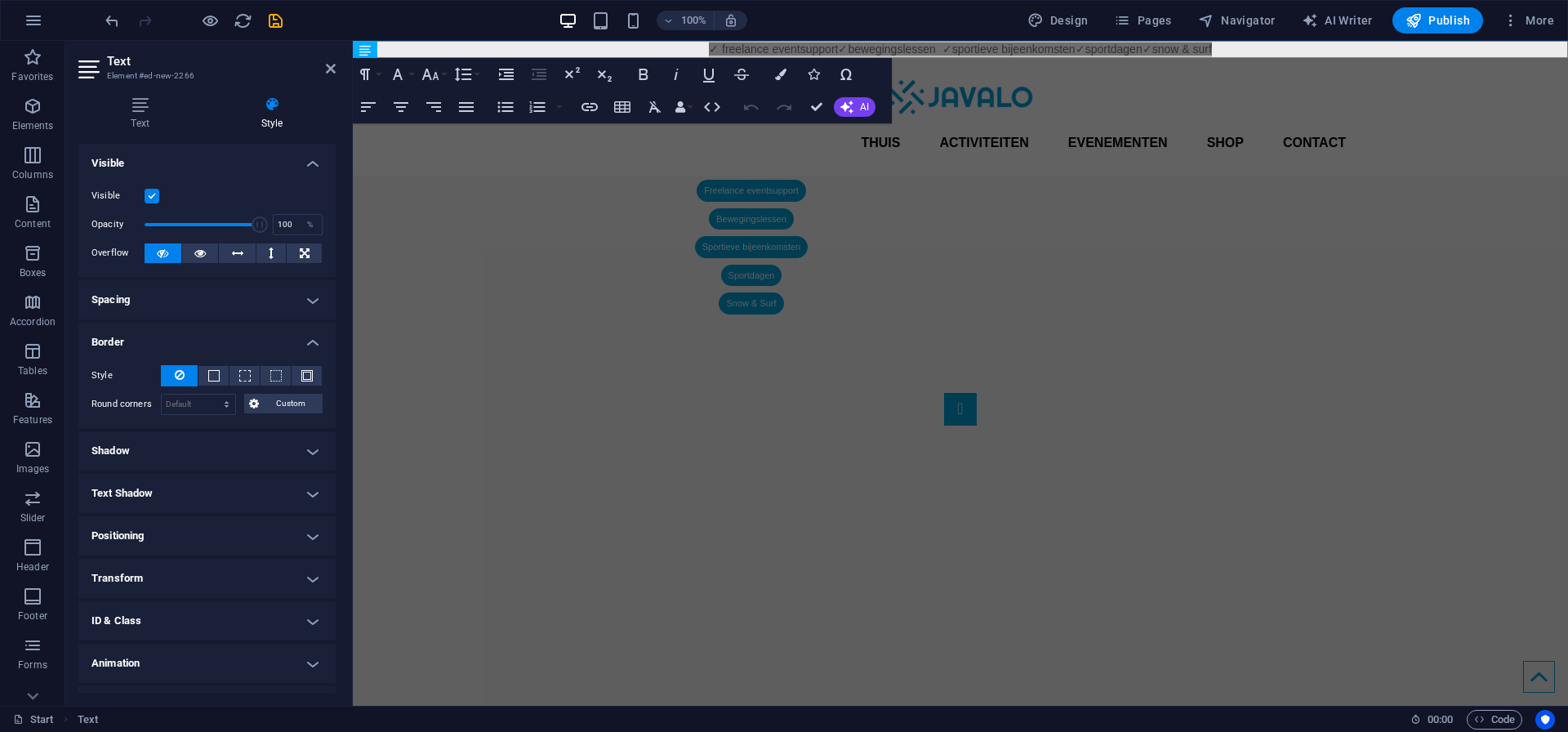
click at [156, 342] on h4 "Border" at bounding box center [207, 337] width 258 height 30
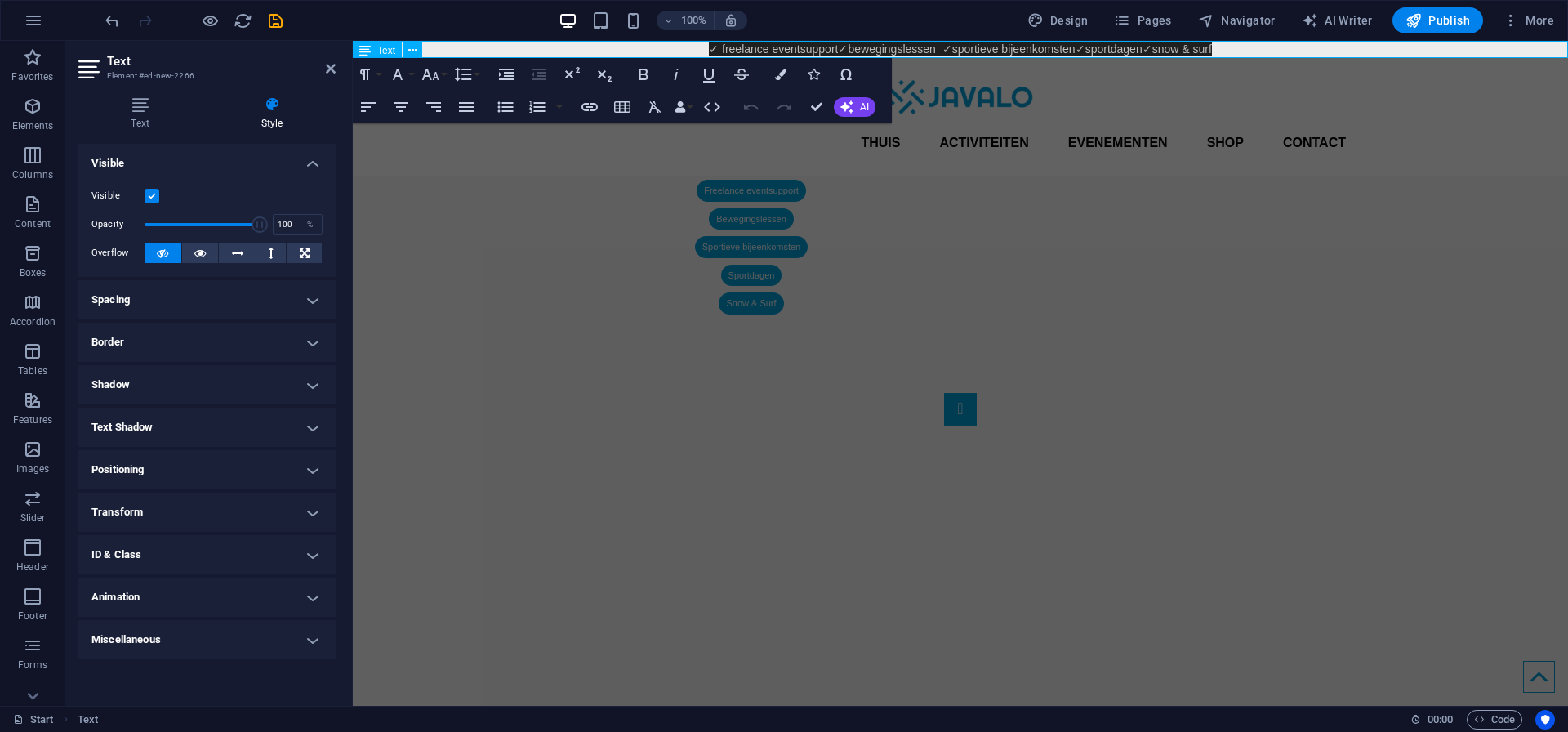
click at [711, 50] on span "✓ freelance eventsupport" at bounding box center [773, 48] width 129 height 13
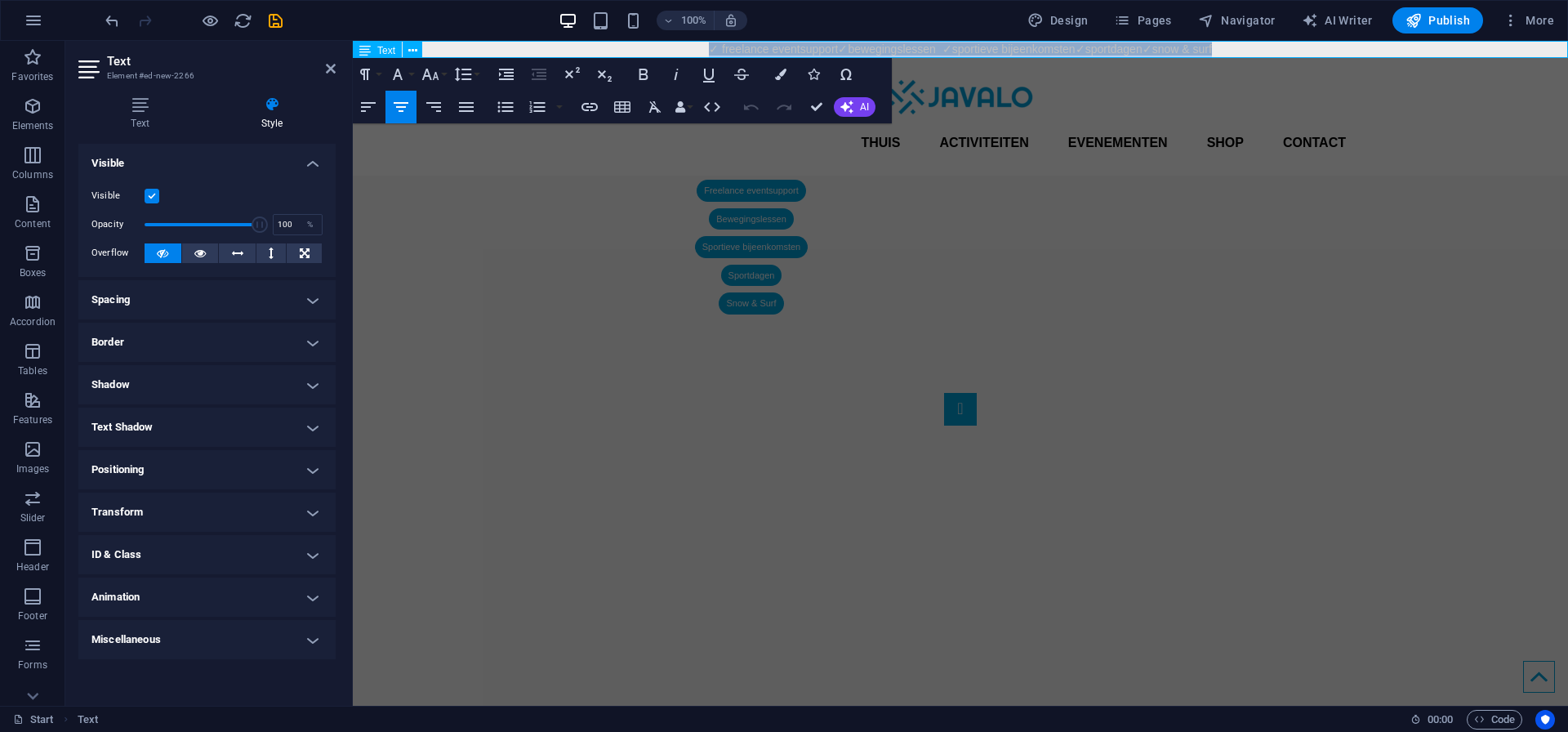
drag, startPoint x: 700, startPoint y: 49, endPoint x: 1226, endPoint y: 49, distance: 526.0
click at [1226, 49] on p "✓ freelance eventsupport ✓ bewegingslessen ✓sportieve bijeenkomsten ✓sportdagen…" at bounding box center [960, 49] width 1215 height 17
copy p "✓ freelance eventsupport ✓ bewegingslessen ✓sportieve bijeenkomsten ✓sportdagen…"
click at [693, 49] on p "✓ freelance eventsupport ✓ bewegingslessen ✓sportieve bijeenkomsten ✓sportdagen…" at bounding box center [960, 49] width 1215 height 17
drag, startPoint x: 682, startPoint y: 50, endPoint x: 1231, endPoint y: 86, distance: 550.2
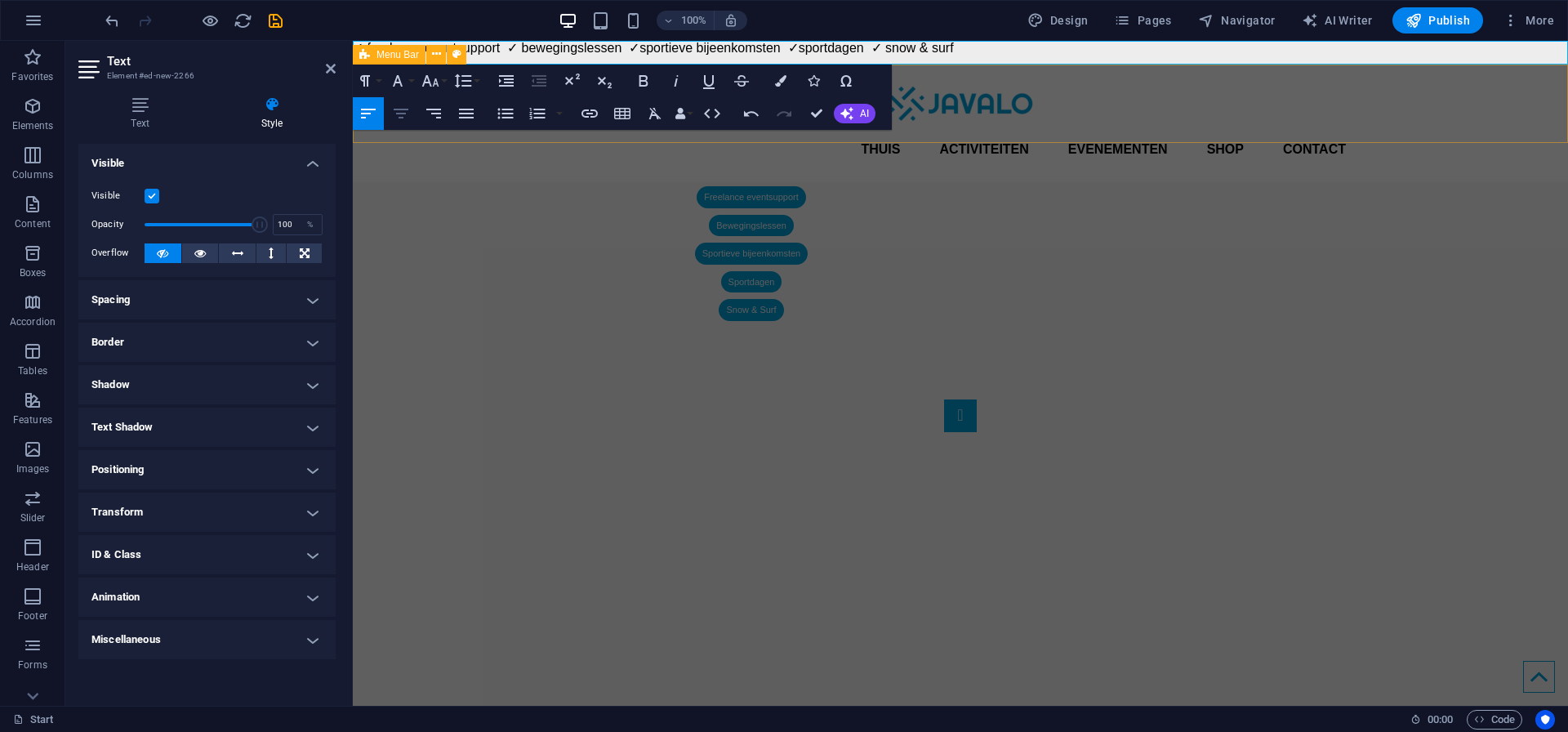
click at [409, 110] on icon "button" at bounding box center [400, 113] width 20 height 20
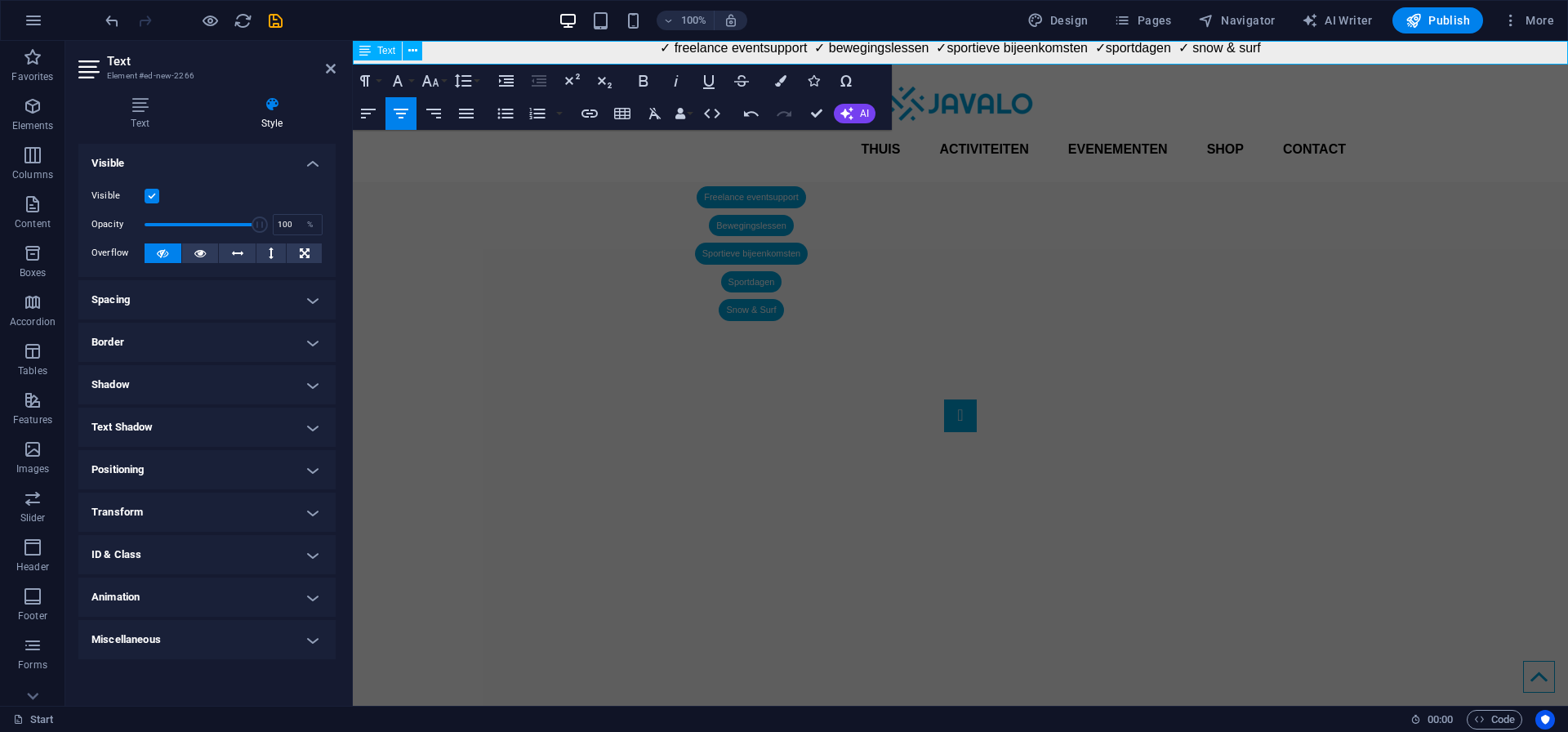
click at [646, 50] on p "✓ freelance eventsupport ✓ bewegingslessen ✓sportieve bijeenkomsten ✓sportdagen…" at bounding box center [960, 48] width 1215 height 14
click at [460, 82] on icon "button" at bounding box center [462, 81] width 20 height 20
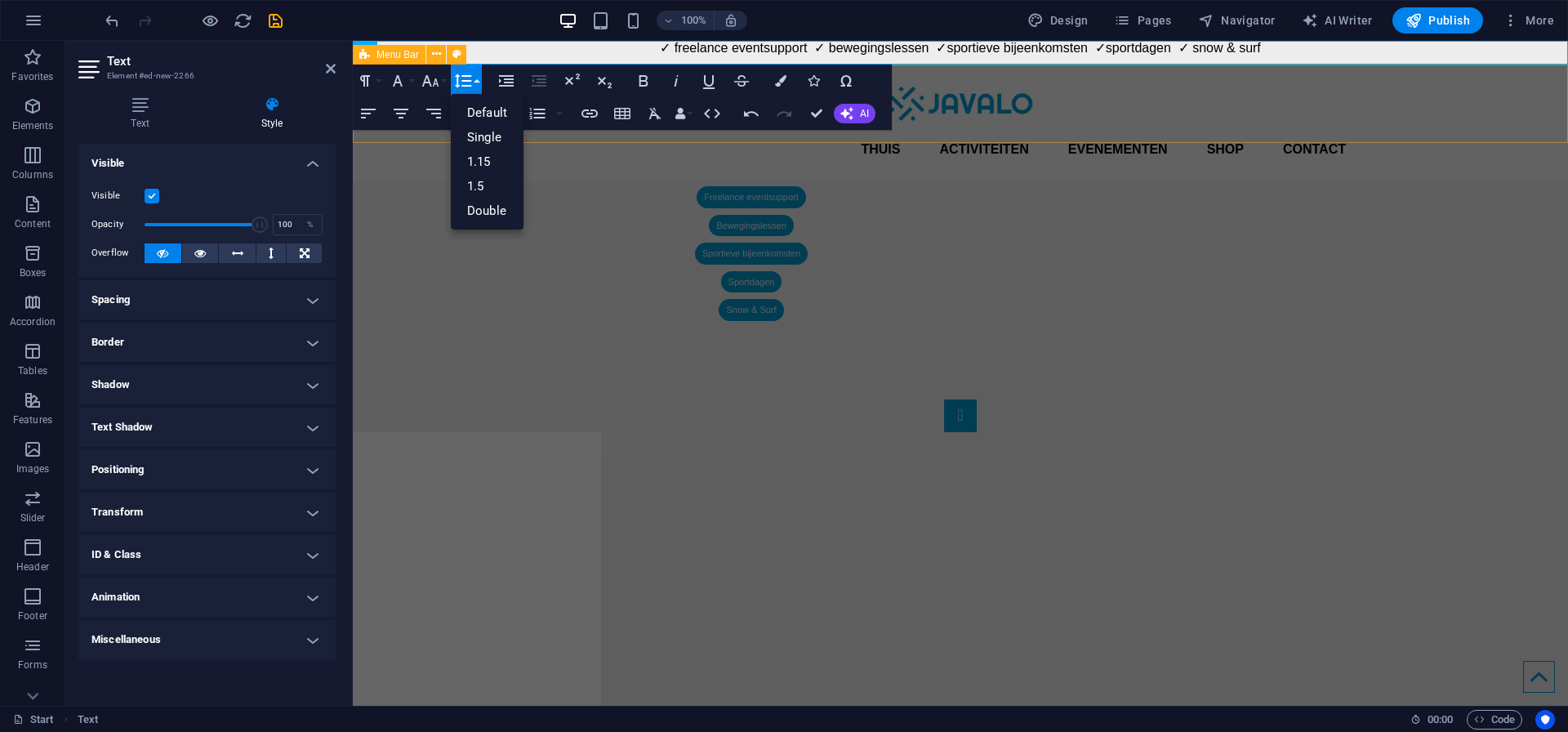
click at [460, 82] on icon "button" at bounding box center [462, 81] width 20 height 20
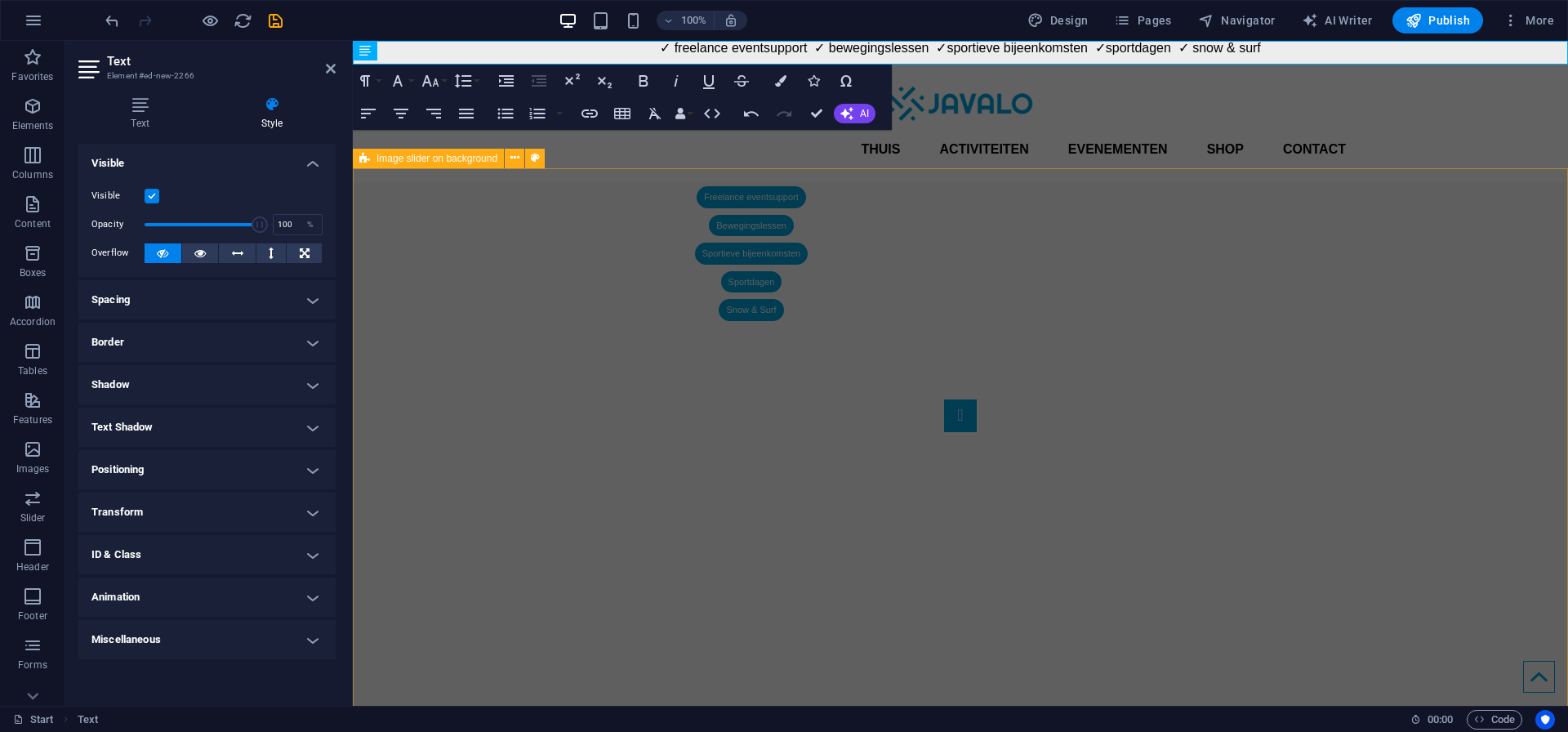
click at [518, 321] on div "1 2" at bounding box center [960, 598] width 1215 height 553
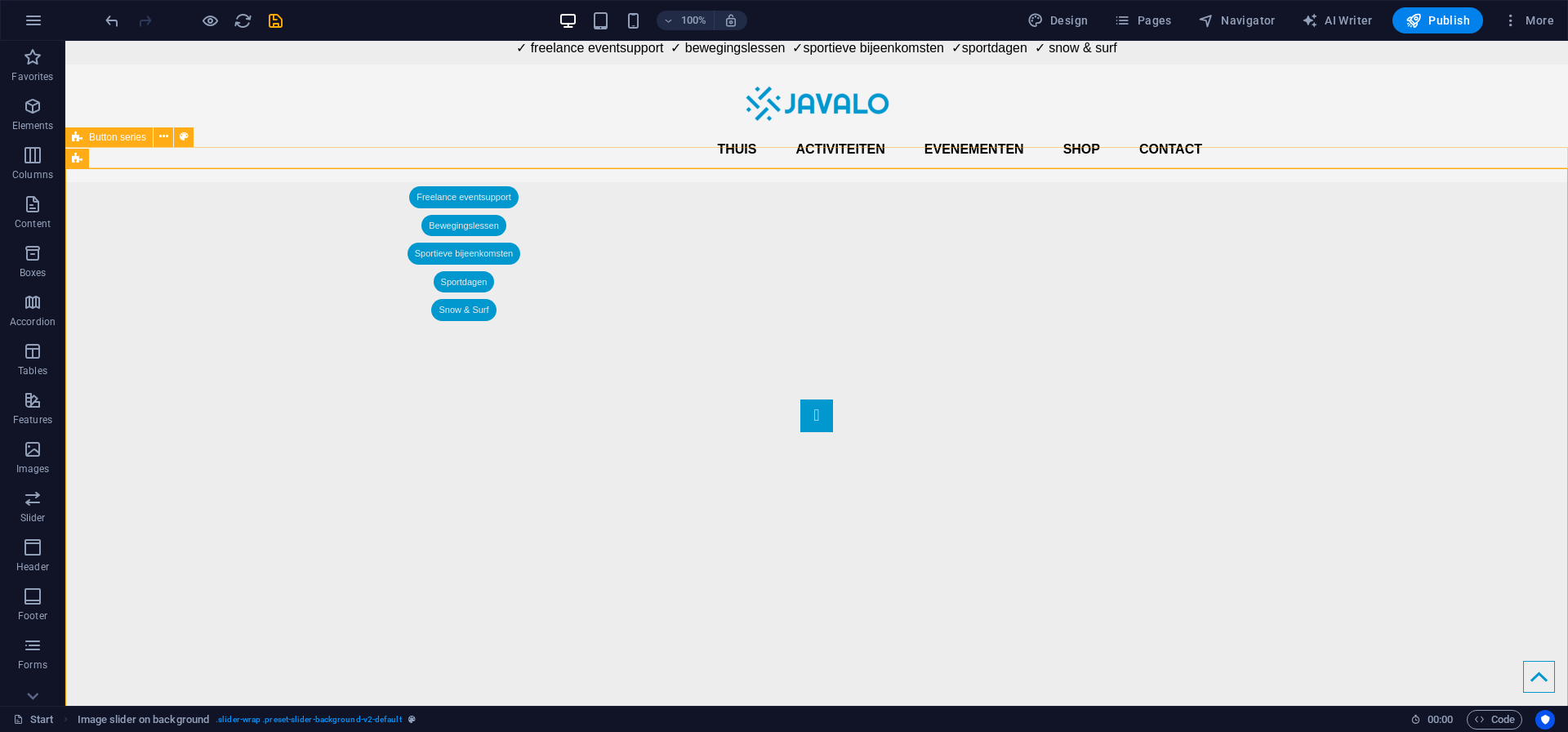
click at [369, 186] on div "Freelance eventsupport Bewegingslessen Sportieve bijeenkomsten Sportdagen Snow …" at bounding box center [817, 253] width 1503 height 135
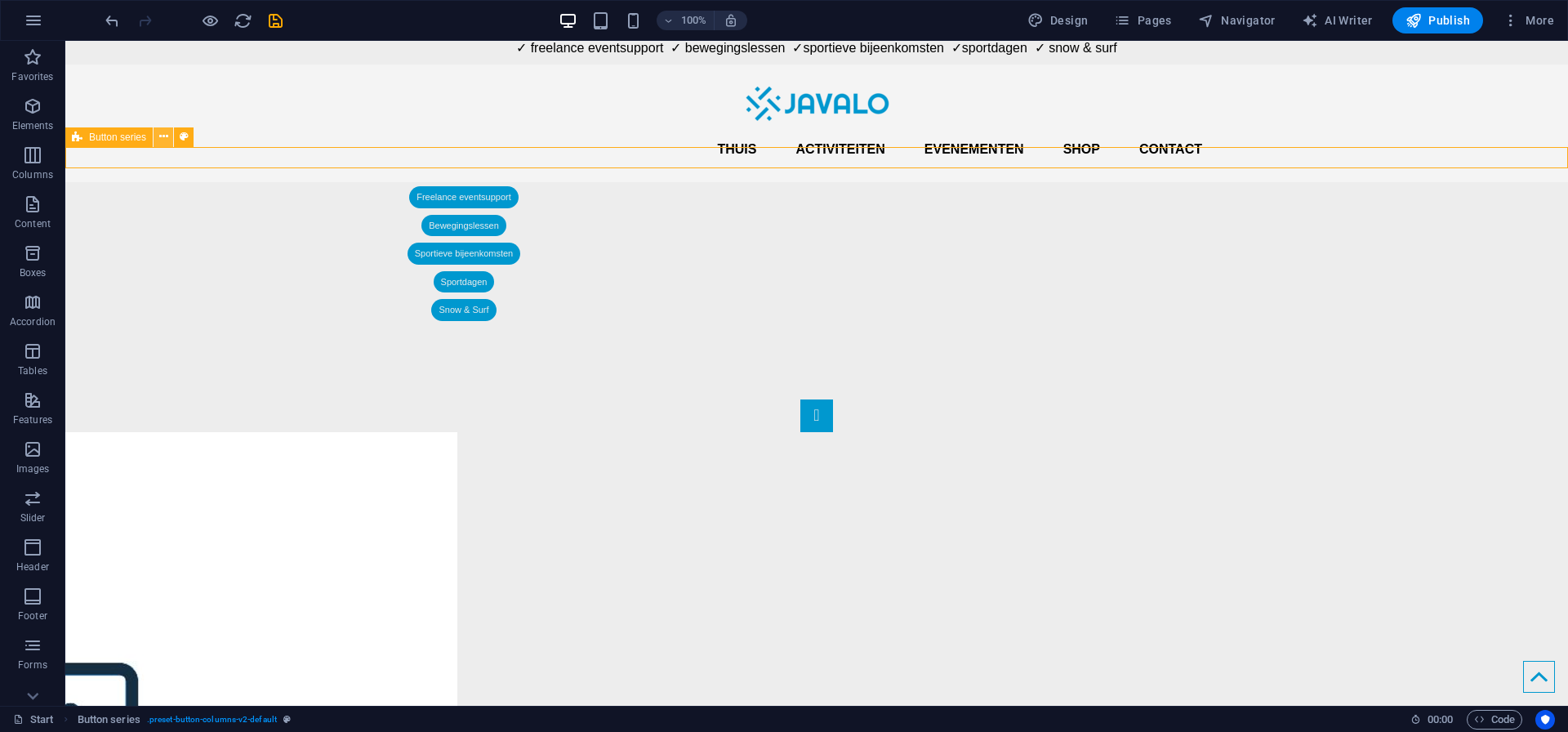
click at [163, 142] on icon at bounding box center [163, 137] width 9 height 17
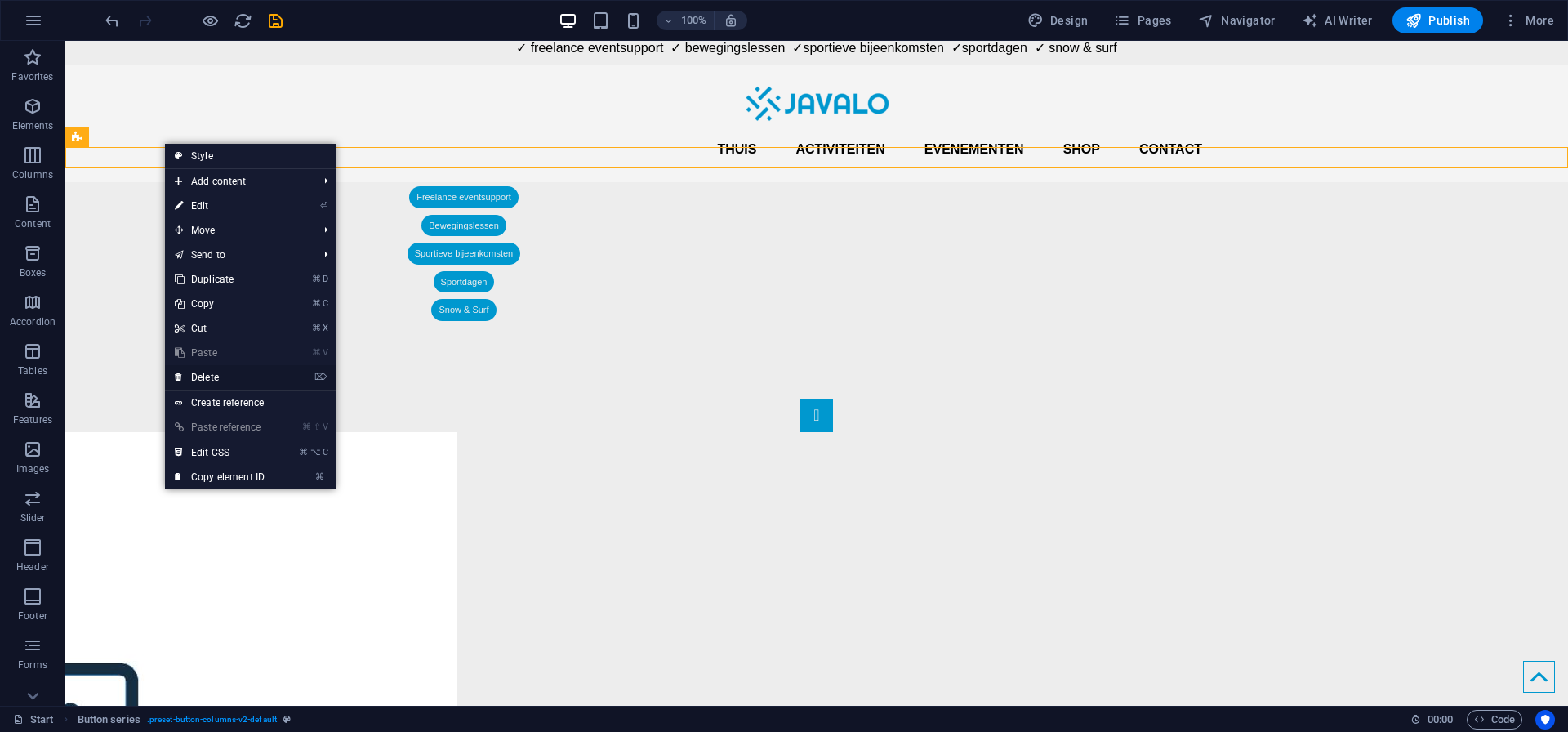
click at [209, 379] on link "⌦ Delete" at bounding box center [219, 377] width 110 height 25
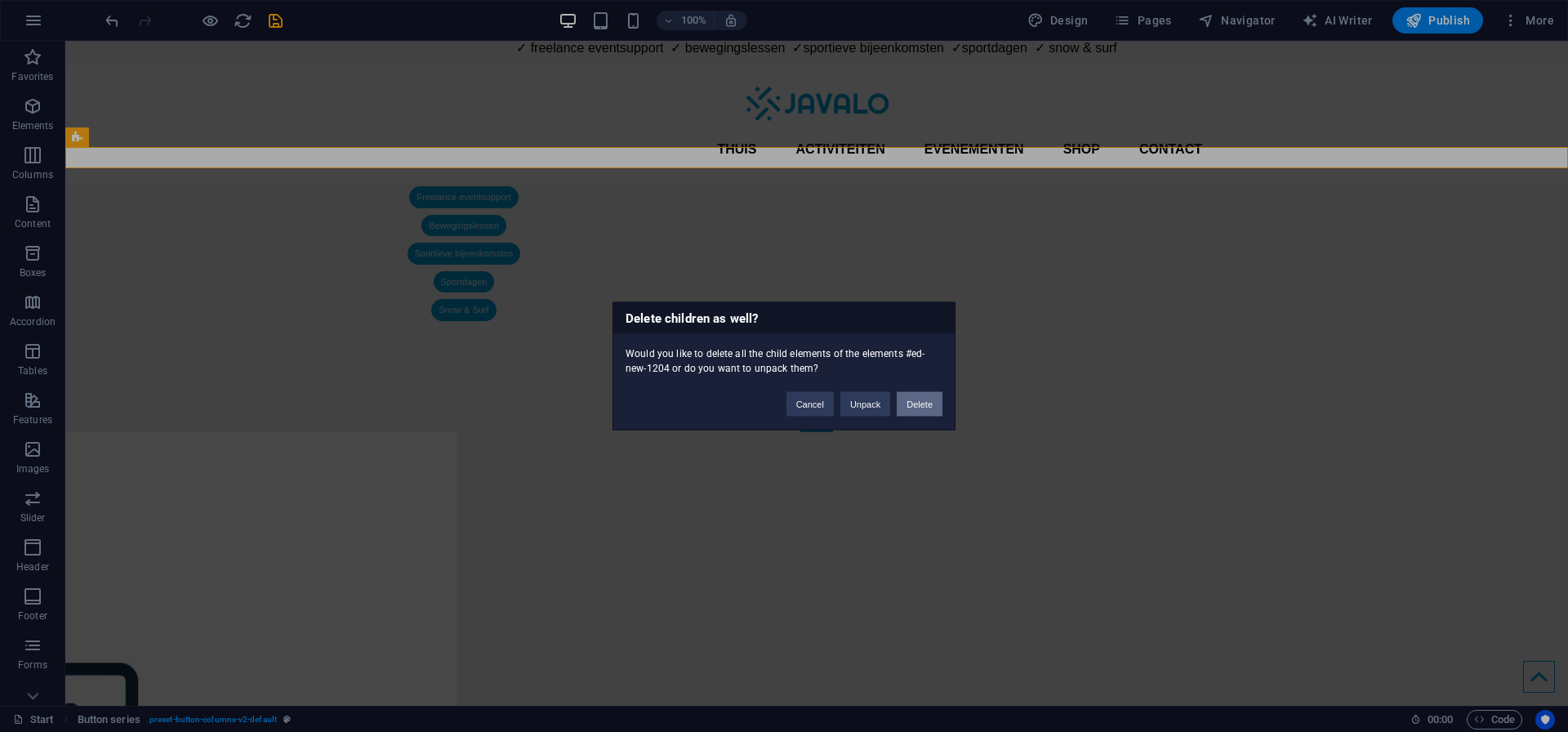
click at [913, 407] on button "Delete" at bounding box center [920, 404] width 46 height 25
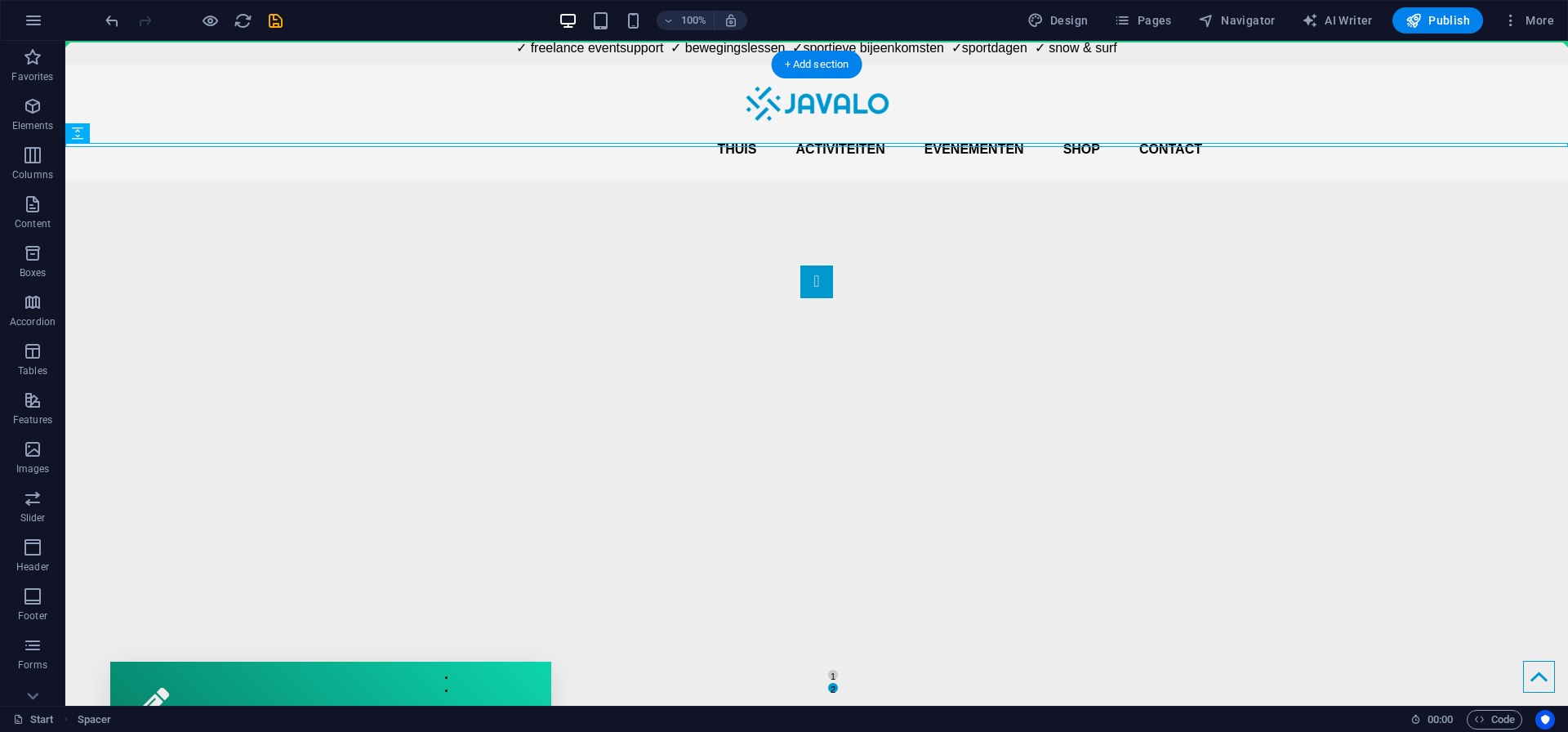
drag, startPoint x: 551, startPoint y: 145, endPoint x: 610, endPoint y: 43, distance: 117.8
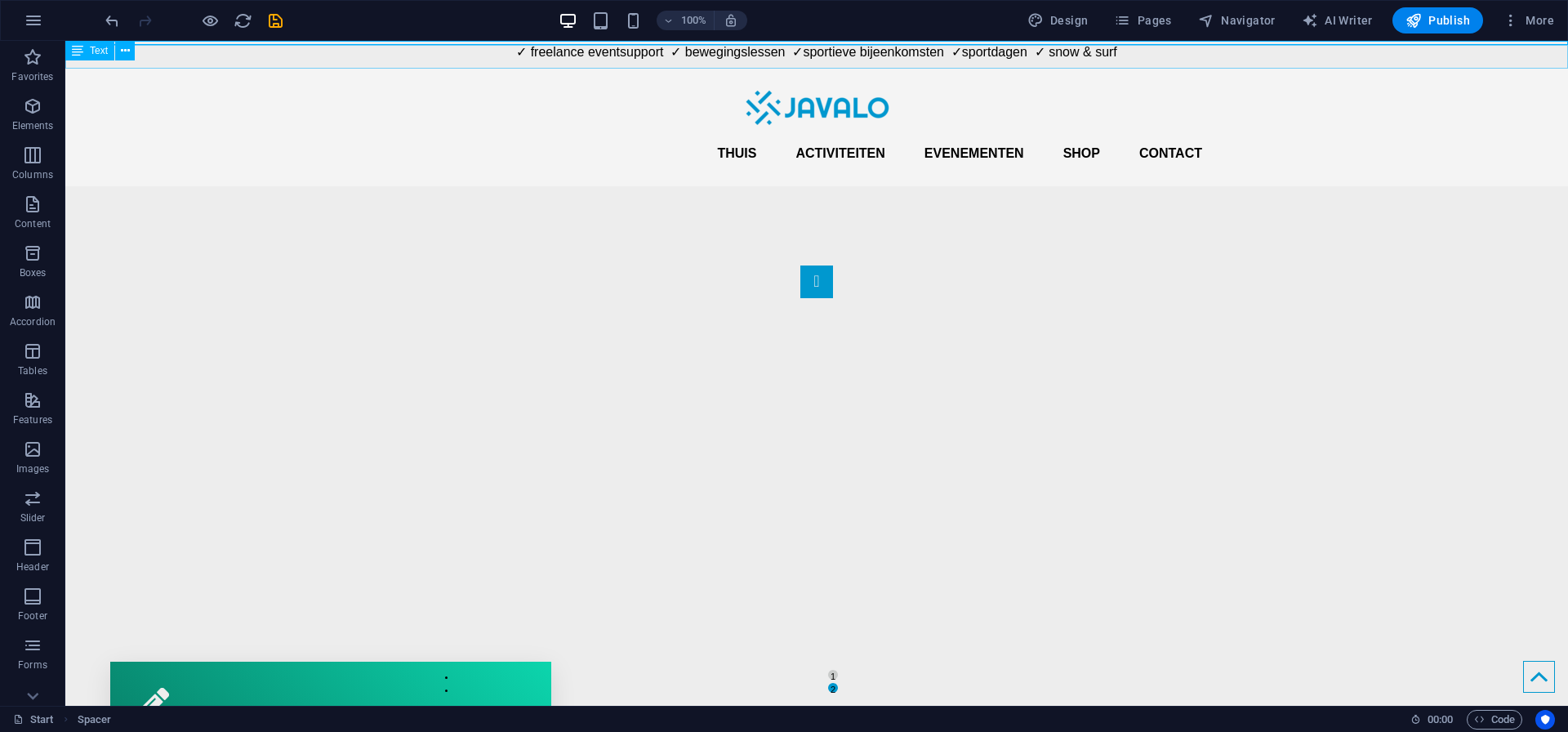
click at [628, 60] on div "✓ freelance eventsupport ✓ bewegingslessen ✓sportieve bijeenkomsten ✓sportdagen…" at bounding box center [817, 57] width 1503 height 24
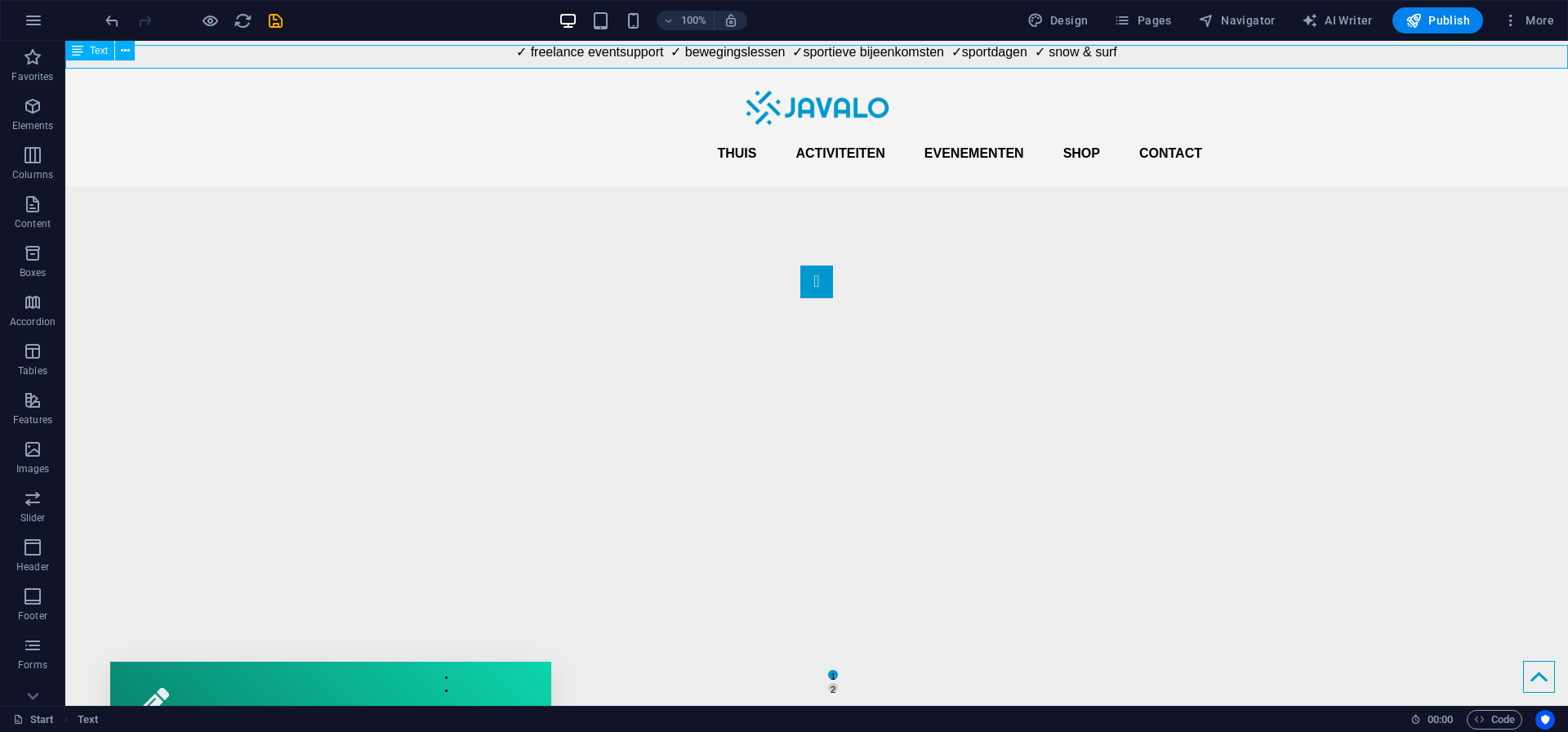
click at [592, 47] on div "✓ freelance eventsupport ✓ bewegingslessen ✓sportieve bijeenkomsten ✓sportdagen…" at bounding box center [817, 57] width 1503 height 24
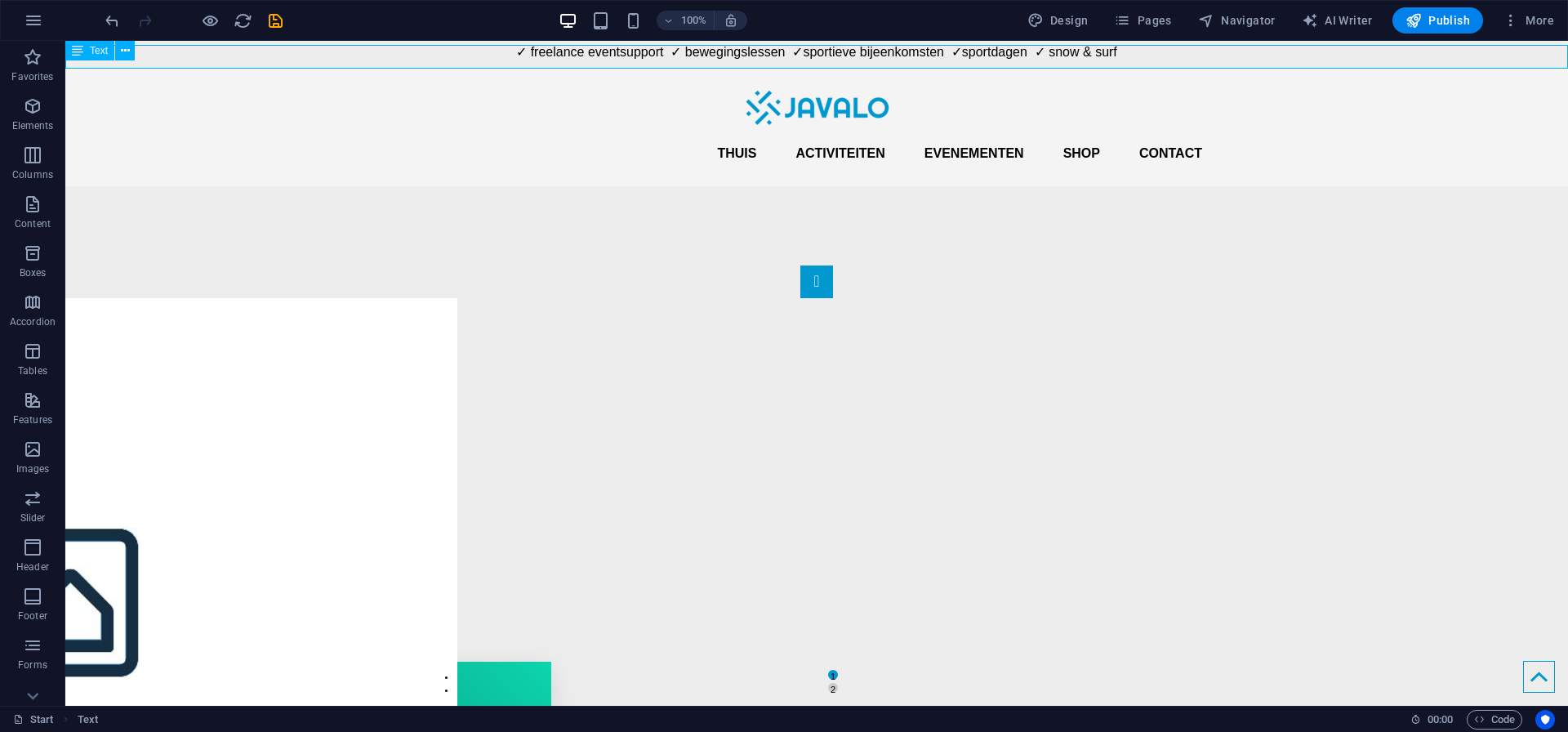
click at [592, 47] on div "✓ freelance eventsupport ✓ bewegingslessen ✓sportieve bijeenkomsten ✓sportdagen…" at bounding box center [817, 57] width 1503 height 24
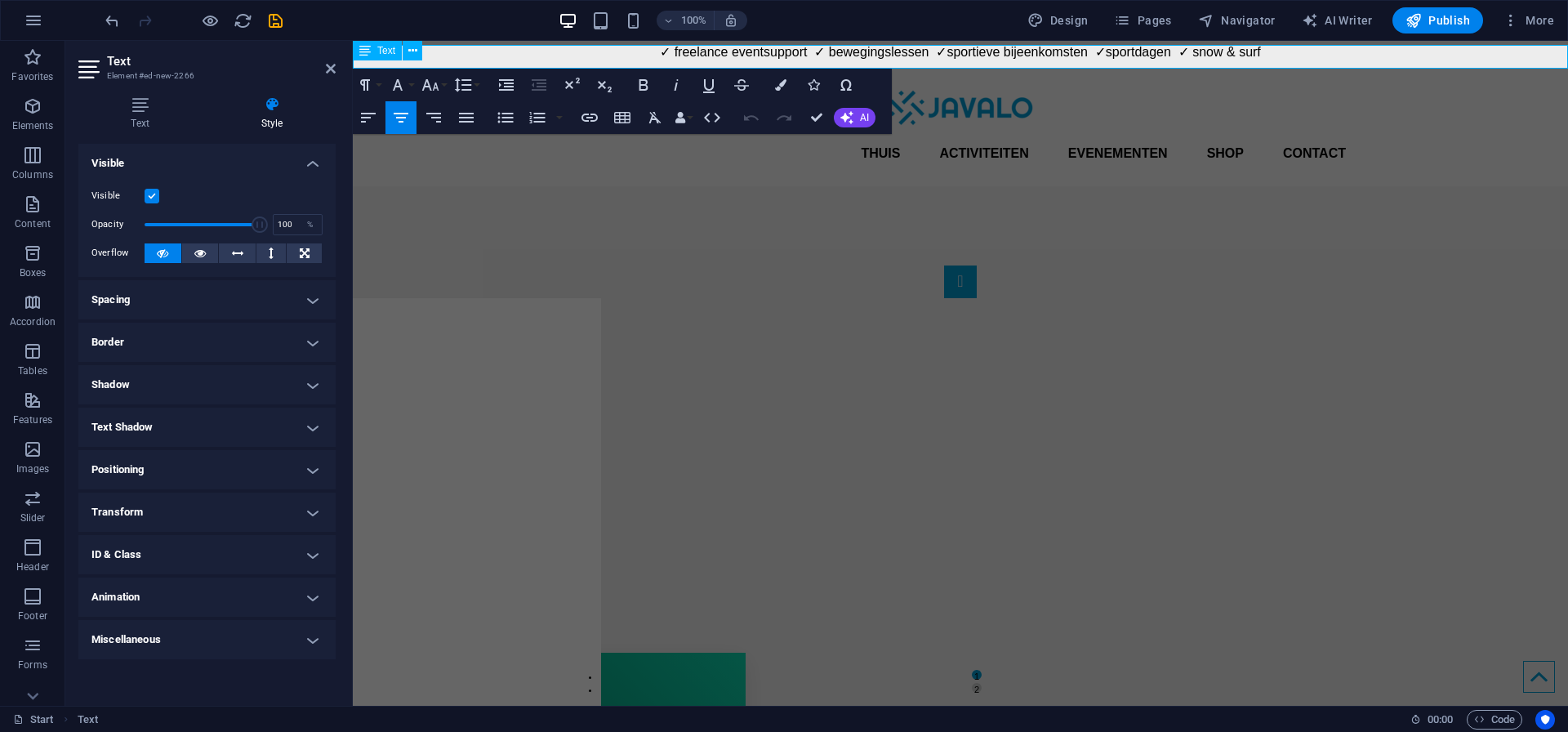
click at [592, 47] on p "✓ freelance eventsupport ✓ bewegingslessen ✓sportieve bijeenkomsten ✓sportdagen…" at bounding box center [960, 52] width 1215 height 14
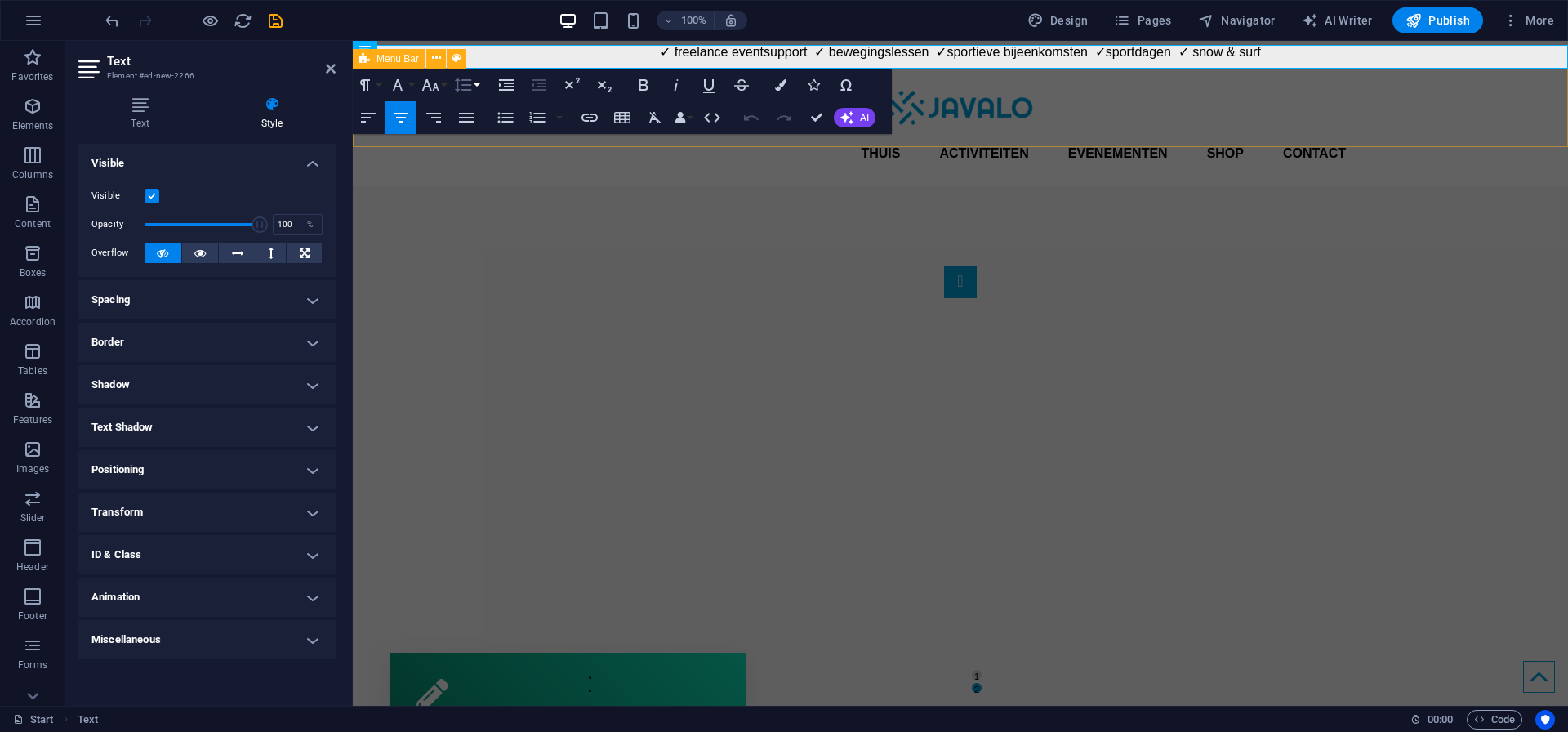
click at [465, 83] on icon "button" at bounding box center [462, 84] width 20 height 20
click at [471, 117] on link "Default" at bounding box center [487, 116] width 73 height 25
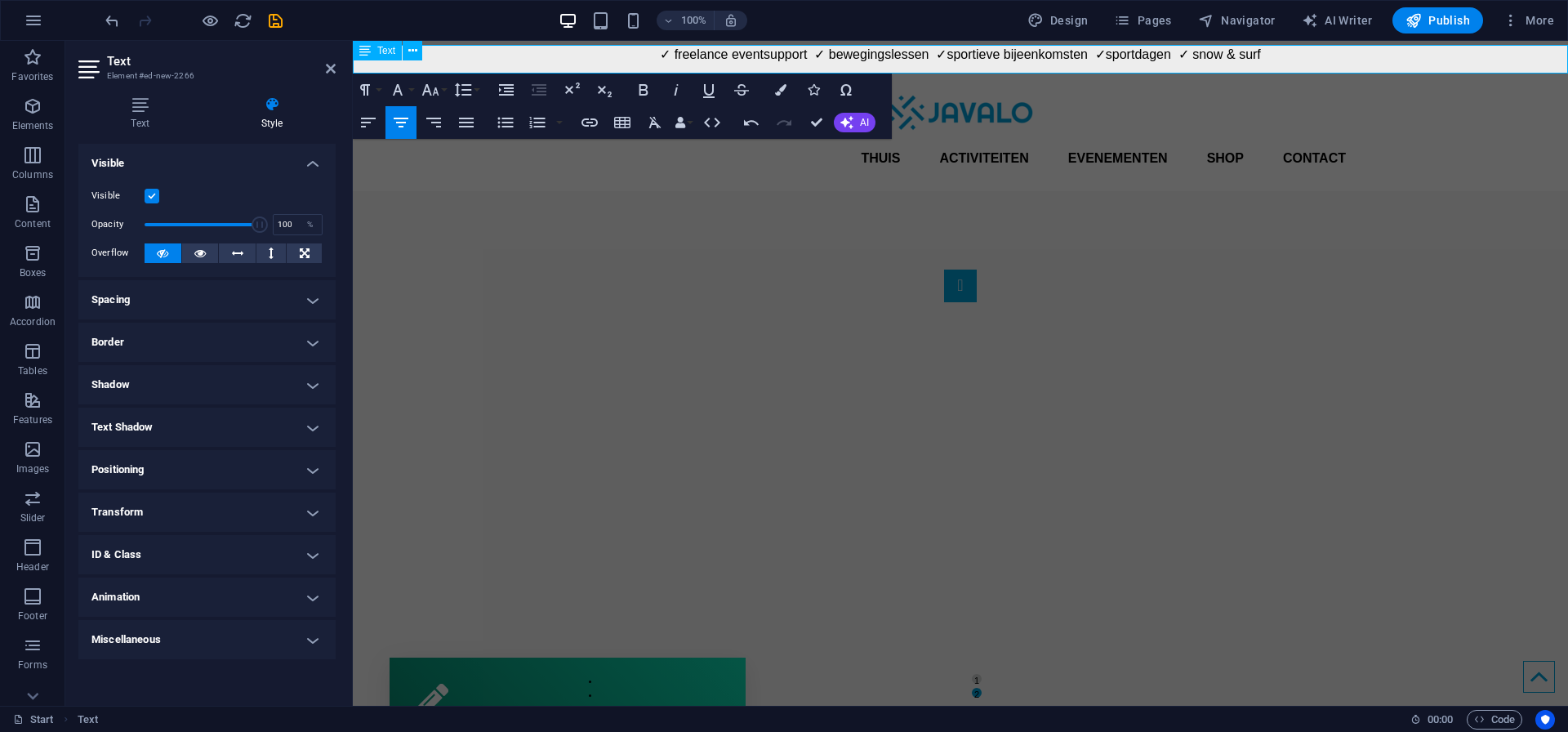
click at [684, 65] on div "✓ freelance eventsupport ✓ bewegingslessen ✓sportieve bijeenkomsten ✓sportdagen…" at bounding box center [960, 60] width 1215 height 29
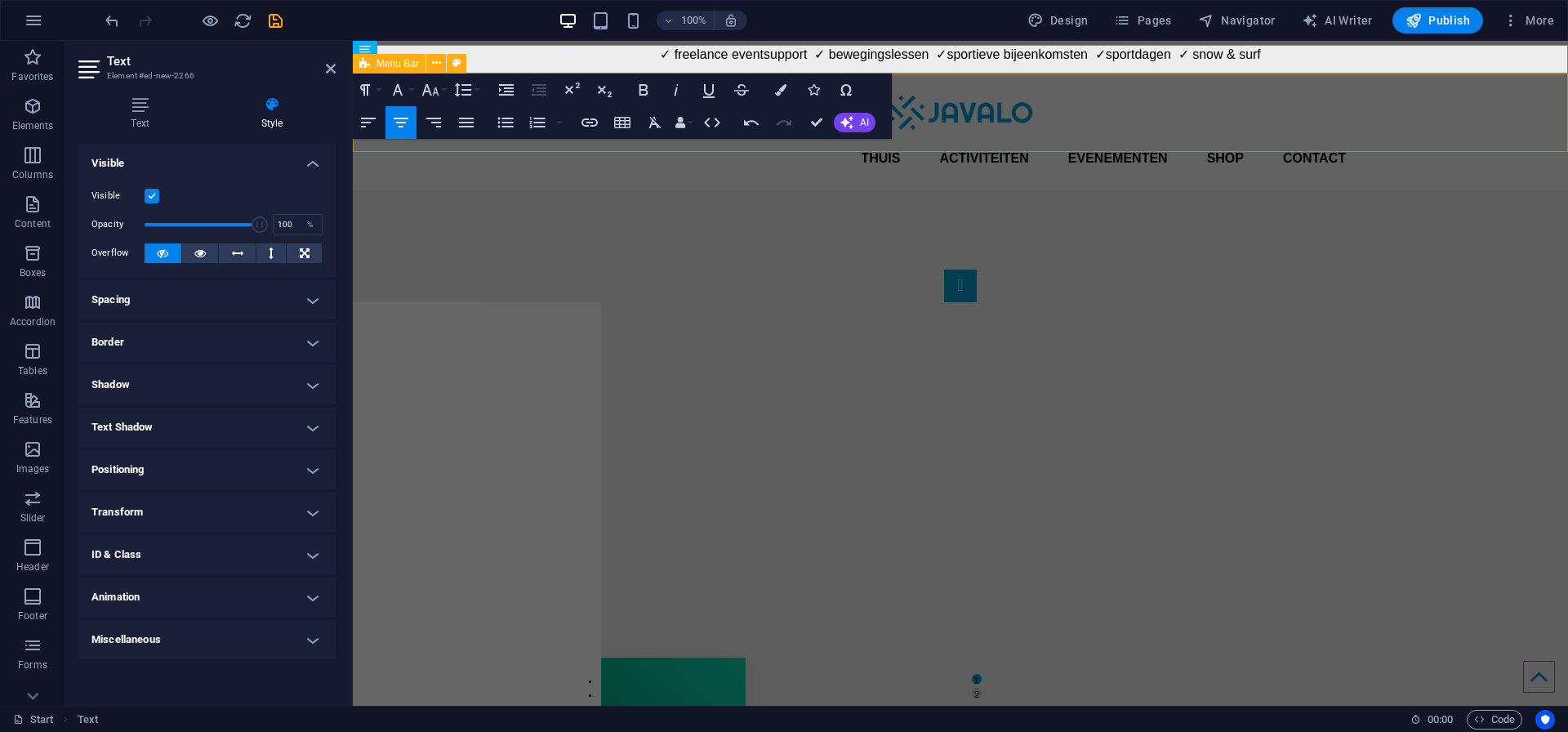
click at [110, 308] on h4 "Spacing" at bounding box center [207, 300] width 258 height 39
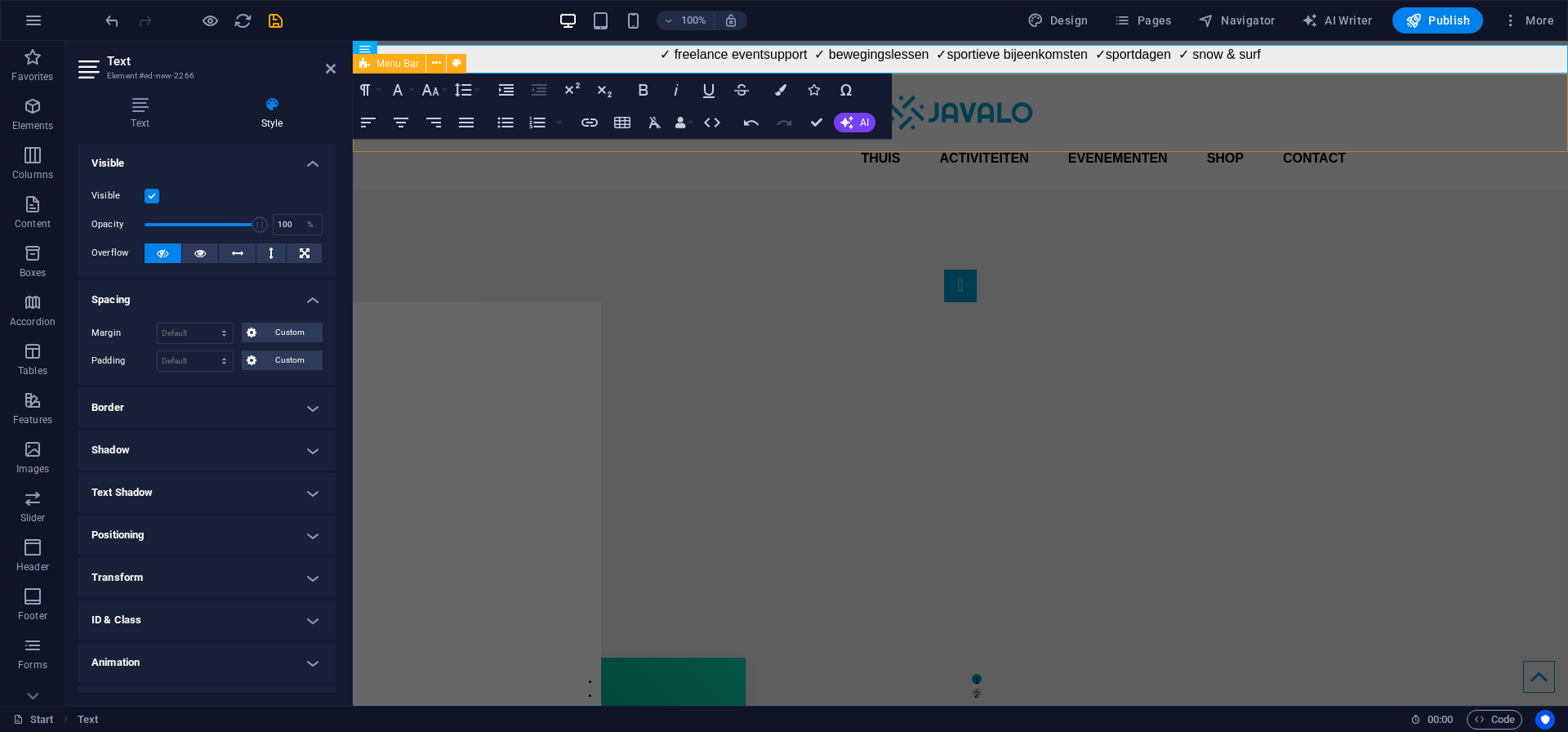
click at [104, 403] on h4 "Border" at bounding box center [207, 407] width 258 height 39
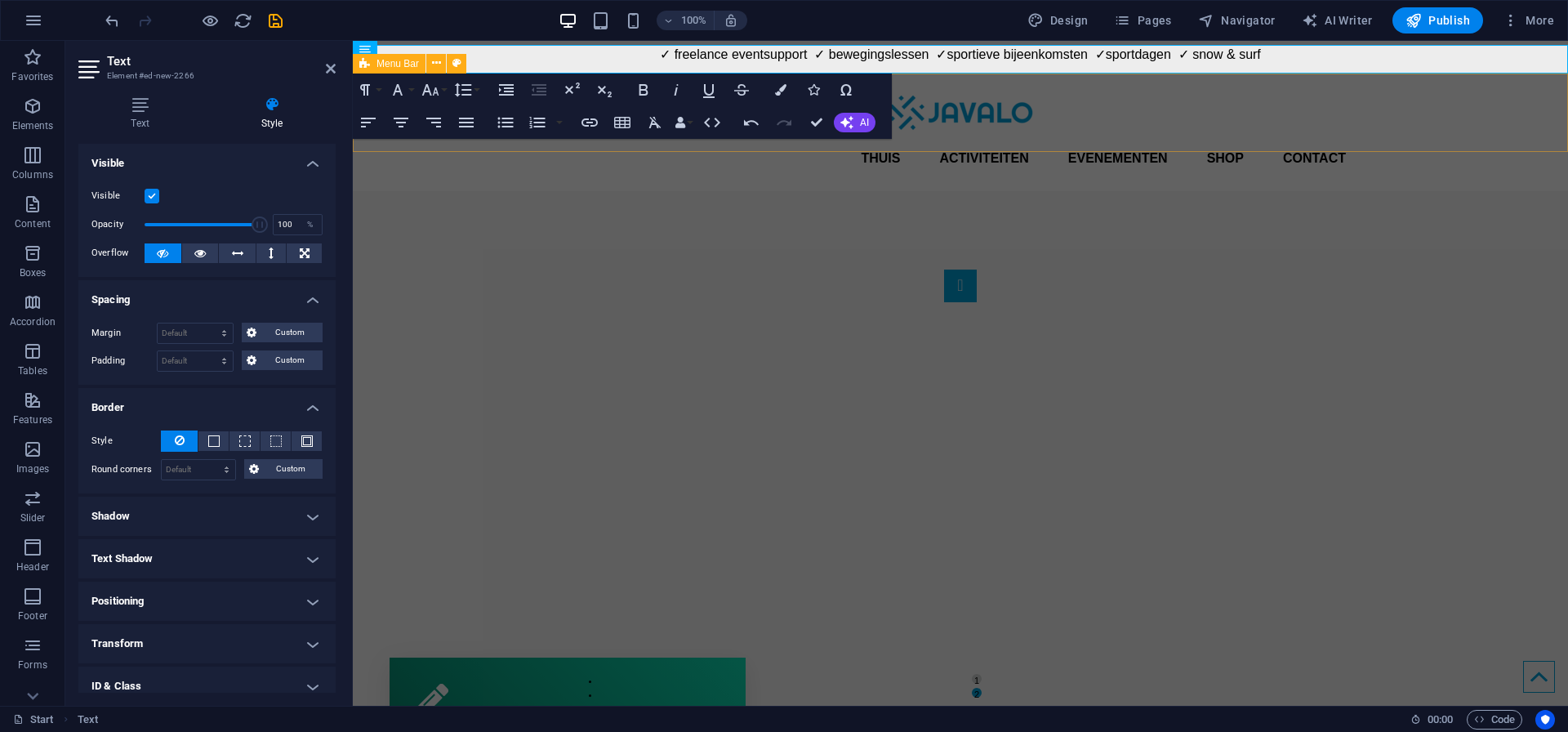
click at [115, 523] on h4 "Shadow" at bounding box center [207, 516] width 258 height 39
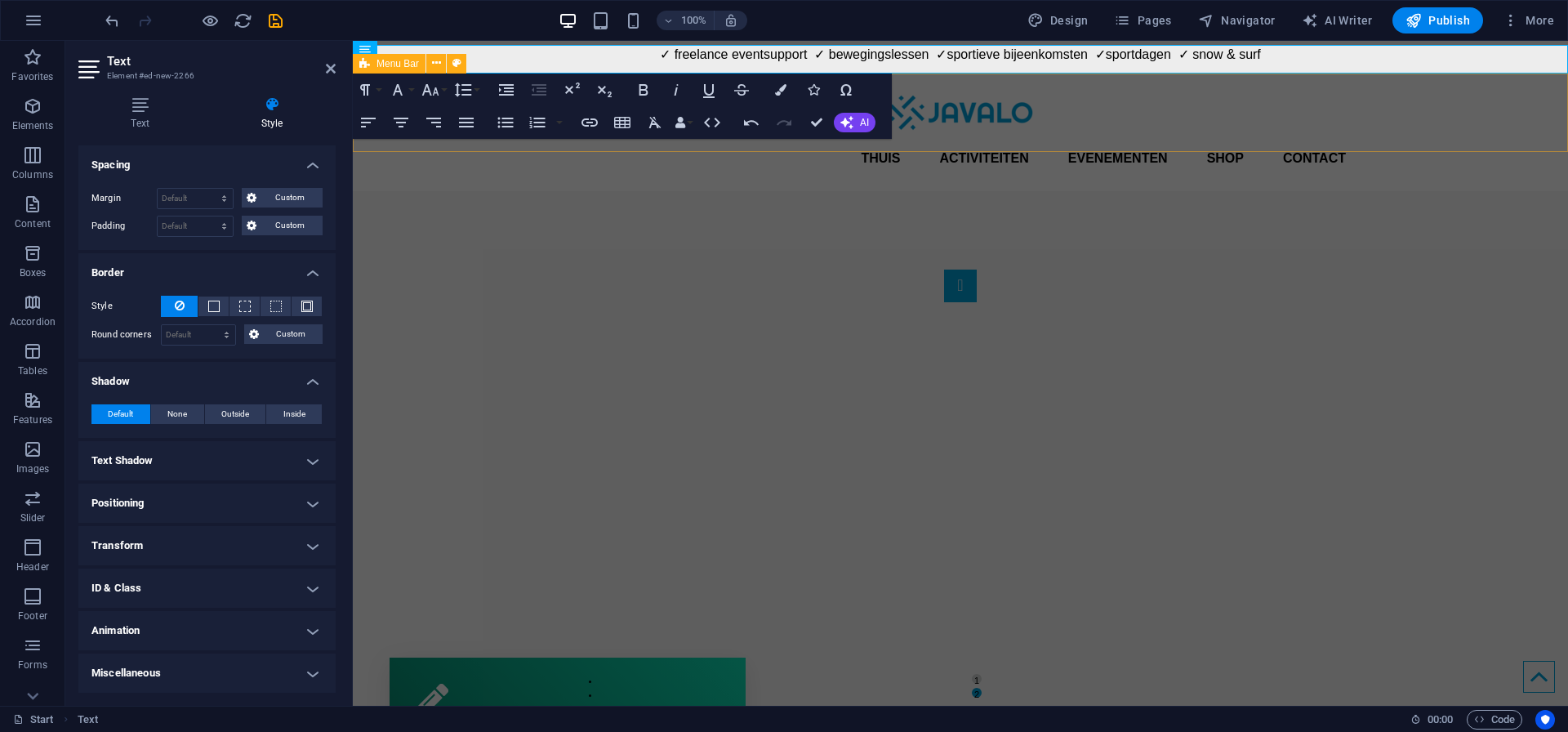
scroll to position [134, 0]
click at [127, 501] on h4 "Positioning" at bounding box center [207, 504] width 258 height 39
click at [138, 541] on span "Static" at bounding box center [147, 536] width 20 height 20
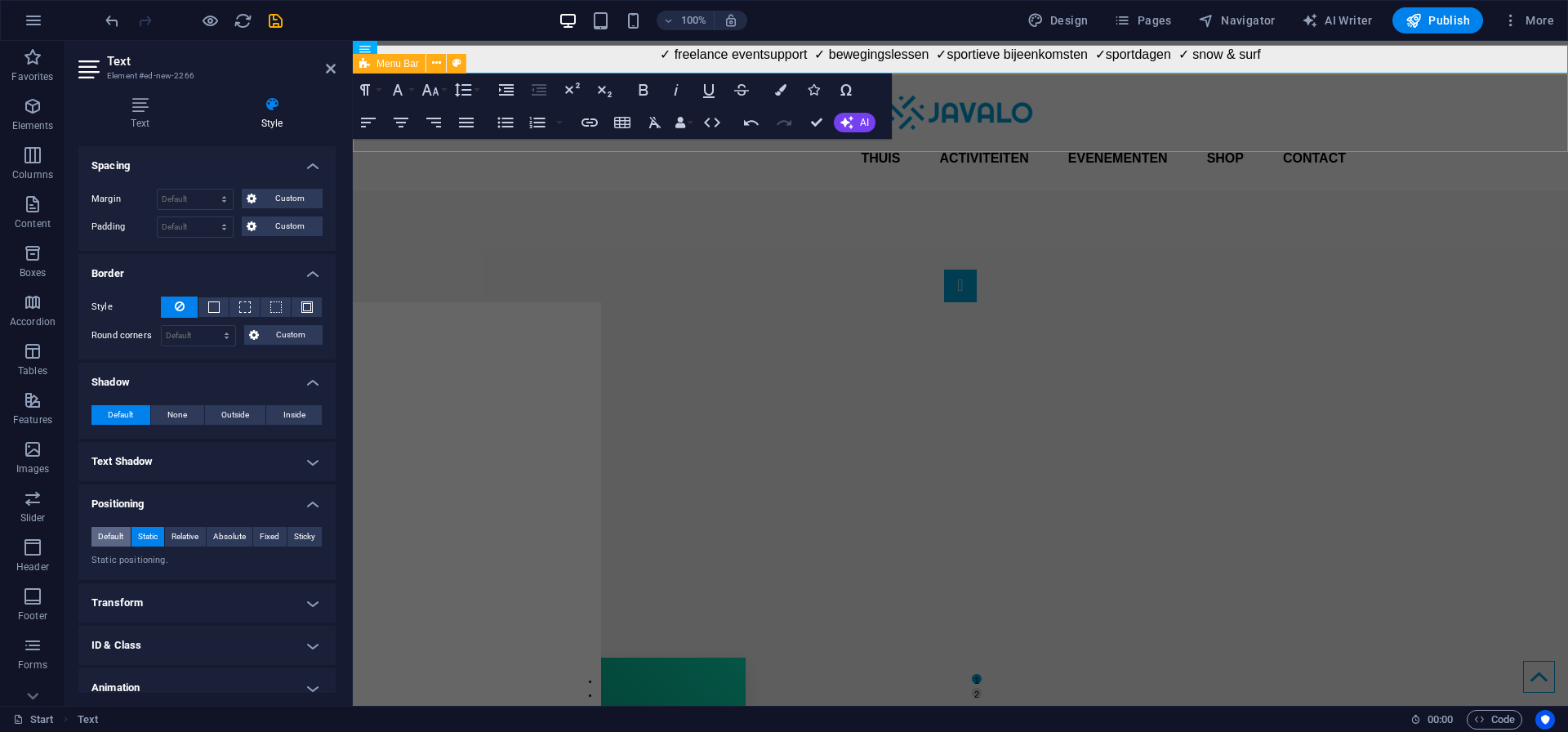
click at [102, 536] on span "Default" at bounding box center [110, 536] width 25 height 20
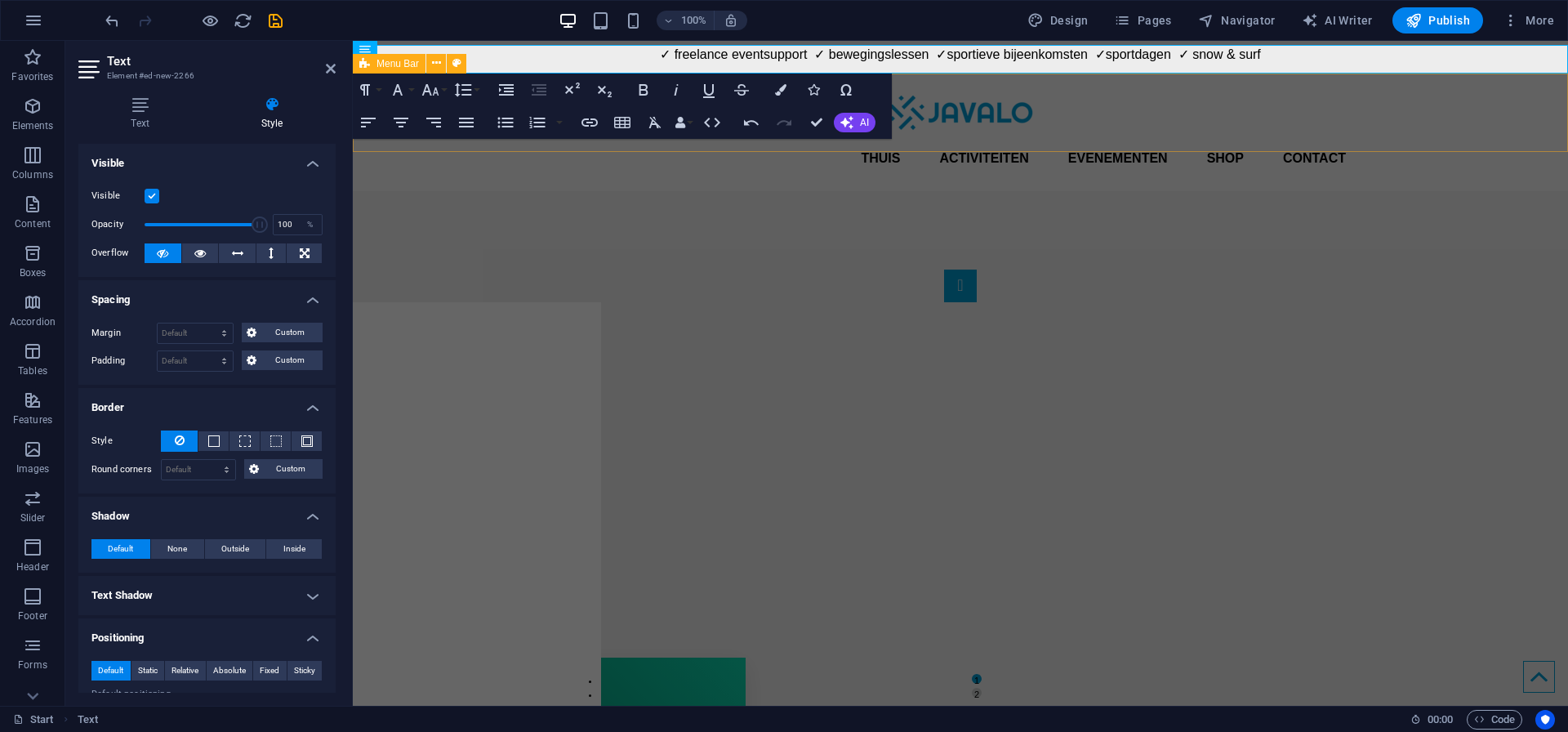
scroll to position [0, 0]
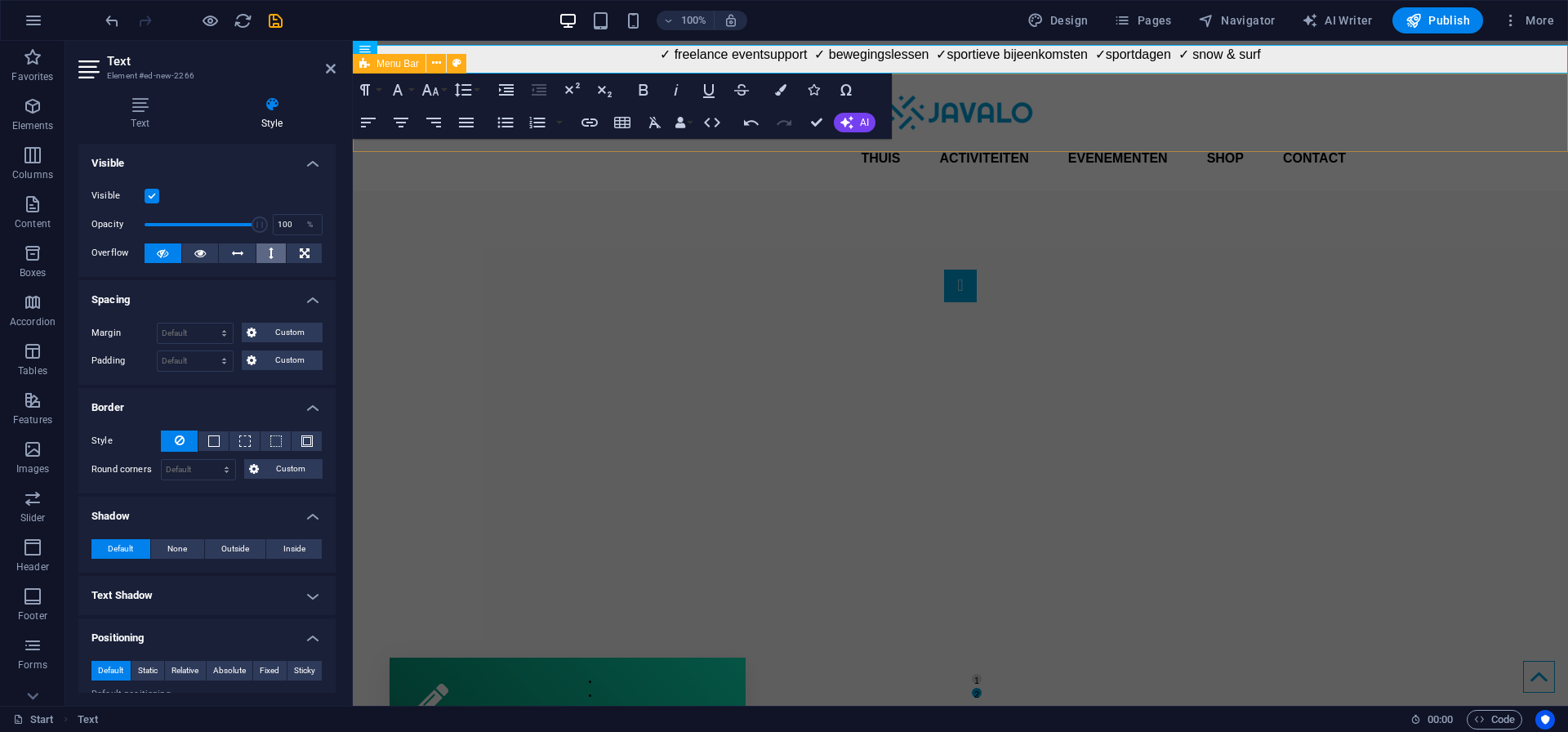
click at [269, 254] on icon at bounding box center [271, 253] width 5 height 20
click at [273, 251] on button at bounding box center [272, 253] width 31 height 20
click at [147, 116] on h4 "Text" at bounding box center [143, 113] width 130 height 34
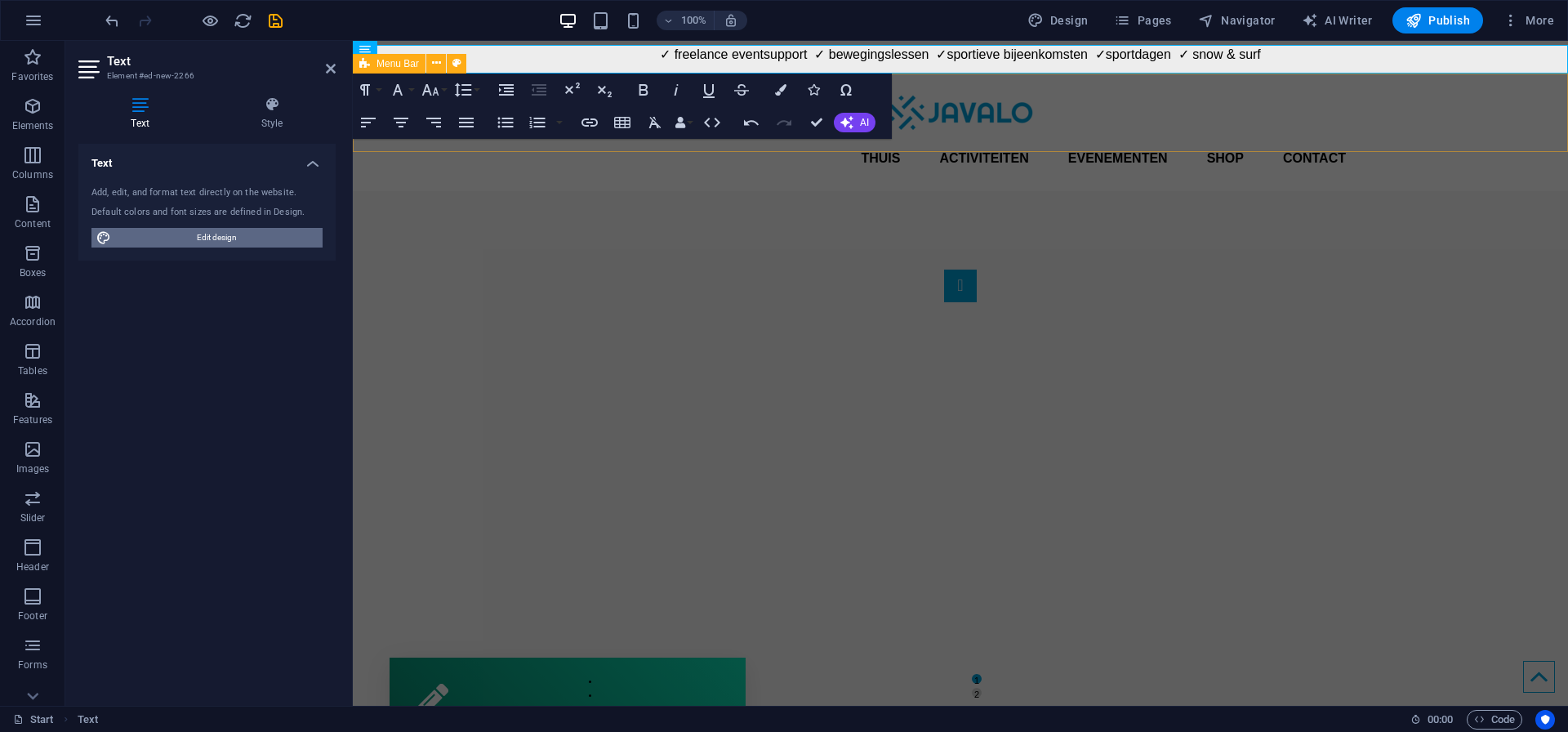
click at [189, 241] on span "Edit design" at bounding box center [216, 237] width 201 height 20
select select "px"
select select "400"
select select "px"
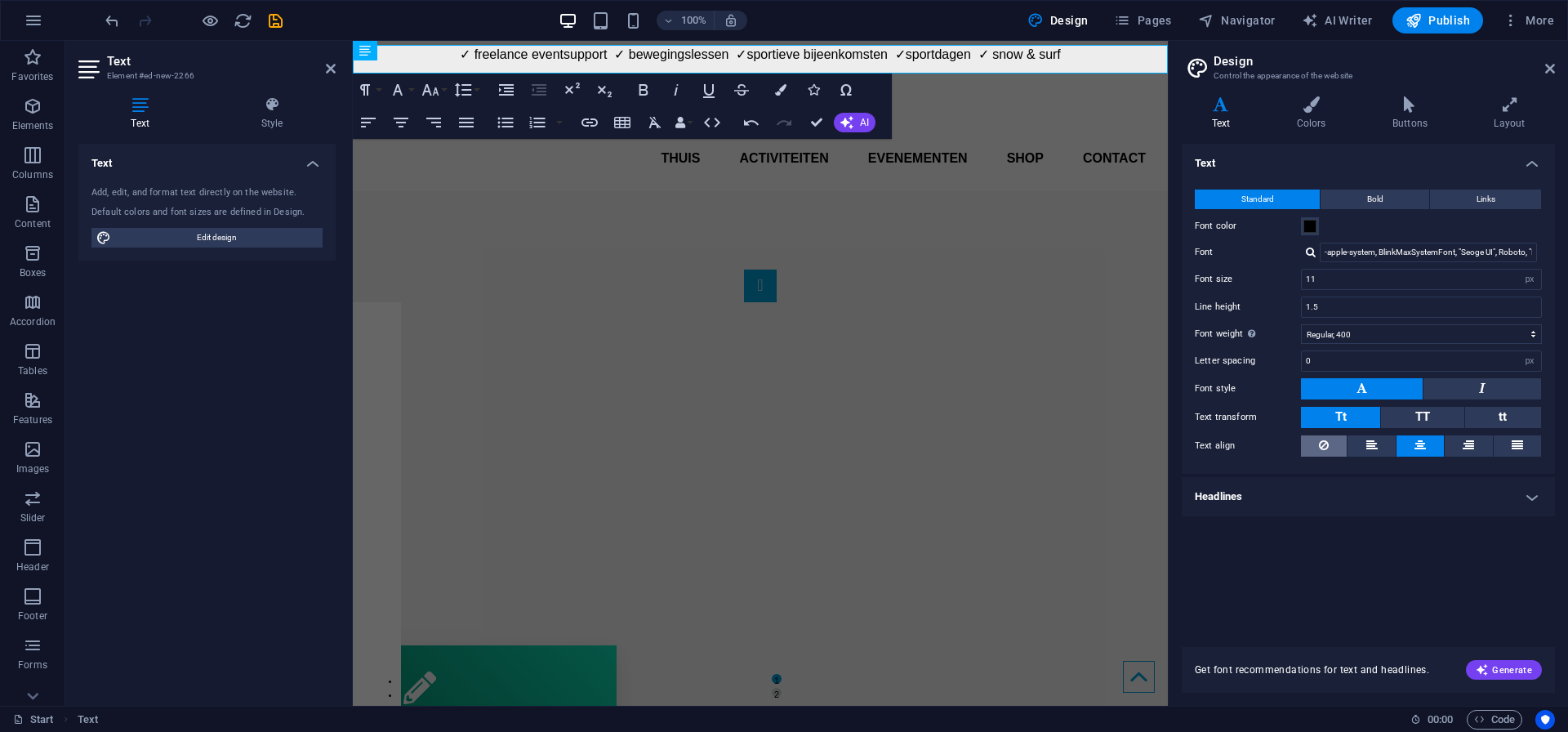
click at [1332, 442] on button at bounding box center [1323, 445] width 46 height 21
click at [1424, 447] on icon at bounding box center [1419, 445] width 11 height 20
click at [1243, 497] on h4 "Headlines" at bounding box center [1367, 497] width 373 height 39
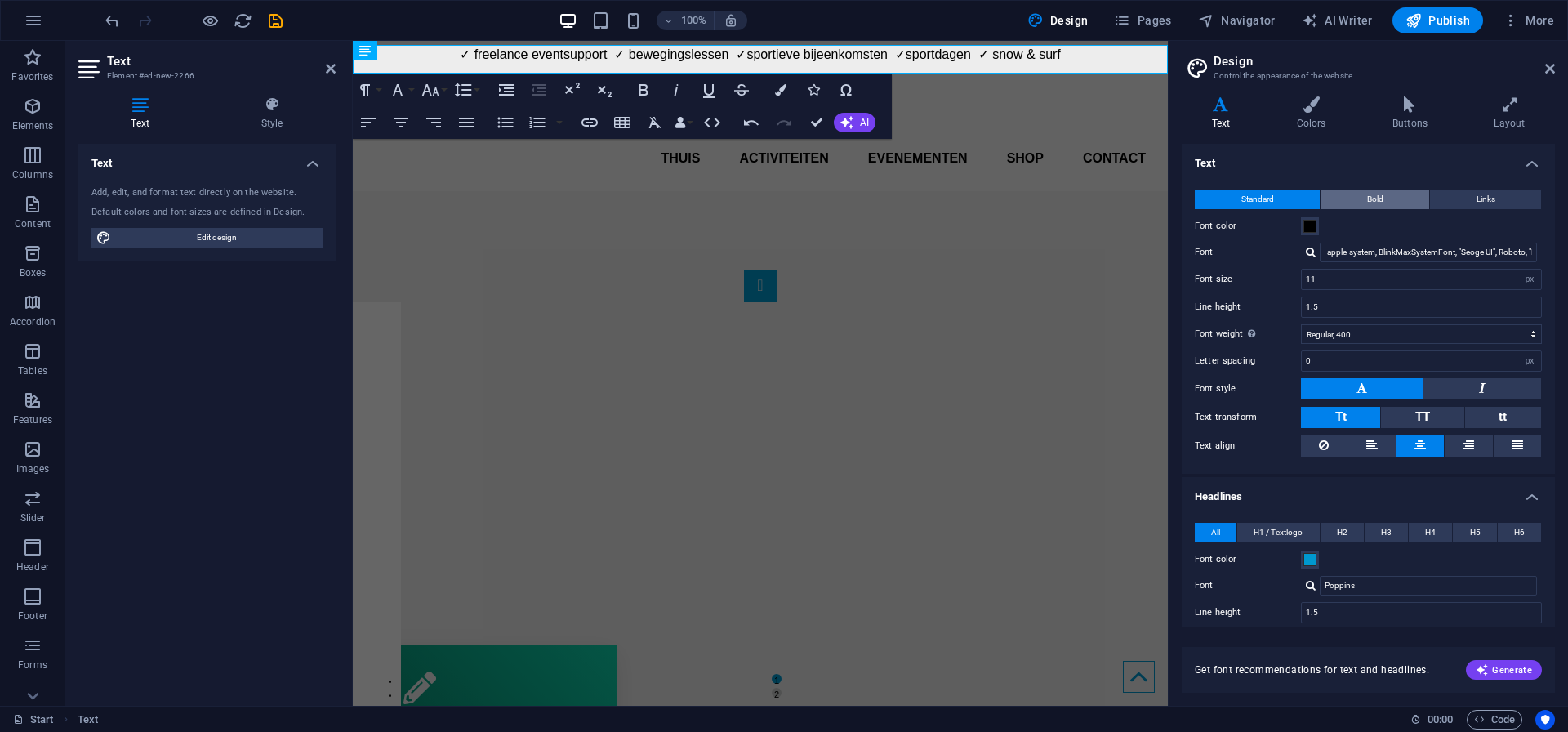
click at [1377, 199] on span "Bold" at bounding box center [1374, 199] width 16 height 20
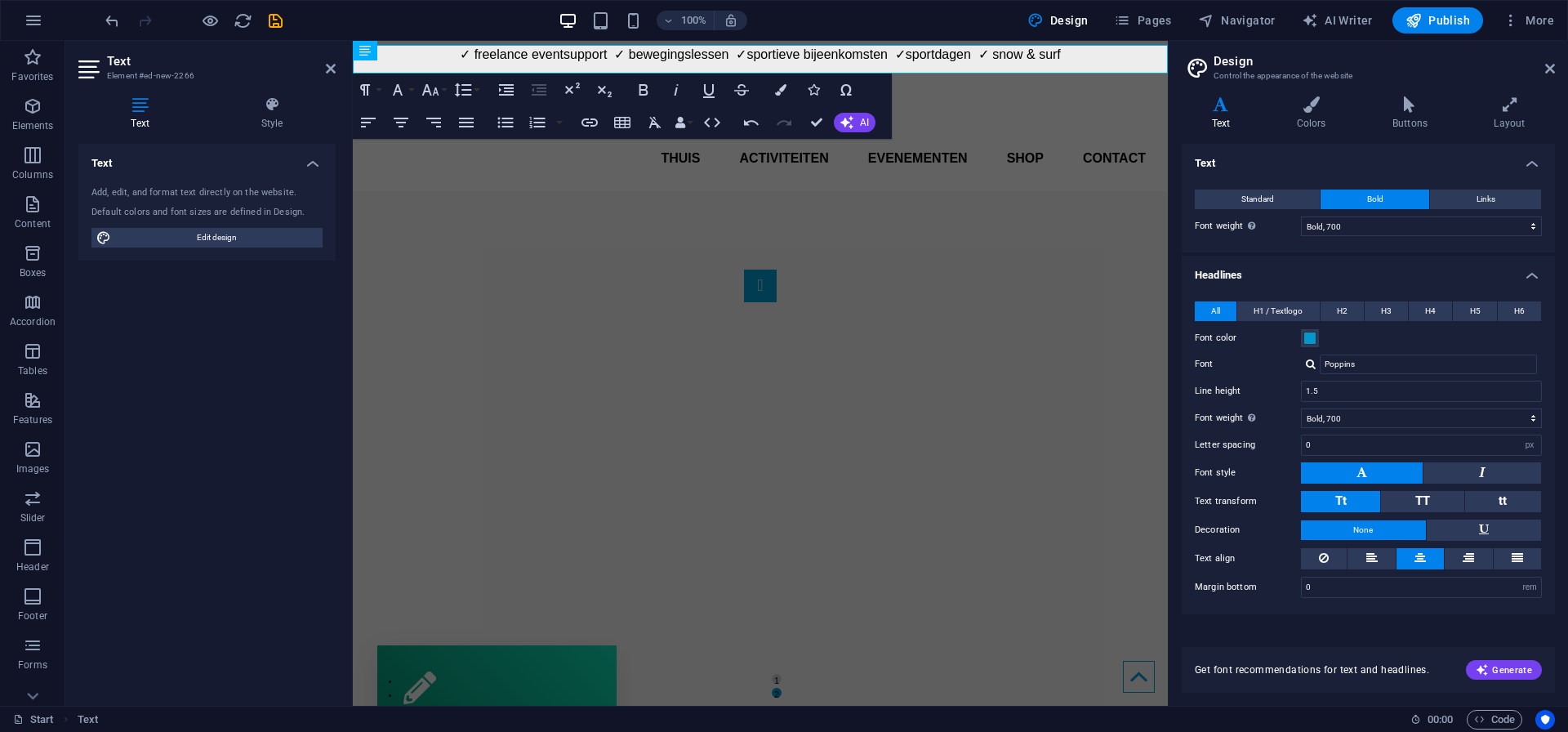
click at [1534, 161] on h4 "Text" at bounding box center [1367, 158] width 373 height 30
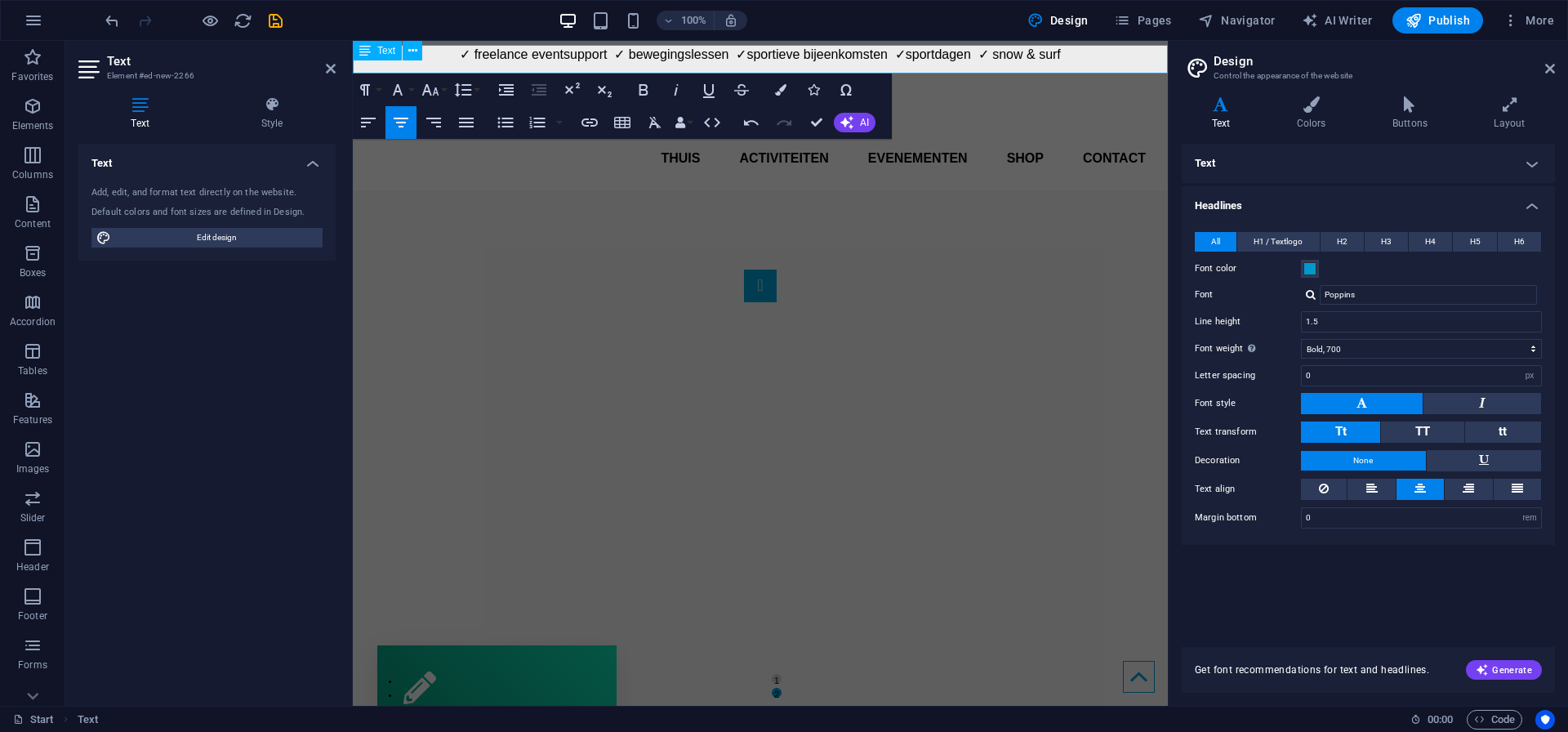
click at [773, 57] on p "✓ freelance eventsupport ✓ bewegingslessen ✓sportieve bijeenkomsten ✓sportdagen…" at bounding box center [760, 54] width 815 height 20
click at [456, 54] on p "✓ freelance eventsupport ✓ bewegingslessen ✓sportieve bijeenkomsten ✓sportdagen…" at bounding box center [760, 54] width 815 height 20
click at [467, 69] on div "✓ freelance eventsupport ✓ bewegingslessen ✓sportieve bijeenkomsten ✓sportdagen…" at bounding box center [760, 60] width 815 height 29
click at [416, 53] on icon at bounding box center [412, 51] width 9 height 17
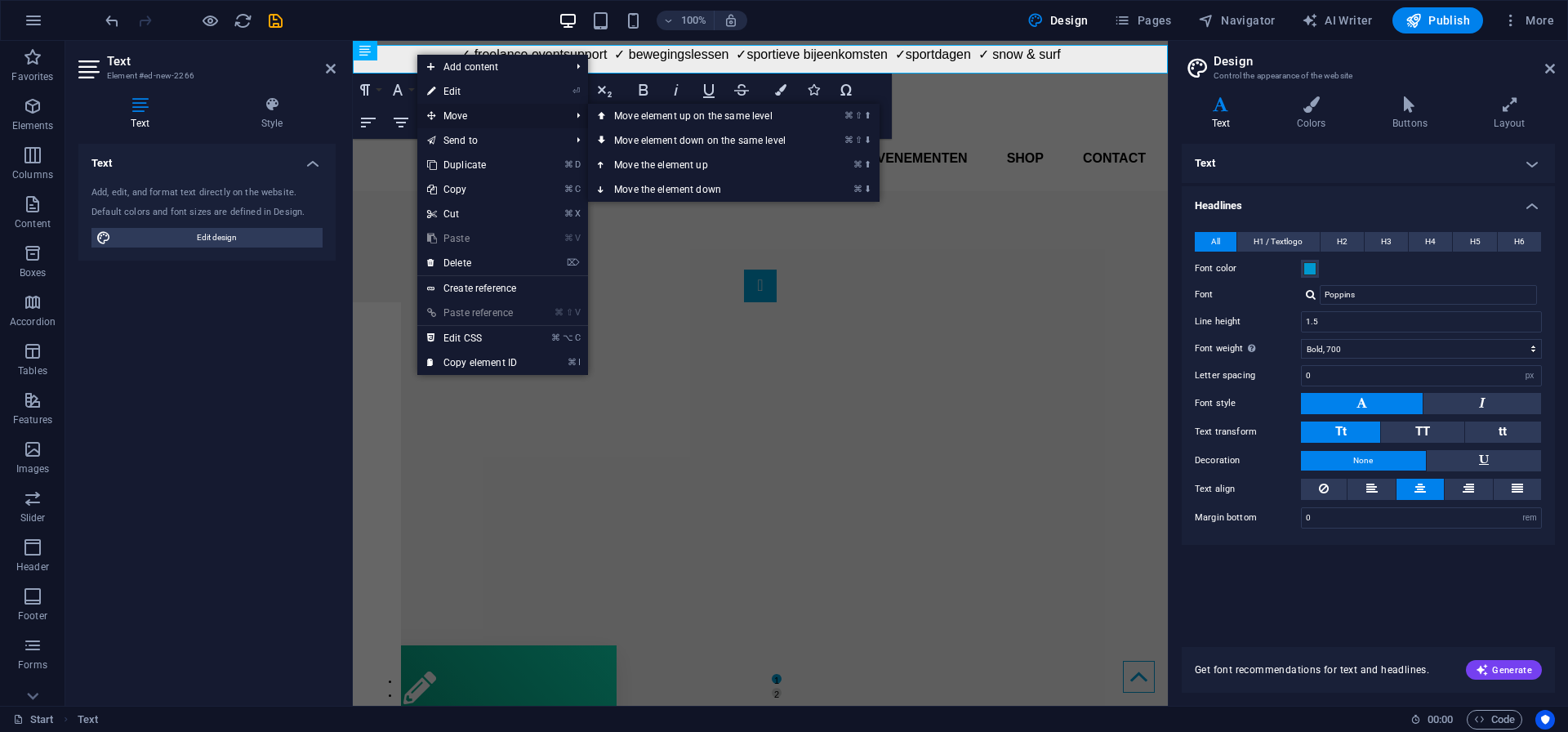
click at [487, 114] on span "Move" at bounding box center [490, 116] width 146 height 25
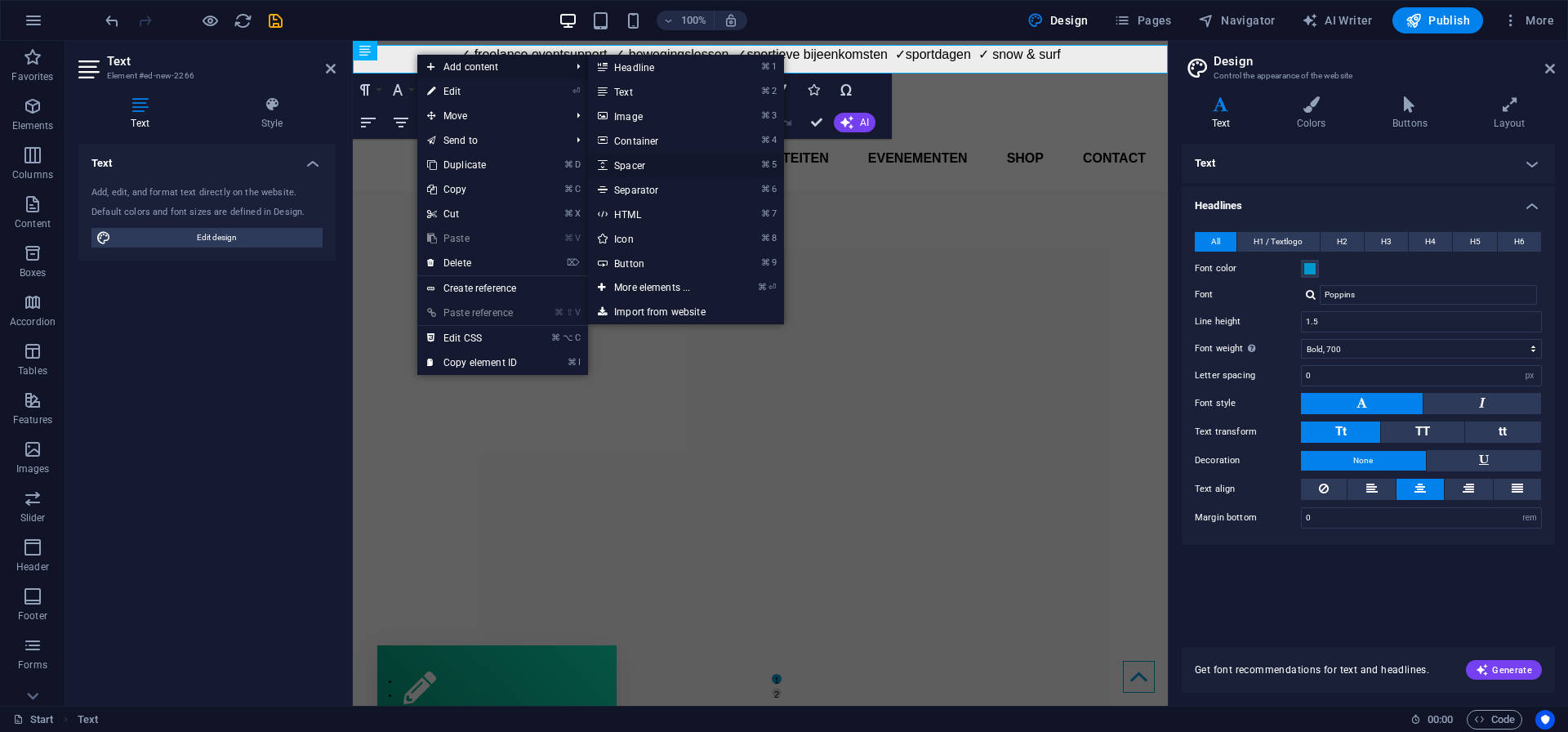
click at [634, 167] on link "⌘ 5 Spacer" at bounding box center [655, 165] width 135 height 25
select select "px"
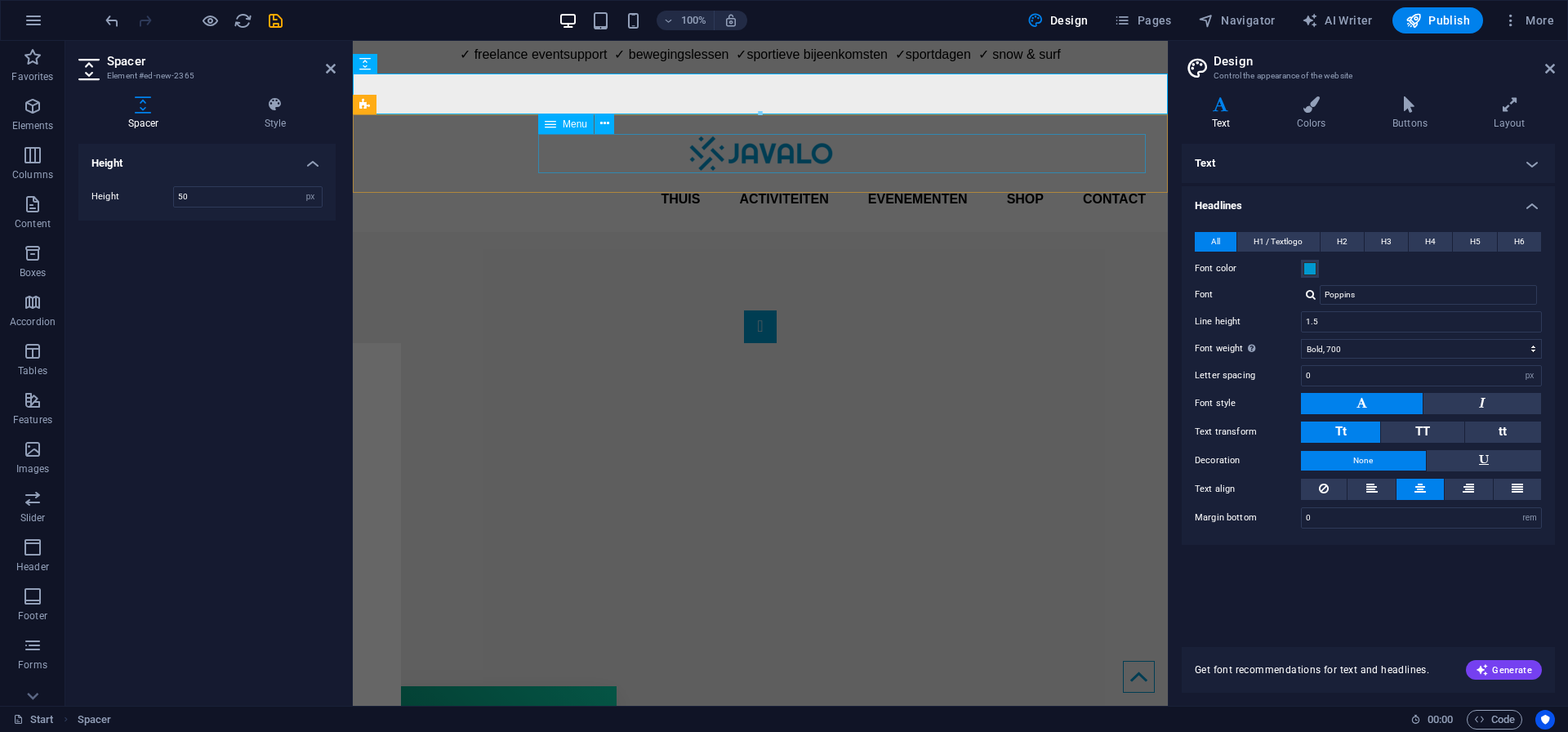
click at [634, 179] on nav "Thuis Activiteiten Evenementen Shop Contact" at bounding box center [760, 199] width 771 height 39
select select
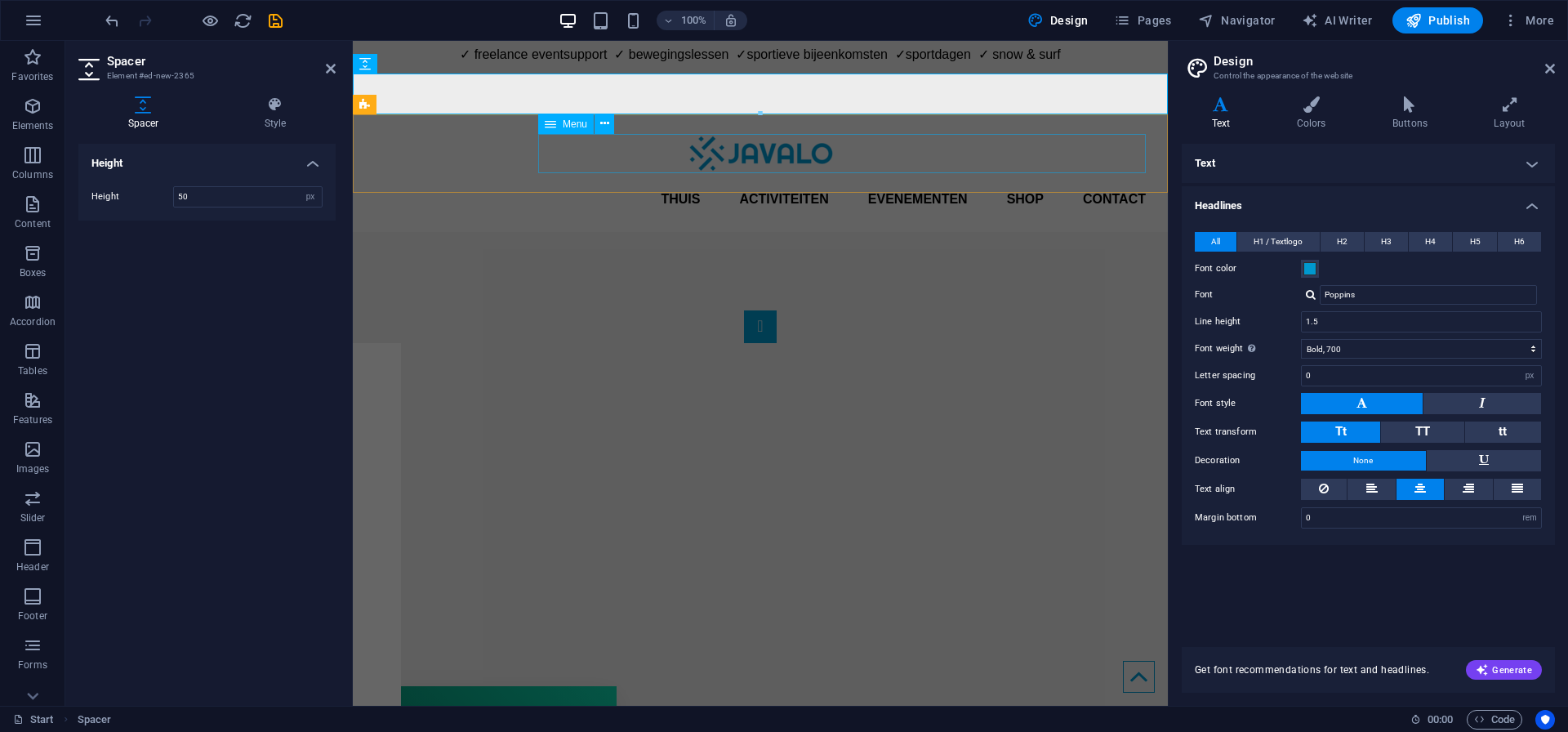
select select
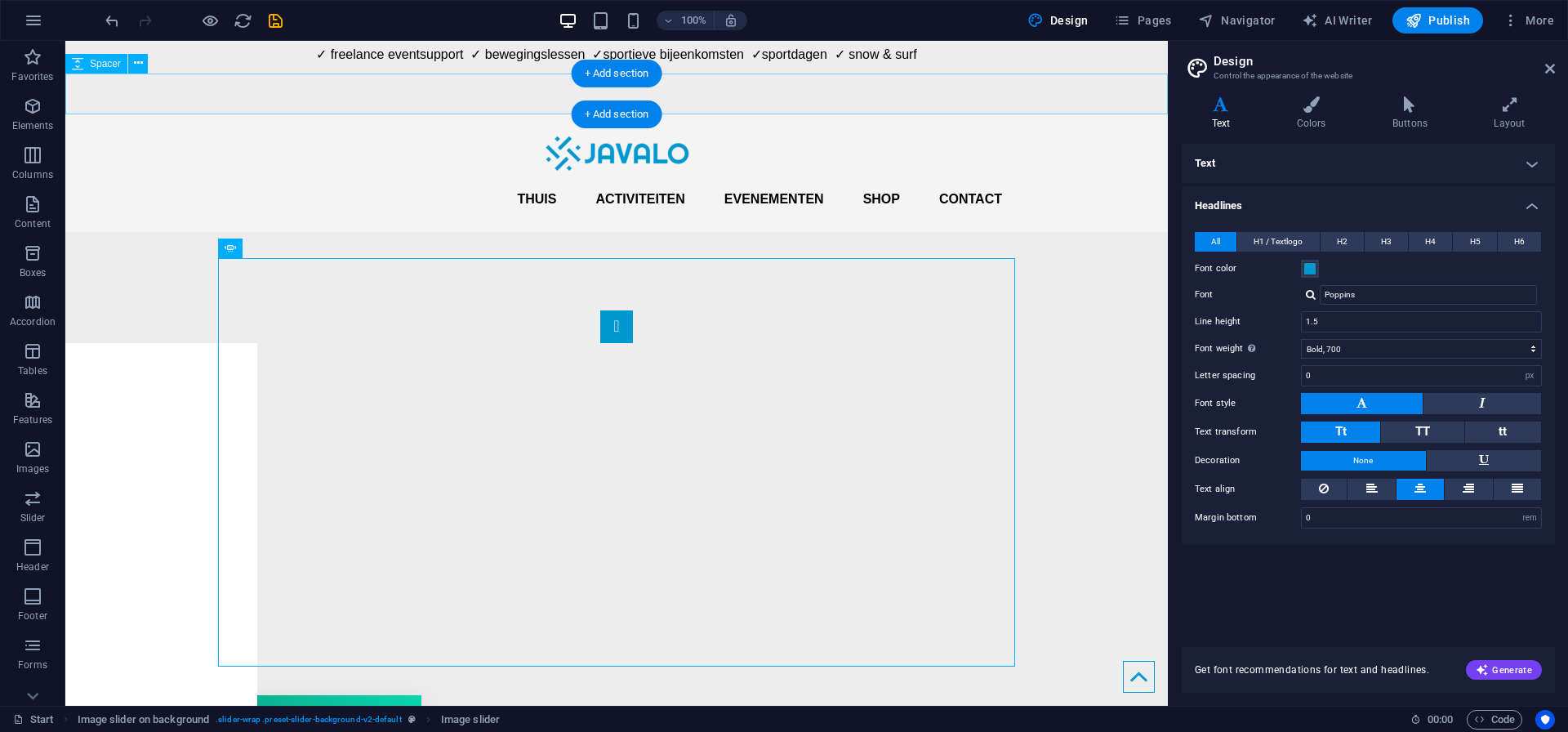
click at [504, 97] on div at bounding box center [616, 94] width 1102 height 41
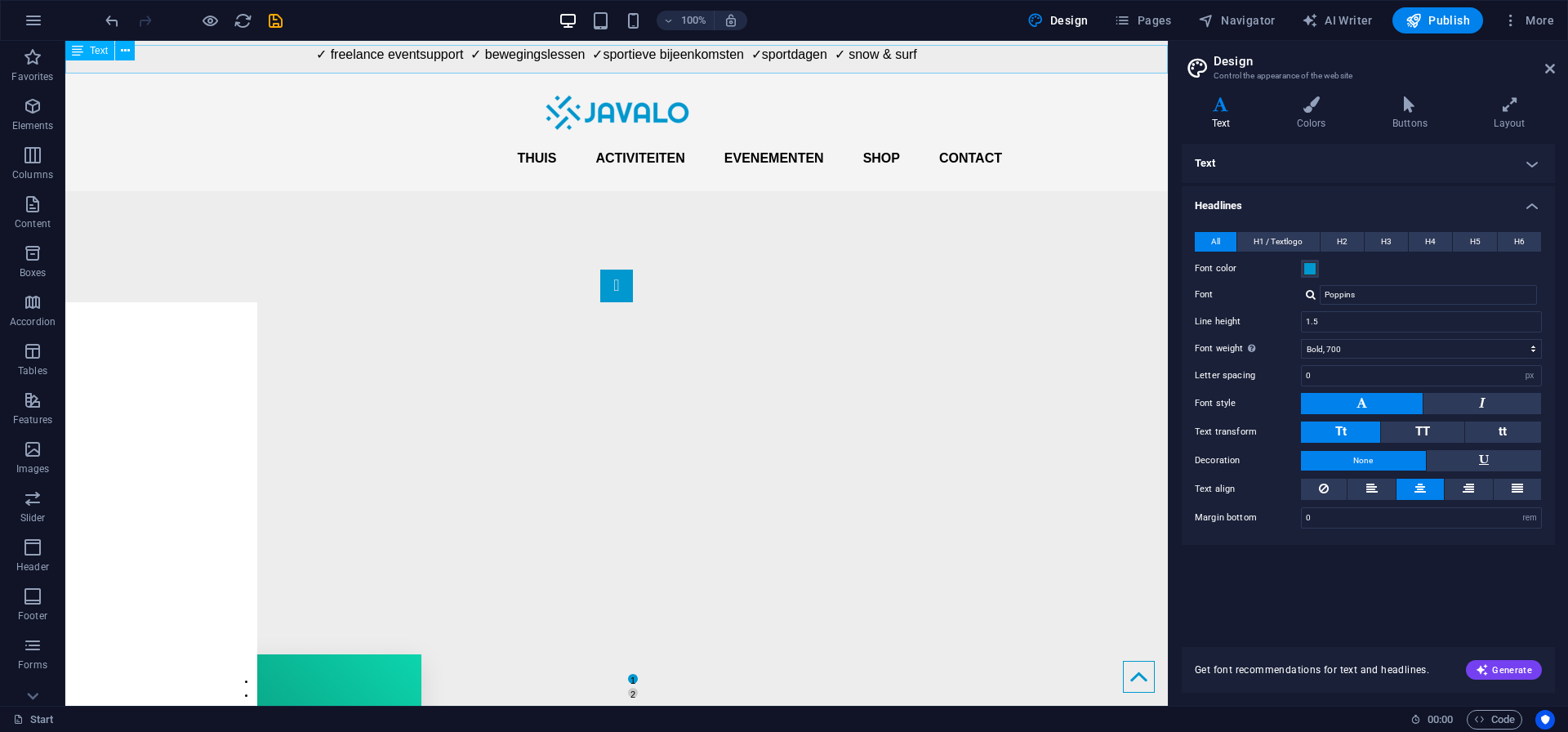
click at [511, 58] on div "✓ freelance eventsupport ✓ bewegingslessen ✓sportieve bijeenkomsten ✓sportdagen…" at bounding box center [616, 60] width 1102 height 29
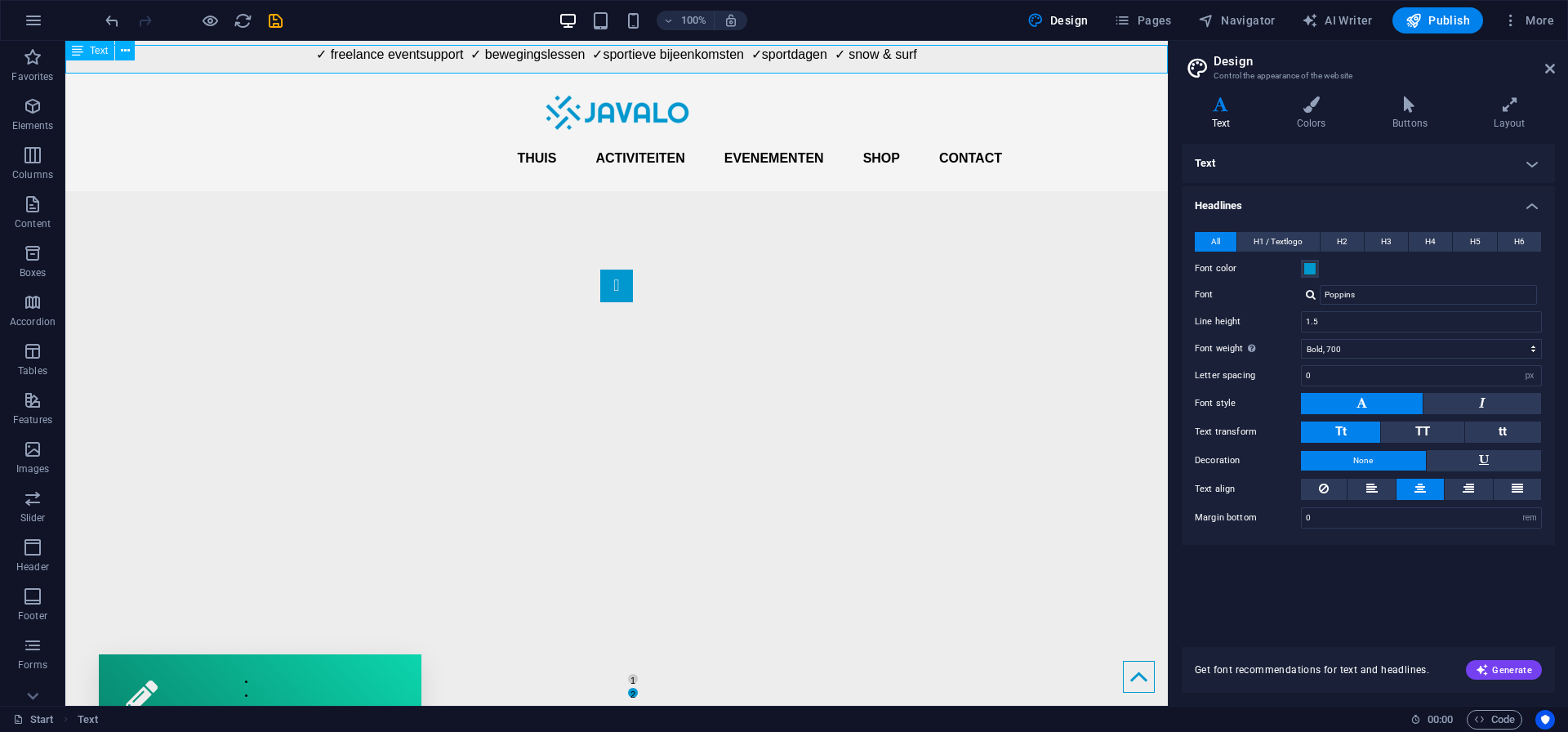
click at [473, 68] on div "✓ freelance eventsupport ✓ bewegingslessen ✓sportieve bijeenkomsten ✓sportdagen…" at bounding box center [616, 60] width 1102 height 29
click at [470, 72] on div "✓ freelance eventsupport ✓ bewegingslessen ✓sportieve bijeenkomsten ✓sportdagen…" at bounding box center [616, 60] width 1102 height 29
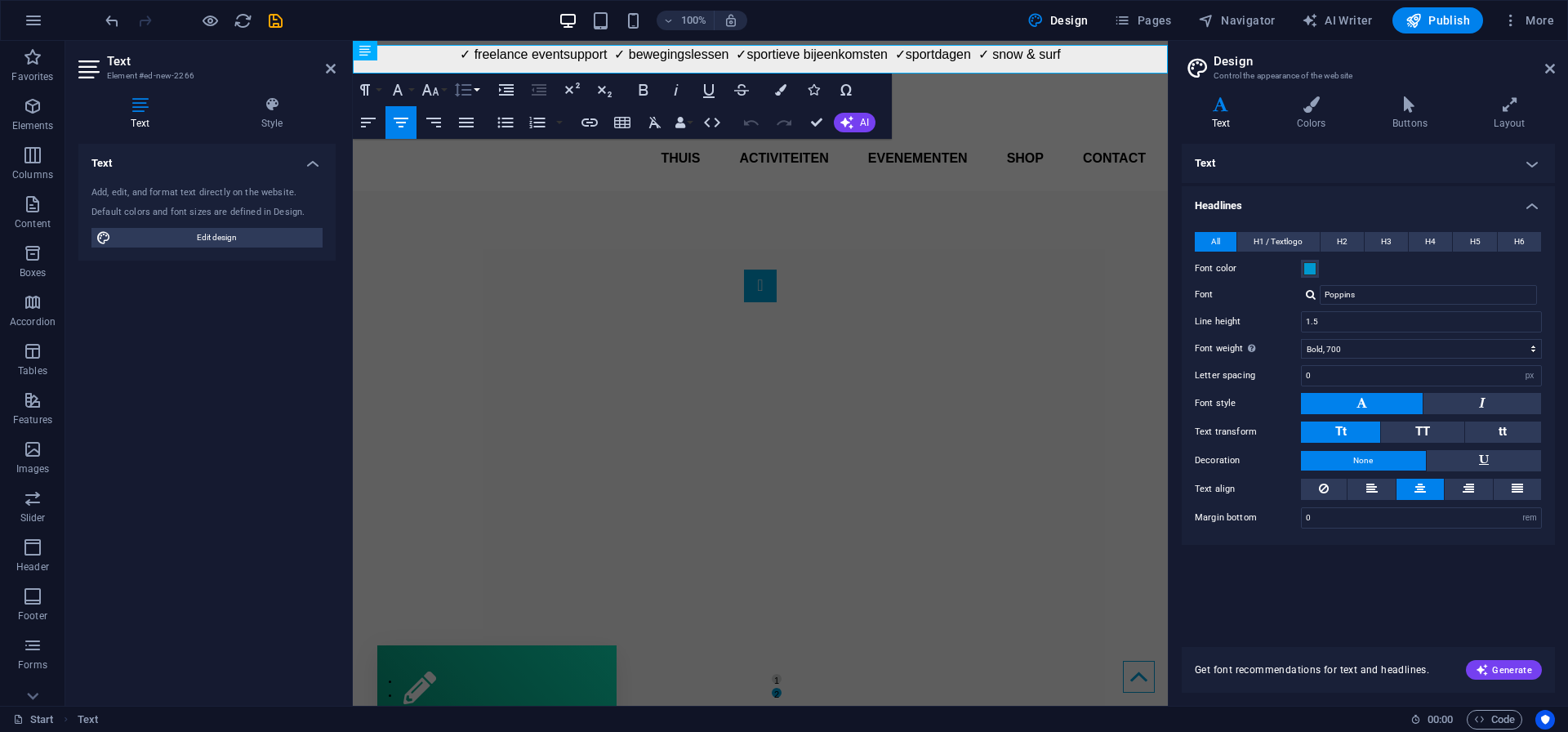
click at [460, 96] on icon "button" at bounding box center [462, 89] width 20 height 20
click at [473, 150] on link "Single" at bounding box center [487, 146] width 73 height 25
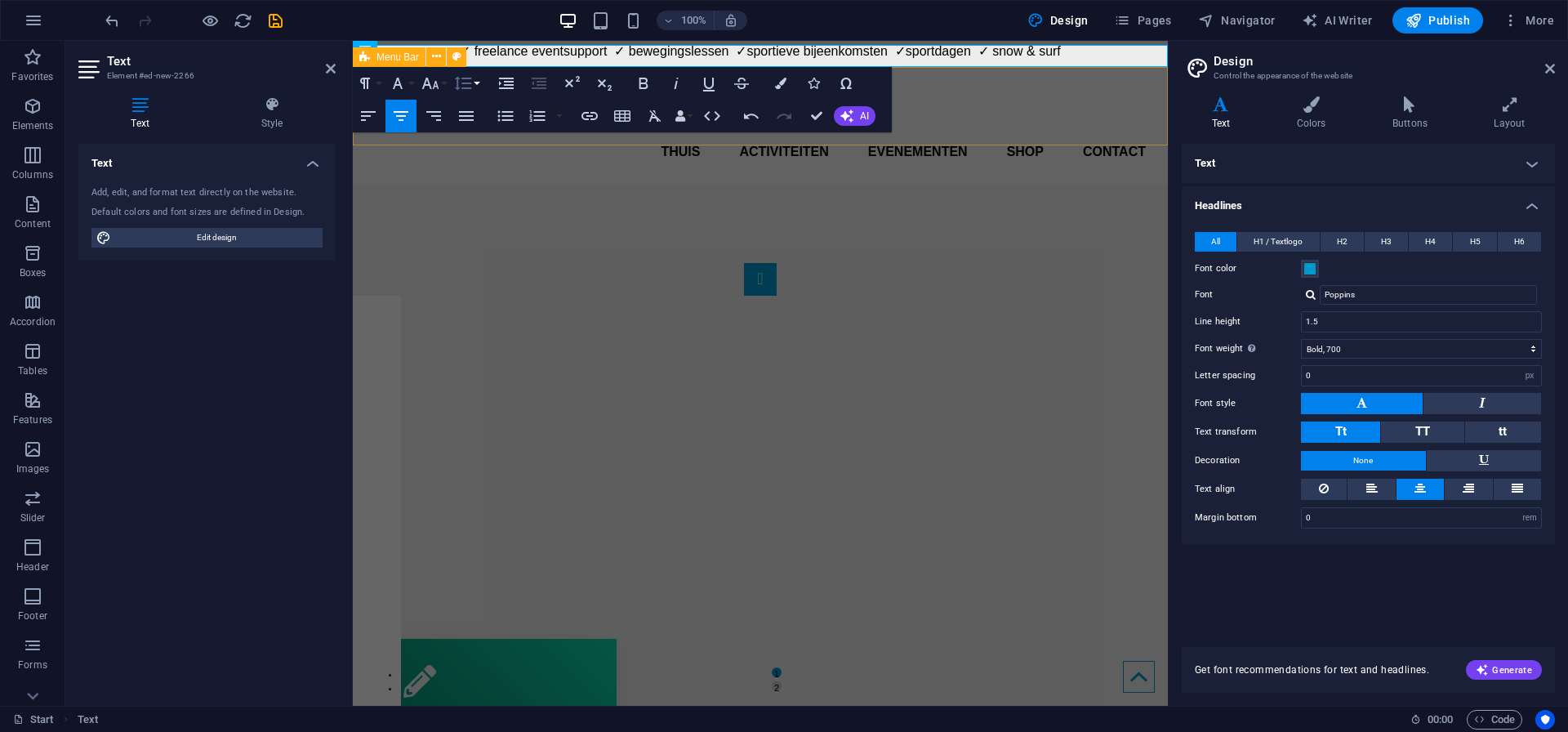
click at [467, 81] on icon "button" at bounding box center [462, 82] width 20 height 20
click at [474, 213] on link "Double" at bounding box center [487, 213] width 73 height 25
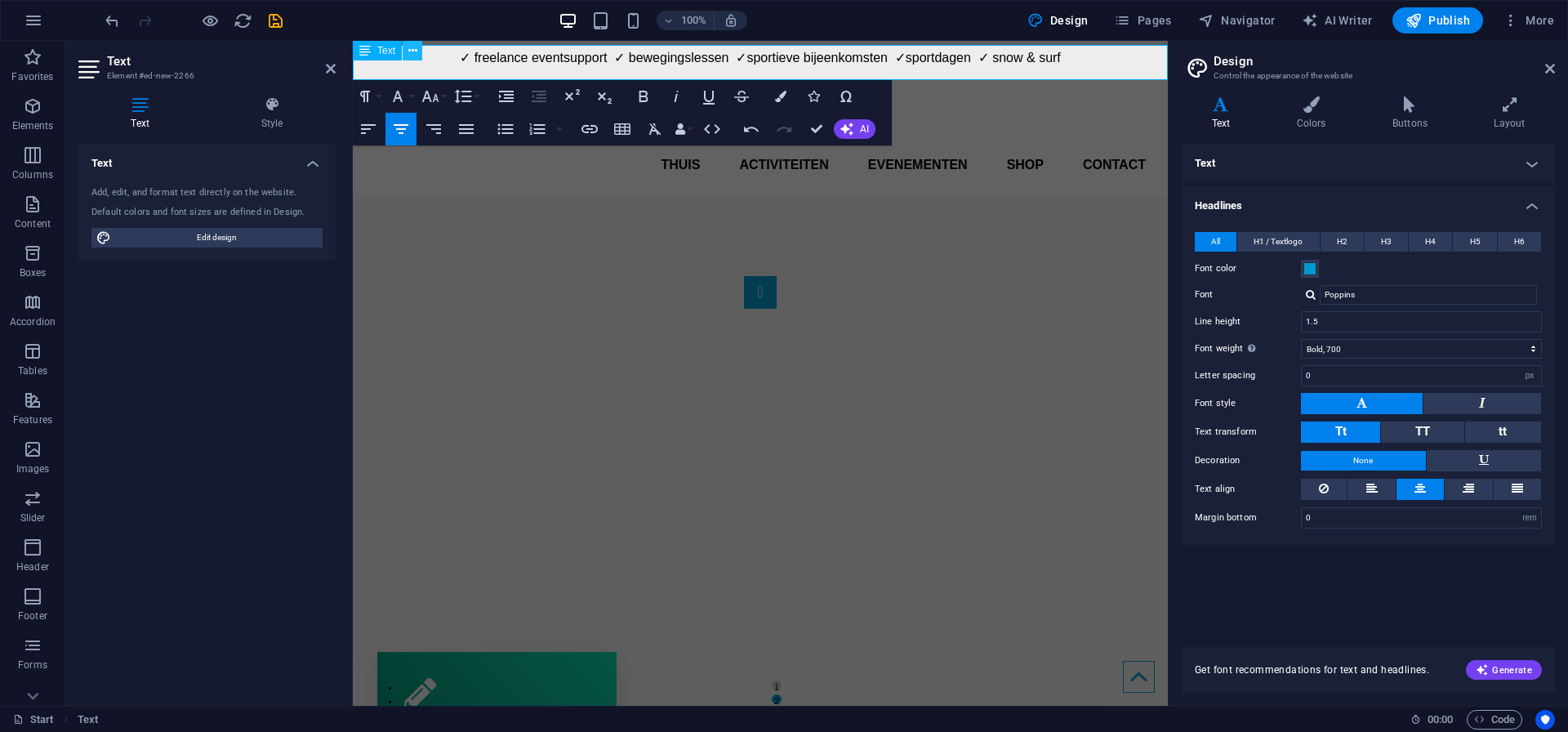
click at [416, 55] on icon at bounding box center [412, 51] width 9 height 17
click at [473, 94] on button "Line Height" at bounding box center [466, 96] width 31 height 32
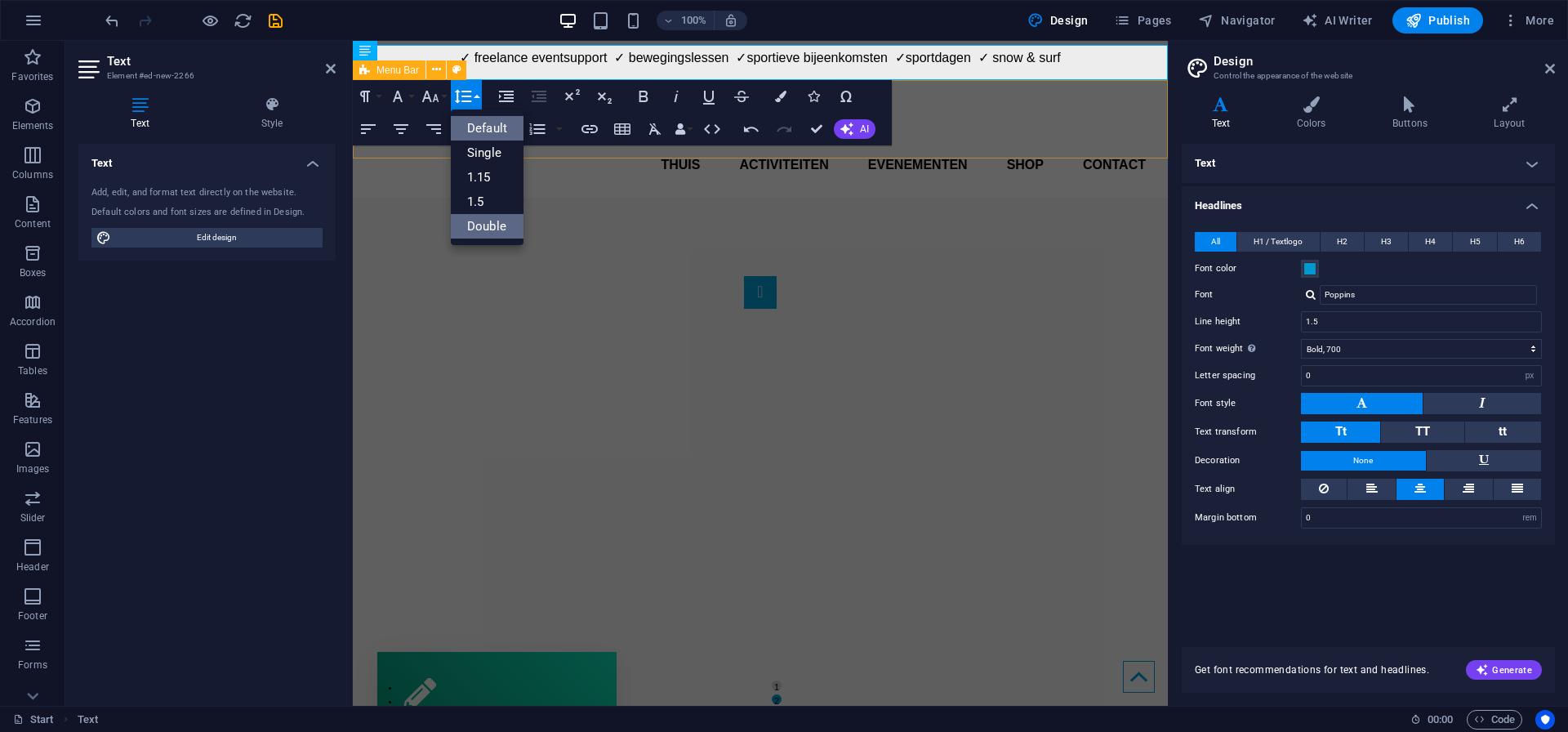
click at [497, 132] on link "Default" at bounding box center [487, 128] width 73 height 25
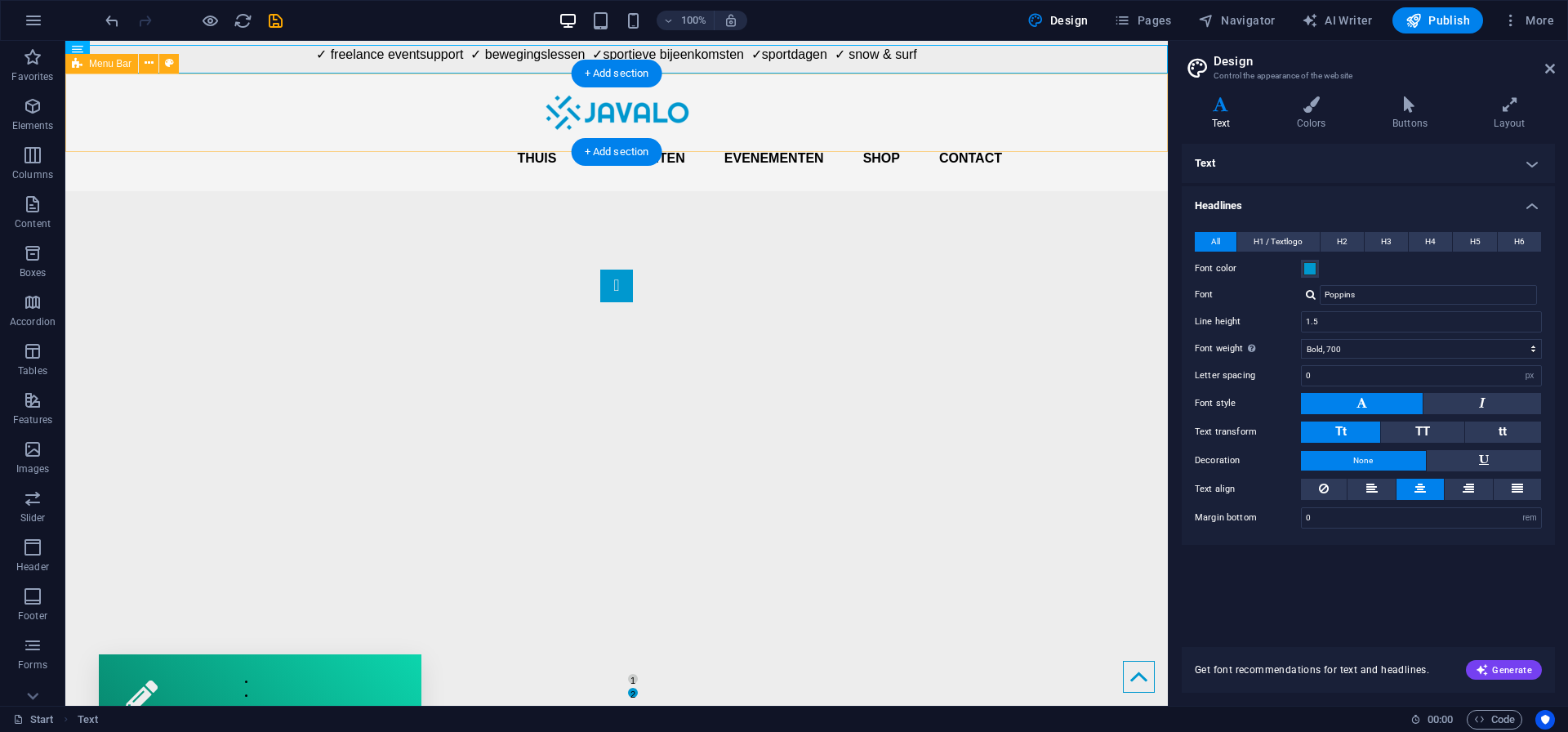
click at [177, 115] on div "Thuis Activiteiten Evenementen Shop Contact Menu" at bounding box center [616, 132] width 1102 height 117
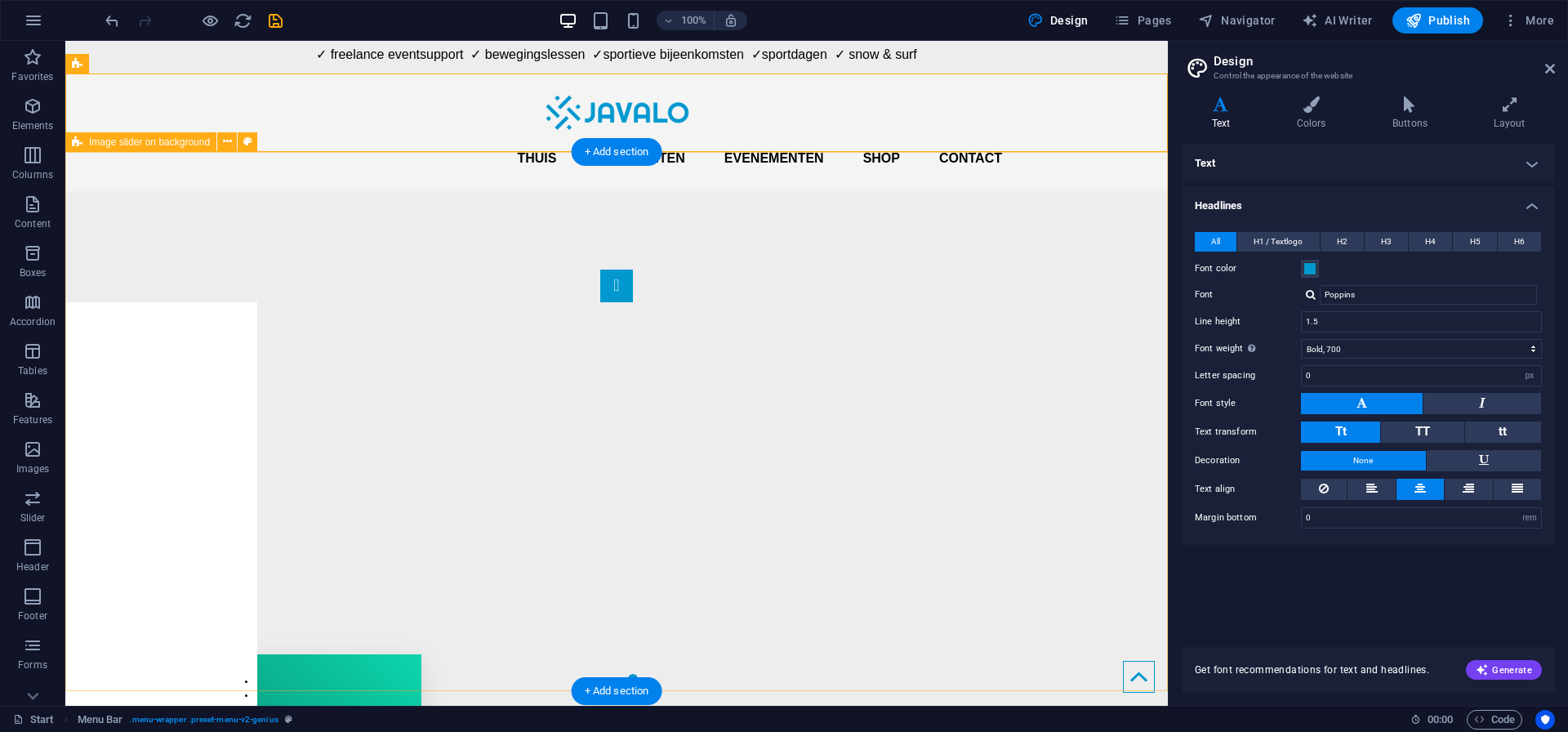
click at [473, 191] on div "1 2" at bounding box center [616, 468] width 1102 height 553
click at [229, 145] on icon at bounding box center [227, 142] width 9 height 17
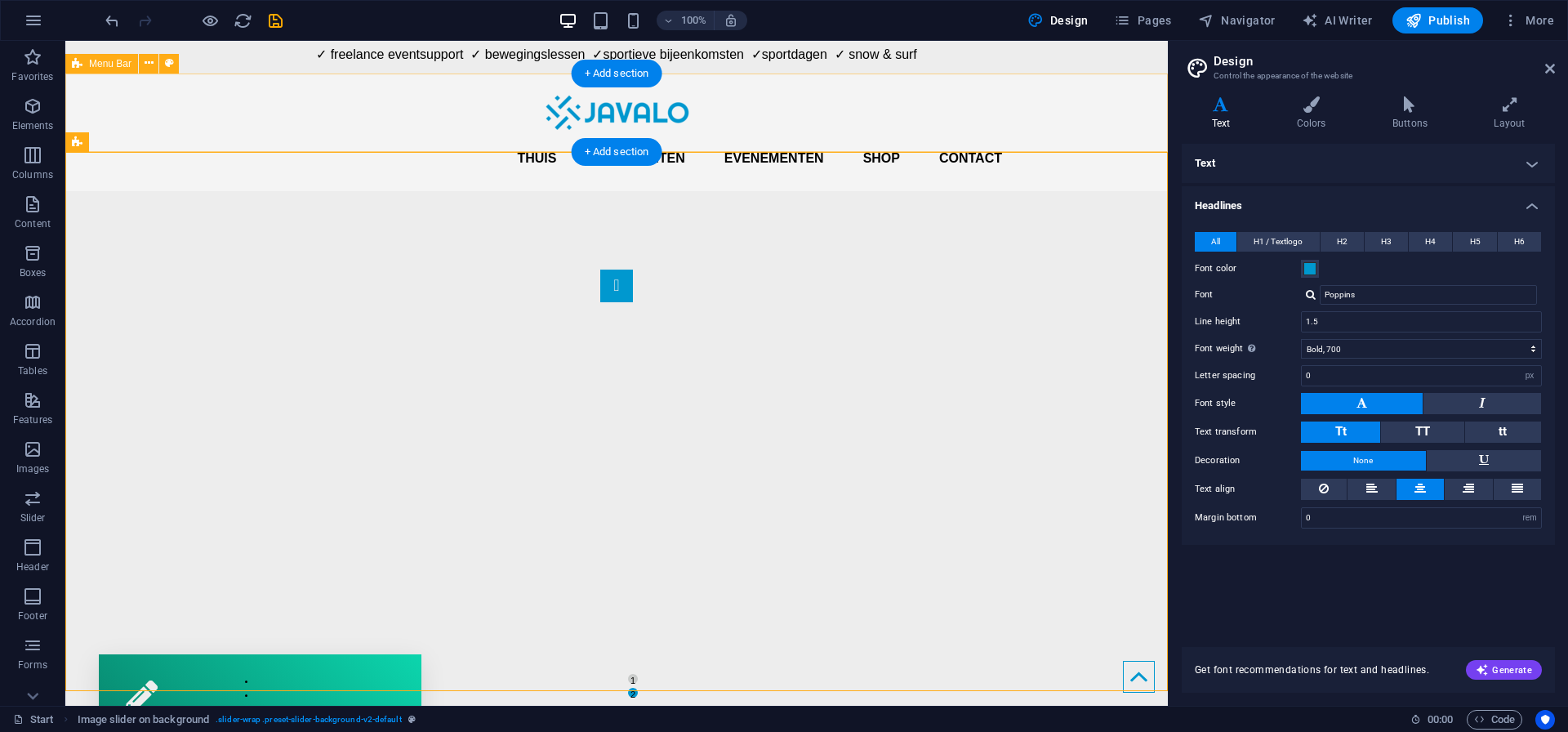
click at [1027, 85] on div "Thuis Activiteiten Evenementen Shop Contact Menu" at bounding box center [616, 132] width 1102 height 117
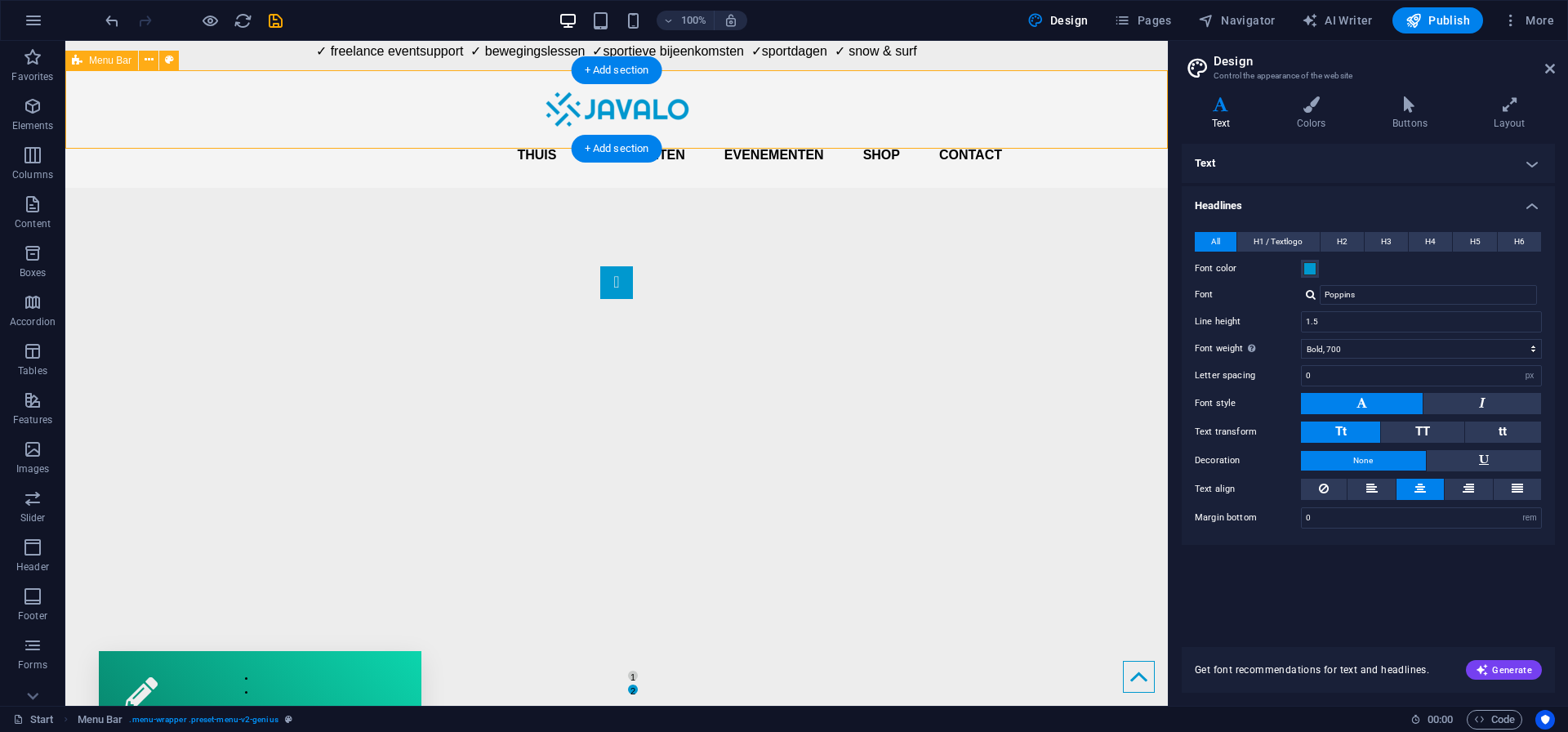
click at [1071, 127] on div "Thuis Activiteiten Evenementen Shop Contact Menu" at bounding box center [616, 129] width 1102 height 117
click at [1549, 65] on icon at bounding box center [1550, 68] width 10 height 13
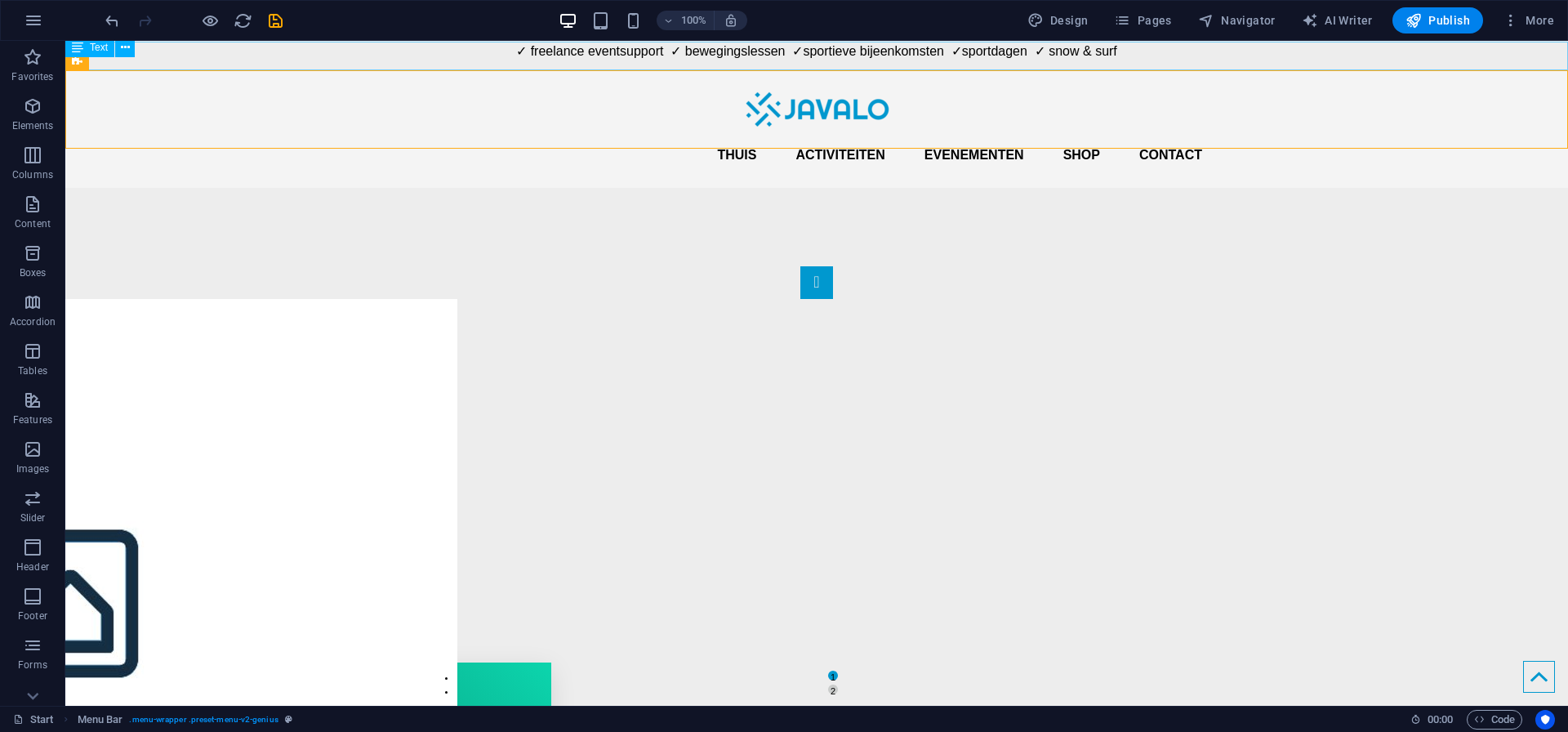
click at [569, 49] on div "✓ freelance eventsupport ✓ bewegingslessen ✓sportieve bijeenkomsten ✓sportdagen…" at bounding box center [817, 56] width 1503 height 29
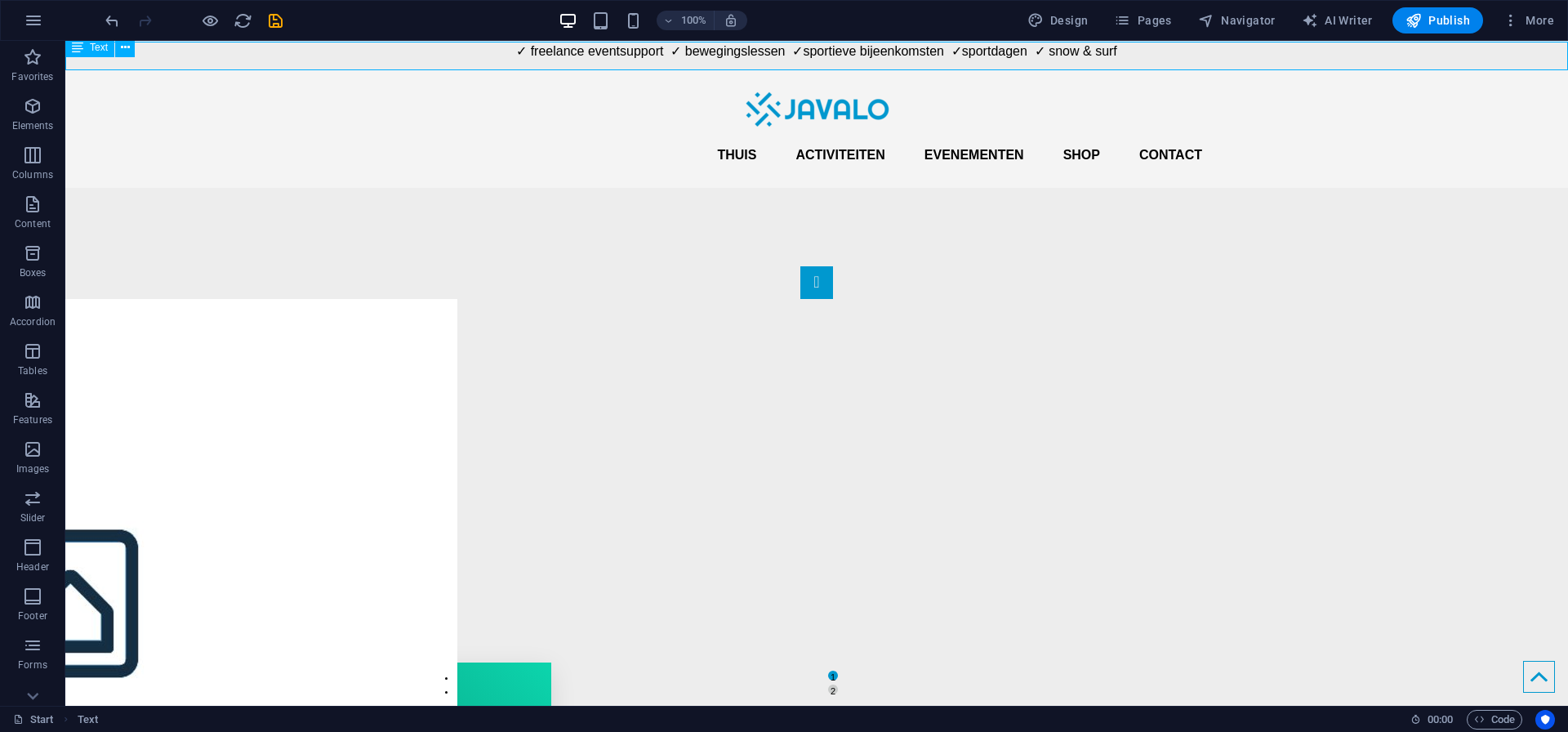
click at [529, 54] on div "✓ freelance eventsupport ✓ bewegingslessen ✓sportieve bijeenkomsten ✓sportdagen…" at bounding box center [817, 56] width 1503 height 29
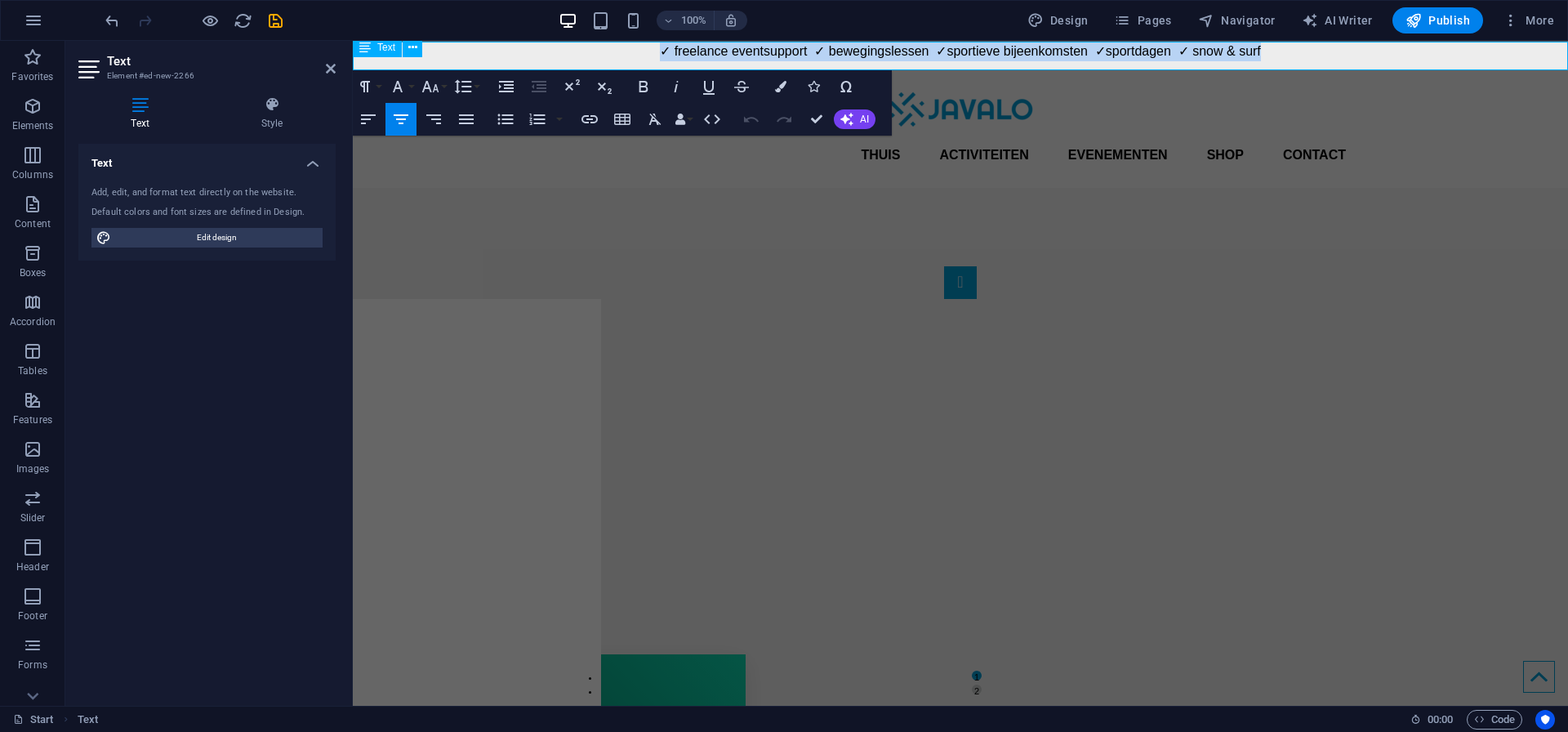
click at [529, 54] on p "✓ freelance eventsupport ✓ bewegingslessen ✓sportieve bijeenkomsten ✓sportdagen…" at bounding box center [960, 51] width 1215 height 20
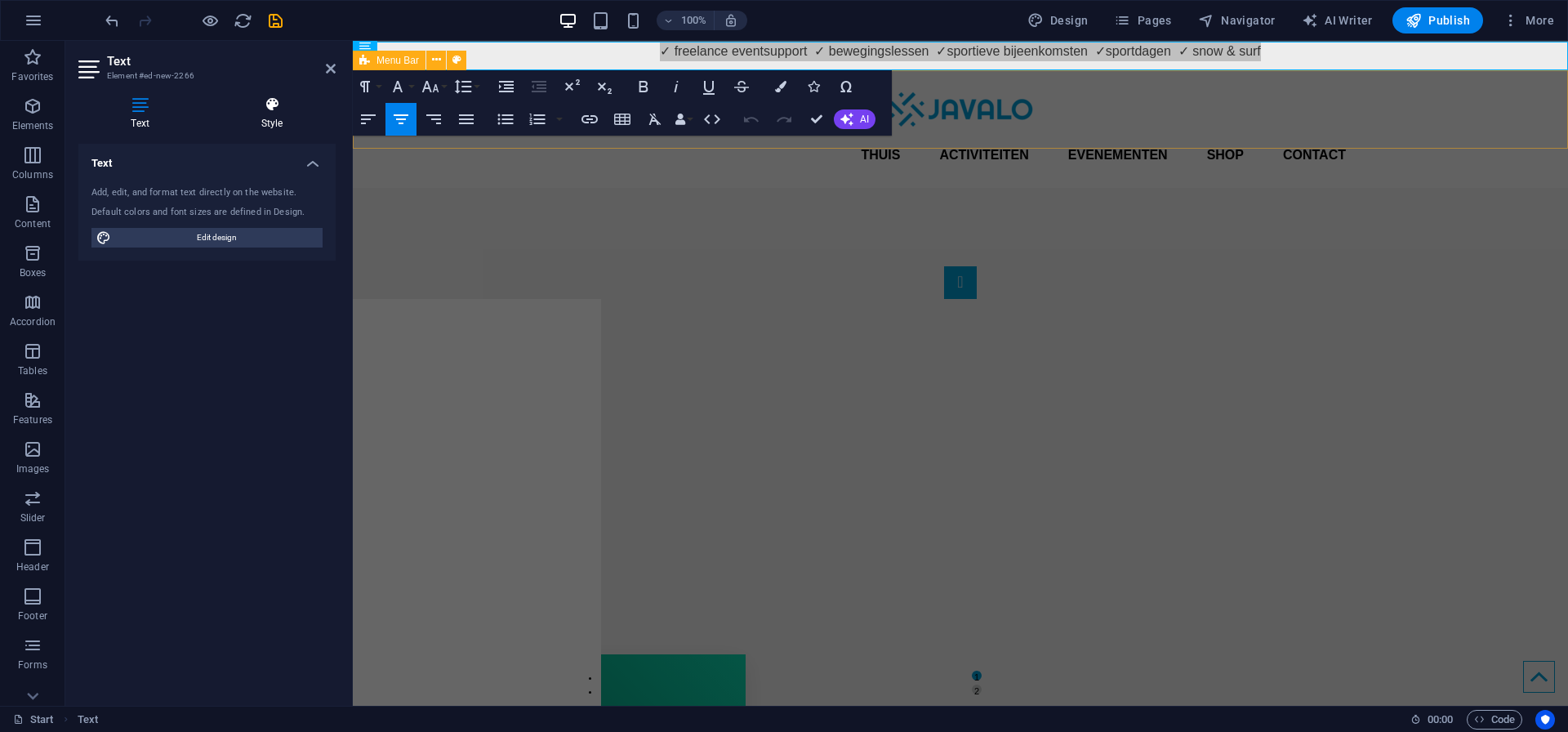
click at [269, 107] on icon at bounding box center [272, 104] width 127 height 16
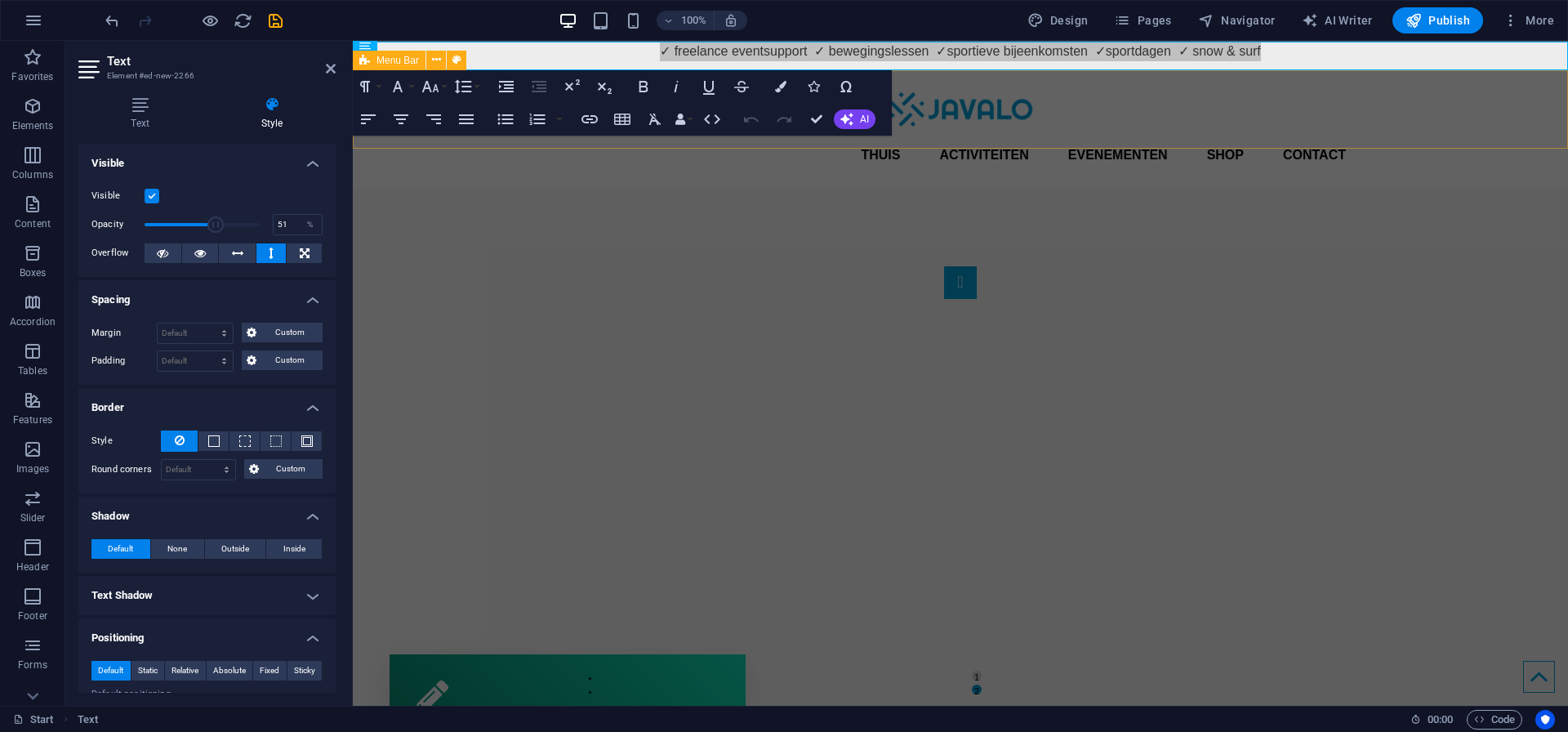
drag, startPoint x: 252, startPoint y: 224, endPoint x: 201, endPoint y: 228, distance: 51.2
click at [207, 228] on span at bounding box center [215, 224] width 16 height 16
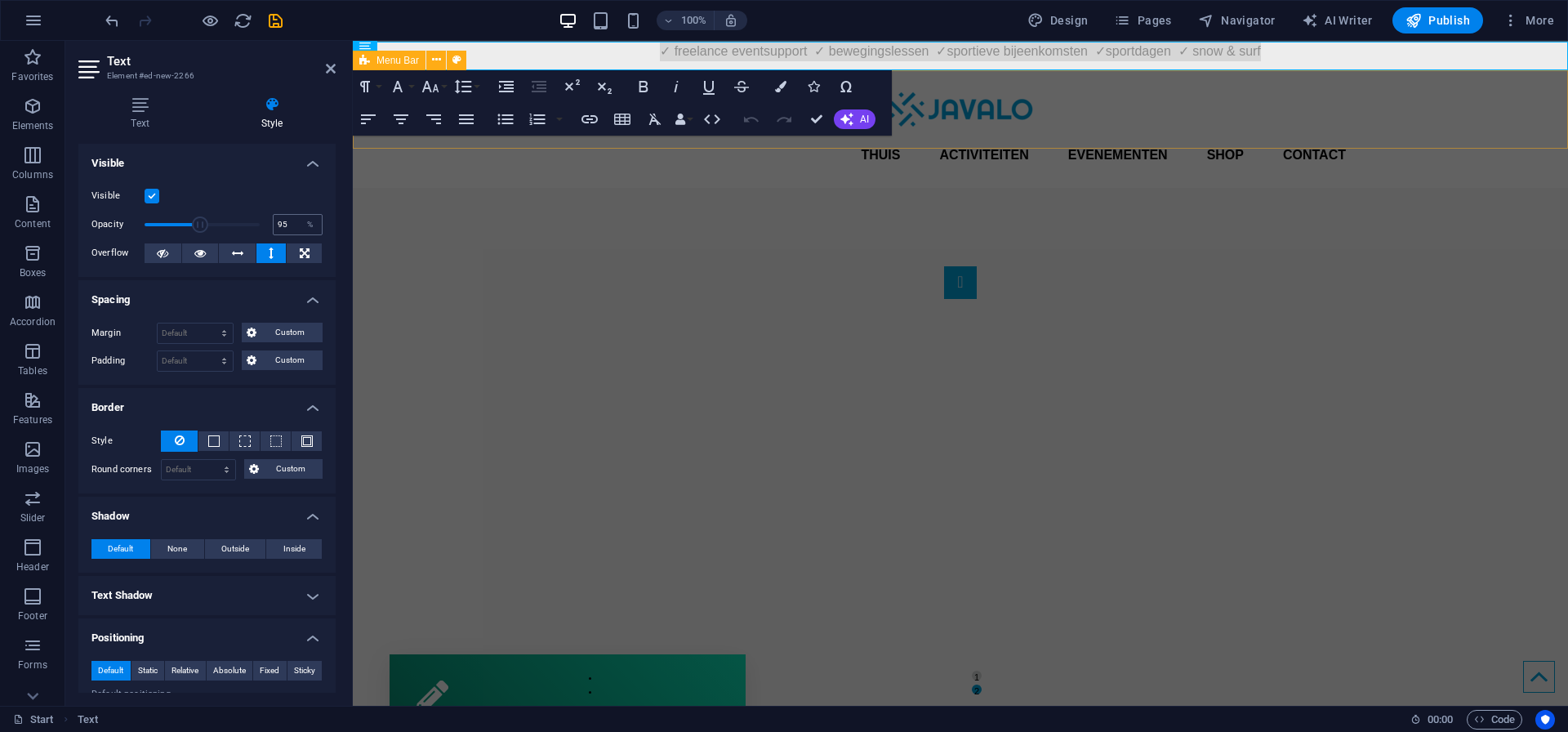
type input "100"
drag, startPoint x: 199, startPoint y: 227, endPoint x: 327, endPoint y: 231, distance: 128.1
click at [327, 231] on div "Visible Opacity 100 % Overflow" at bounding box center [207, 225] width 258 height 104
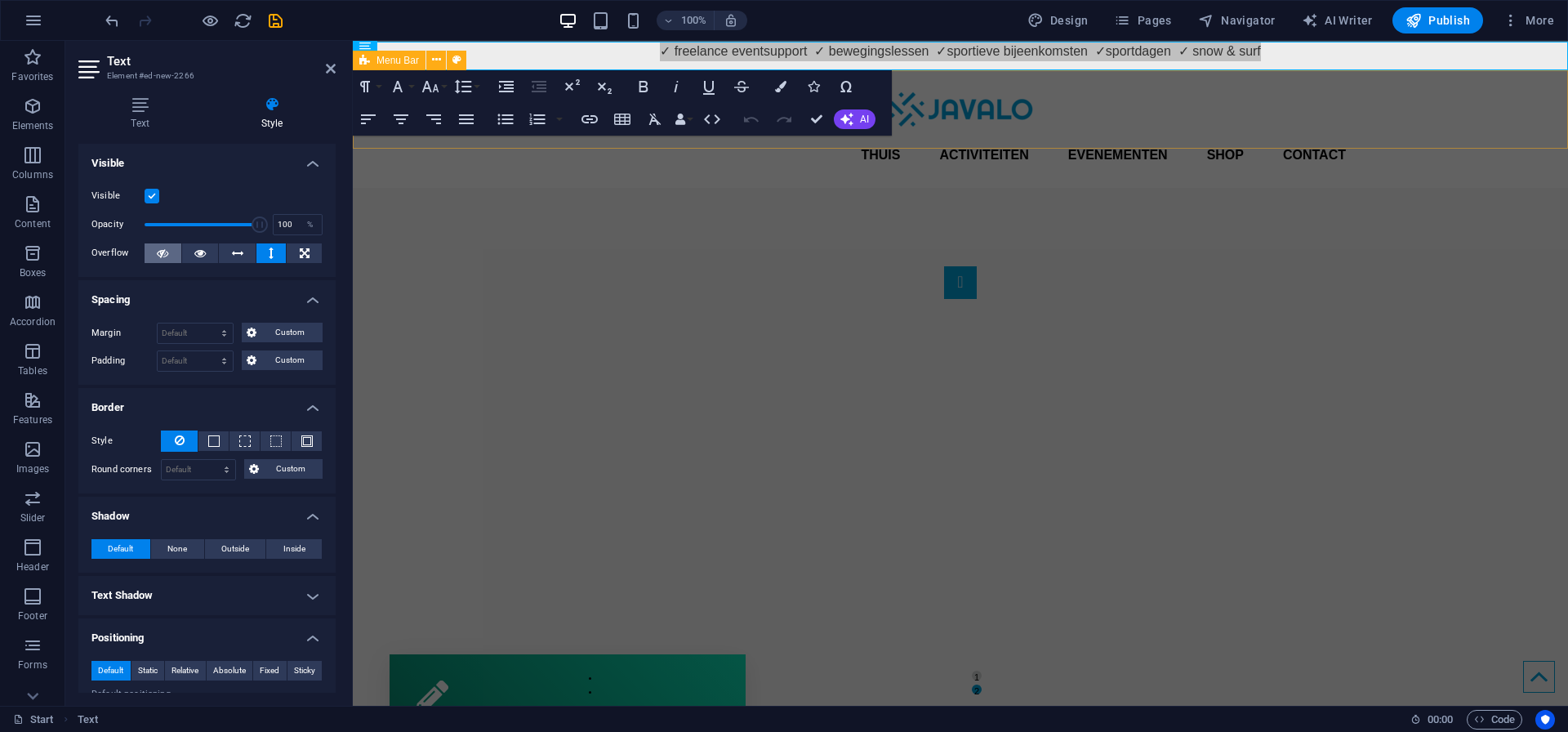
click at [161, 253] on icon at bounding box center [161, 253] width 11 height 20
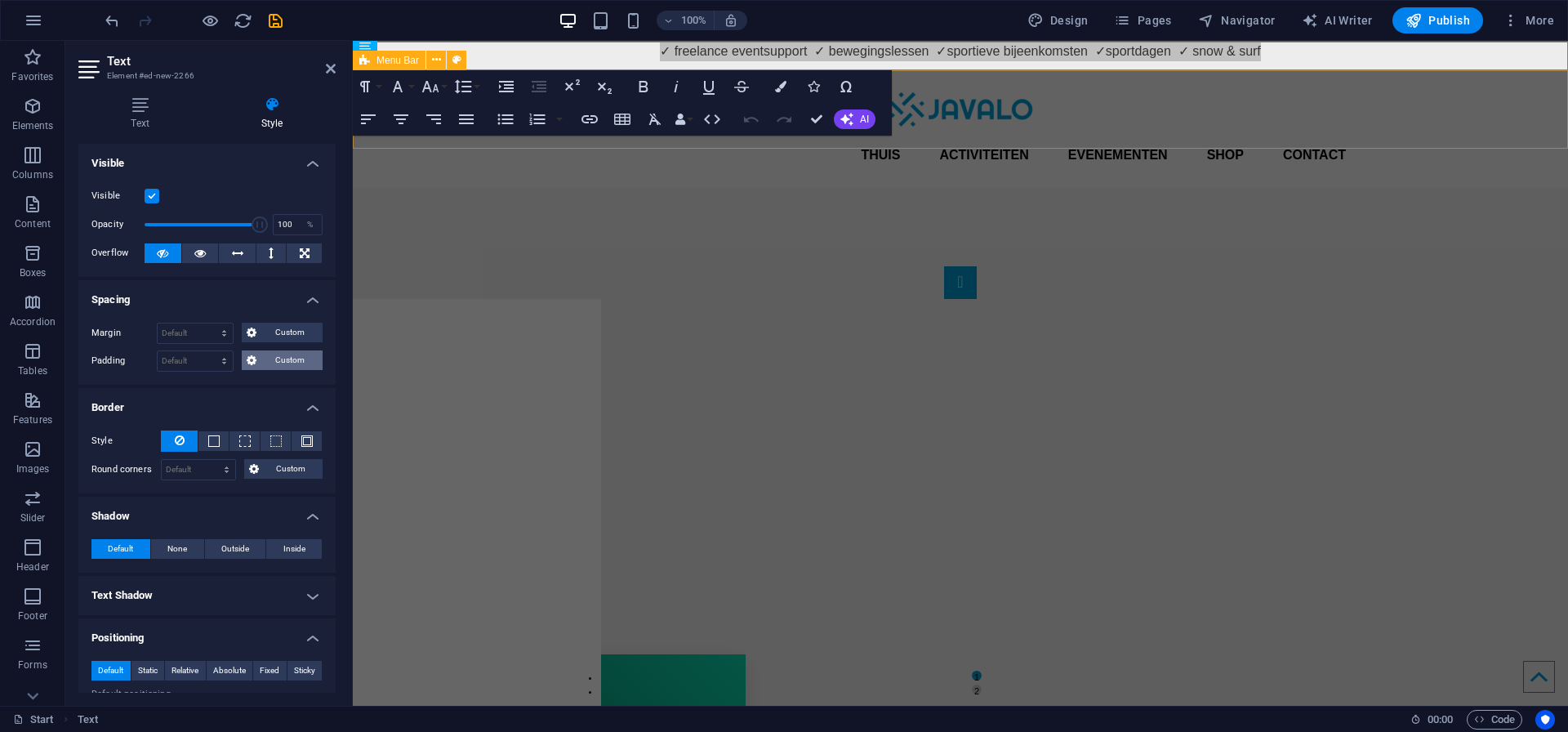
click at [289, 358] on span "Custom" at bounding box center [289, 360] width 56 height 20
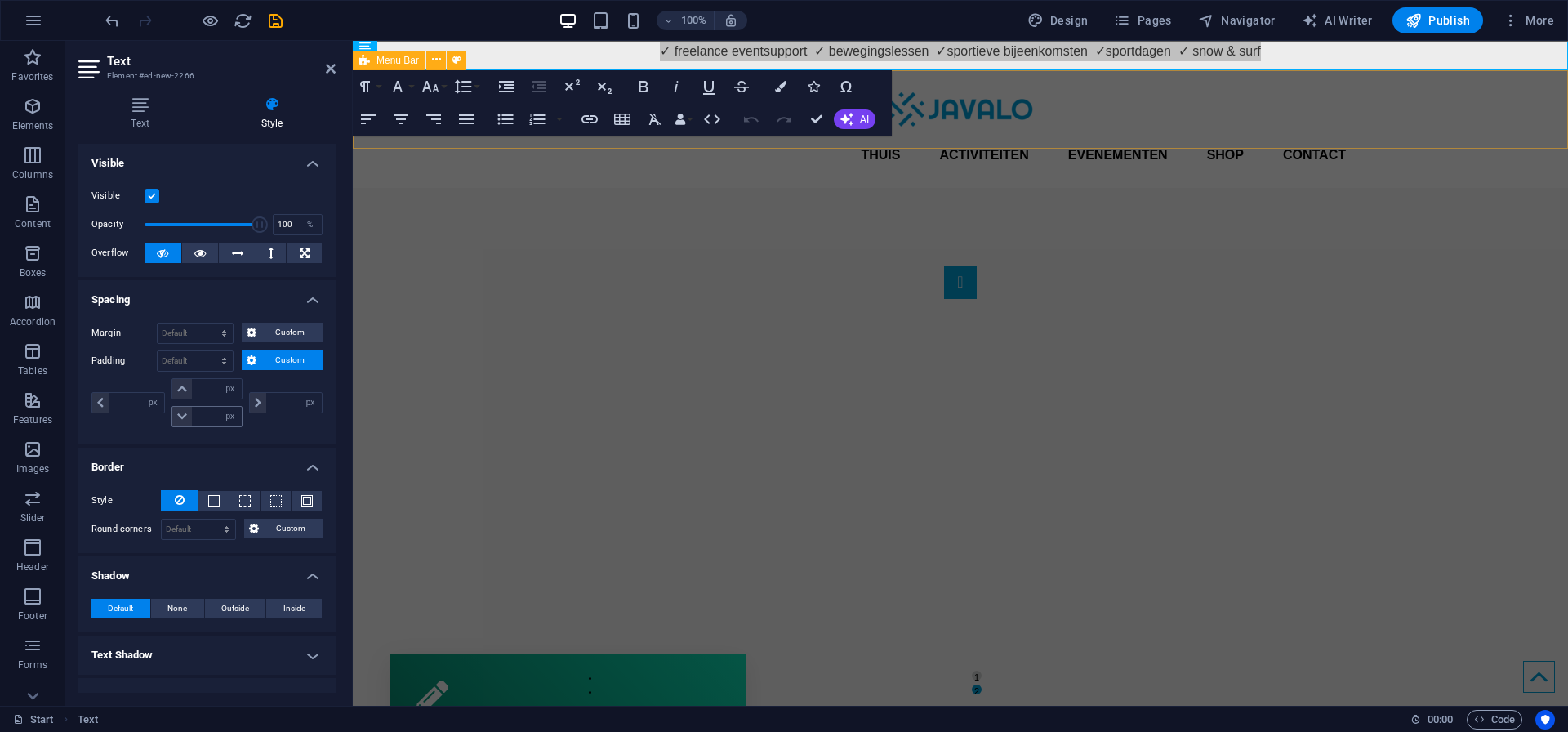
click at [184, 417] on icon at bounding box center [182, 417] width 10 height 10
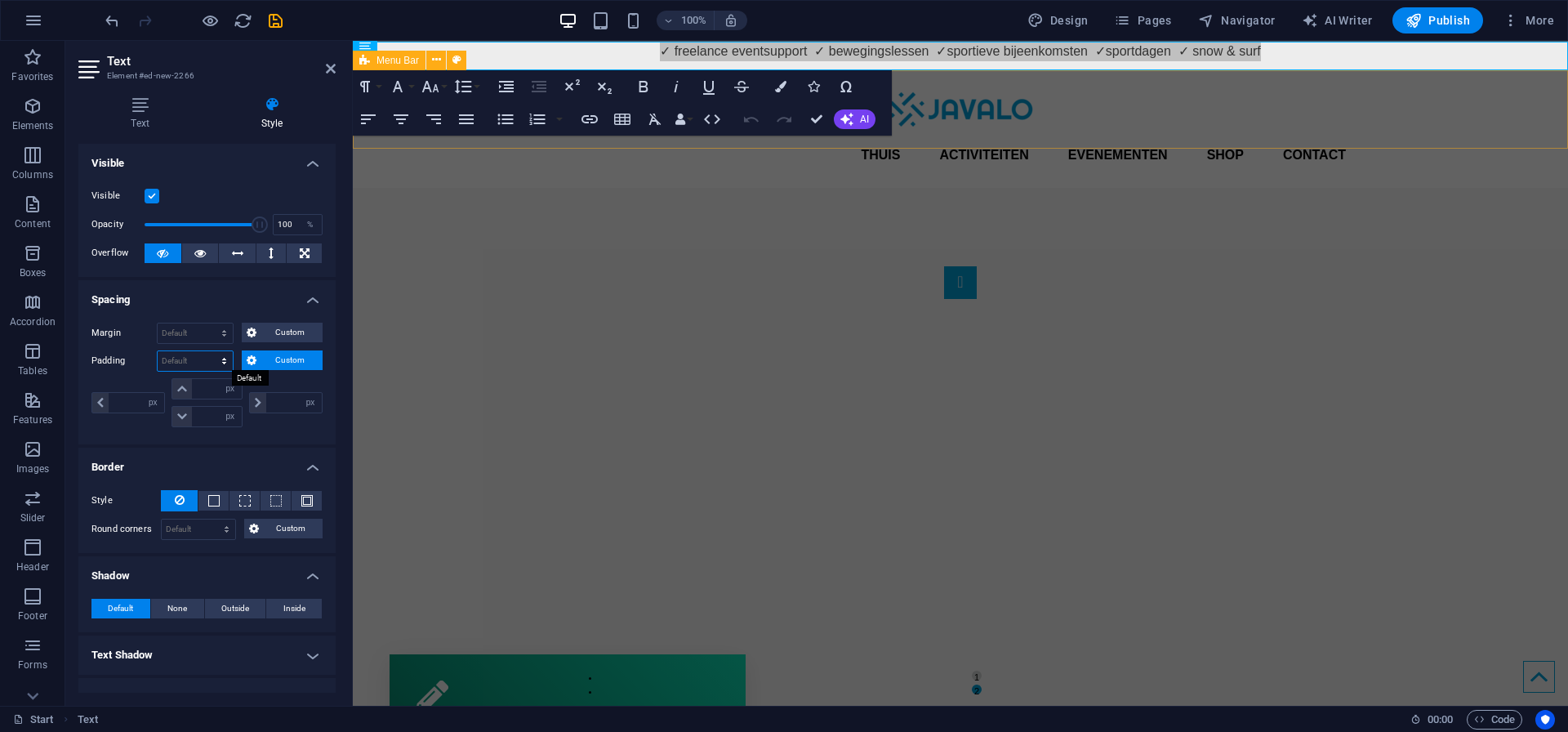
select select "rem"
type input "0"
select select "rem"
type input "0"
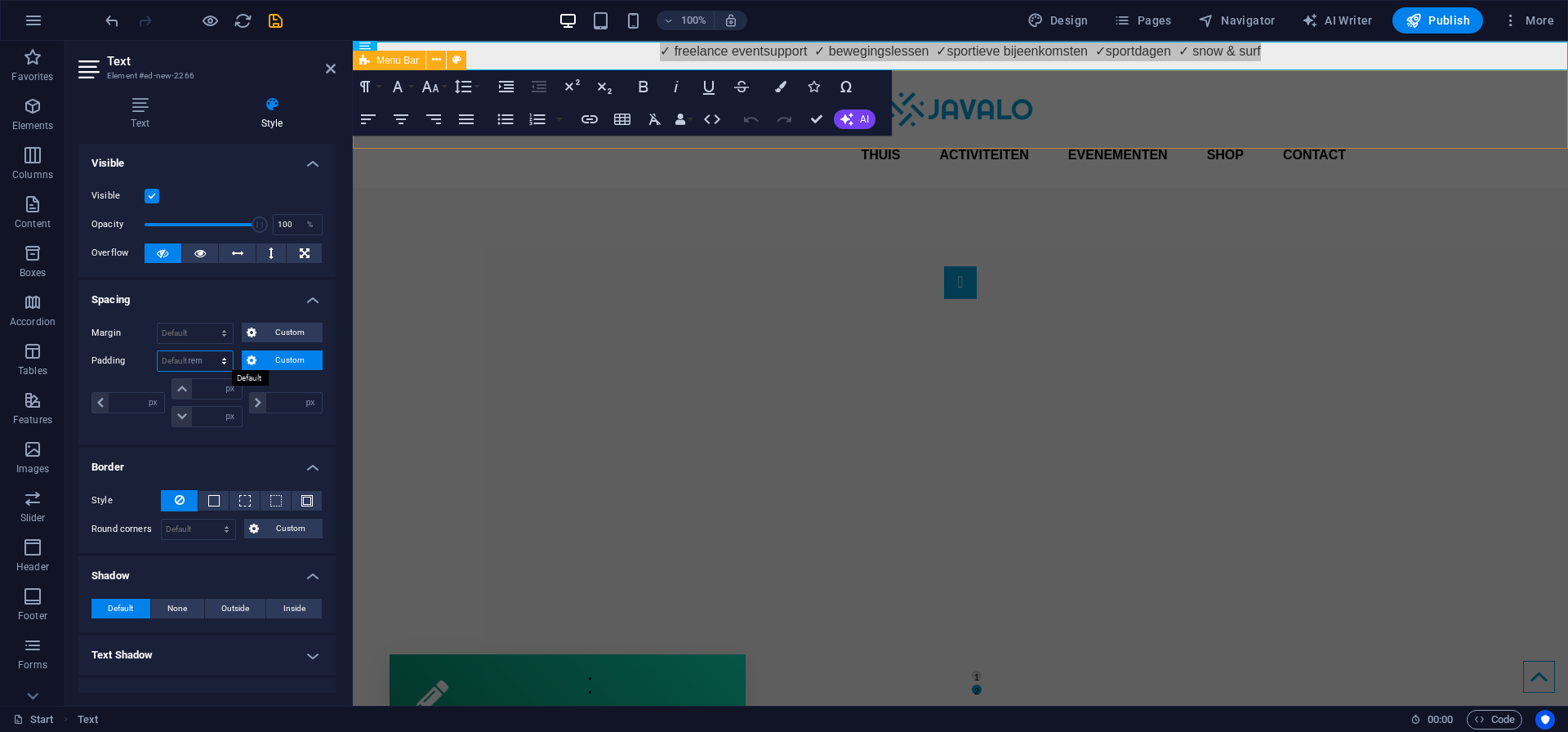
select select "rem"
type input "0"
select select "rem"
type input "0"
select select "rem"
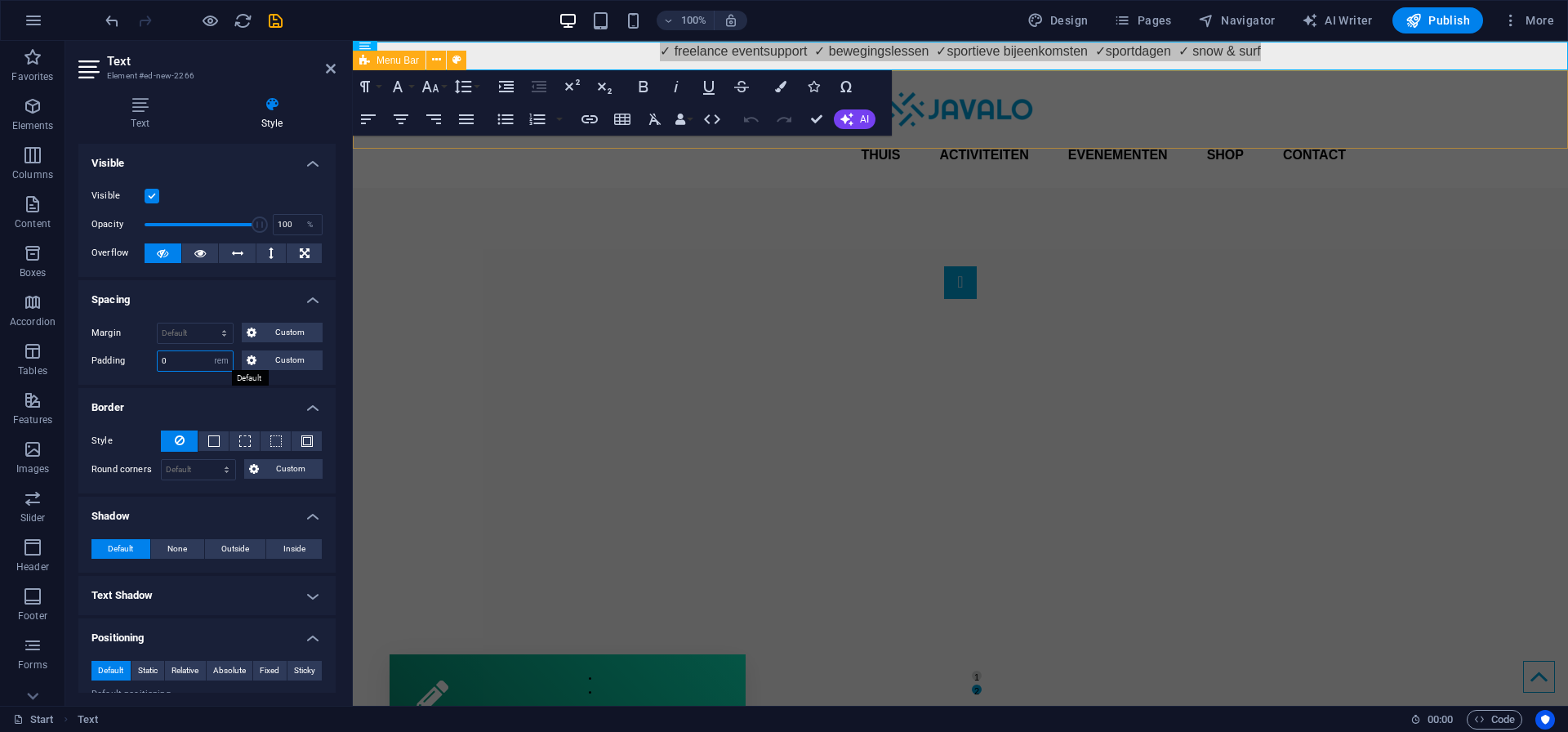
click at [186, 361] on input "0" at bounding box center [195, 360] width 75 height 20
click at [261, 364] on span "Custom" at bounding box center [289, 360] width 56 height 20
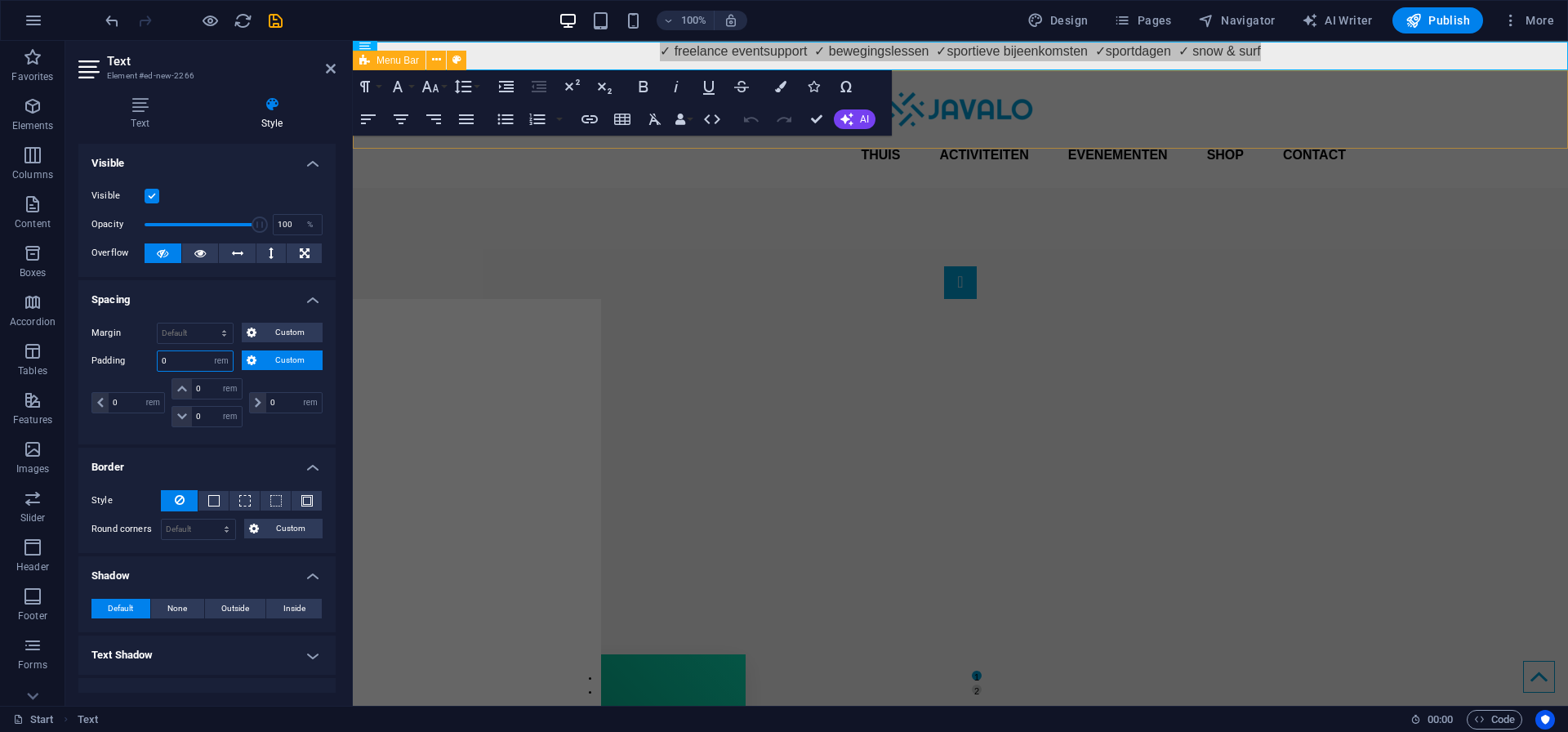
click at [193, 366] on input "0" at bounding box center [195, 360] width 75 height 20
select select "px"
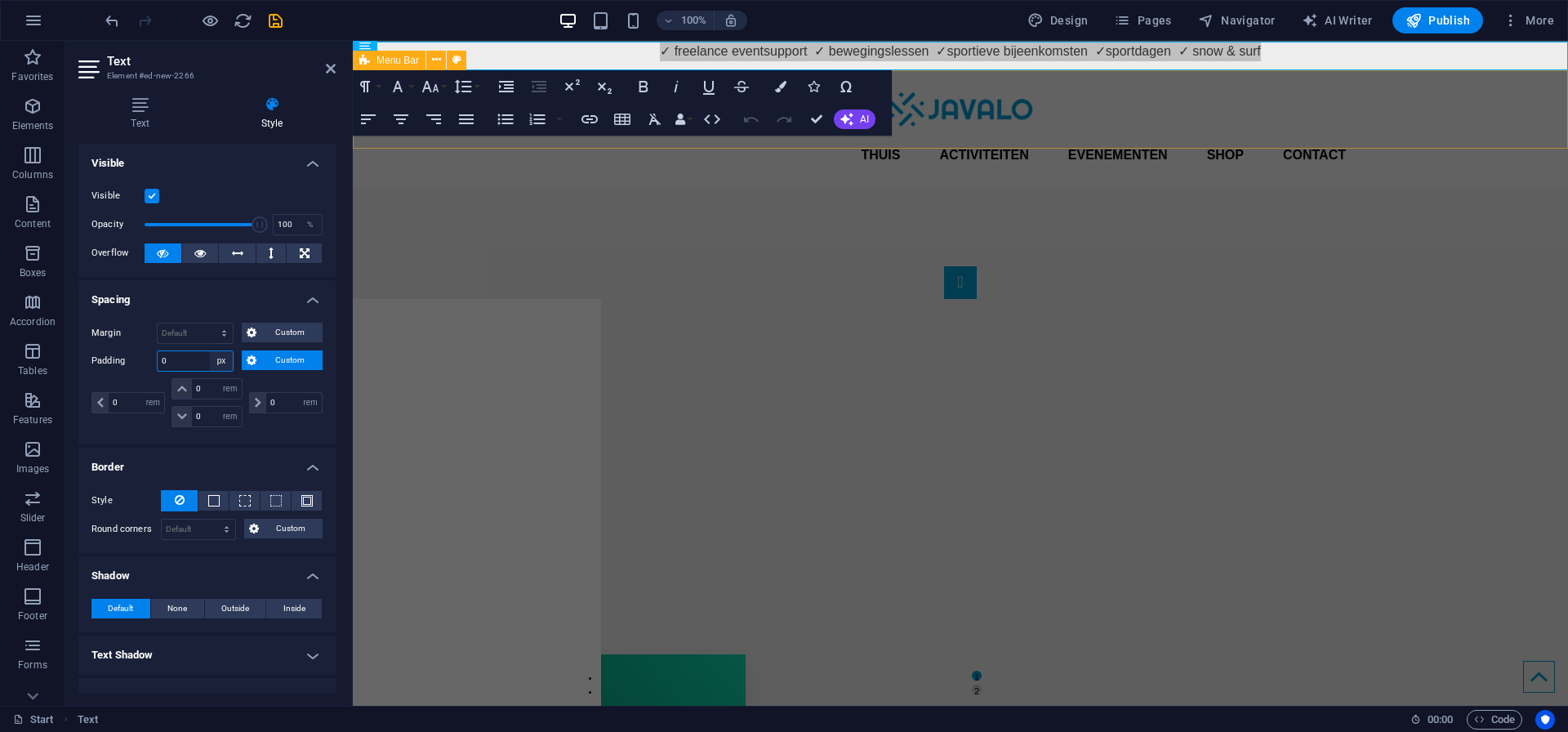
select select "px"
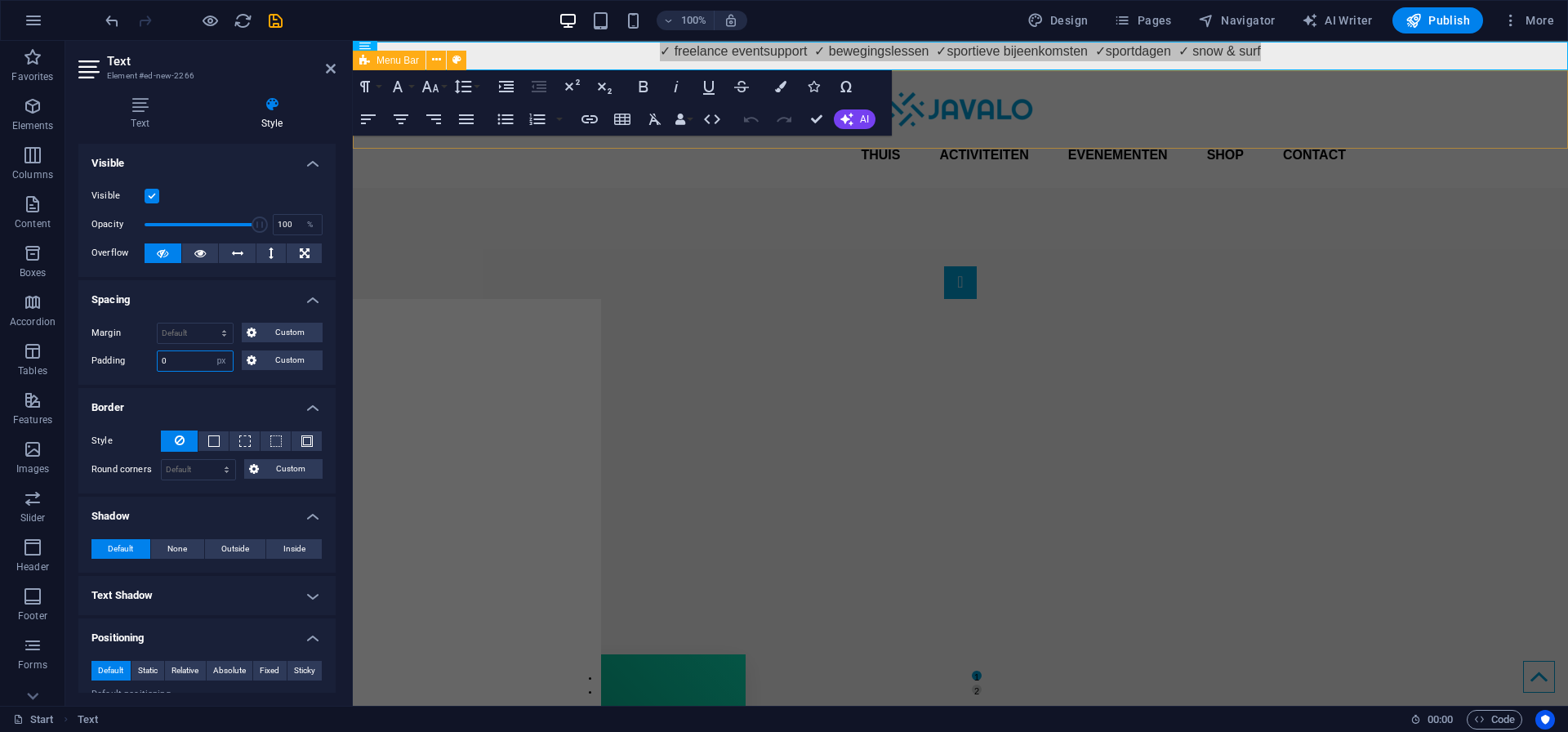
click at [191, 364] on input "0" at bounding box center [195, 360] width 75 height 20
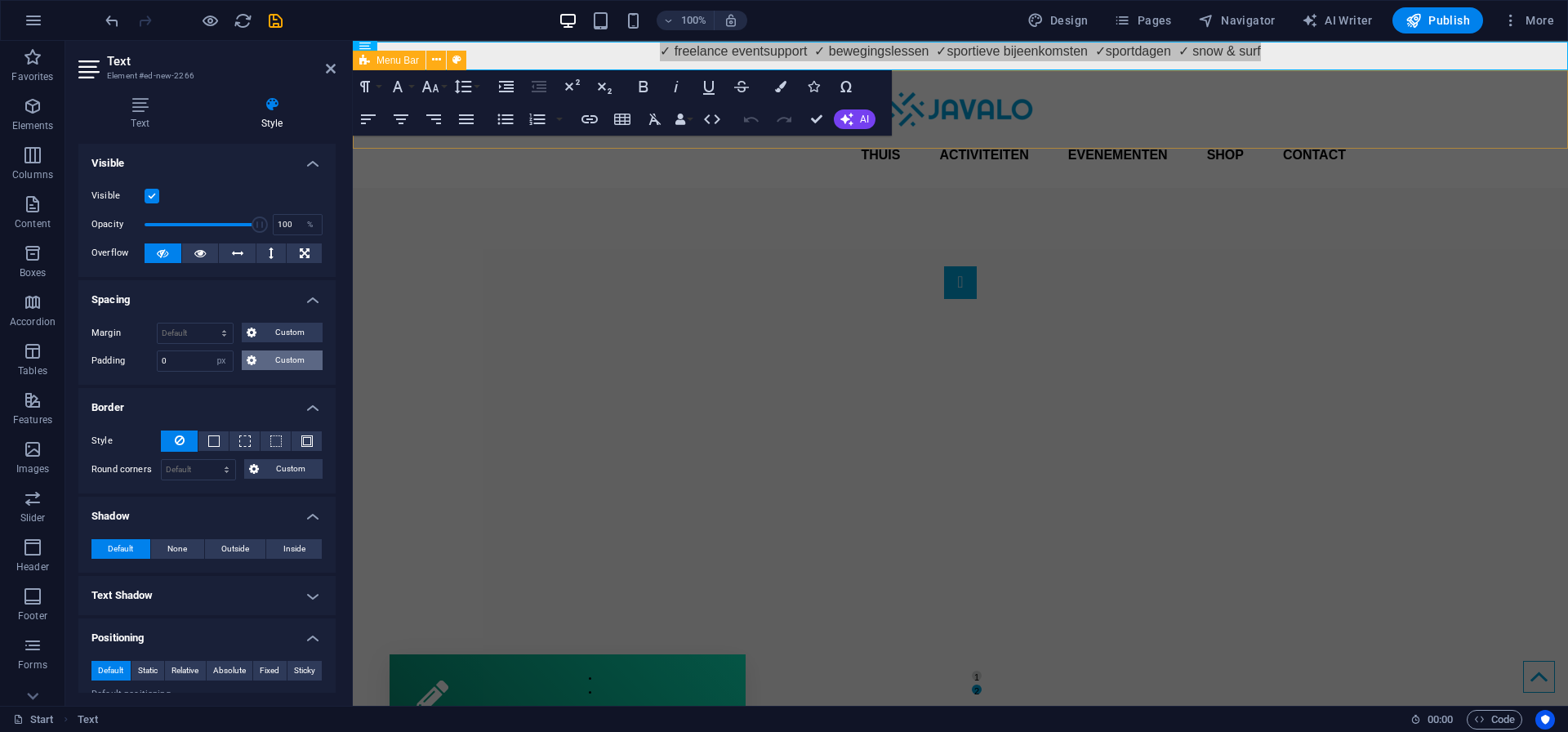
click at [257, 366] on button "Custom" at bounding box center [281, 360] width 81 height 20
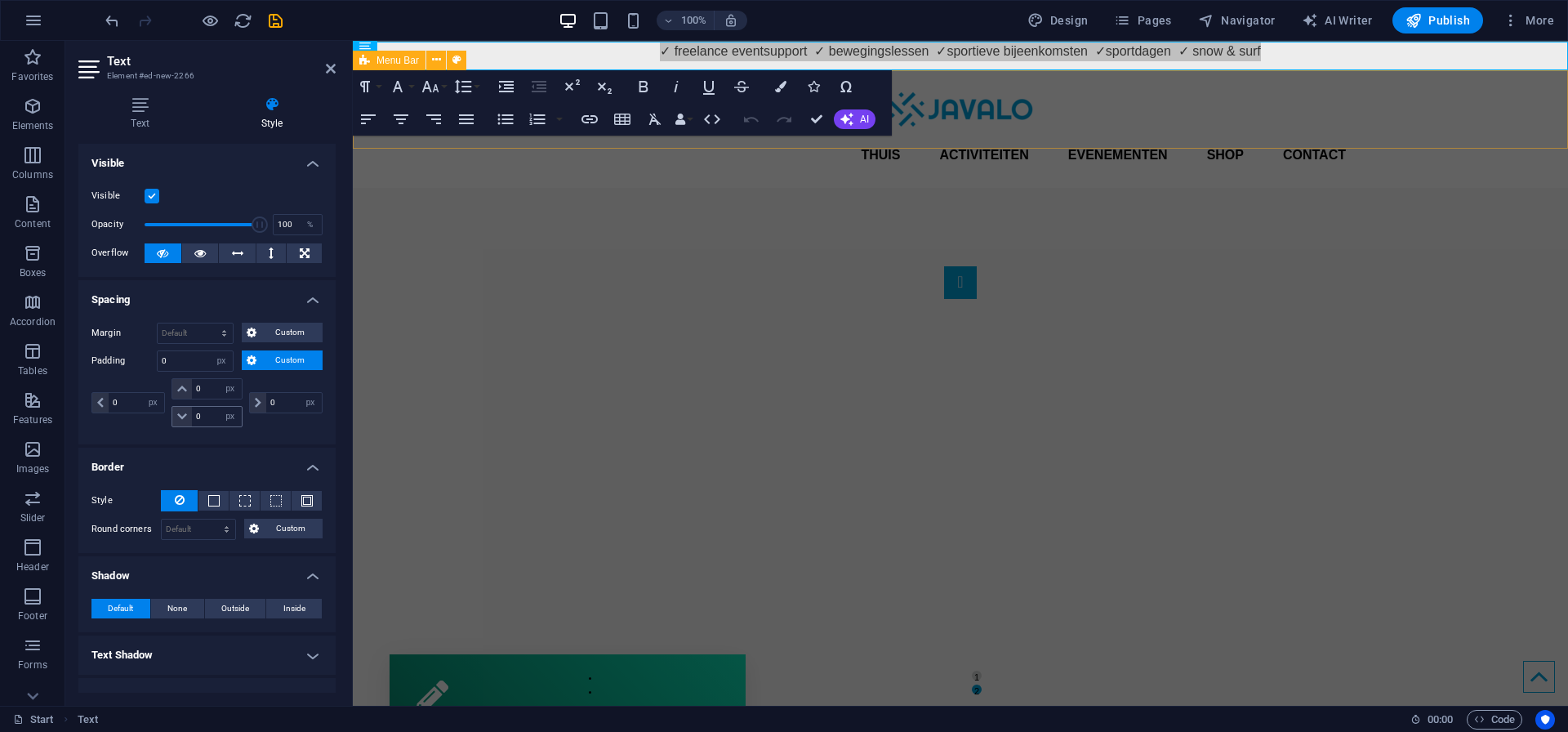
click at [180, 417] on icon at bounding box center [182, 417] width 10 height 10
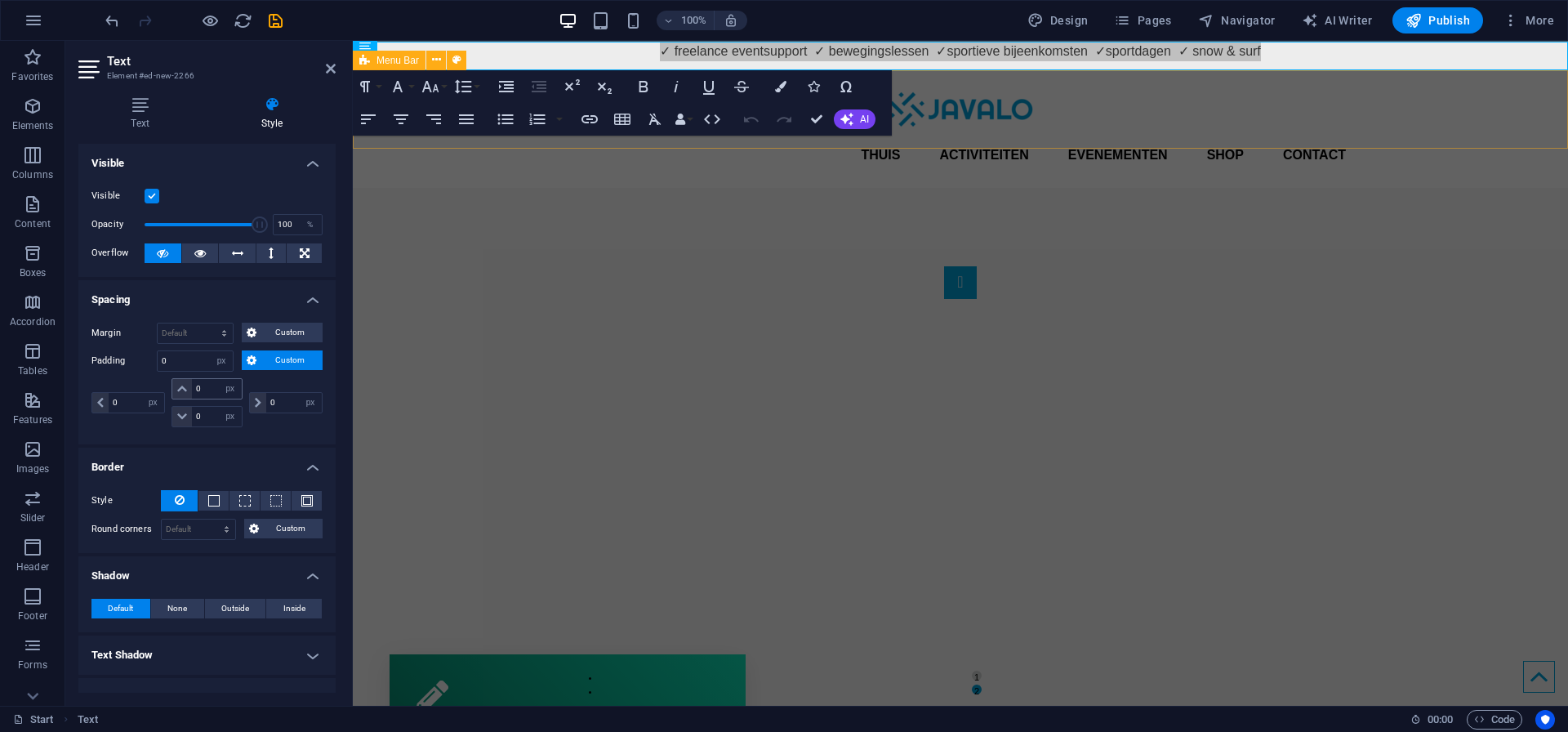
click at [181, 390] on icon at bounding box center [182, 389] width 10 height 10
click at [102, 401] on icon at bounding box center [100, 403] width 7 height 10
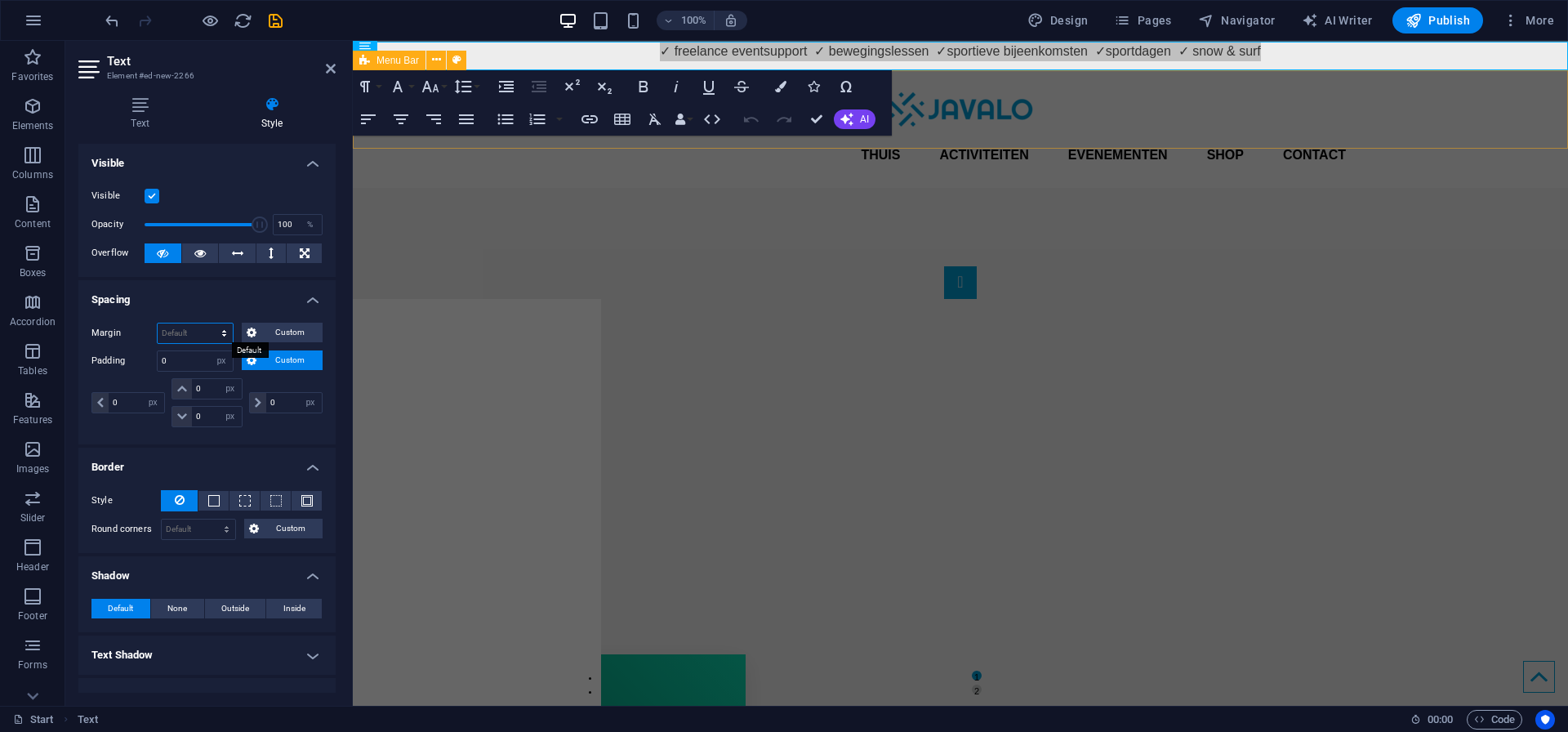
select select "px"
type input "0"
select select "px"
type input "0"
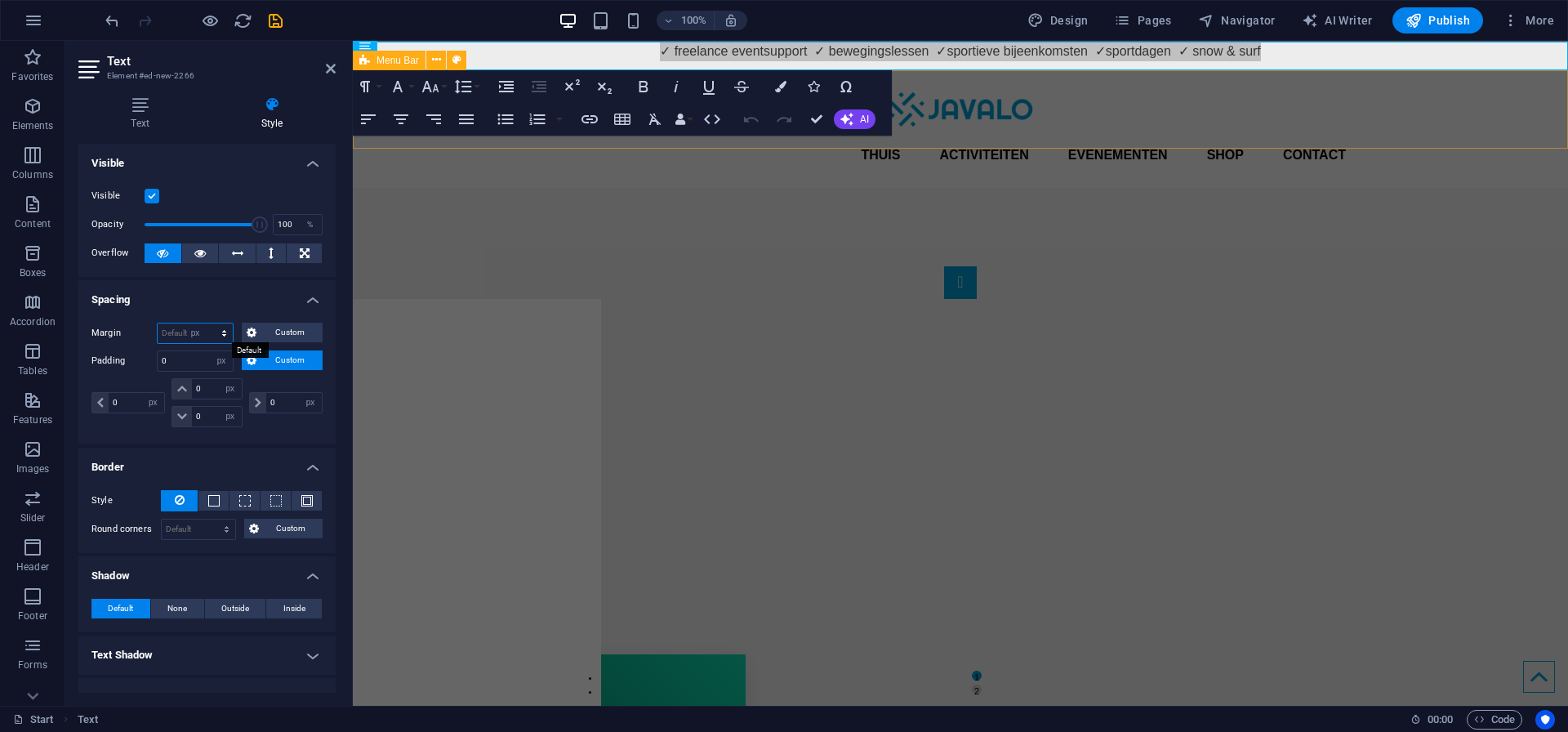
select select "px"
type input "0"
select select "px"
type input "0"
select select "px"
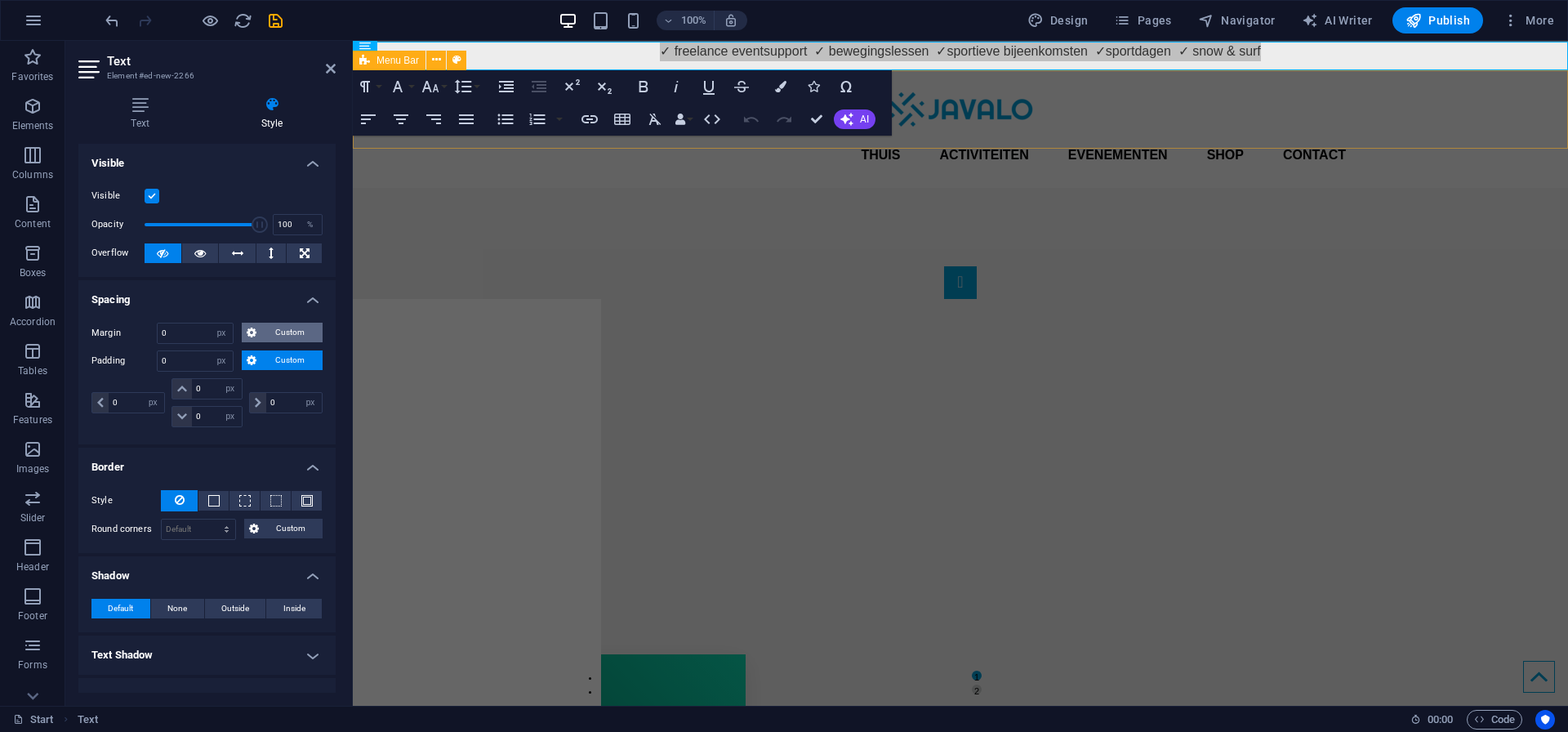
click at [281, 332] on span "Custom" at bounding box center [289, 332] width 56 height 20
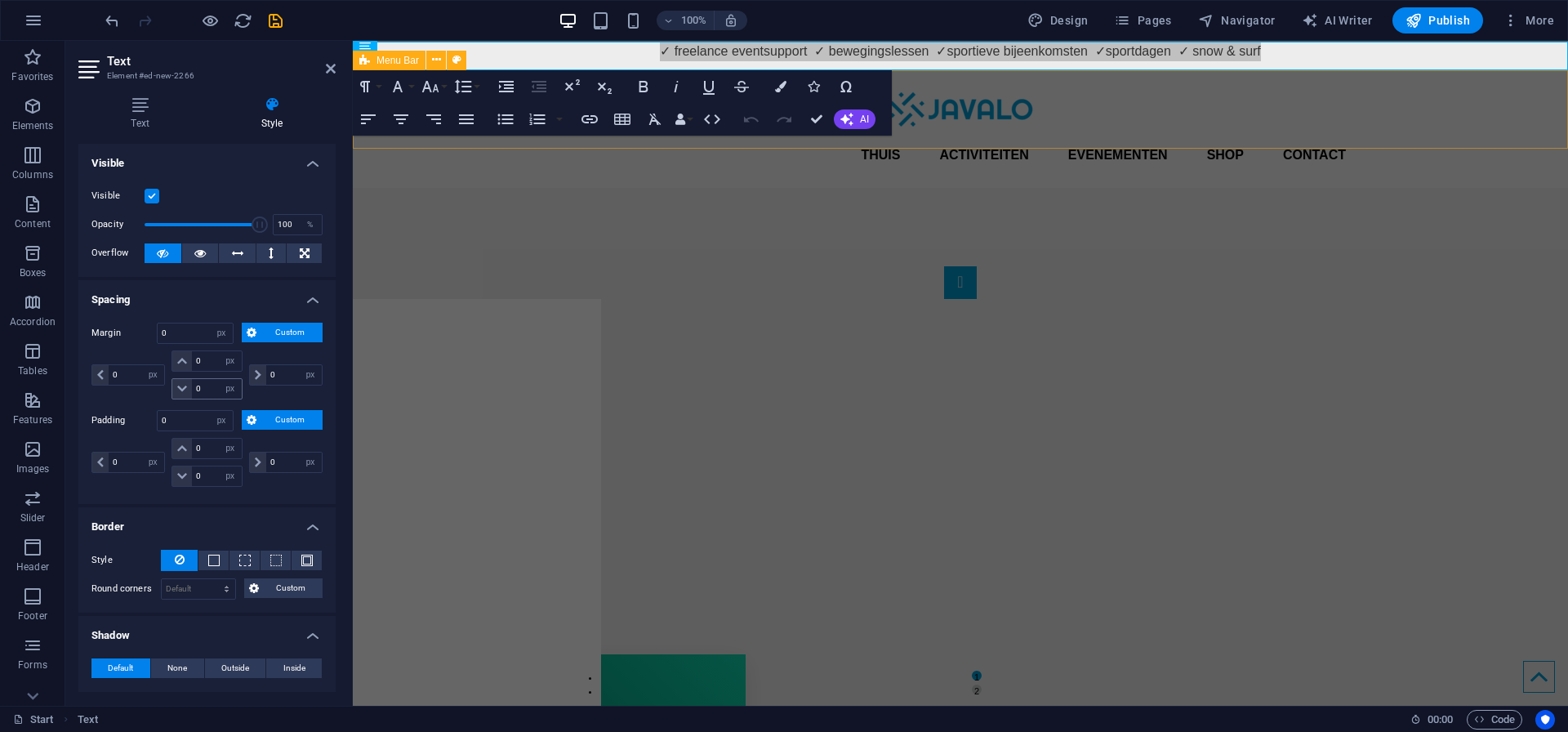
click at [178, 386] on icon at bounding box center [182, 389] width 10 height 10
click at [195, 387] on input "0" at bounding box center [217, 389] width 49 height 20
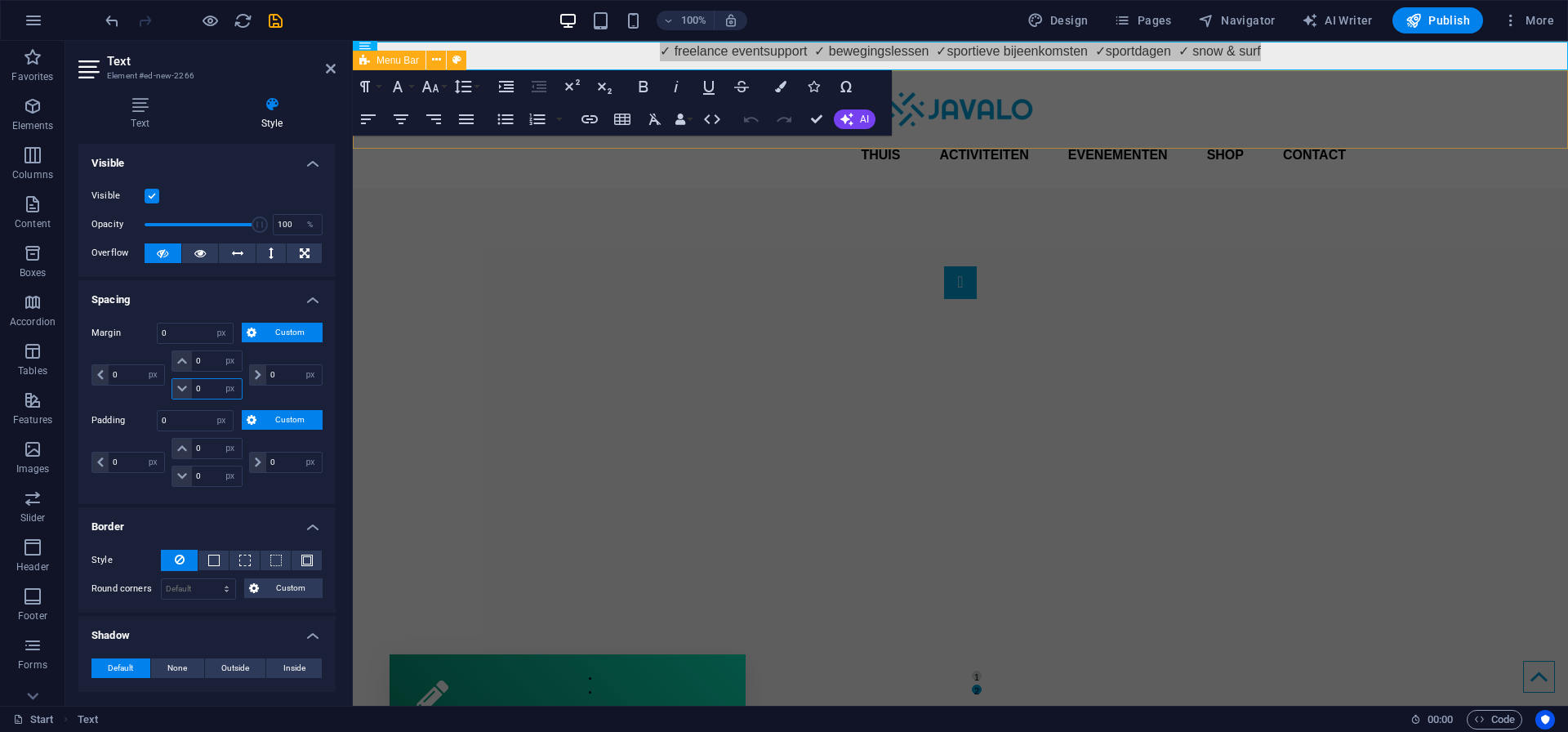
type input "2"
select select "DISABLED_OPTION_VALUE"
click at [178, 389] on icon at bounding box center [182, 389] width 10 height 10
click at [207, 388] on input "2" at bounding box center [217, 389] width 49 height 20
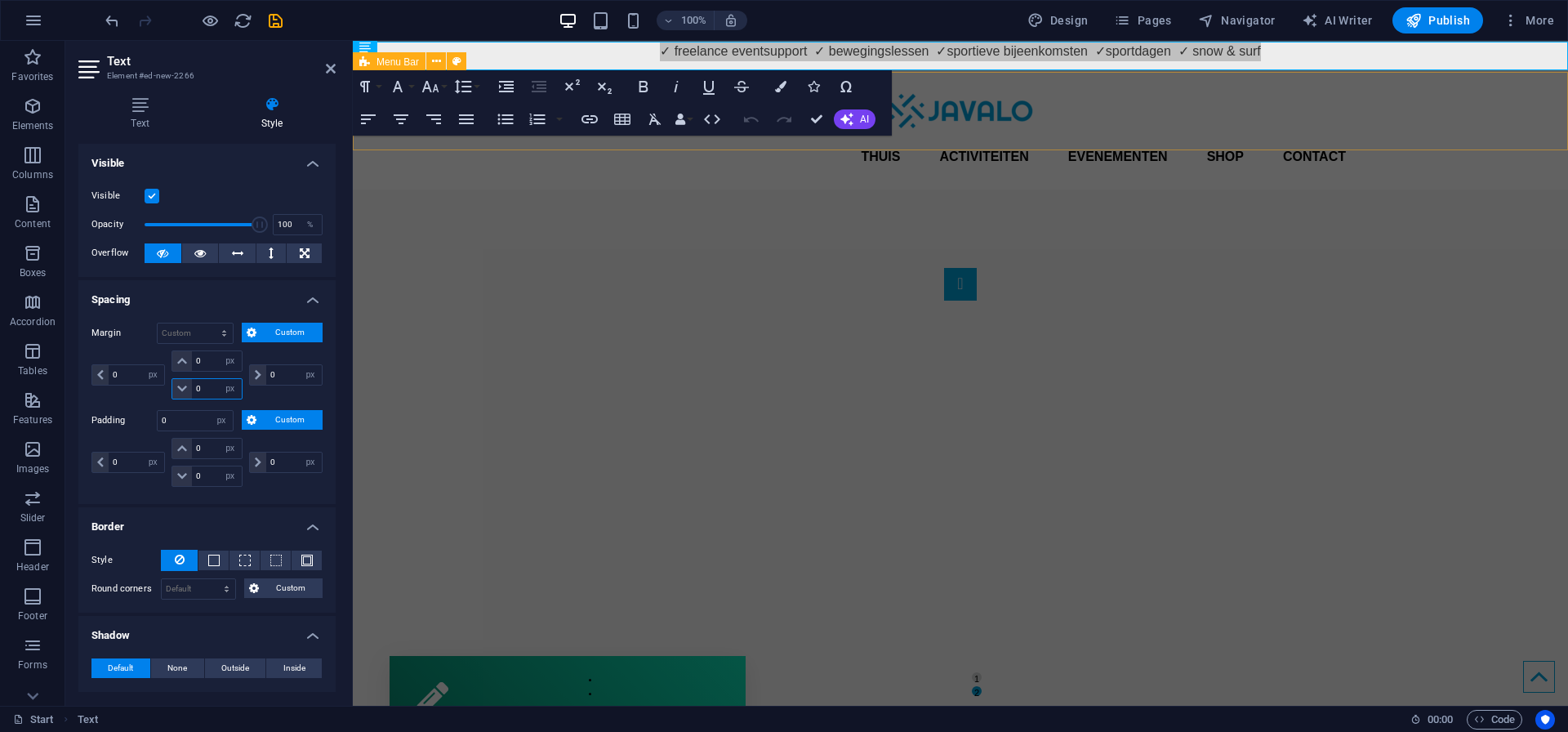
type input "0"
select select "px"
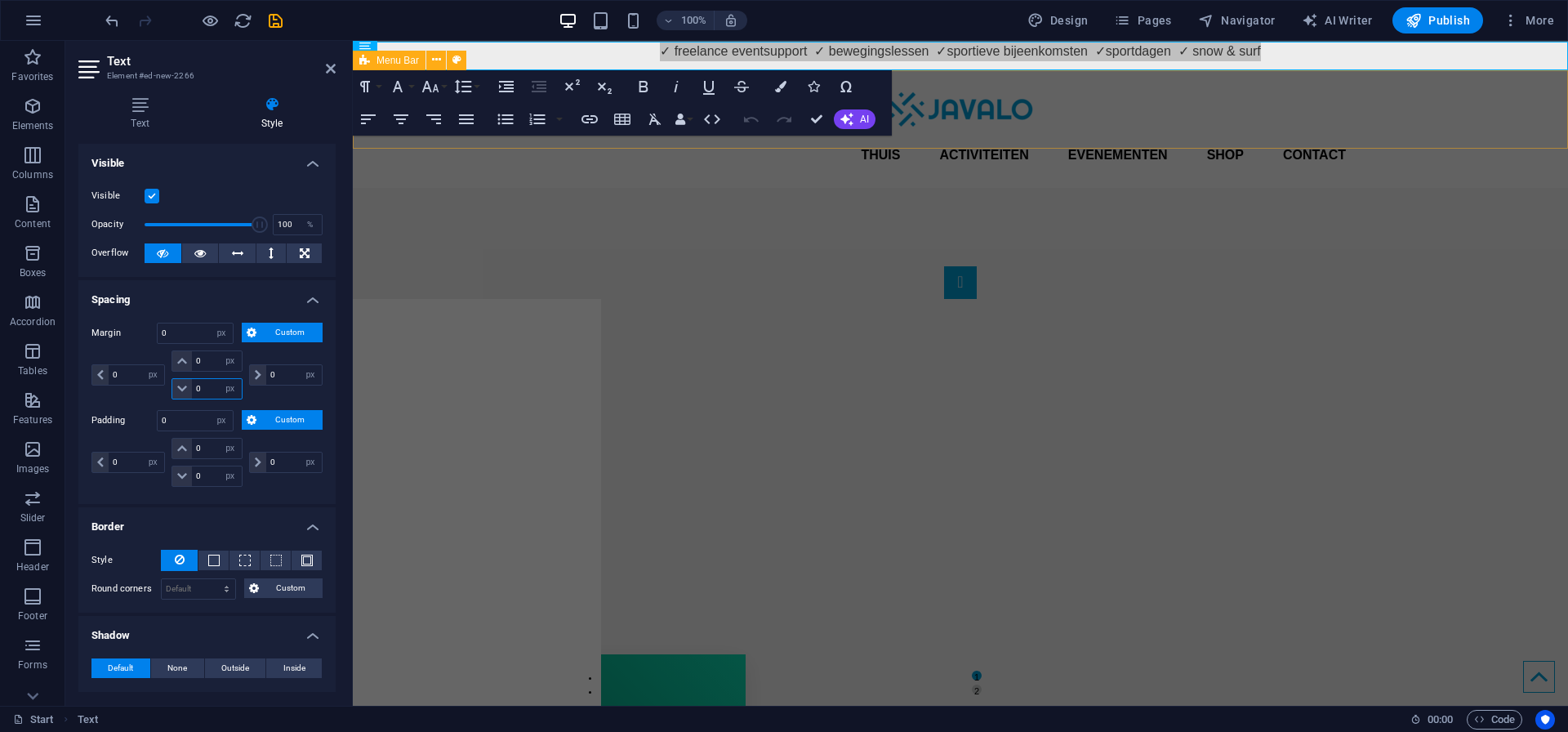
click at [203, 389] on input "0" at bounding box center [217, 389] width 49 height 20
click at [214, 362] on input "0" at bounding box center [217, 360] width 49 height 20
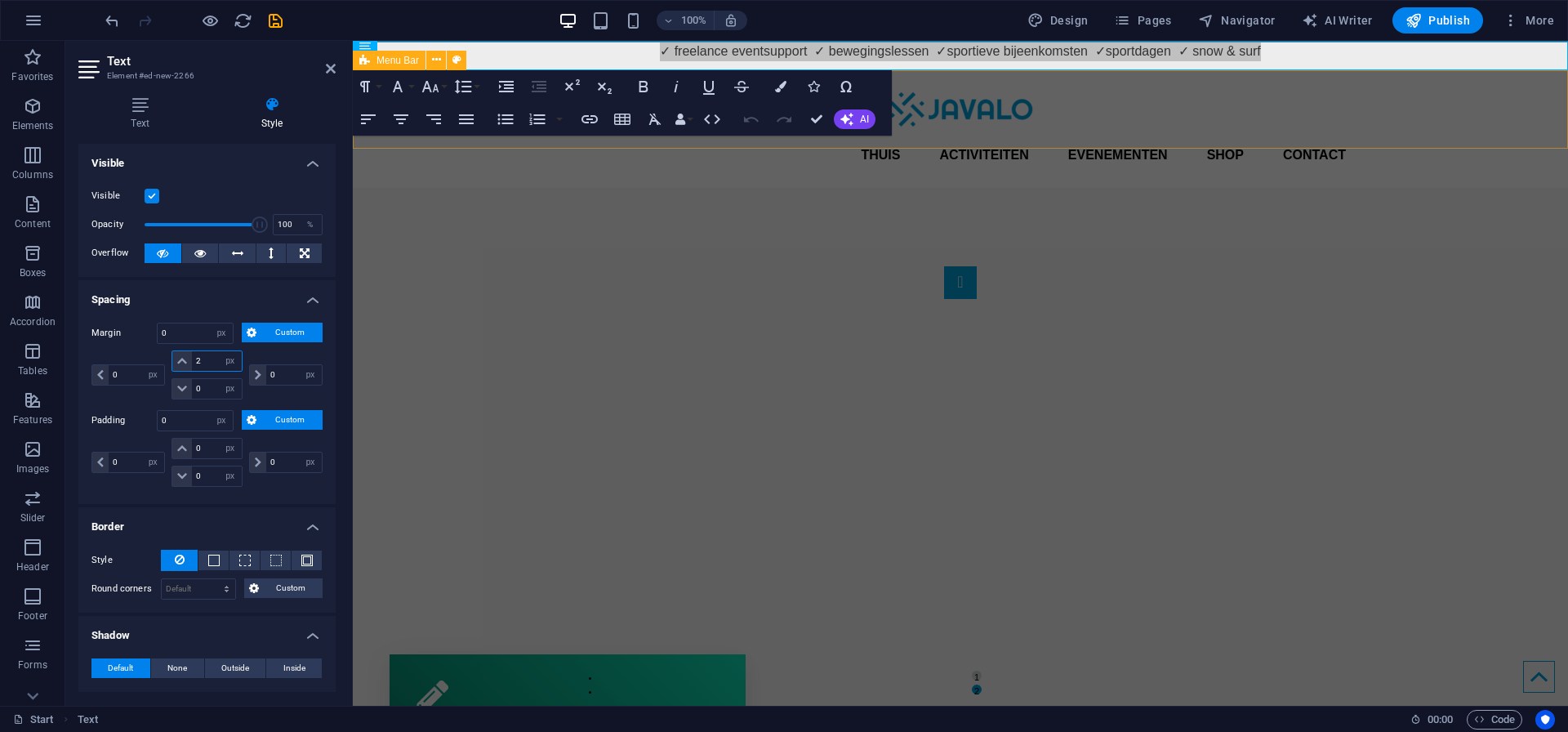
type input "2"
select select "DISABLED_OPTION_VALUE"
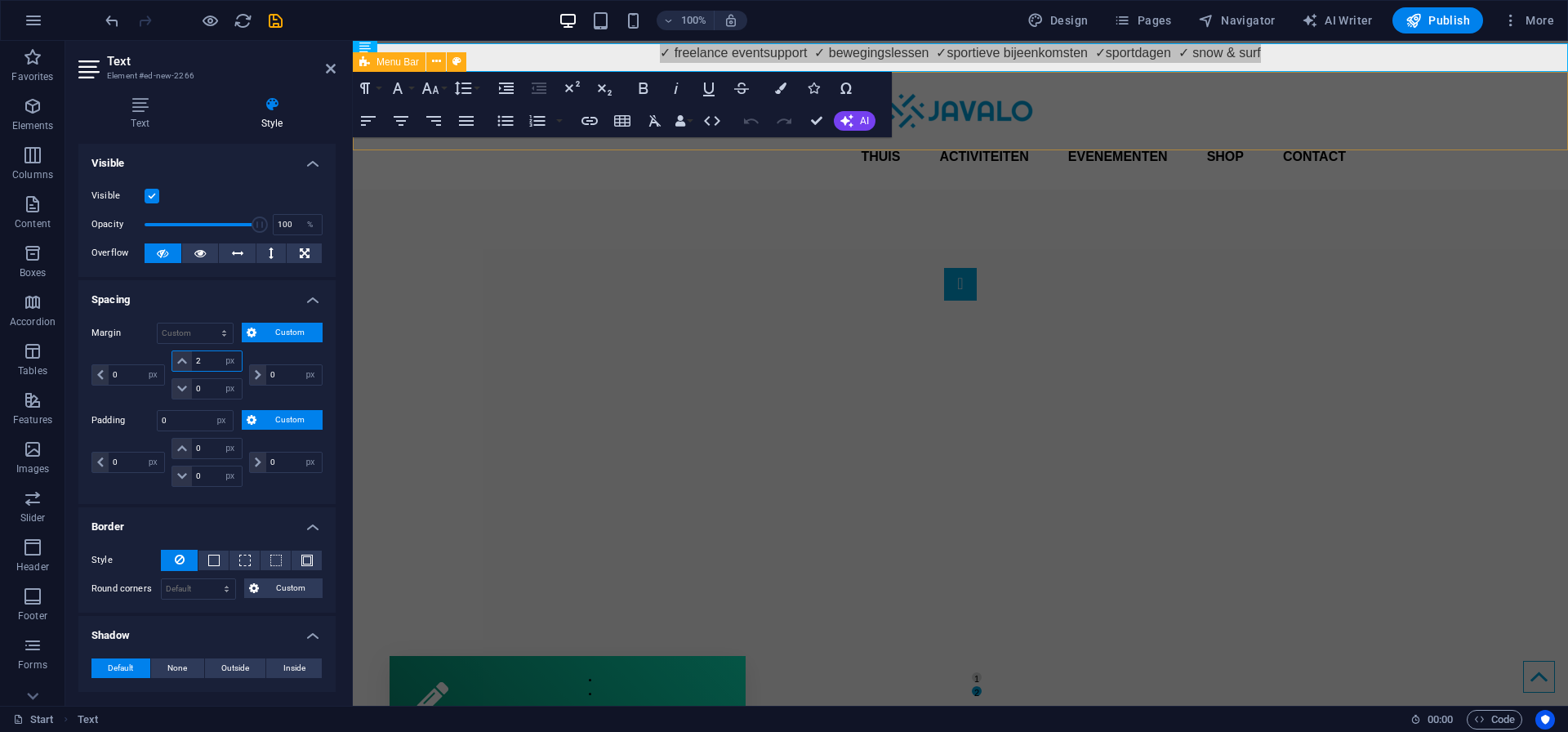
click at [214, 362] on input "2" at bounding box center [217, 360] width 49 height 20
type input "0"
select select "px"
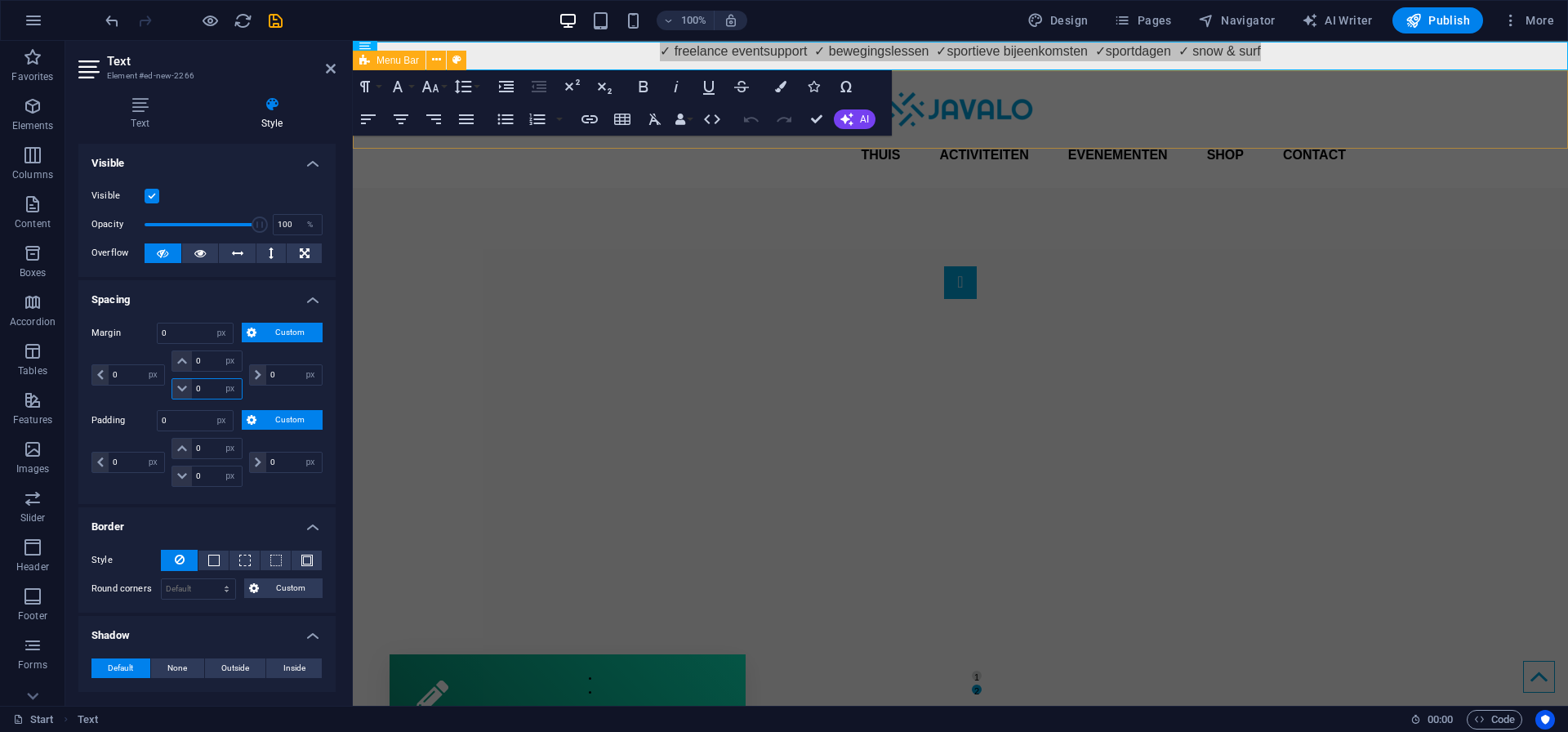
click at [204, 392] on input "0" at bounding box center [217, 389] width 49 height 20
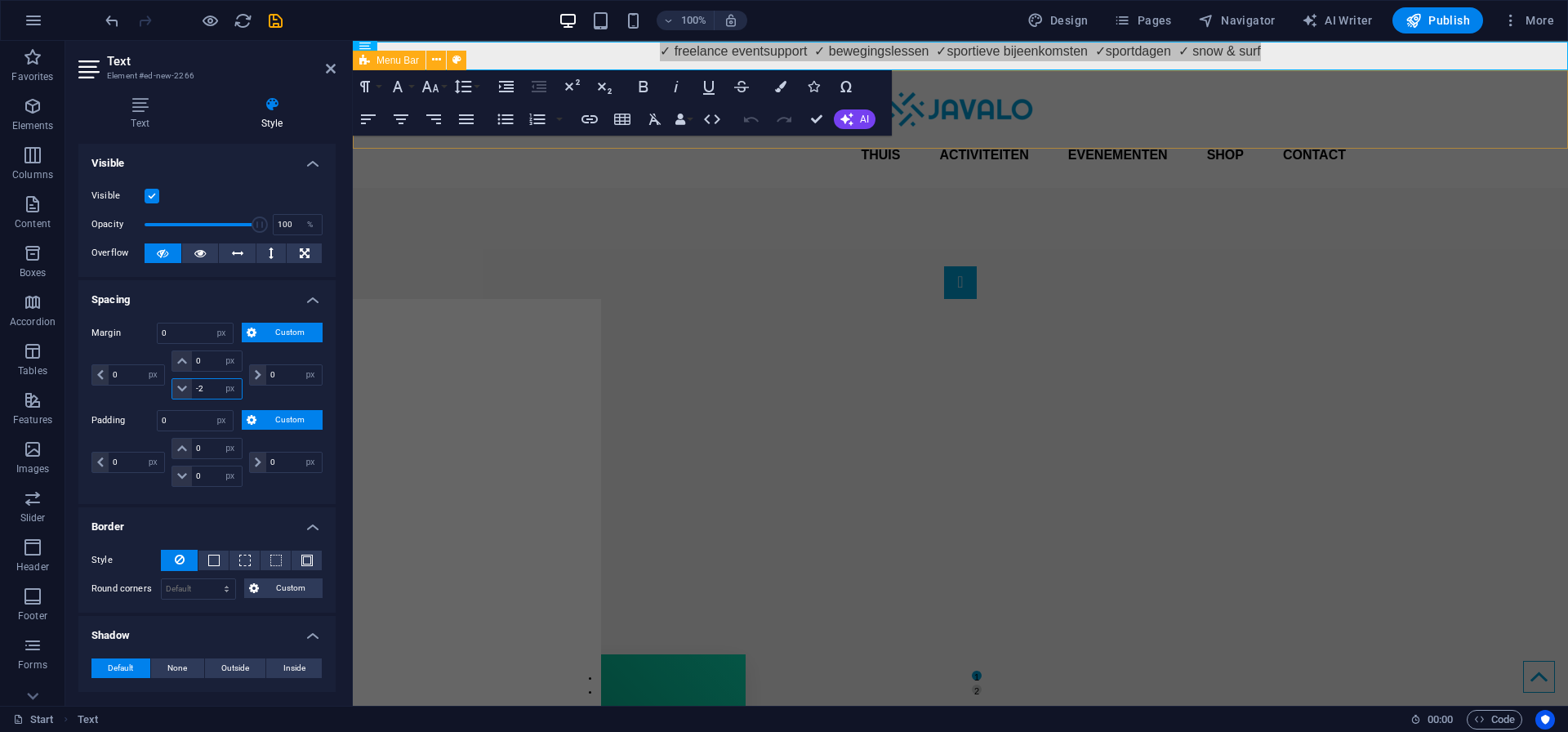
type input "-2"
select select "DISABLED_OPTION_VALUE"
click at [204, 392] on input "-2" at bounding box center [217, 389] width 49 height 20
type input "-10"
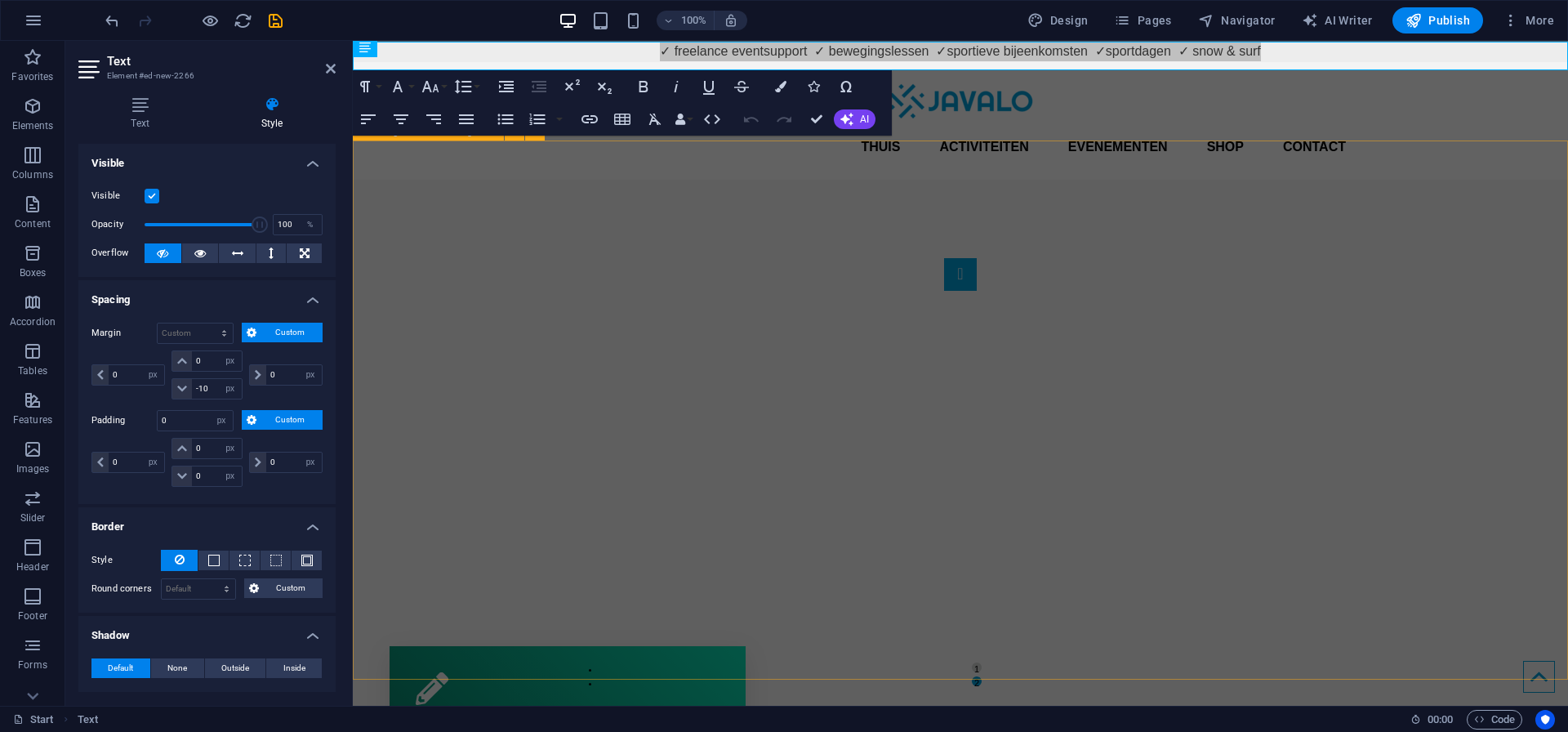
click at [964, 179] on div "1 2" at bounding box center [960, 456] width 1215 height 553
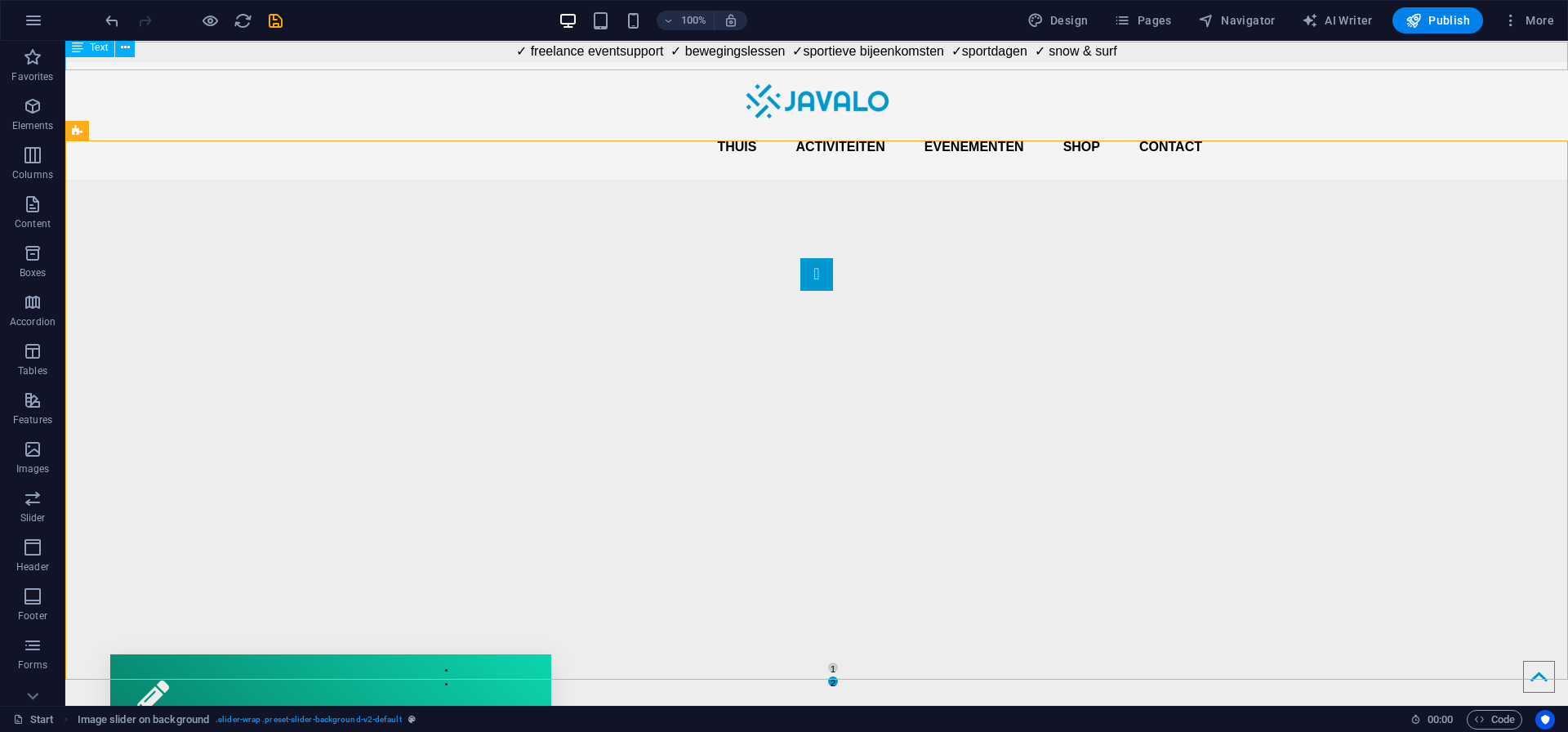
click at [672, 49] on div "✓ freelance eventsupport ✓ bewegingslessen ✓sportieve bijeenkomsten ✓sportdagen…" at bounding box center [817, 56] width 1503 height 29
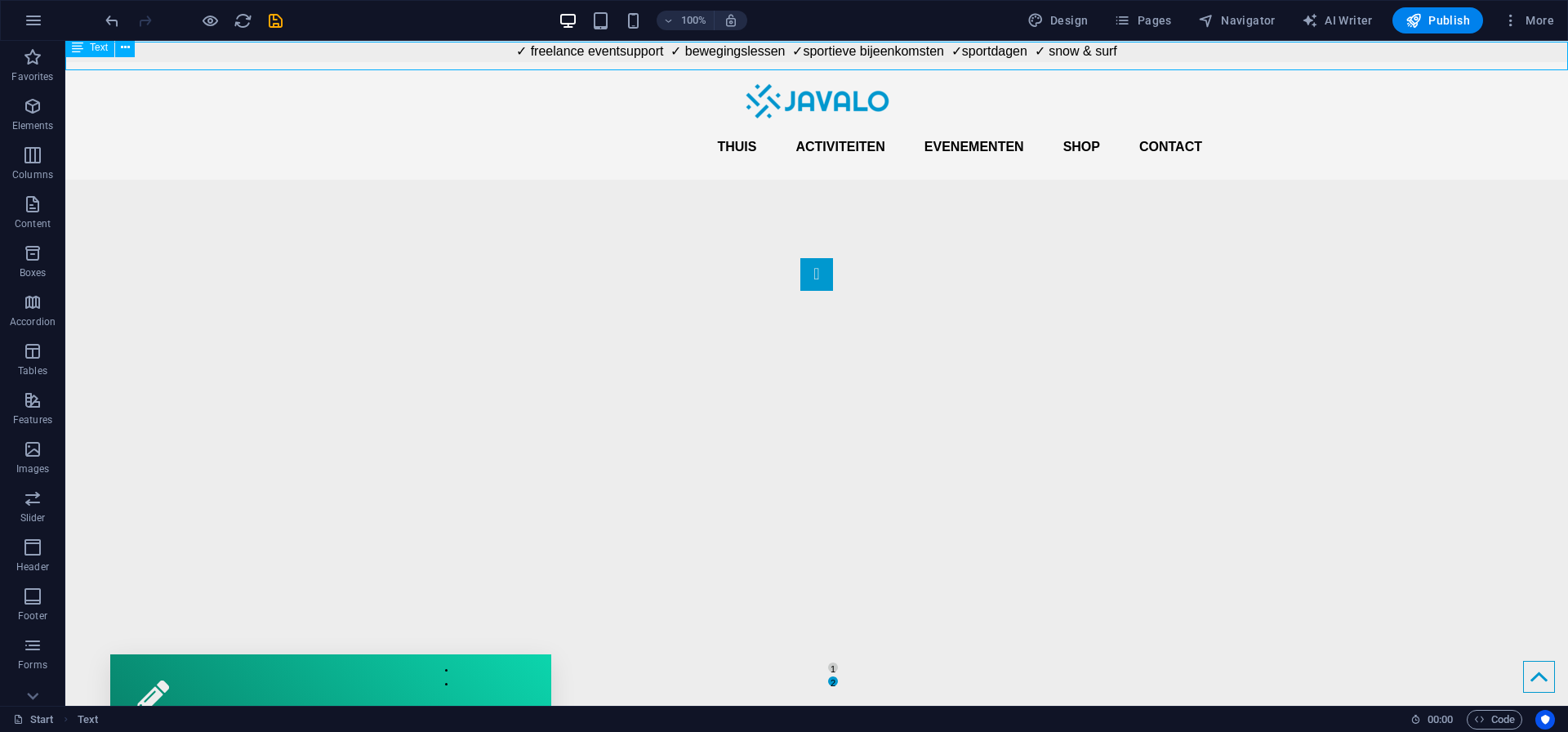
click at [672, 49] on div "✓ freelance eventsupport ✓ bewegingslessen ✓sportieve bijeenkomsten ✓sportdagen…" at bounding box center [817, 56] width 1503 height 29
select select "px"
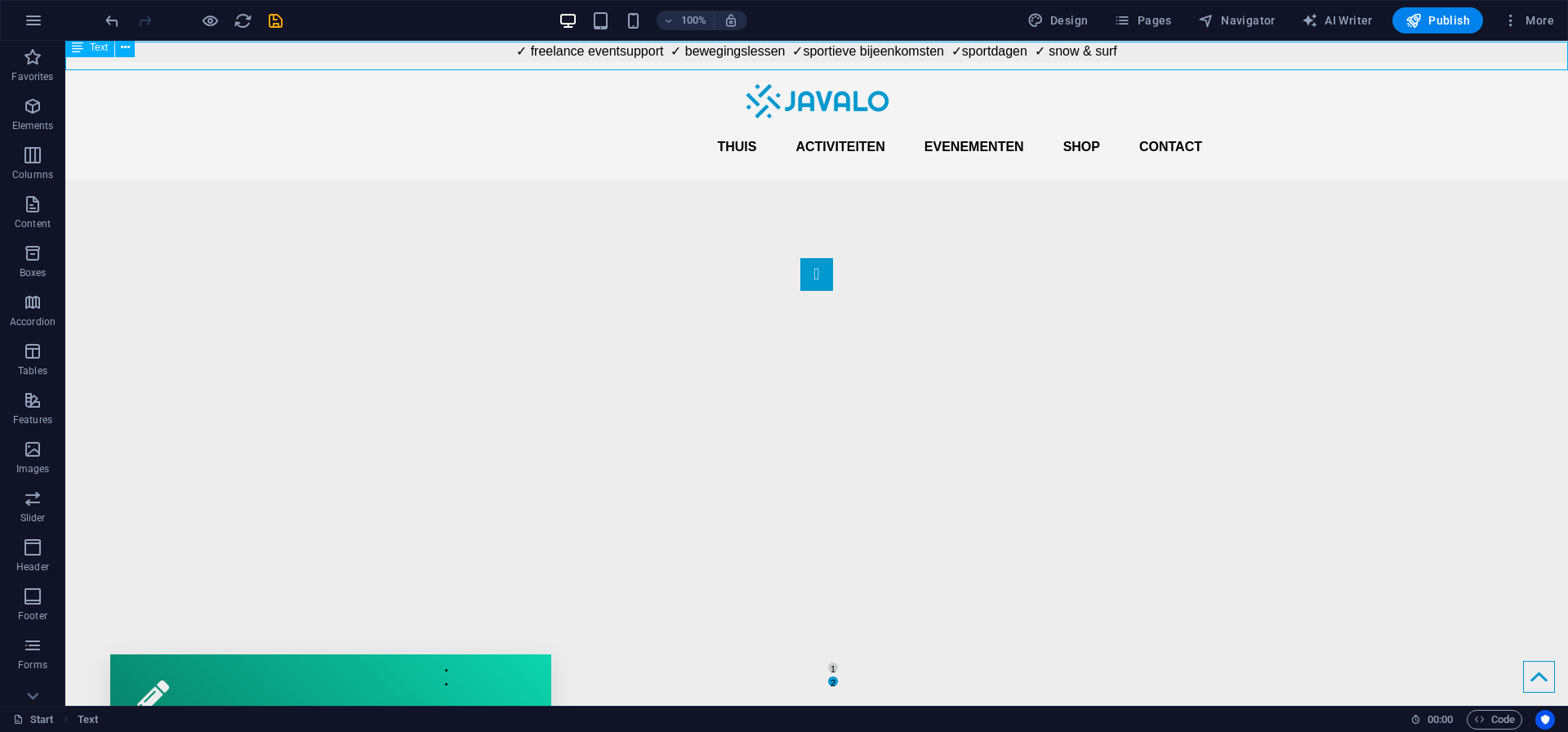
select select "px"
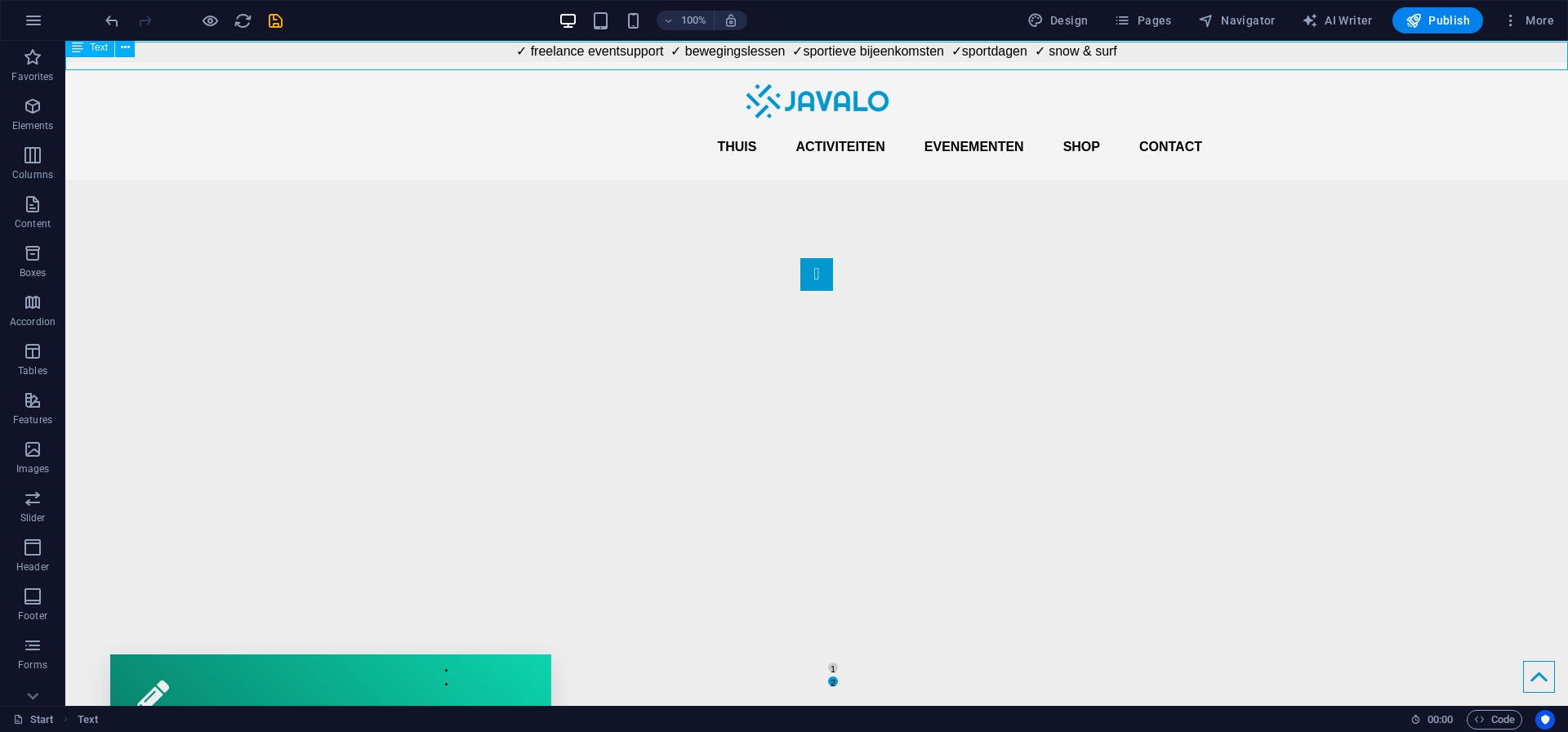
select select "px"
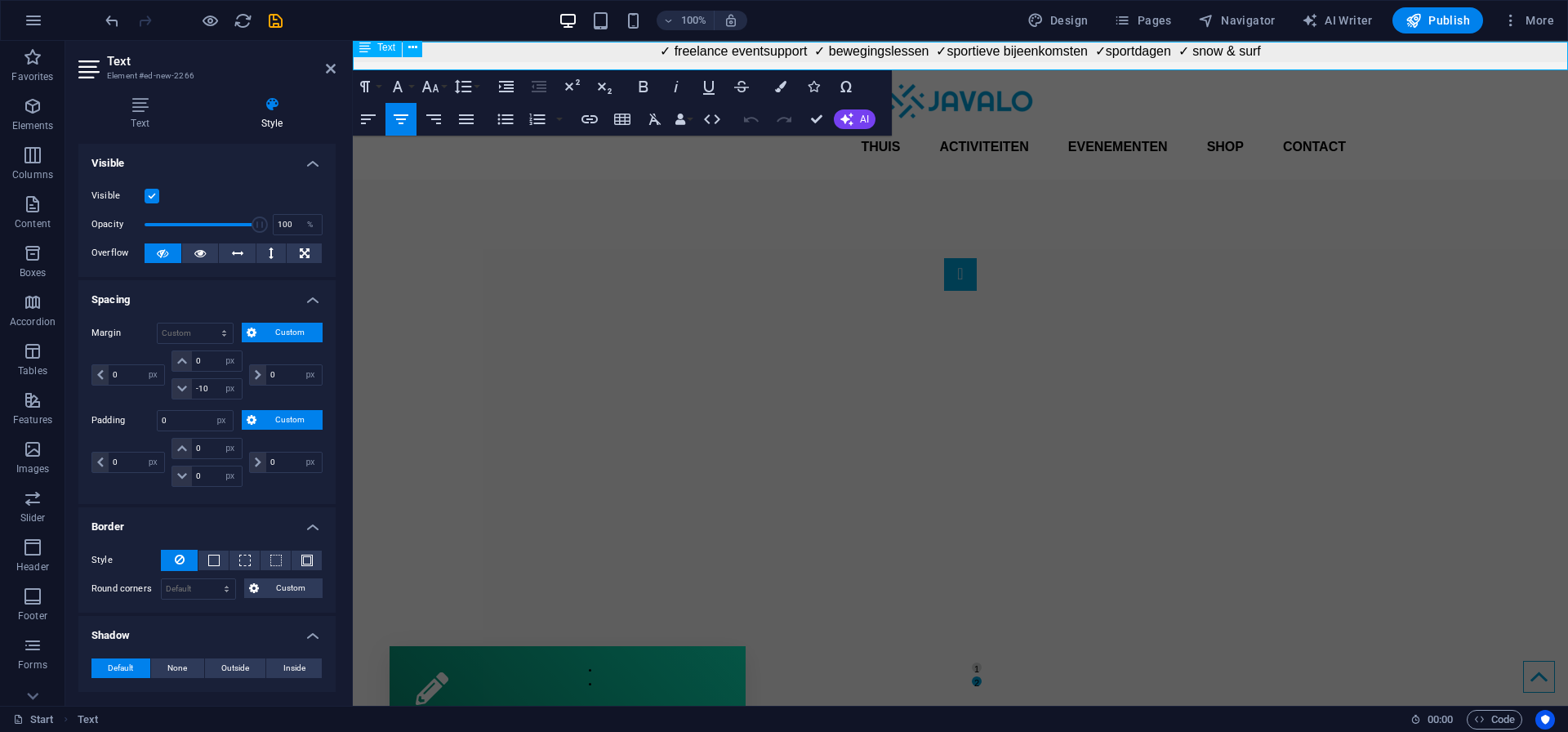
click at [818, 53] on p "✓ freelance eventsupport ✓ bewegingslessen ✓sportieve bijeenkomsten ✓sportdagen…" at bounding box center [960, 51] width 1215 height 20
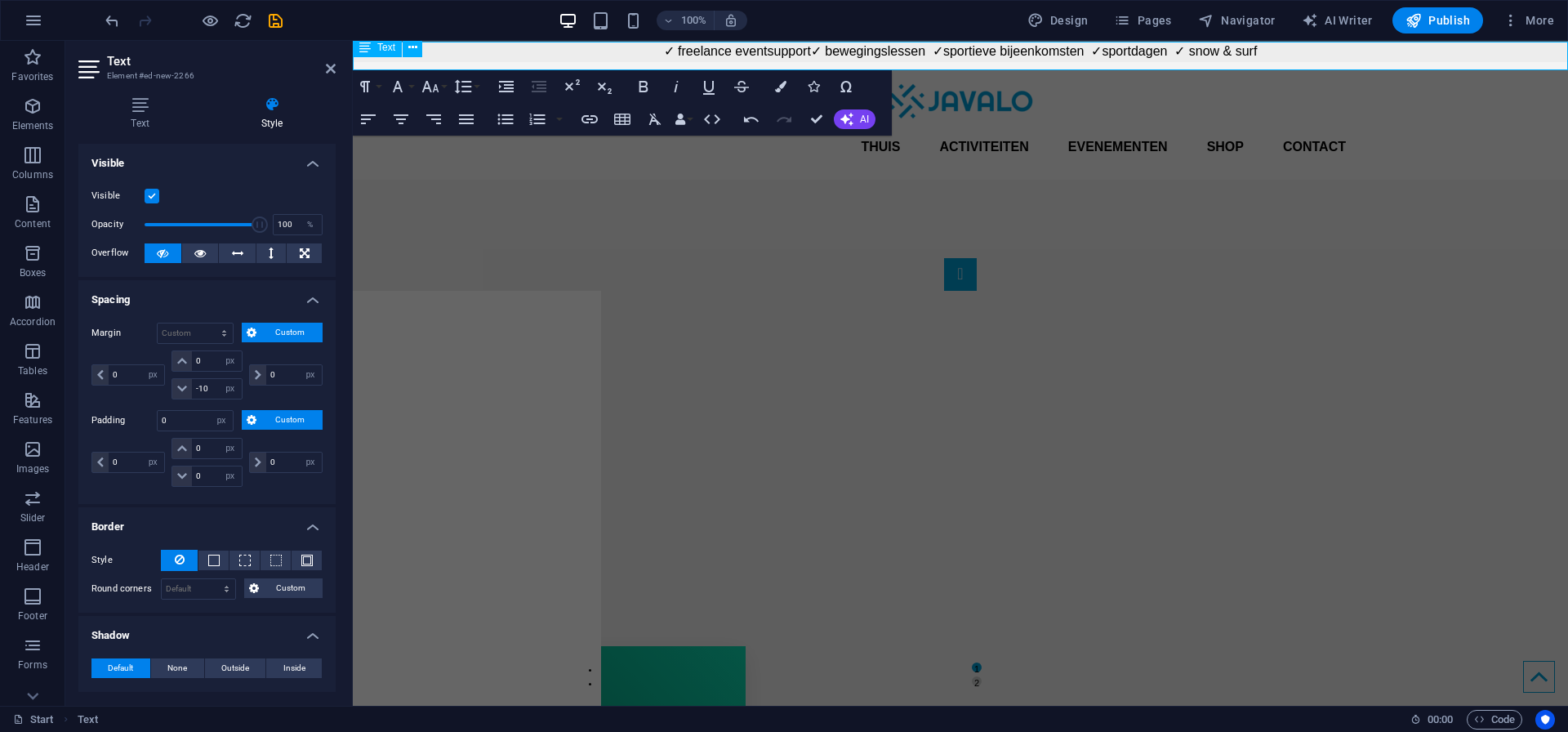
click at [815, 56] on p "✓ freelance eventsupport✓ bewegingslessen ✓sportieve bijeenkomsten ✓sportdagen …" at bounding box center [960, 51] width 1215 height 20
click at [943, 55] on p "✓ freelance eventsupport ✓ bewegingslessen ✓sportieve bijeenkomsten ✓sportdagen…" at bounding box center [960, 51] width 1215 height 20
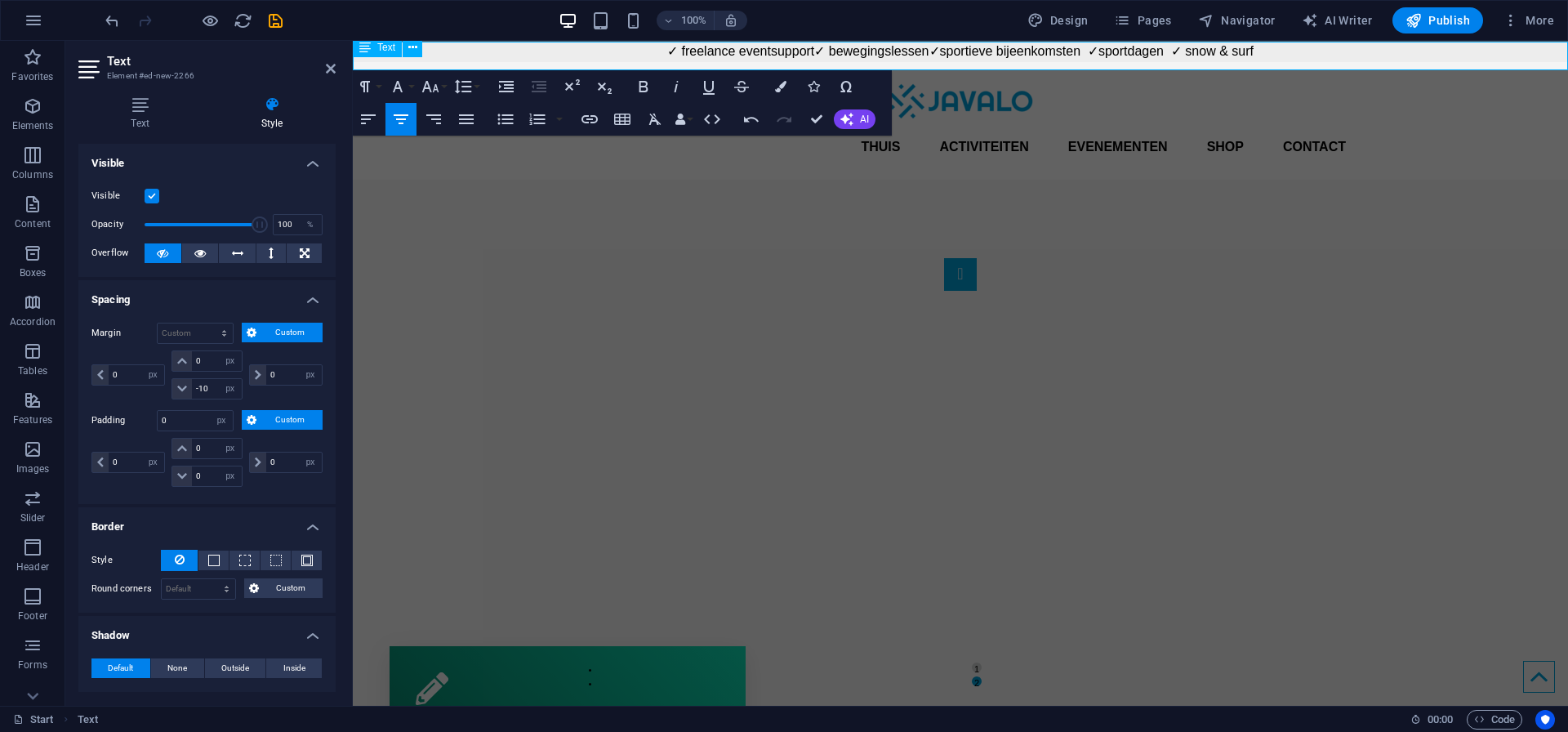
click at [1111, 52] on p "✓ freelance eventsupport ✓ bewegingslessen ✓sportieve bijeenkomsten ✓sportdagen…" at bounding box center [960, 51] width 1215 height 20
click at [1107, 52] on p "✓ freelance eventsupport ✓ bewegingslessen ✓sportieve bijeenkomsten ✓sportdagen…" at bounding box center [960, 51] width 1215 height 20
click at [1193, 54] on p "✓ freelance eventsupport ✓ bewegingslessen ✓sportieve bijeenkomsten ✓sportdagen…" at bounding box center [960, 51] width 1215 height 20
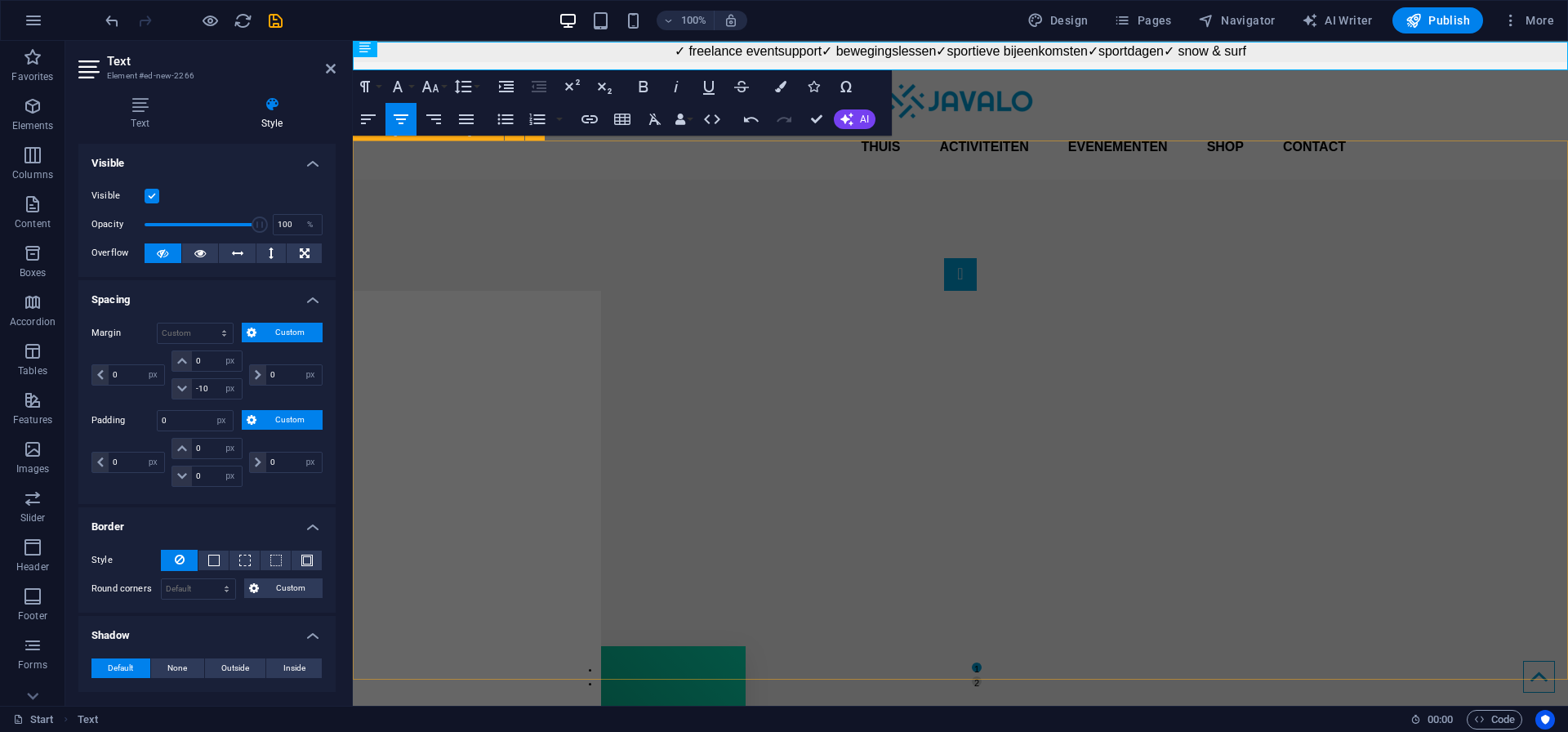
click at [1411, 216] on div "1 2" at bounding box center [960, 456] width 1215 height 553
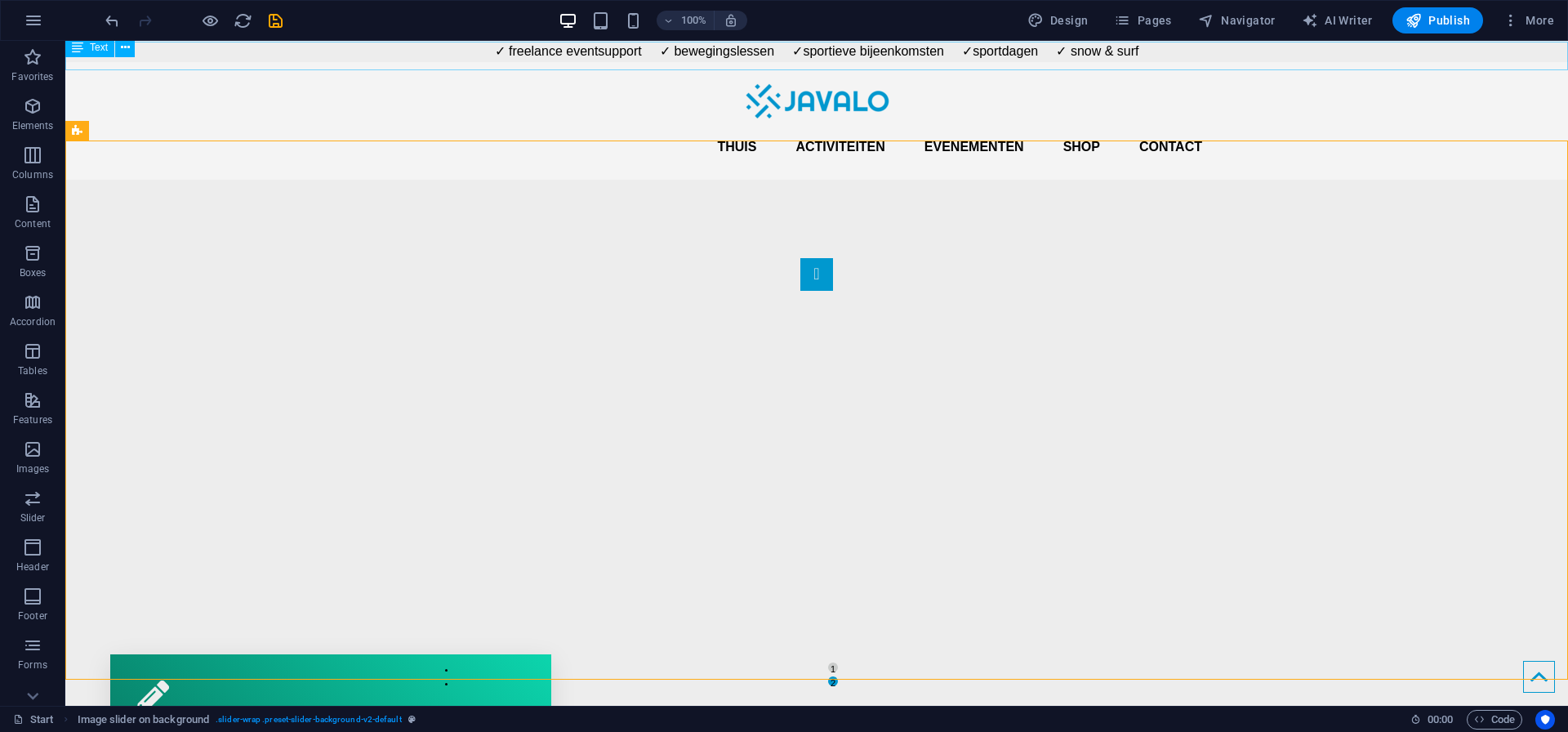
click at [660, 57] on div "✓ freelance eventsupport ✓ bewegingslessen ✓sportieve bijeenkomsten ✓sportdagen…" at bounding box center [817, 56] width 1503 height 29
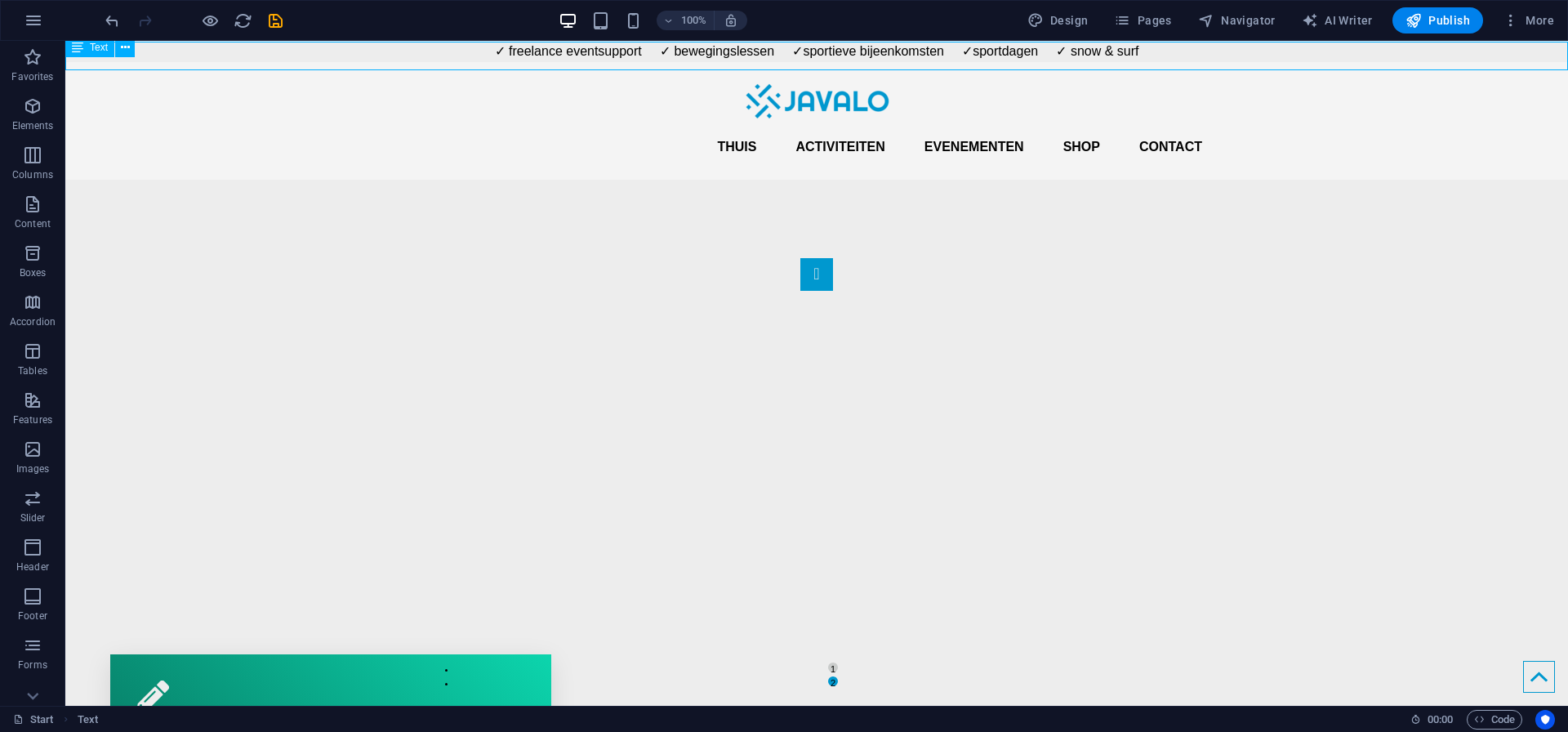
click at [660, 49] on div "✓ freelance eventsupport ✓ bewegingslessen ✓sportieve bijeenkomsten ✓sportdagen…" at bounding box center [817, 56] width 1503 height 29
click at [659, 54] on div "✓ freelance eventsupport ✓ bewegingslessen ✓sportieve bijeenkomsten ✓sportdagen…" at bounding box center [817, 56] width 1503 height 29
select select "px"
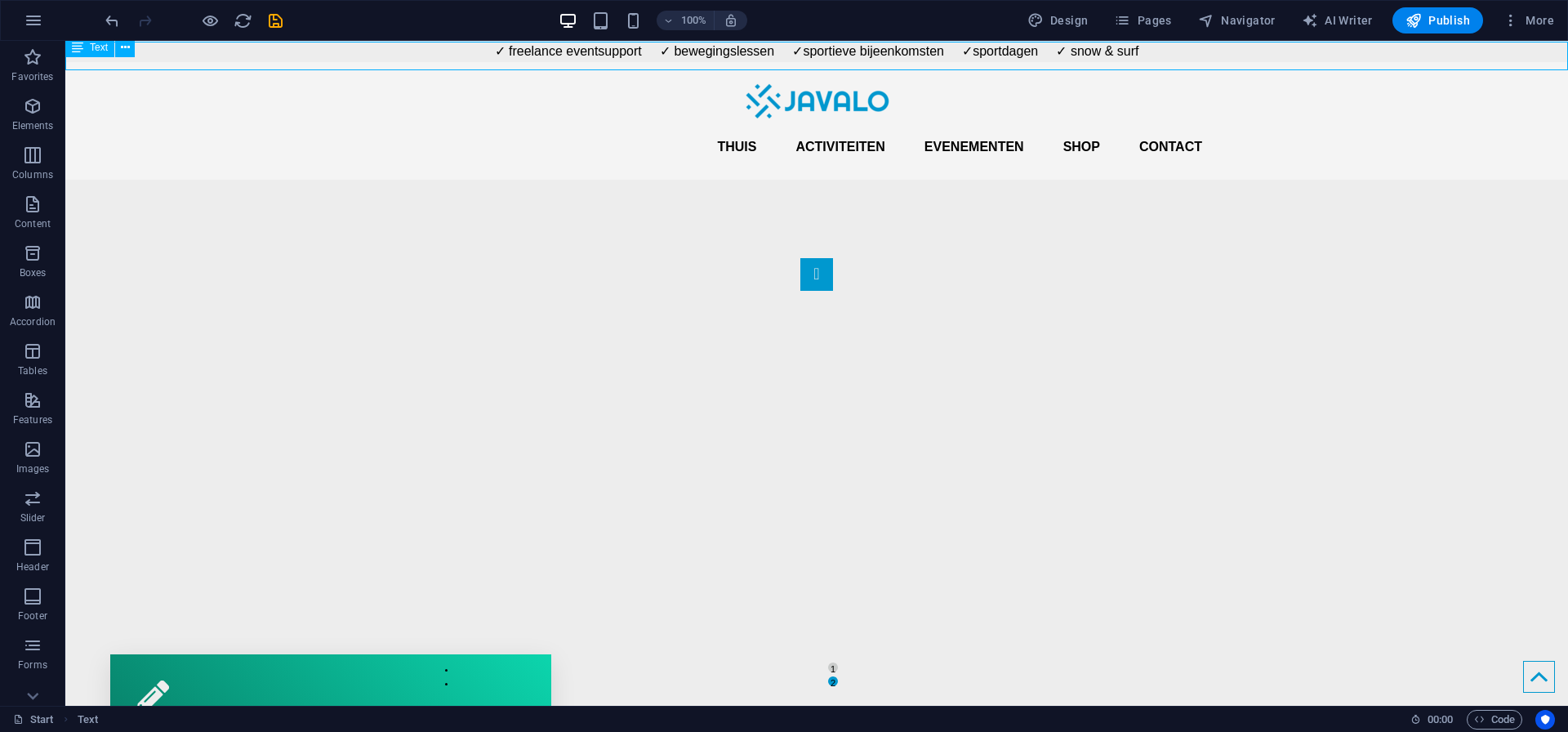
select select "px"
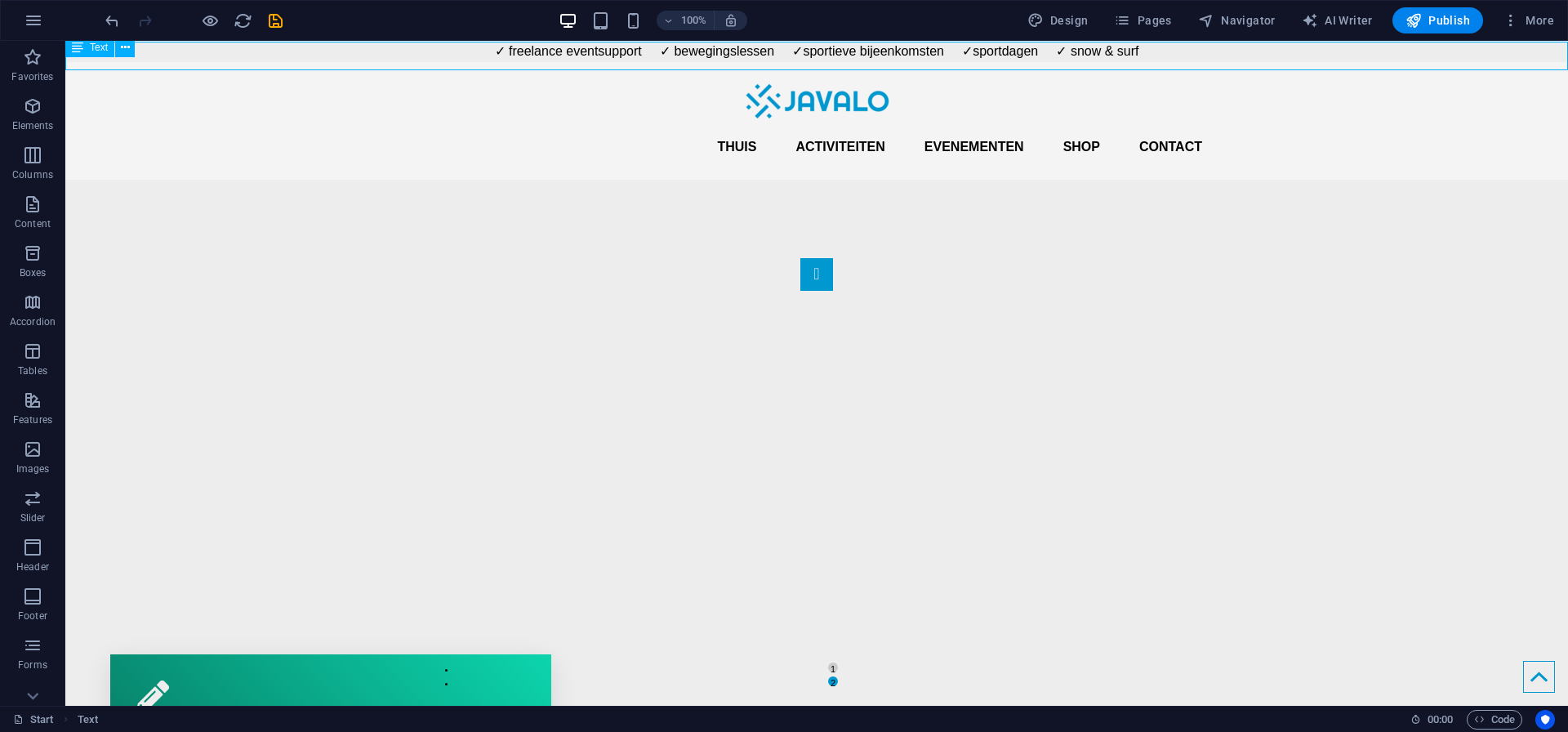
select select "px"
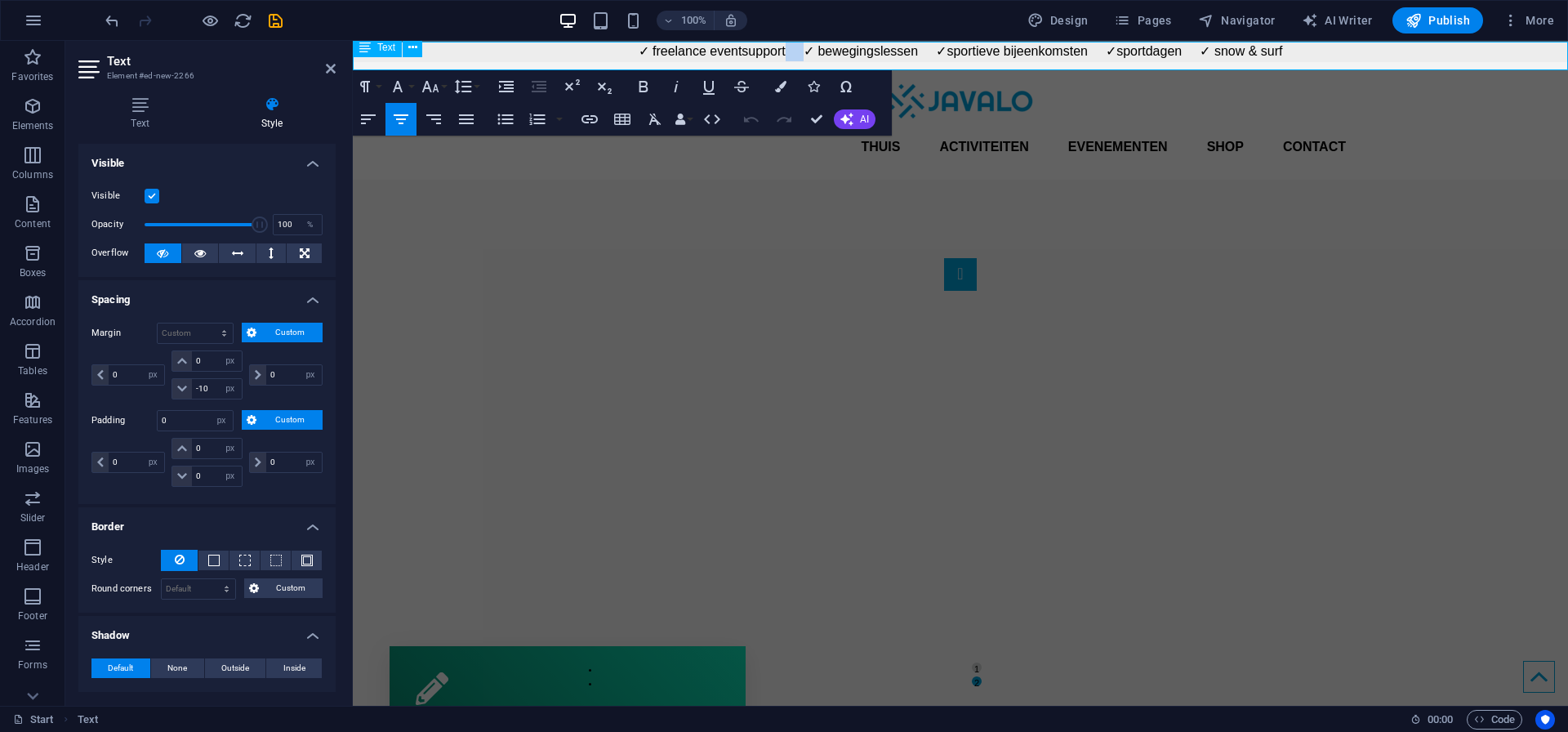
drag, startPoint x: 804, startPoint y: 52, endPoint x: 787, endPoint y: 53, distance: 17.0
click at [787, 53] on p "✓ freelance eventsupport ✓ bewegingslessen ✓sportieve bijeenkomsten ✓sportdagen…" at bounding box center [960, 51] width 1215 height 20
drag, startPoint x: 943, startPoint y: 53, endPoint x: 919, endPoint y: 53, distance: 24.0
click at [919, 53] on p "✓ freelance eventsupport ✓ bewegingslessen ✓sportieve bijeenkomsten ✓sportdagen…" at bounding box center [960, 51] width 1215 height 20
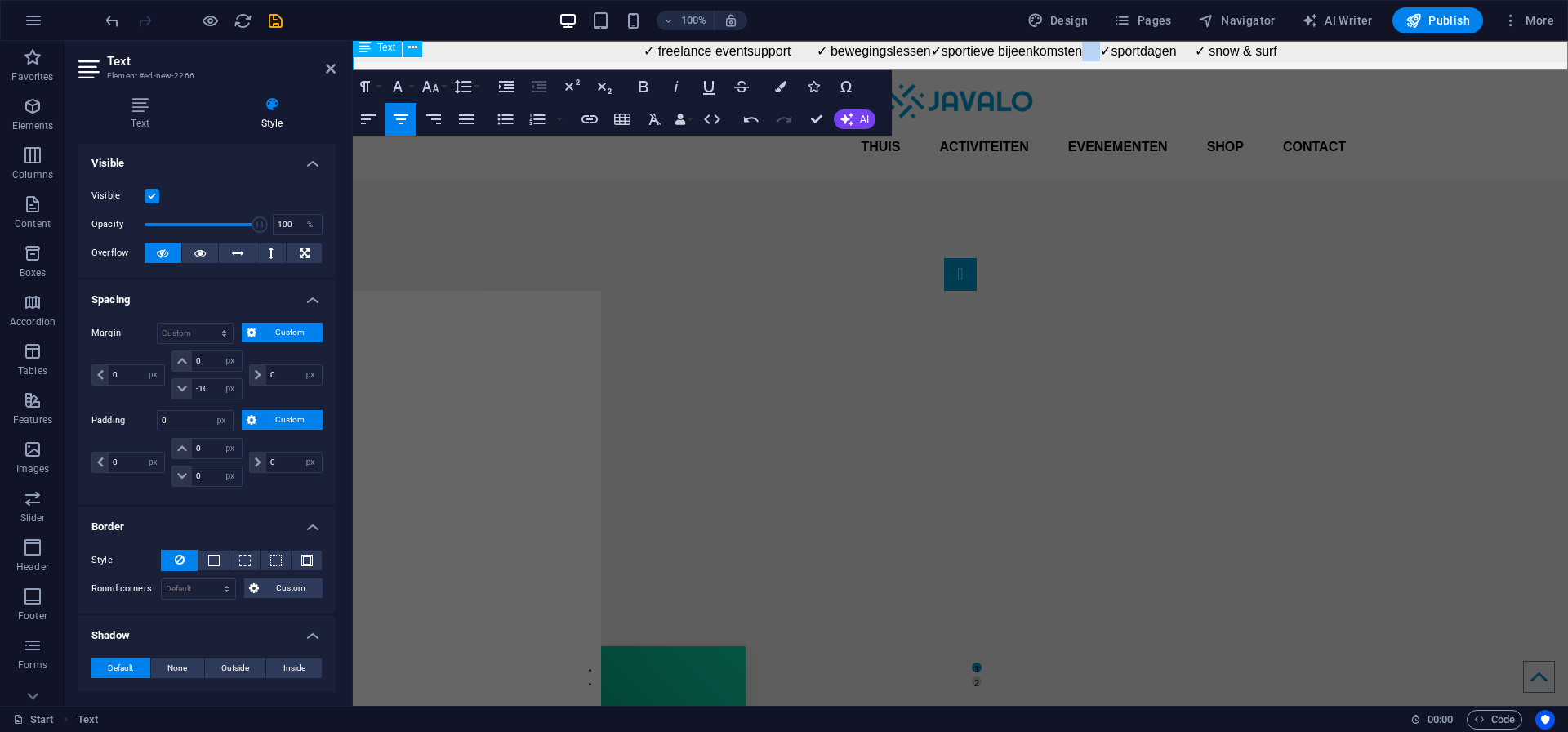
drag, startPoint x: 1114, startPoint y: 48, endPoint x: 1091, endPoint y: 49, distance: 23.0
click at [1091, 49] on p "✓ freelance eventsupport ✓ bewegingslessen ✓sportieve bijeenkomsten ✓sportdagen…" at bounding box center [960, 51] width 1215 height 20
drag, startPoint x: 1214, startPoint y: 52, endPoint x: 1192, endPoint y: 54, distance: 22.1
click at [1192, 54] on p "✓ freelance eventsupport ✓ bewegingslessen ✓sportieve bijeenkomsten ✓sportdagen…" at bounding box center [960, 51] width 1215 height 20
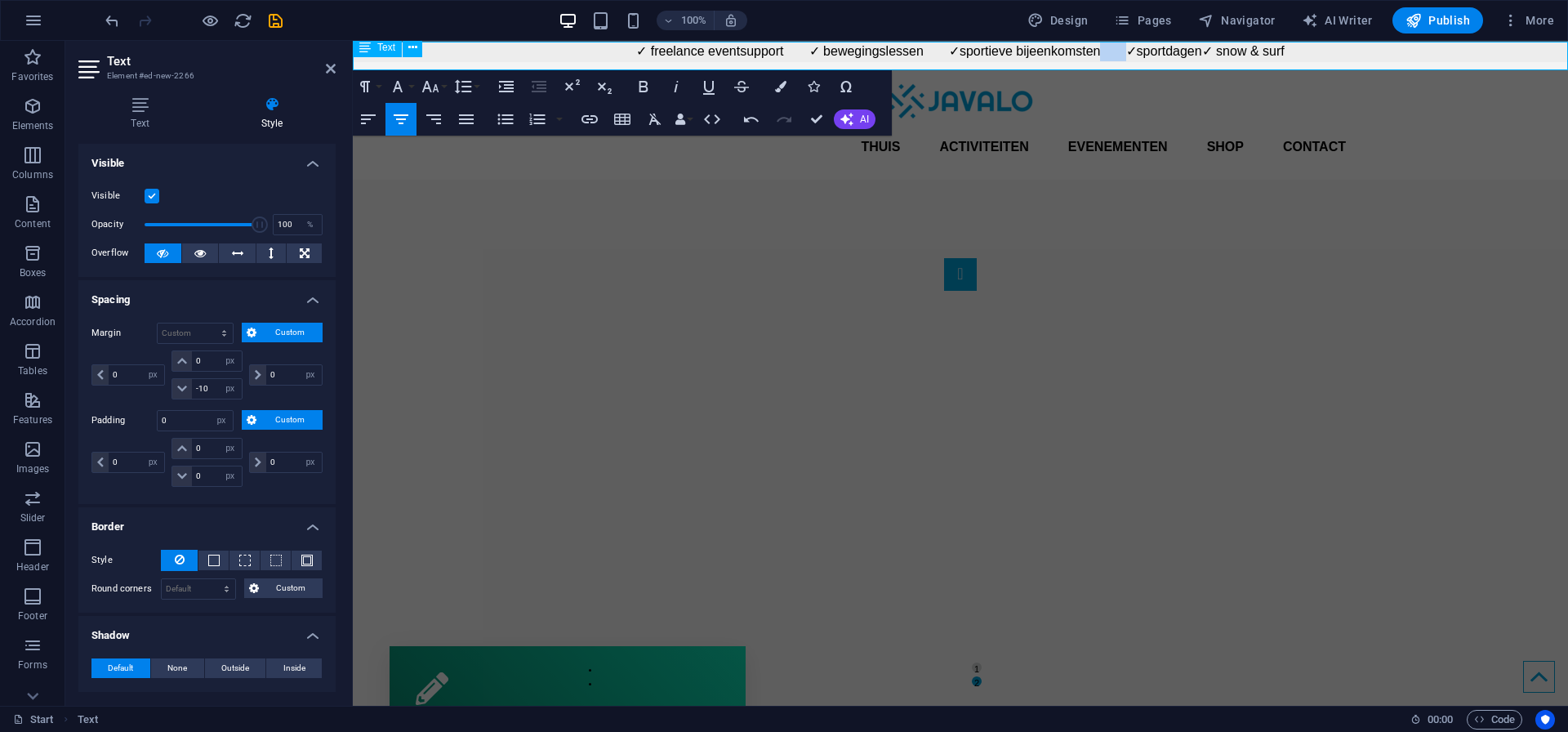
drag, startPoint x: 1113, startPoint y: 52, endPoint x: 1088, endPoint y: 54, distance: 25.1
click at [1088, 54] on p "✓ freelance eventsupport ✓ bewegingslessen ✓sportieve bijeenkomsten ✓sportdagen…" at bounding box center [960, 51] width 1215 height 20
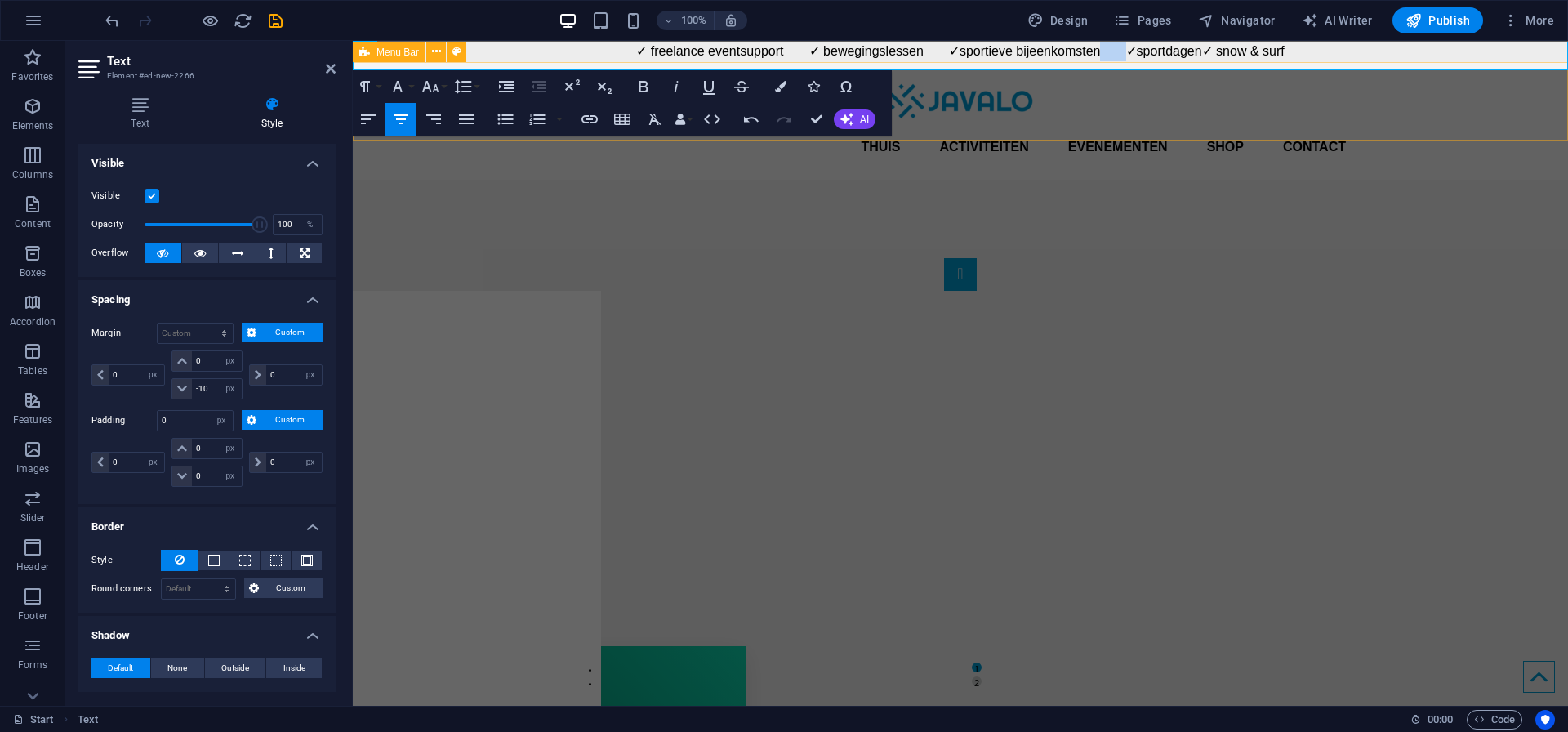
copy p
click at [1215, 52] on p "✓ freelance eventsupport ✓ bewegingslessen ✓sportieve bijeenkomsten ✓sportdagen…" at bounding box center [960, 51] width 1215 height 20
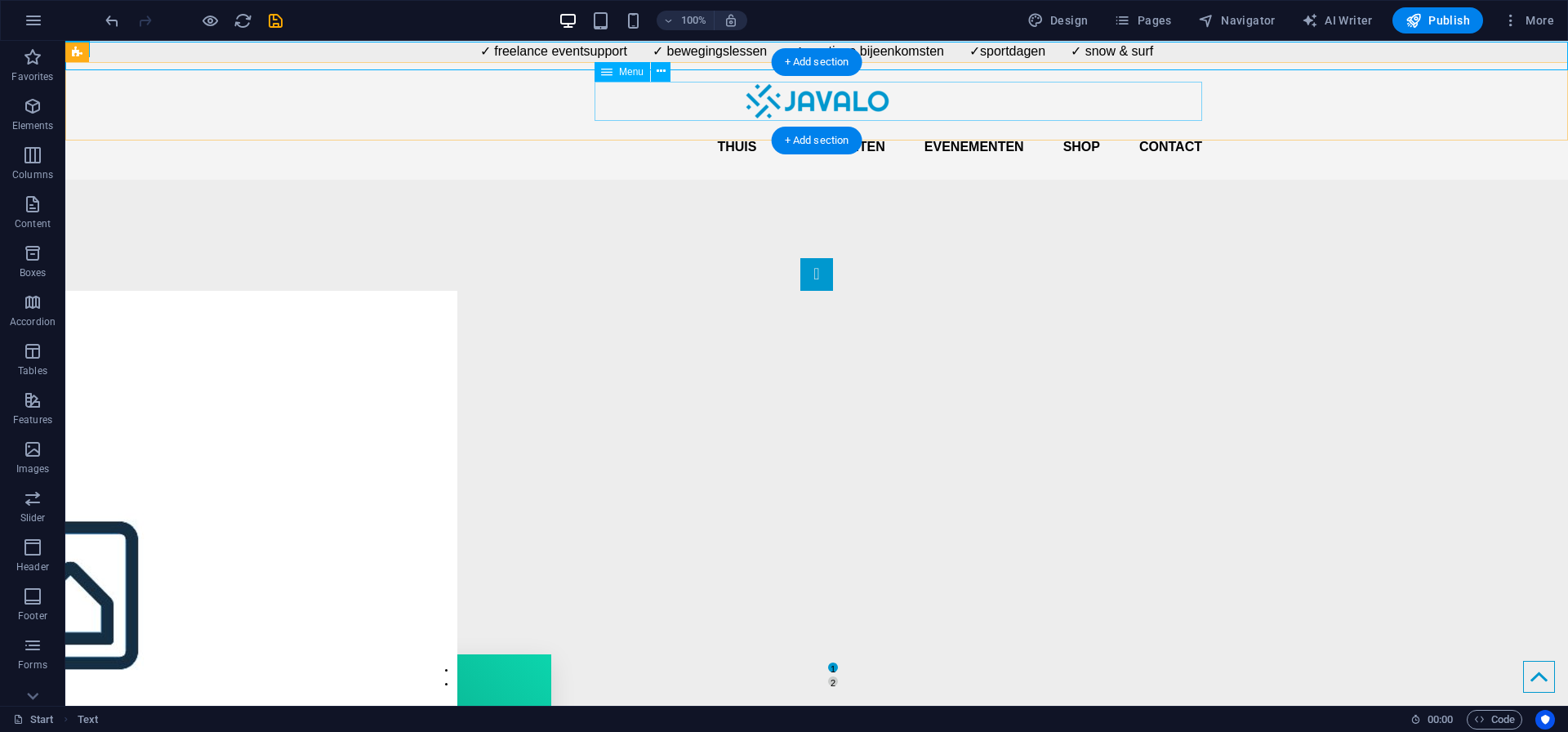
click at [676, 128] on nav "Thuis Activiteiten Evenementen Shop Contact" at bounding box center [816, 147] width 771 height 39
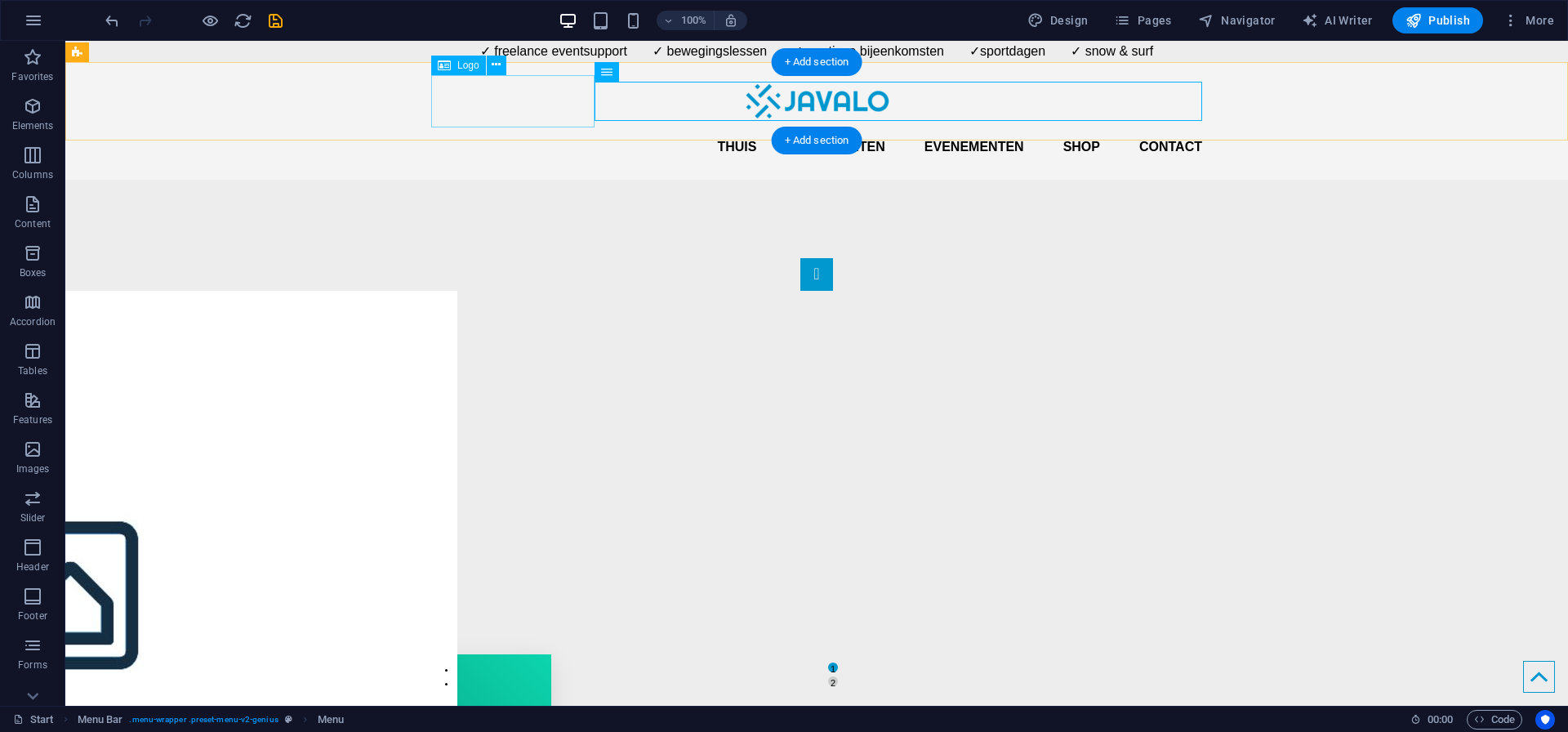
click at [440, 99] on div at bounding box center [816, 100] width 771 height 52
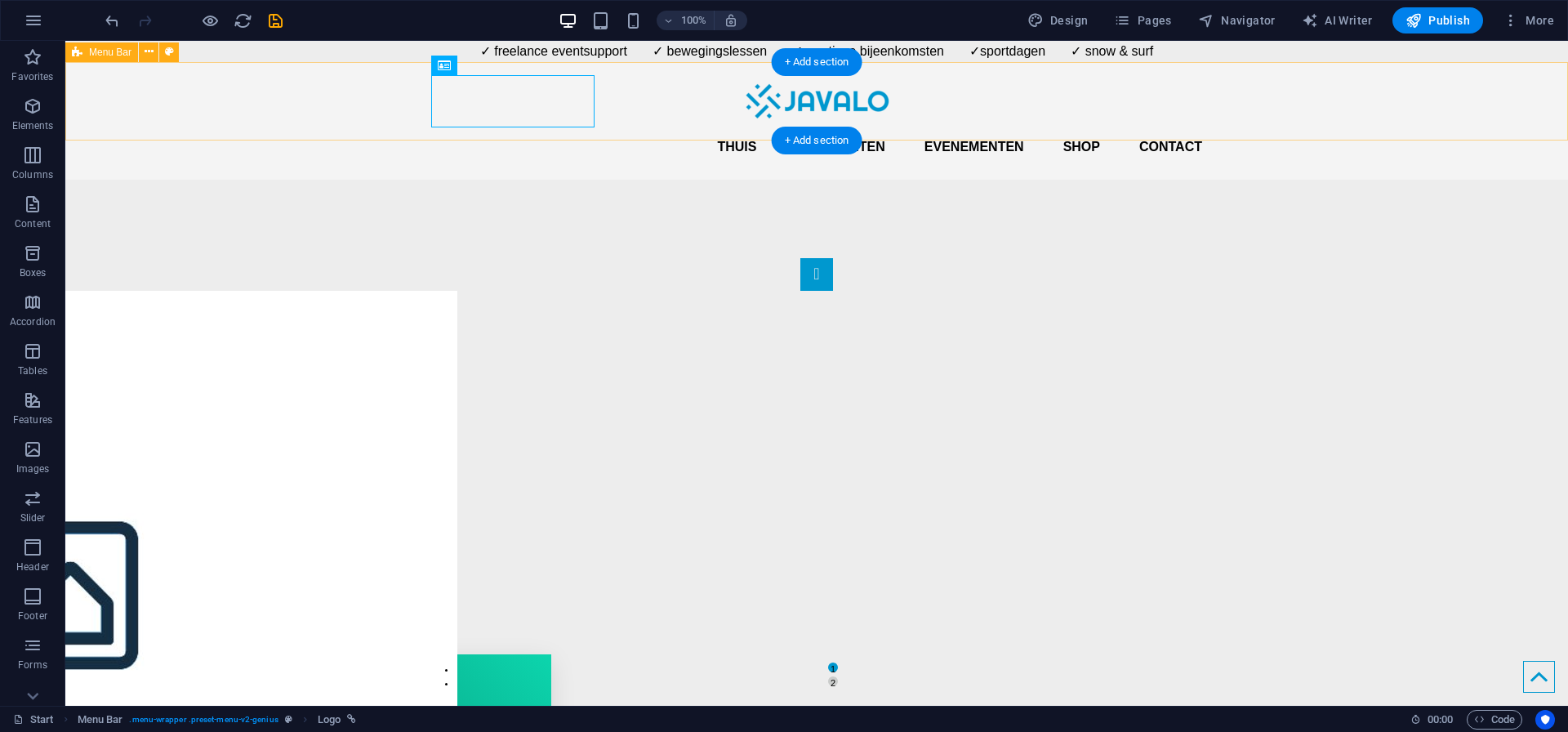
click at [379, 110] on div "Thuis Activiteiten Evenementen Shop Contact Menu" at bounding box center [817, 121] width 1503 height 117
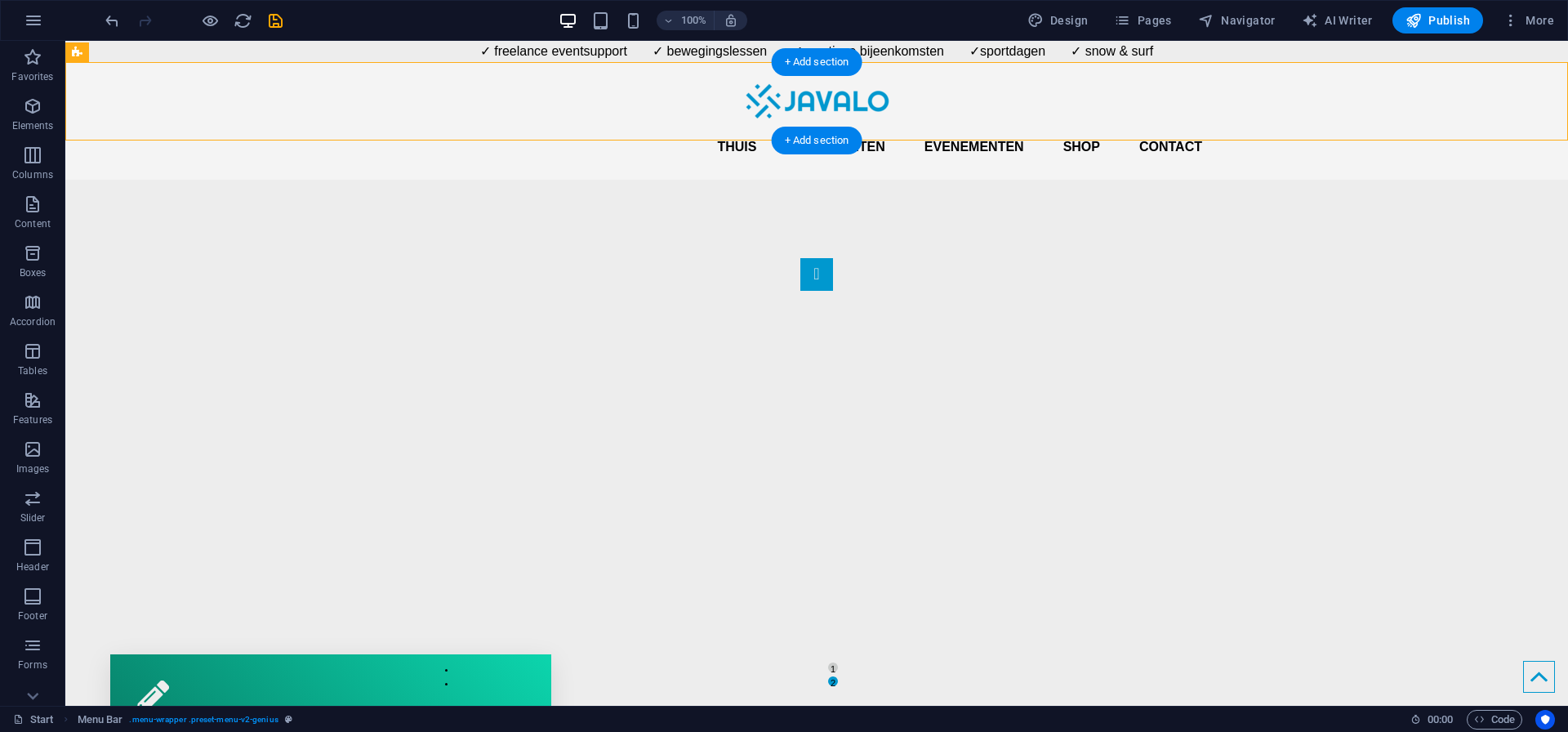
click at [147, 95] on div "Thuis Activiteiten Evenementen Shop Contact Menu" at bounding box center [817, 121] width 1503 height 117
select select "header"
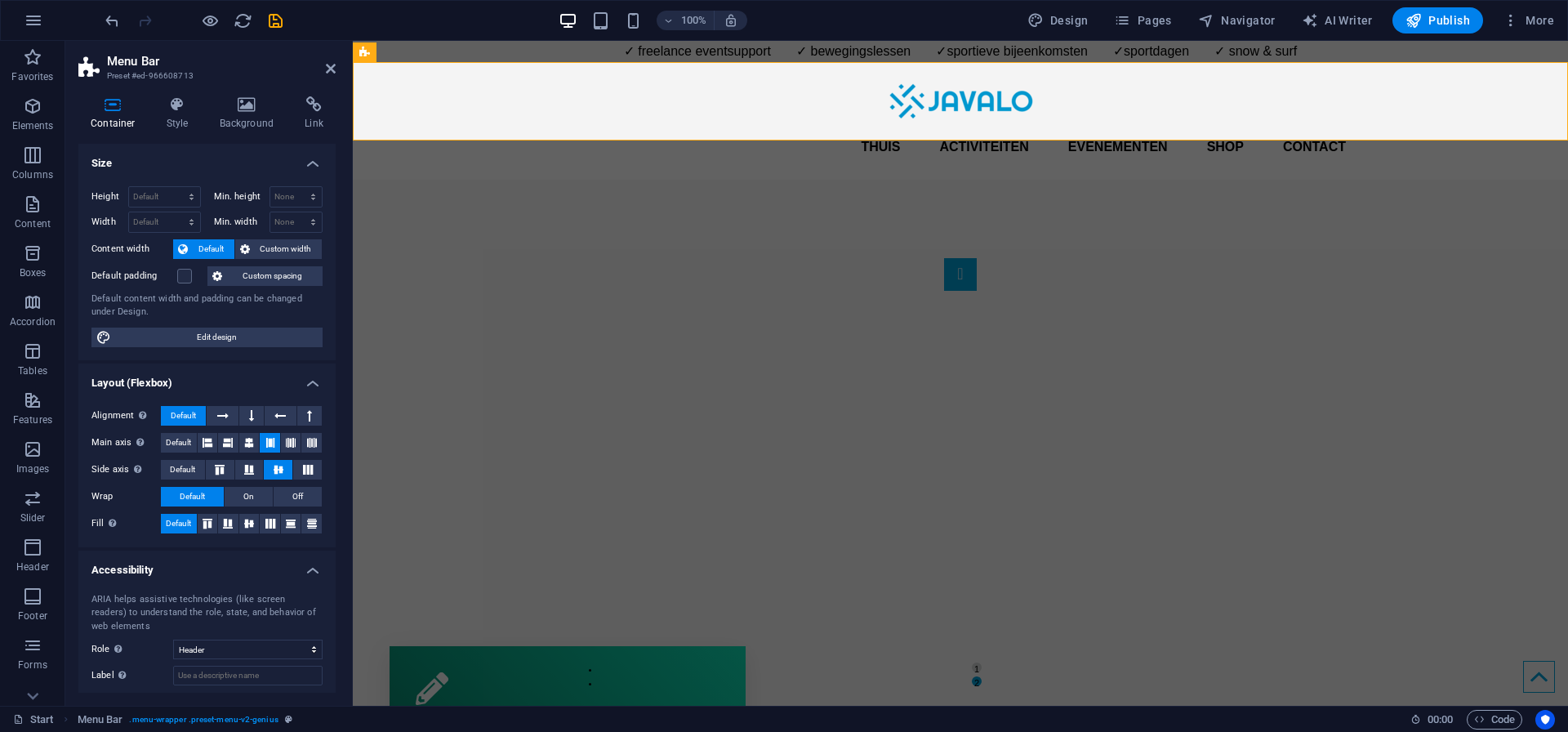
scroll to position [0, 0]
click at [175, 109] on icon at bounding box center [178, 104] width 47 height 16
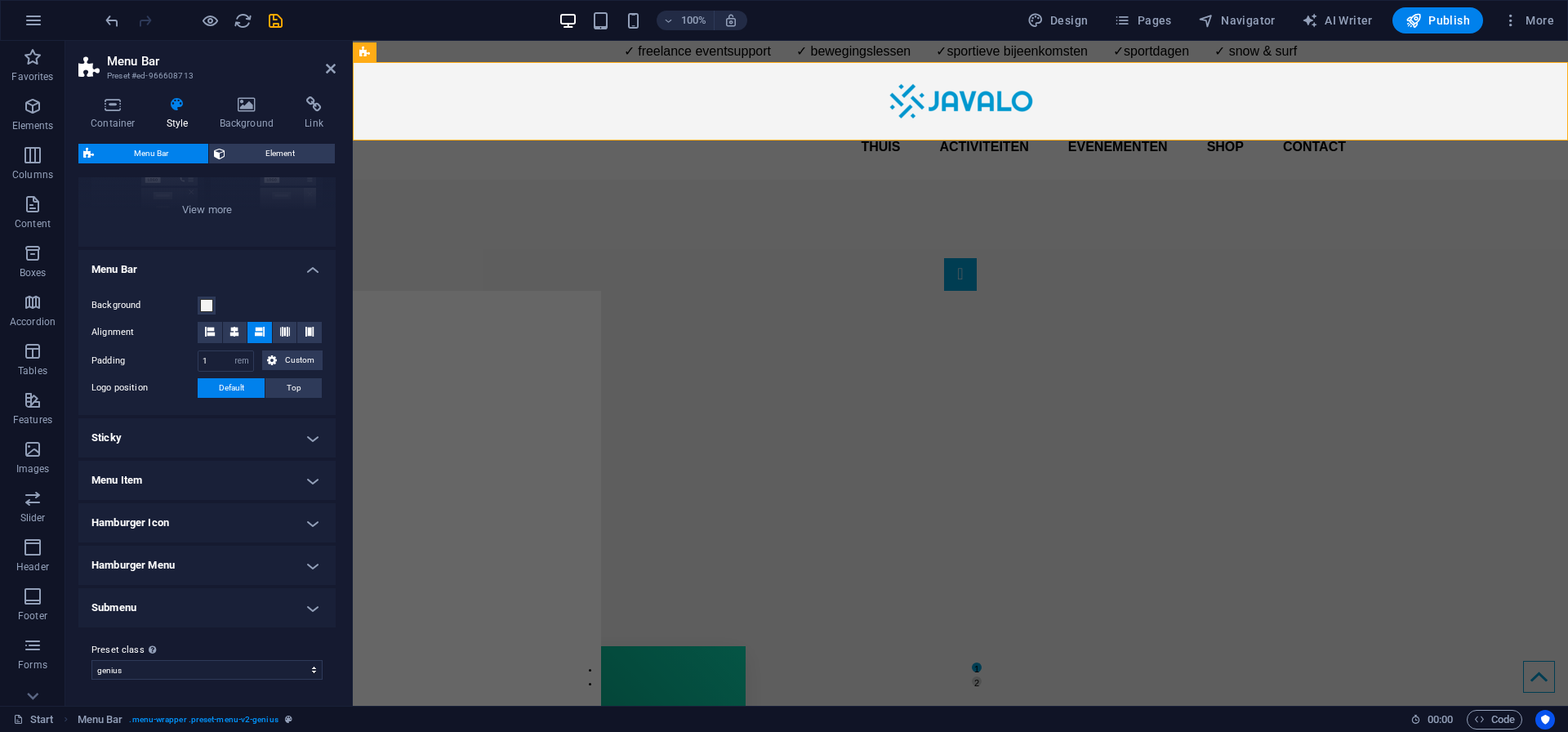
scroll to position [204, 0]
click at [122, 447] on h4 "Sticky" at bounding box center [207, 439] width 258 height 39
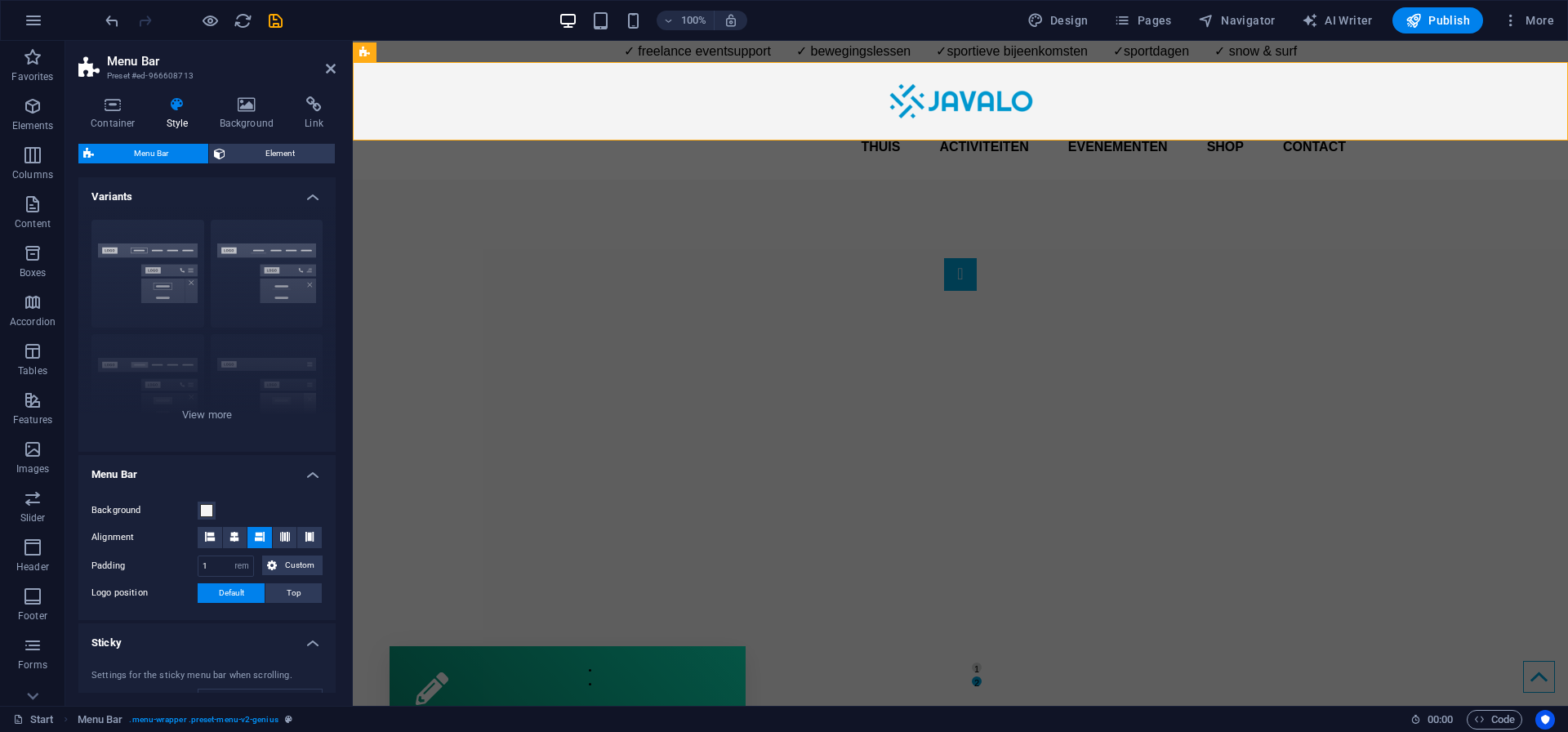
scroll to position [0, 0]
click at [242, 151] on span "Element" at bounding box center [280, 153] width 99 height 20
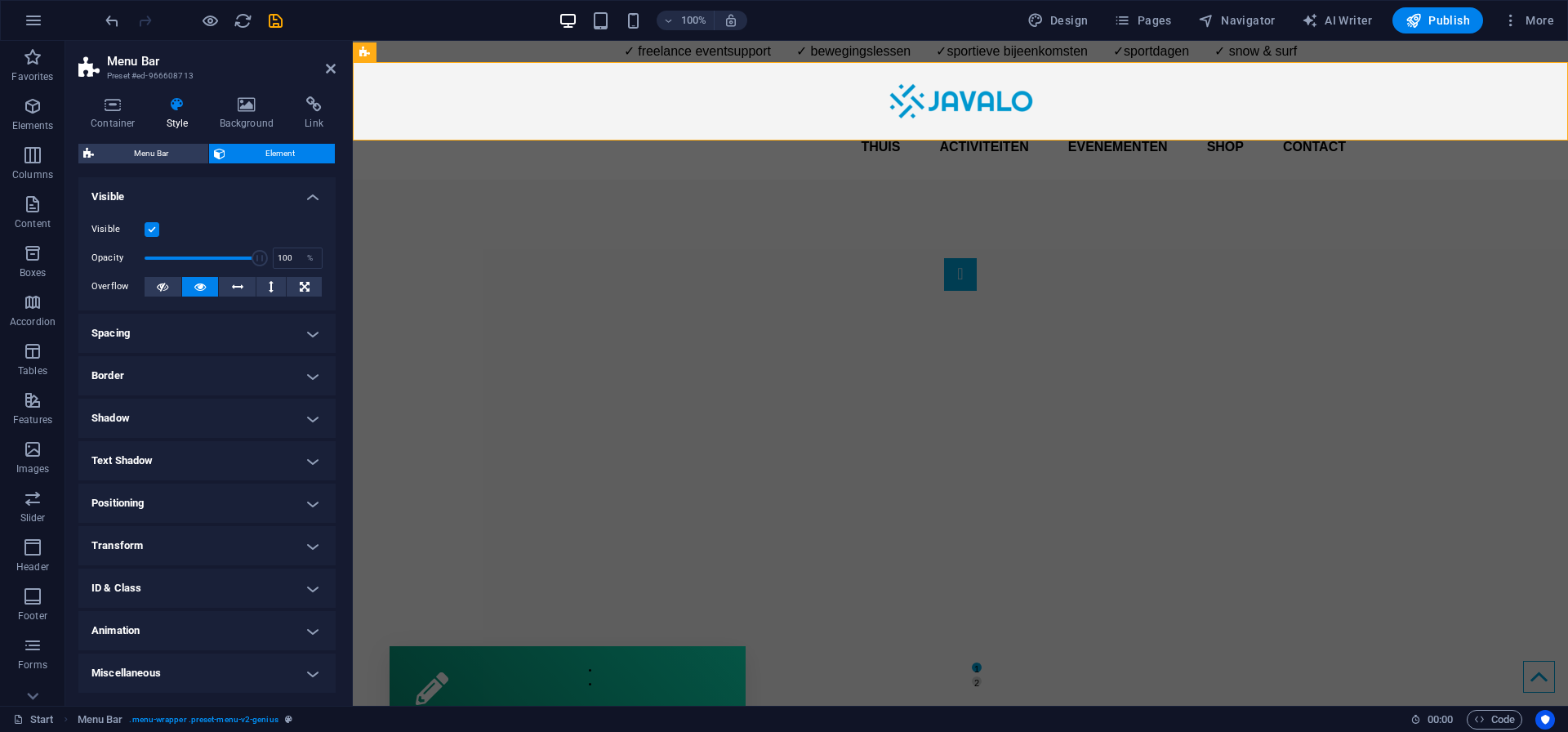
click at [173, 500] on h4 "Positioning" at bounding box center [207, 503] width 258 height 39
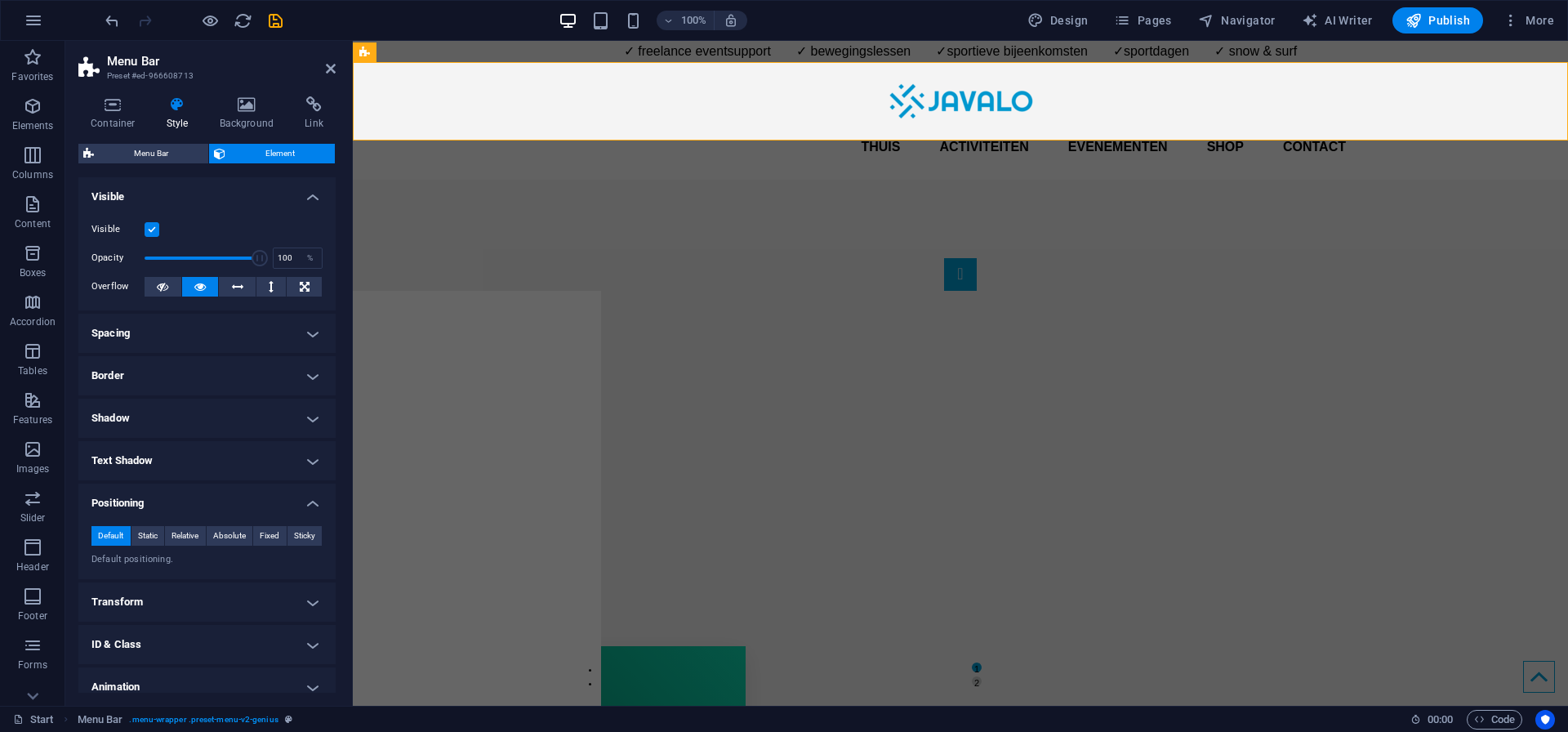
click at [173, 500] on h4 "Positioning" at bounding box center [207, 498] width 258 height 30
click at [167, 457] on h4 "Text Shadow" at bounding box center [207, 461] width 258 height 39
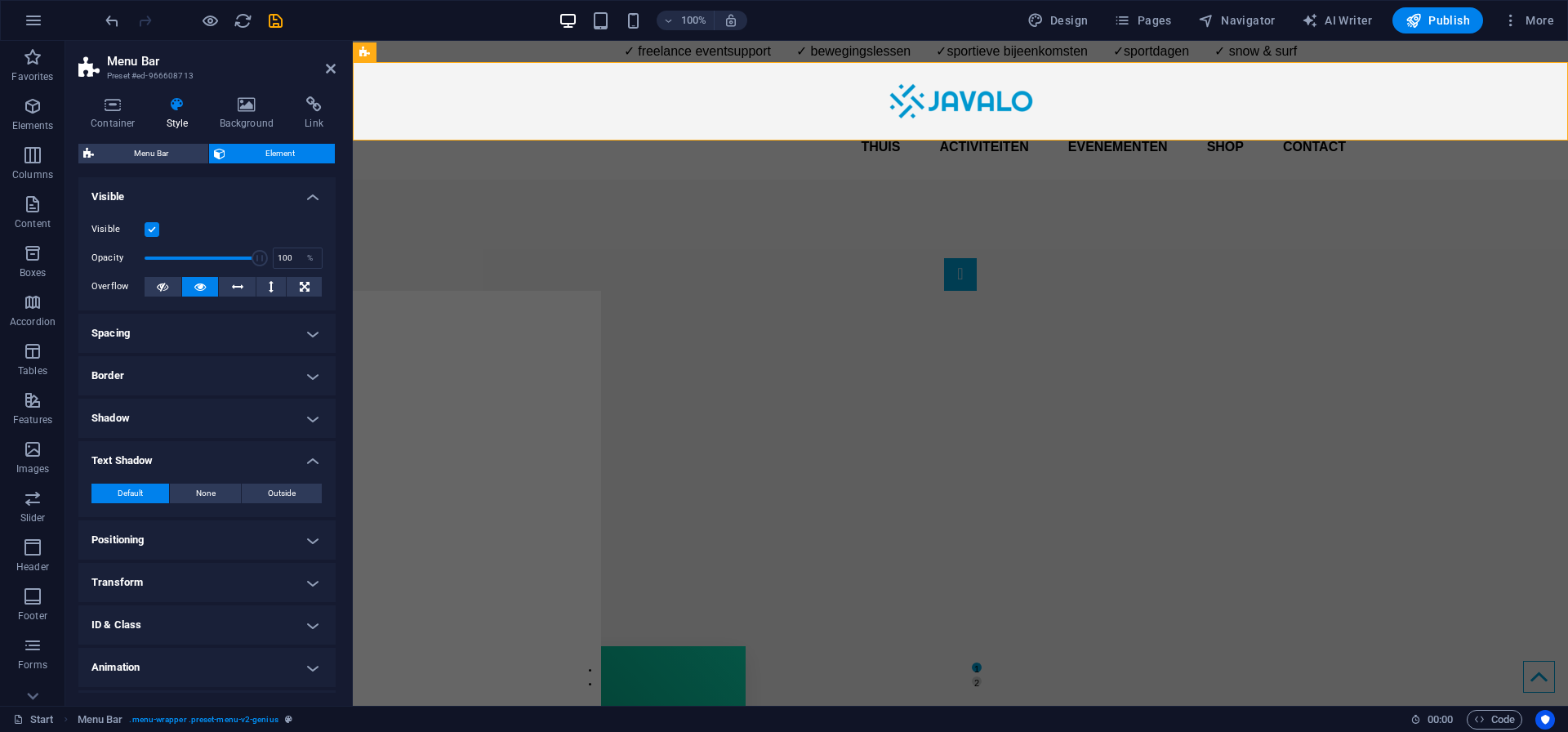
click at [167, 457] on h4 "Text Shadow" at bounding box center [207, 456] width 258 height 30
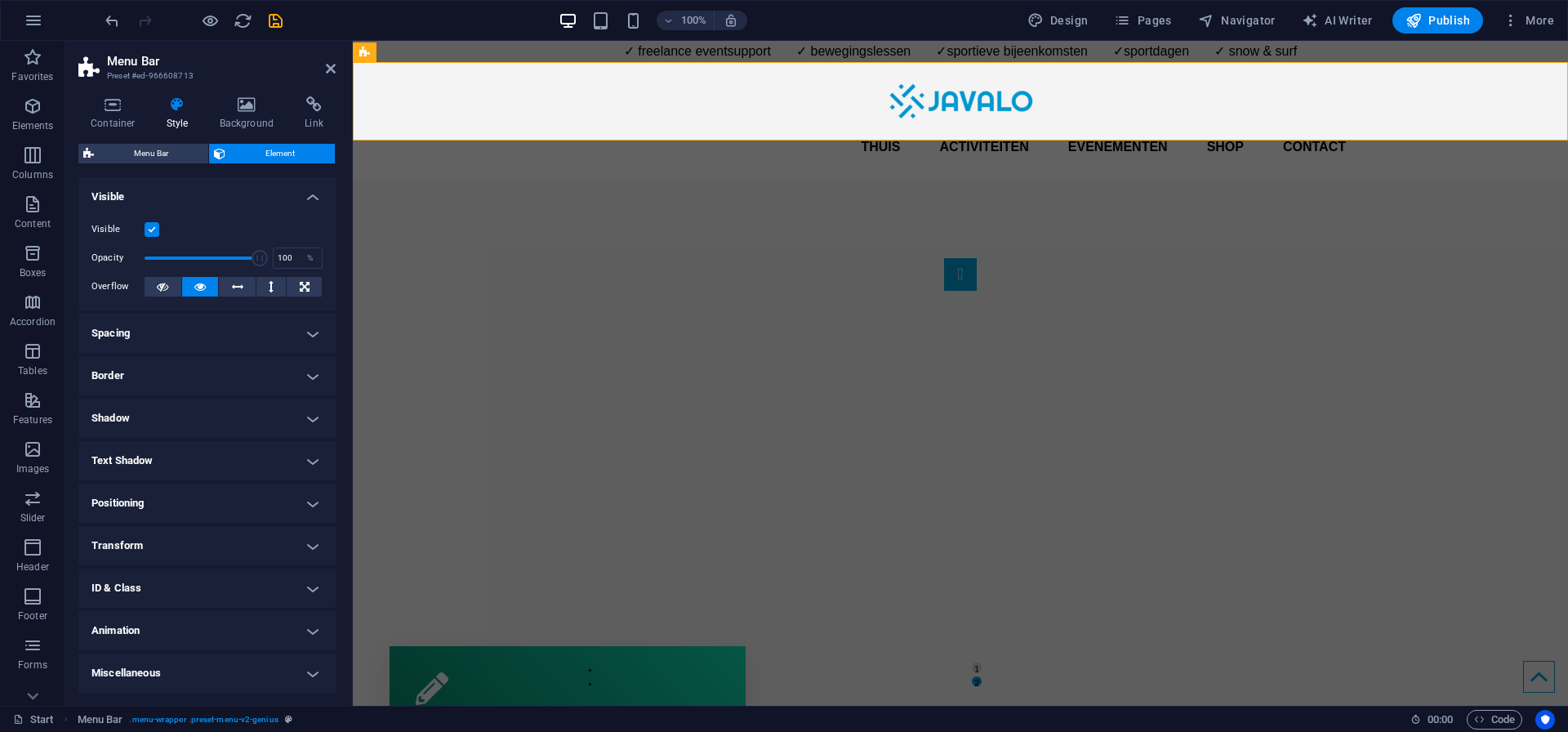
click at [184, 385] on h4 "Border" at bounding box center [207, 376] width 258 height 39
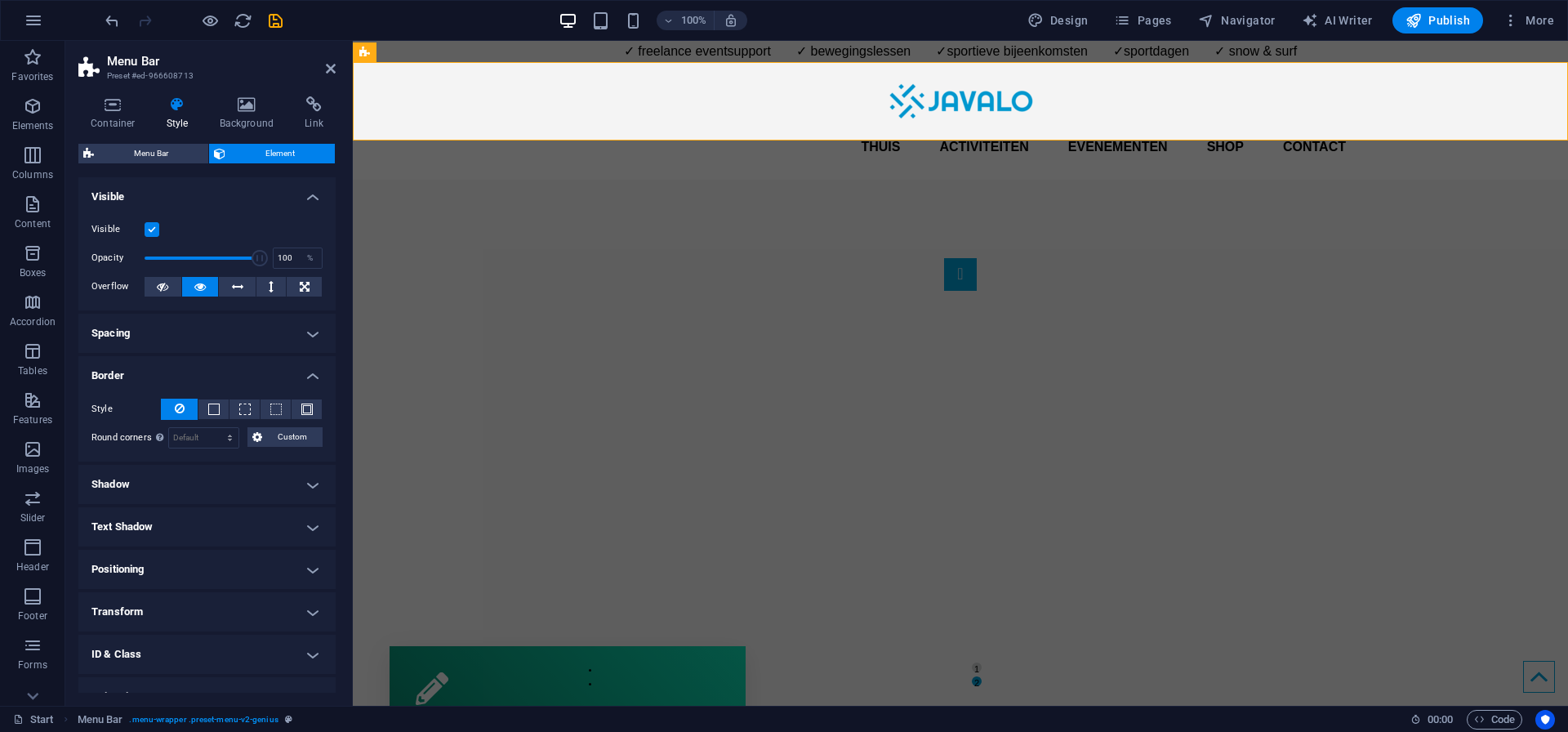
click at [179, 363] on h4 "Border" at bounding box center [207, 371] width 258 height 30
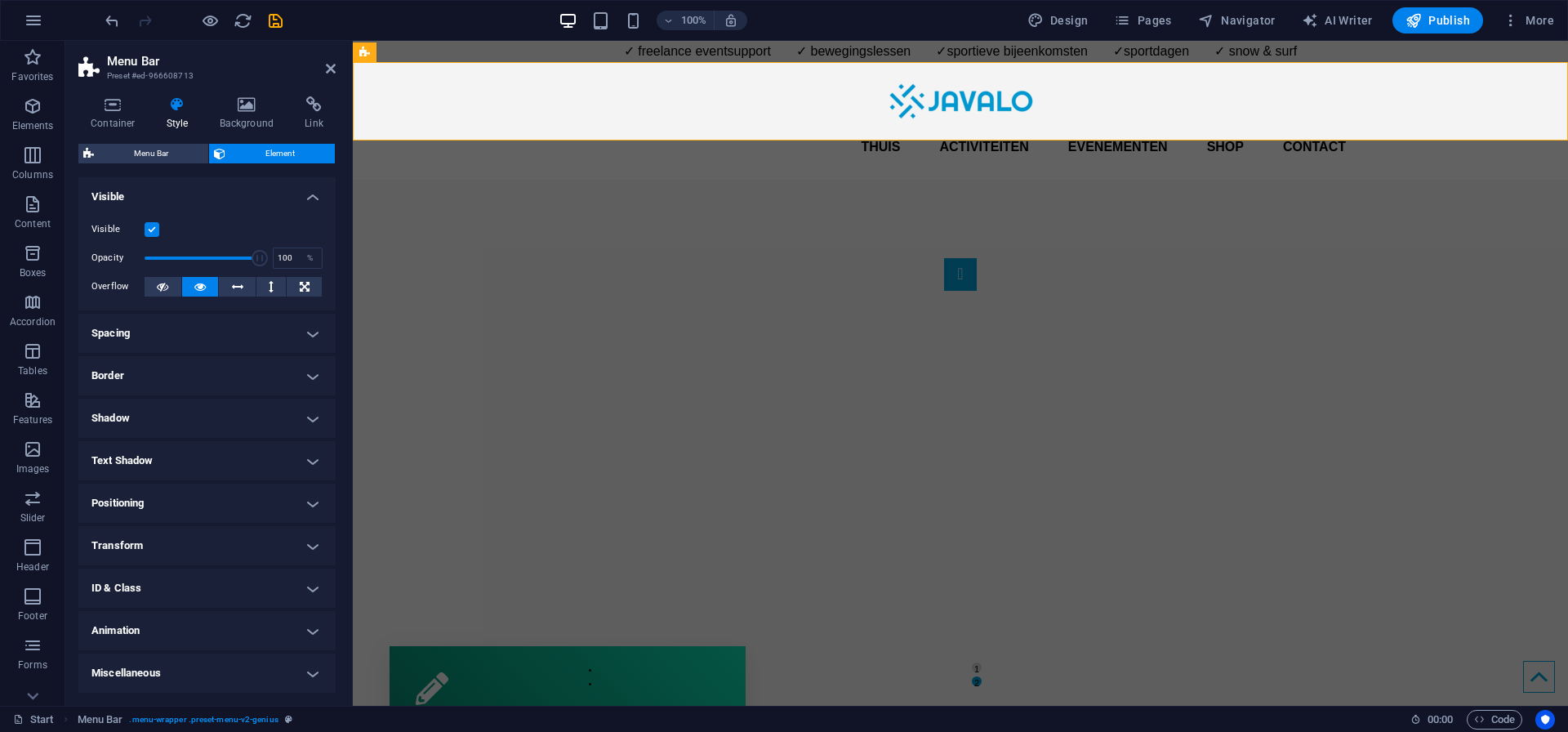
click at [168, 413] on h4 "Shadow" at bounding box center [207, 418] width 258 height 39
click at [168, 413] on h4 "Shadow" at bounding box center [207, 413] width 258 height 30
click at [162, 325] on h4 "Spacing" at bounding box center [207, 333] width 258 height 39
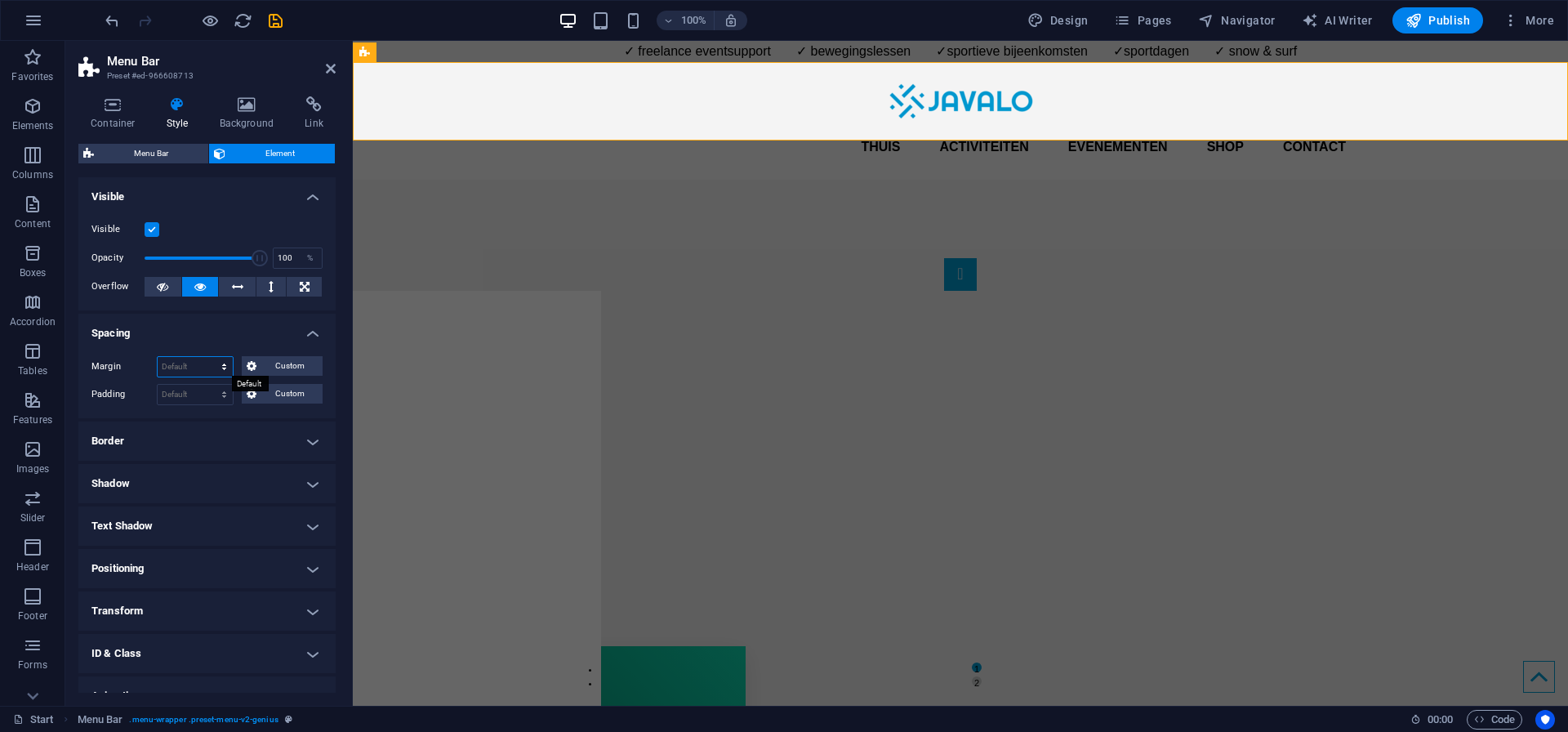
select select "px"
type input "0"
select select "px"
type input "0"
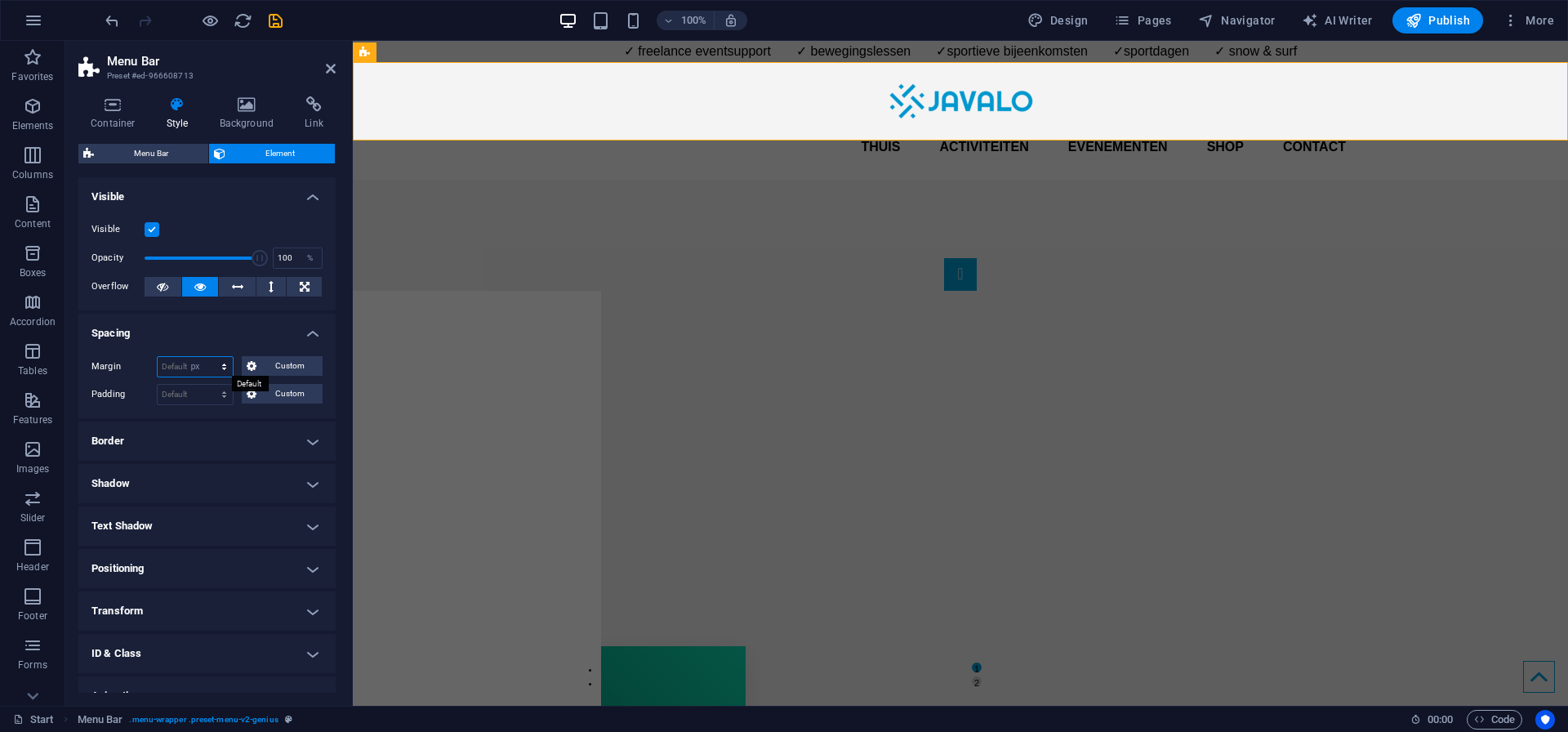
select select "px"
type input "0"
select select "px"
type input "0"
select select "px"
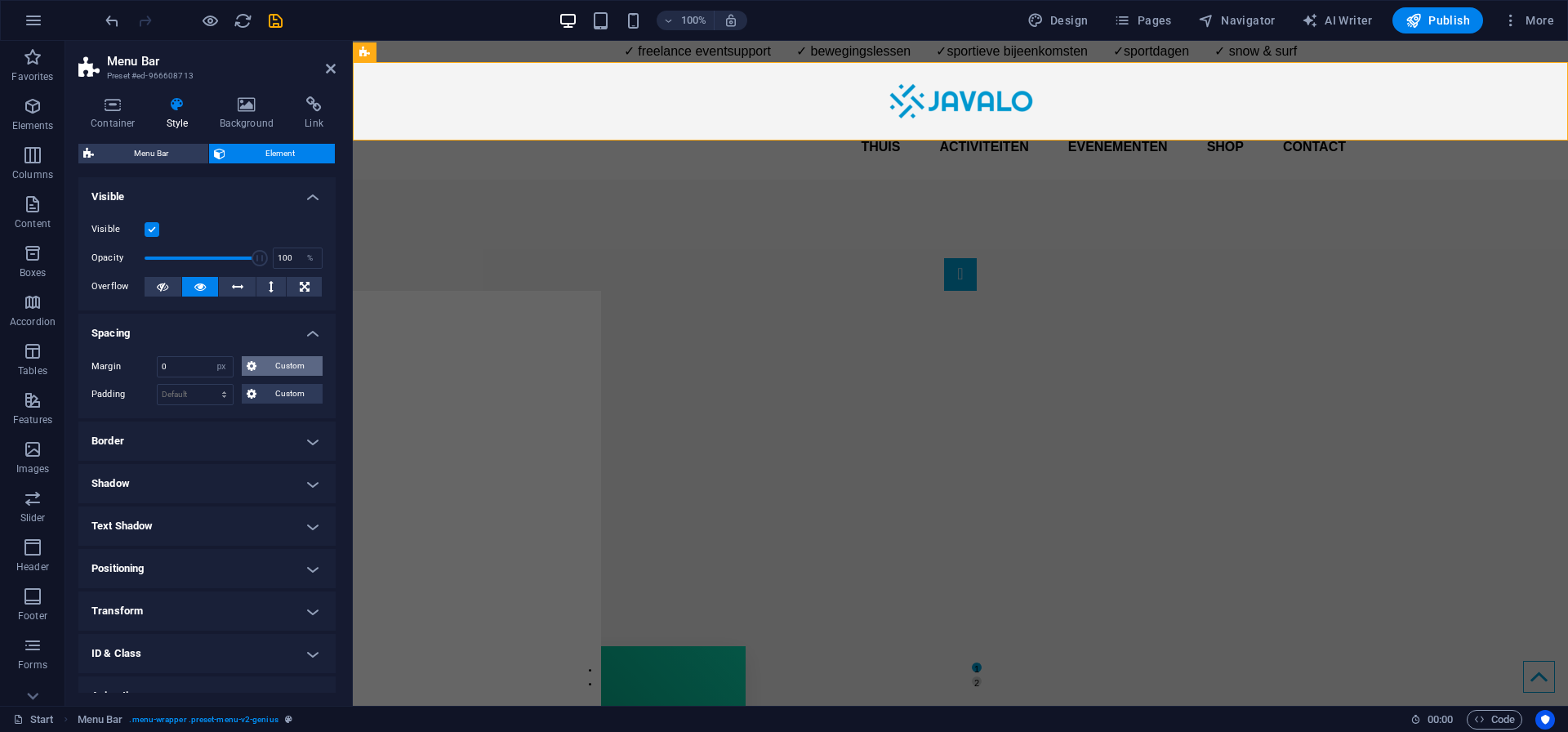
click at [278, 364] on span "Custom" at bounding box center [289, 366] width 56 height 20
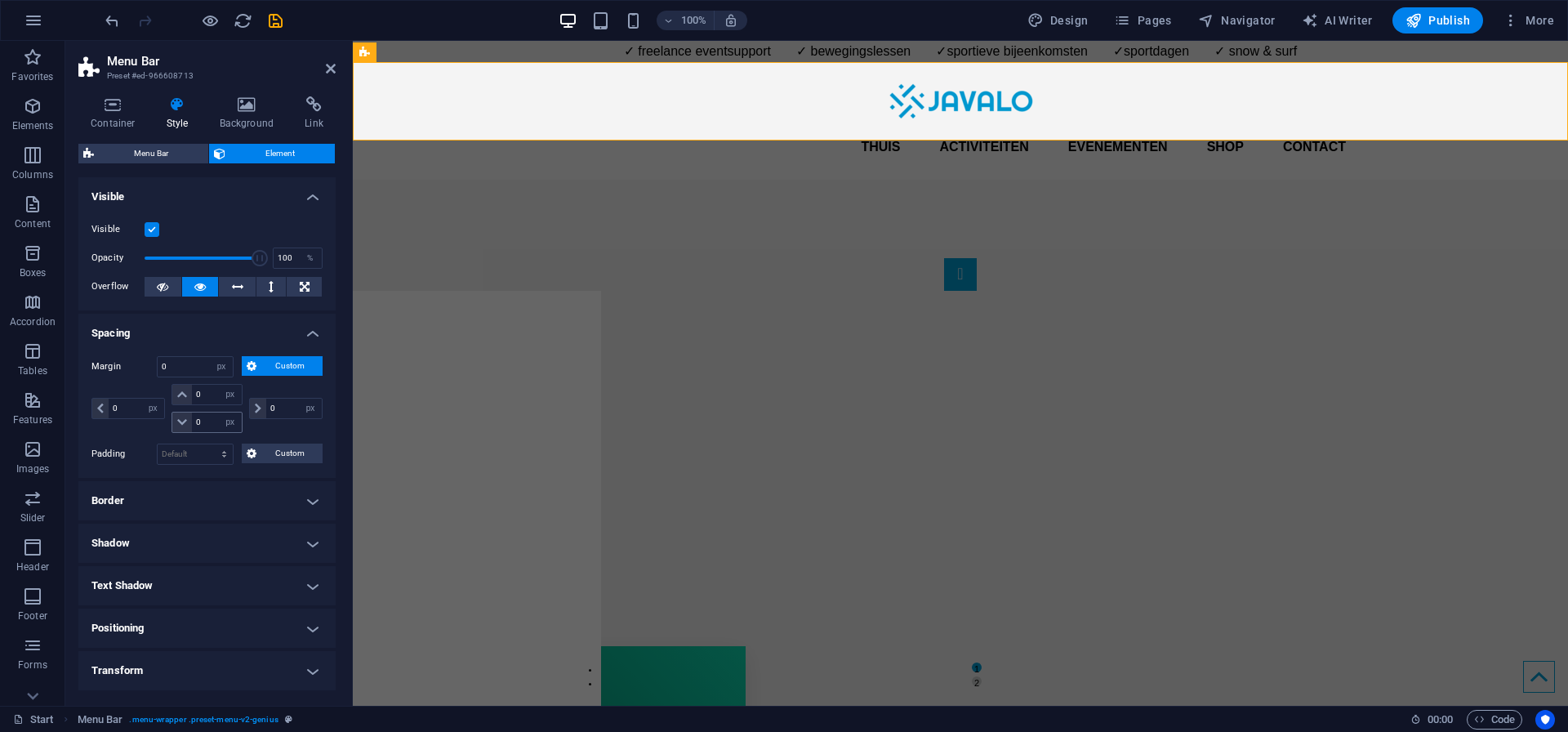
click at [187, 424] on span at bounding box center [182, 422] width 20 height 20
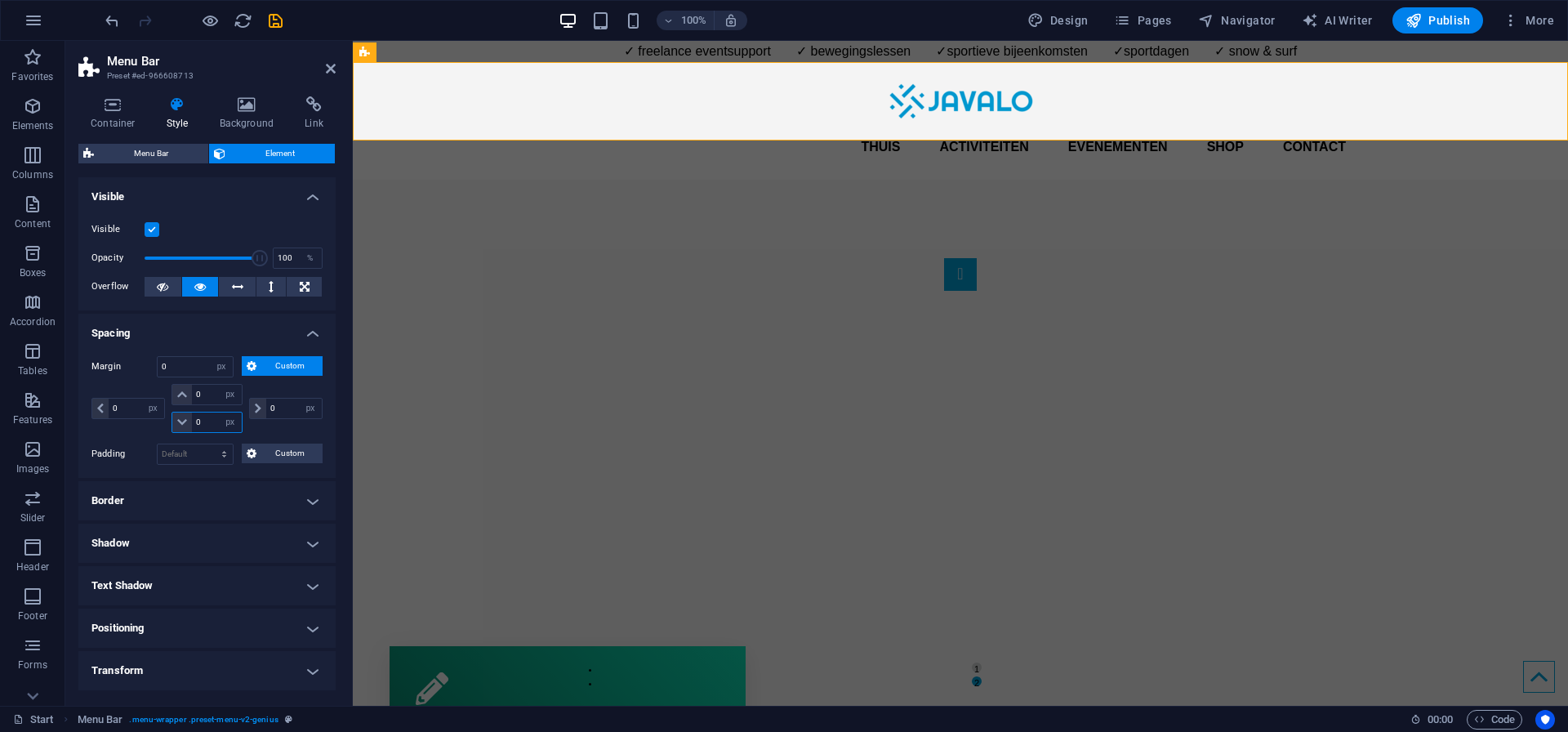
click at [206, 421] on input "0" at bounding box center [217, 422] width 49 height 20
type input "-5"
select select "DISABLED_OPTION_VALUE"
type input "-5"
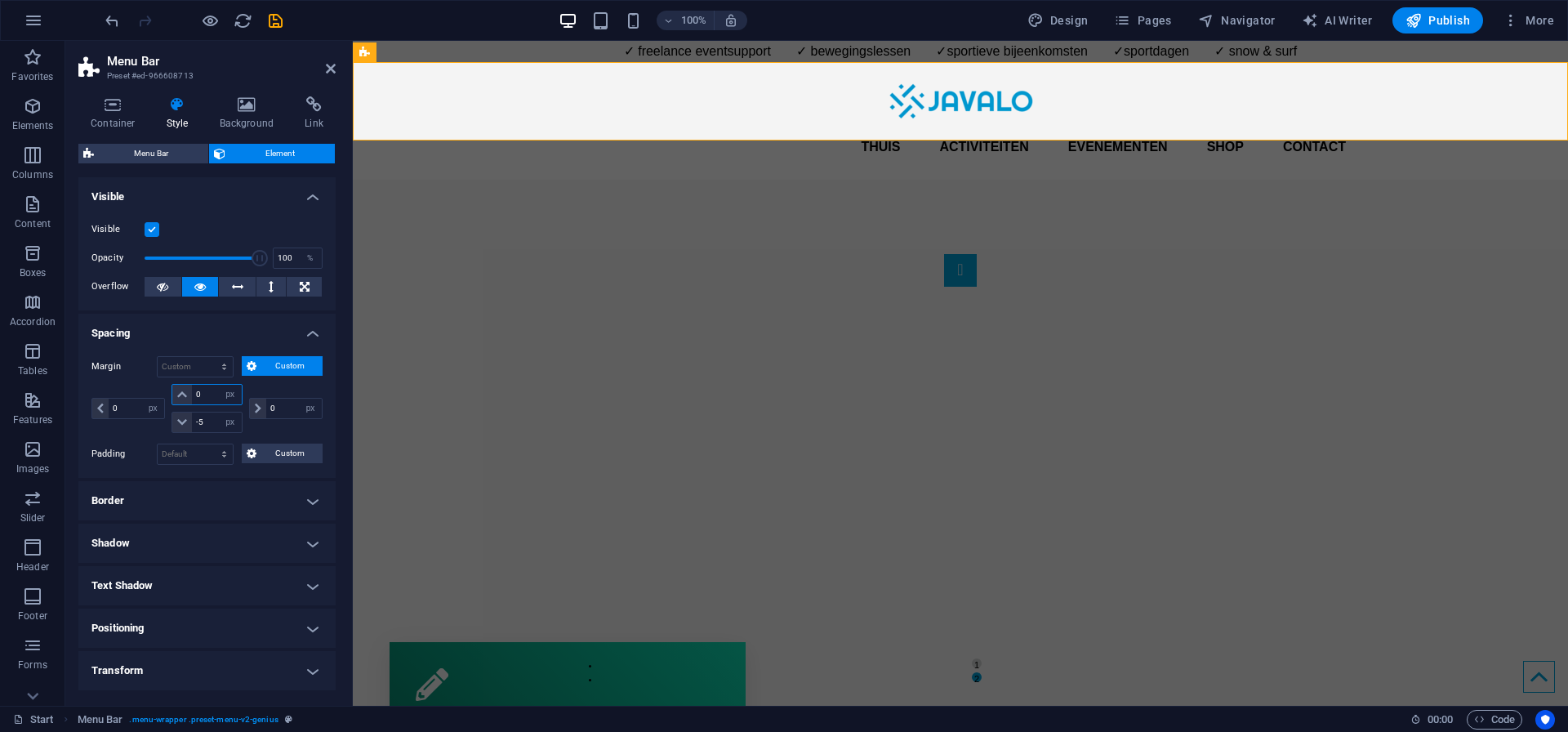
click at [201, 394] on input "0" at bounding box center [217, 394] width 49 height 20
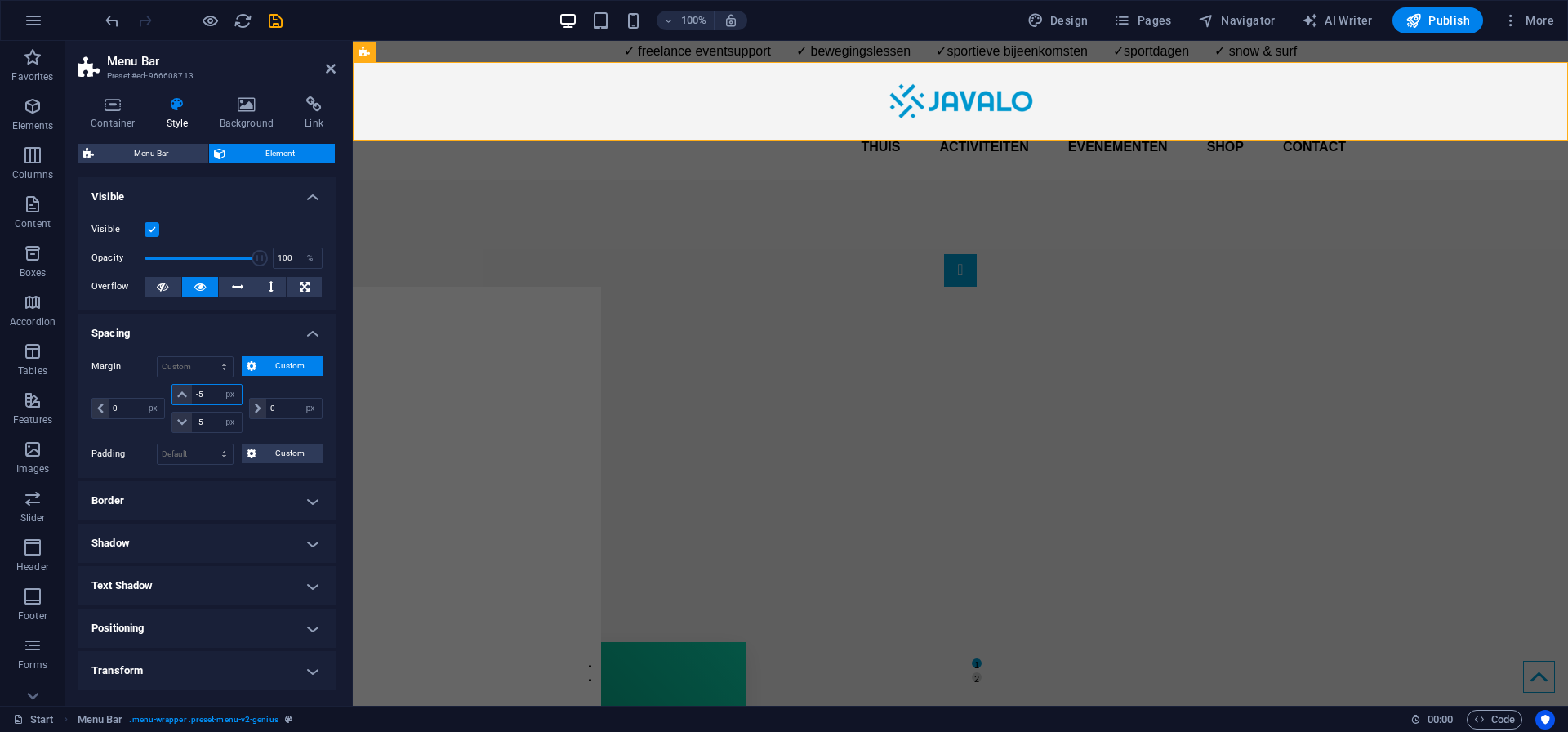
type input "-5"
click at [262, 431] on div "0 auto px % rem vw vh -5 auto px % rem vw vh -5 auto px % rem vw vh 0 auto px %…" at bounding box center [207, 411] width 231 height 53
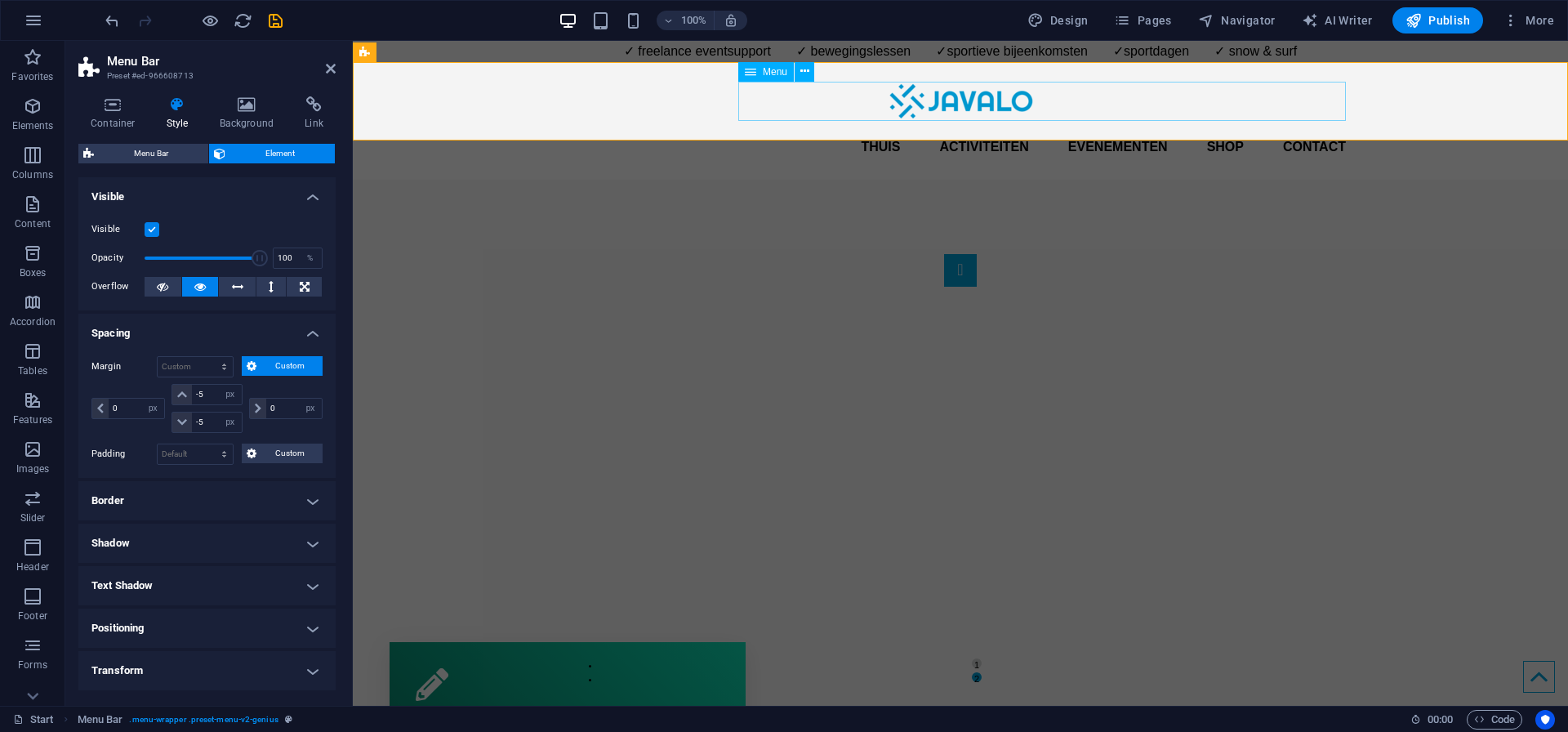
click at [795, 128] on nav "Thuis Activiteiten Evenementen Shop Contact" at bounding box center [959, 147] width 771 height 39
click at [535, 99] on div "Thuis Activiteiten Evenementen Shop Contact Menu" at bounding box center [960, 121] width 1215 height 117
click at [207, 393] on input "-5" at bounding box center [217, 394] width 49 height 20
click at [207, 390] on input "-5" at bounding box center [217, 394] width 49 height 20
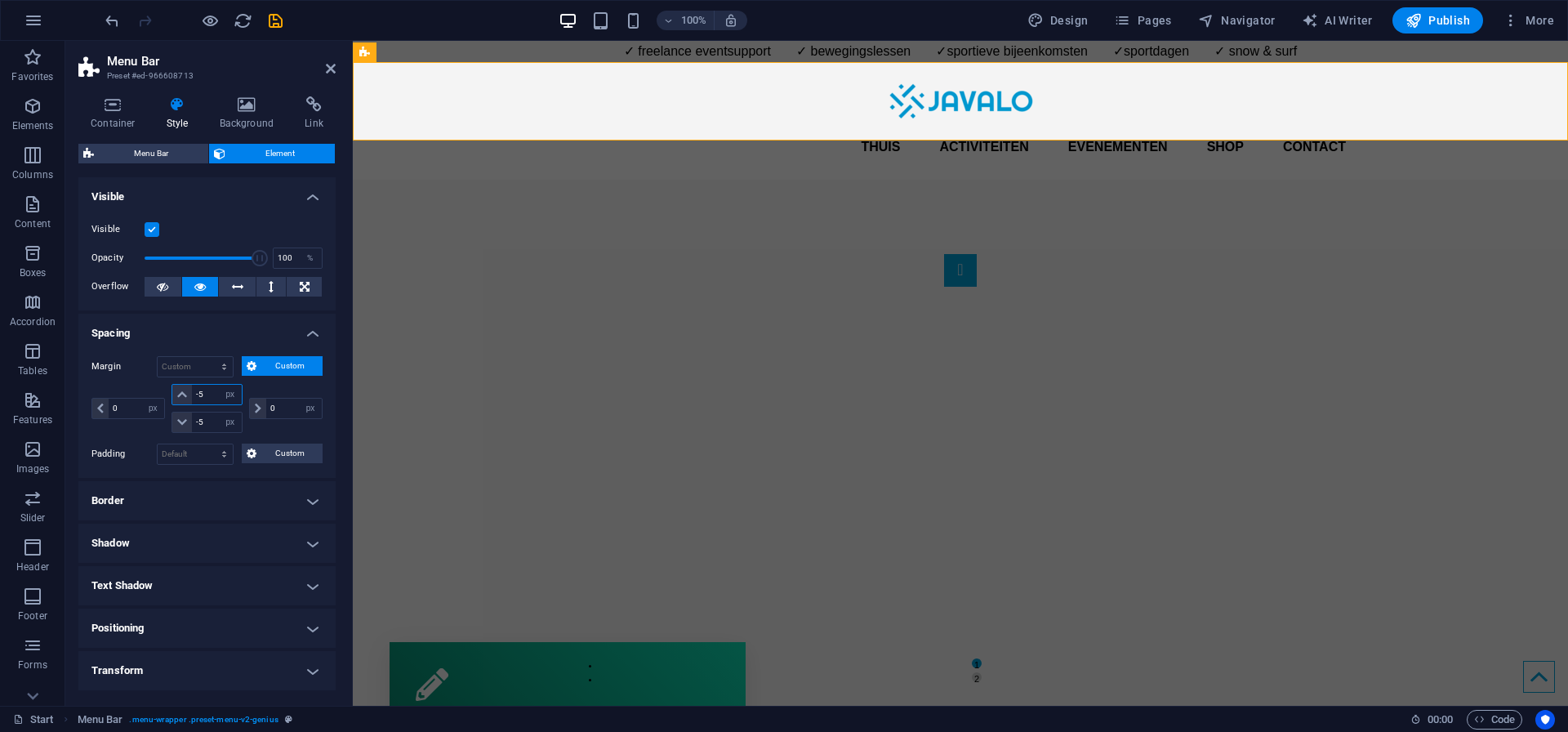
click at [207, 385] on input "-5" at bounding box center [217, 394] width 49 height 20
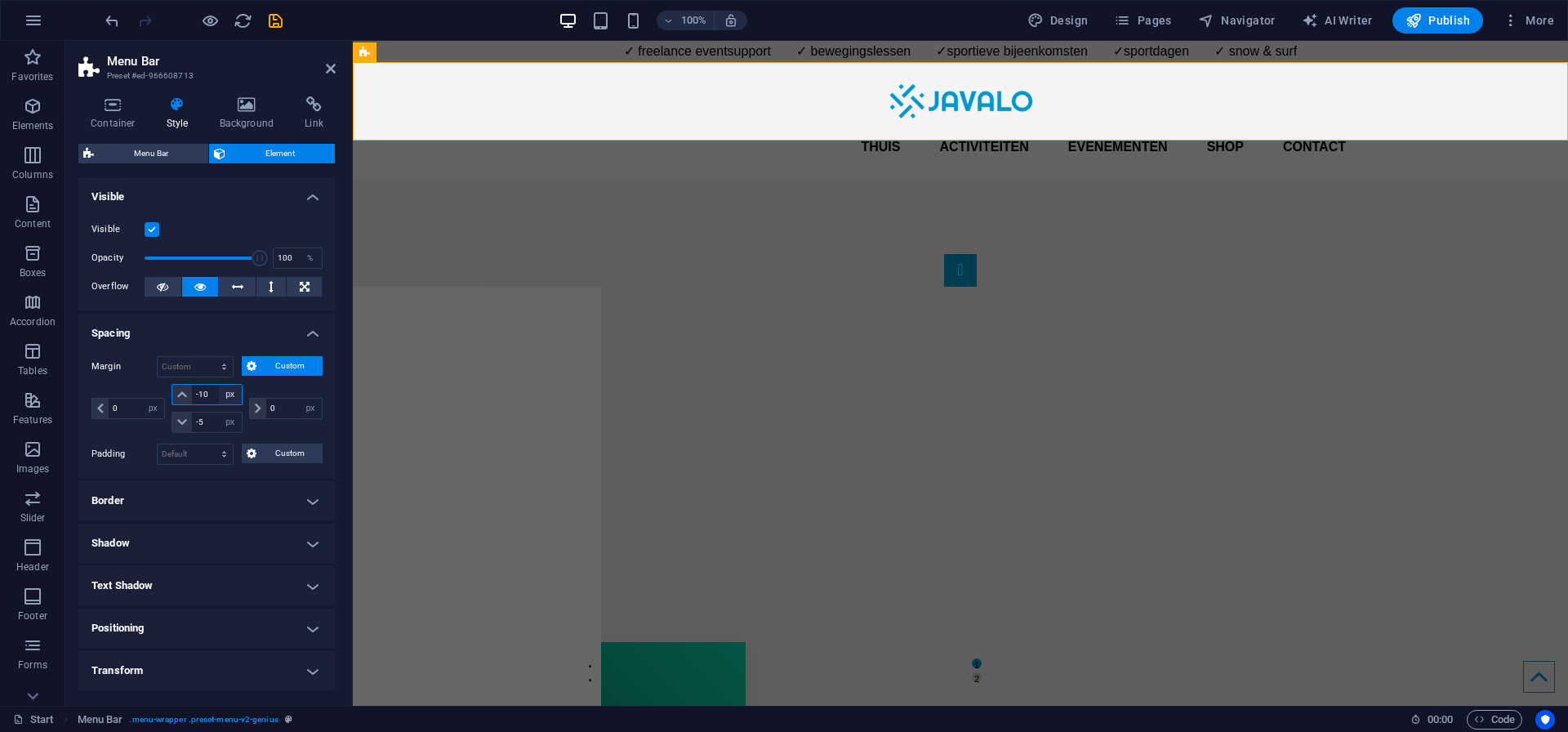
type input "-10"
click at [209, 420] on input "-5" at bounding box center [217, 422] width 49 height 20
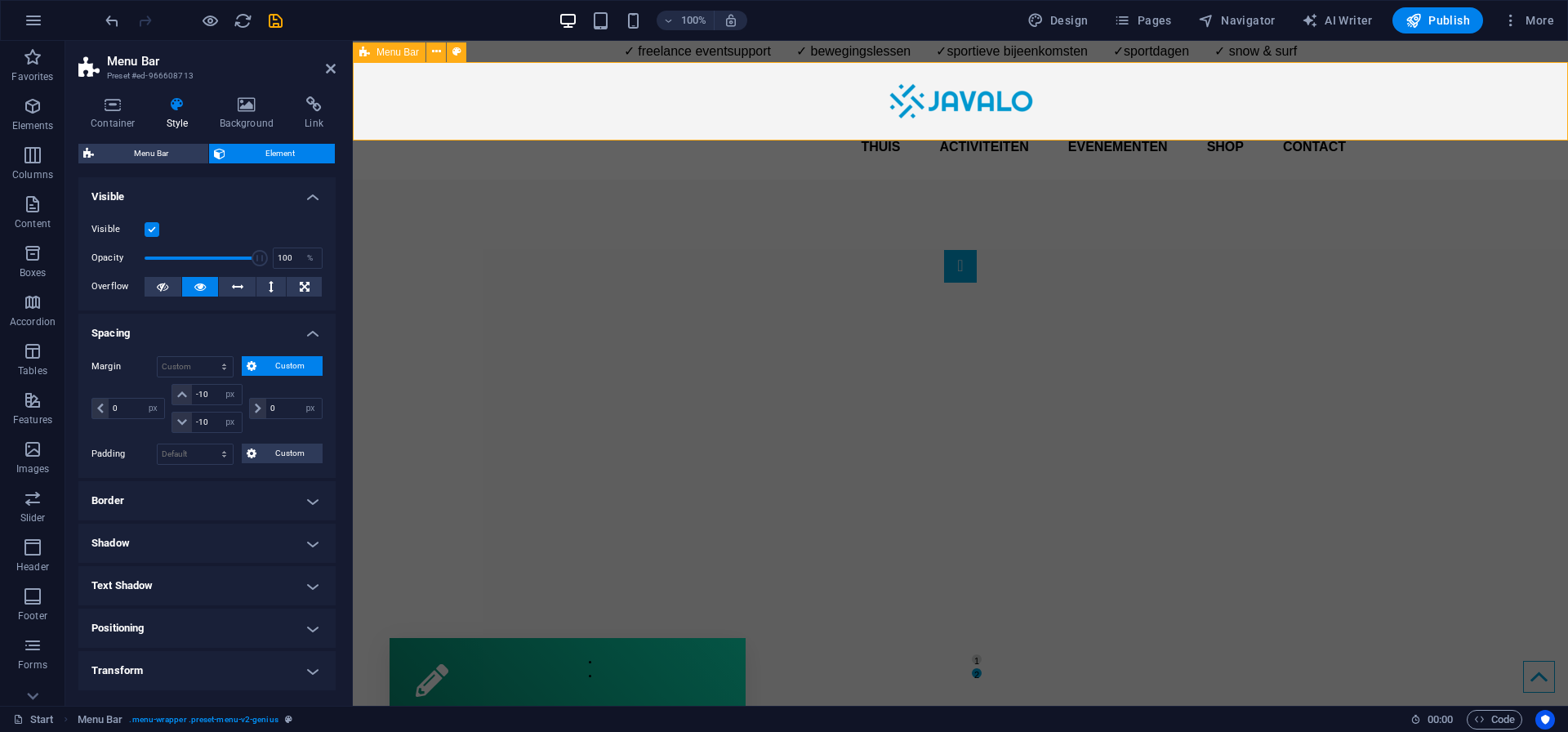
click at [501, 122] on div "Thuis Activiteiten Evenementen Shop Contact Menu" at bounding box center [960, 121] width 1215 height 117
click at [203, 423] on input "-10" at bounding box center [217, 422] width 49 height 20
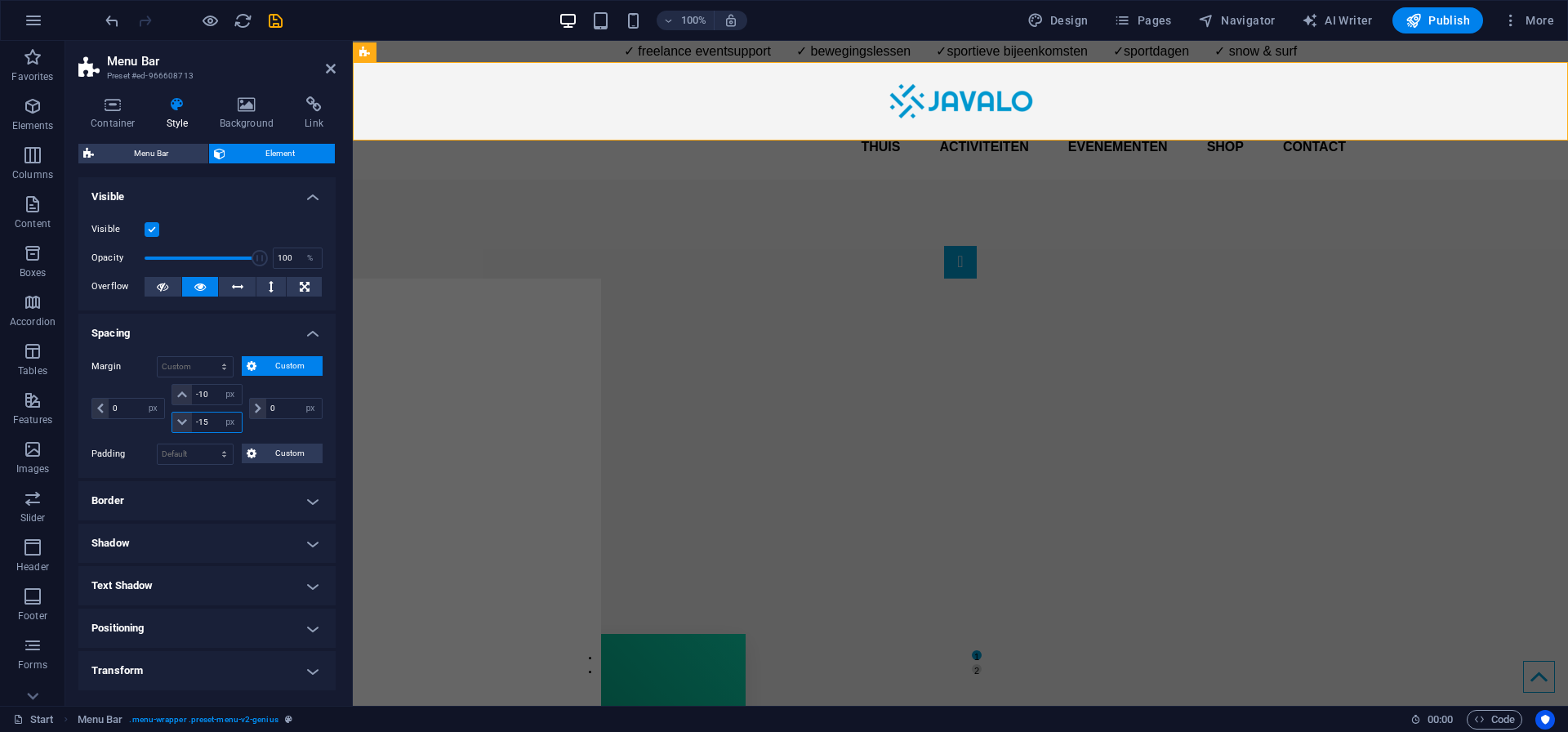
click at [206, 423] on input "-15" at bounding box center [217, 422] width 49 height 20
type input "0"
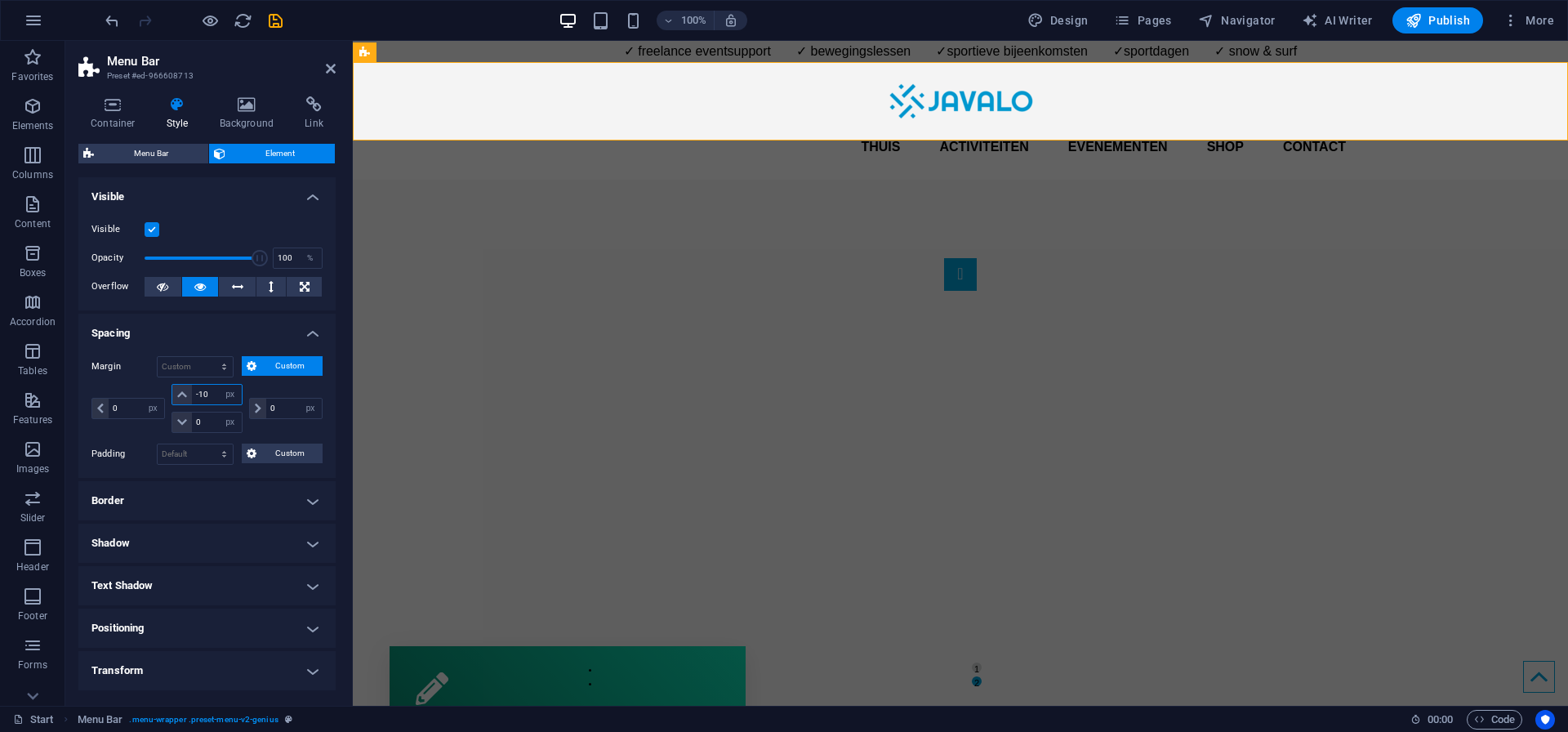
click at [207, 394] on input "-10" at bounding box center [217, 394] width 49 height 20
type input "0"
select select "px"
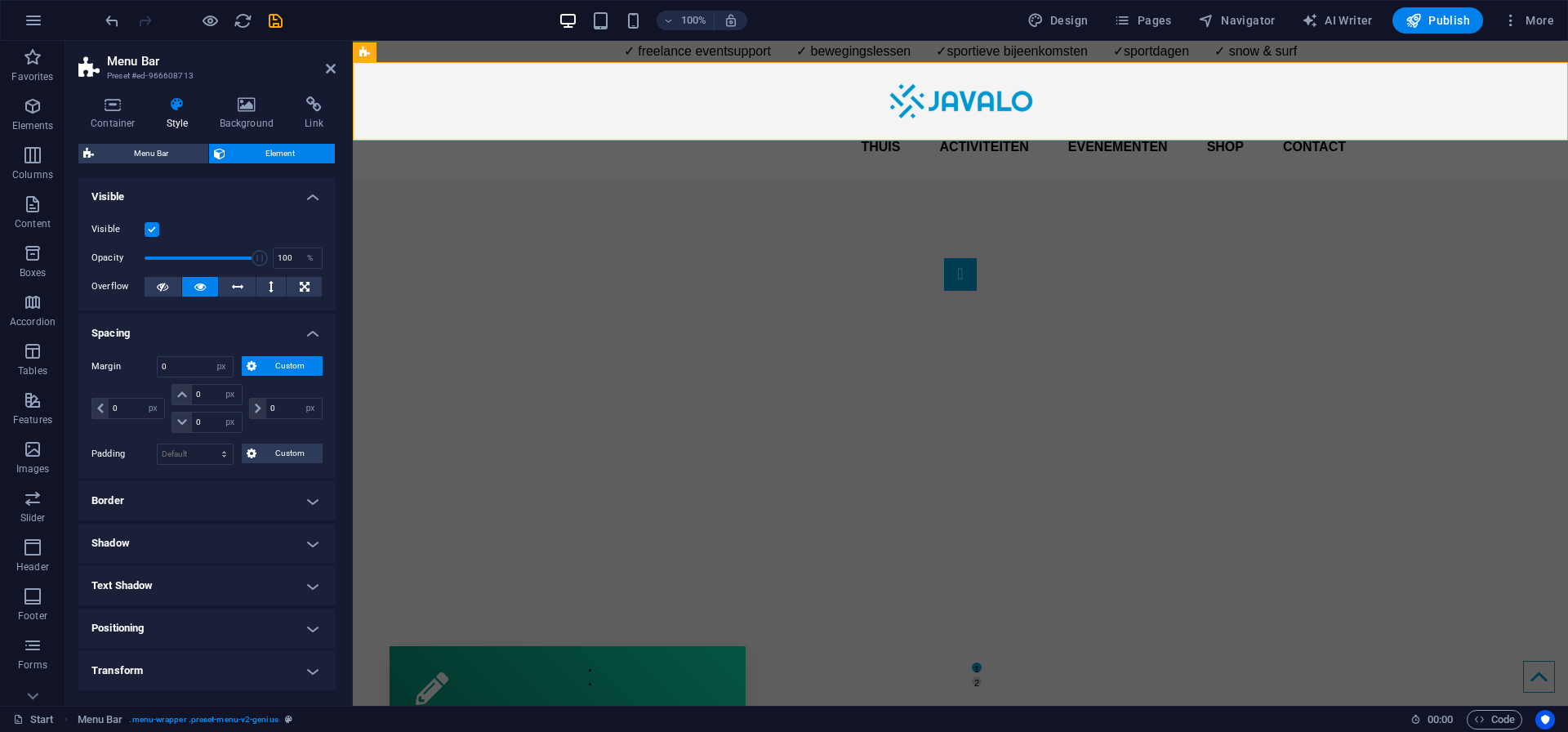
click at [305, 332] on h4 "Spacing" at bounding box center [207, 328] width 258 height 30
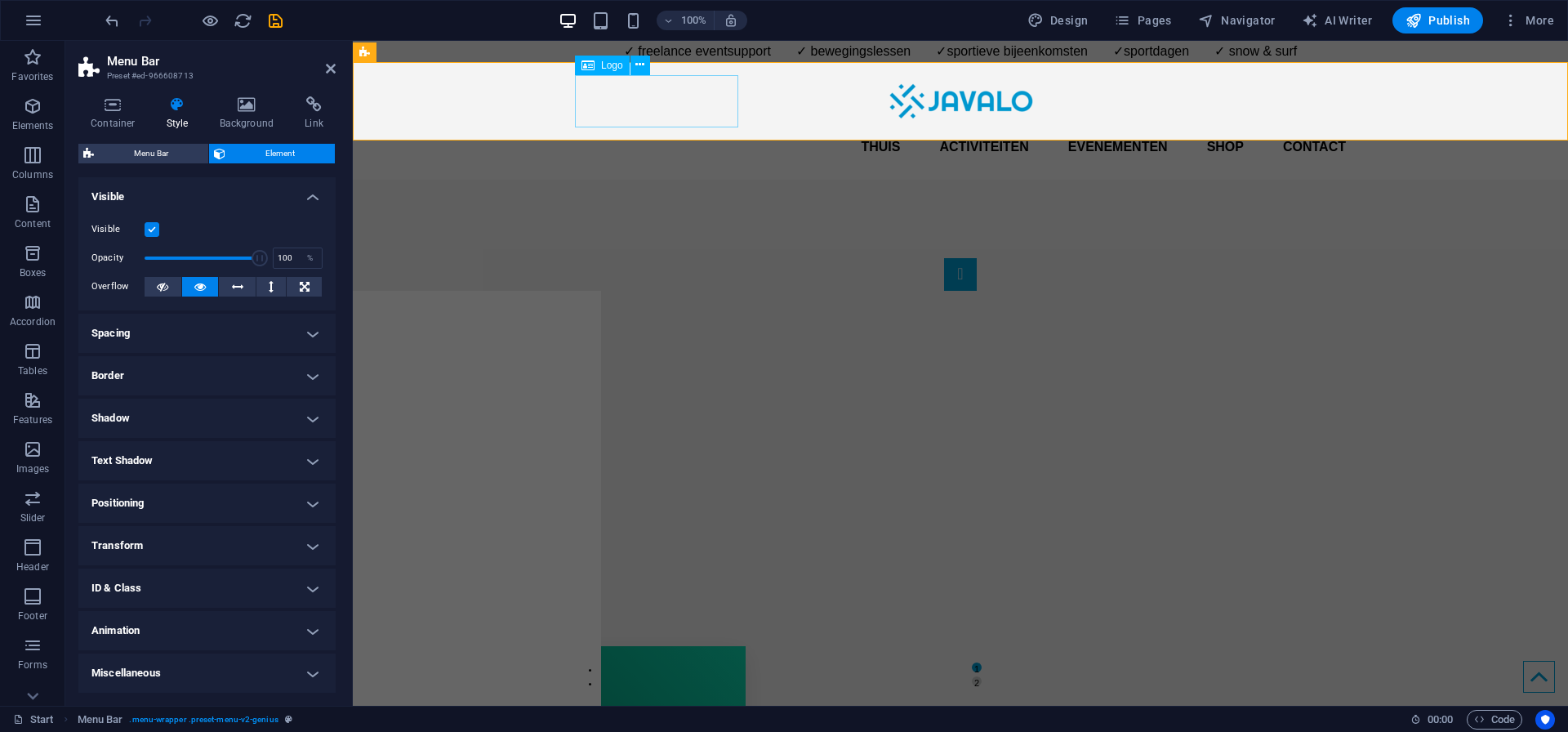
click at [647, 122] on div at bounding box center [959, 100] width 771 height 52
click at [639, 65] on icon at bounding box center [639, 65] width 9 height 17
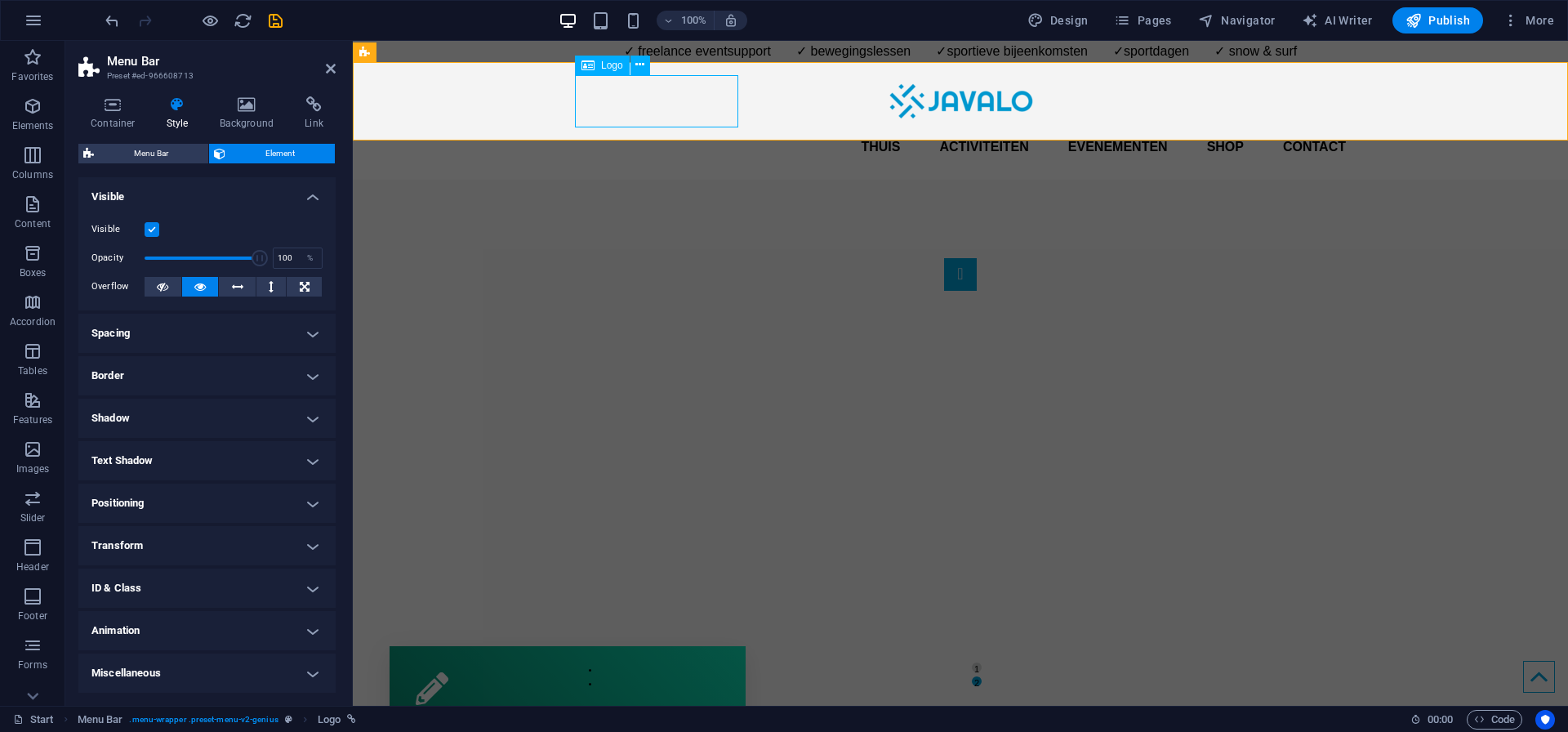
click at [724, 109] on div at bounding box center [959, 100] width 771 height 52
click at [637, 73] on icon at bounding box center [639, 65] width 9 height 17
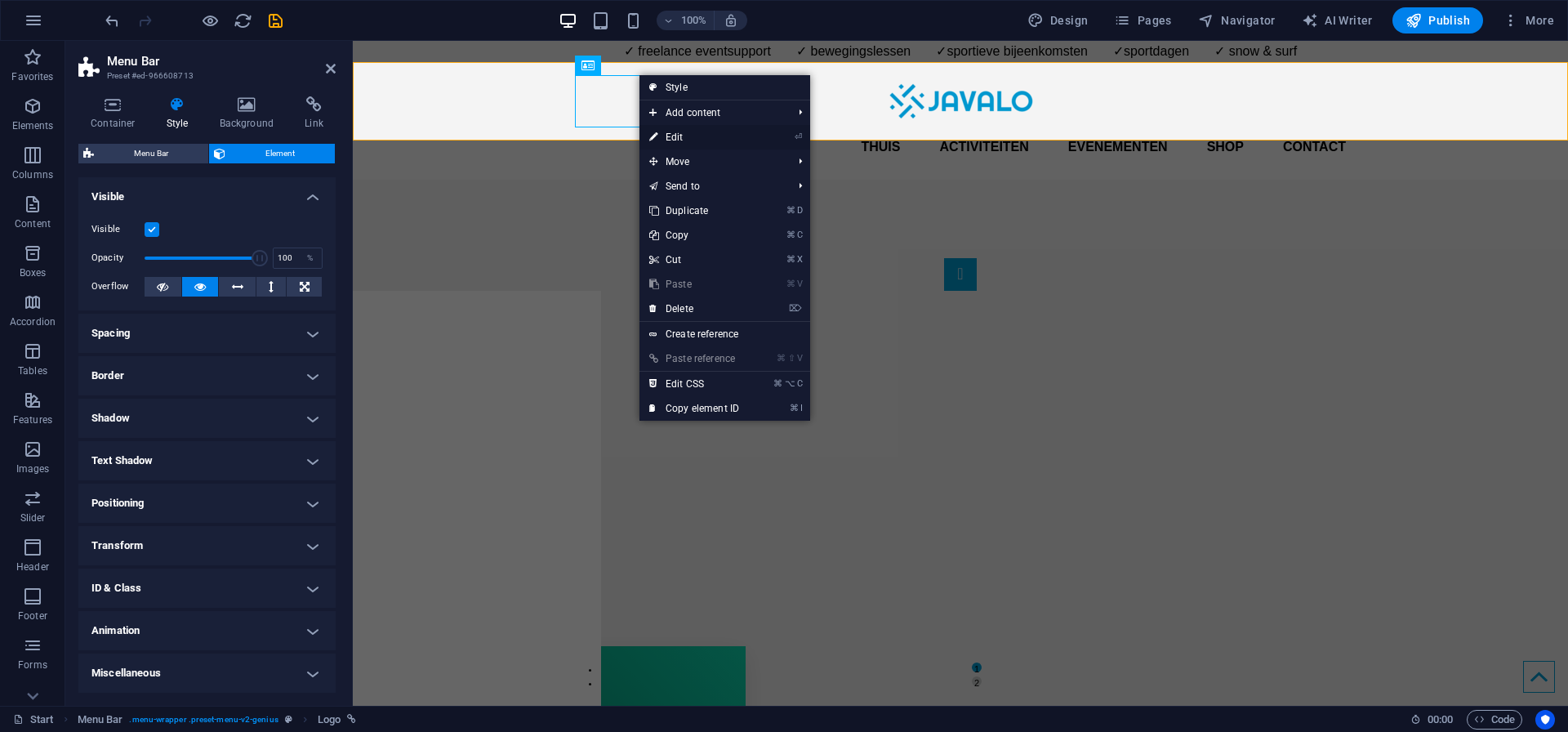
click at [691, 136] on link "⏎ Edit" at bounding box center [693, 137] width 110 height 25
select select "px"
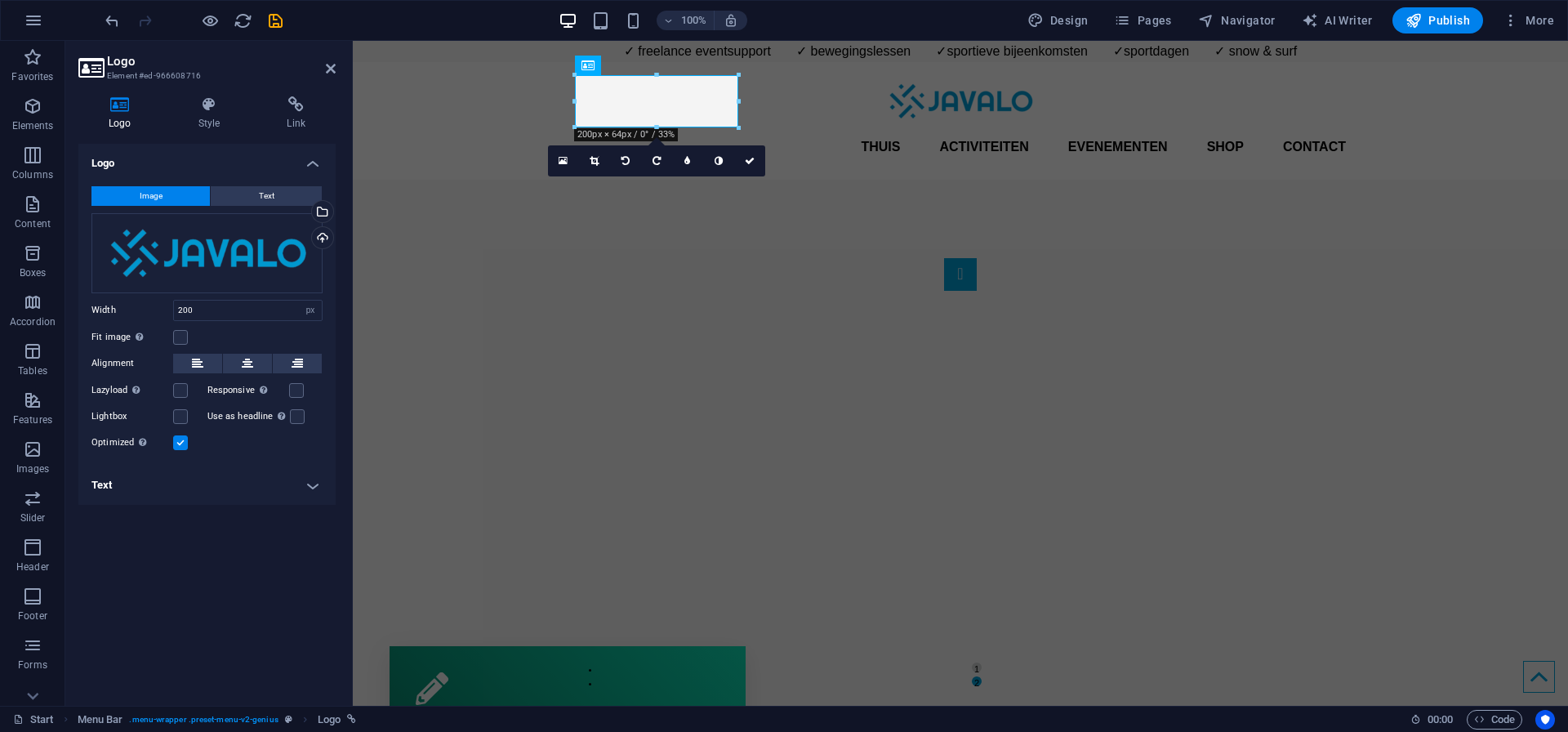
click at [131, 490] on h4 "Text" at bounding box center [207, 485] width 258 height 39
click at [131, 490] on h4 "Text" at bounding box center [207, 480] width 258 height 30
click at [131, 490] on h4 "Text" at bounding box center [207, 485] width 258 height 39
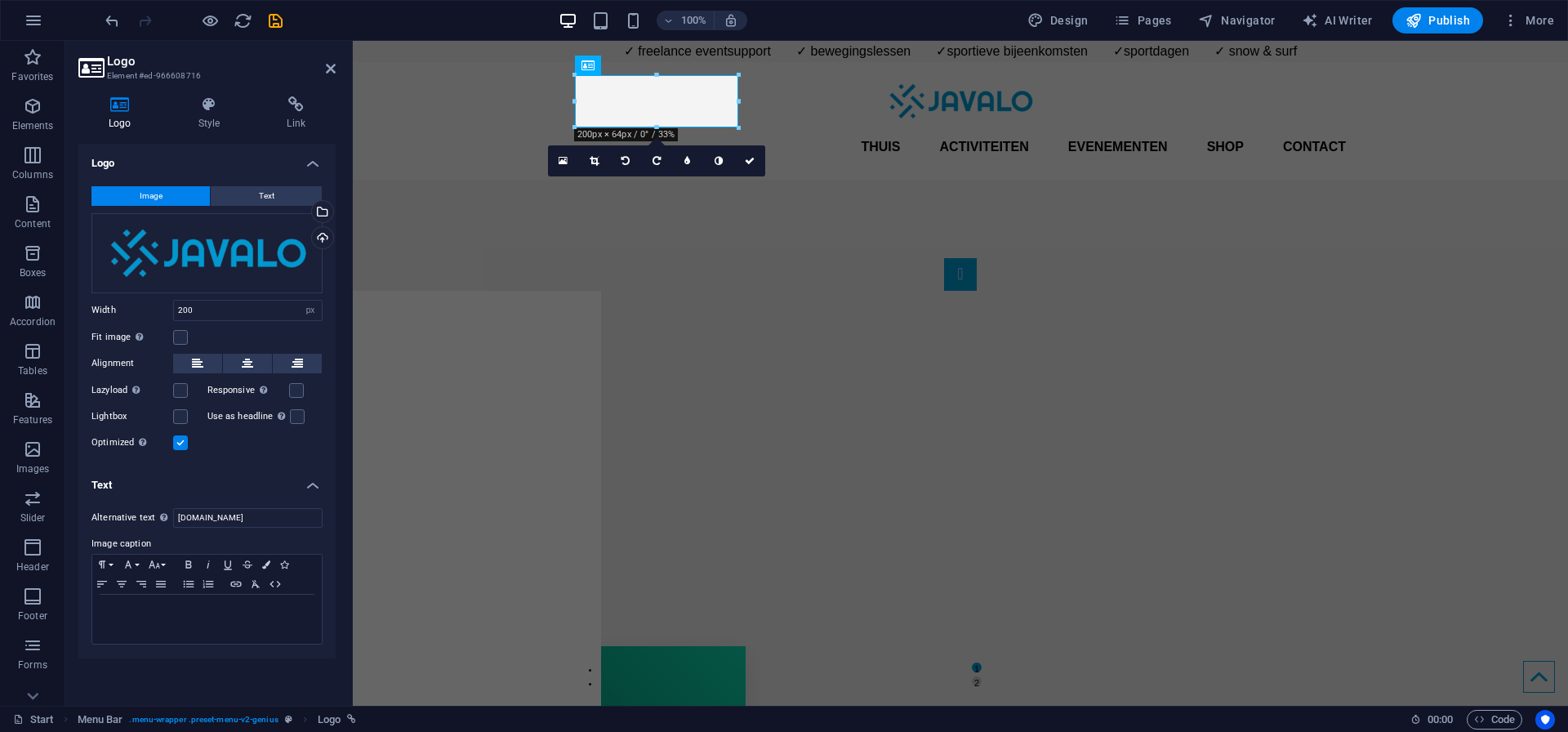
click at [131, 490] on h4 "Text" at bounding box center [207, 480] width 258 height 30
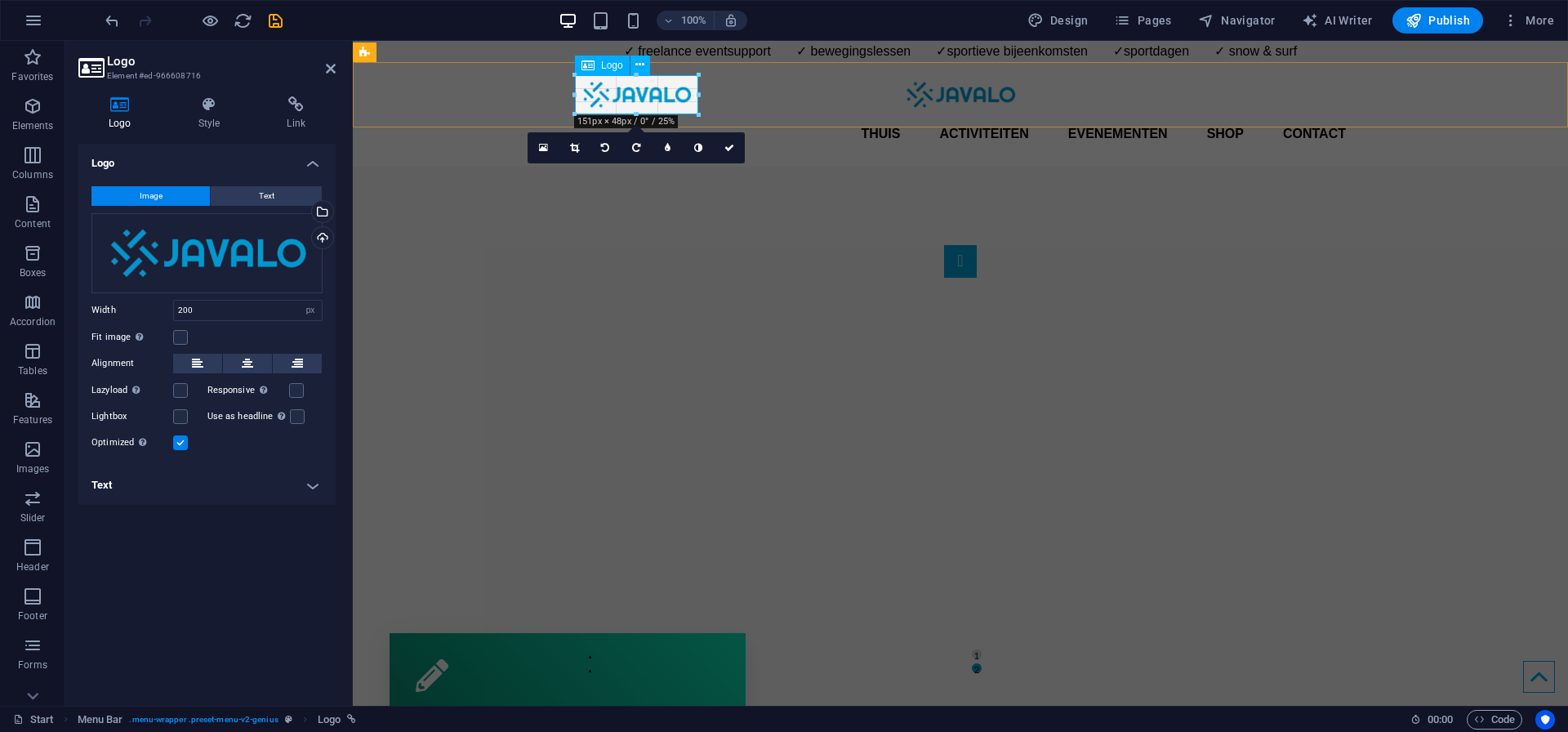
drag, startPoint x: 656, startPoint y: 128, endPoint x: 656, endPoint y: 119, distance: 9.0
type input "151"
click at [747, 115] on nav "Thuis Activiteiten Evenementen Shop Contact" at bounding box center [959, 134] width 771 height 39
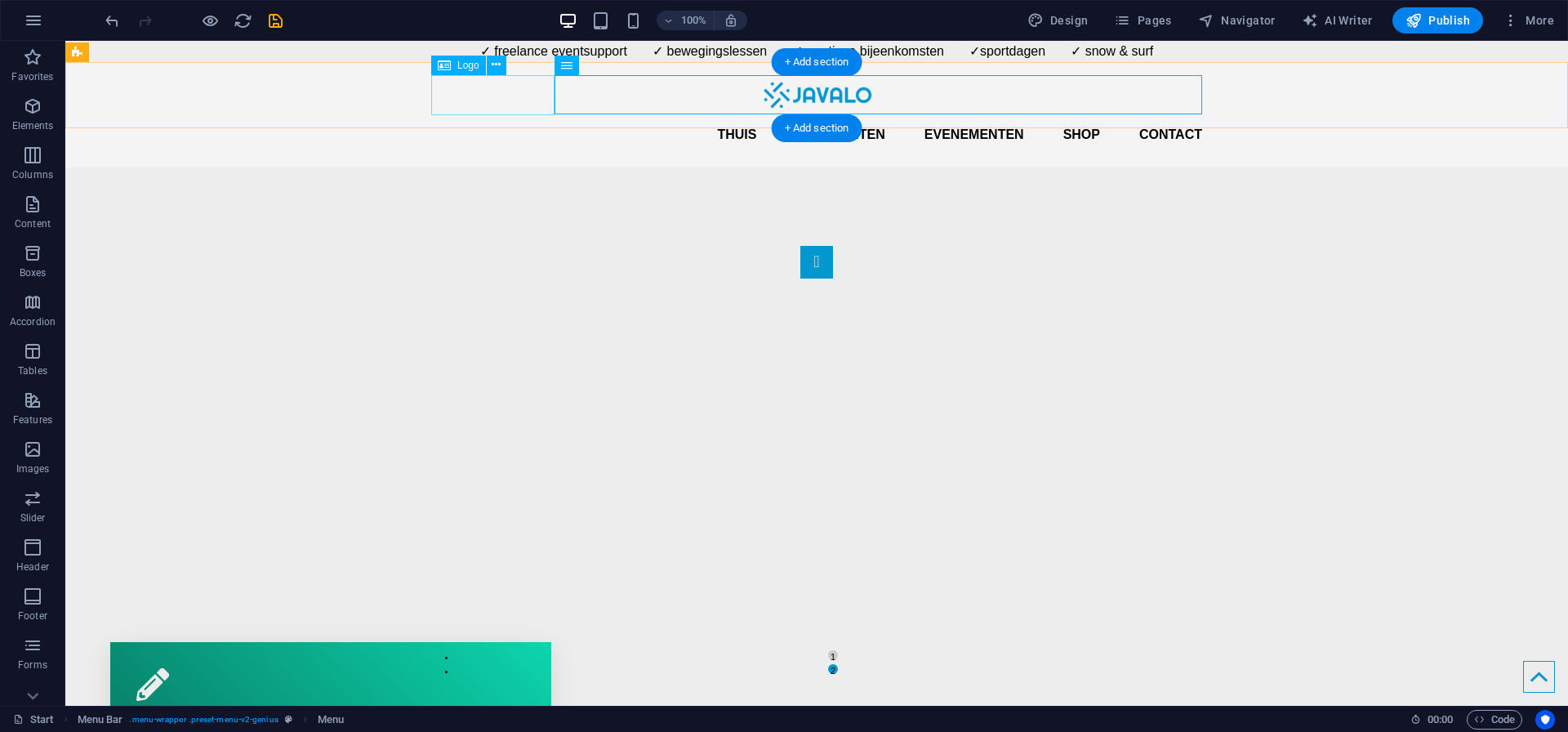
click at [535, 101] on div at bounding box center [816, 94] width 771 height 40
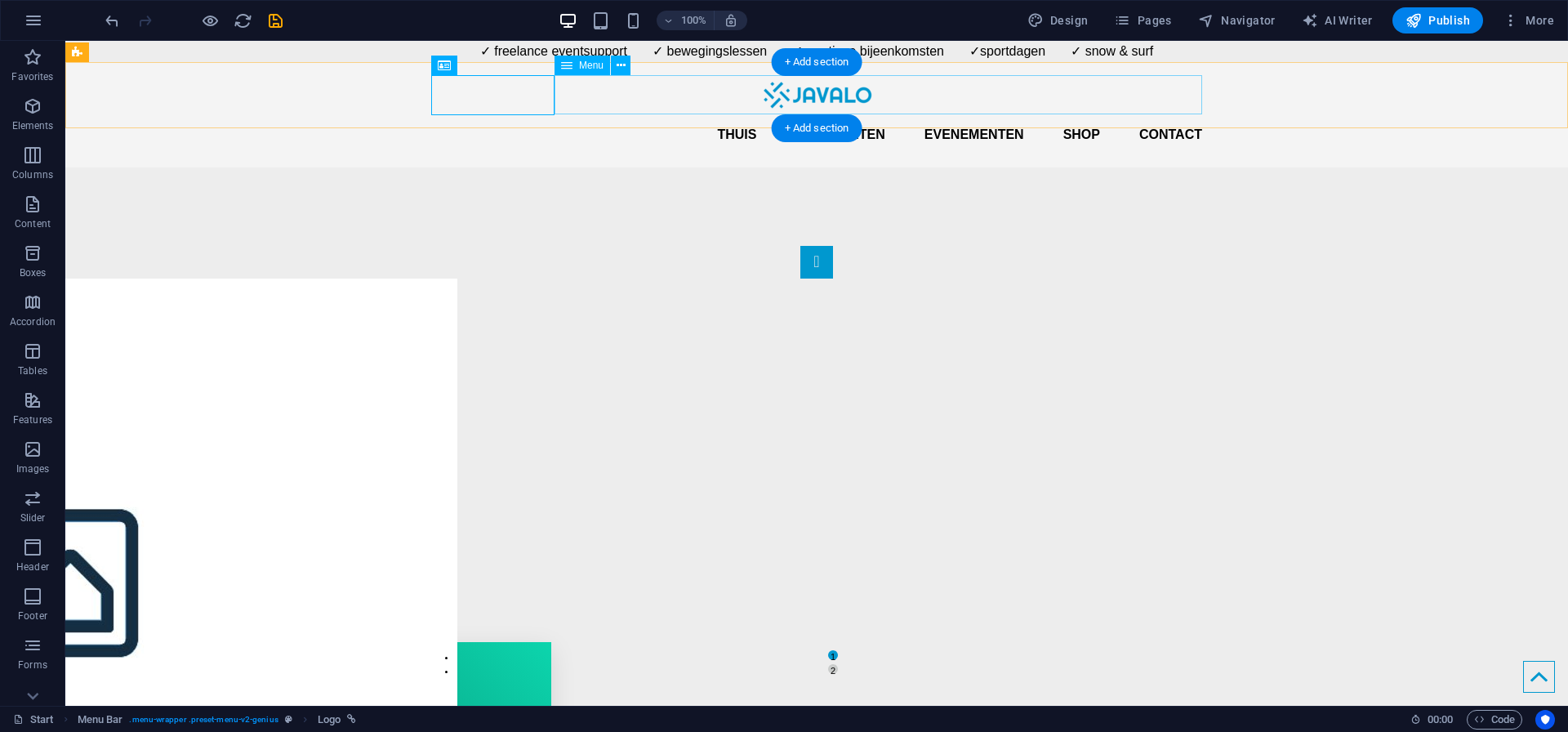
click at [598, 115] on nav "Thuis Activiteiten Evenementen Shop Contact" at bounding box center [816, 134] width 771 height 39
click at [547, 109] on div at bounding box center [816, 94] width 771 height 40
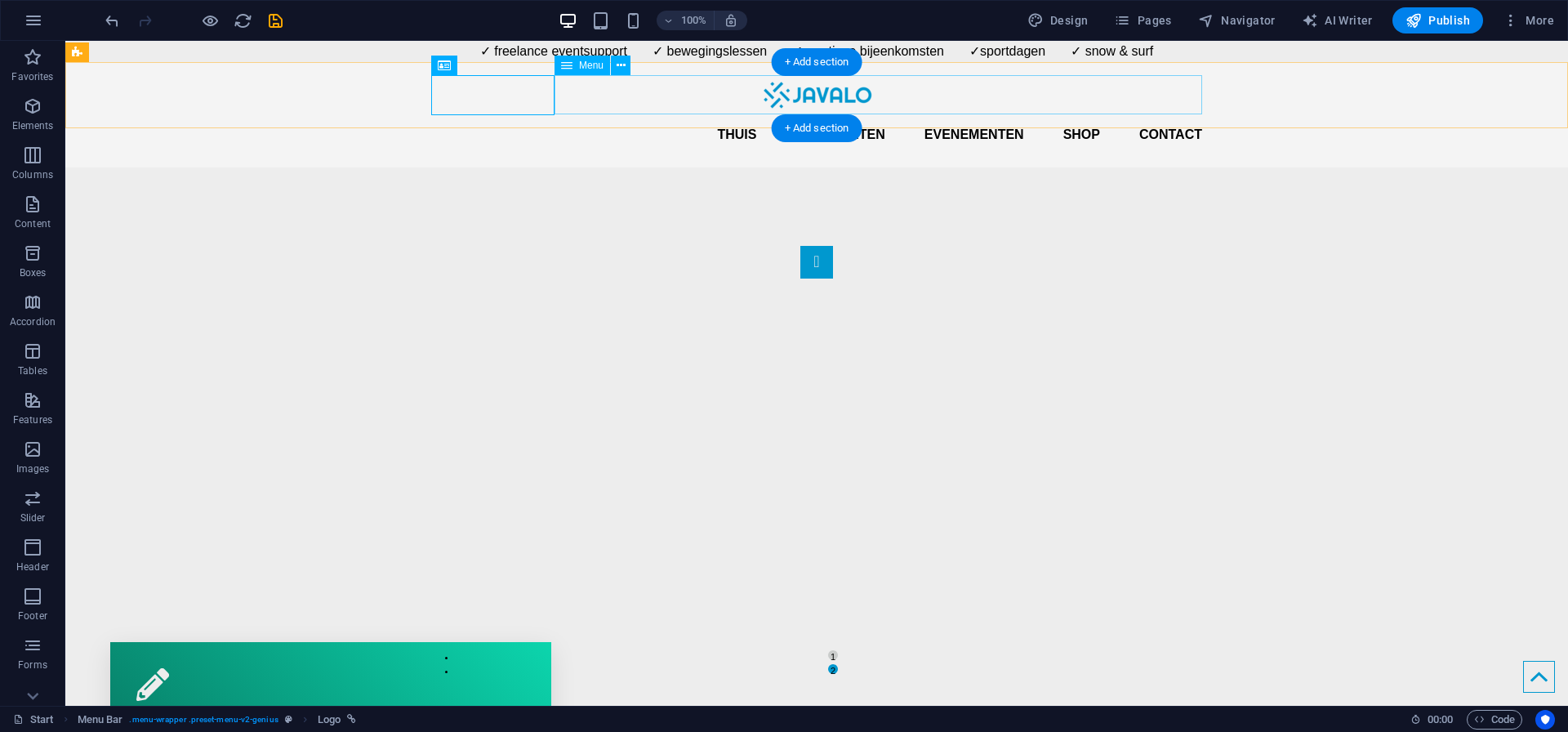
click at [1132, 115] on nav "Thuis Activiteiten Evenementen Shop Contact" at bounding box center [816, 134] width 771 height 39
click at [1111, 115] on nav "Thuis Activiteiten Evenementen Shop Contact" at bounding box center [816, 134] width 771 height 39
click at [617, 70] on icon at bounding box center [620, 65] width 9 height 17
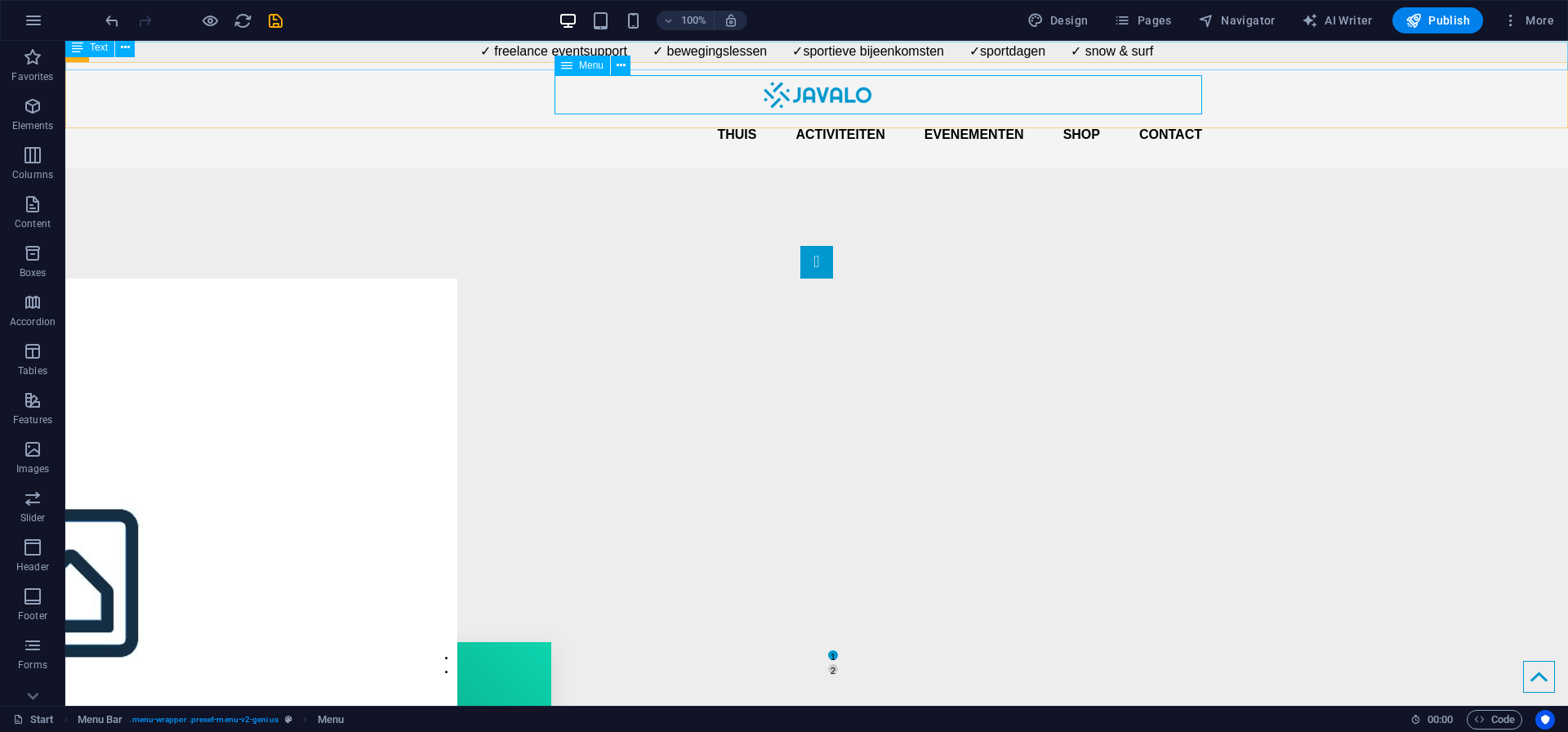
click at [569, 63] on icon at bounding box center [566, 65] width 11 height 20
click at [626, 68] on button at bounding box center [620, 65] width 20 height 20
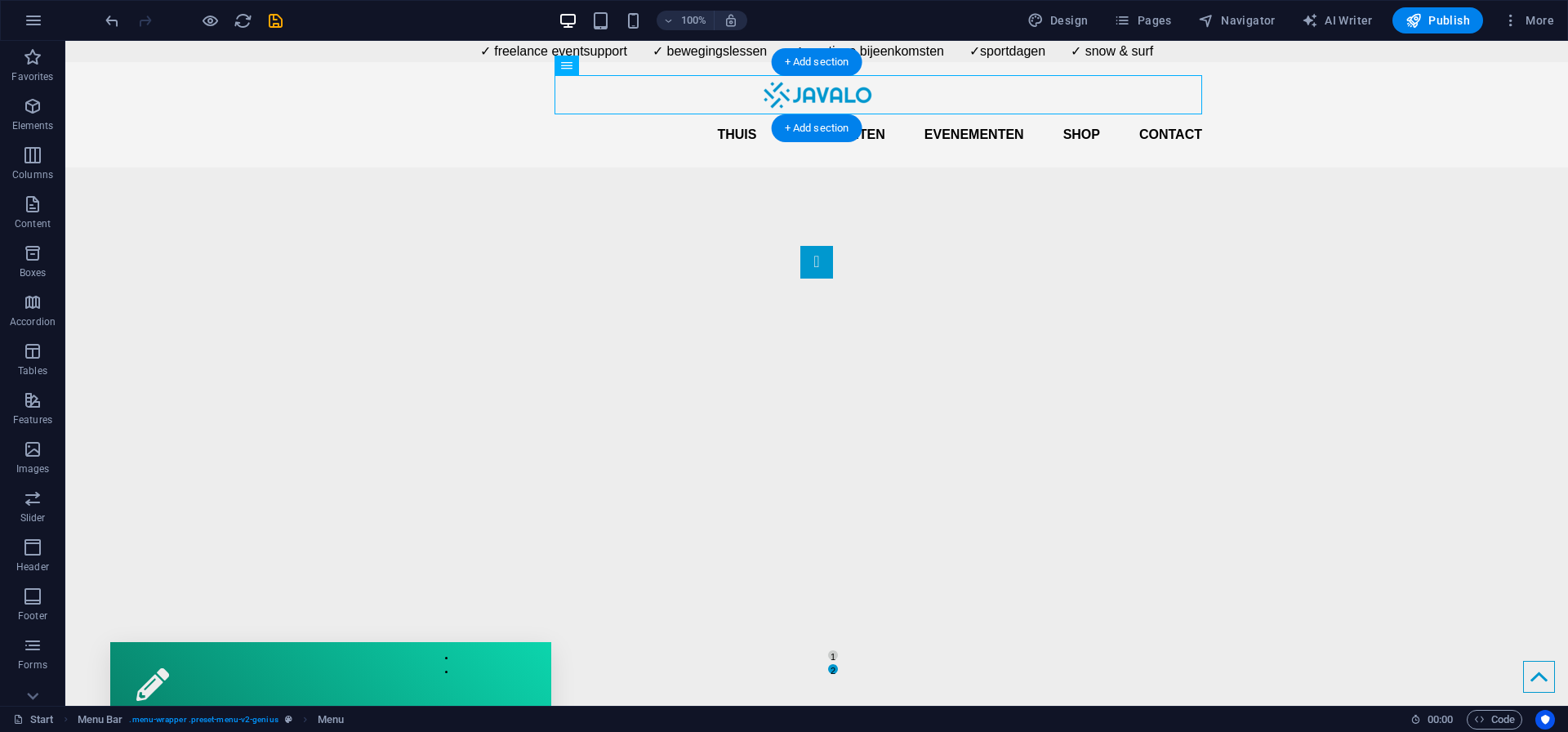
click at [589, 115] on nav "Thuis Activiteiten Evenementen Shop Contact" at bounding box center [816, 134] width 771 height 39
click at [770, 115] on nav "Thuis Activiteiten Evenementen Shop Contact" at bounding box center [816, 134] width 771 height 39
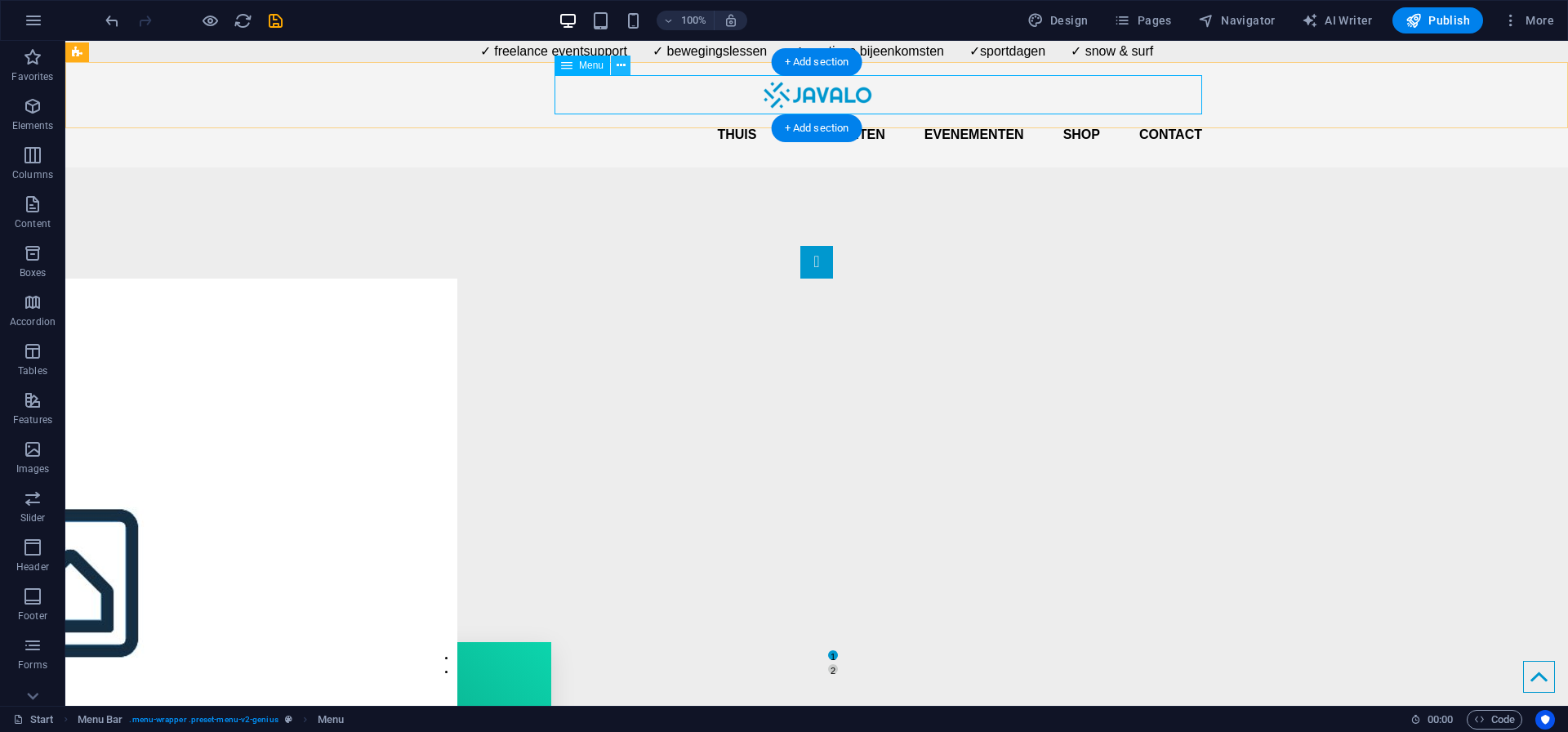
click at [614, 67] on button at bounding box center [620, 65] width 20 height 20
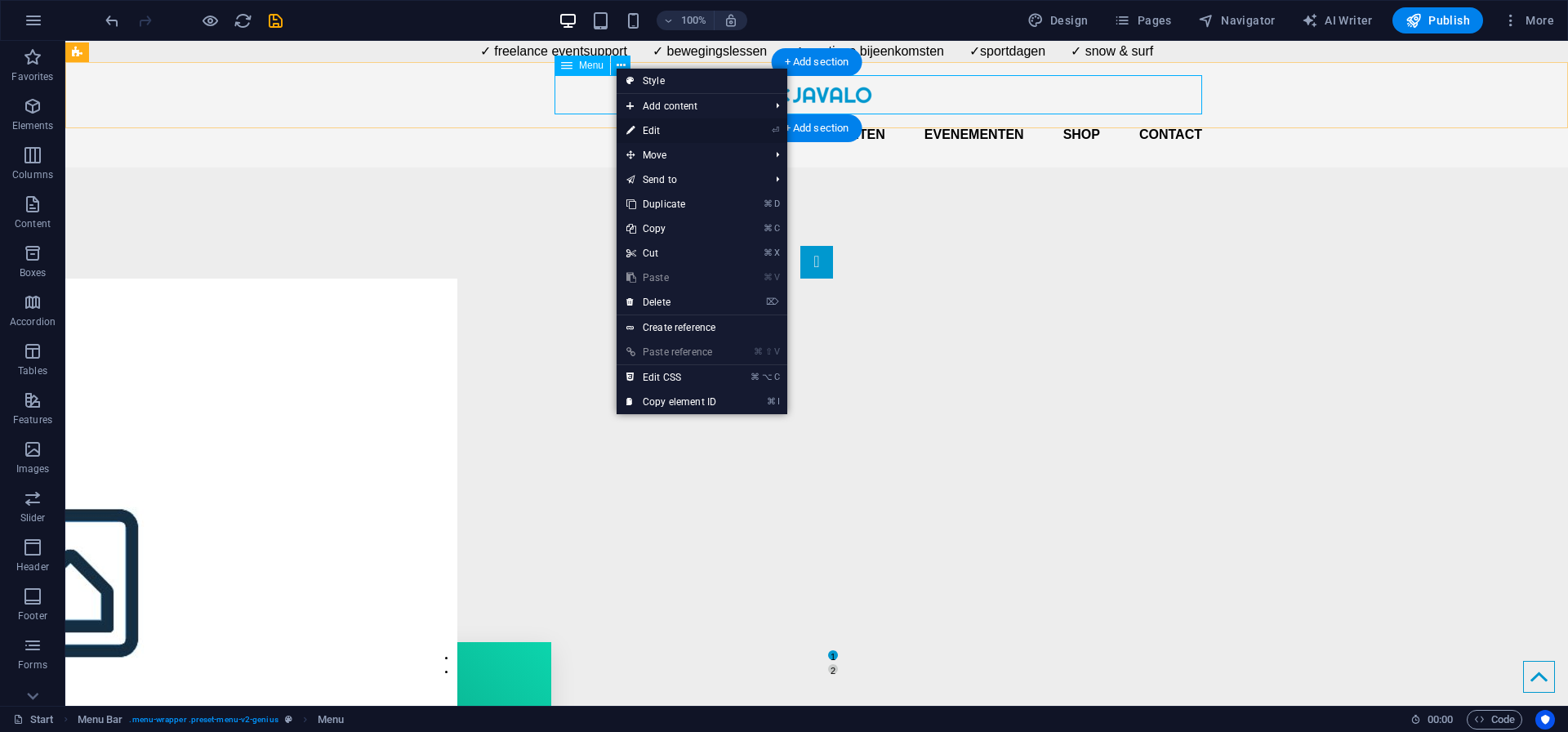
click at [685, 135] on link "⏎ Edit" at bounding box center [671, 130] width 110 height 25
select select
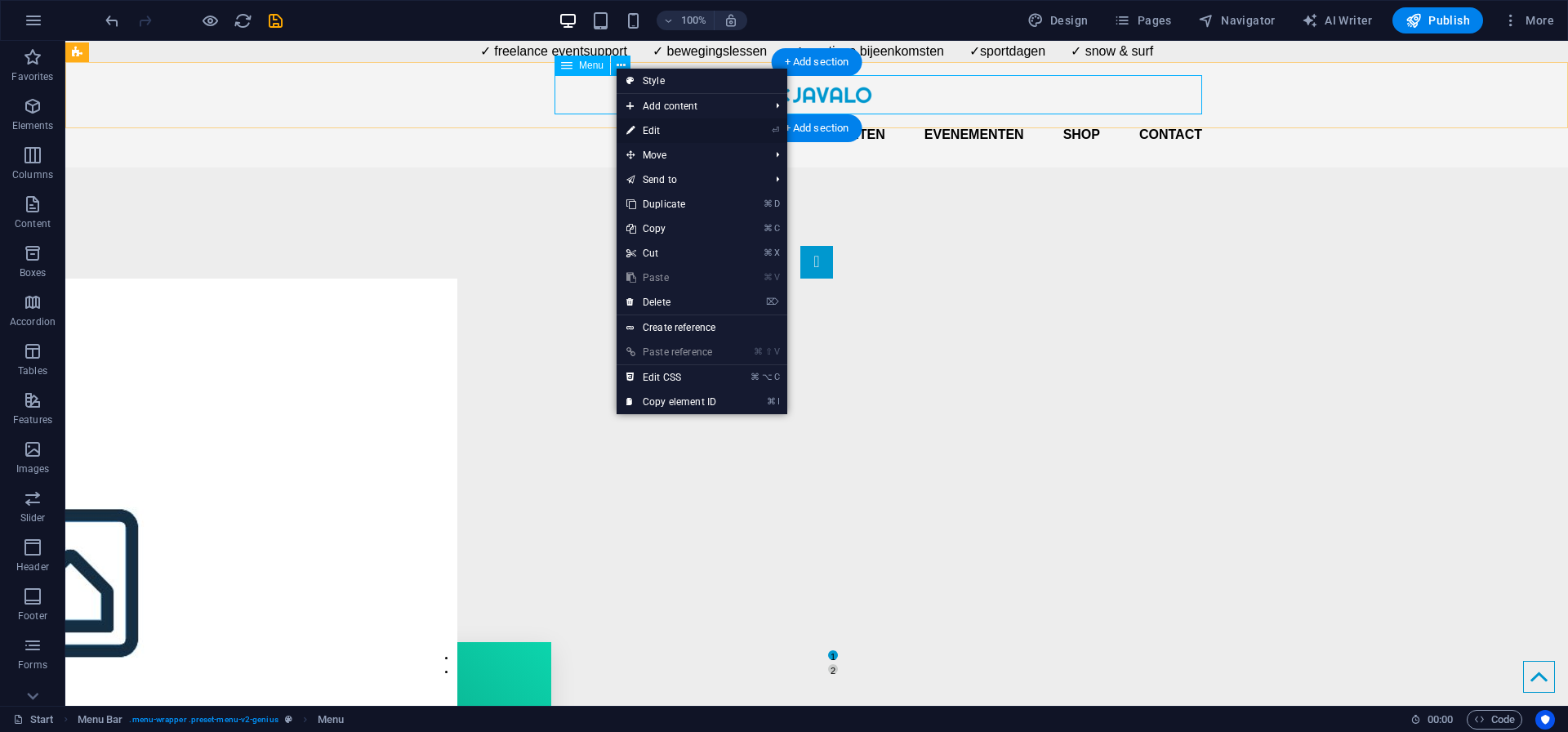
select select
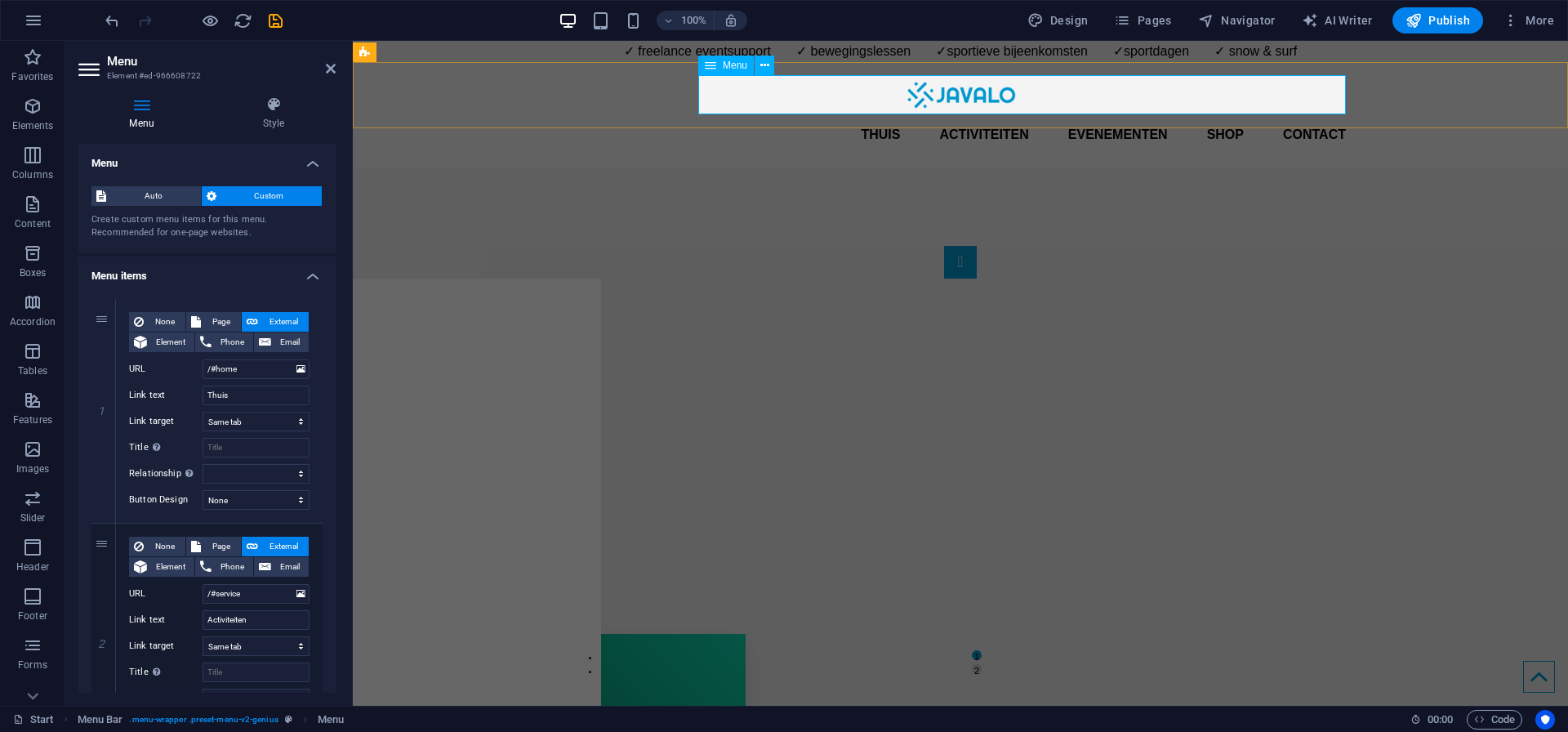
click at [764, 115] on nav "Thuis Activiteiten Evenementen Shop Contact" at bounding box center [959, 134] width 771 height 39
click at [763, 66] on icon at bounding box center [764, 65] width 9 height 17
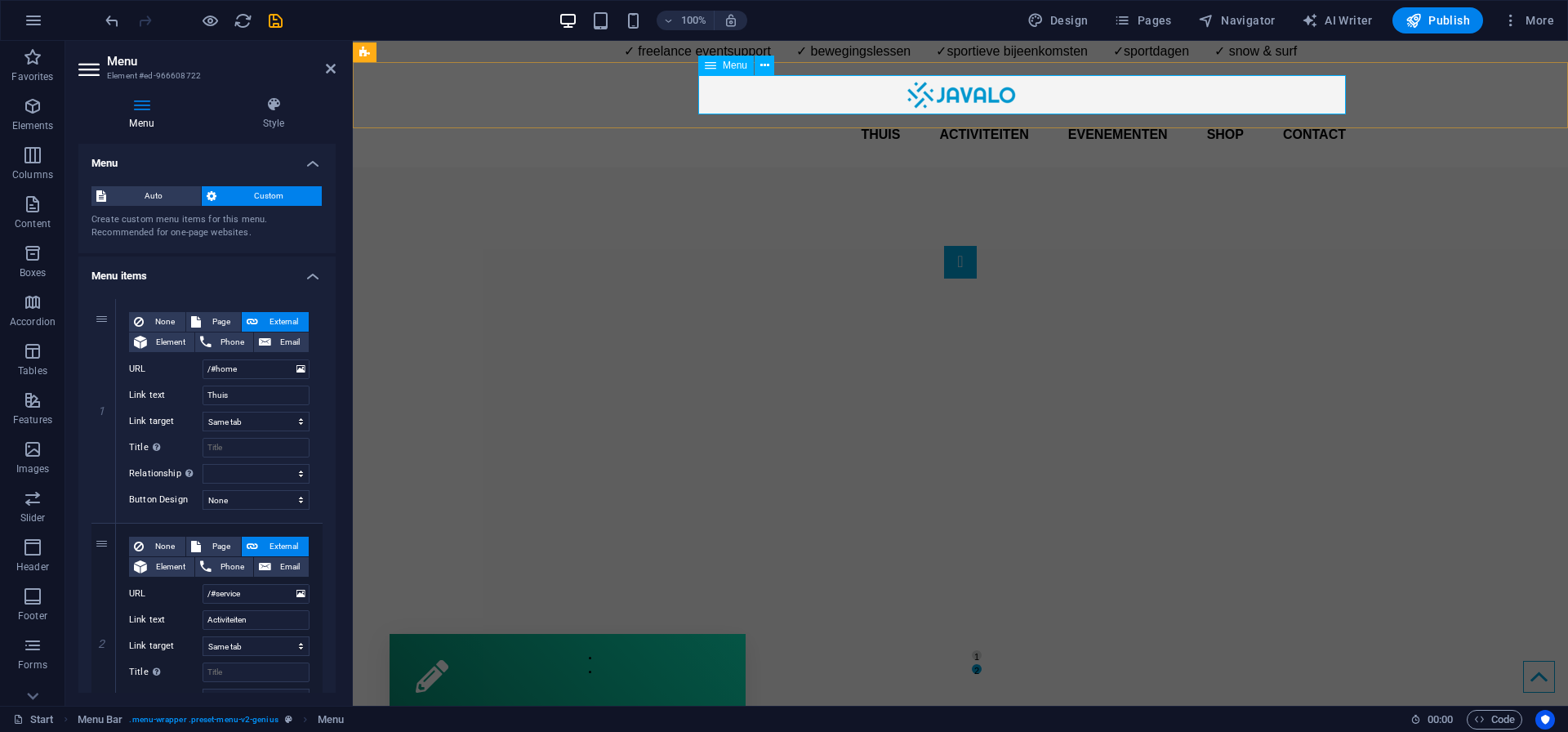
click at [718, 68] on div "Menu" at bounding box center [725, 65] width 55 height 20
click at [763, 71] on icon at bounding box center [764, 65] width 9 height 17
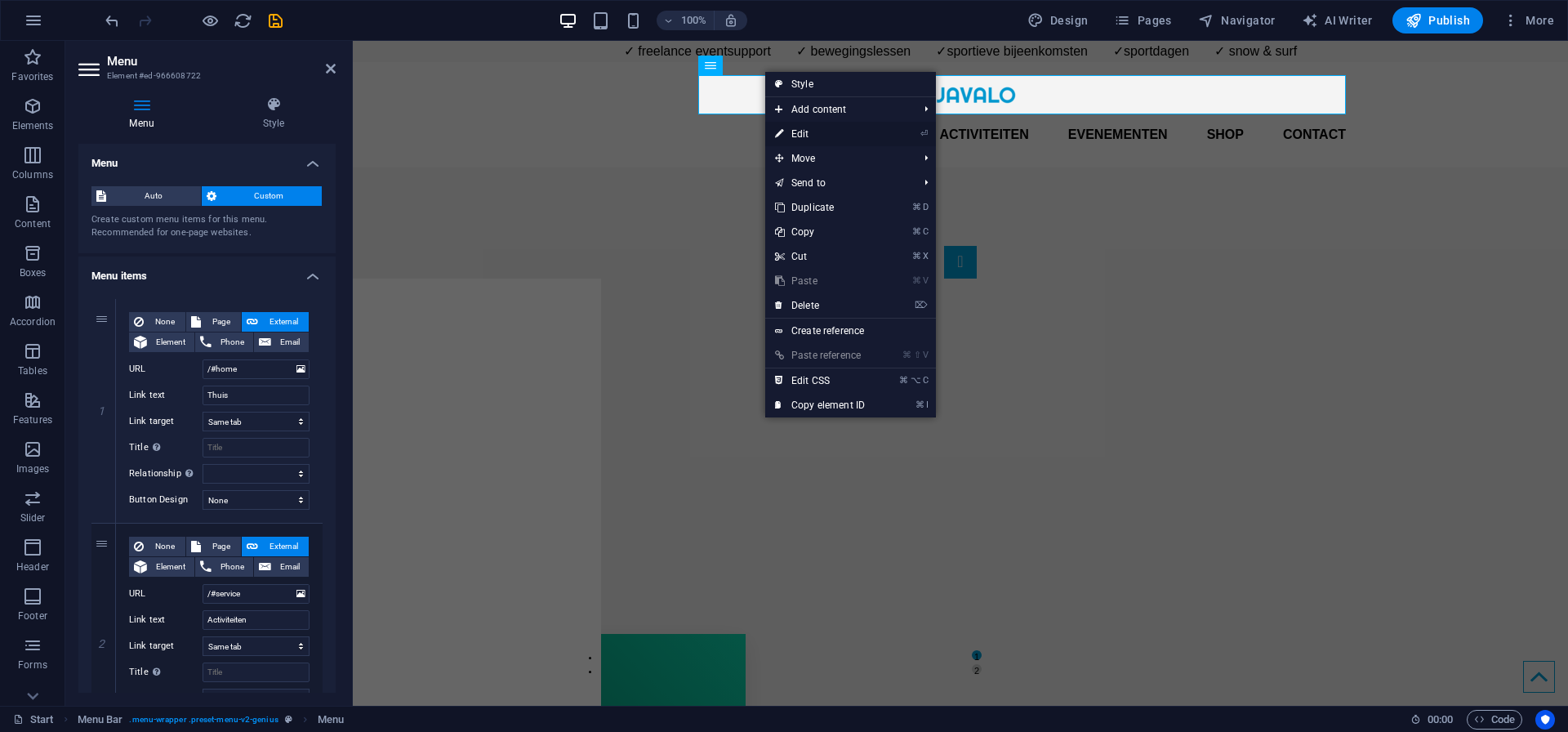
click at [827, 128] on link "⏎ Edit" at bounding box center [819, 133] width 110 height 25
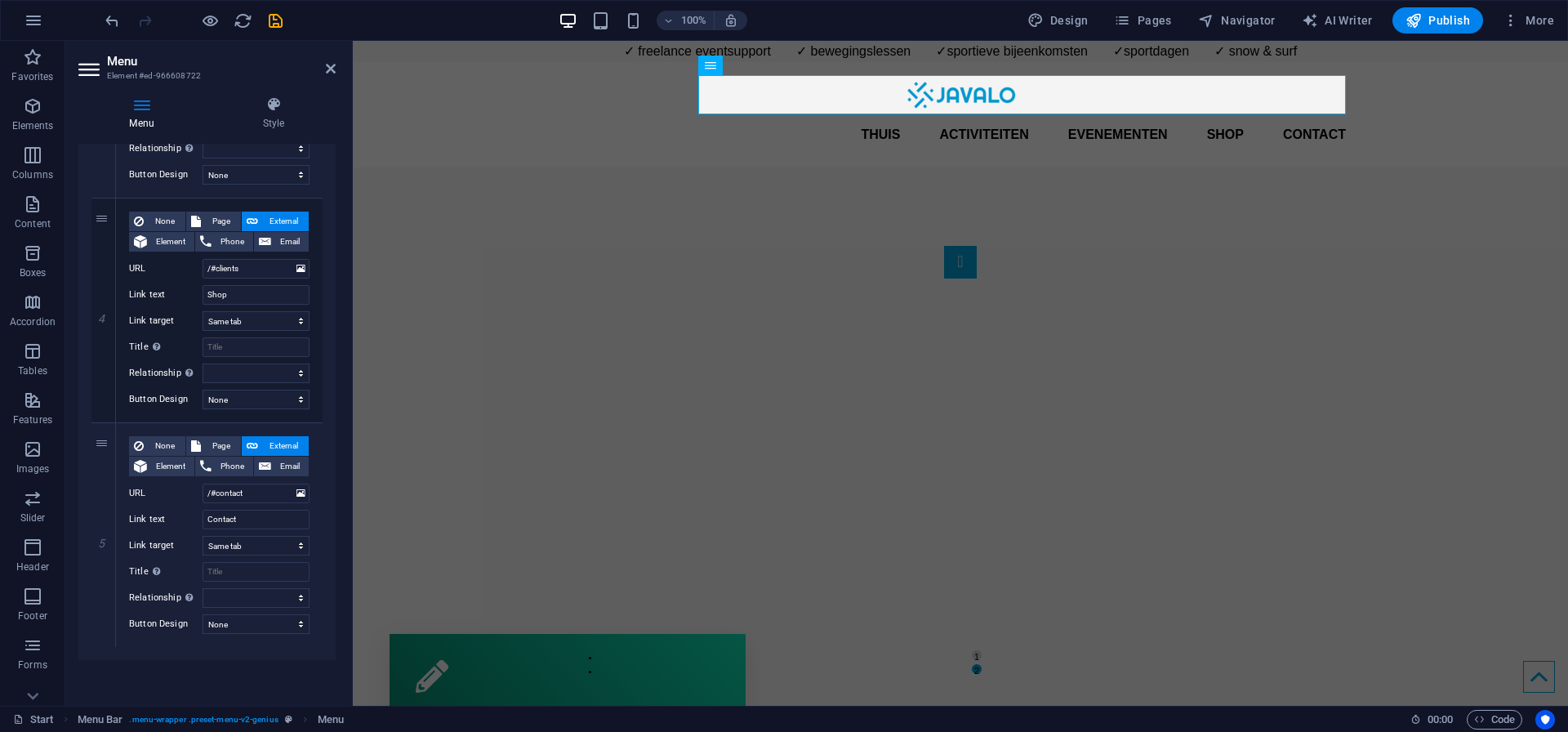
scroll to position [775, 0]
click at [498, 167] on div "1 2" at bounding box center [960, 444] width 1215 height 553
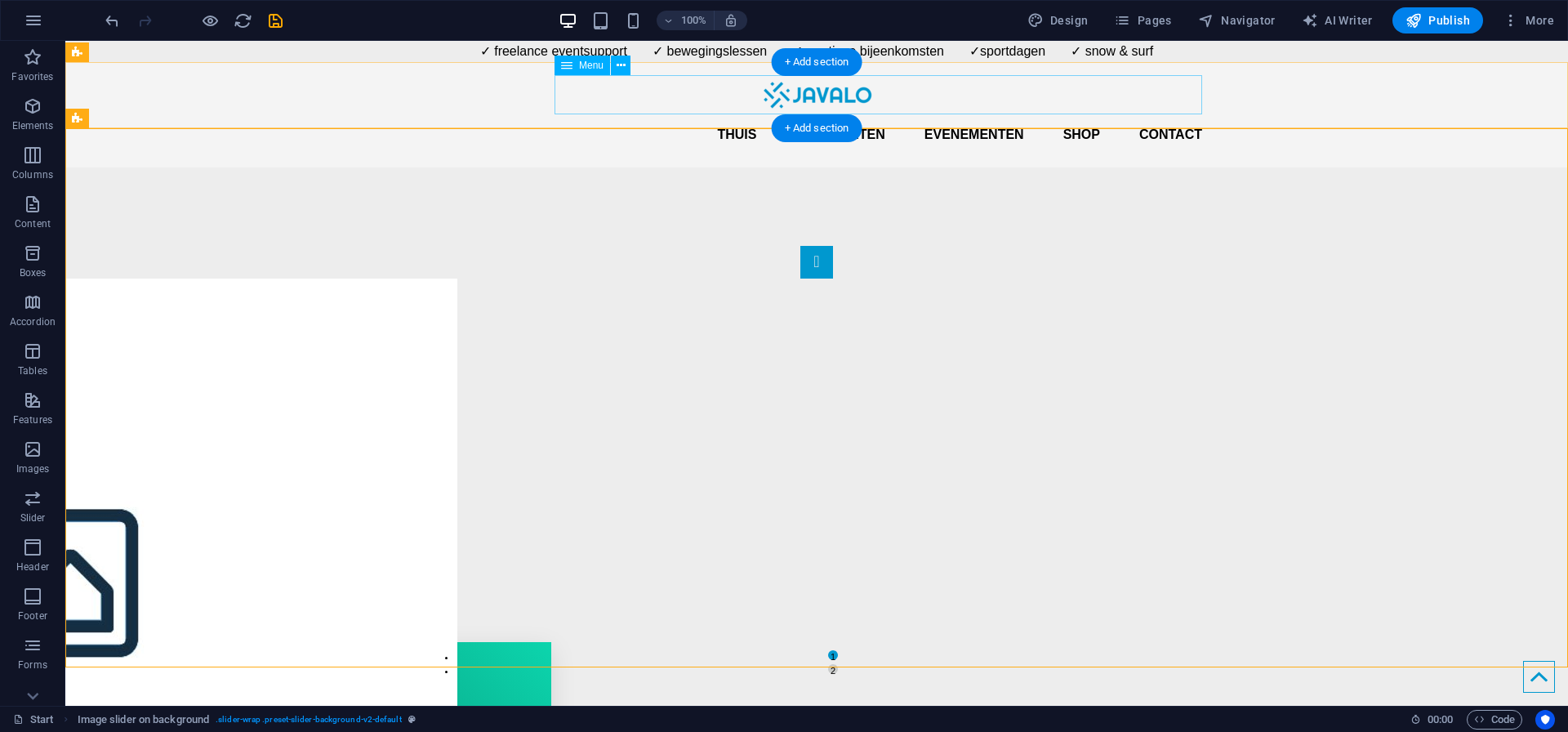
click at [875, 115] on nav "Thuis Activiteiten Evenementen Shop Contact" at bounding box center [816, 134] width 771 height 39
click at [614, 70] on button at bounding box center [620, 65] width 20 height 20
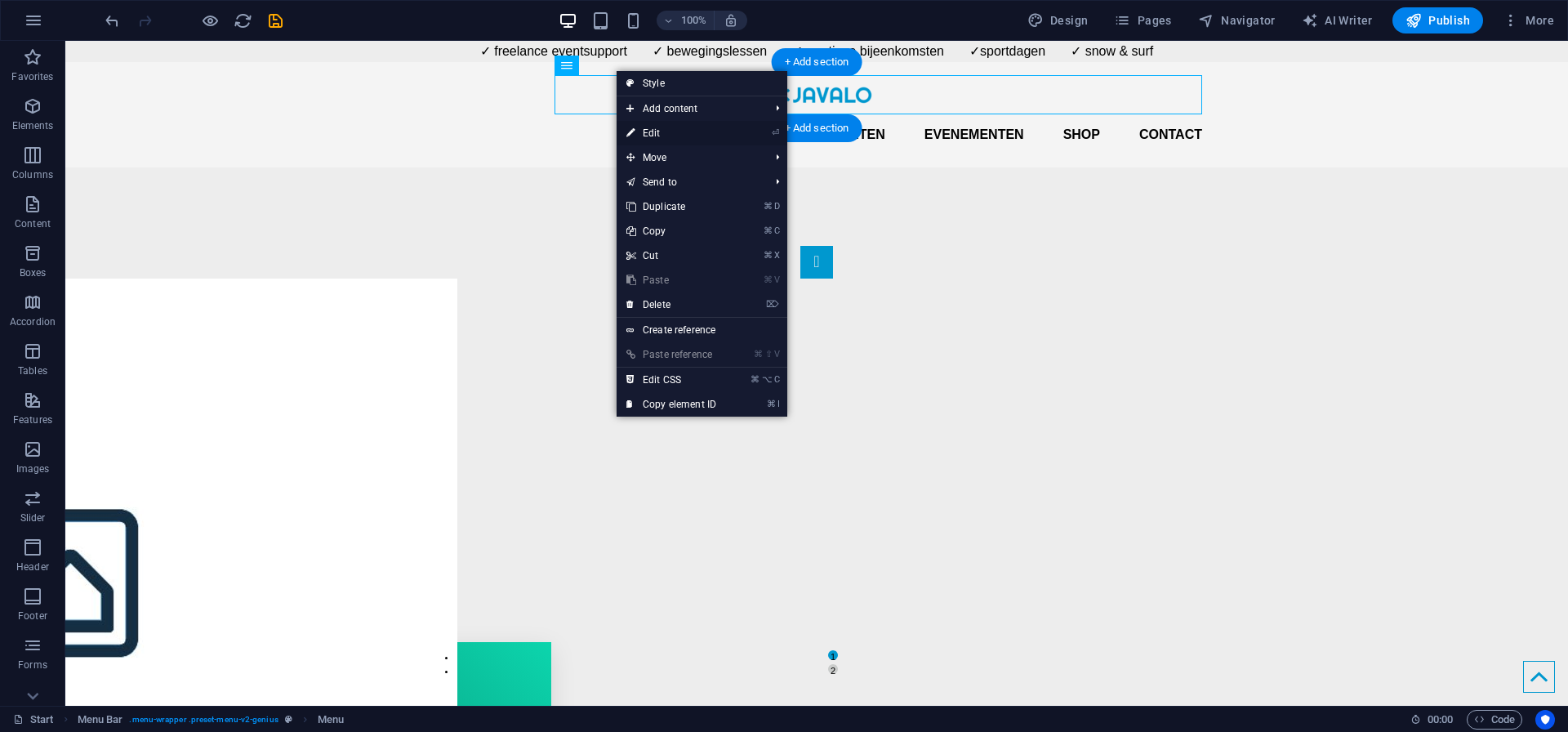
click at [681, 132] on link "⏎ Edit" at bounding box center [671, 133] width 110 height 25
select select
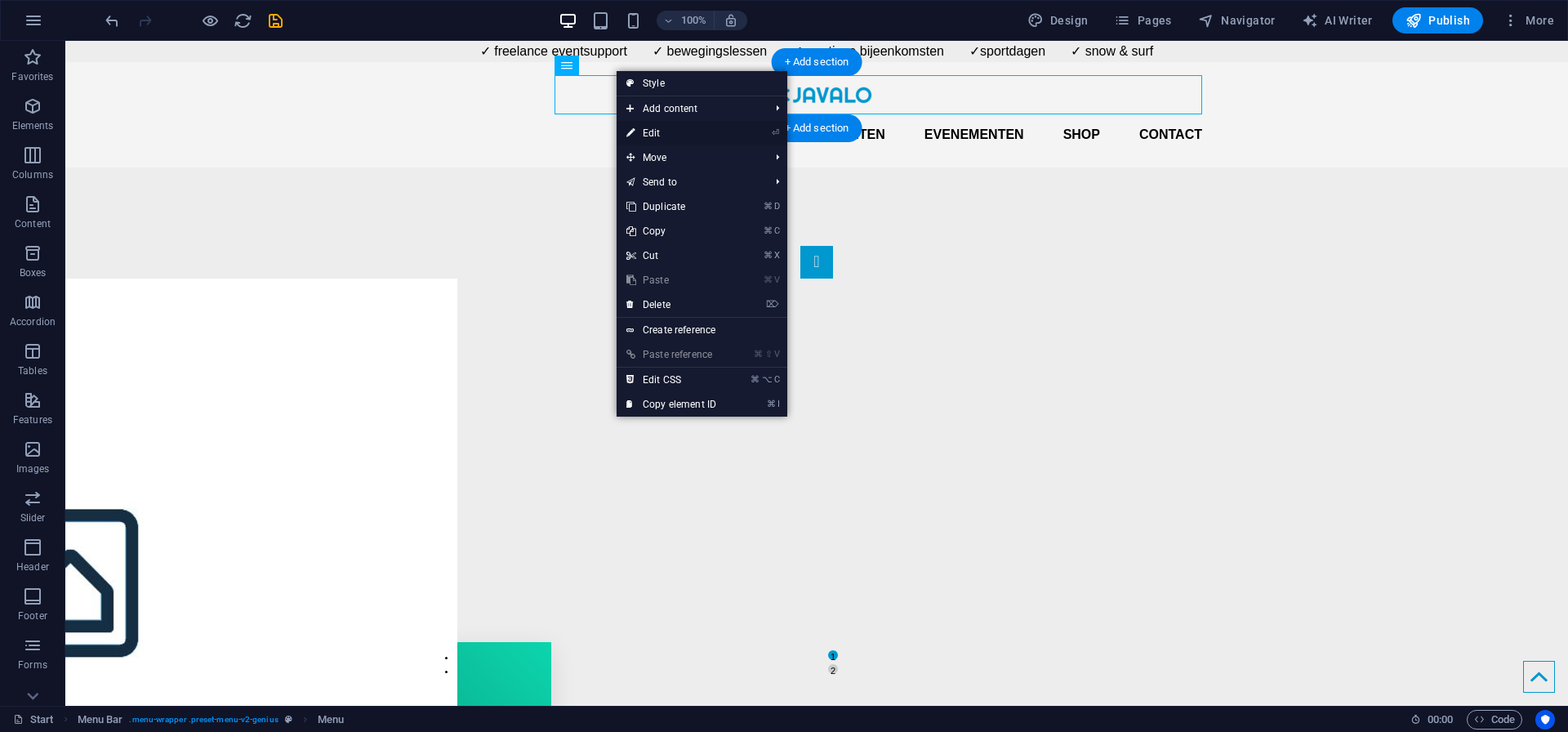
select select
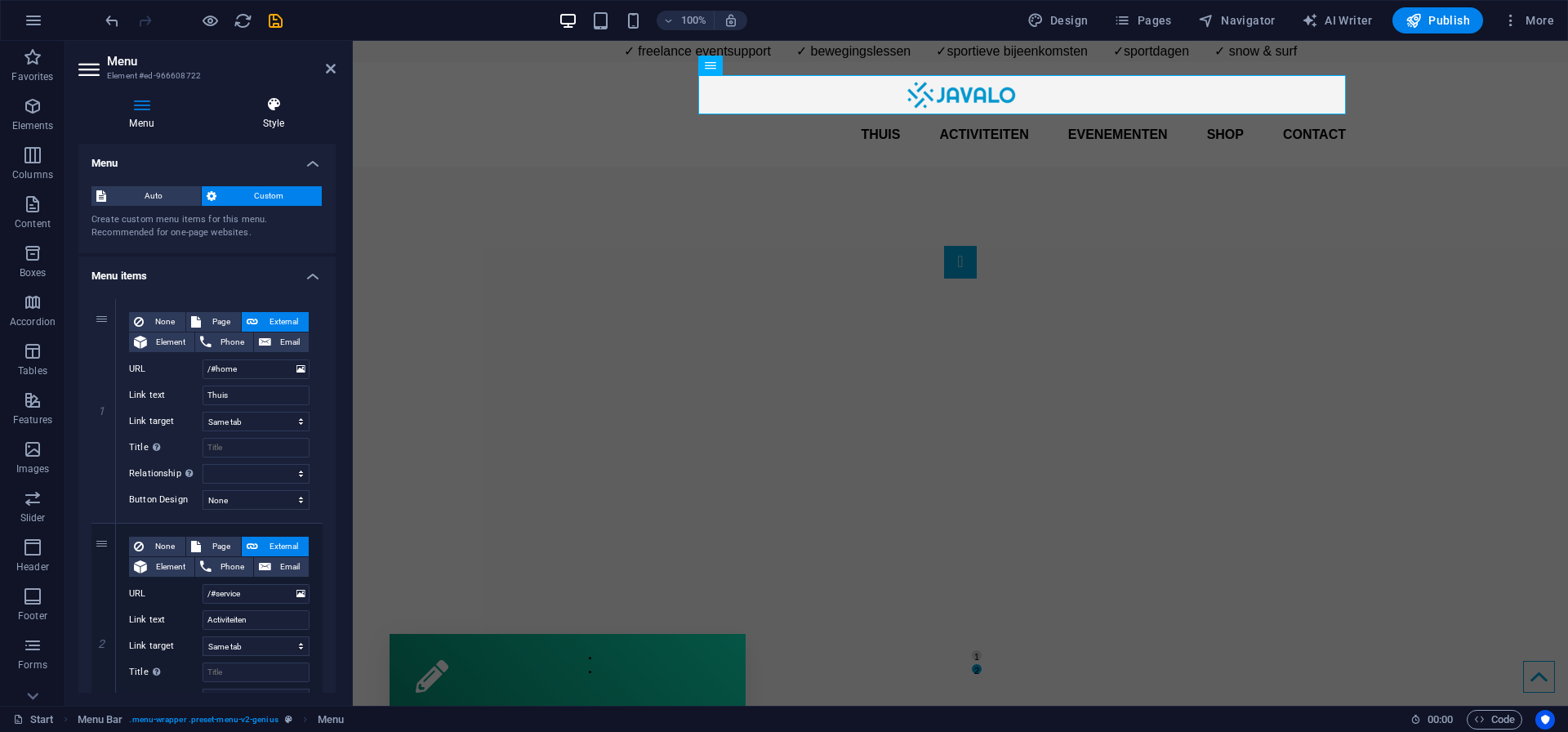
click at [264, 104] on icon at bounding box center [274, 104] width 124 height 16
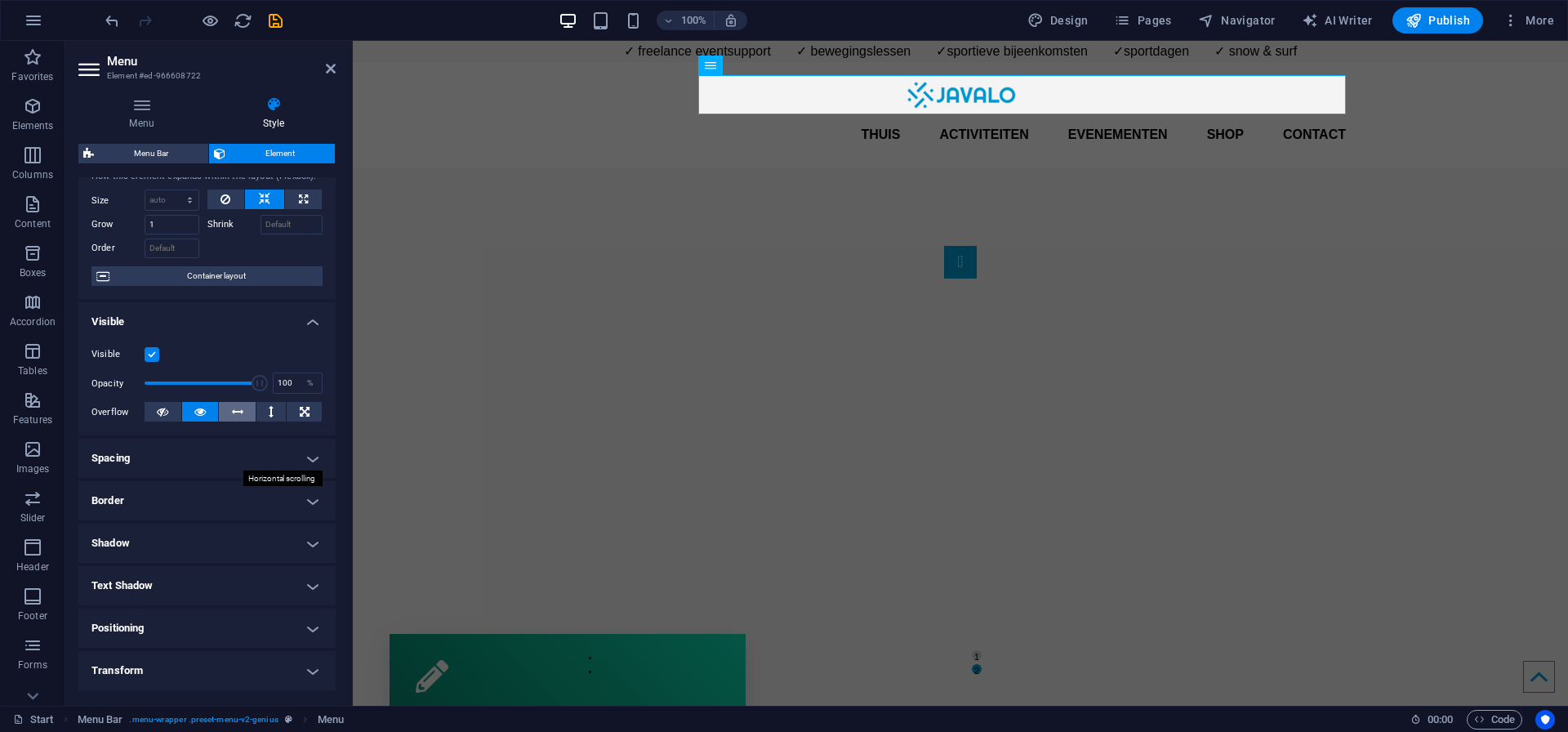
scroll to position [52, 0]
click at [479, 231] on div "1 2" at bounding box center [960, 444] width 1215 height 553
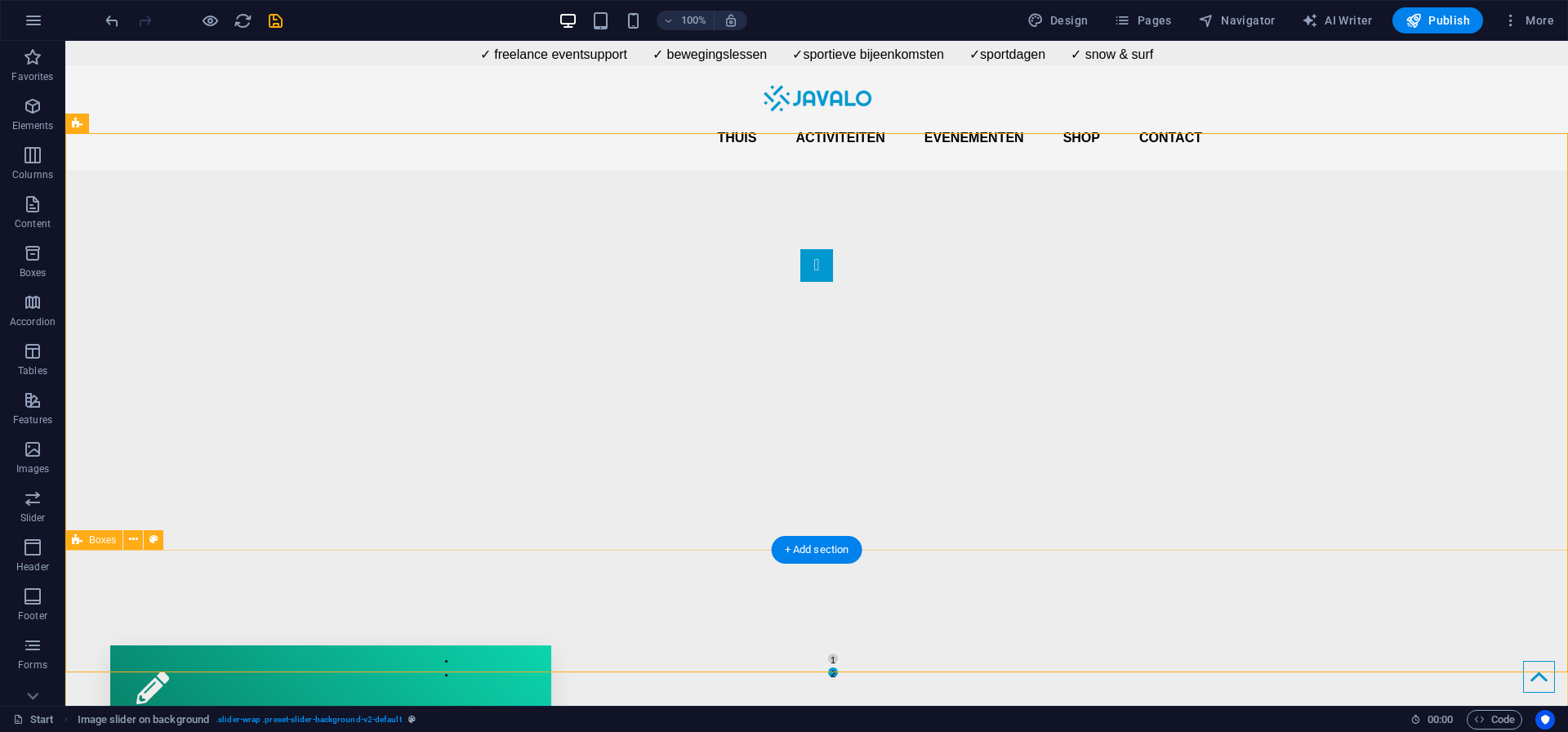
scroll to position [0, 0]
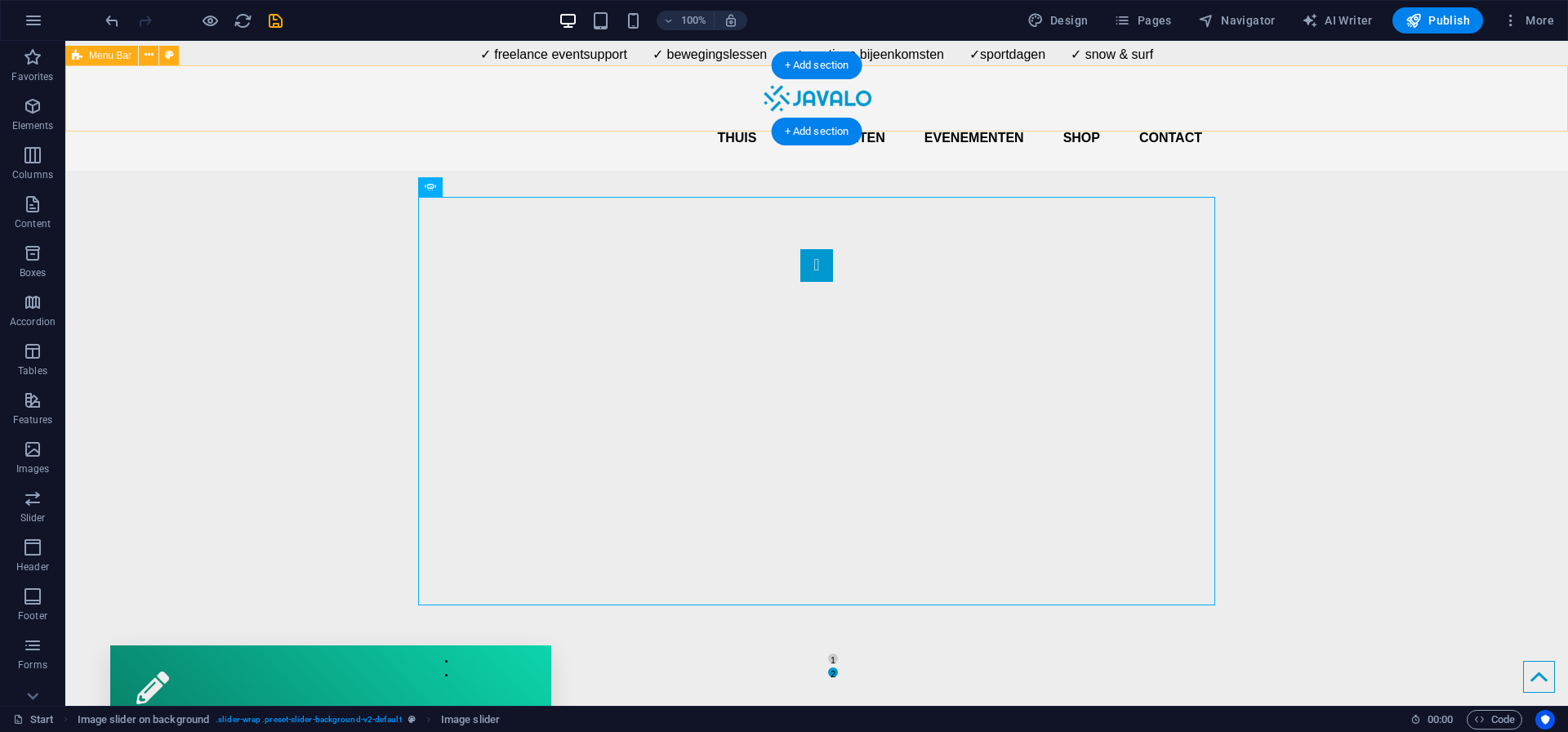
click at [655, 122] on div "Thuis Activiteiten Evenementen Shop Contact Menu" at bounding box center [817, 118] width 1503 height 105
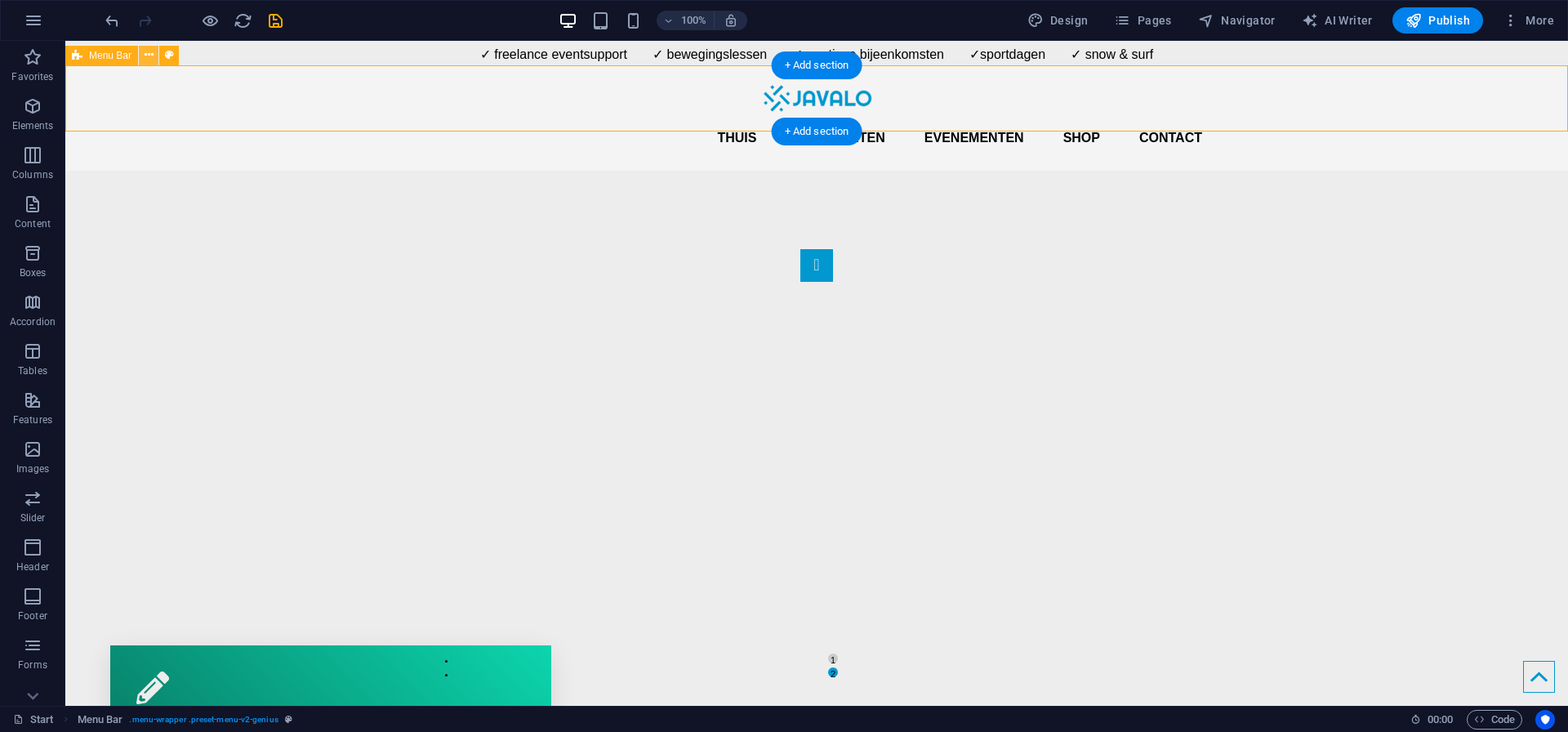
click at [144, 58] on icon at bounding box center [149, 55] width 9 height 17
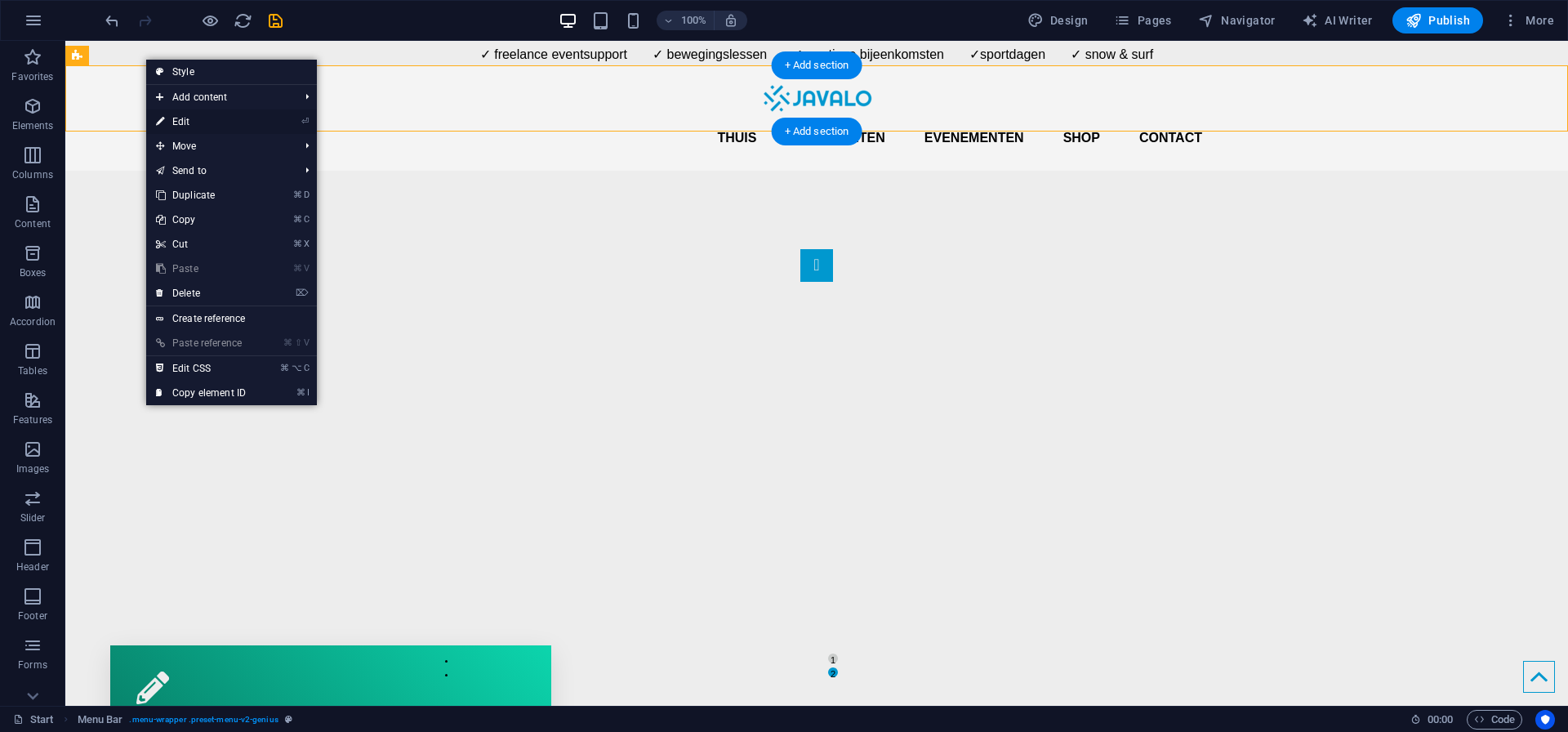
click at [247, 121] on link "⏎ Edit" at bounding box center [201, 122] width 110 height 25
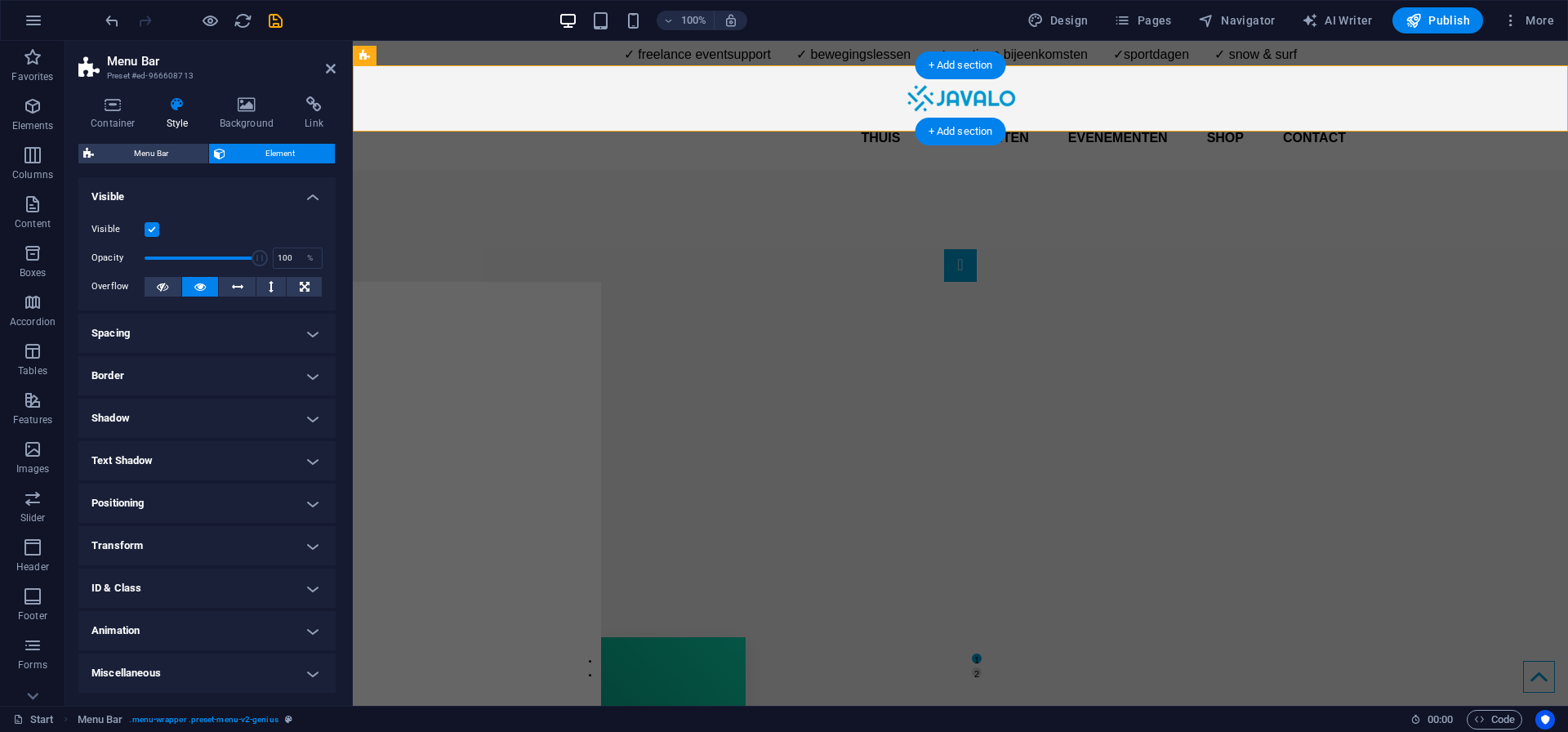
click at [144, 338] on h4 "Spacing" at bounding box center [207, 333] width 258 height 39
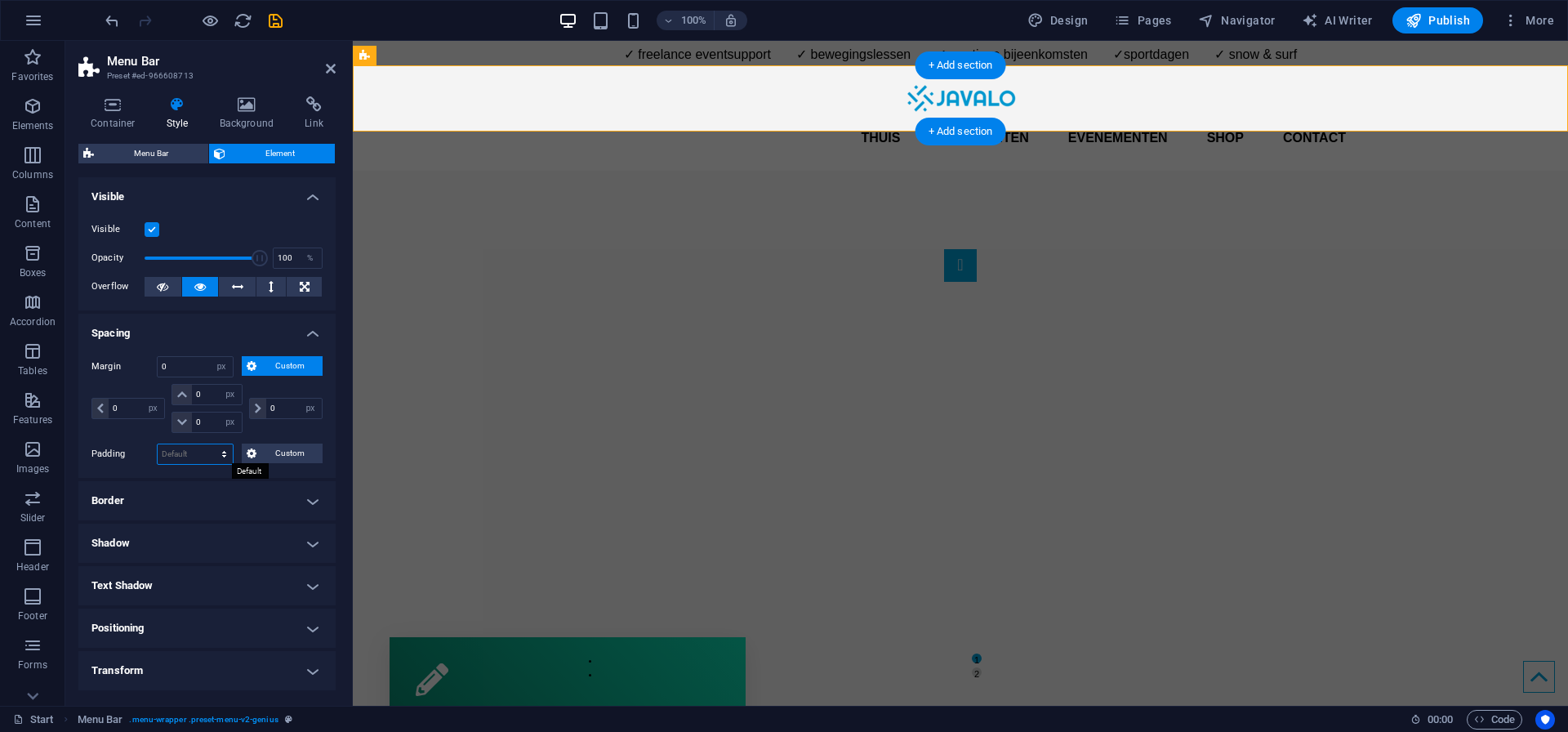
select select "px"
type input "0"
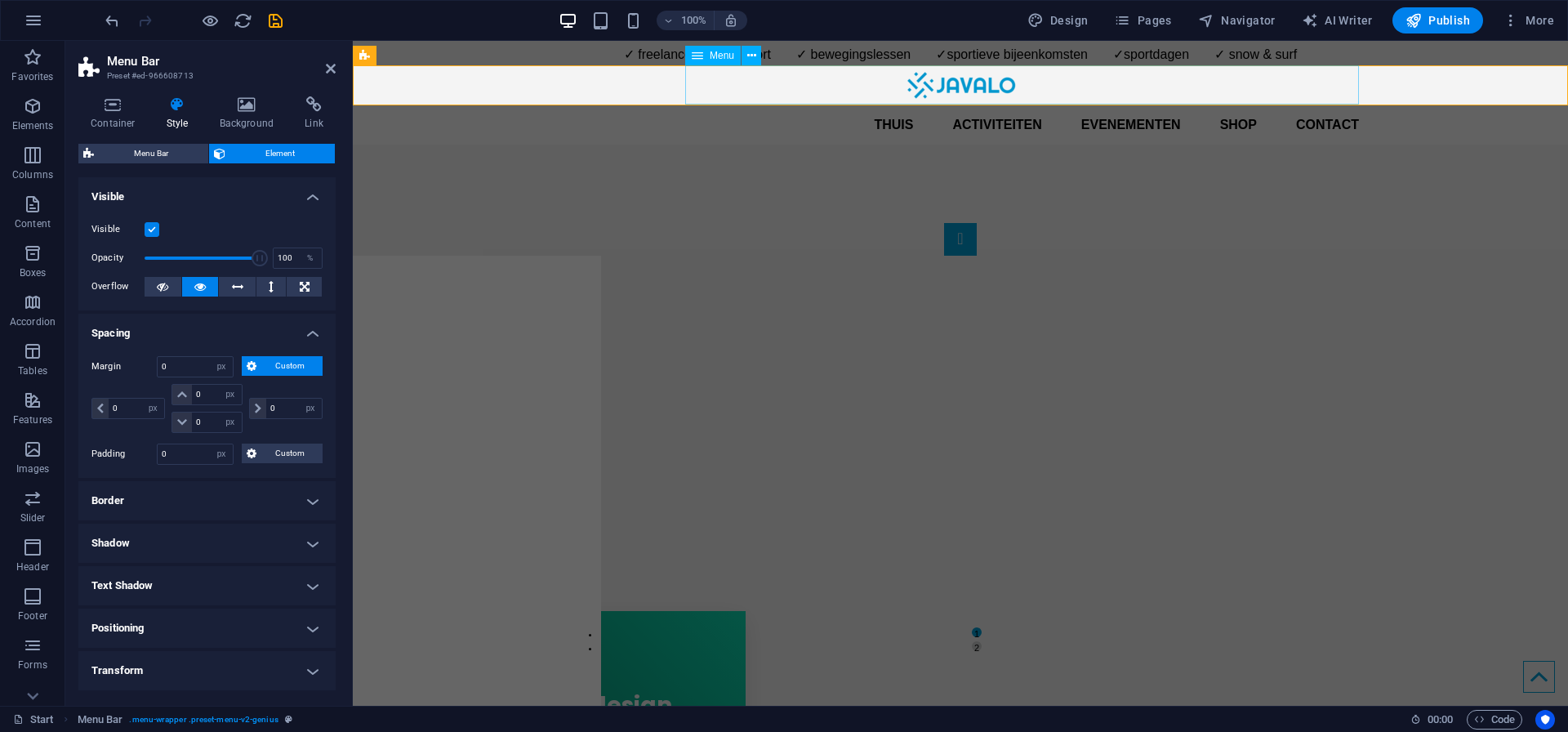
click at [1340, 105] on nav "Thuis Activiteiten Evenementen Shop Contact" at bounding box center [960, 125] width 797 height 39
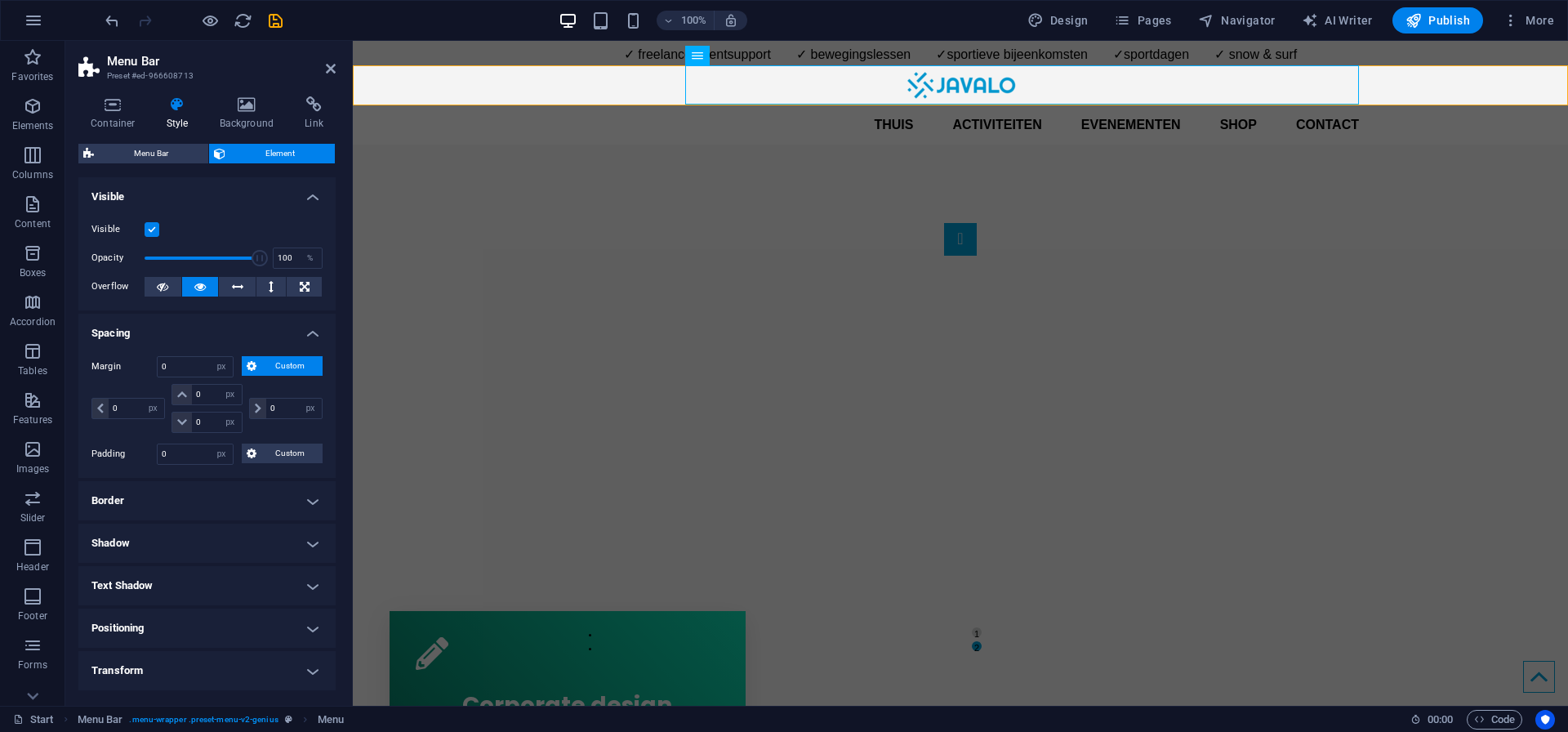
click at [138, 503] on h4 "Border" at bounding box center [207, 501] width 258 height 39
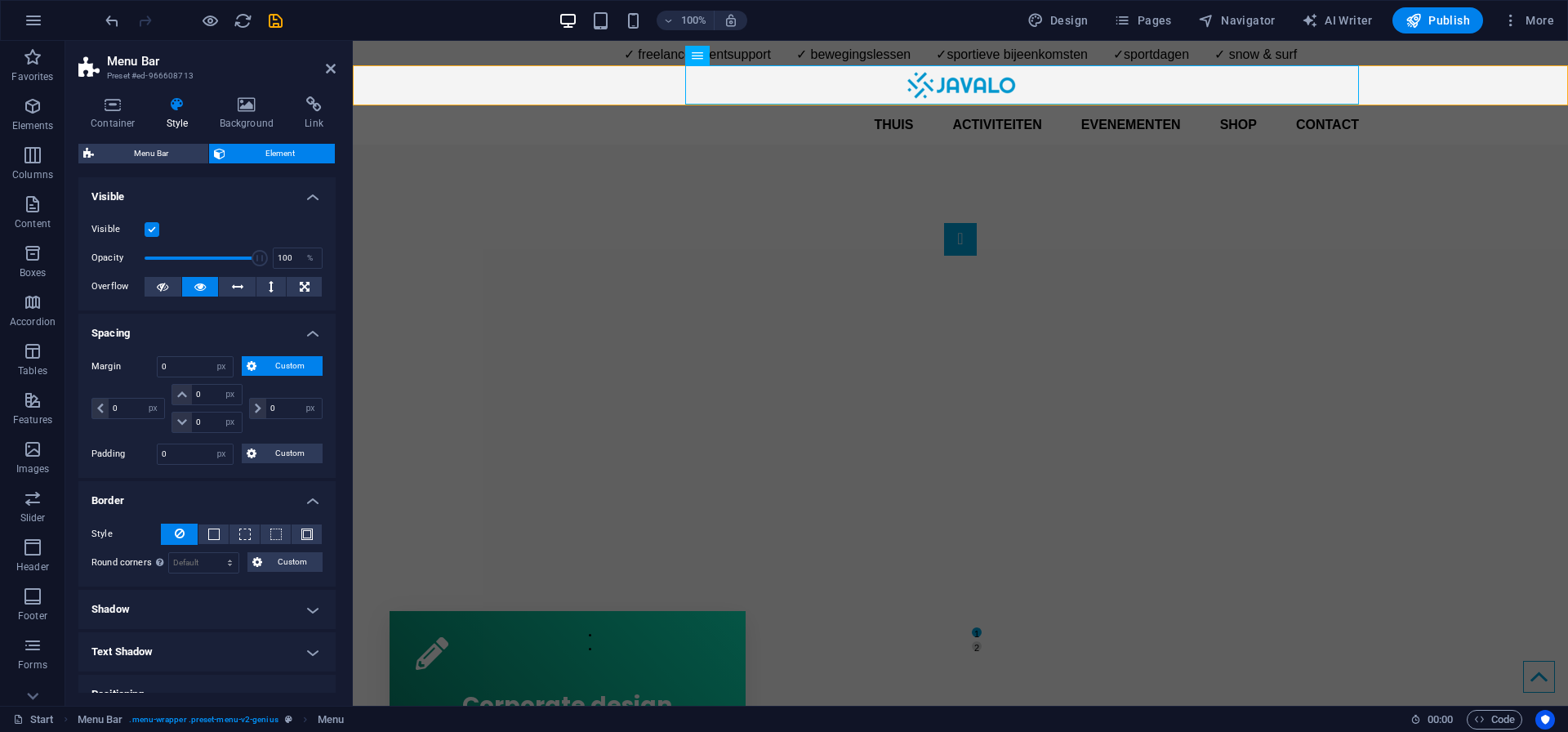
click at [138, 503] on h4 "Border" at bounding box center [207, 496] width 258 height 30
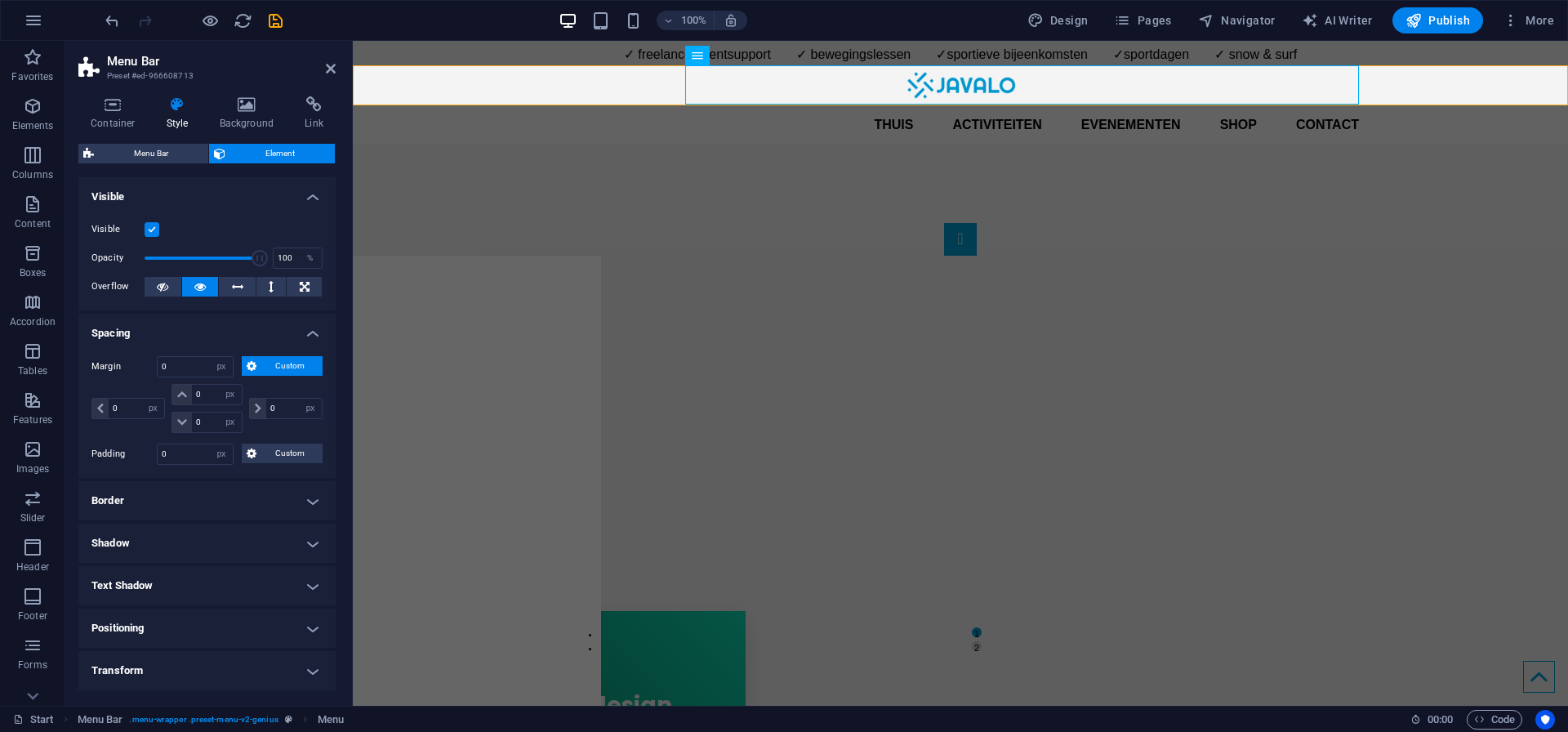
click at [139, 549] on h4 "Shadow" at bounding box center [207, 543] width 258 height 39
click at [139, 549] on h4 "Shadow" at bounding box center [207, 538] width 258 height 30
click at [153, 583] on h4 "Text Shadow" at bounding box center [207, 586] width 258 height 39
click at [153, 583] on h4 "Text Shadow" at bounding box center [207, 581] width 258 height 30
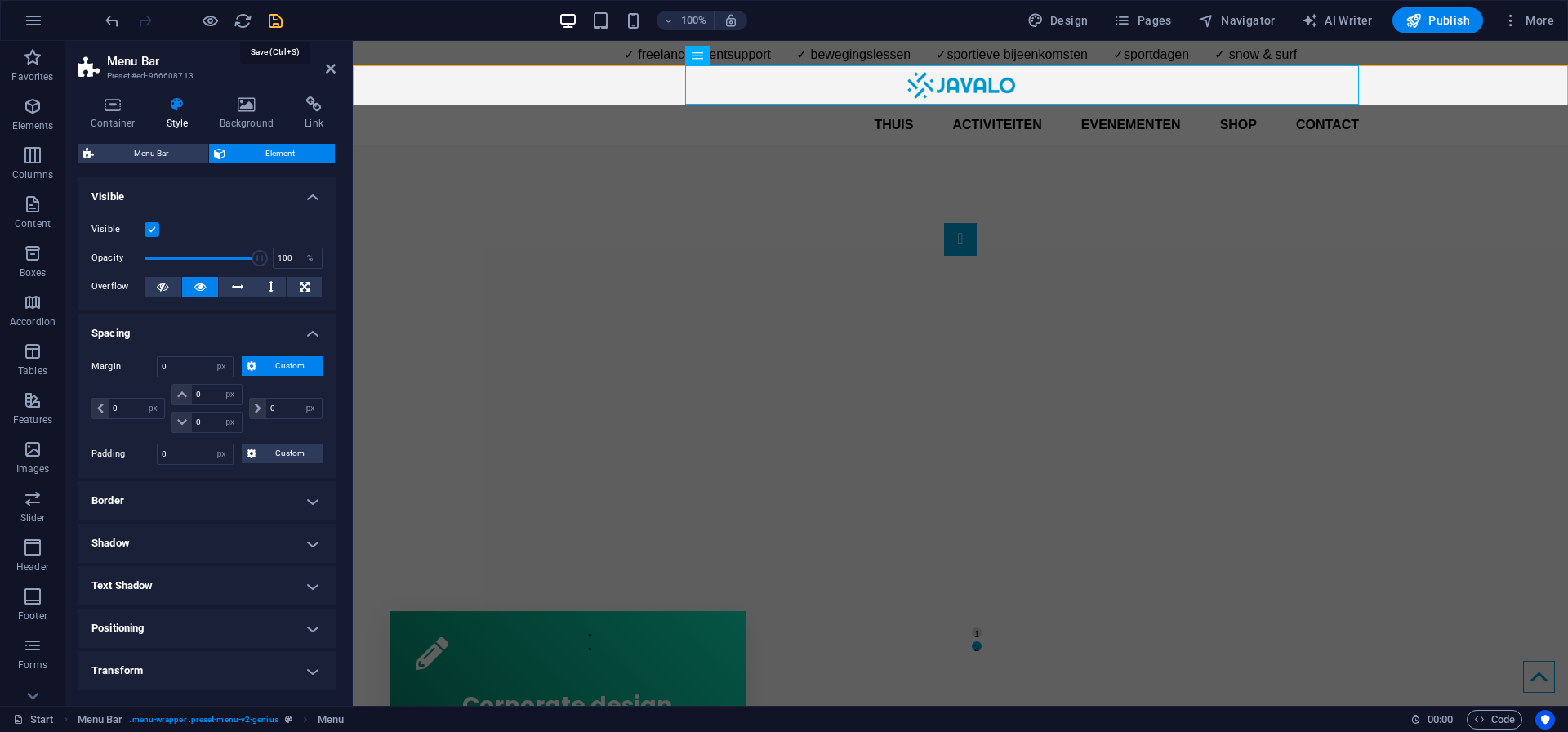
click at [275, 16] on icon "save" at bounding box center [275, 20] width 19 height 19
checkbox input "false"
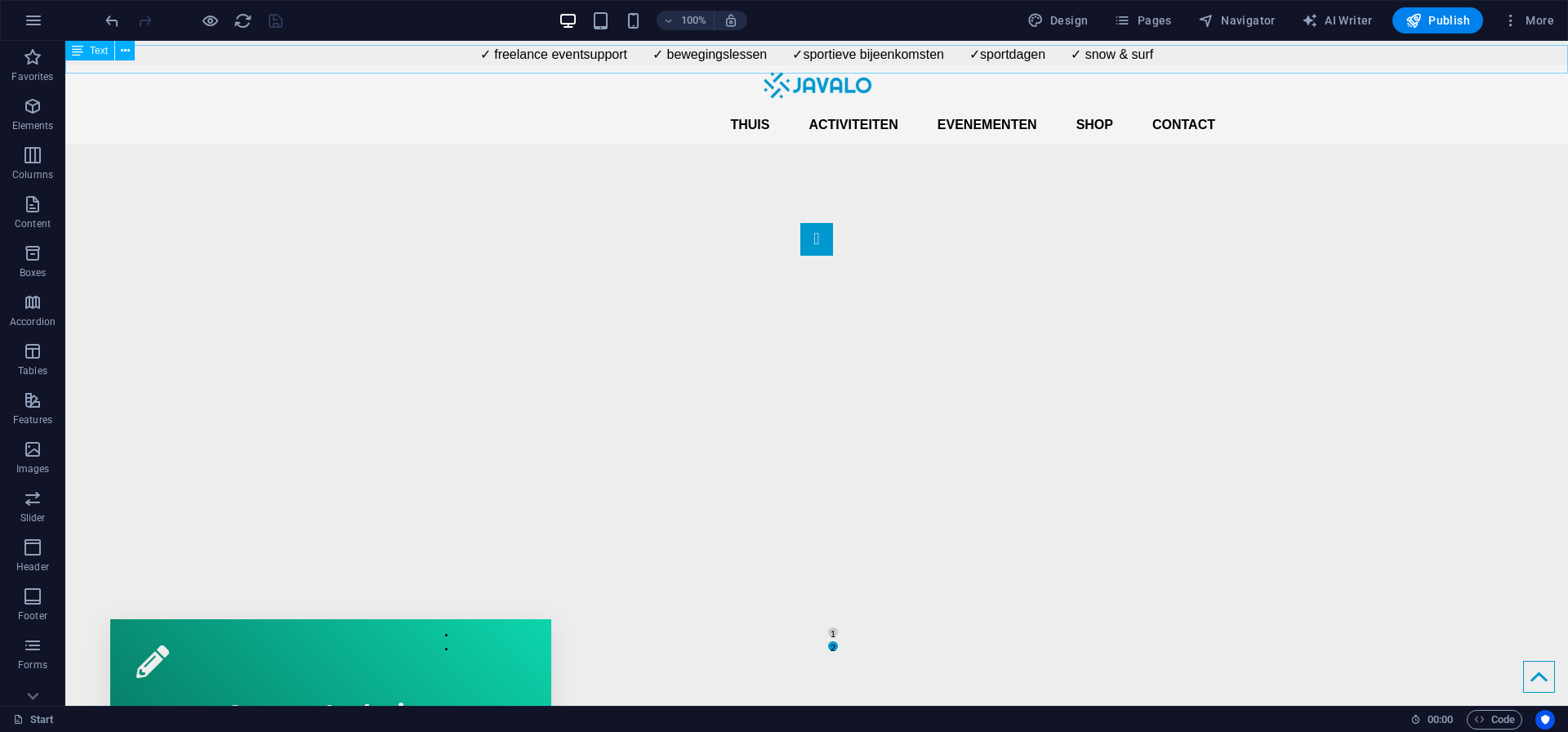
click at [611, 55] on div "✓ freelance eventsupport ✓ bewegingslessen ✓sportieve bijeenkomsten ✓sportdagen…" at bounding box center [817, 60] width 1503 height 29
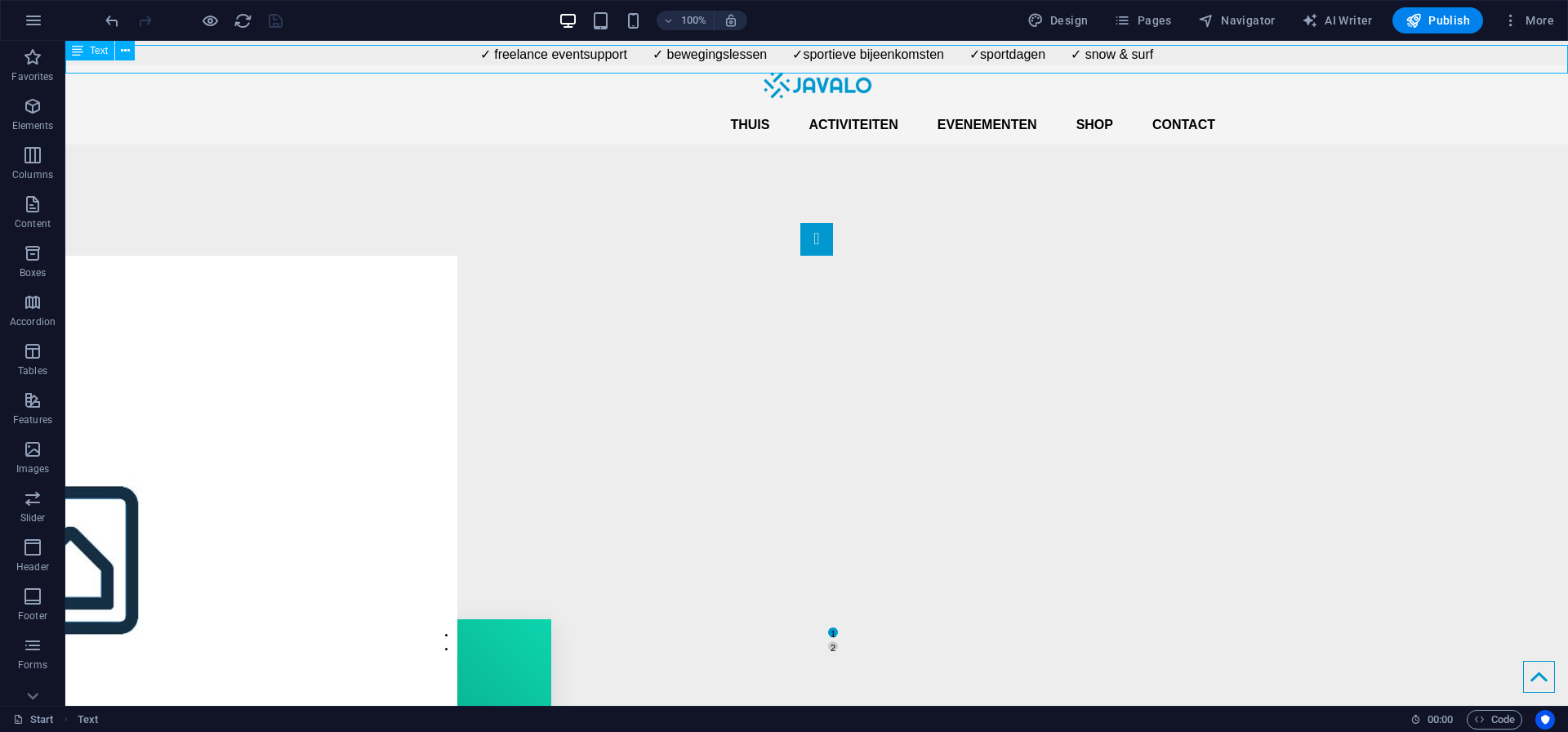
click at [611, 55] on div "✓ freelance eventsupport ✓ bewegingslessen ✓sportieve bijeenkomsten ✓sportdagen…" at bounding box center [817, 60] width 1503 height 29
select select "px"
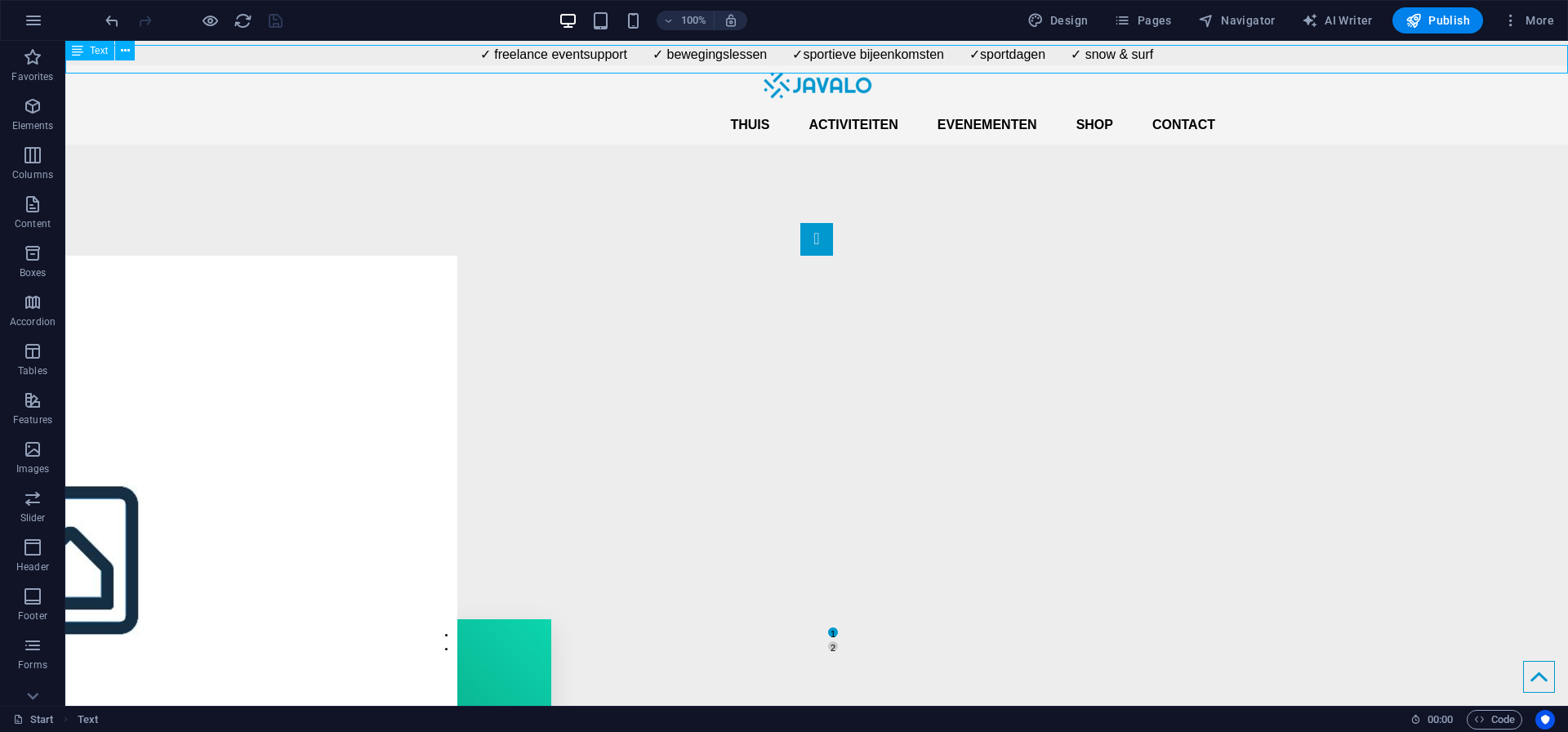
select select "px"
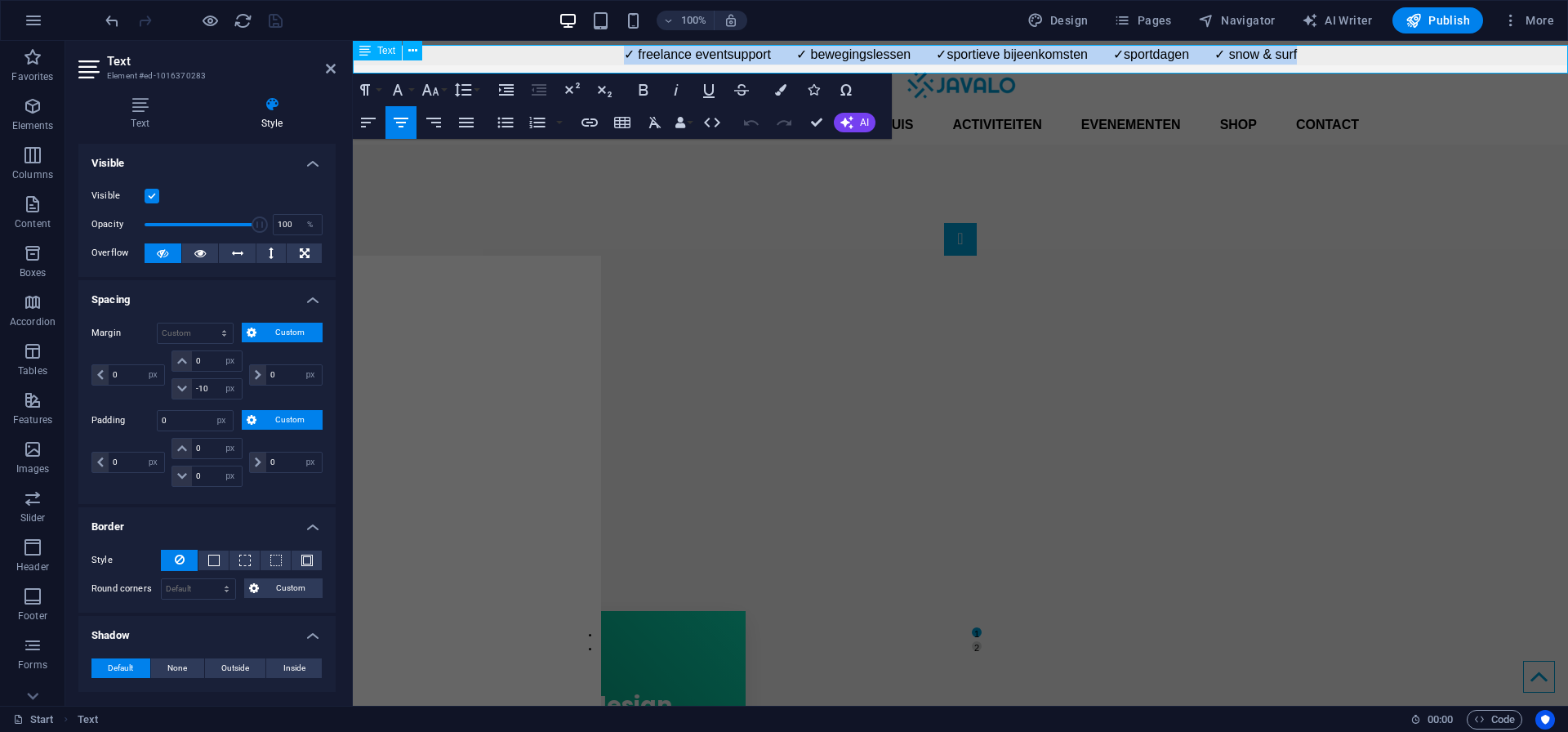
drag, startPoint x: 625, startPoint y: 52, endPoint x: 1305, endPoint y: 52, distance: 680.0
click at [1305, 52] on p "✓ freelance eventsupport ✓ bewegingslessen ✓sportieve bijeenkomsten ✓sportdagen…" at bounding box center [960, 54] width 1215 height 20
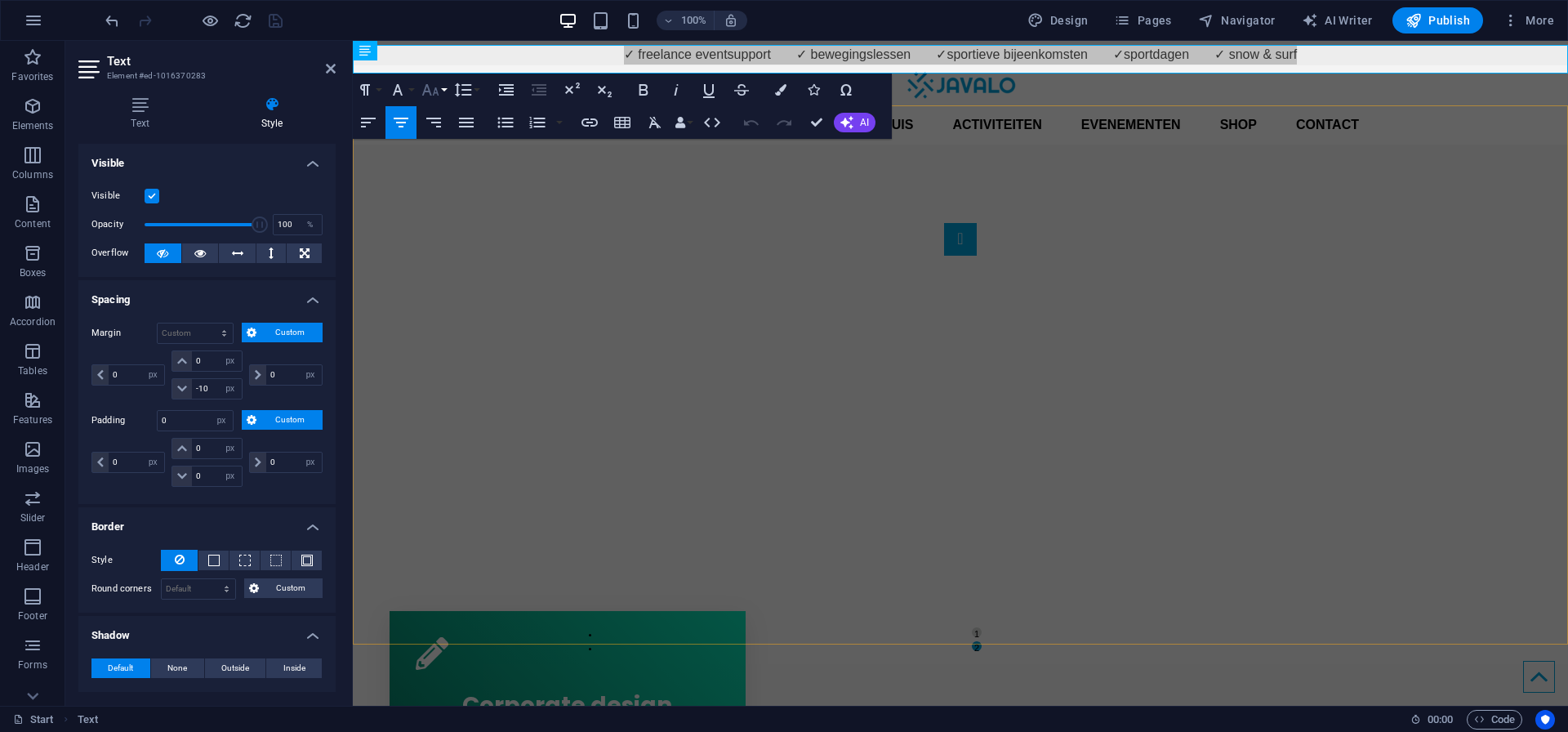
click at [431, 89] on icon "button" at bounding box center [430, 89] width 20 height 20
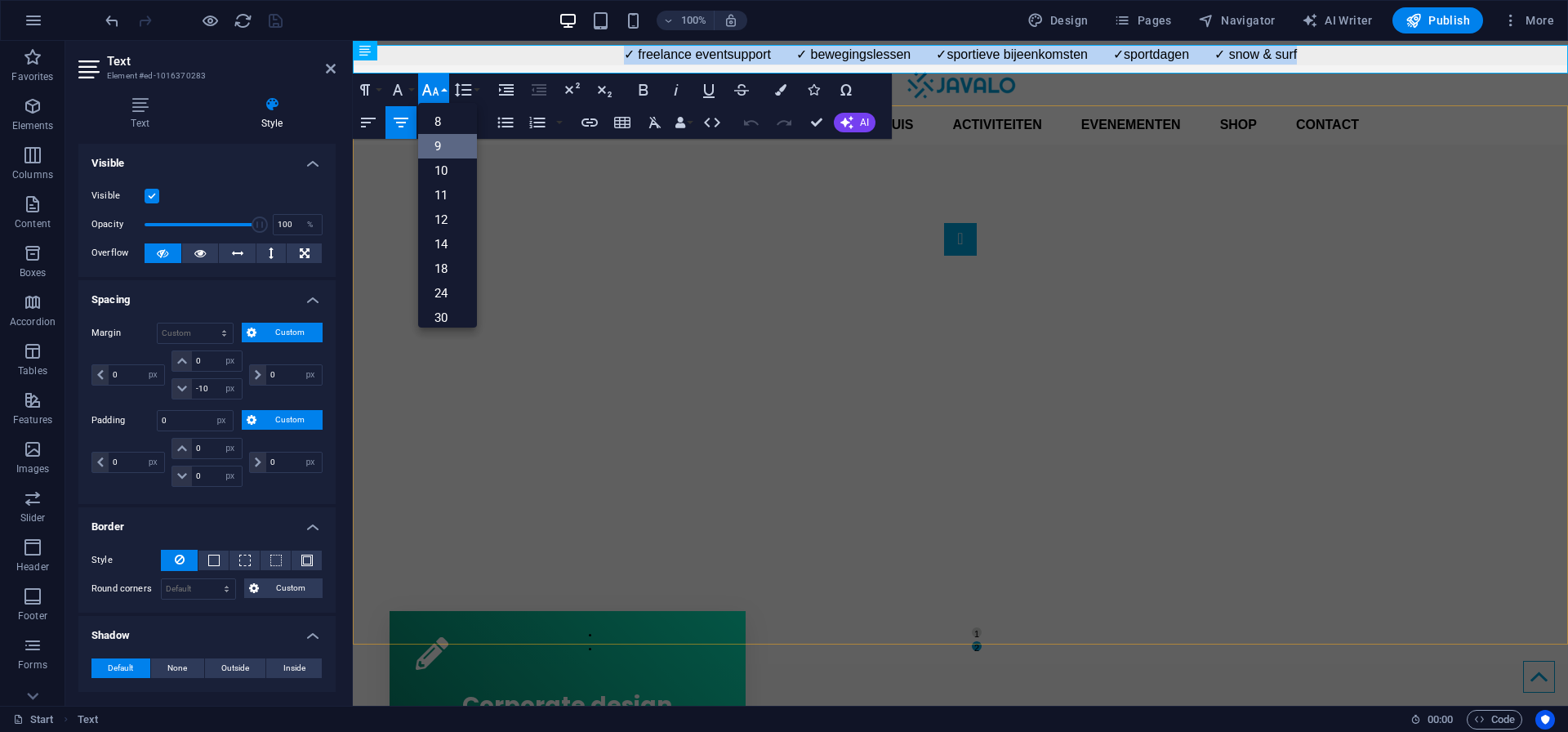
click at [437, 142] on link "9" at bounding box center [447, 146] width 59 height 25
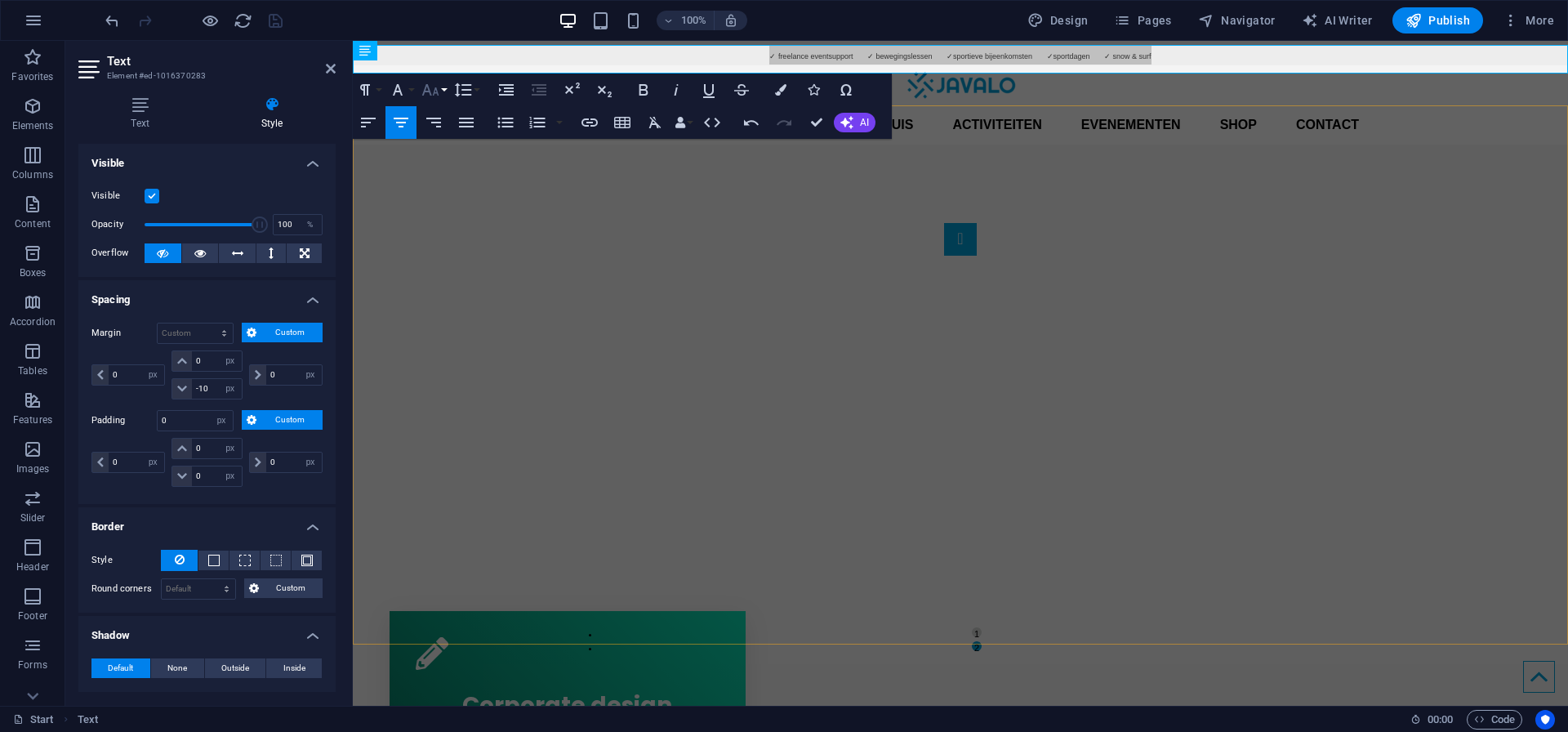
click at [439, 94] on icon "button" at bounding box center [430, 89] width 20 height 20
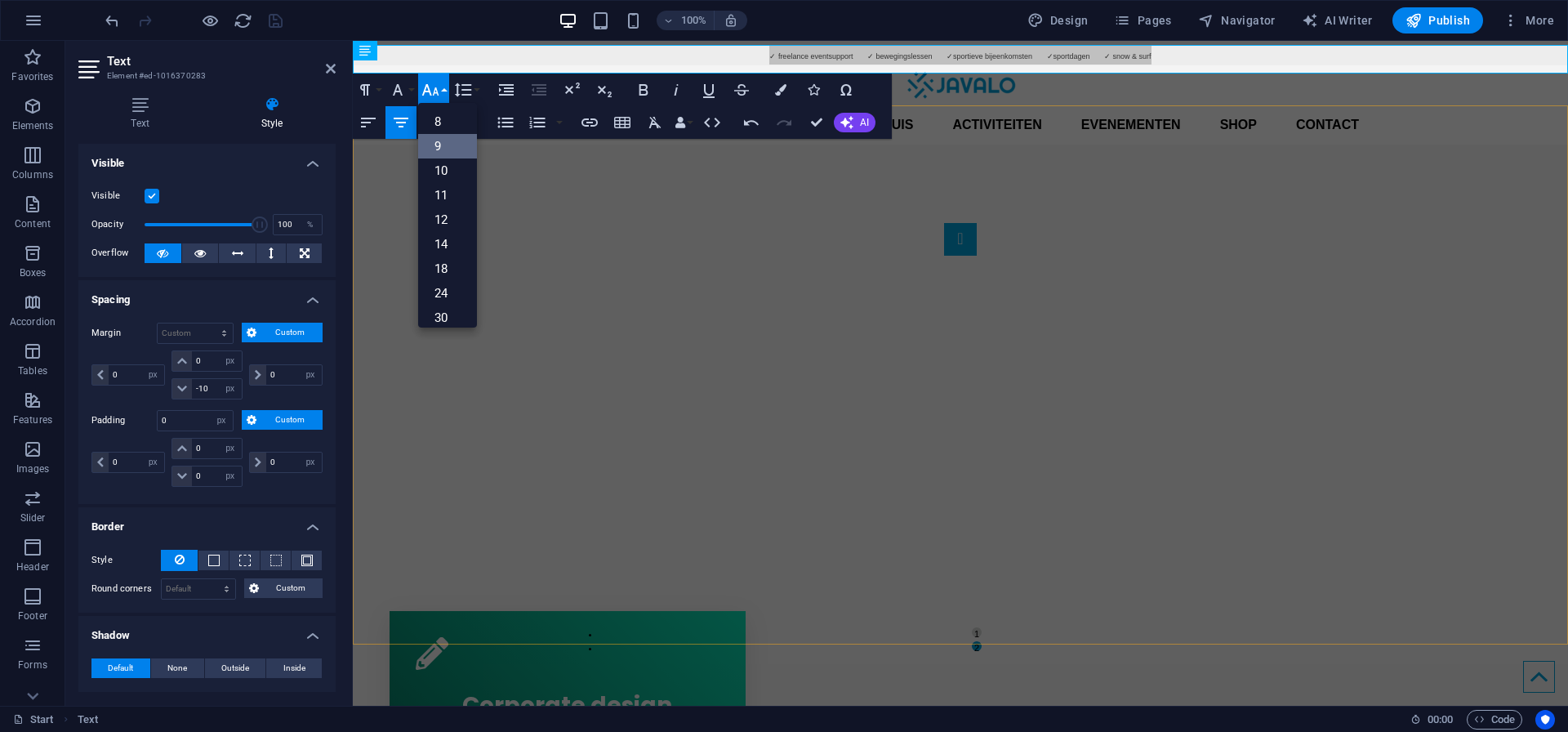
scroll to position [38, 0]
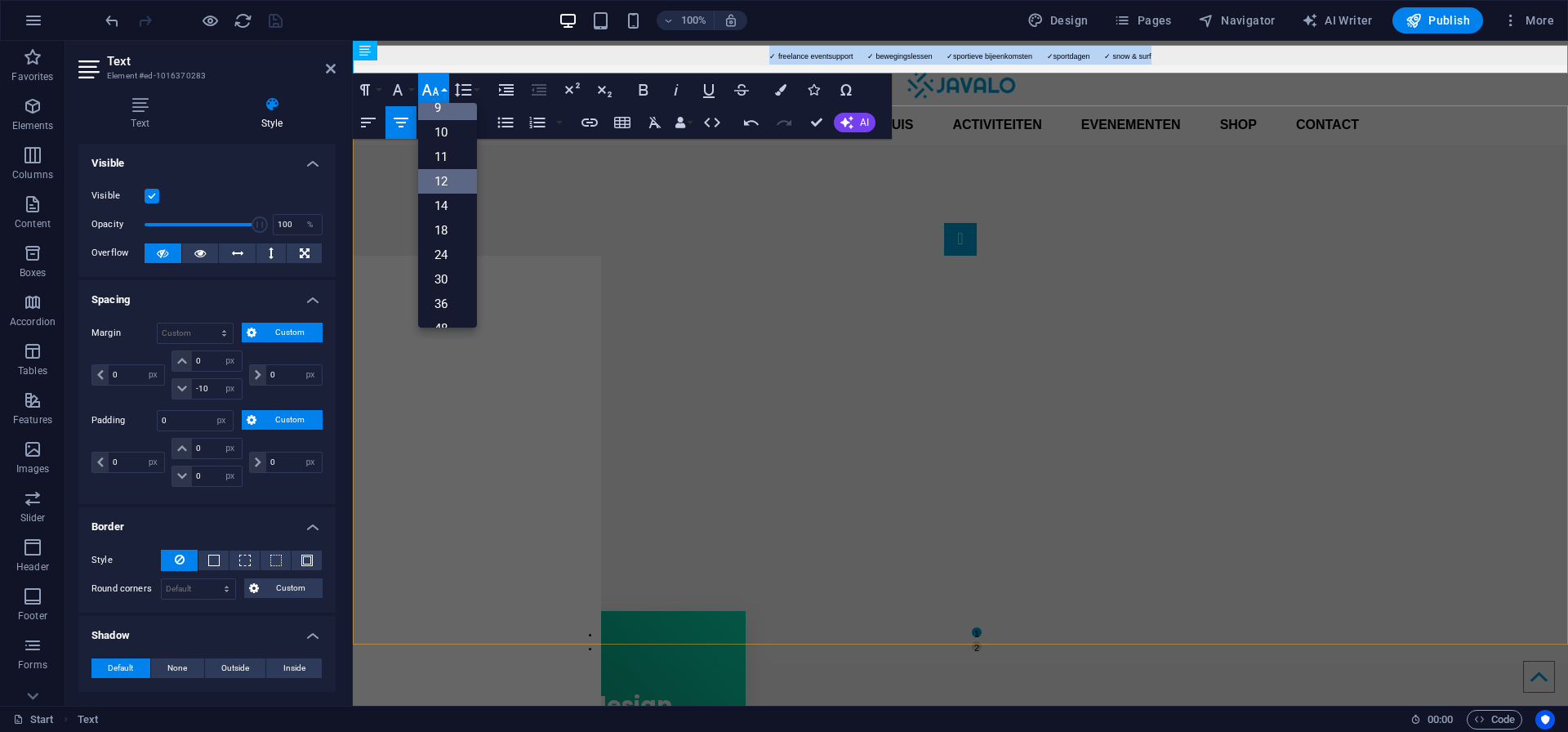
click at [446, 175] on link "12" at bounding box center [447, 181] width 59 height 25
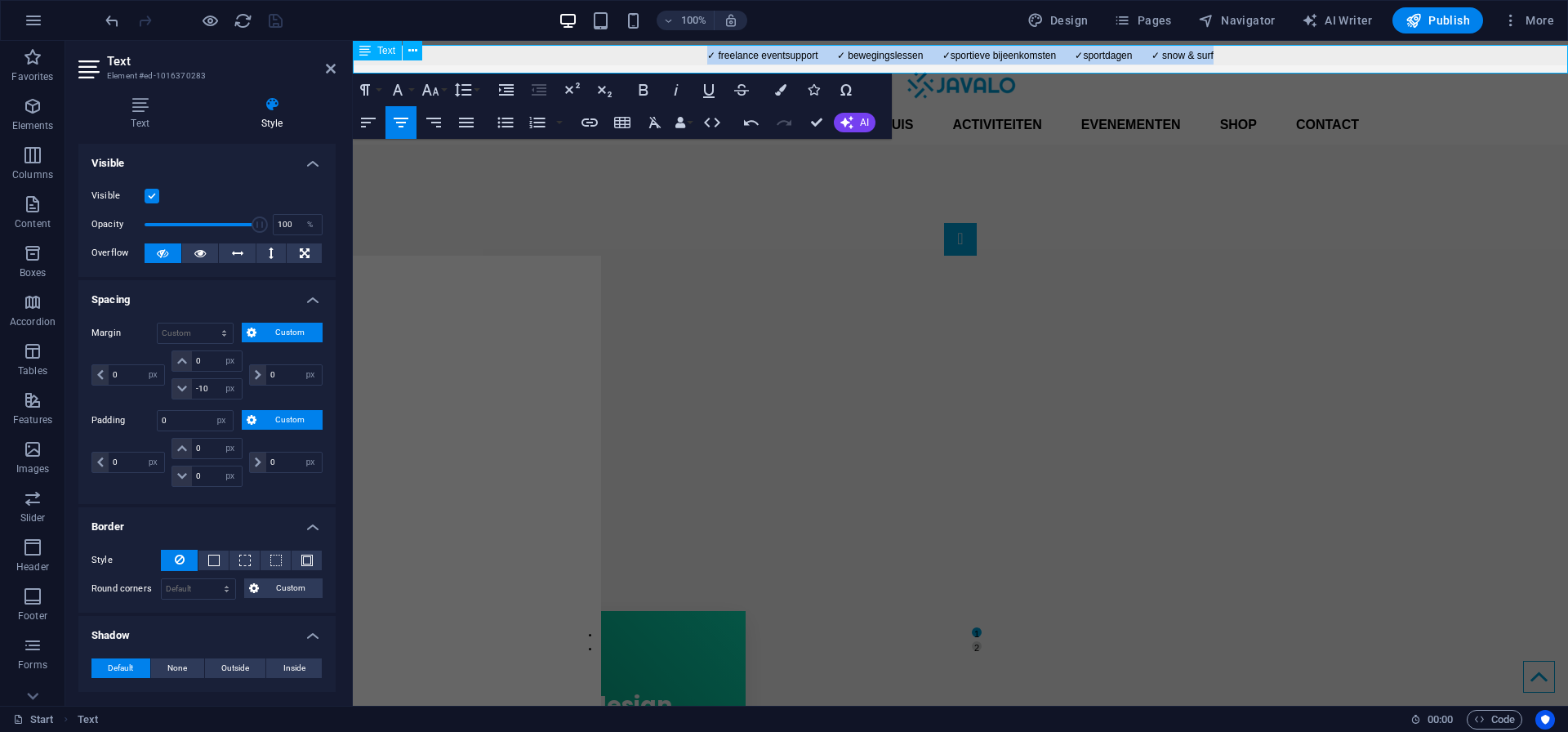
click at [1267, 58] on p "✓ freelance eventsupport ✓ bewegingslessen ✓sportieve bijeenkomsten ✓sportdagen…" at bounding box center [960, 54] width 1215 height 20
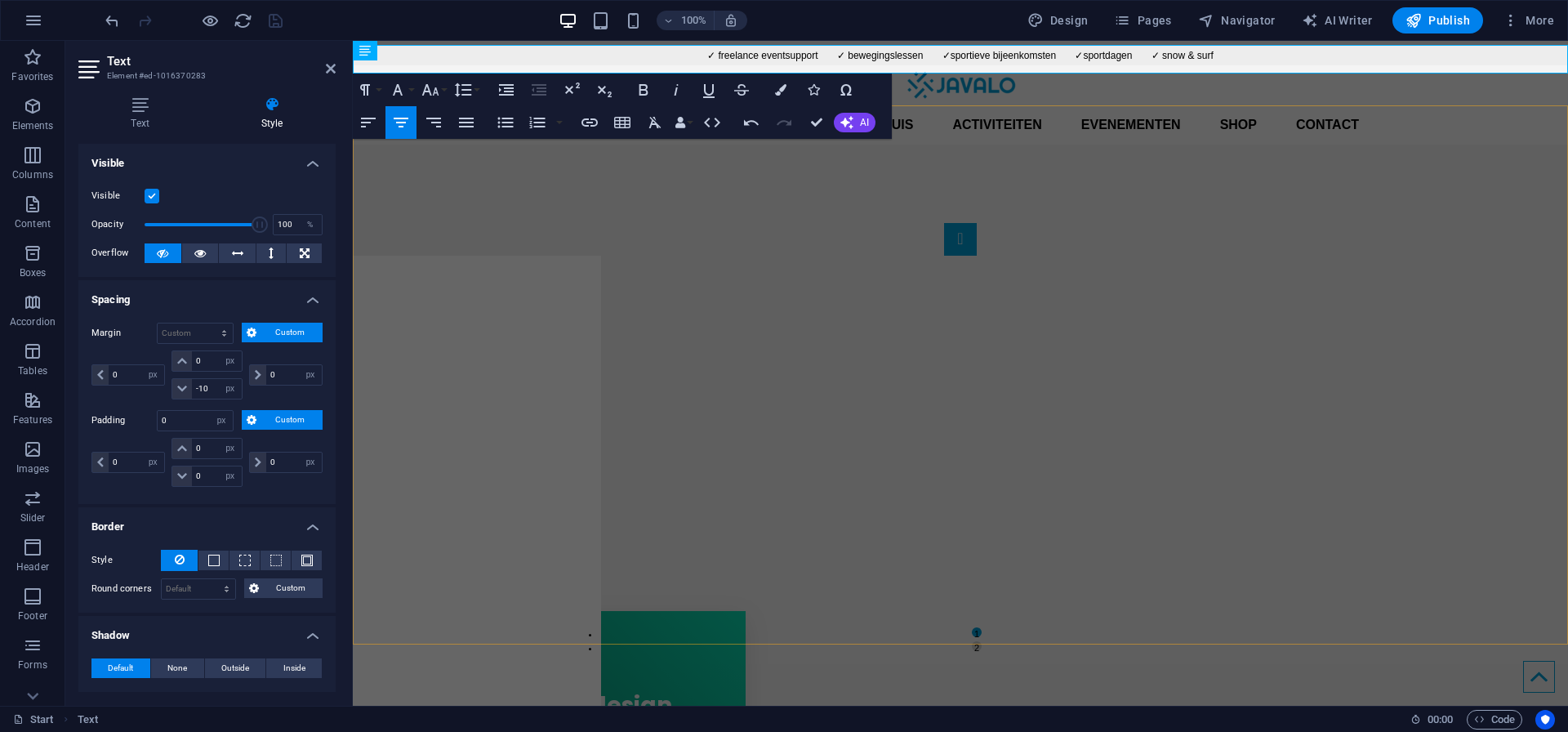
click at [1429, 174] on div "1 2" at bounding box center [960, 421] width 1215 height 553
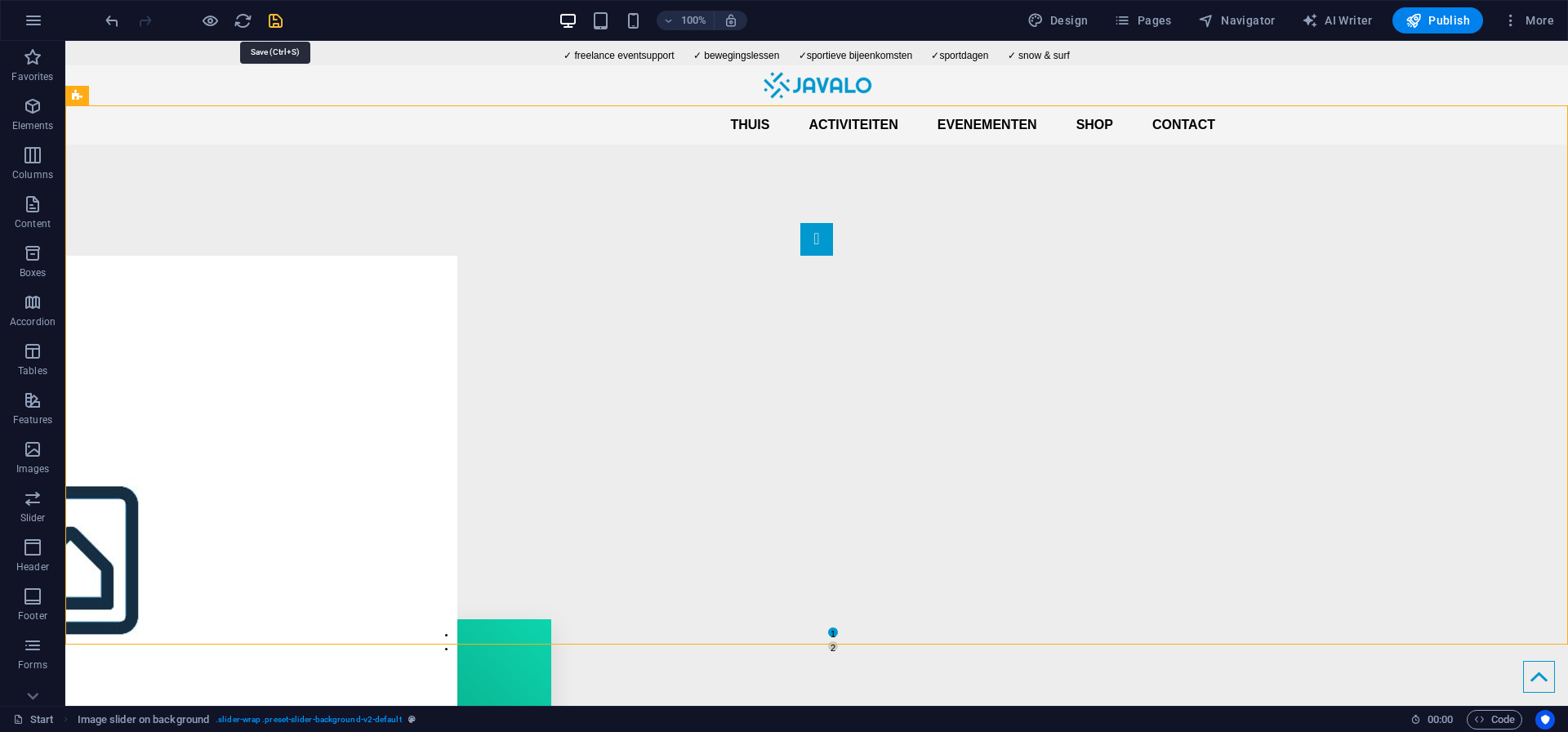
click at [281, 24] on icon "save" at bounding box center [275, 20] width 19 height 19
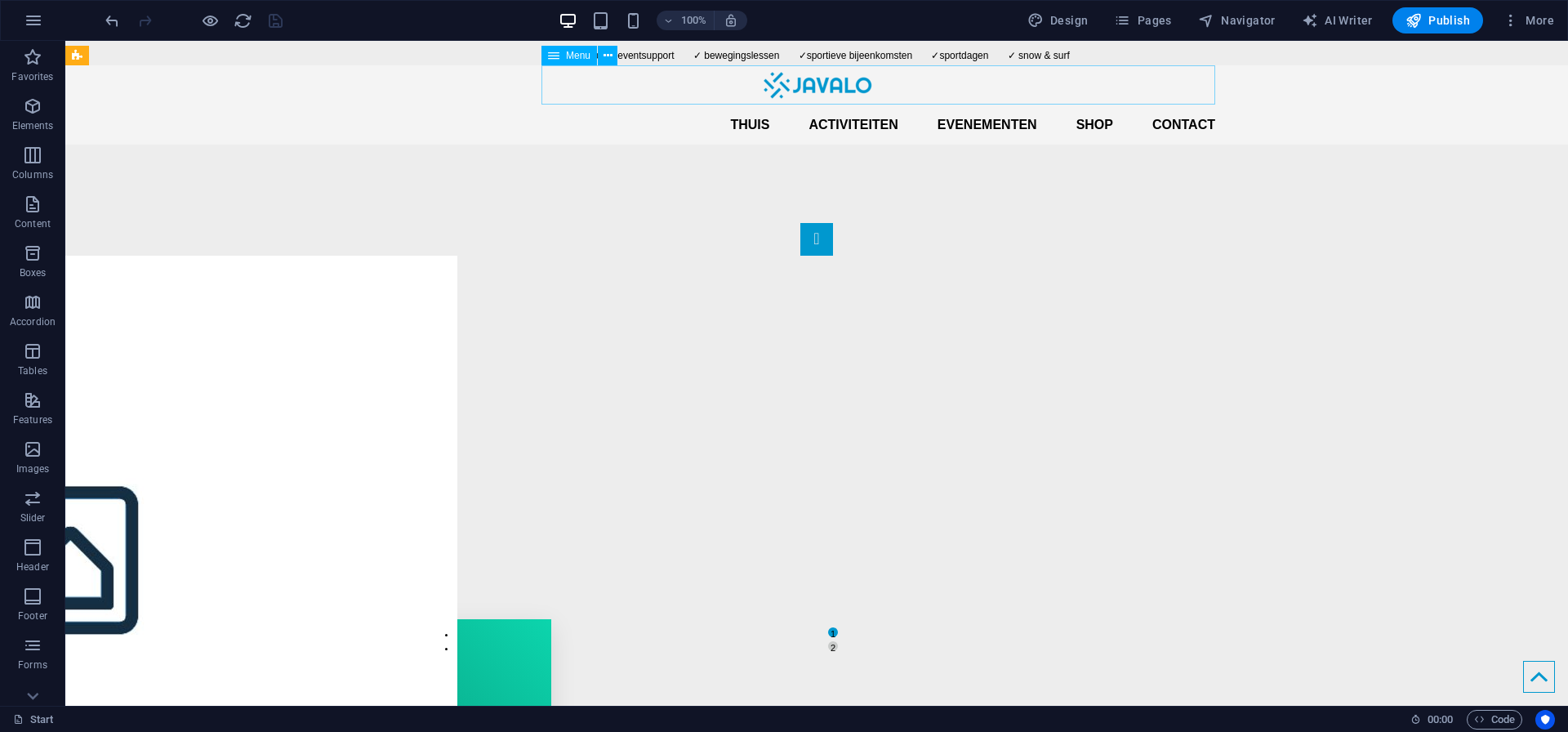
click at [743, 105] on nav "Thuis Activiteiten Evenementen Shop Contact" at bounding box center [817, 125] width 797 height 39
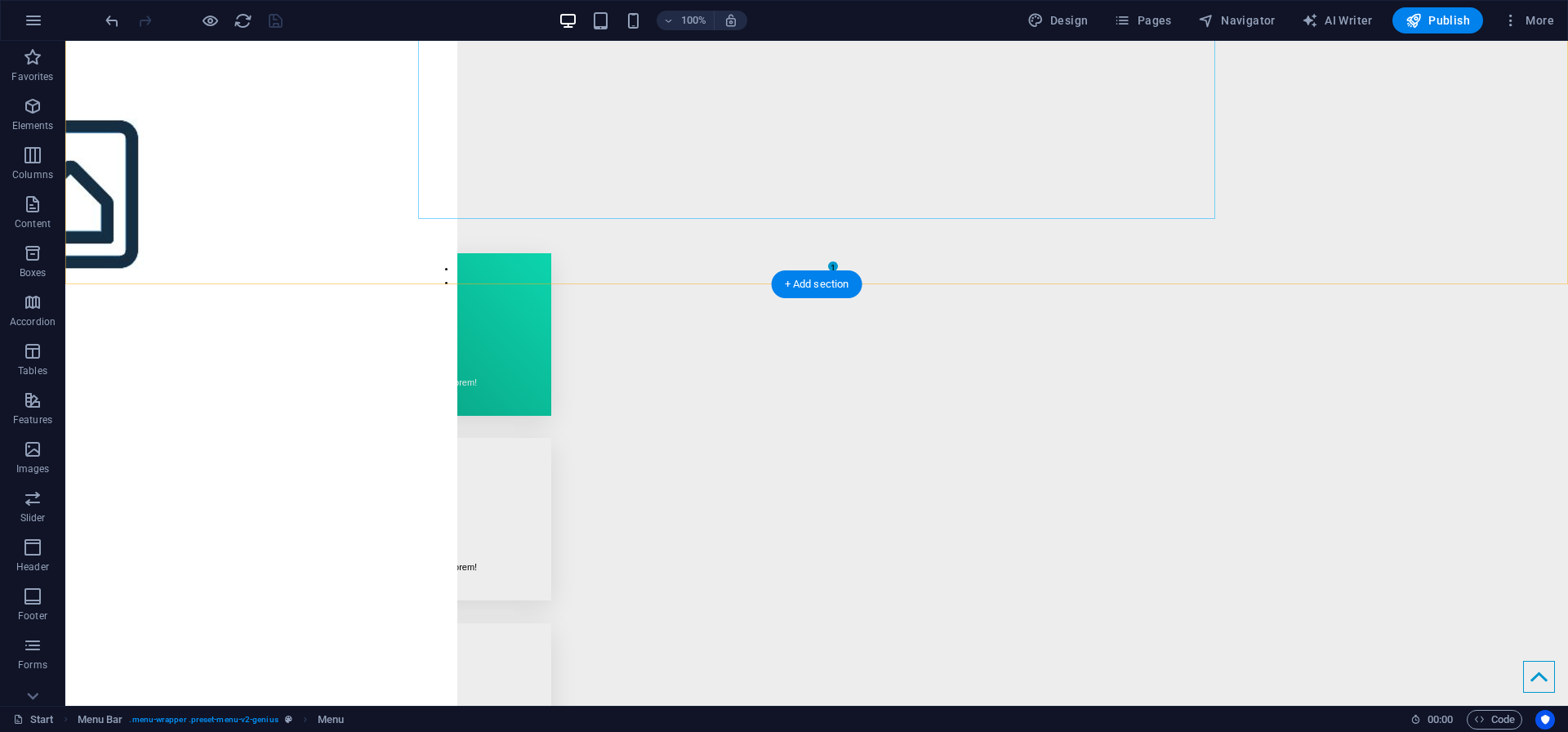
scroll to position [370, 0]
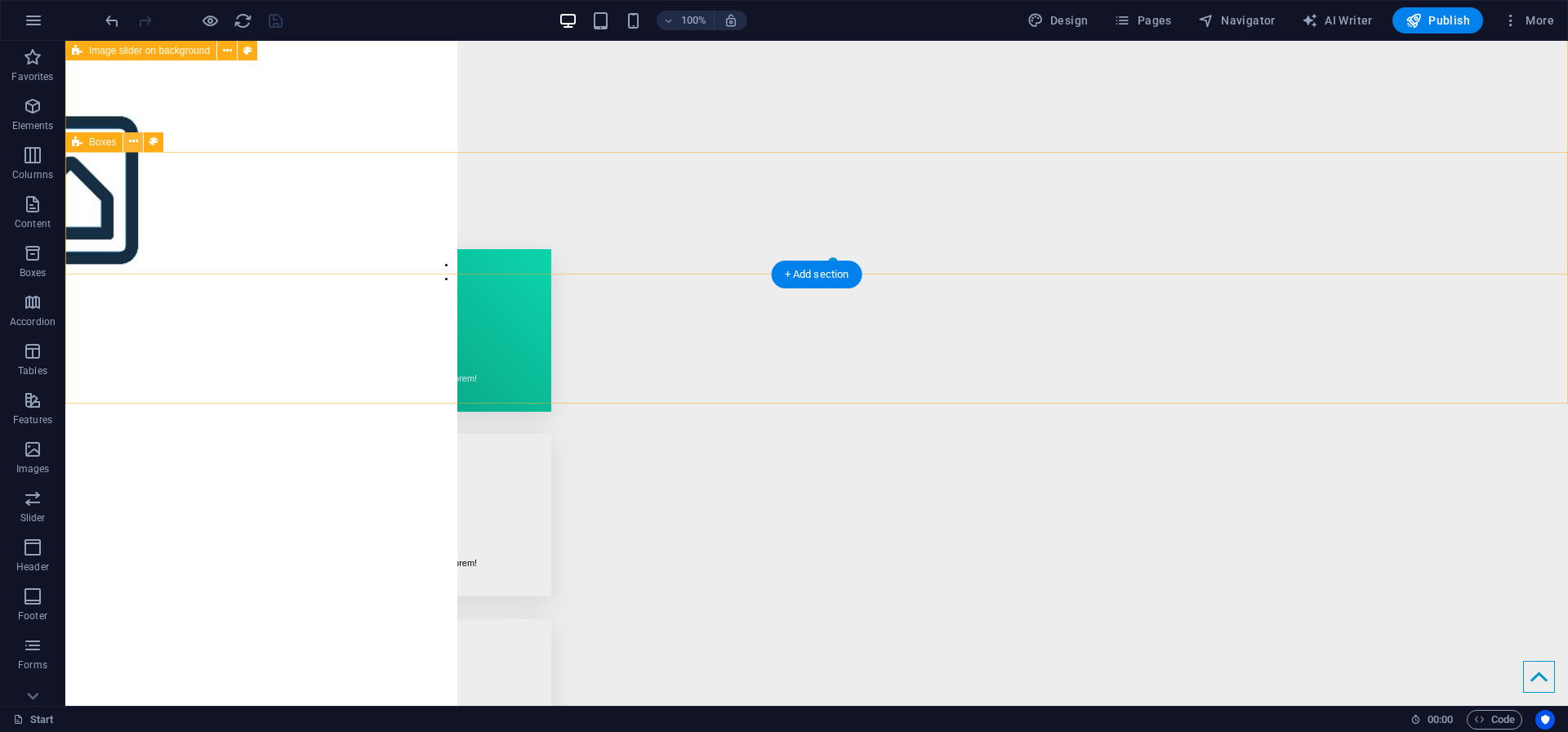
click at [133, 143] on icon at bounding box center [133, 142] width 9 height 17
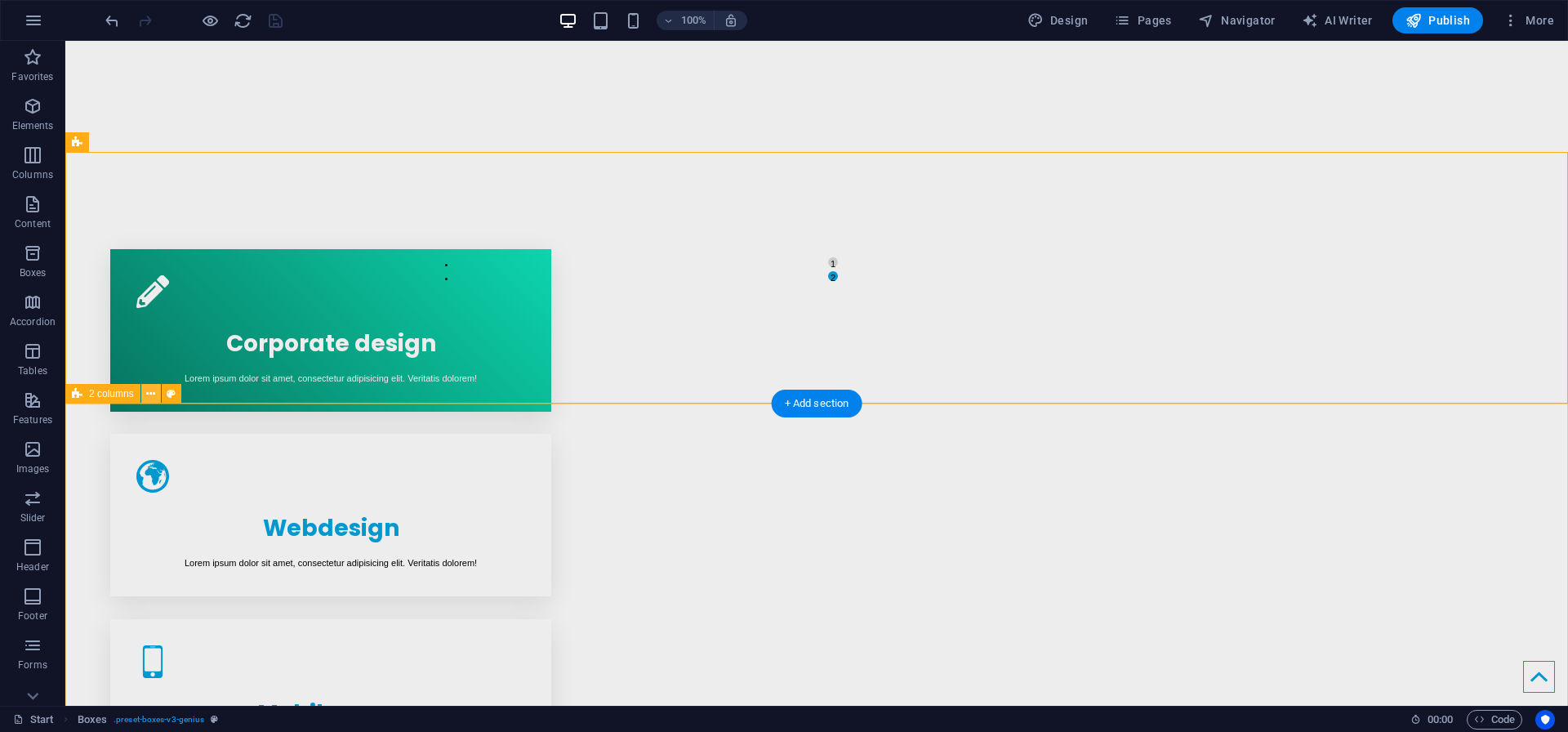
click at [153, 396] on icon at bounding box center [150, 394] width 9 height 17
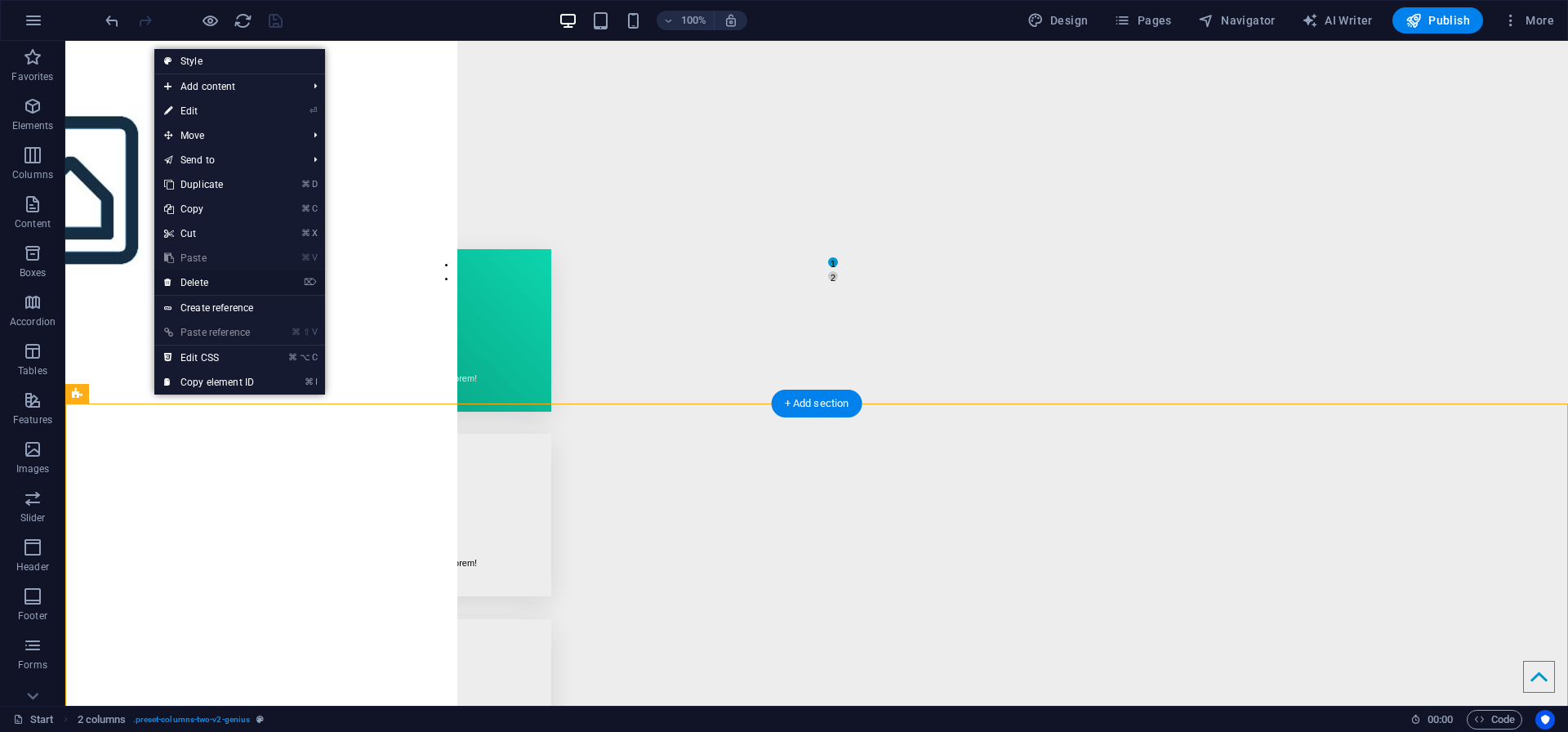
click at [189, 289] on link "⌦ Delete" at bounding box center [209, 282] width 110 height 25
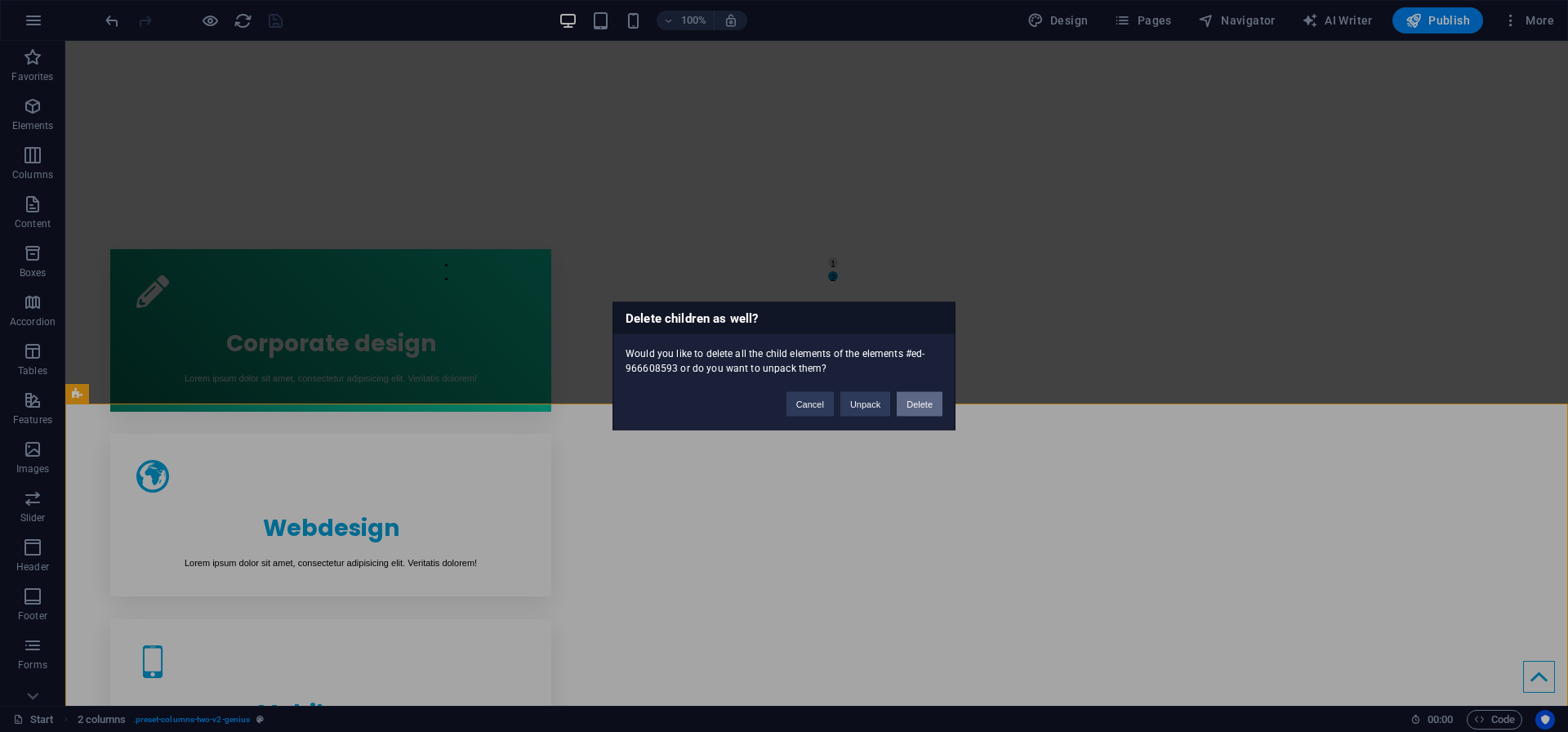
click at [922, 402] on button "Delete" at bounding box center [920, 404] width 46 height 25
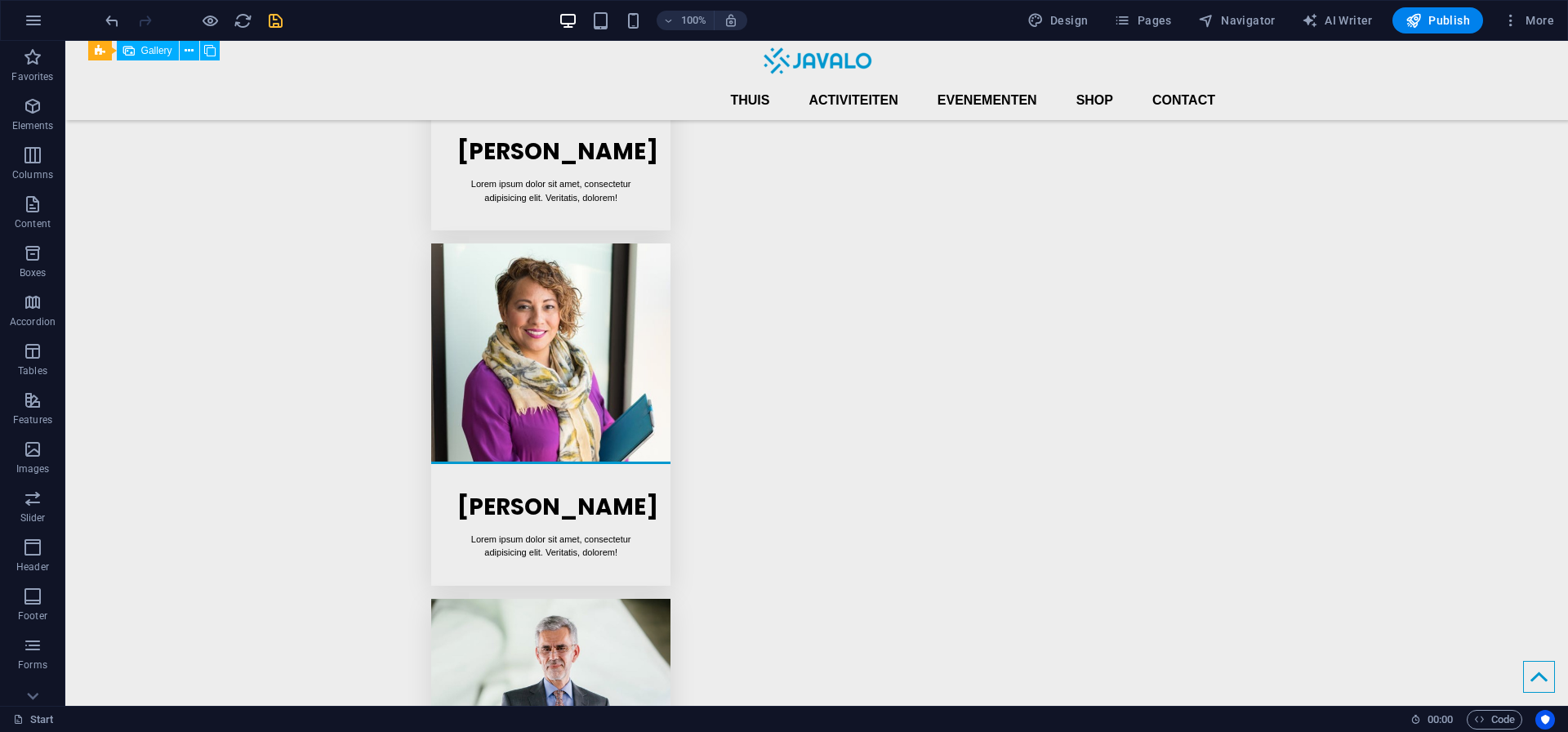
scroll to position [2642, 0]
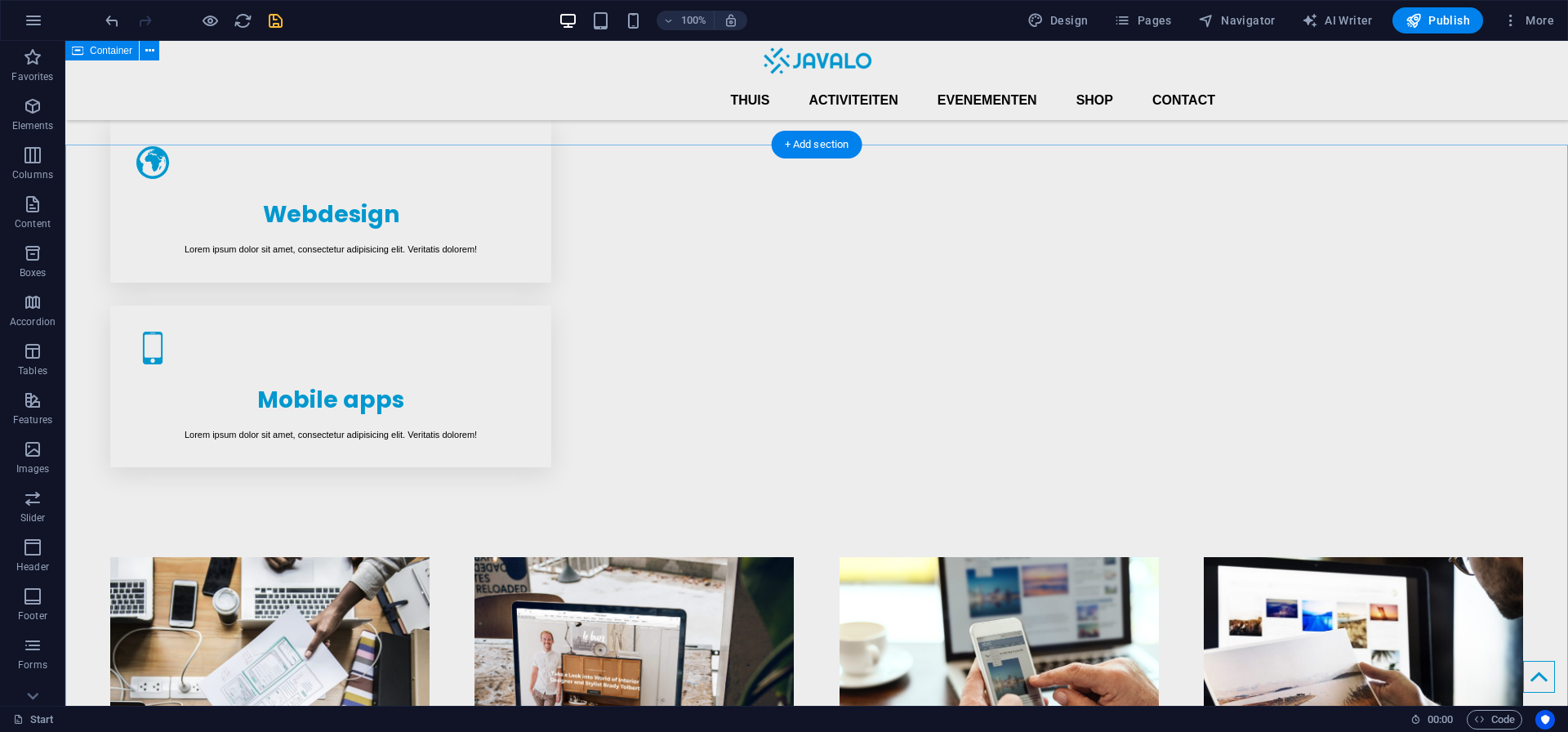
scroll to position [619, 0]
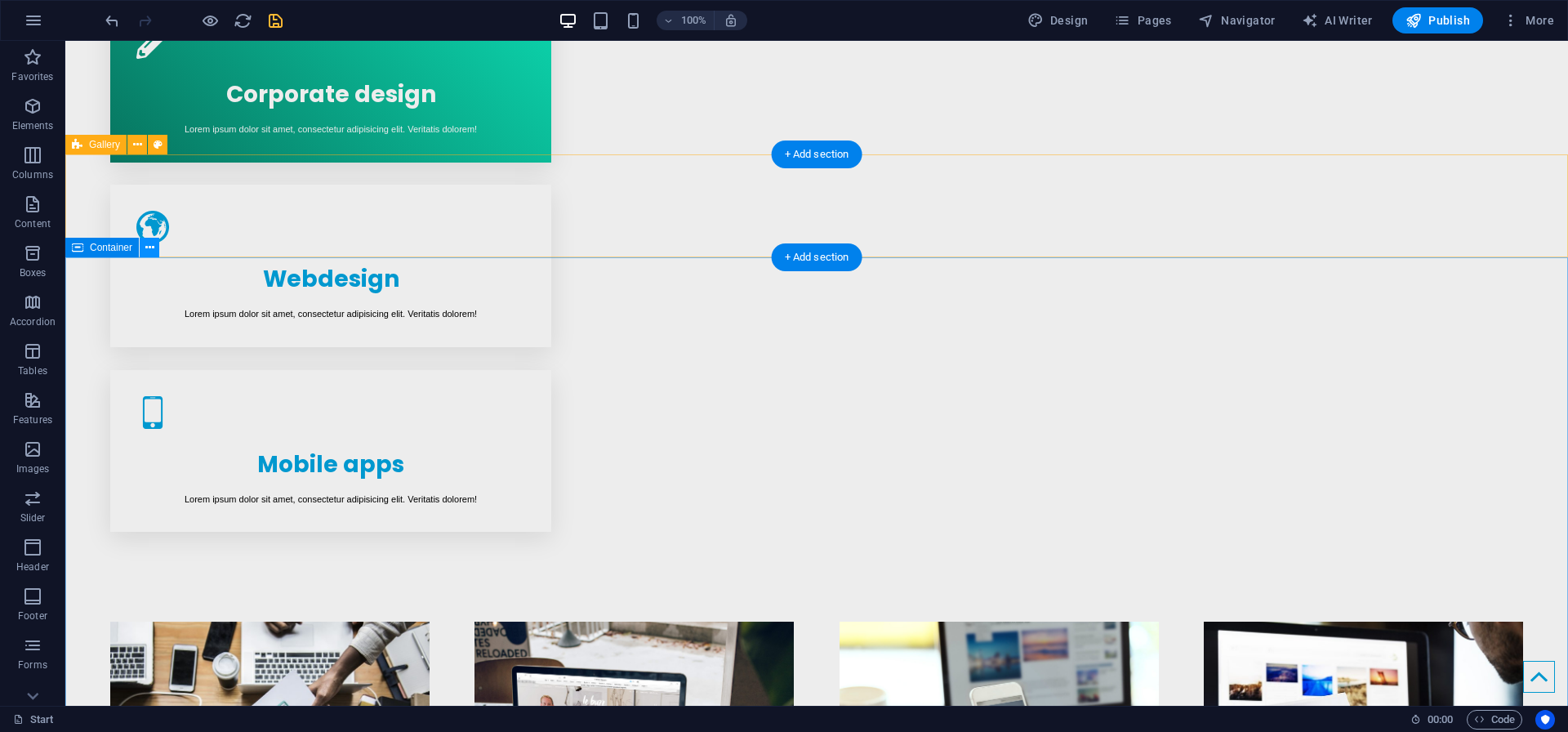
click at [152, 246] on icon at bounding box center [150, 247] width 9 height 17
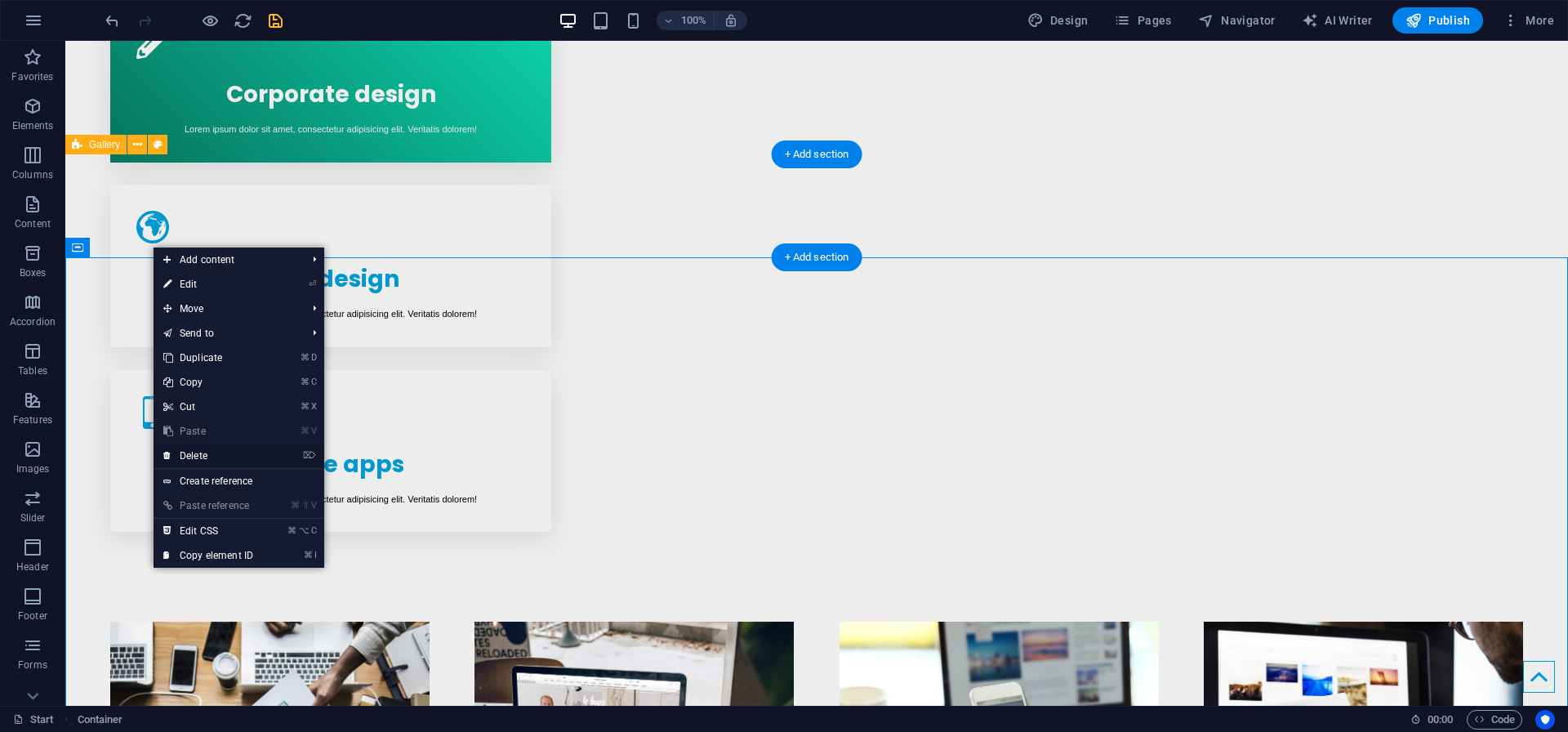
click at [210, 458] on link "⌦ Delete" at bounding box center [208, 456] width 110 height 25
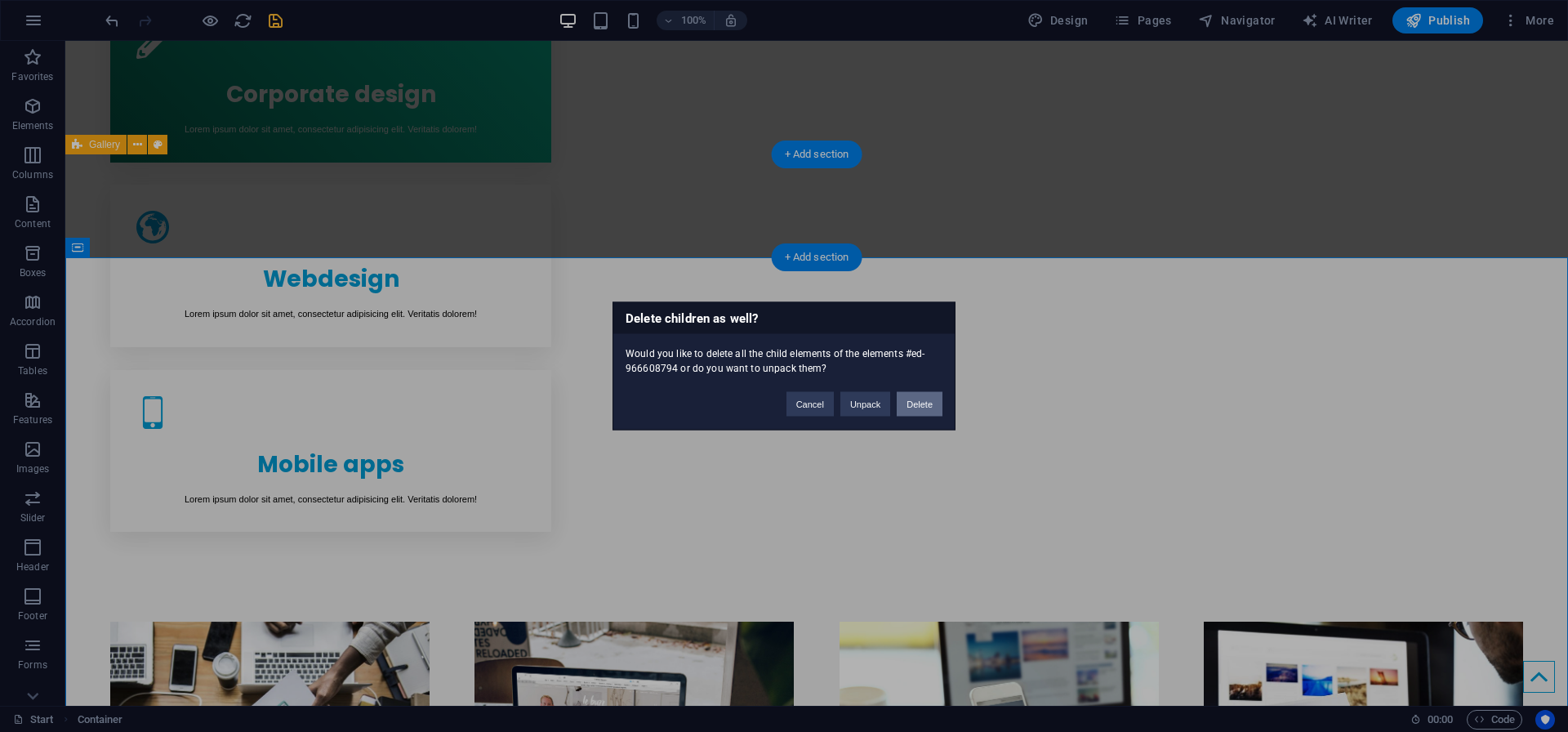
click at [913, 410] on button "Delete" at bounding box center [920, 404] width 46 height 25
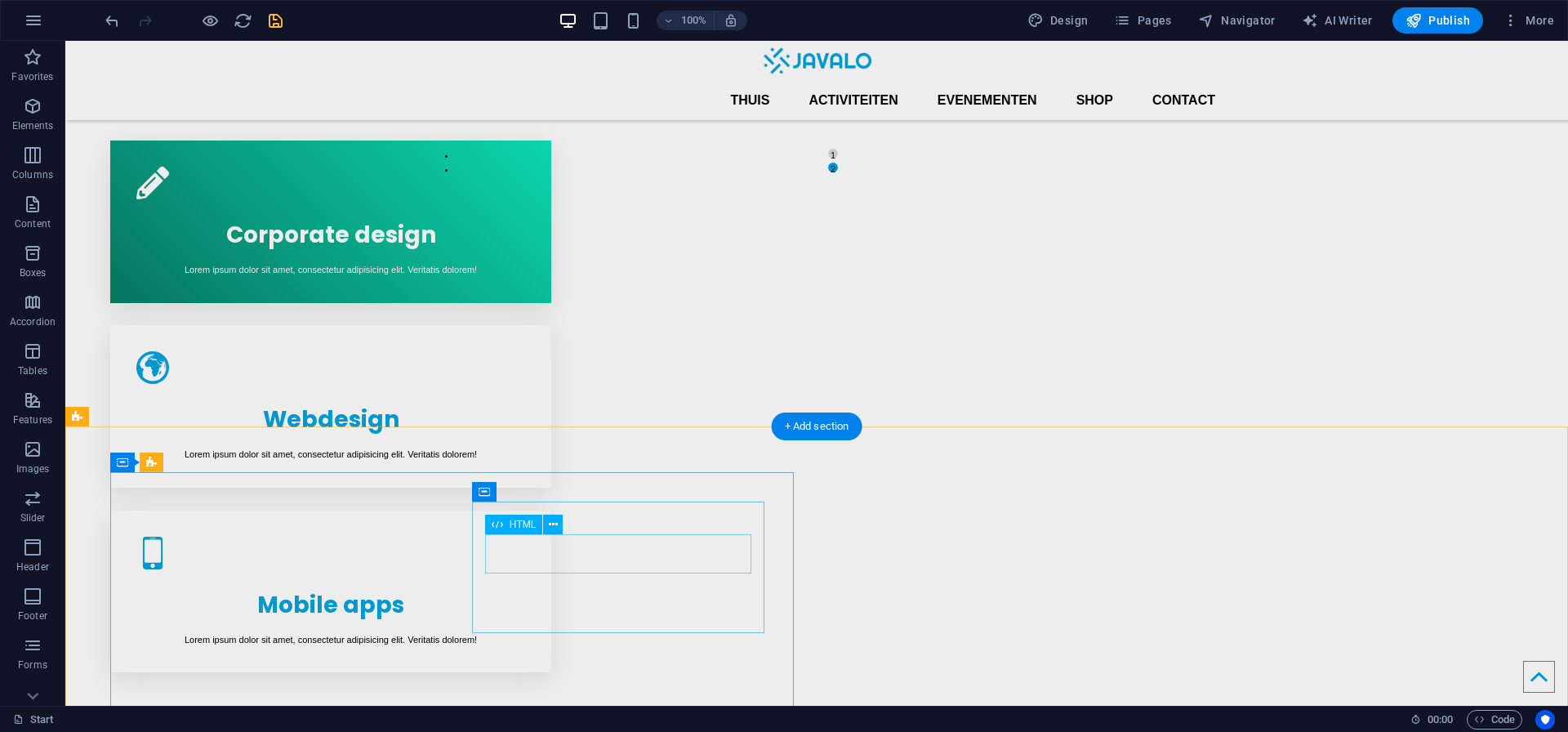
scroll to position [434, 0]
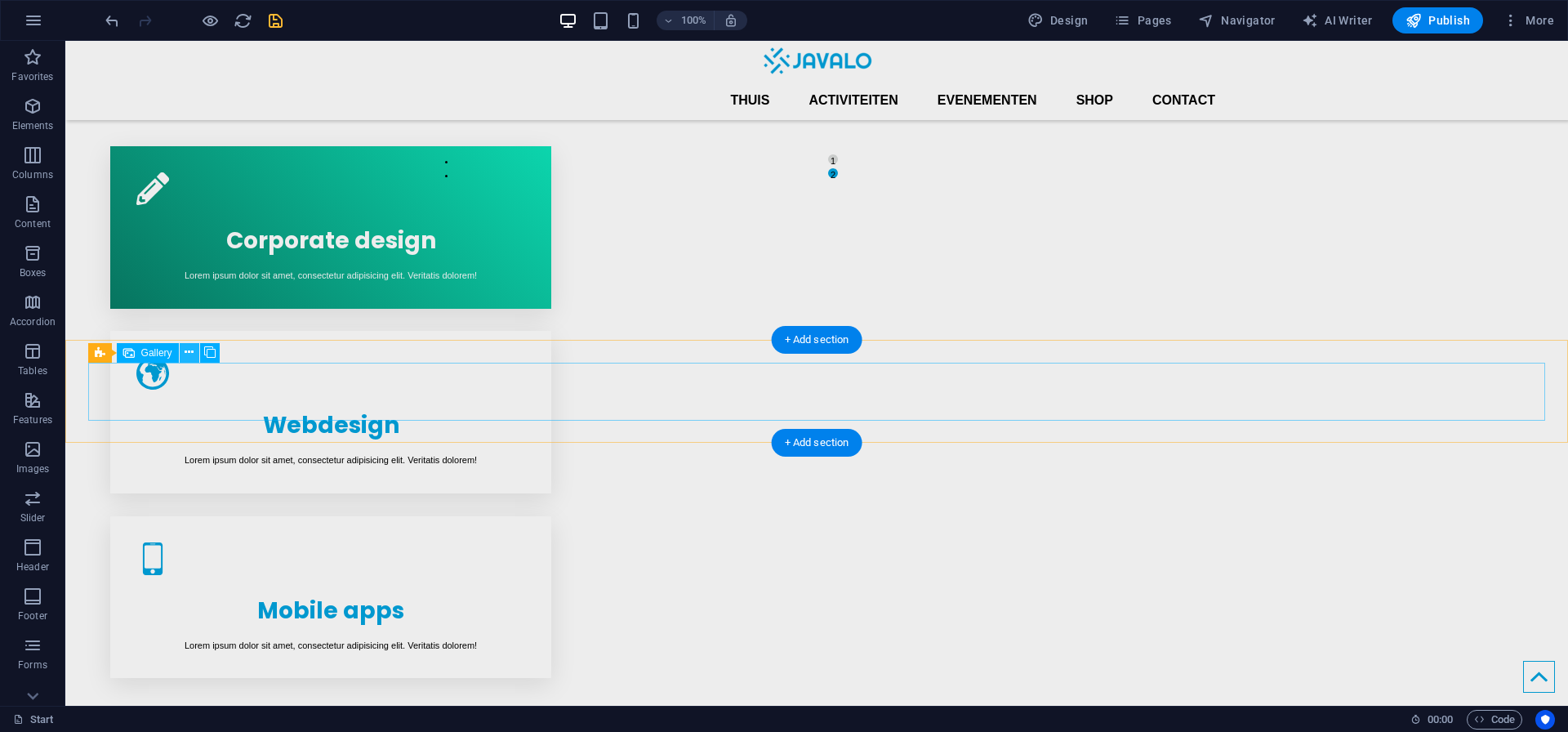
click at [190, 352] on icon at bounding box center [189, 352] width 9 height 17
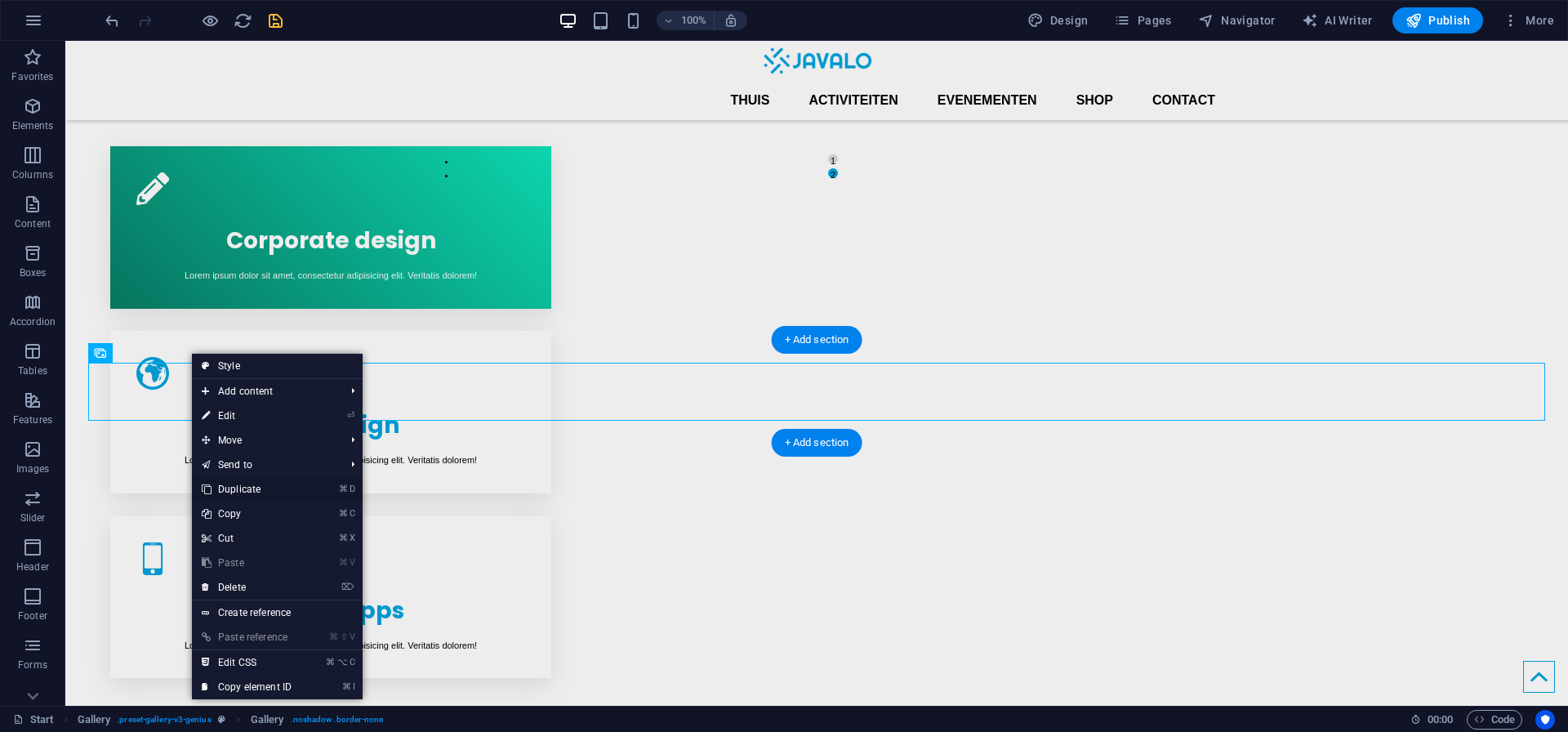
click at [246, 491] on link "⌘ D Duplicate" at bounding box center [246, 489] width 110 height 25
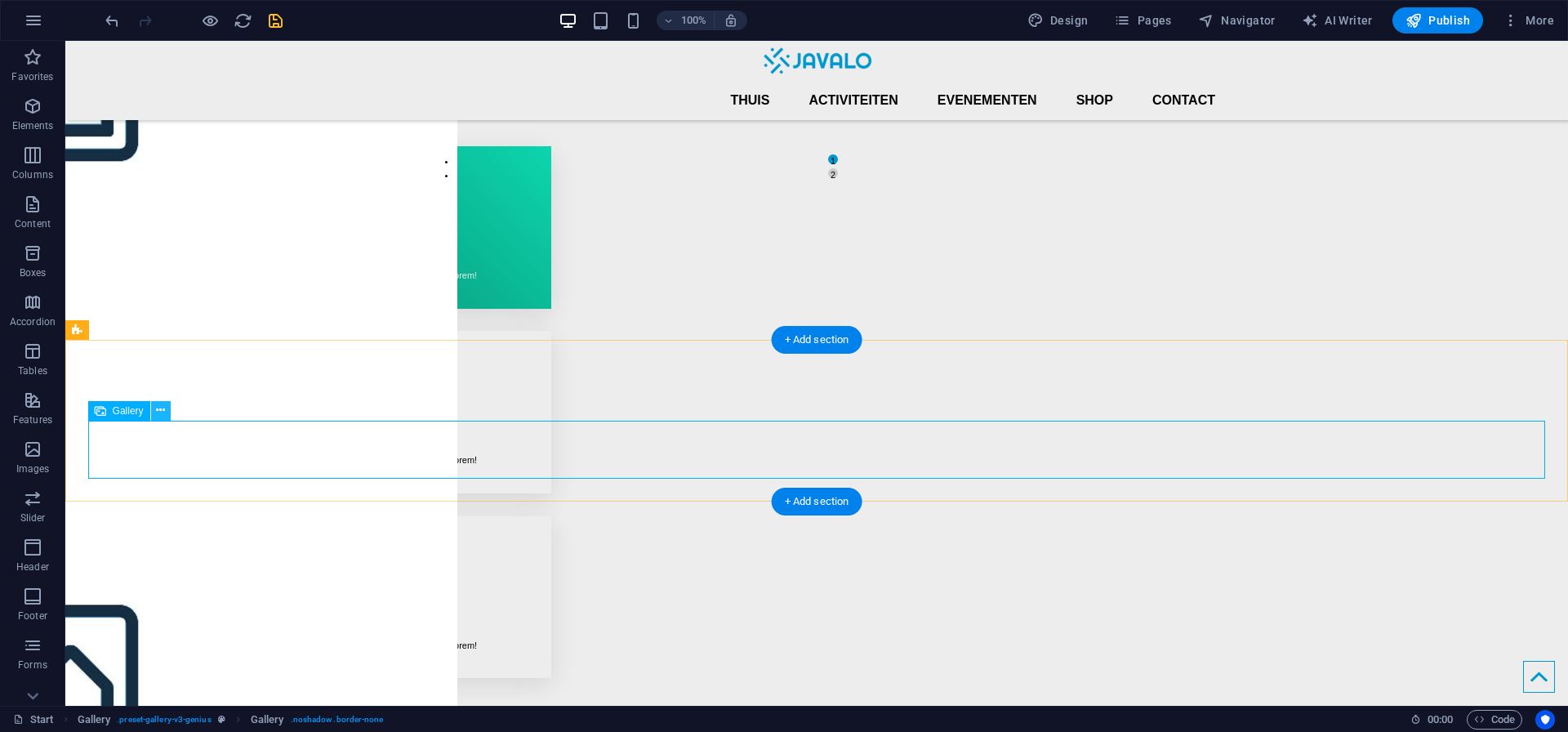
click at [162, 412] on icon at bounding box center [160, 411] width 9 height 17
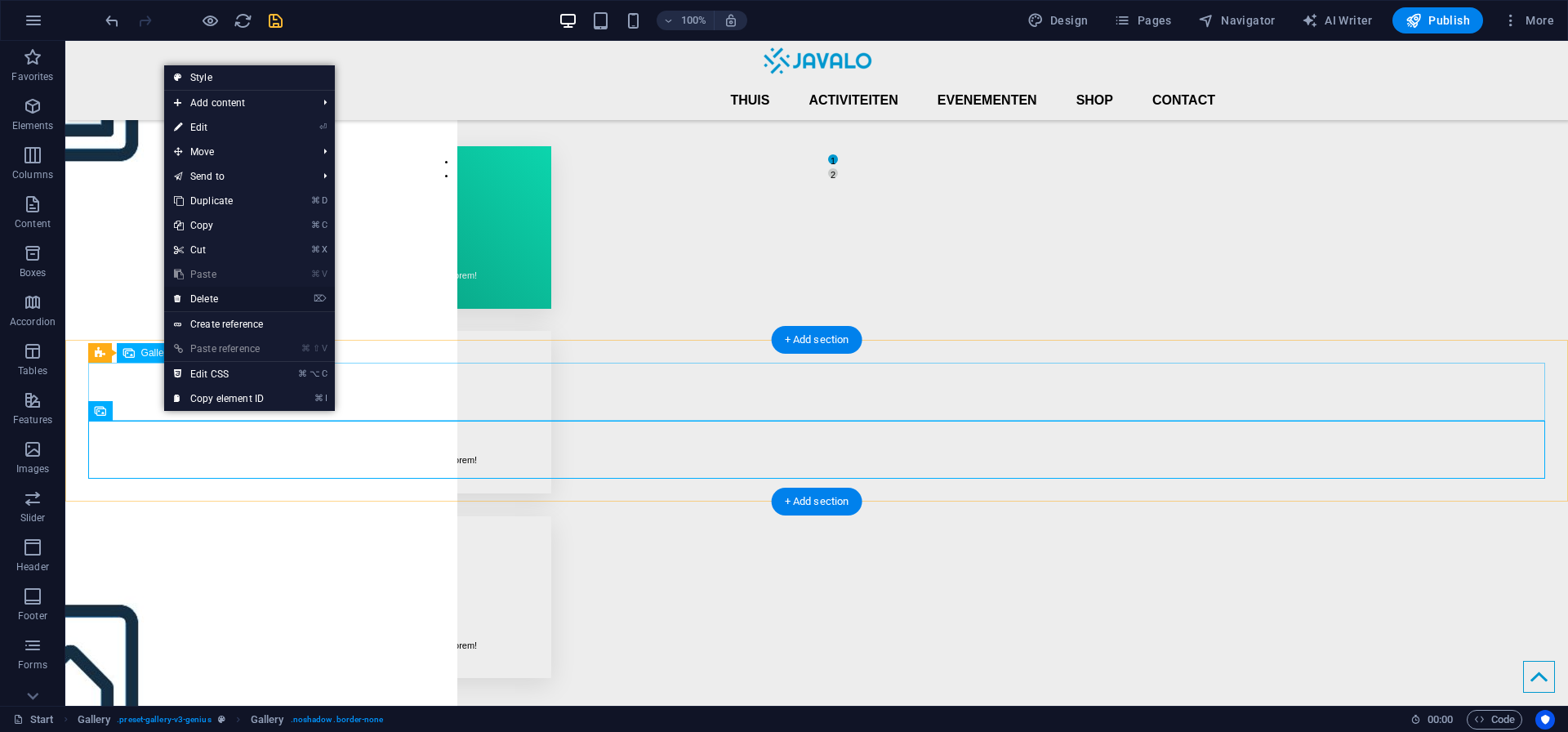
click at [212, 304] on link "⌦ Delete" at bounding box center [218, 298] width 110 height 25
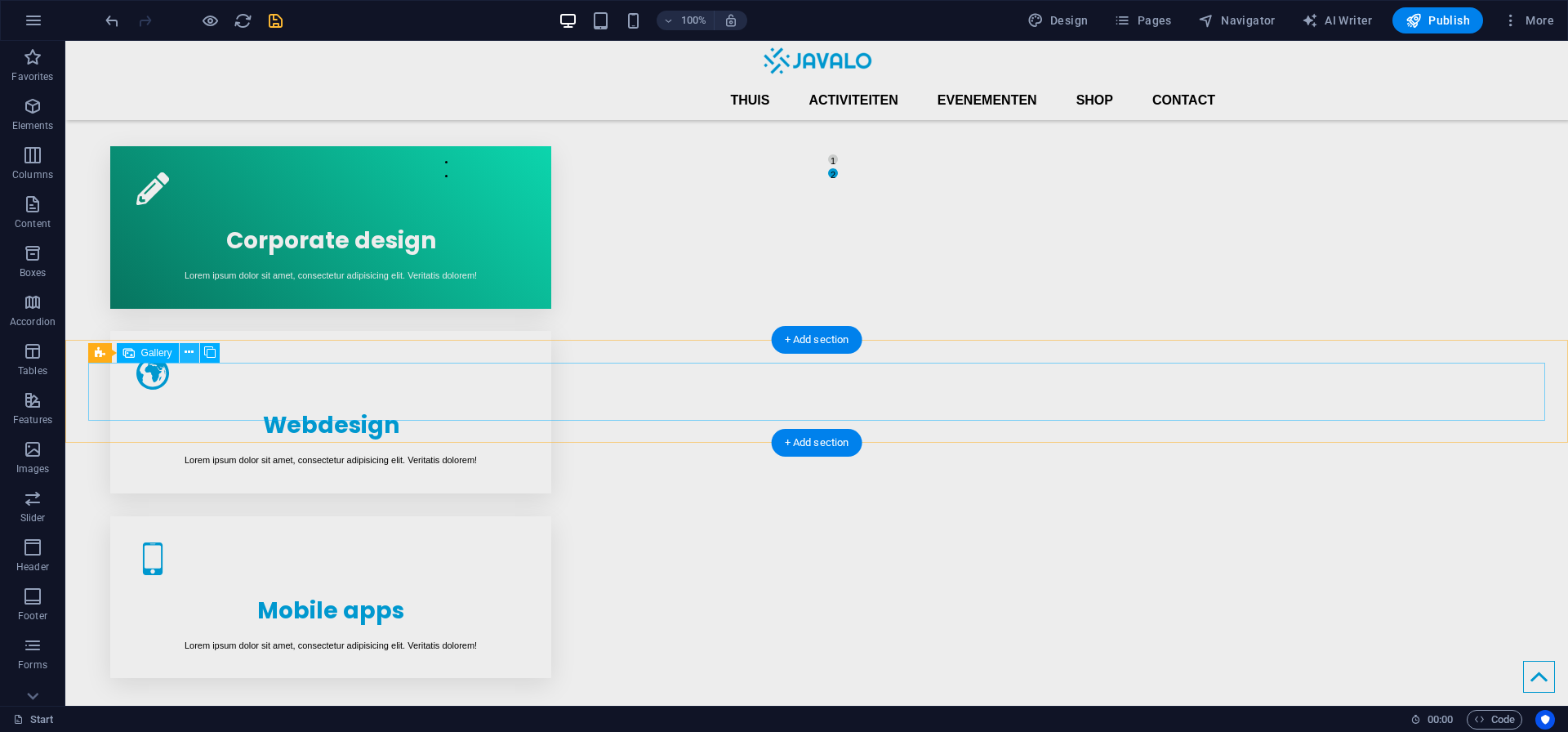
click at [184, 350] on icon at bounding box center [189, 352] width 9 height 17
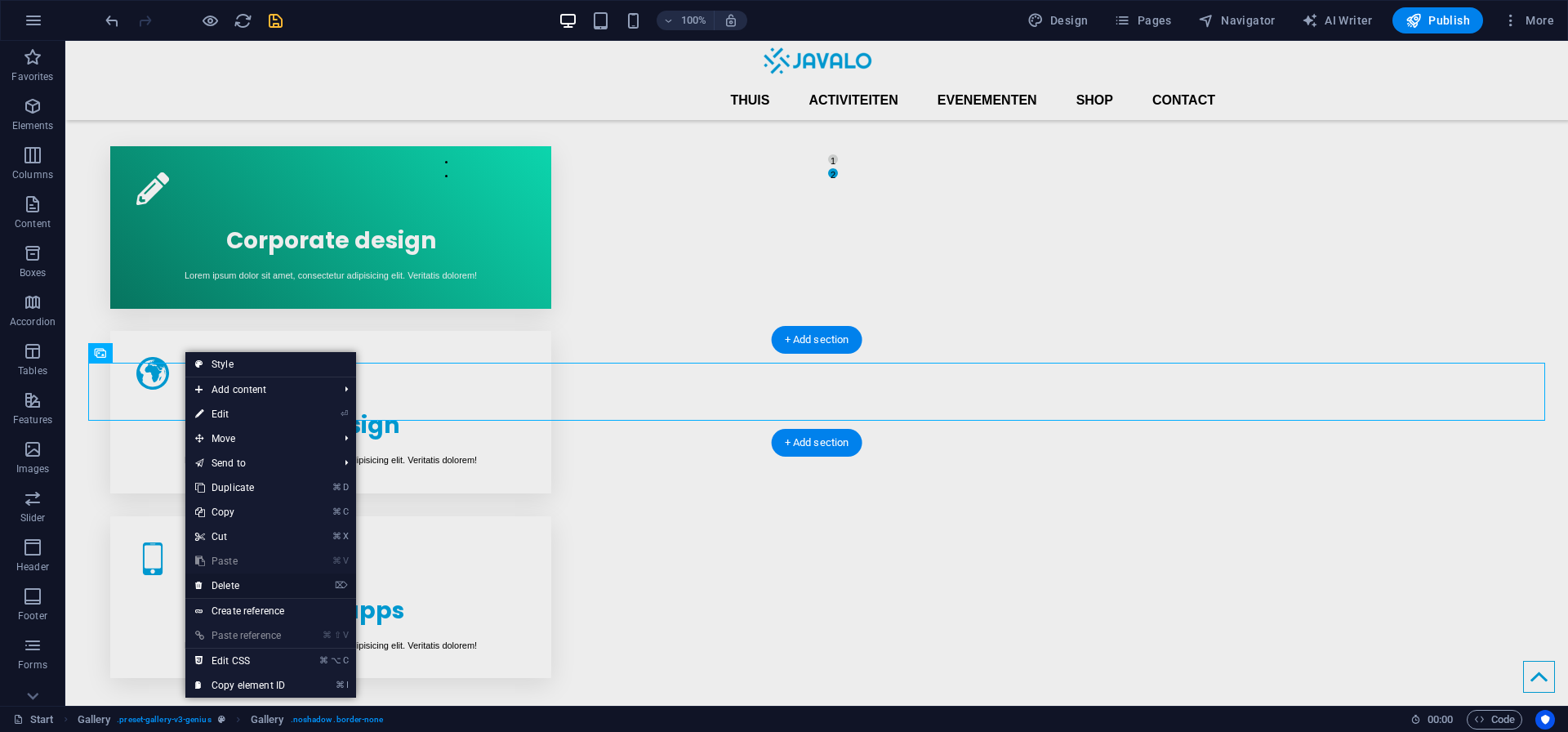
click at [234, 587] on link "⌦ Delete" at bounding box center [240, 585] width 110 height 25
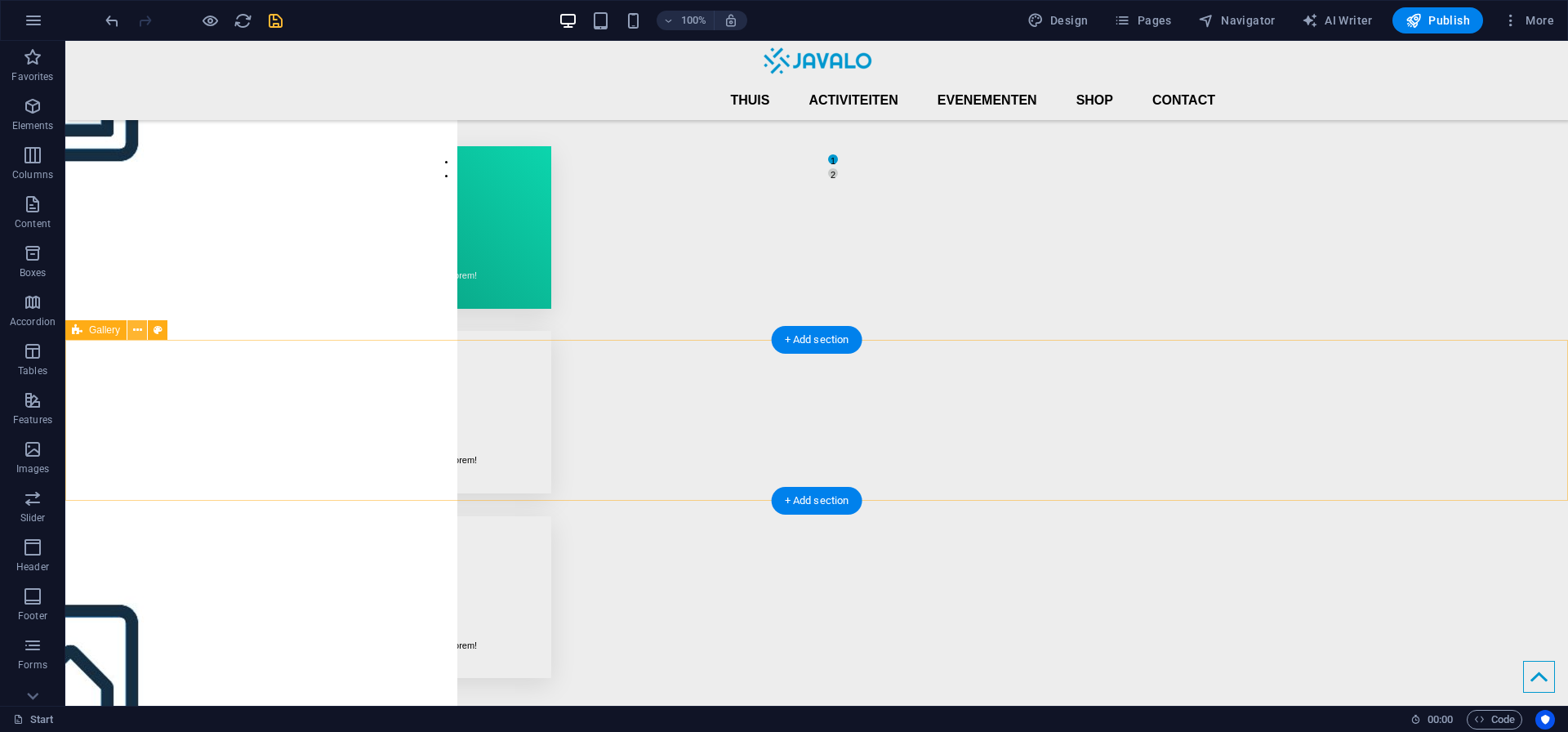
click at [133, 327] on icon at bounding box center [138, 331] width 9 height 17
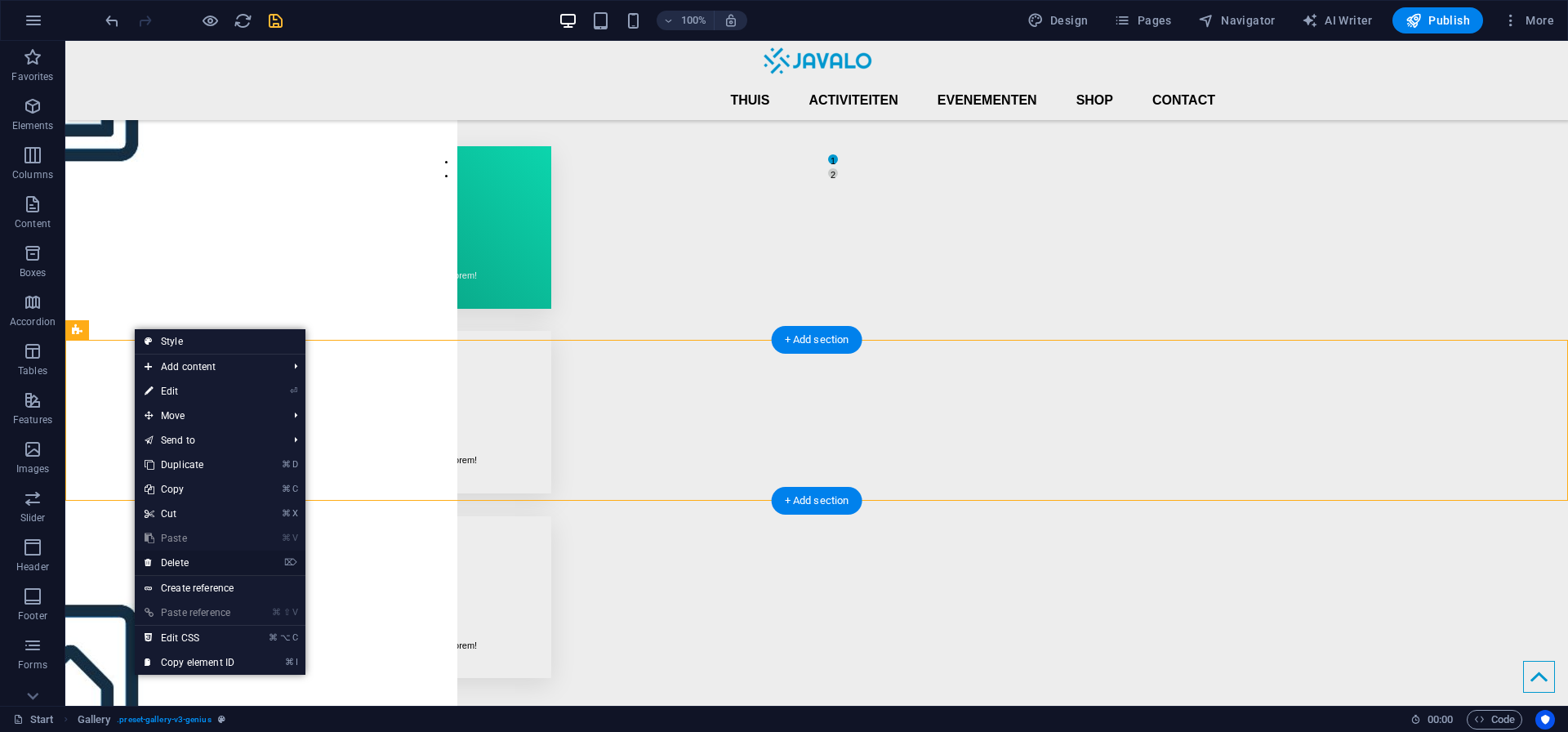
click at [188, 560] on link "⌦ Delete" at bounding box center [190, 563] width 110 height 25
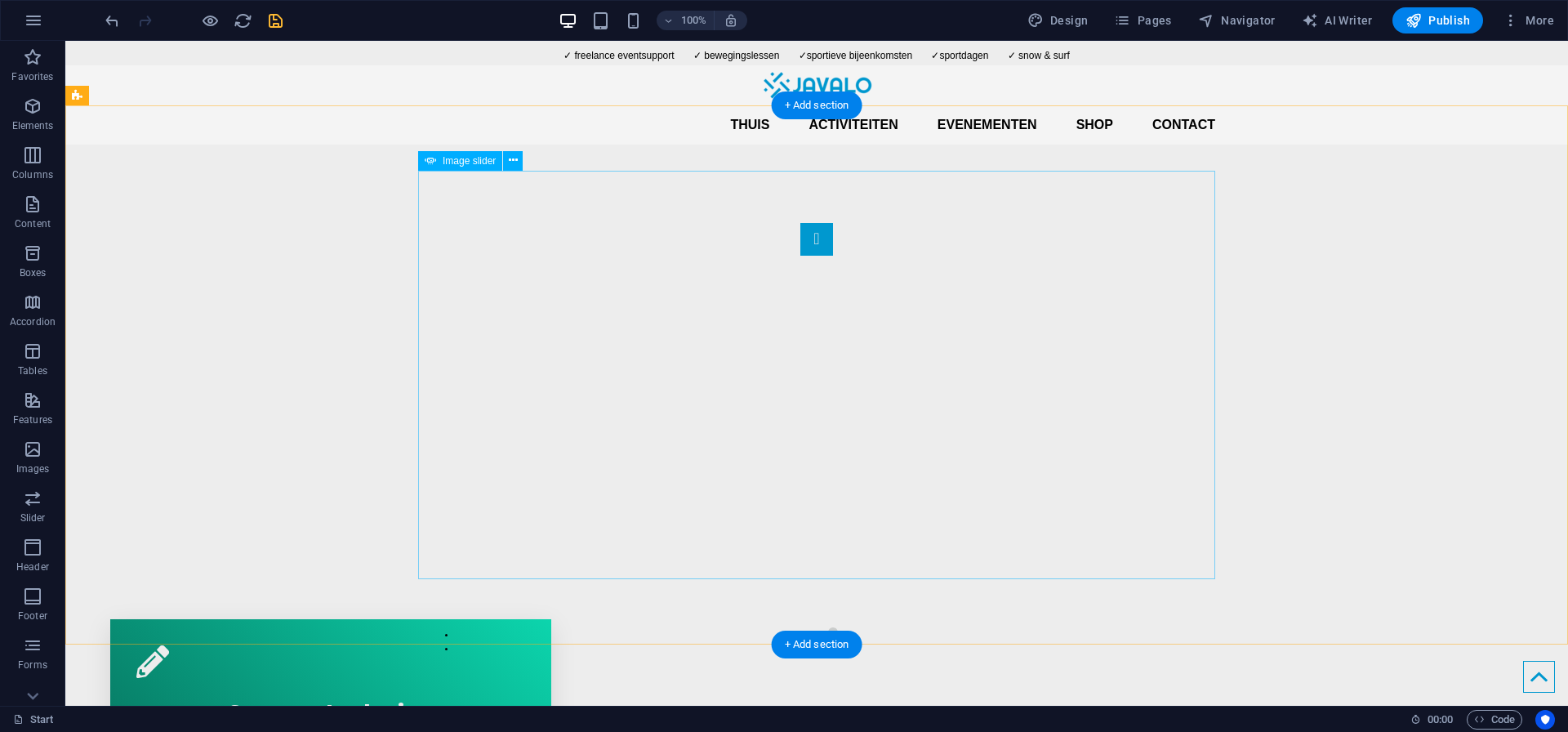
scroll to position [0, 0]
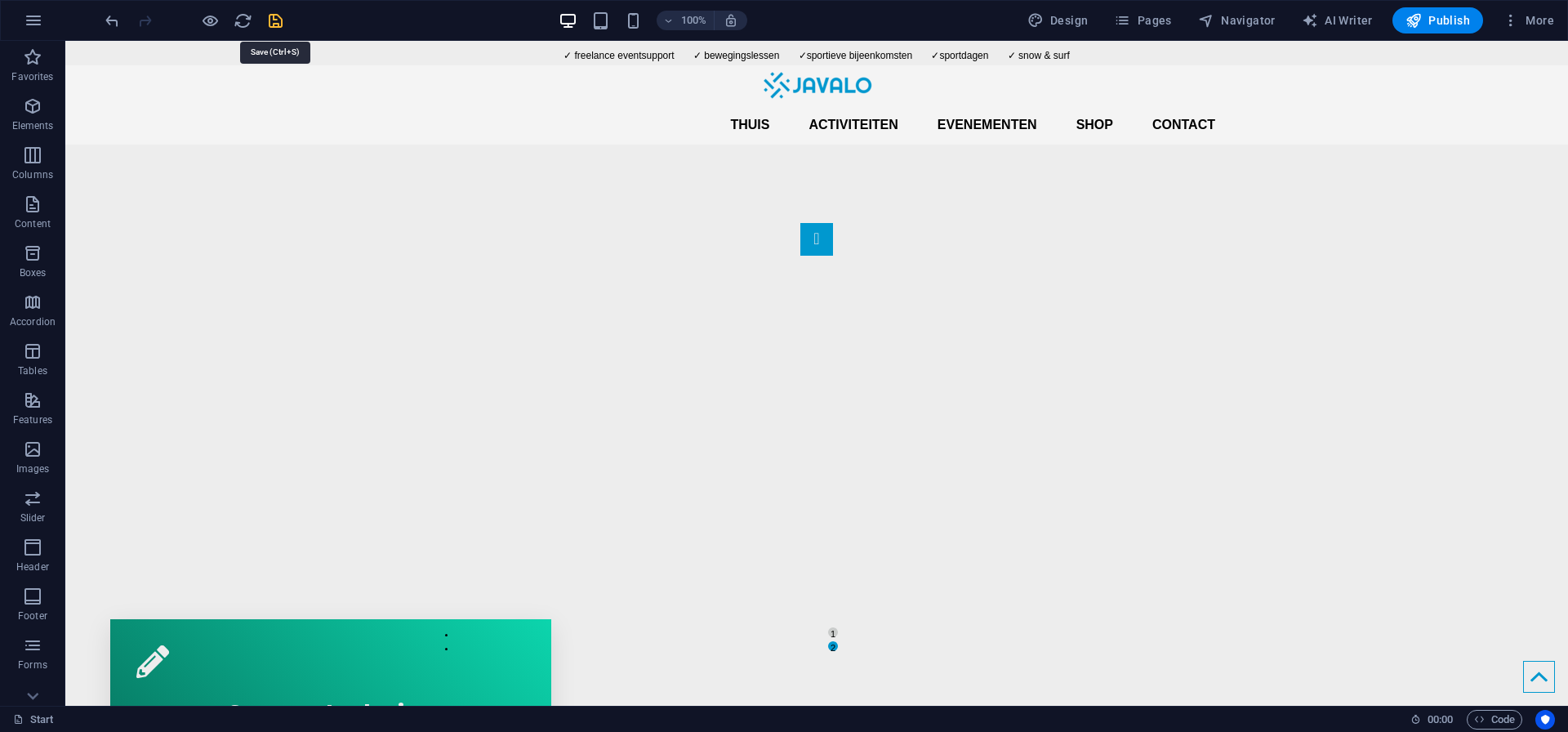
click at [266, 19] on icon "save" at bounding box center [275, 20] width 19 height 19
click at [29, 31] on button "button" at bounding box center [33, 20] width 39 height 39
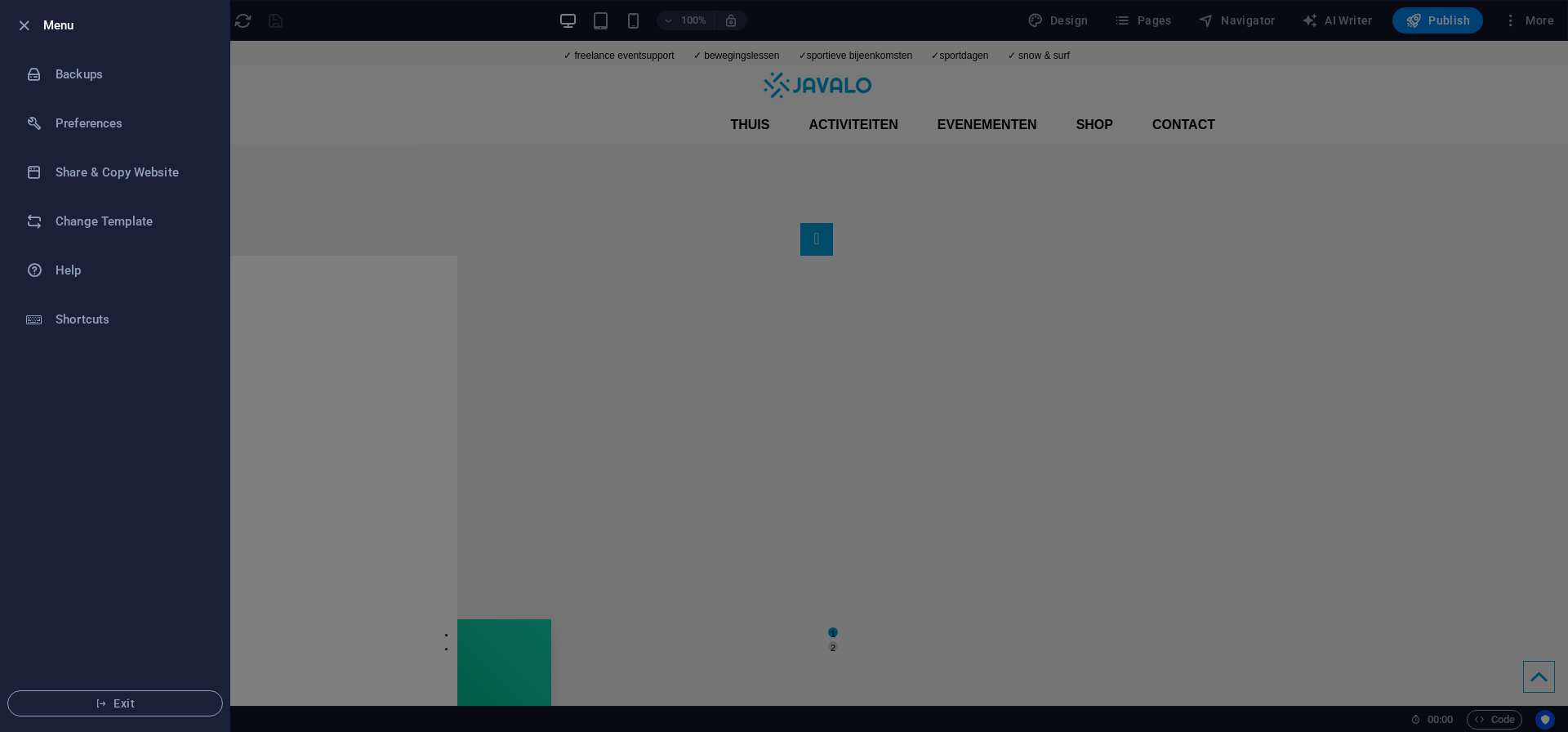
click at [339, 155] on div at bounding box center [784, 366] width 1568 height 732
